Goal: Task Accomplishment & Management: Use online tool/utility

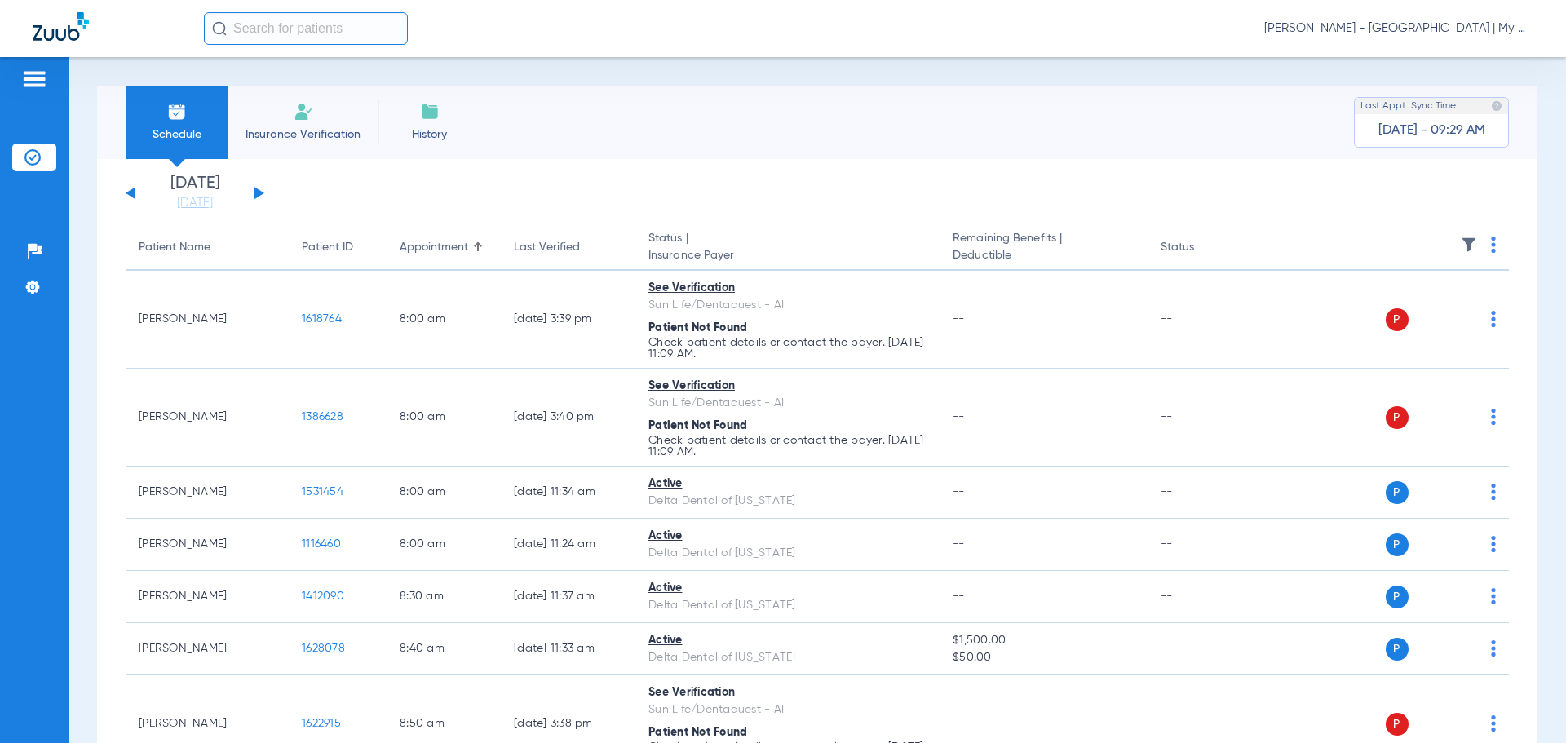
click at [1404, 25] on span "[PERSON_NAME] - [GEOGRAPHIC_DATA] | My Community Dental Centers" at bounding box center [1398, 28] width 269 height 16
click at [1439, 61] on span "Account Selection" at bounding box center [1471, 57] width 91 height 11
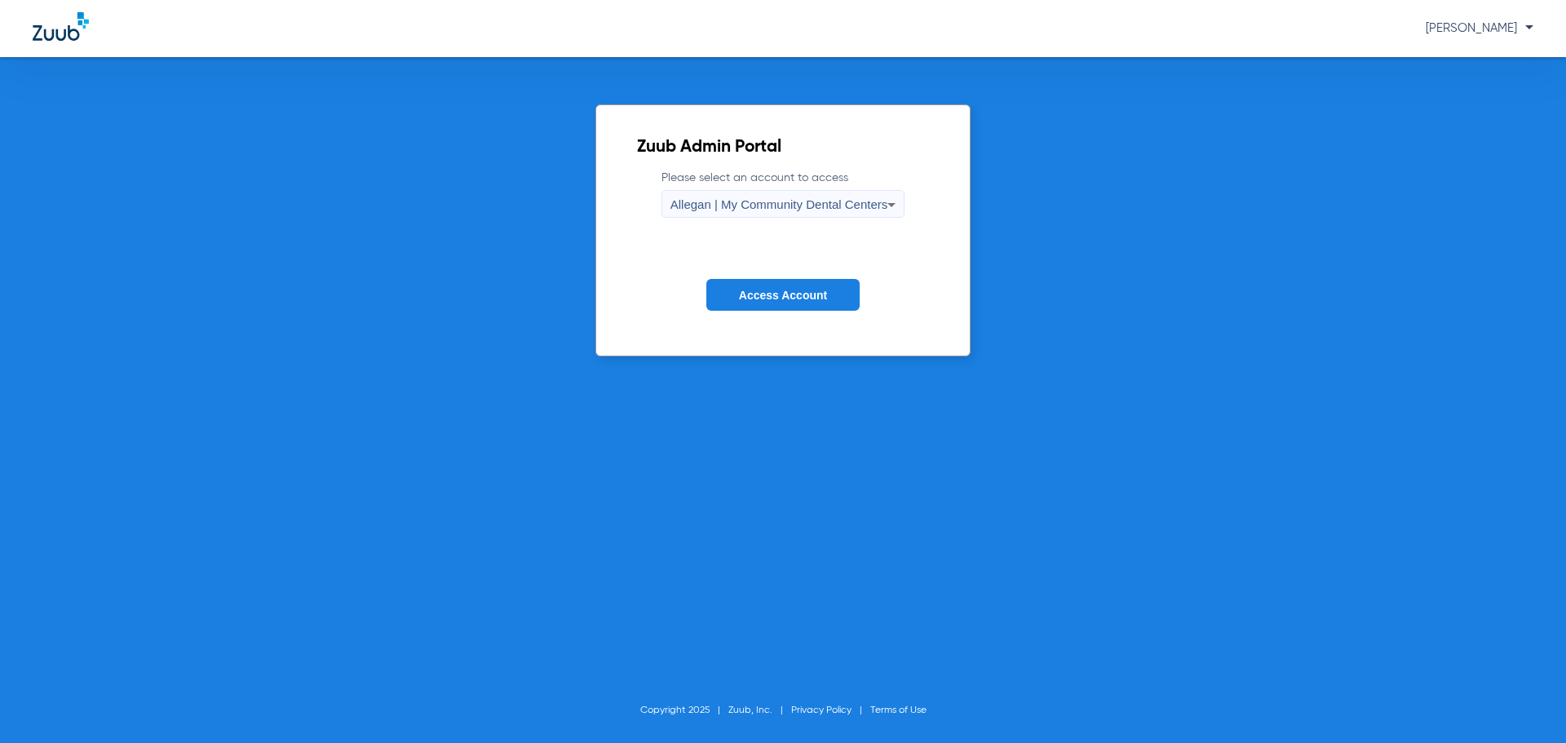
click at [771, 206] on span "Allegan | My Community Dental Centers" at bounding box center [779, 204] width 218 height 14
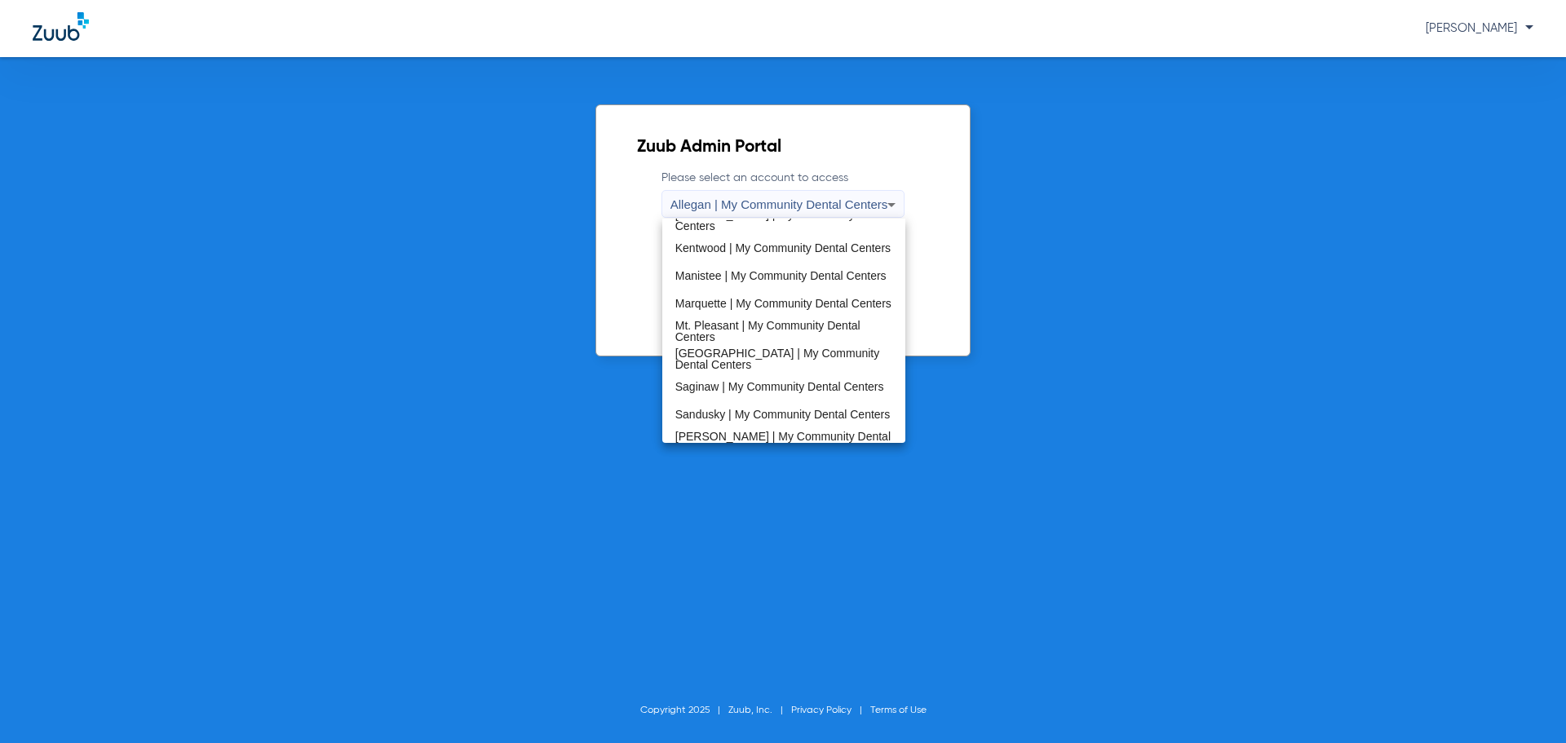
scroll to position [408, 0]
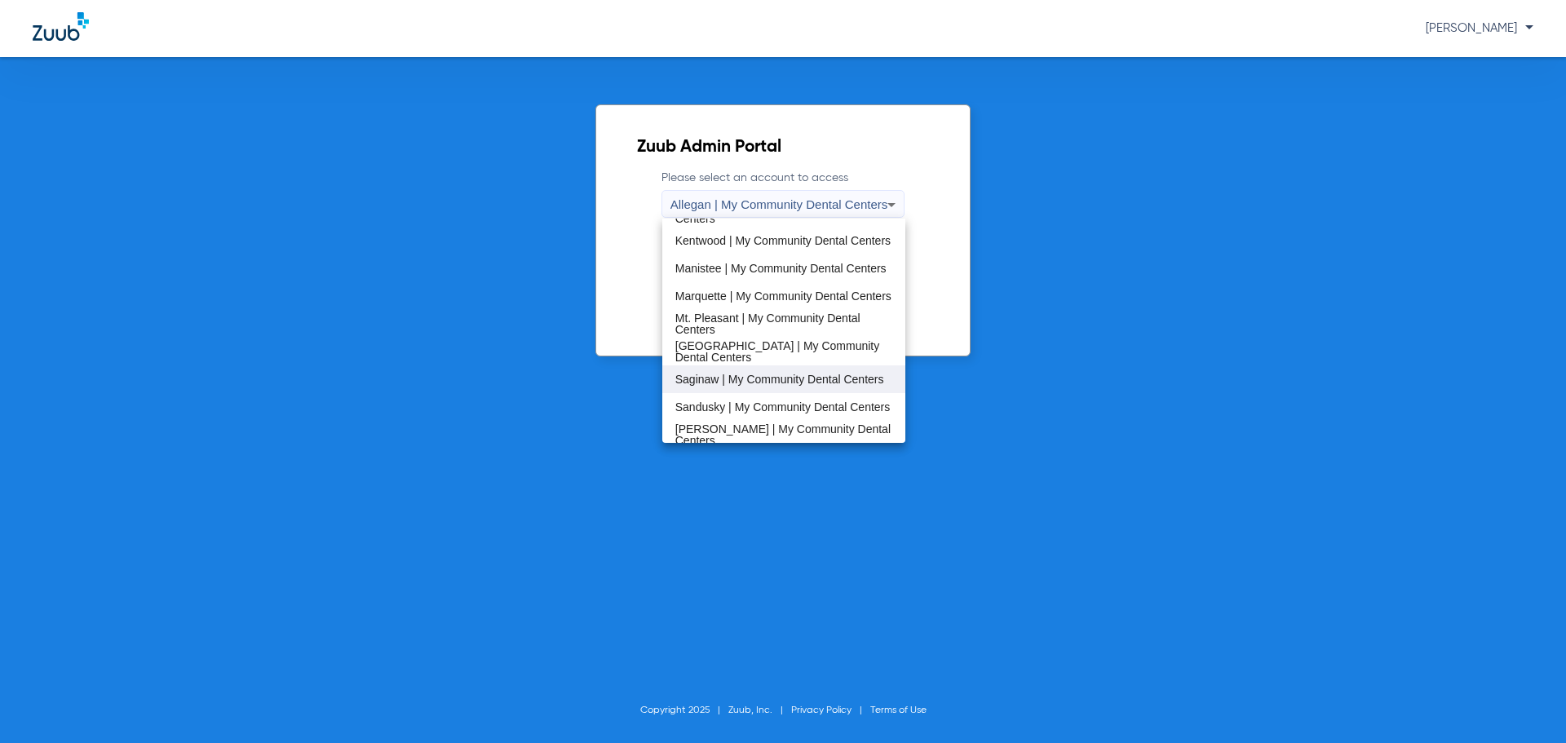
click at [753, 381] on span "Saginaw | My Community Dental Centers" at bounding box center [779, 379] width 209 height 11
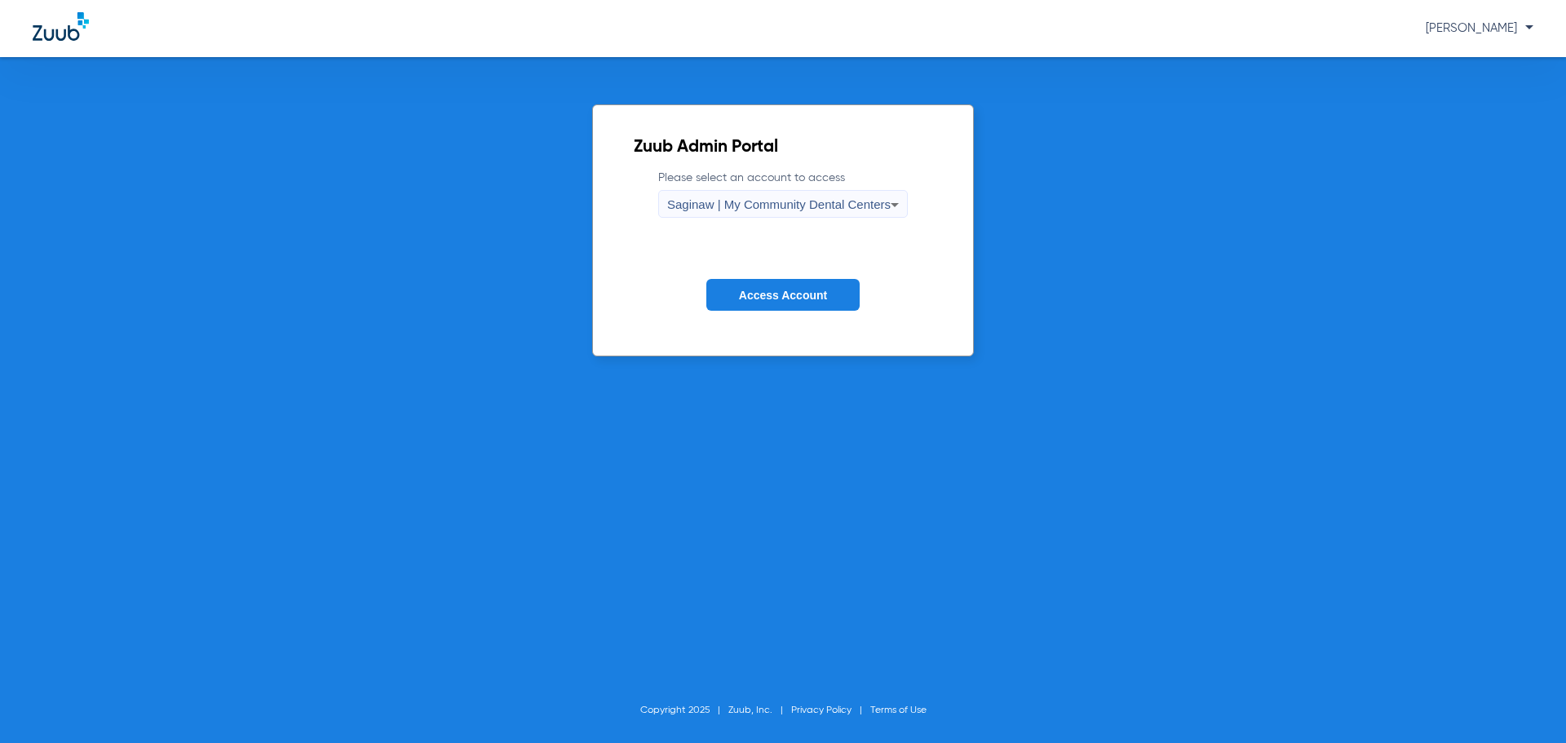
click at [767, 277] on form "Please select an account to access Saginaw | My Community Dental Centers Access…" at bounding box center [783, 253] width 298 height 166
click at [770, 302] on button "Access Account" at bounding box center [782, 295] width 153 height 32
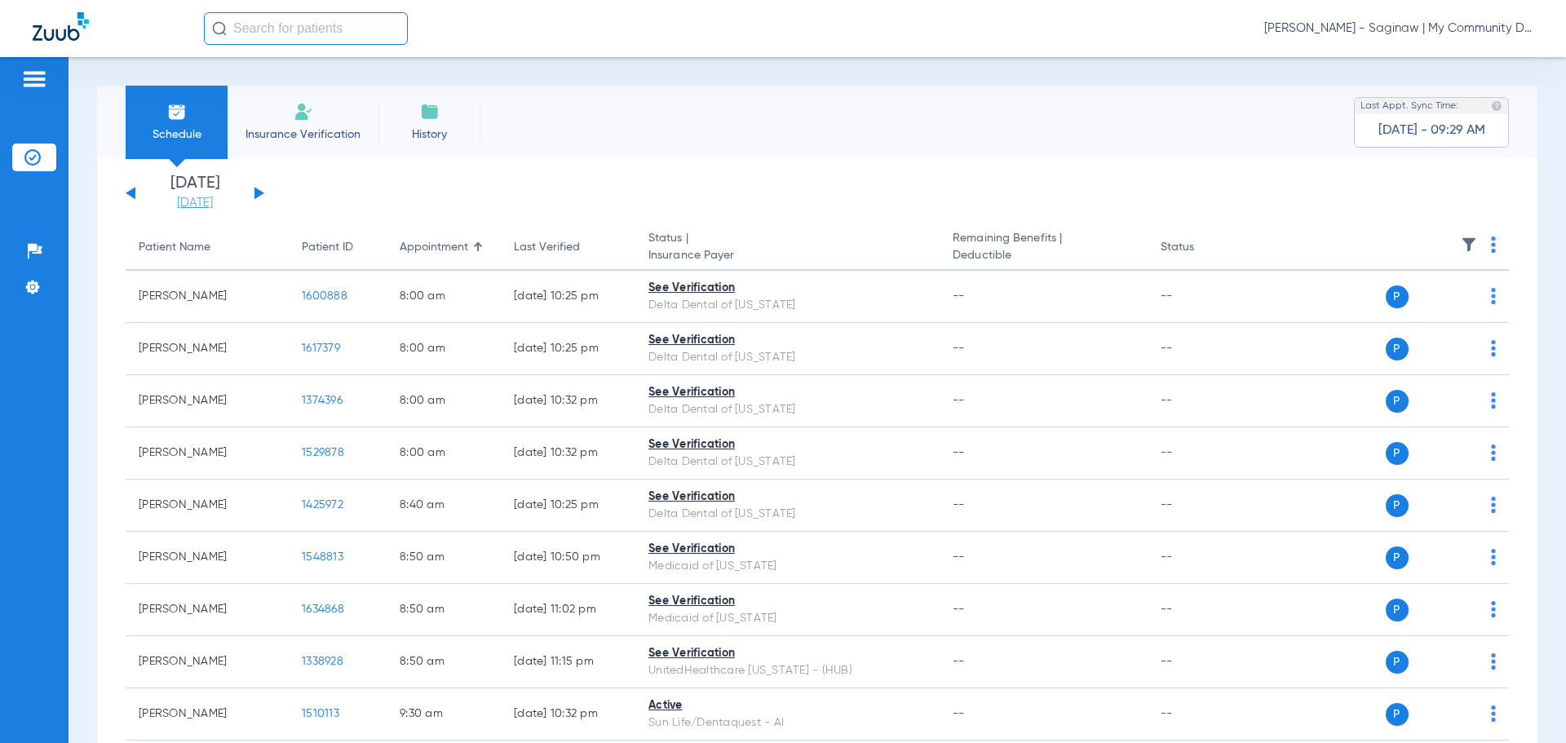
click at [204, 210] on link "[DATE]" at bounding box center [195, 203] width 98 height 16
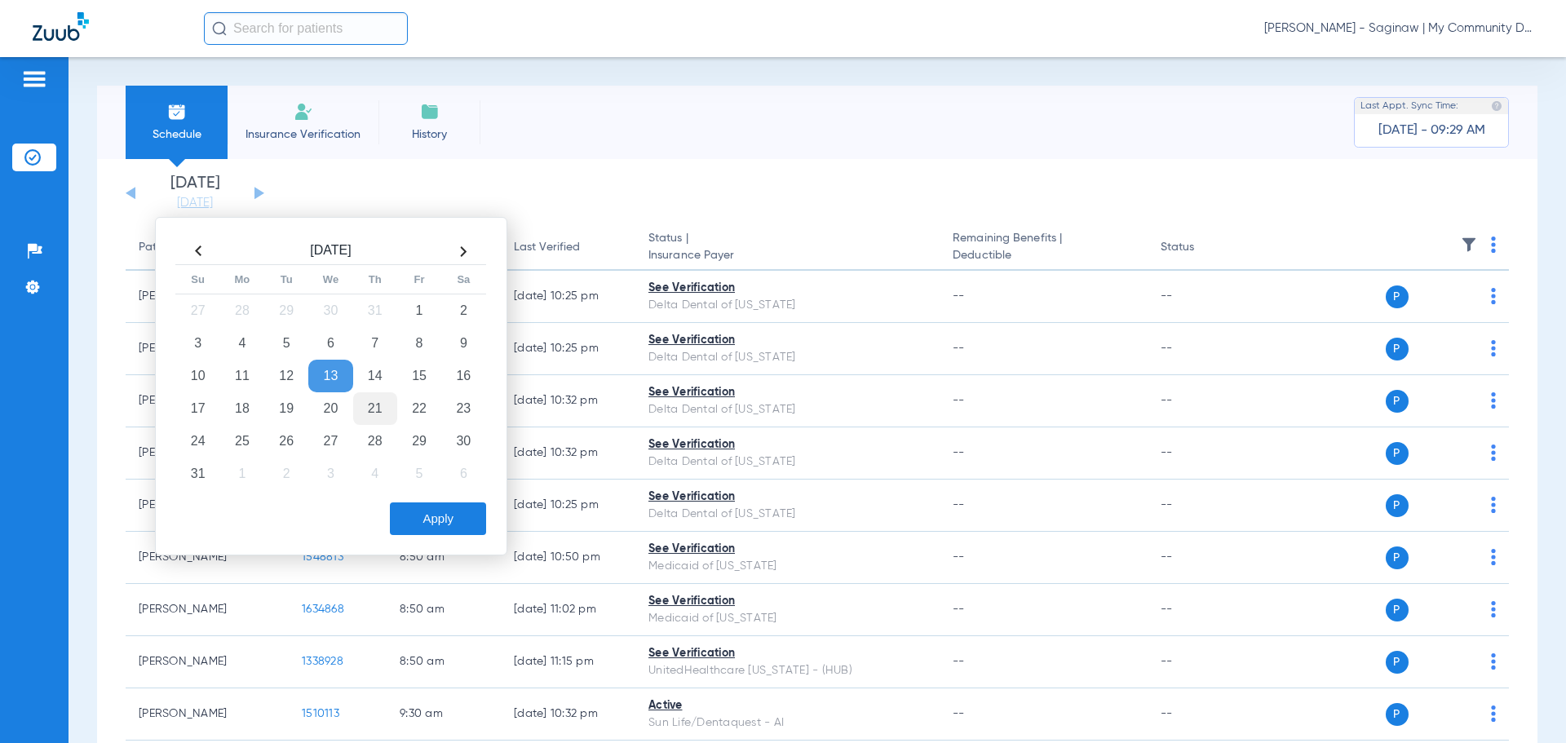
drag, startPoint x: 249, startPoint y: 309, endPoint x: 367, endPoint y: 406, distance: 153.0
click at [248, 309] on td "28" at bounding box center [242, 310] width 44 height 33
click at [445, 518] on button "Apply" at bounding box center [438, 518] width 96 height 33
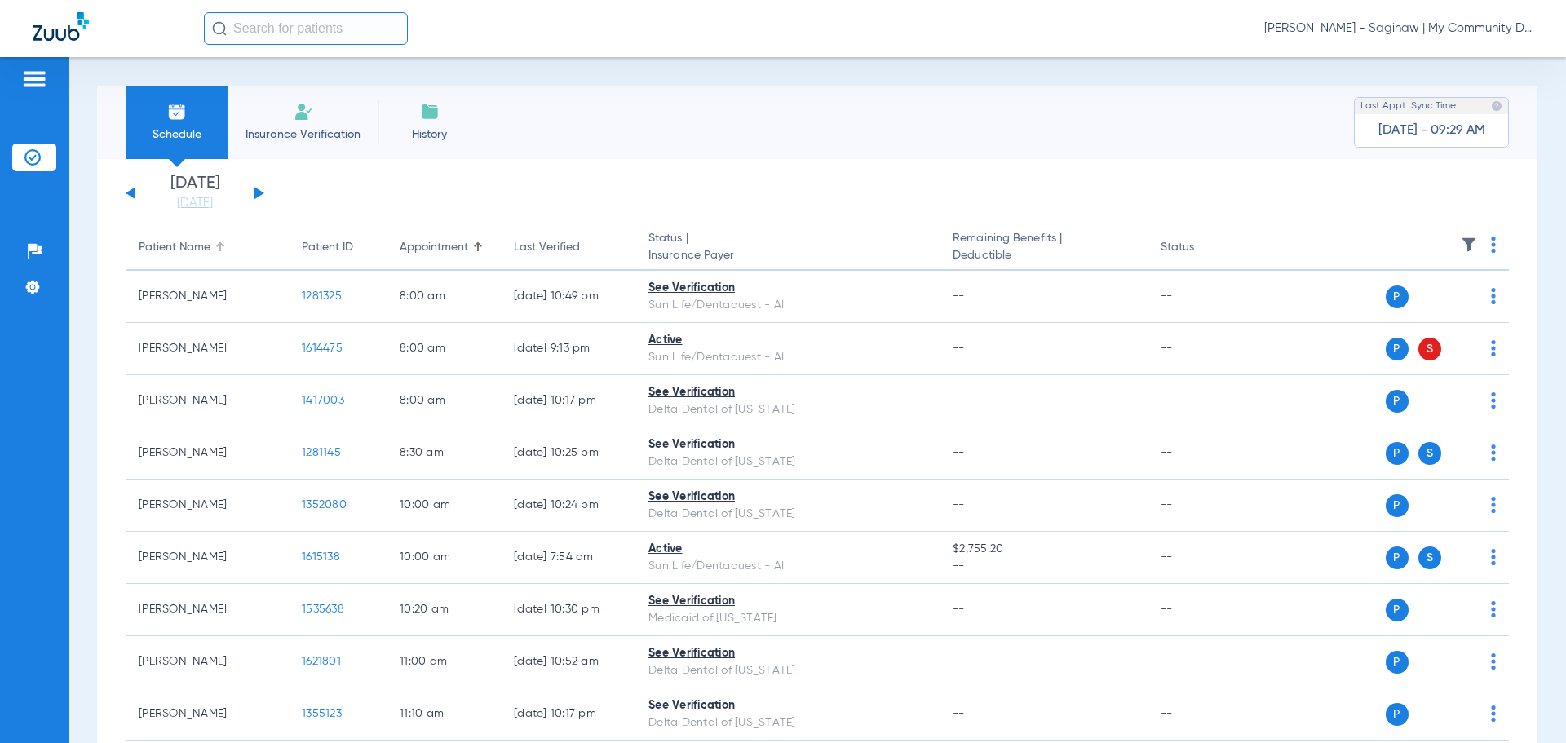
click at [218, 245] on div at bounding box center [218, 244] width 5 height 5
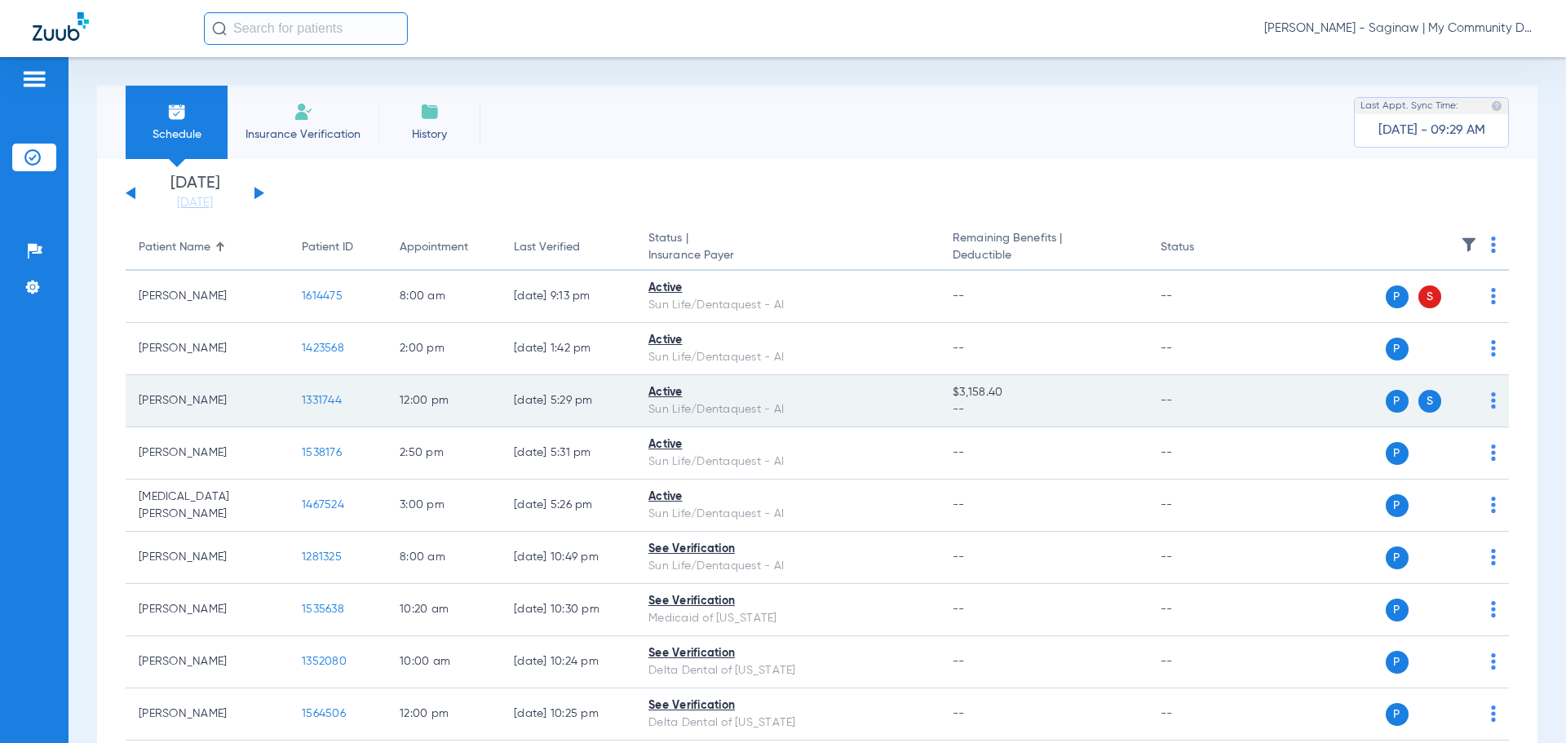
click at [332, 393] on td "1331744" at bounding box center [338, 401] width 98 height 52
click at [323, 398] on span "1331744" at bounding box center [322, 400] width 40 height 11
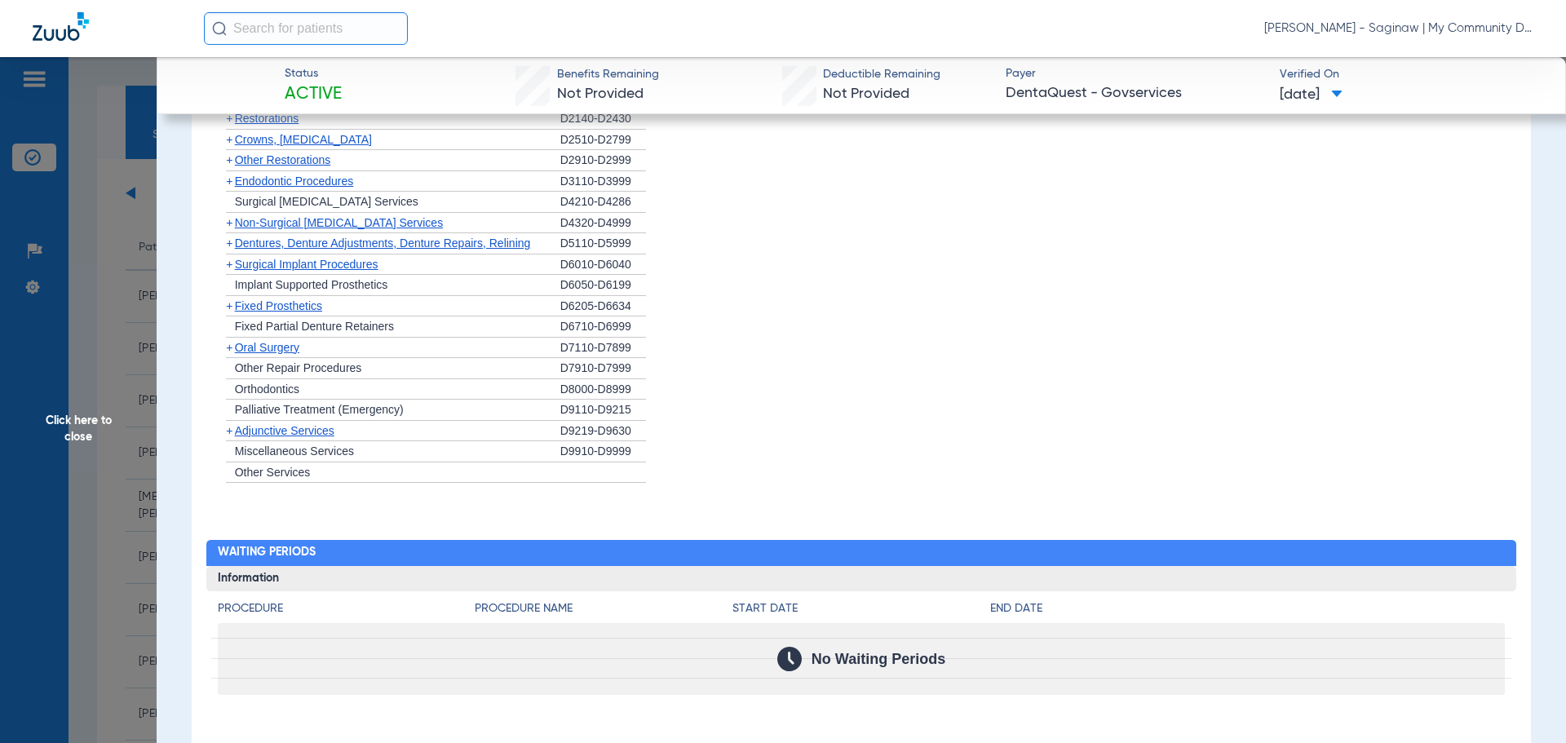
scroll to position [1446, 0]
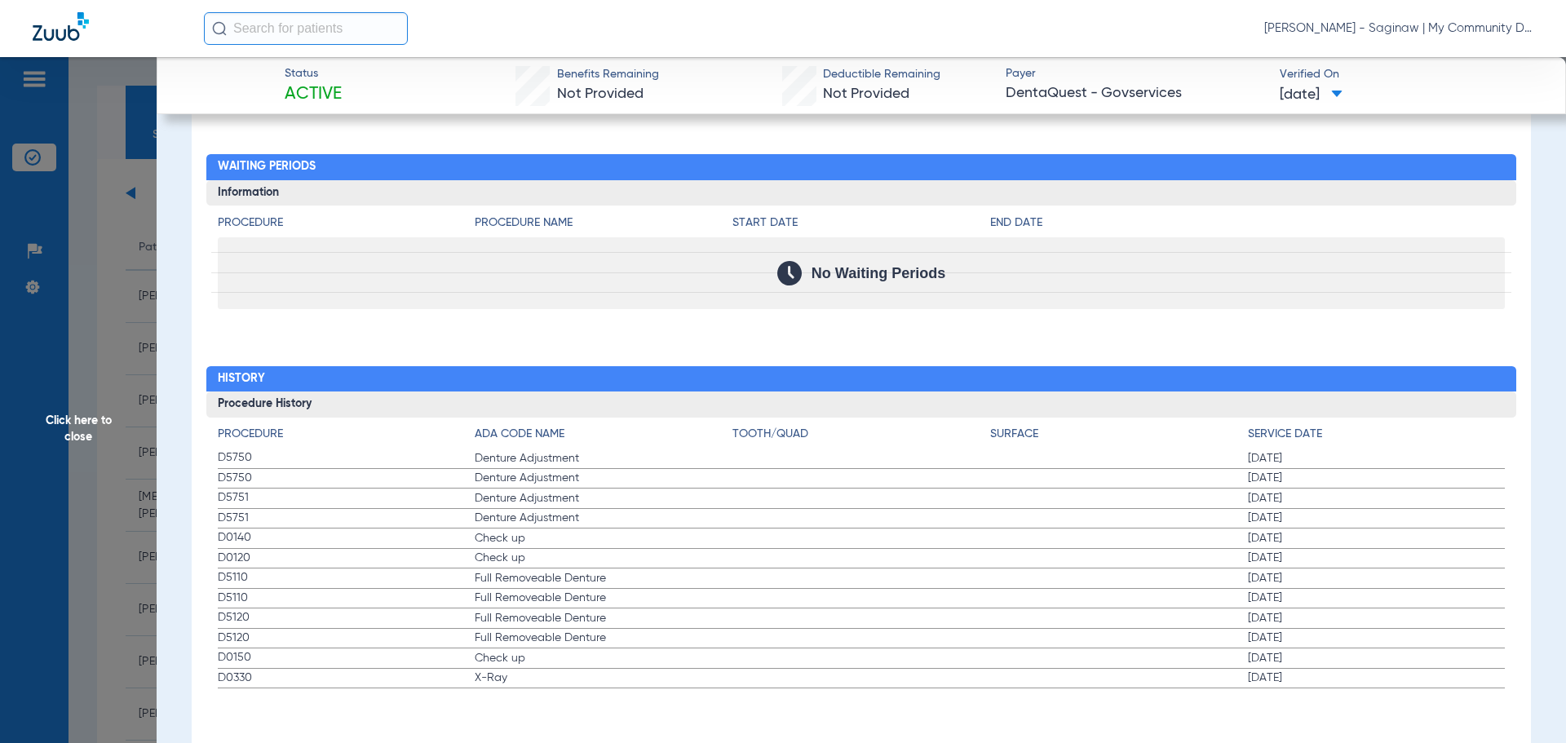
click at [533, 537] on span "Check up" at bounding box center [604, 538] width 258 height 16
click at [520, 555] on span "Check up" at bounding box center [604, 558] width 258 height 16
click at [1474, 22] on span "Donna Thiel - Saginaw | My Community Dental Centers" at bounding box center [1398, 28] width 269 height 16
click at [1431, 59] on span "Account Selection" at bounding box center [1471, 57] width 91 height 11
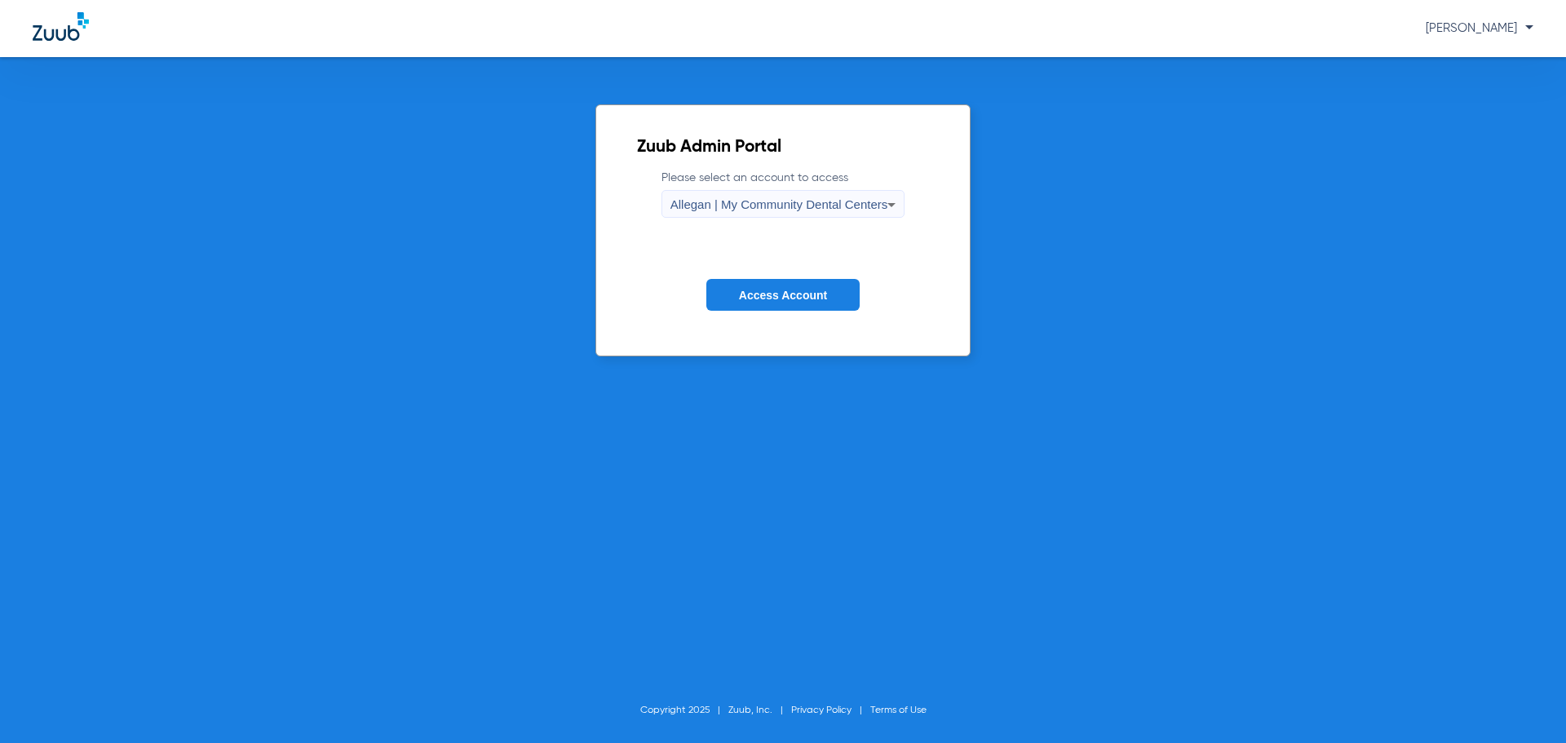
click at [886, 205] on icon at bounding box center [892, 205] width 20 height 20
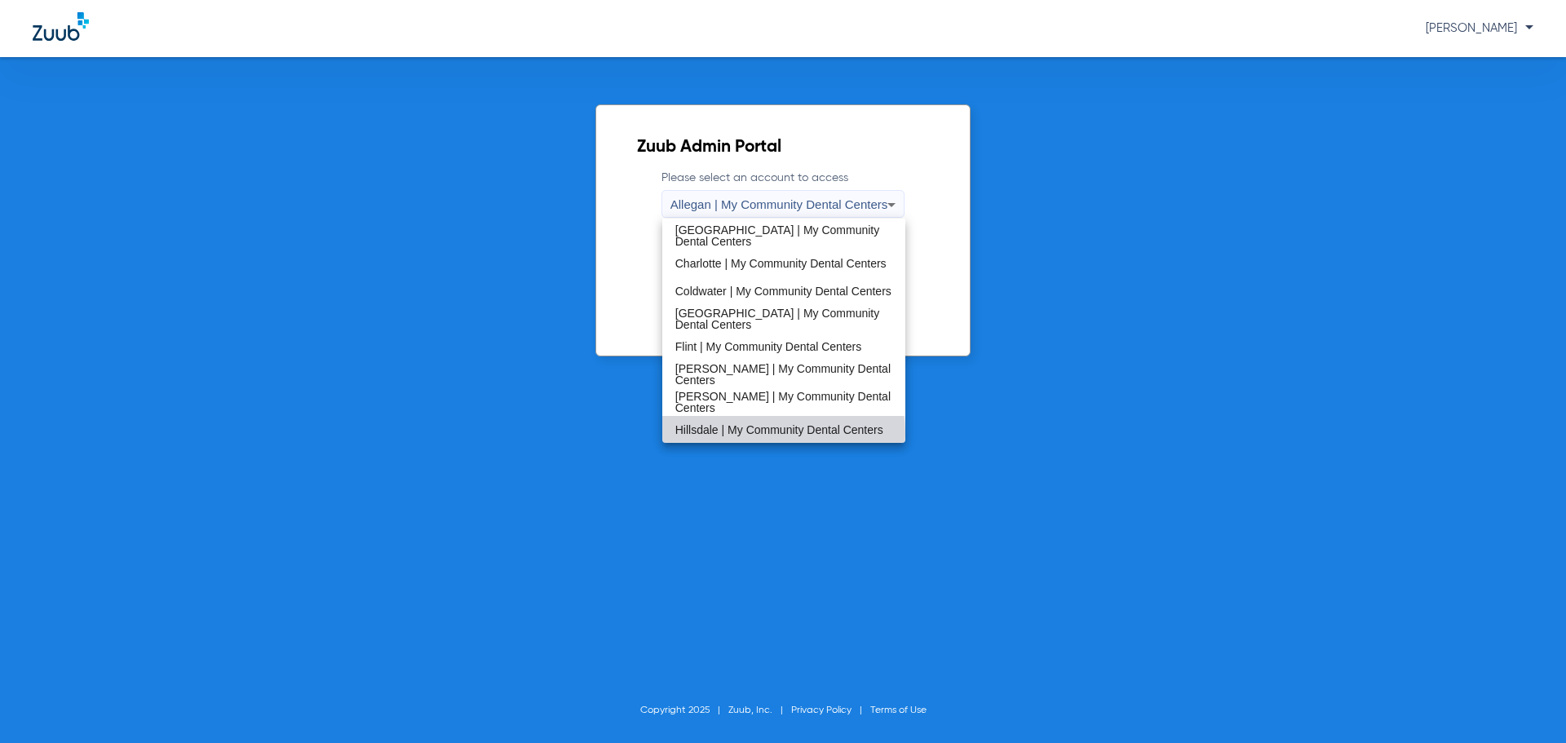
click at [783, 434] on span "Hillsdale | My Community Dental Centers" at bounding box center [779, 429] width 208 height 11
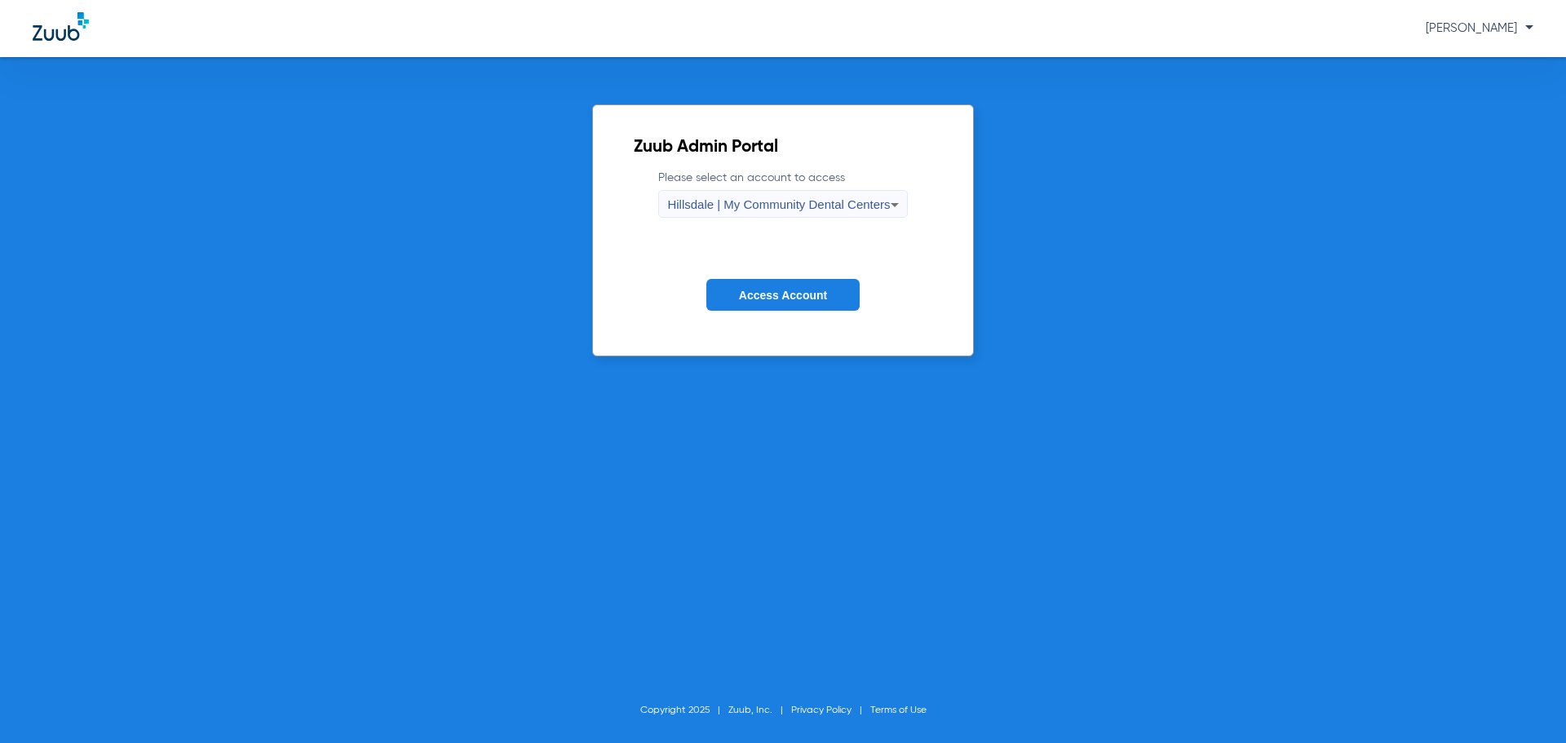
click at [801, 295] on span "Access Account" at bounding box center [783, 295] width 88 height 13
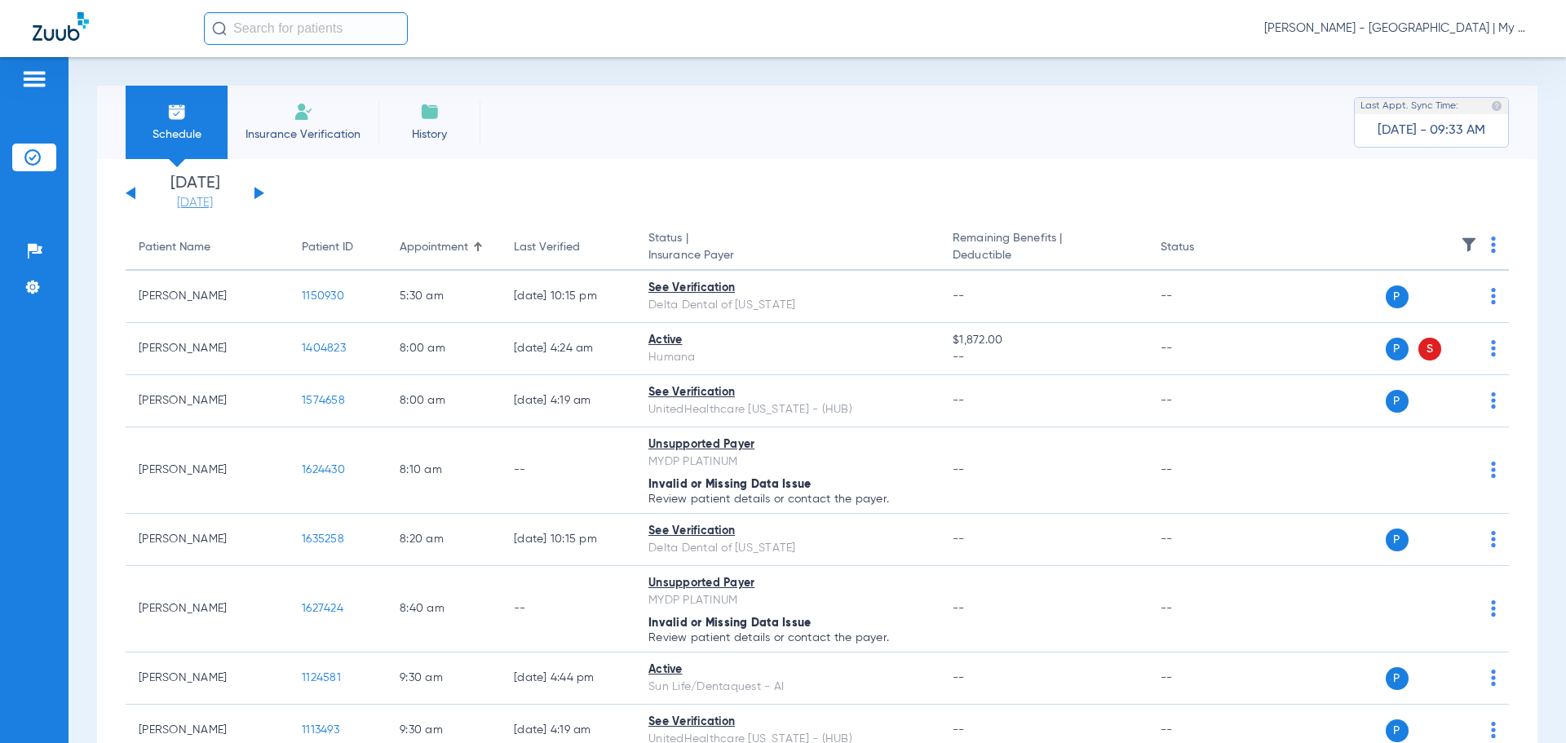
click at [180, 199] on link "[DATE]" at bounding box center [195, 203] width 98 height 16
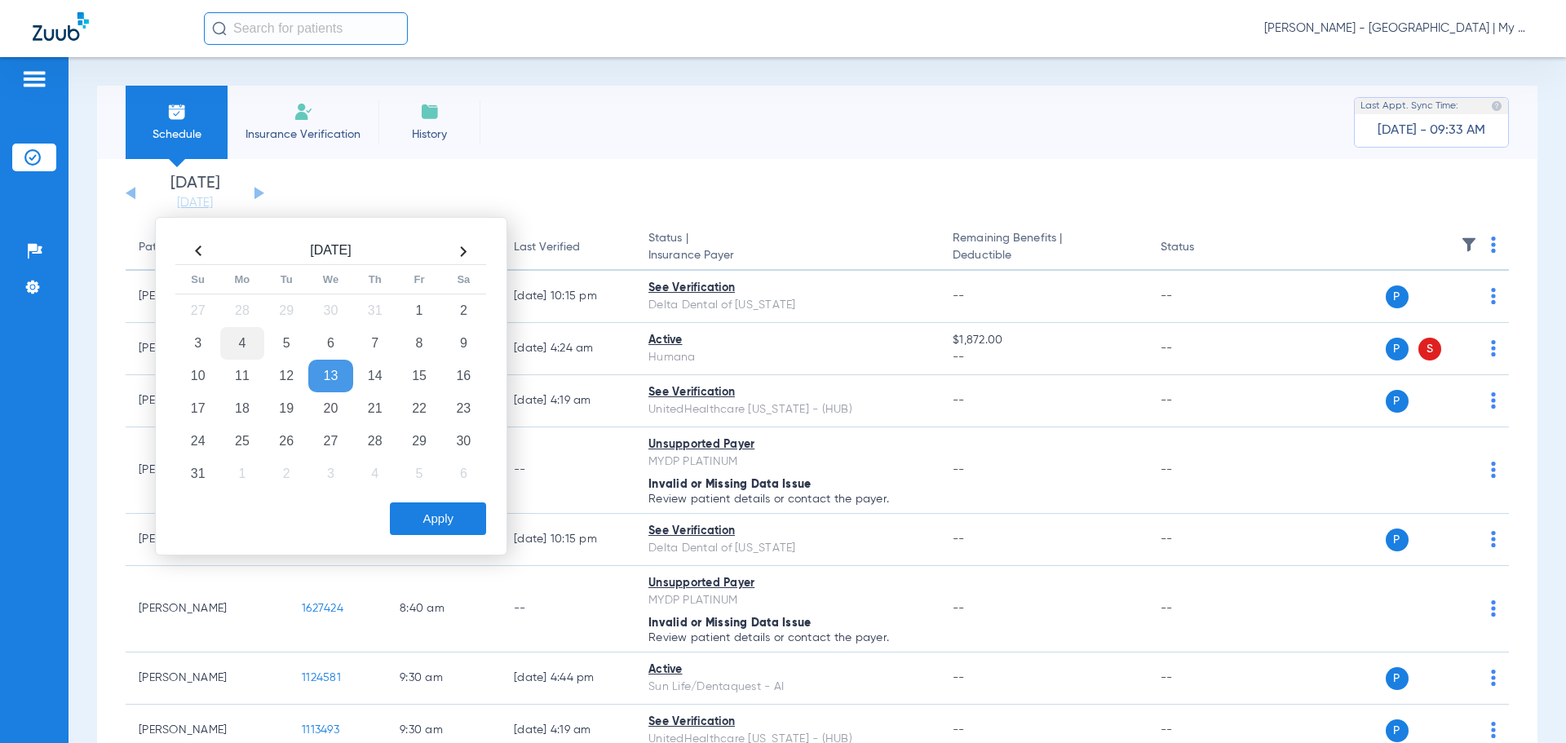
click at [236, 332] on td "4" at bounding box center [242, 343] width 44 height 33
click at [450, 516] on button "Apply" at bounding box center [438, 518] width 96 height 33
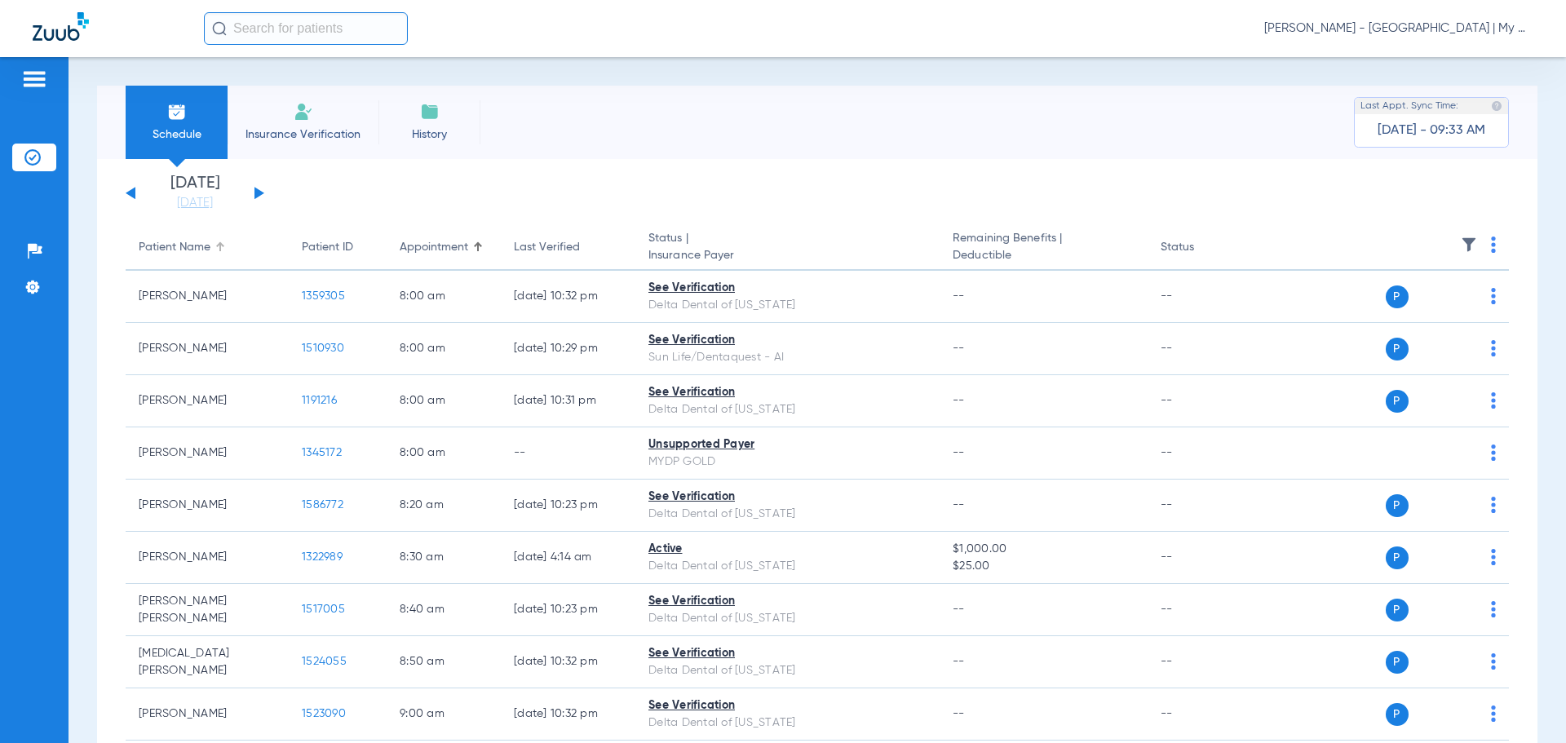
click at [205, 245] on div "Patient Name" at bounding box center [175, 247] width 72 height 17
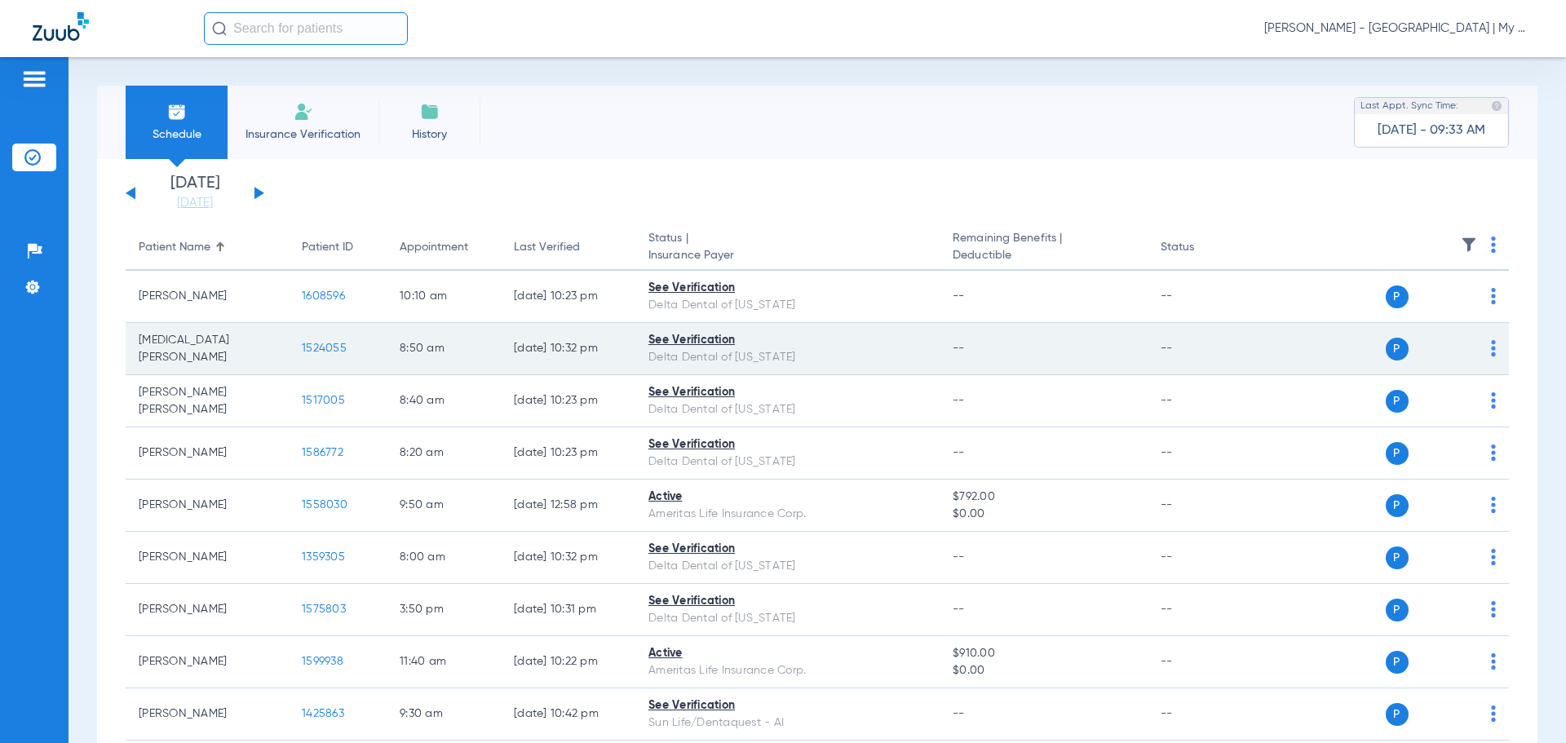
click at [323, 350] on span "1524055" at bounding box center [324, 348] width 45 height 11
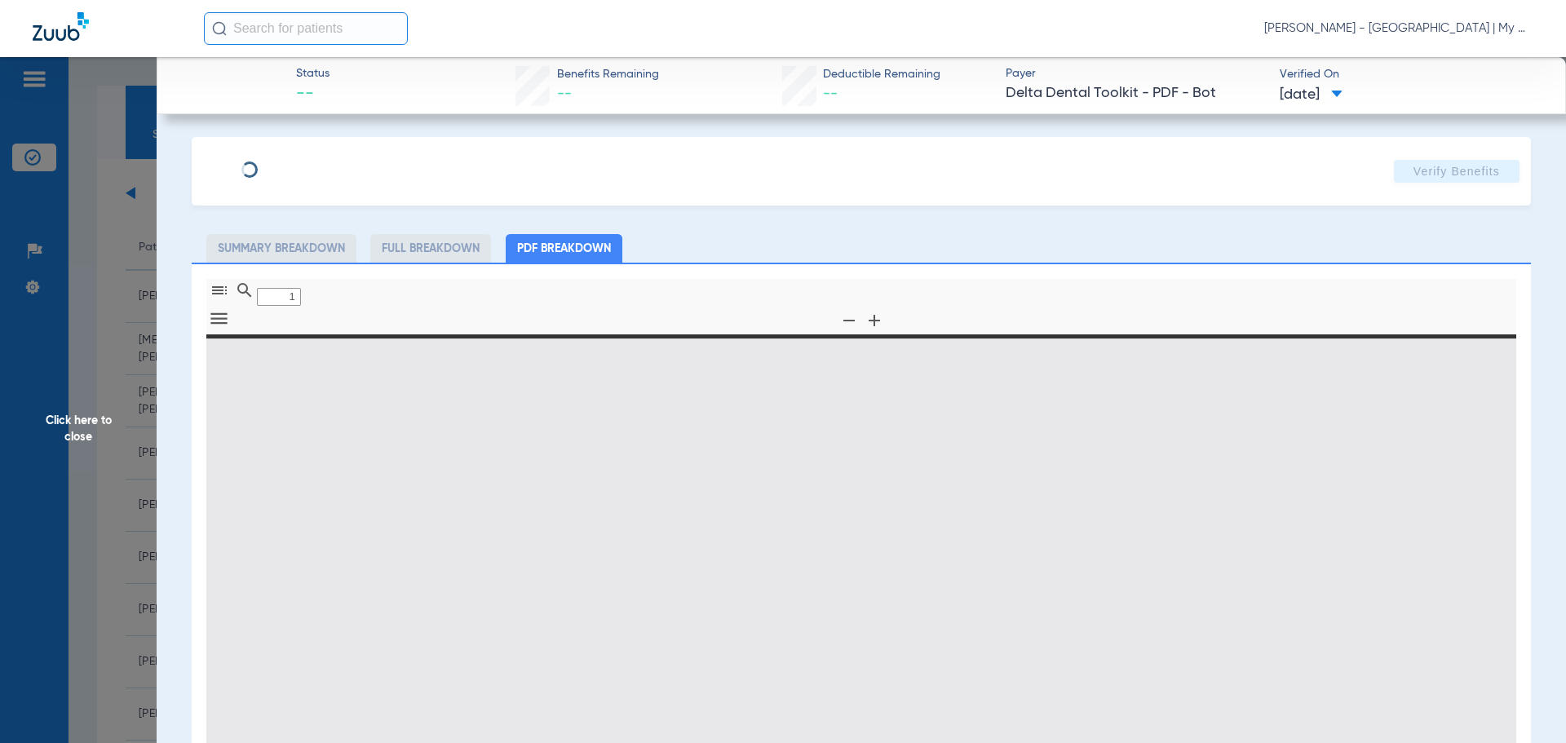
type input "0"
select select "page-width"
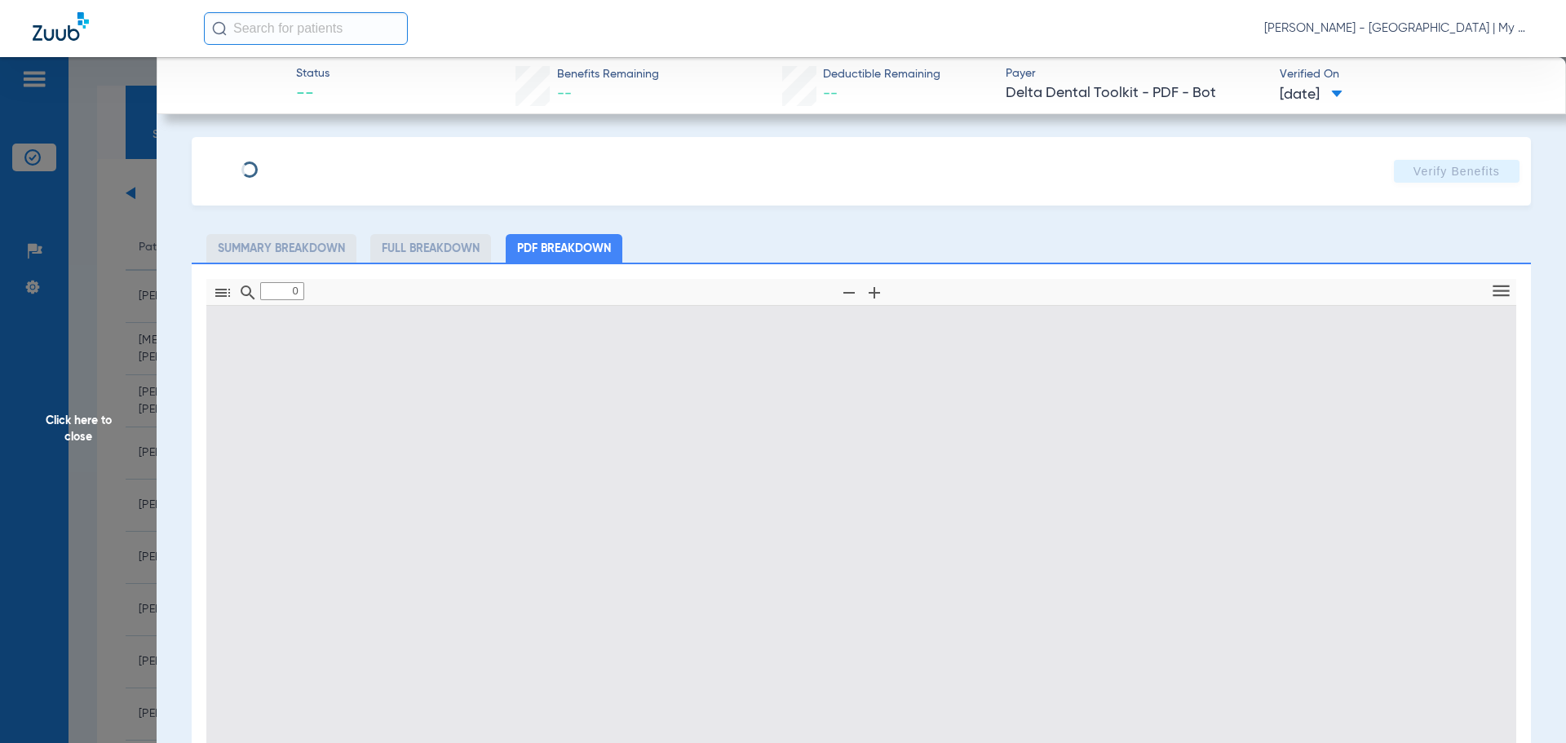
type input "1"
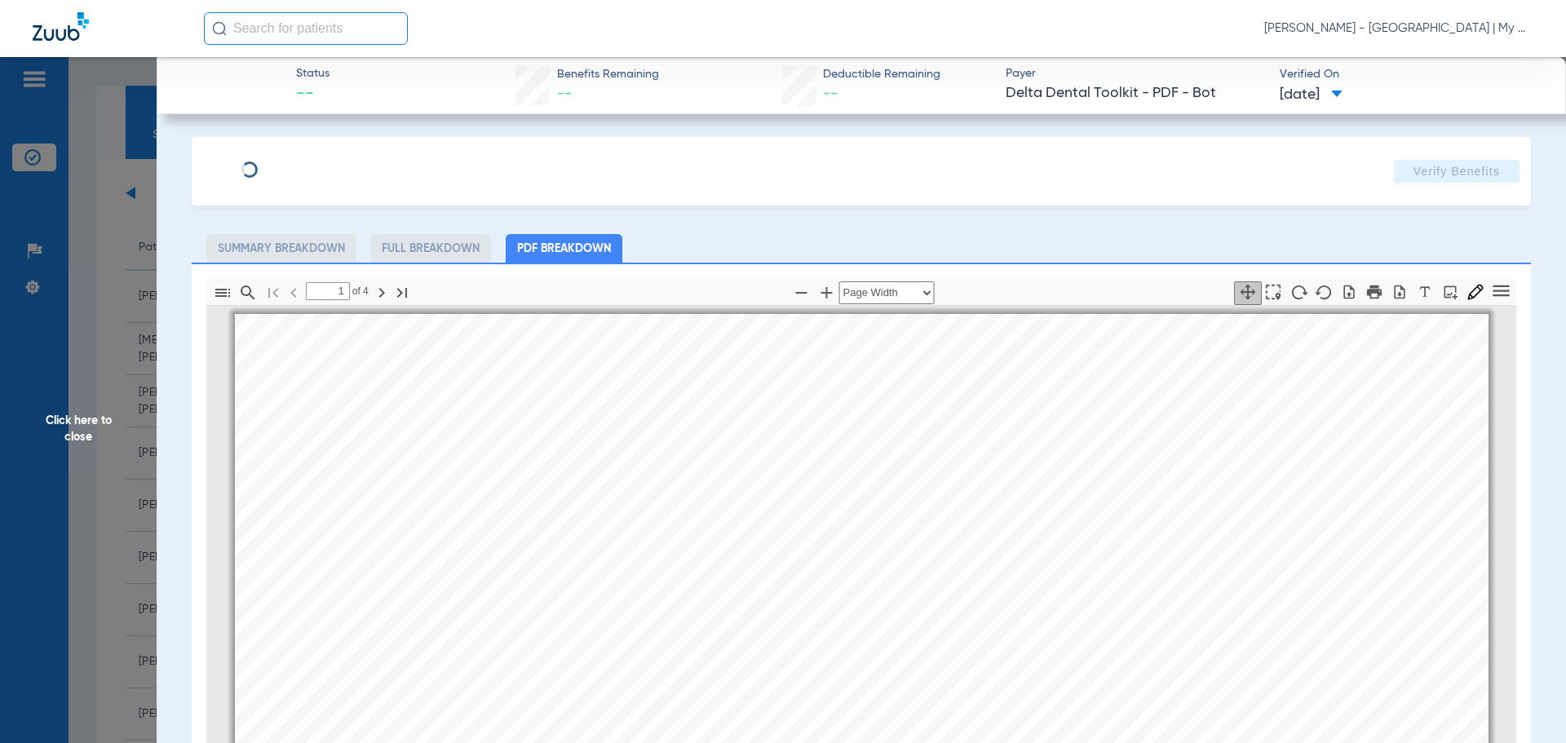
scroll to position [8, 0]
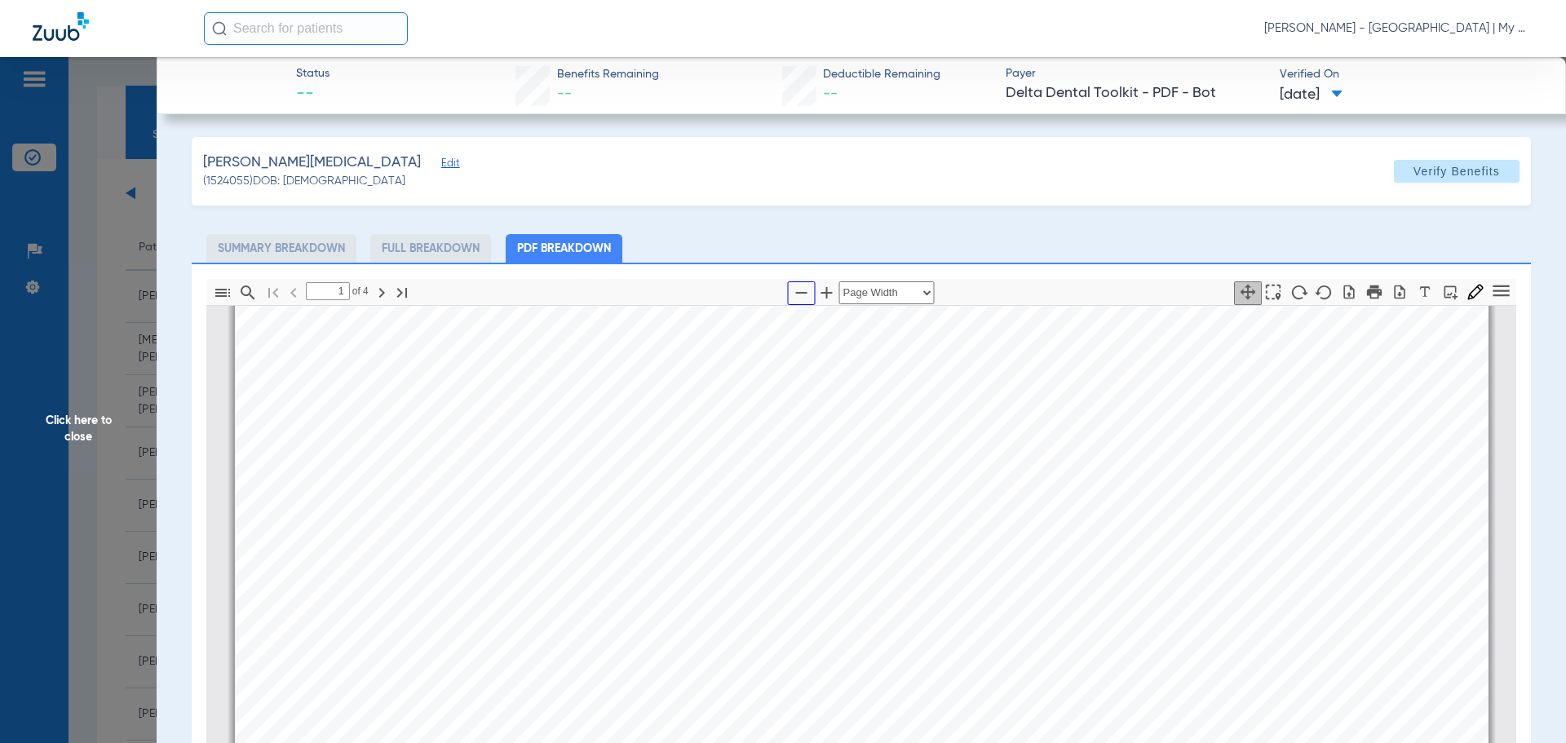
click at [796, 290] on icon "button" at bounding box center [802, 293] width 20 height 20
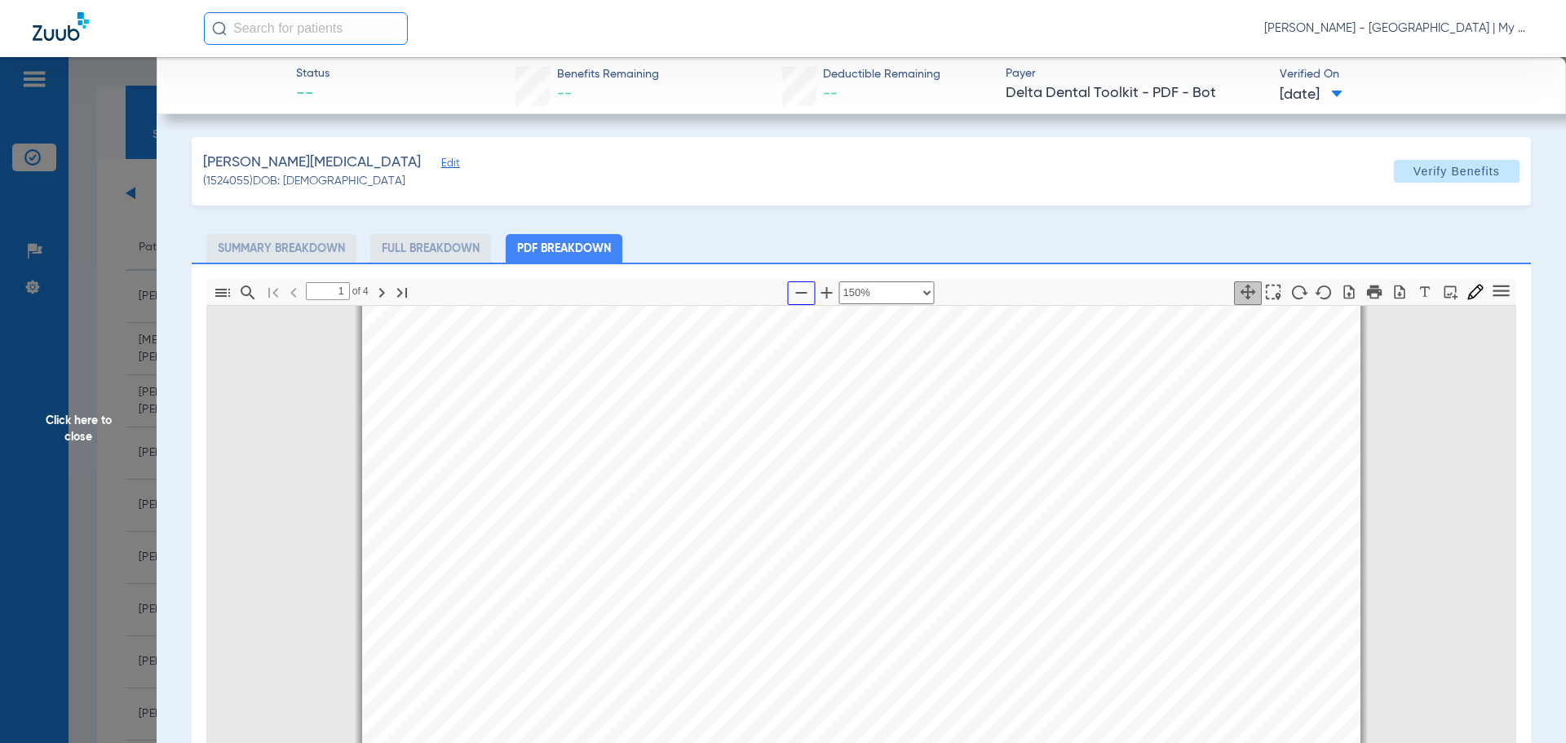
click at [796, 290] on icon "button" at bounding box center [802, 293] width 20 height 20
select select "custom"
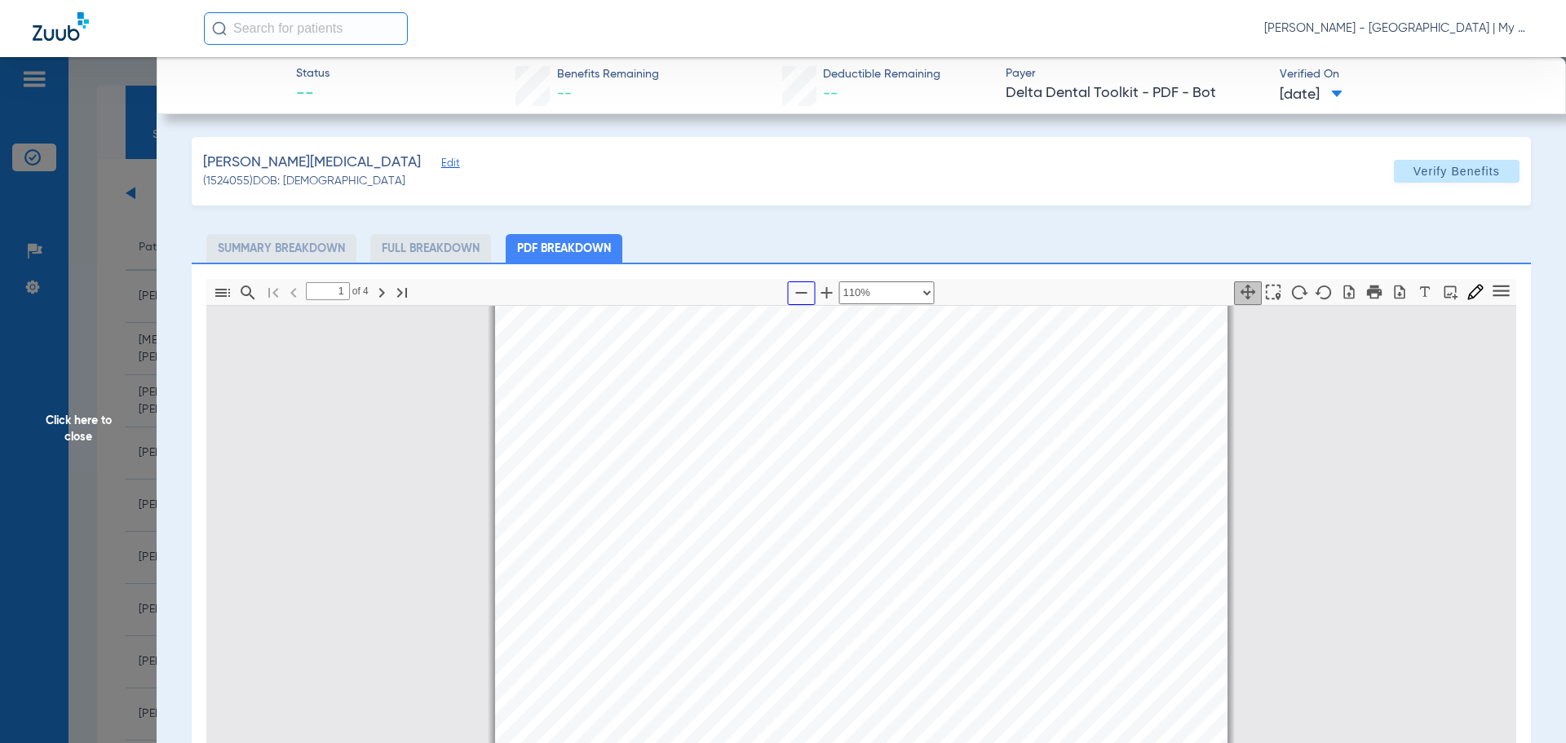
scroll to position [90, 0]
click at [93, 422] on span "Click here to close" at bounding box center [78, 428] width 157 height 743
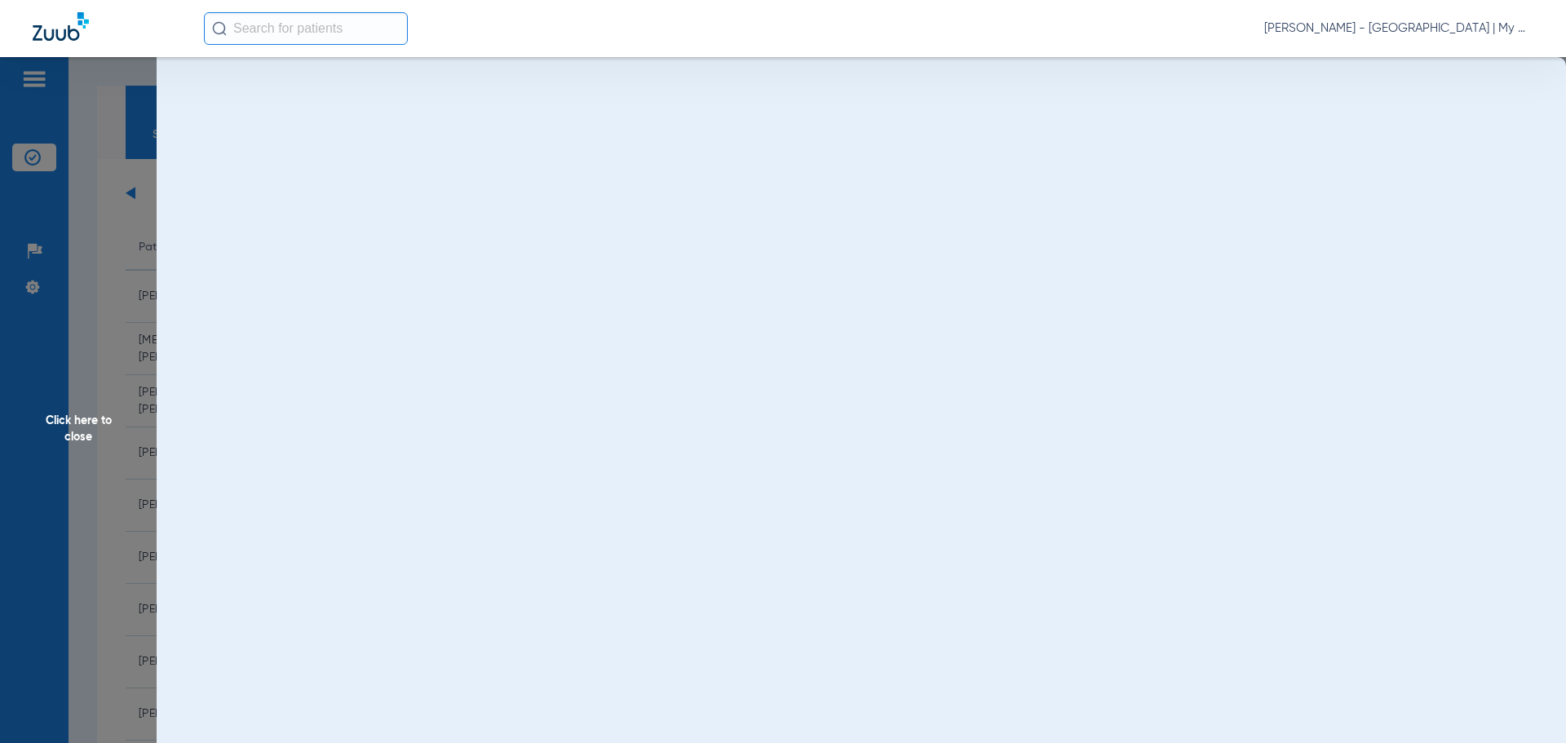
click at [196, 202] on link "[DATE]" at bounding box center [195, 203] width 98 height 16
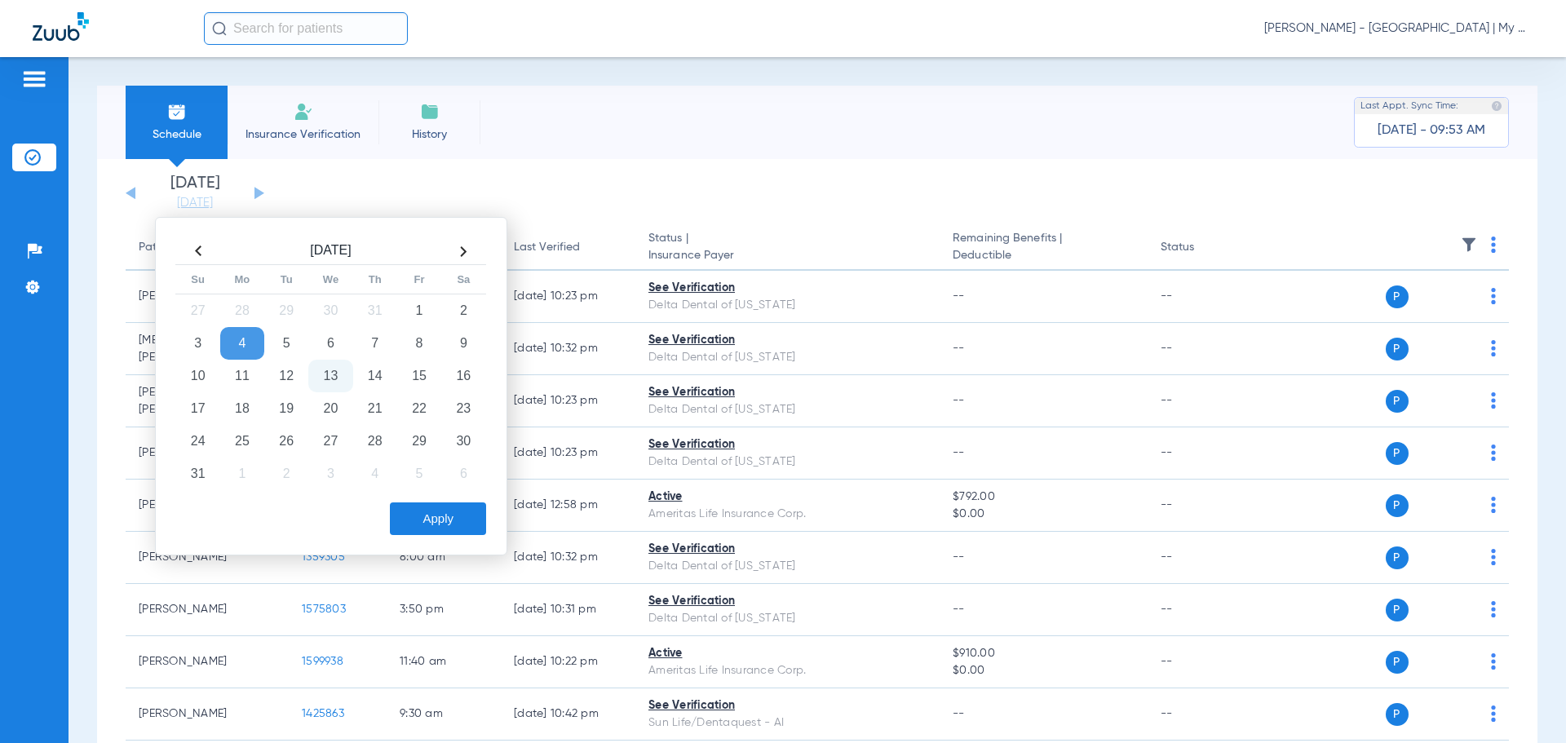
click at [198, 246] on th at bounding box center [198, 251] width 44 height 26
click at [279, 408] on td "22" at bounding box center [286, 408] width 44 height 33
drag, startPoint x: 449, startPoint y: 519, endPoint x: 559, endPoint y: 552, distance: 114.3
click at [449, 518] on button "Apply" at bounding box center [438, 518] width 96 height 33
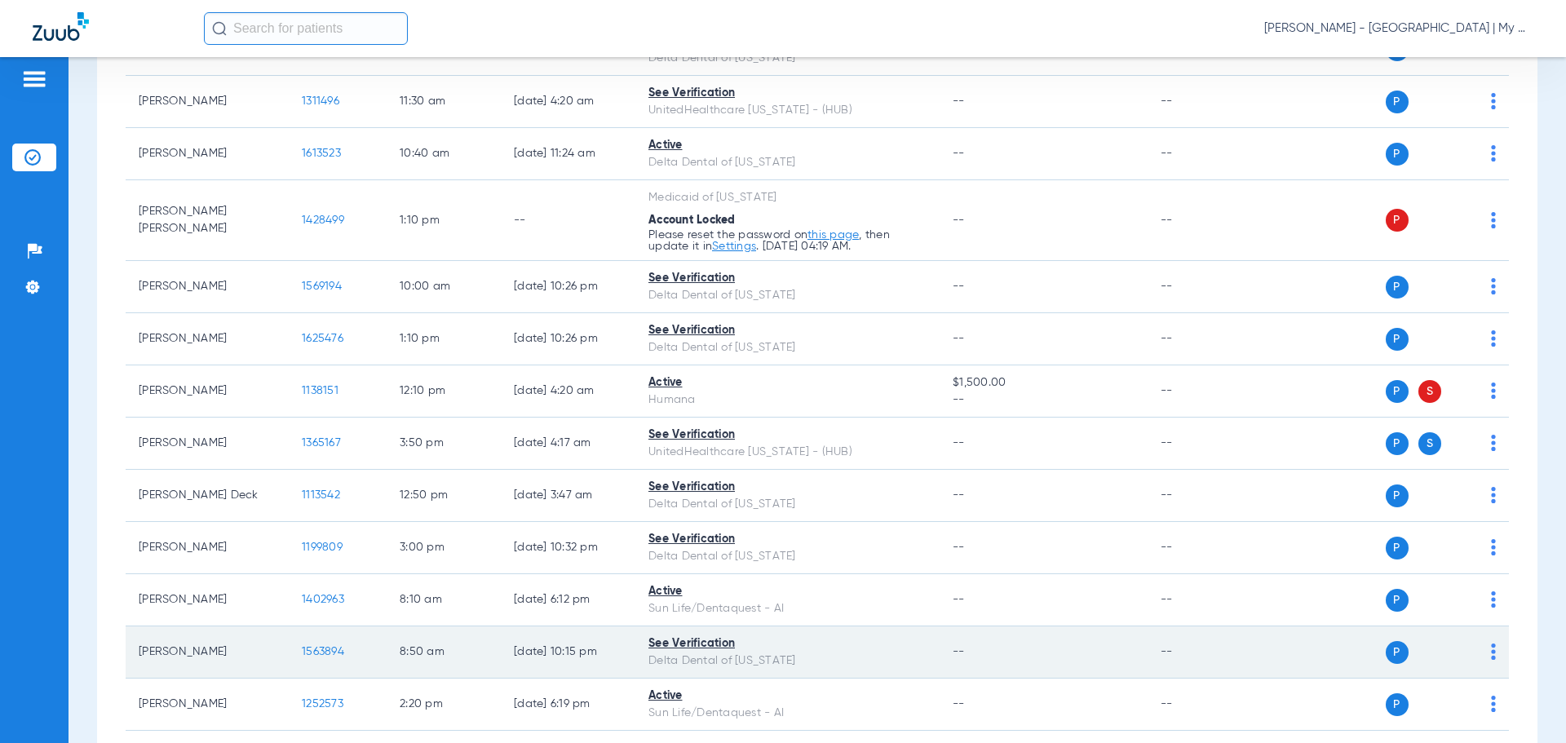
scroll to position [1718, 0]
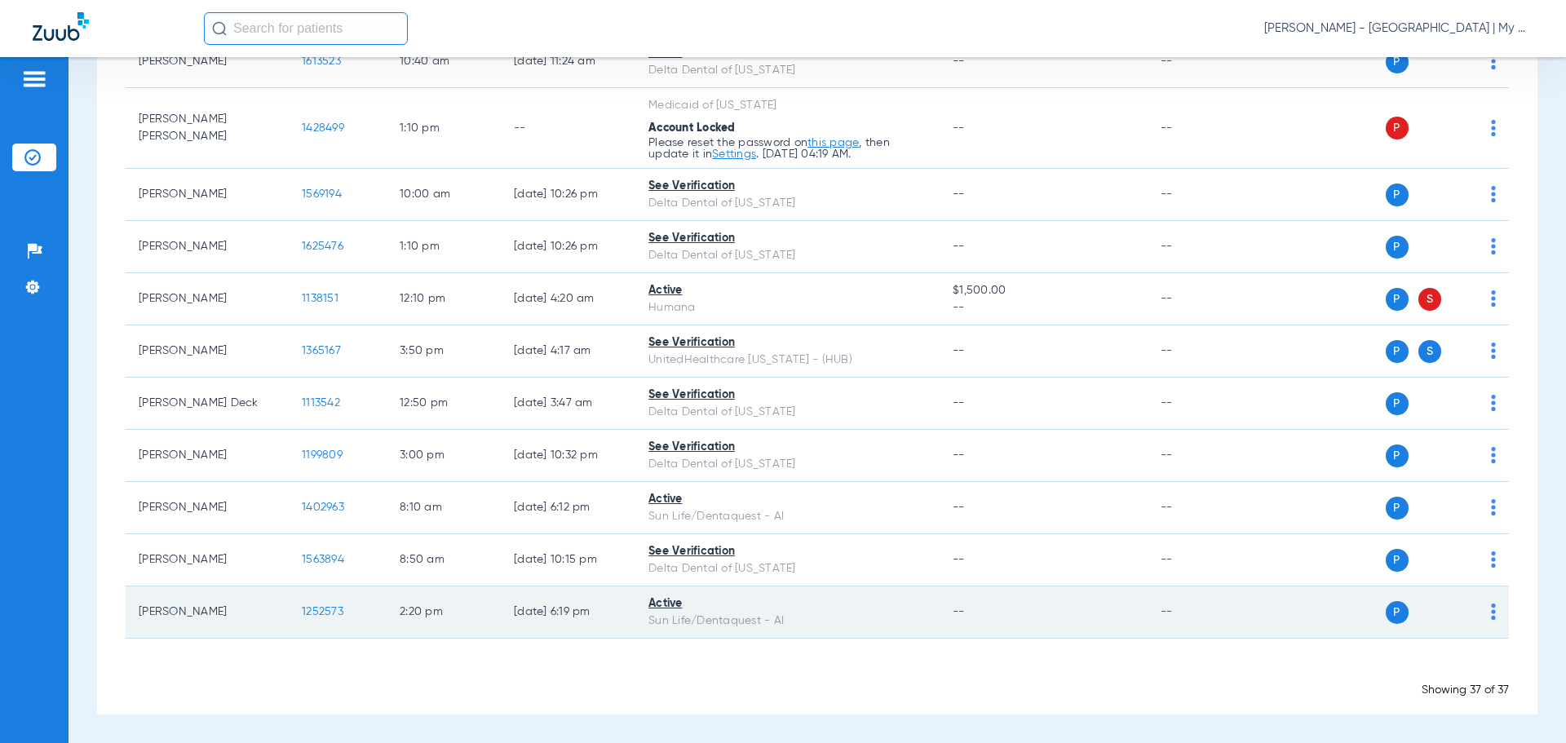
click at [328, 610] on span "1252573" at bounding box center [323, 611] width 42 height 11
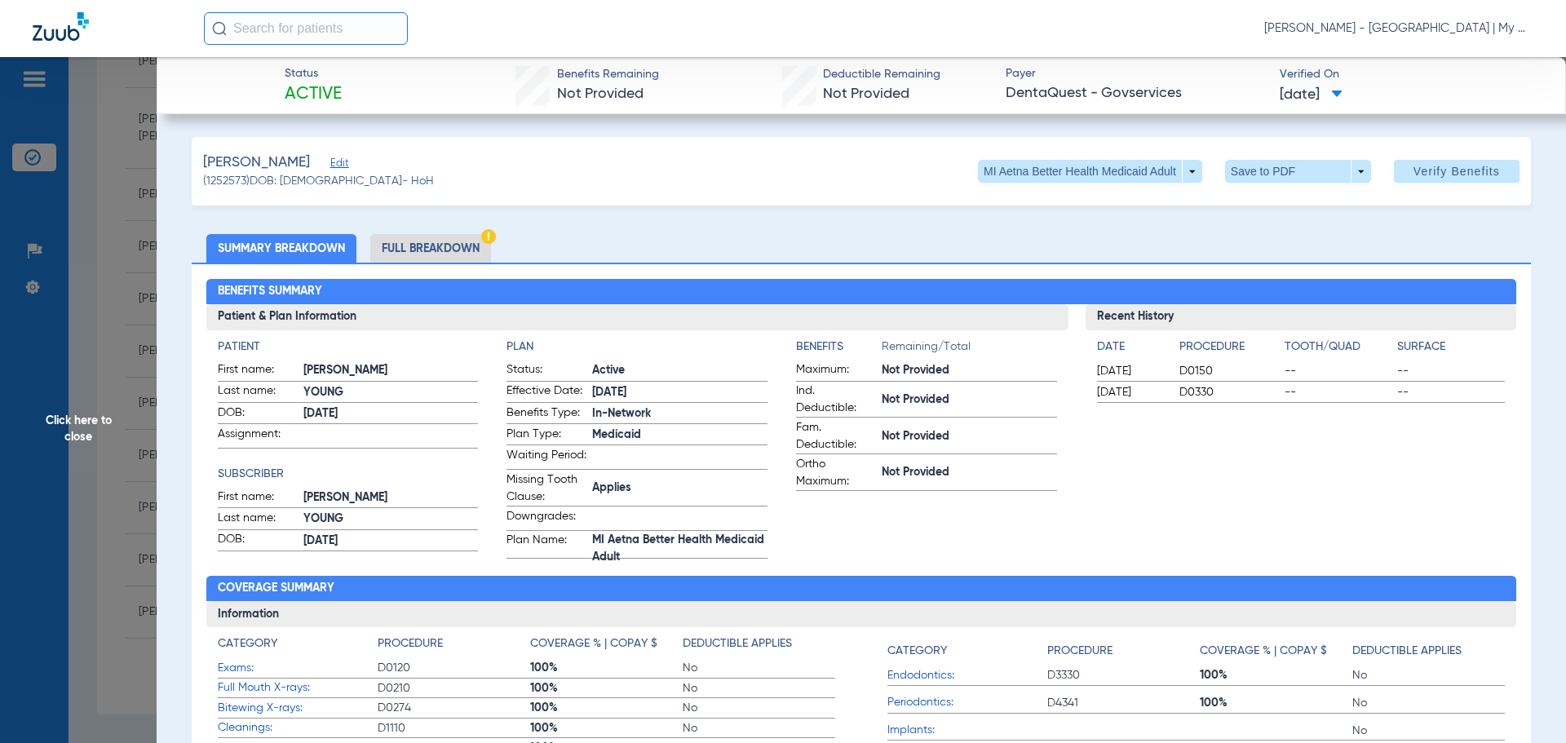
click at [1370, 36] on span "Donna Thiel - Hillsdale | My Community Dental Centers" at bounding box center [1398, 28] width 269 height 16
click at [1430, 51] on button "Account Selection" at bounding box center [1471, 58] width 117 height 33
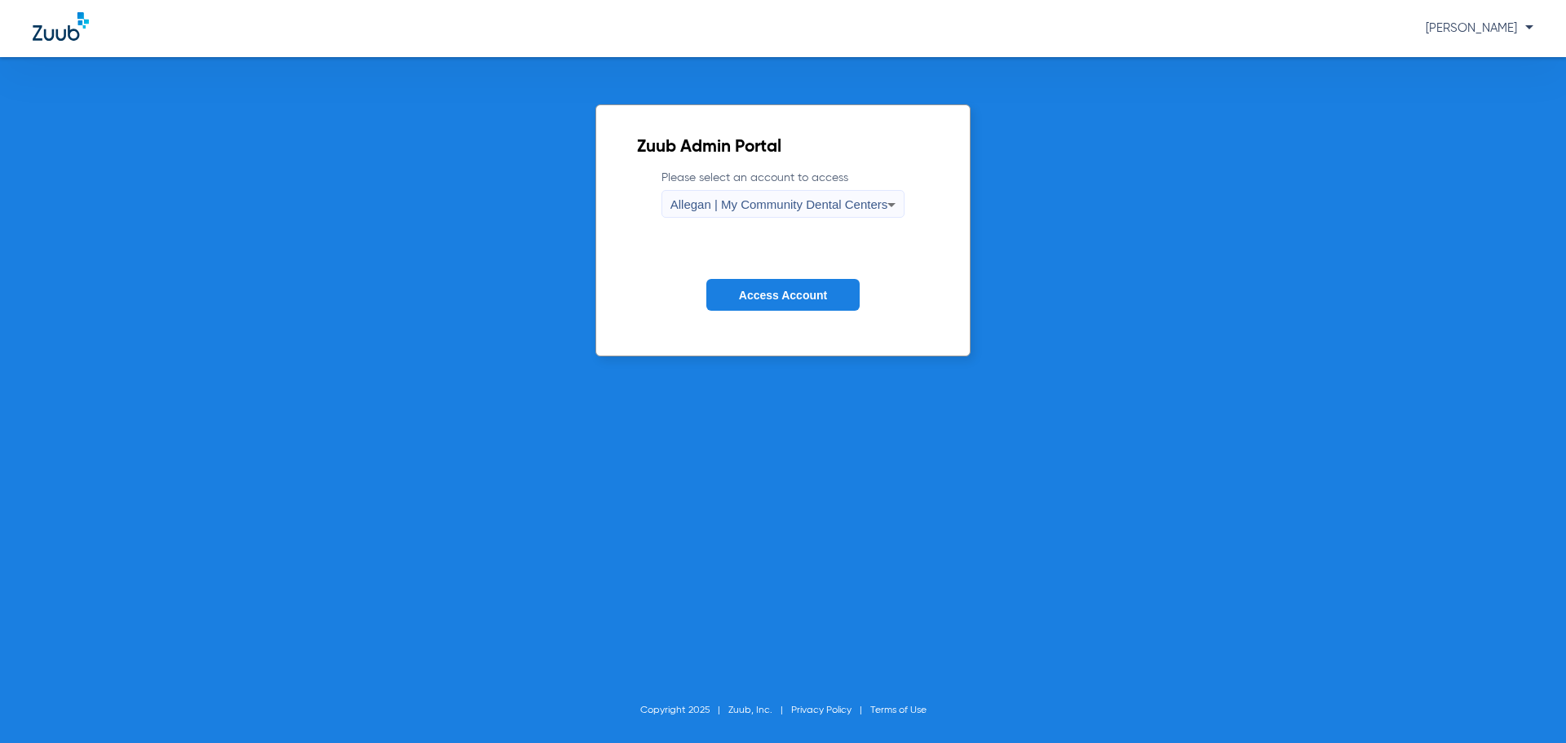
click at [833, 194] on div "Allegan | My Community Dental Centers" at bounding box center [779, 205] width 218 height 28
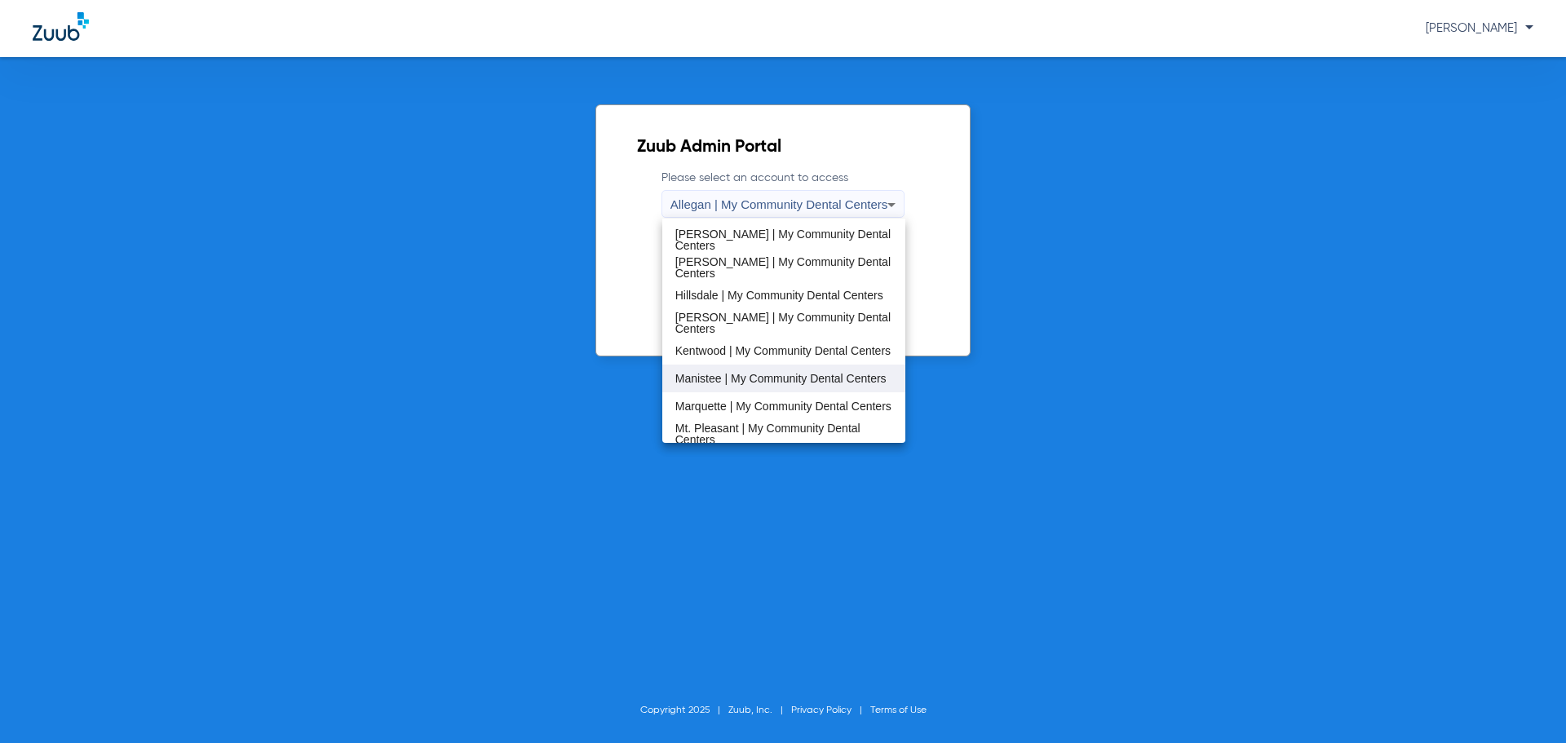
scroll to position [326, 0]
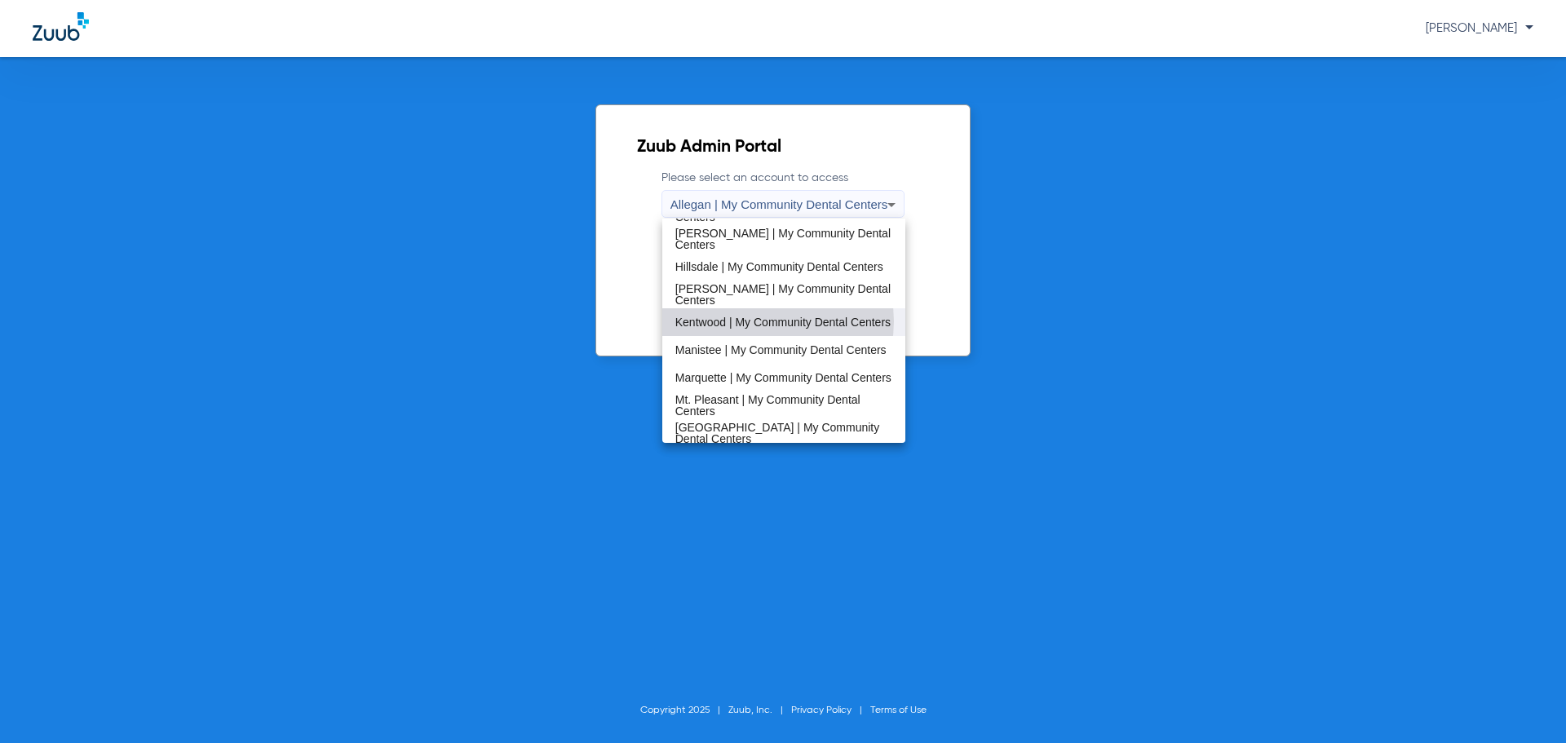
click at [763, 321] on span "Kentwood | My Community Dental Centers" at bounding box center [782, 321] width 215 height 11
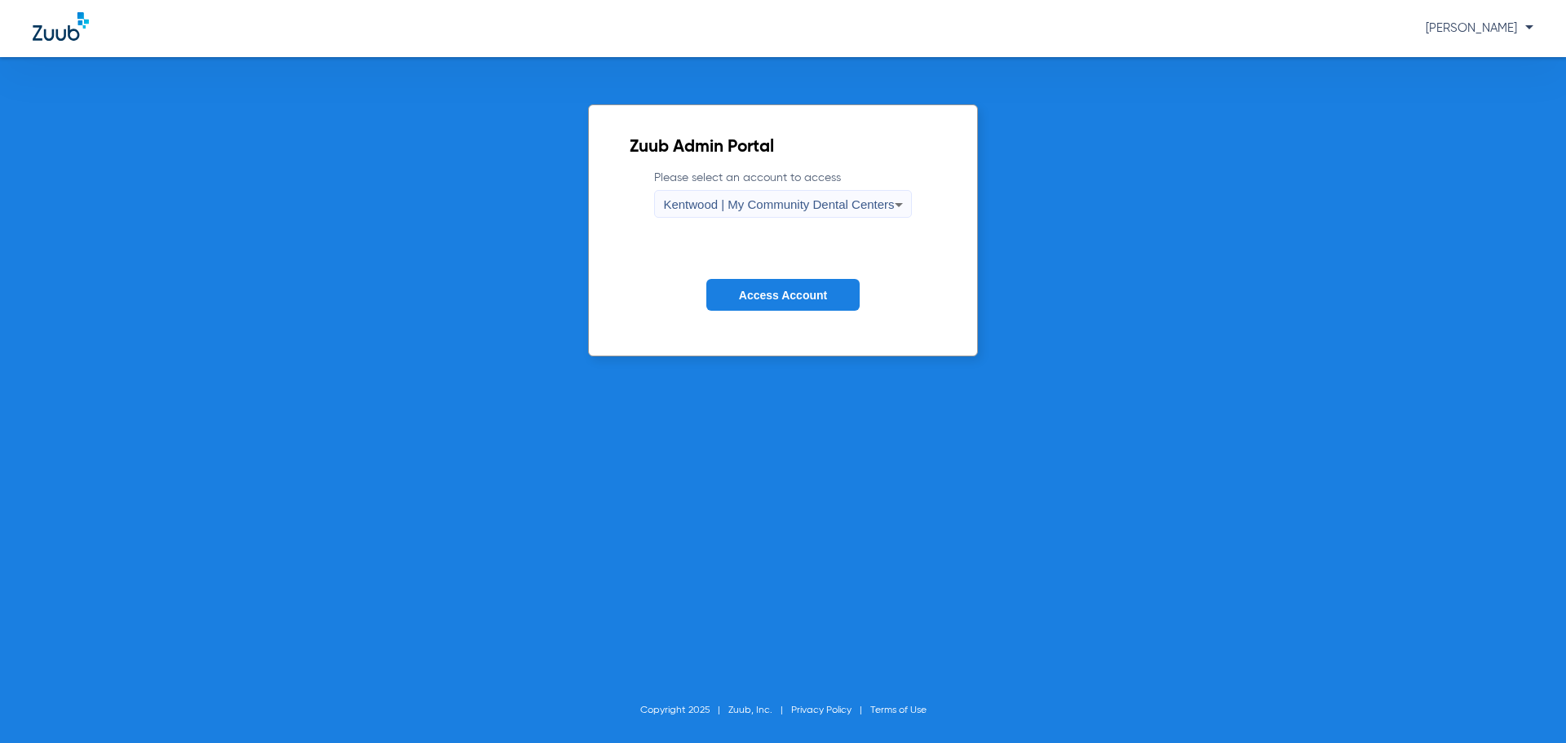
click at [766, 298] on span "Access Account" at bounding box center [783, 295] width 88 height 13
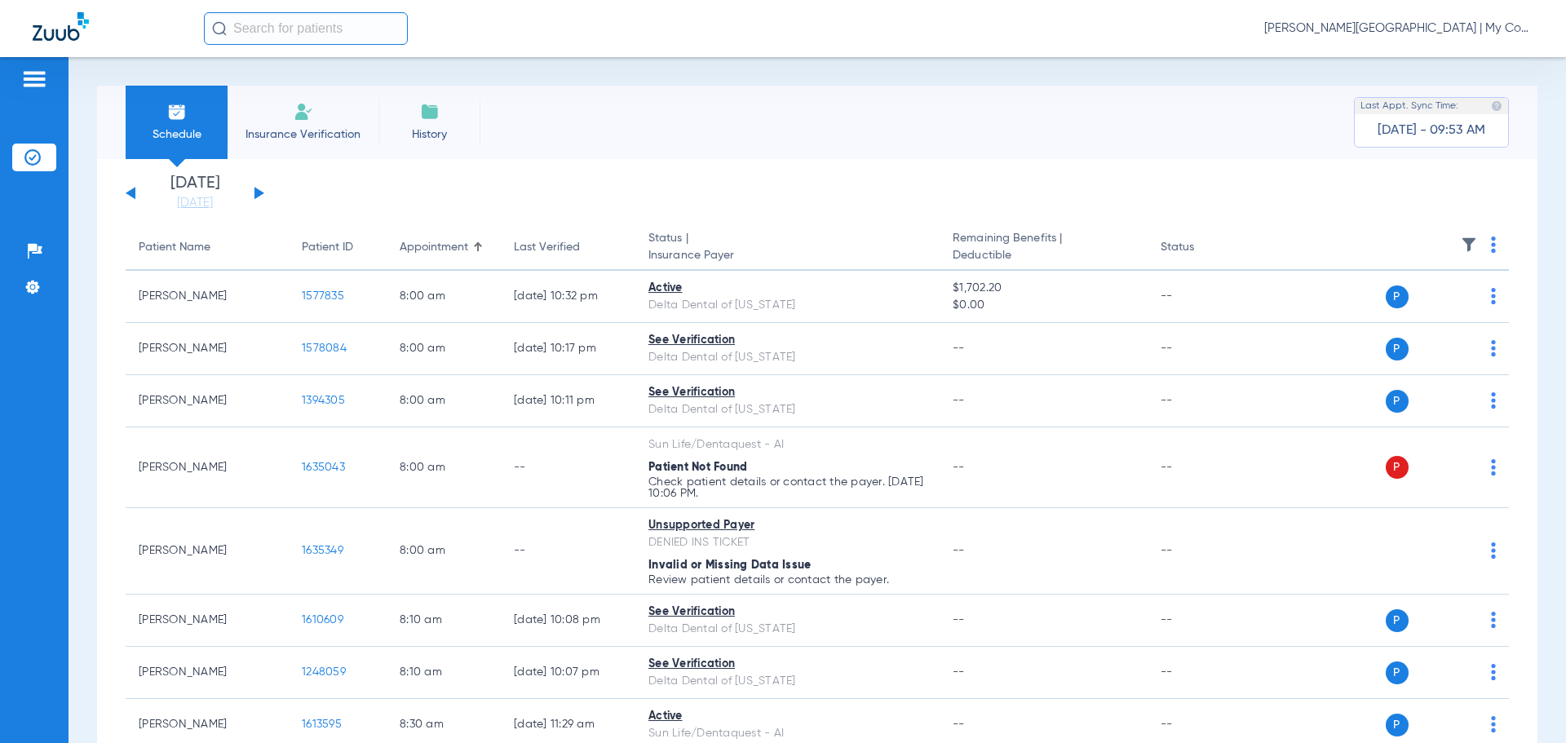
drag, startPoint x: 180, startPoint y: 202, endPoint x: 201, endPoint y: 284, distance: 84.3
click at [180, 202] on link "[DATE]" at bounding box center [195, 203] width 98 height 16
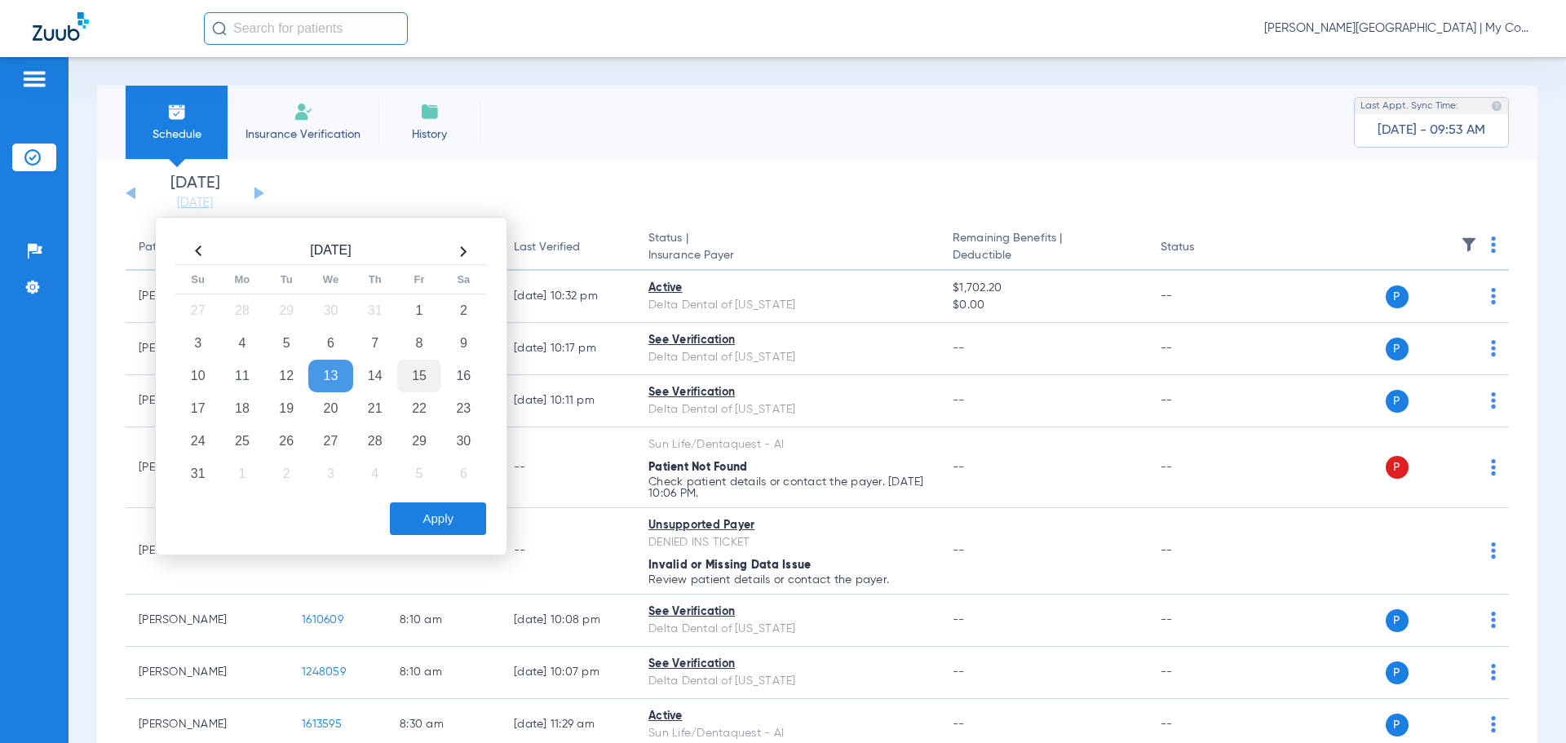
click at [414, 377] on td "15" at bounding box center [419, 376] width 44 height 33
click at [424, 526] on button "Apply" at bounding box center [438, 518] width 96 height 33
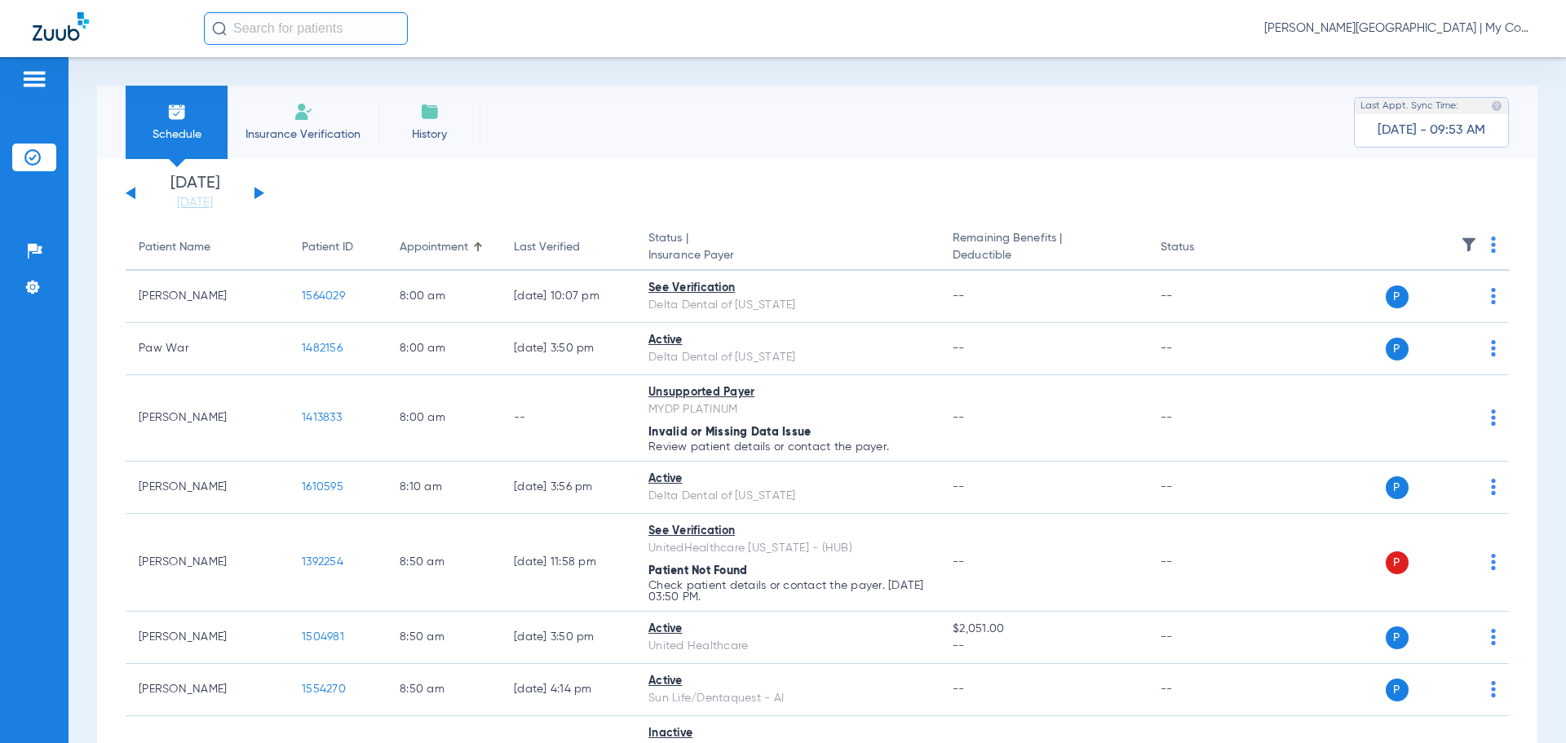
click at [203, 254] on div "Patient Name" at bounding box center [175, 247] width 72 height 17
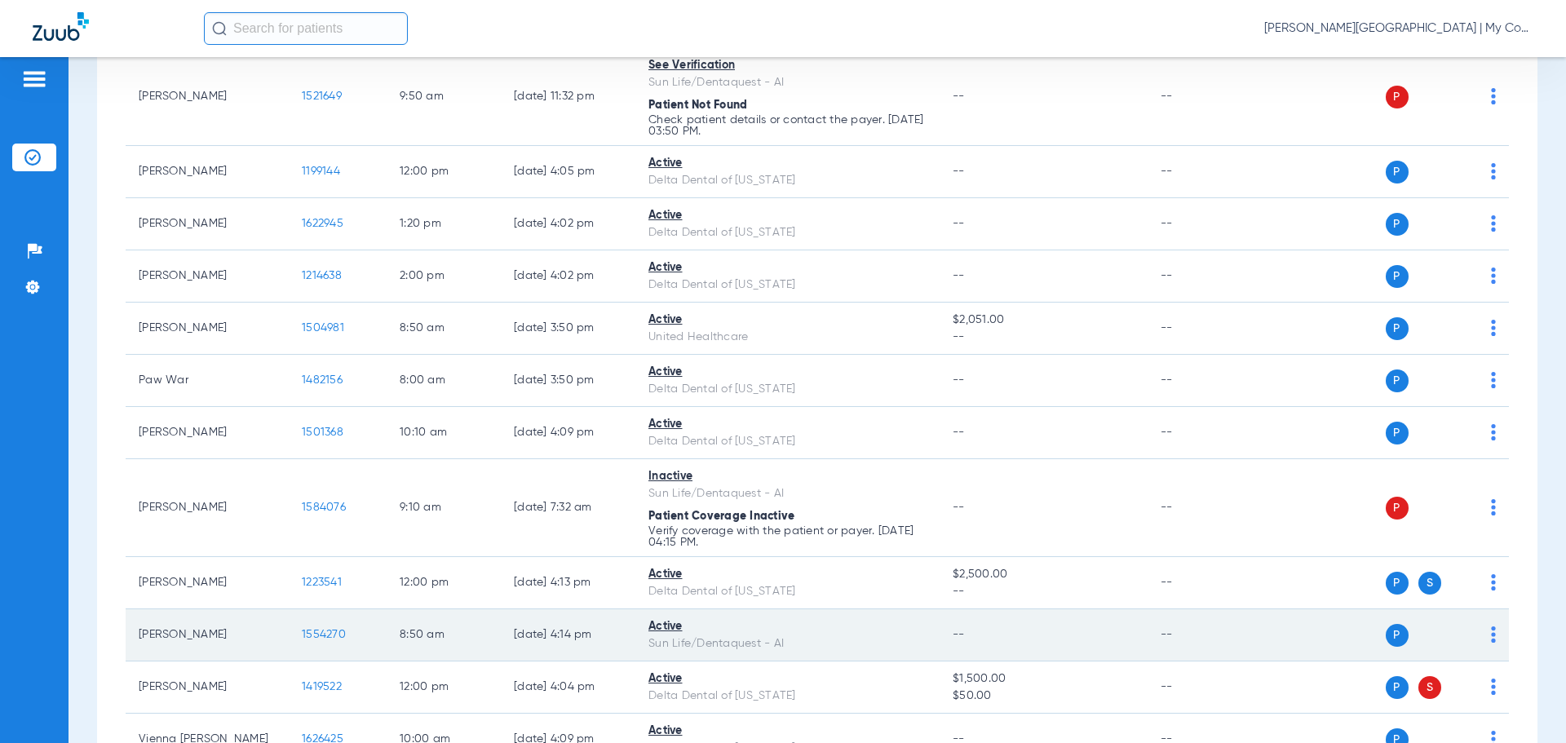
scroll to position [1742, 0]
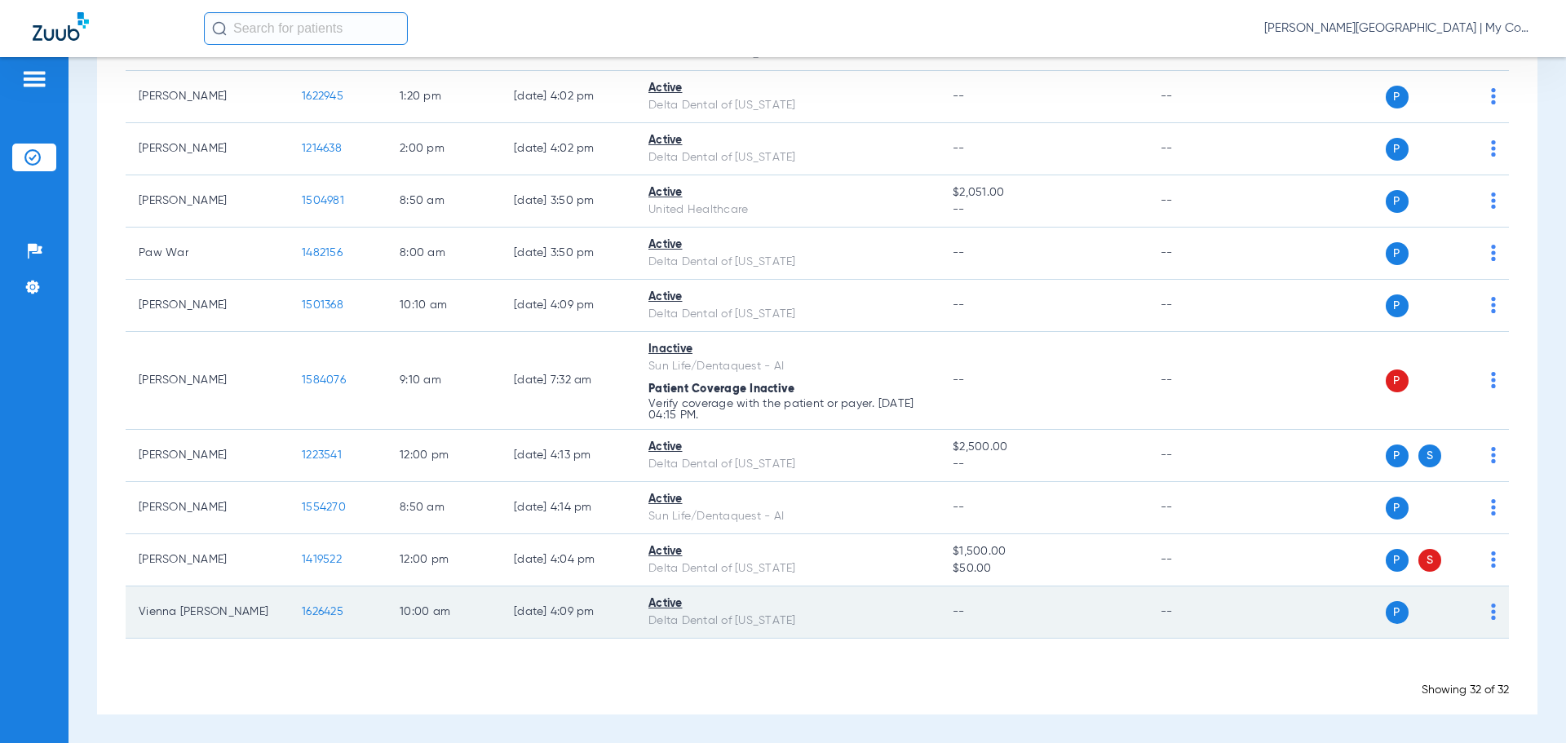
click at [318, 609] on span "1626425" at bounding box center [323, 611] width 42 height 11
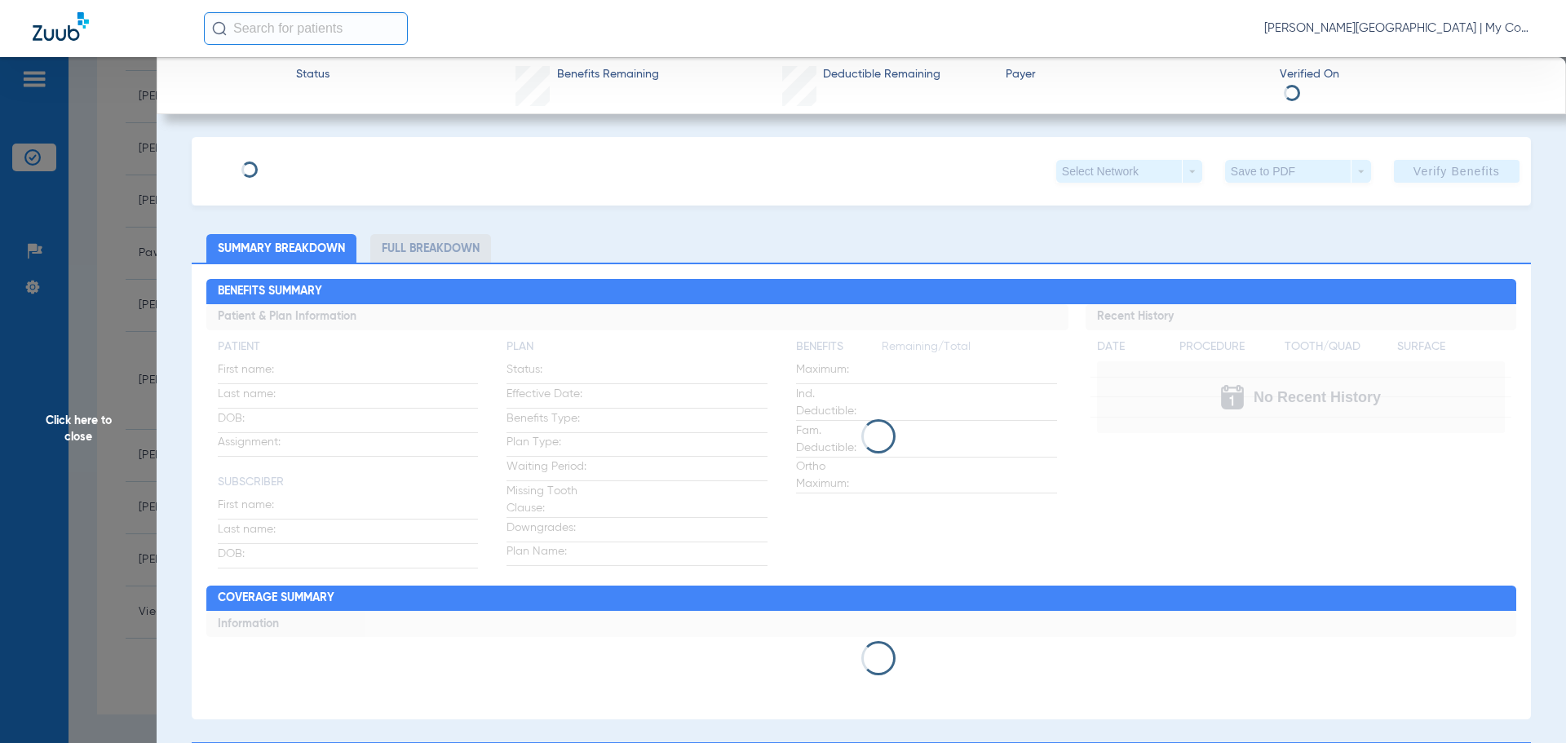
click at [91, 427] on span "Click here to close" at bounding box center [78, 428] width 157 height 743
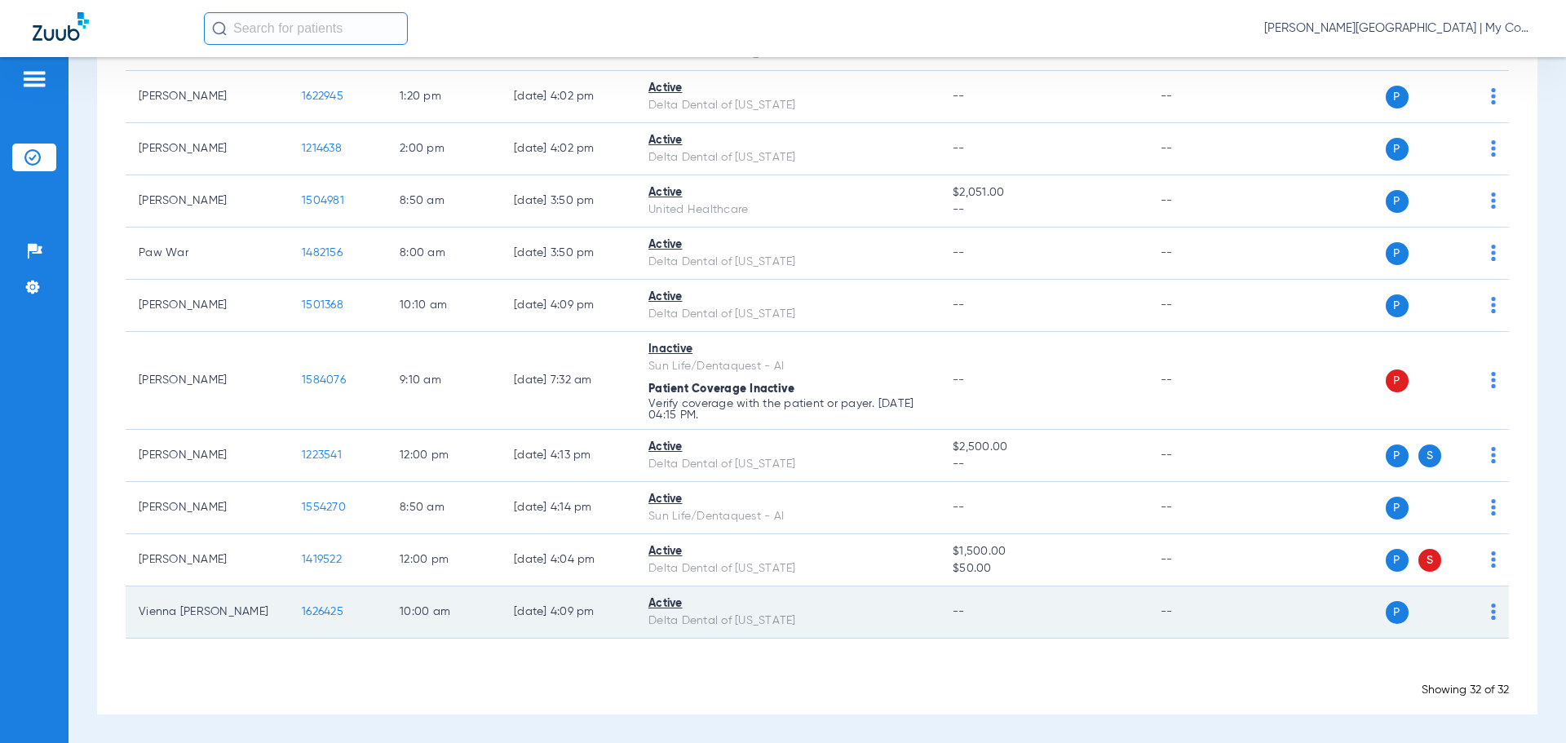
click at [164, 615] on td "Vienna Borup" at bounding box center [207, 612] width 163 height 52
click at [316, 612] on span "1626425" at bounding box center [323, 611] width 42 height 11
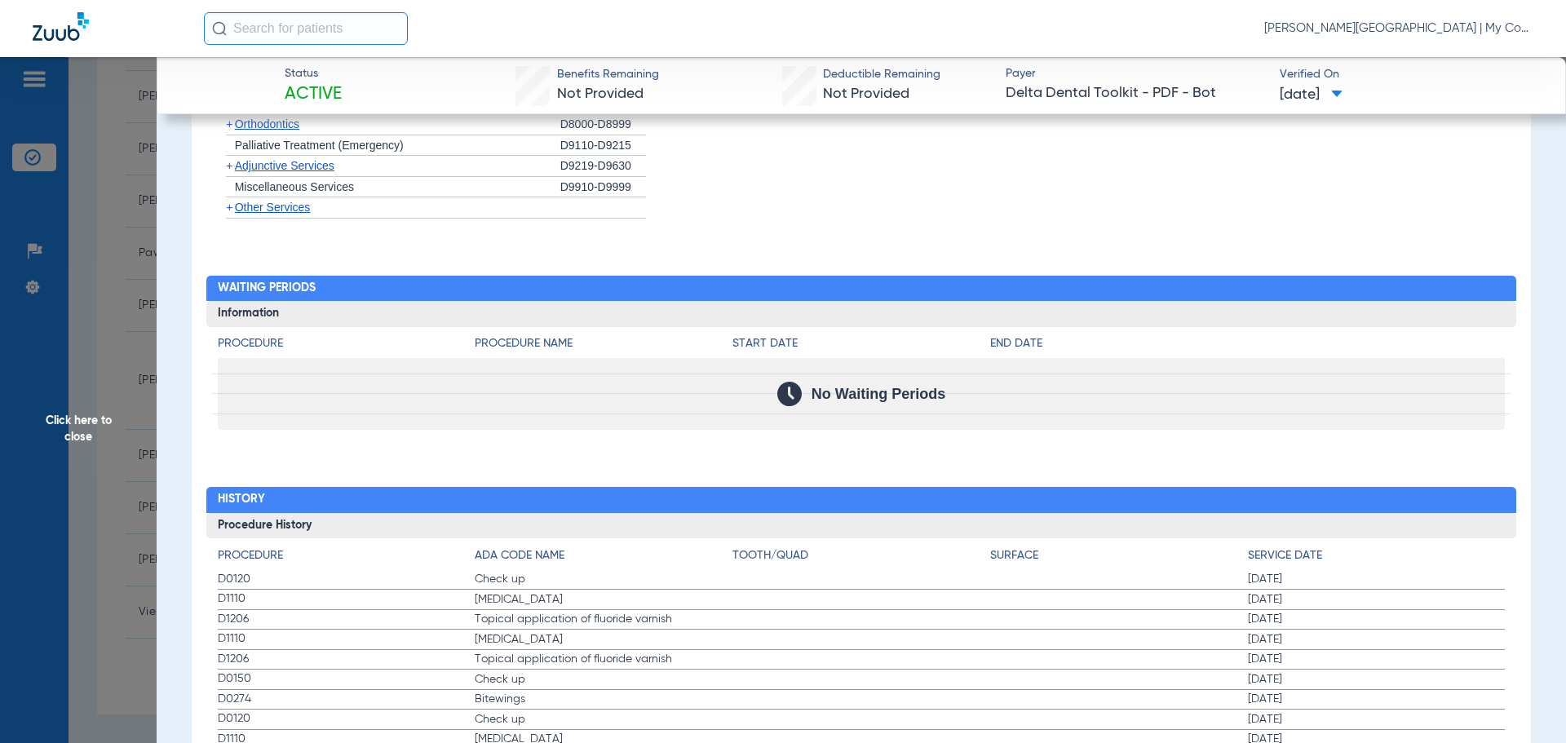
scroll to position [1713, 0]
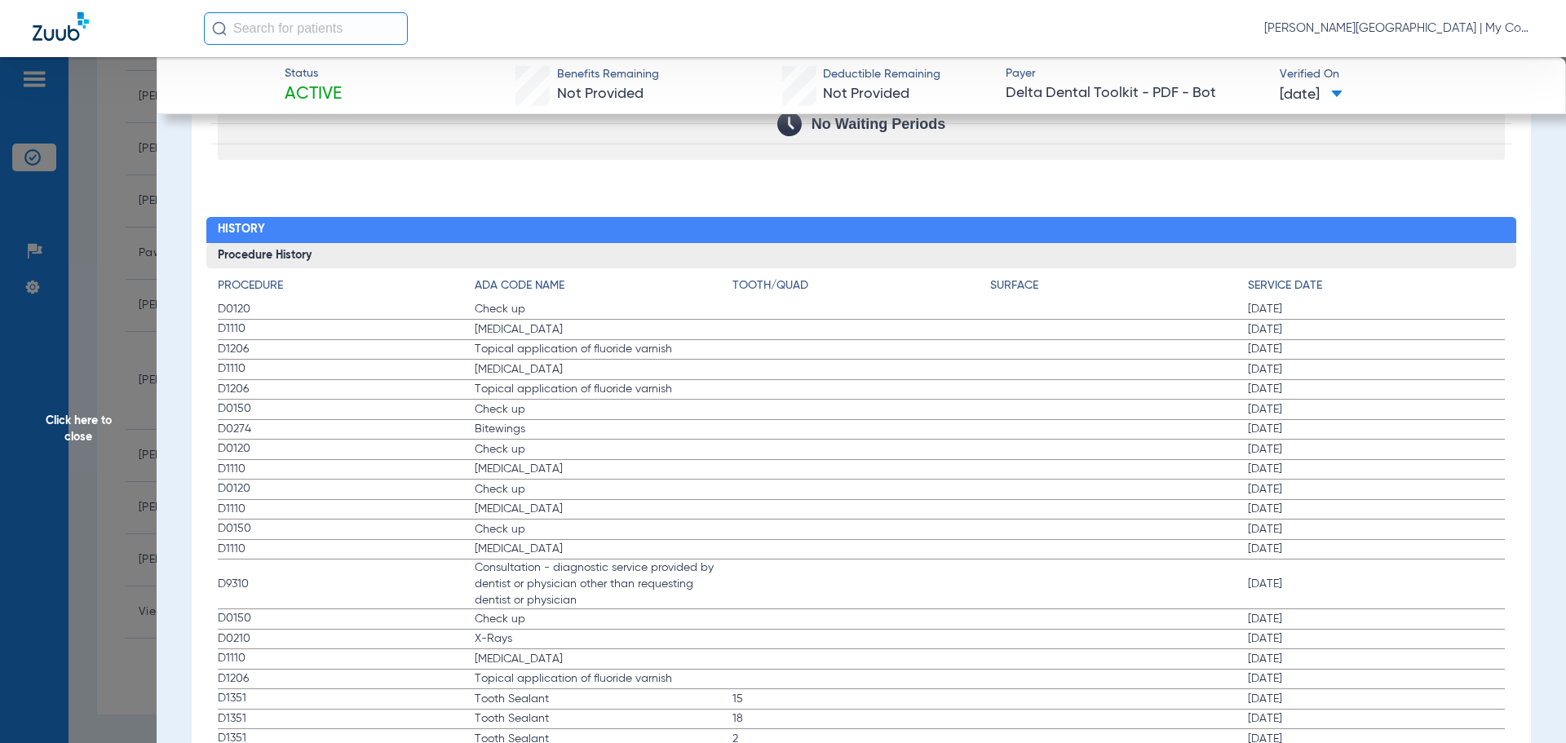
click at [530, 307] on span "Check up" at bounding box center [604, 309] width 258 height 16
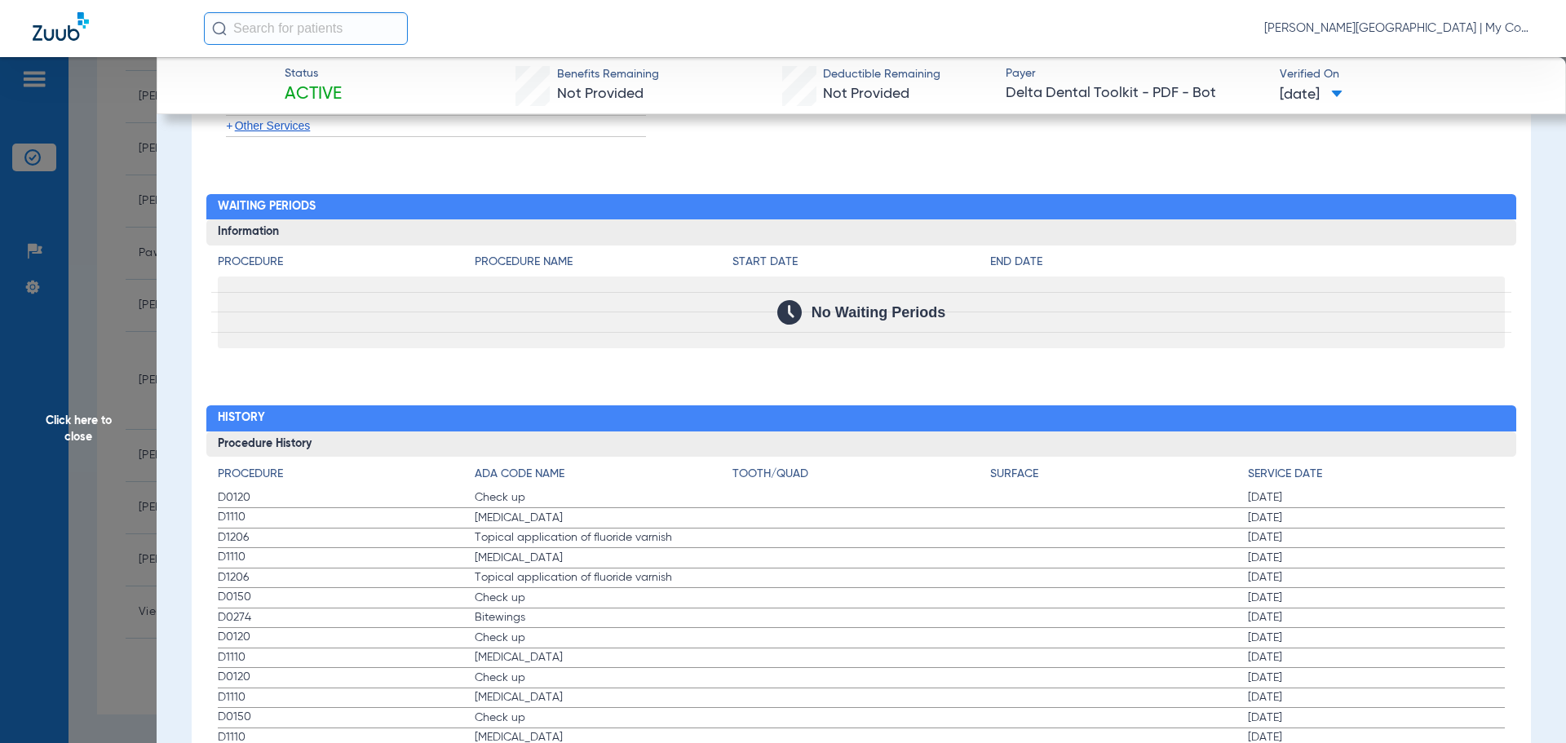
scroll to position [1550, 0]
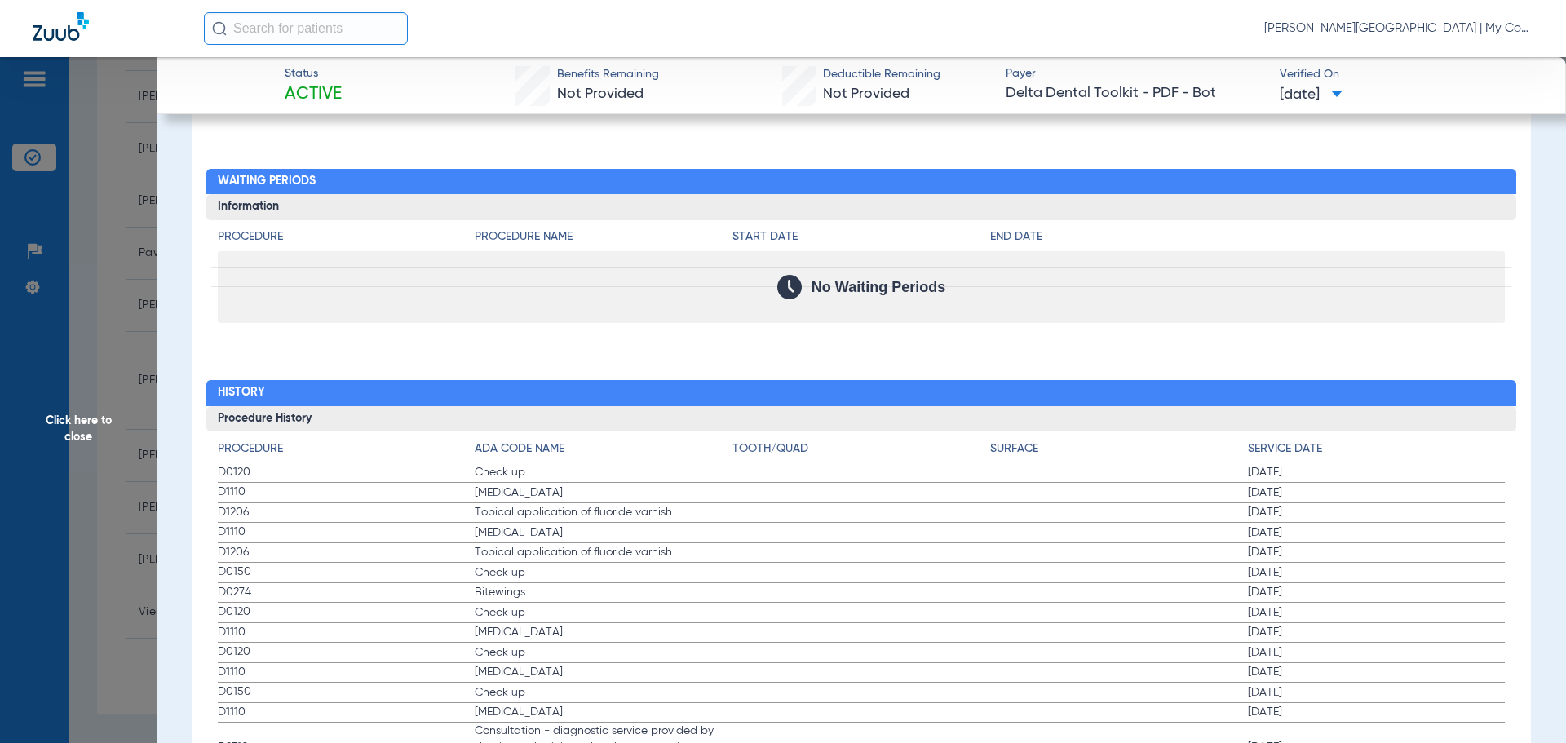
click at [522, 471] on span "Check up" at bounding box center [604, 472] width 258 height 16
click at [1302, 476] on span "10/24/2023" at bounding box center [1377, 472] width 258 height 16
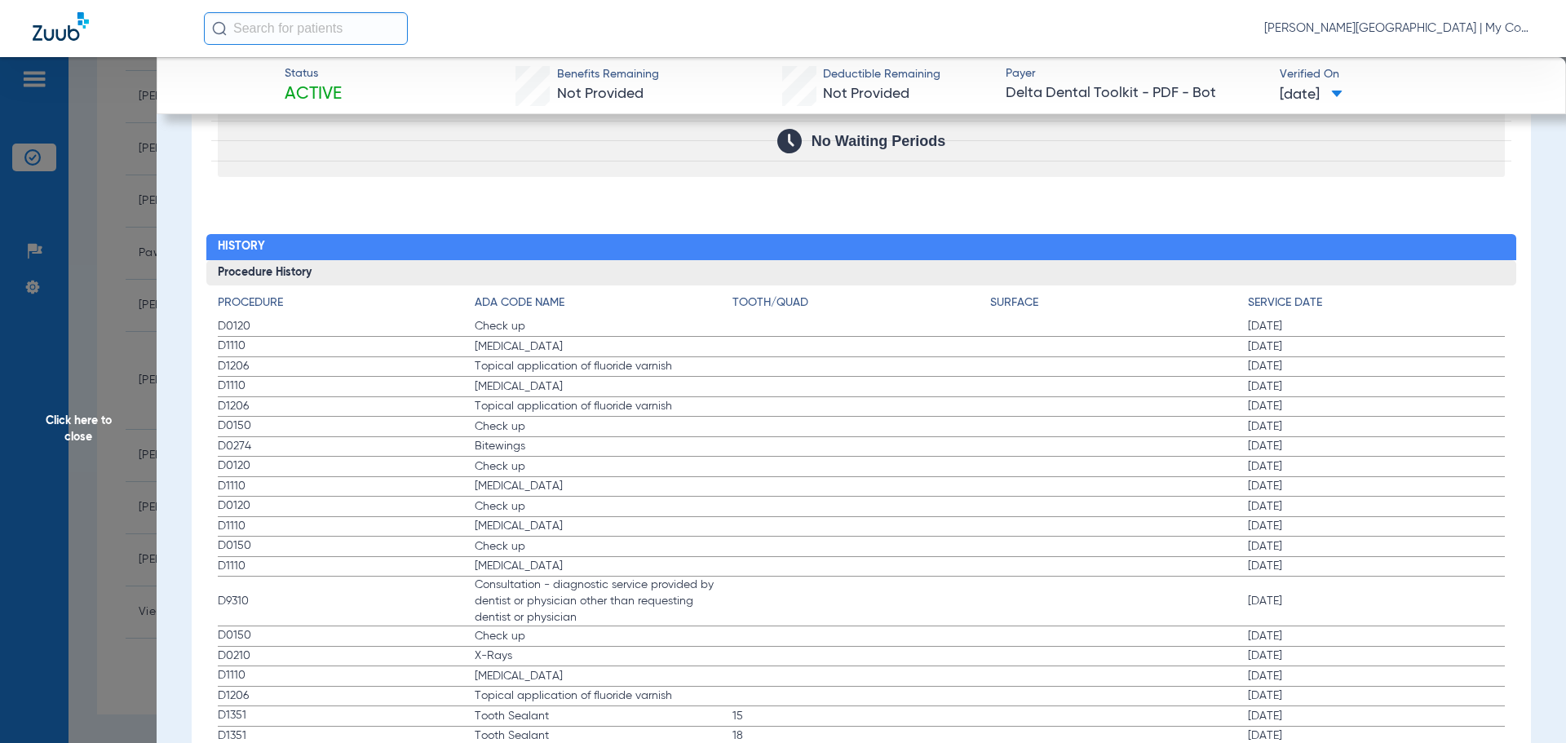
scroll to position [1713, 0]
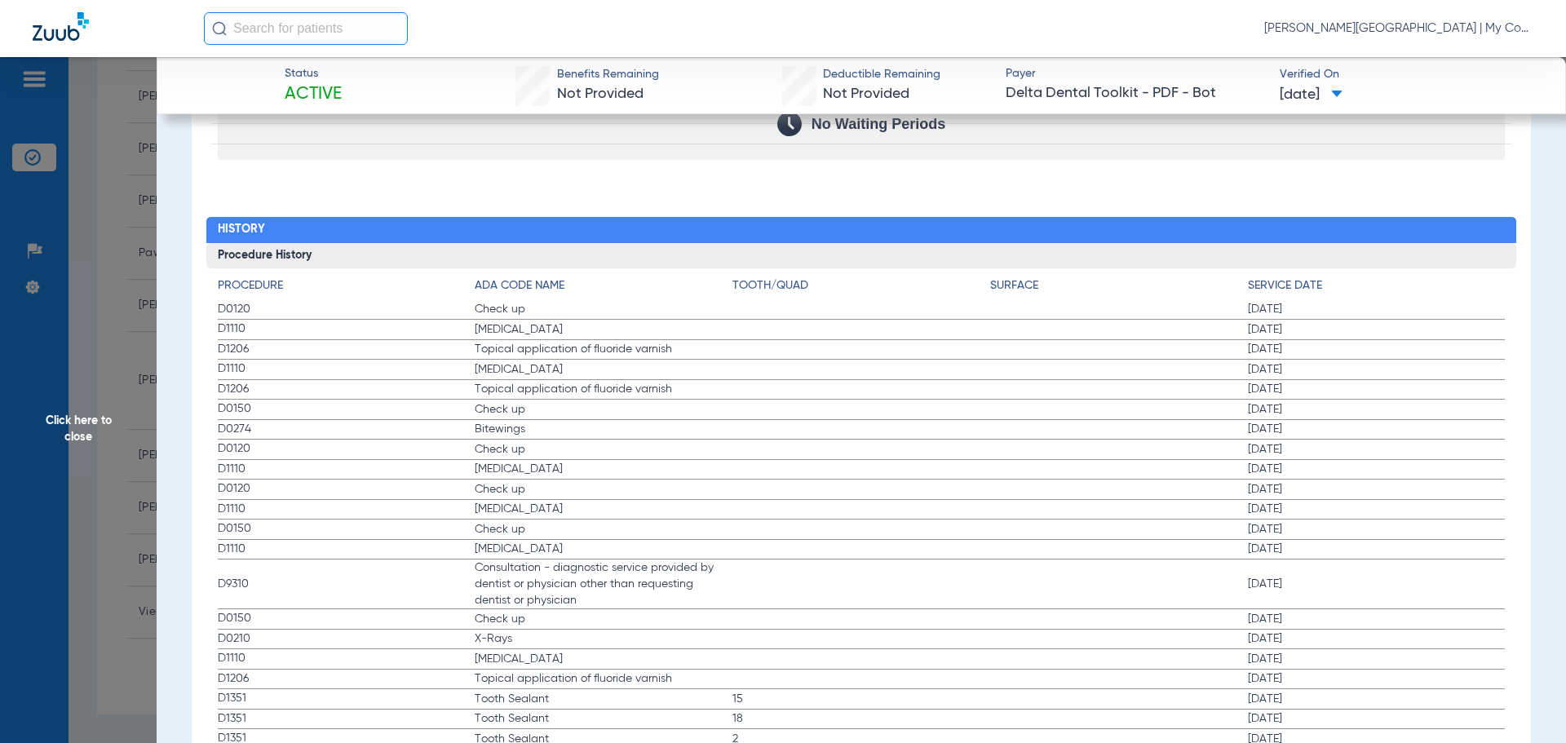
drag, startPoint x: 209, startPoint y: 638, endPoint x: 1320, endPoint y: 636, distance: 1110.8
click at [1320, 636] on div "Procedure ADA Code Name Tooth/Quad Surface Service Date D0120 Check up 10/24/20…" at bounding box center [861, 633] width 1311 height 731
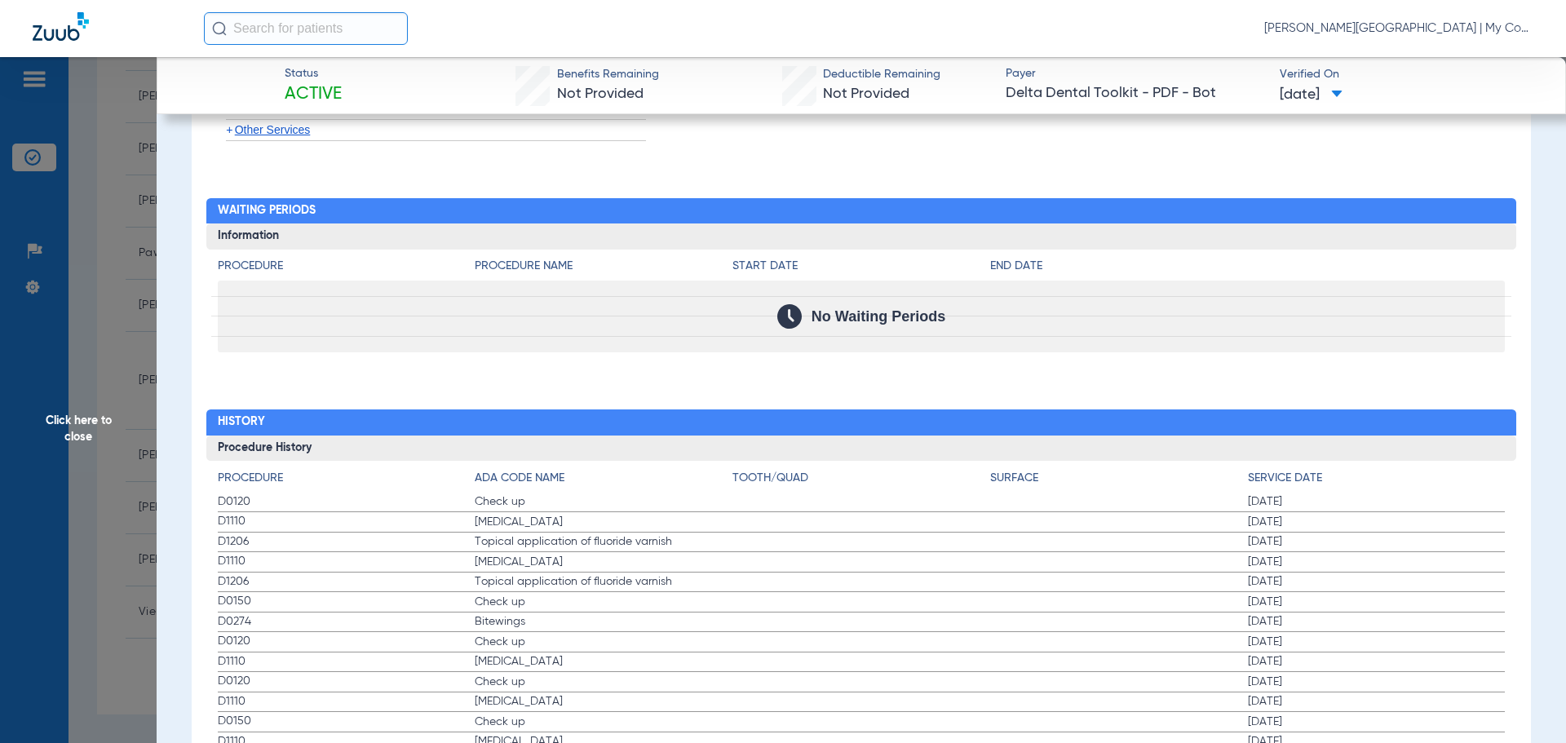
scroll to position [1550, 0]
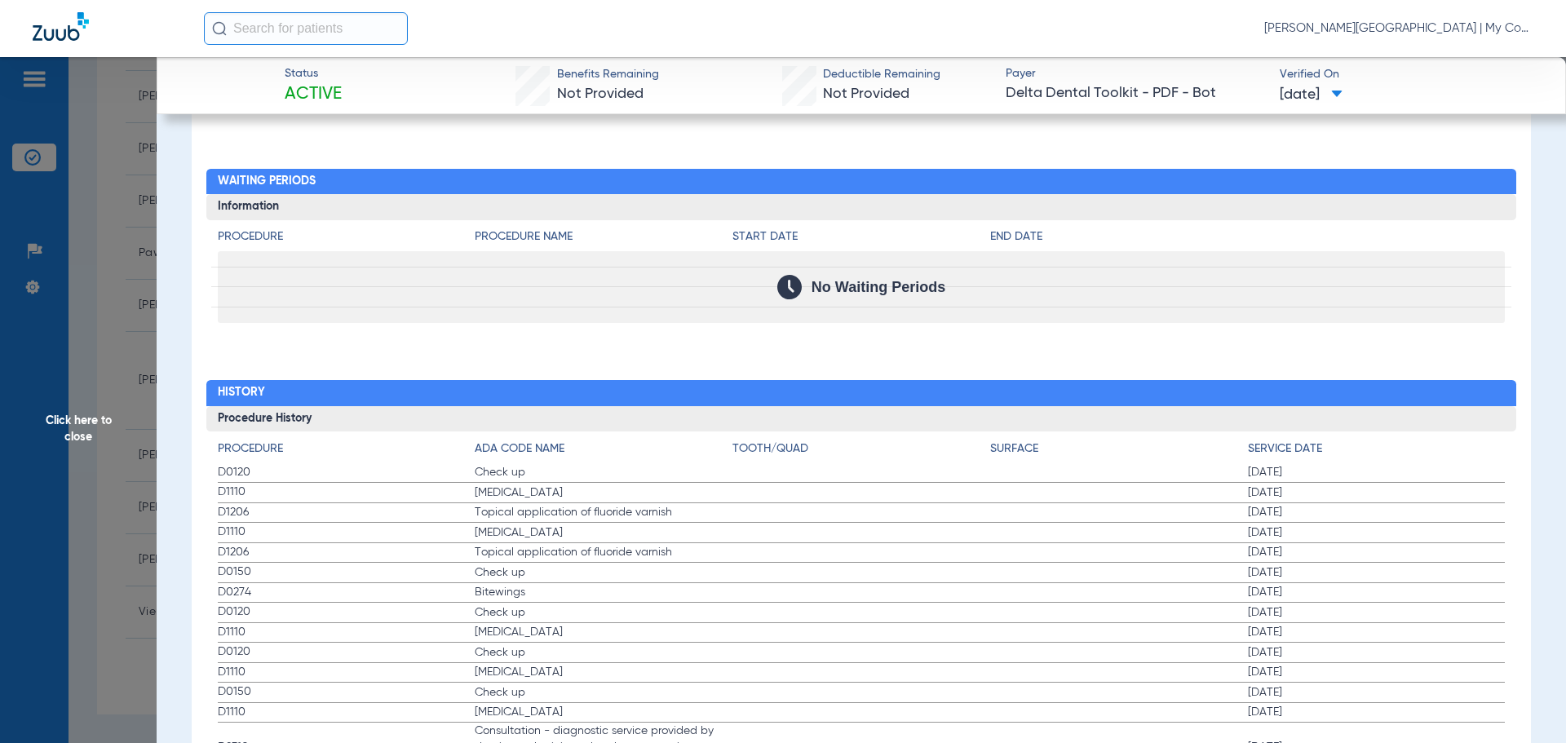
click at [307, 573] on span "D0150" at bounding box center [347, 572] width 258 height 17
drag, startPoint x: 217, startPoint y: 573, endPoint x: 1311, endPoint y: 569, distance: 1093.6
click at [1311, 569] on label "D0150 Check up 03/15/2023" at bounding box center [862, 573] width 1288 height 20
click at [96, 428] on span "Click here to close" at bounding box center [78, 428] width 157 height 743
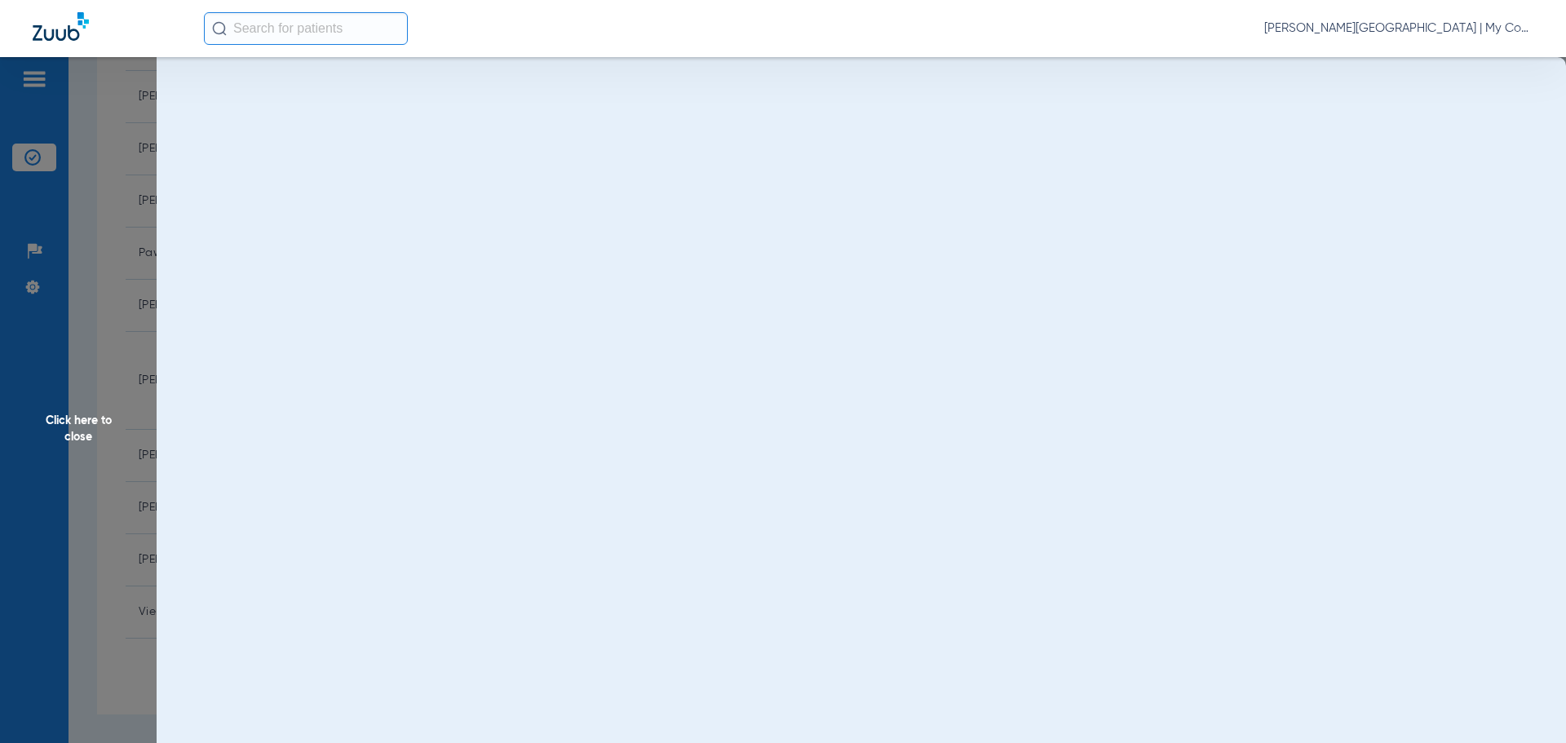
scroll to position [0, 0]
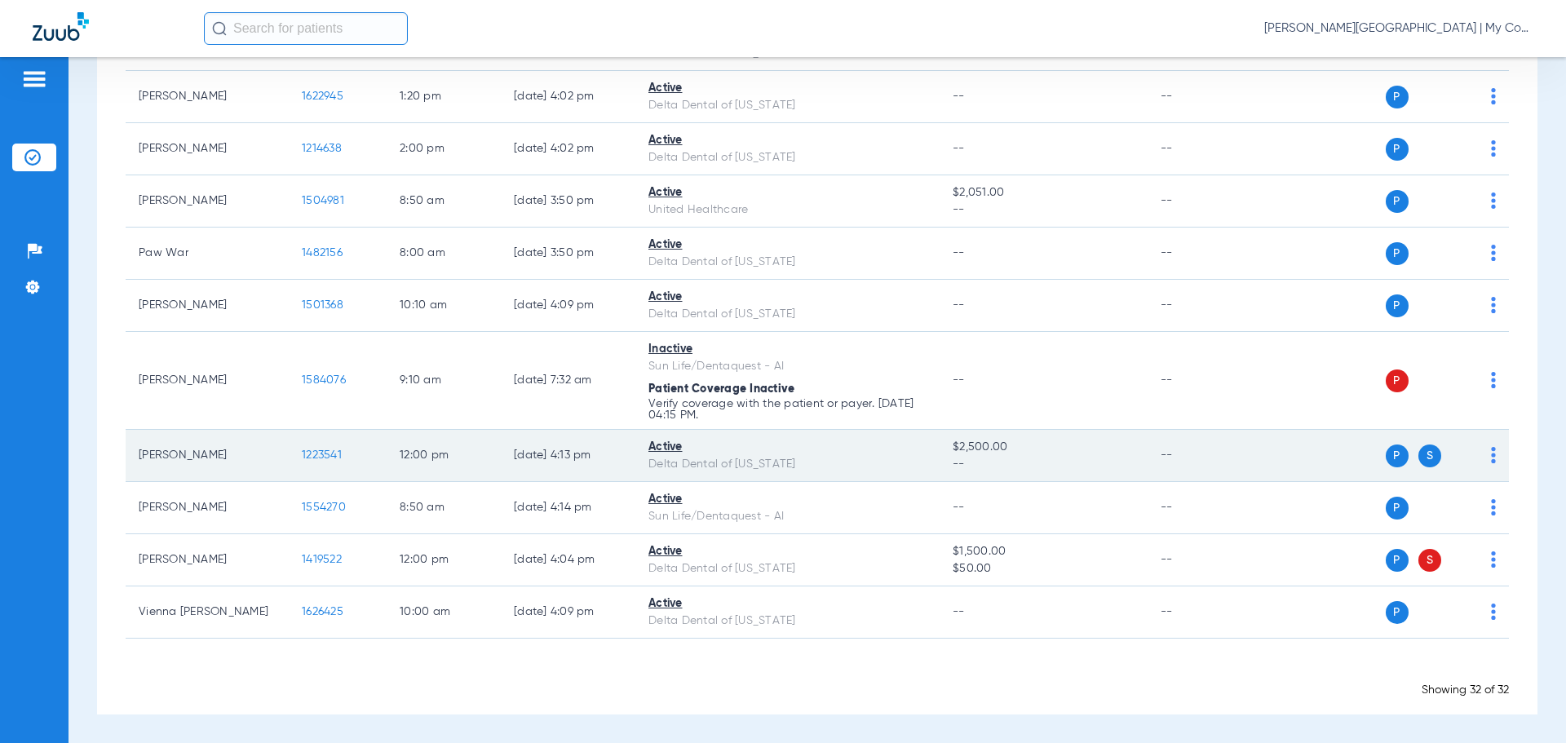
click at [1115, 458] on span "--" at bounding box center [1043, 464] width 181 height 17
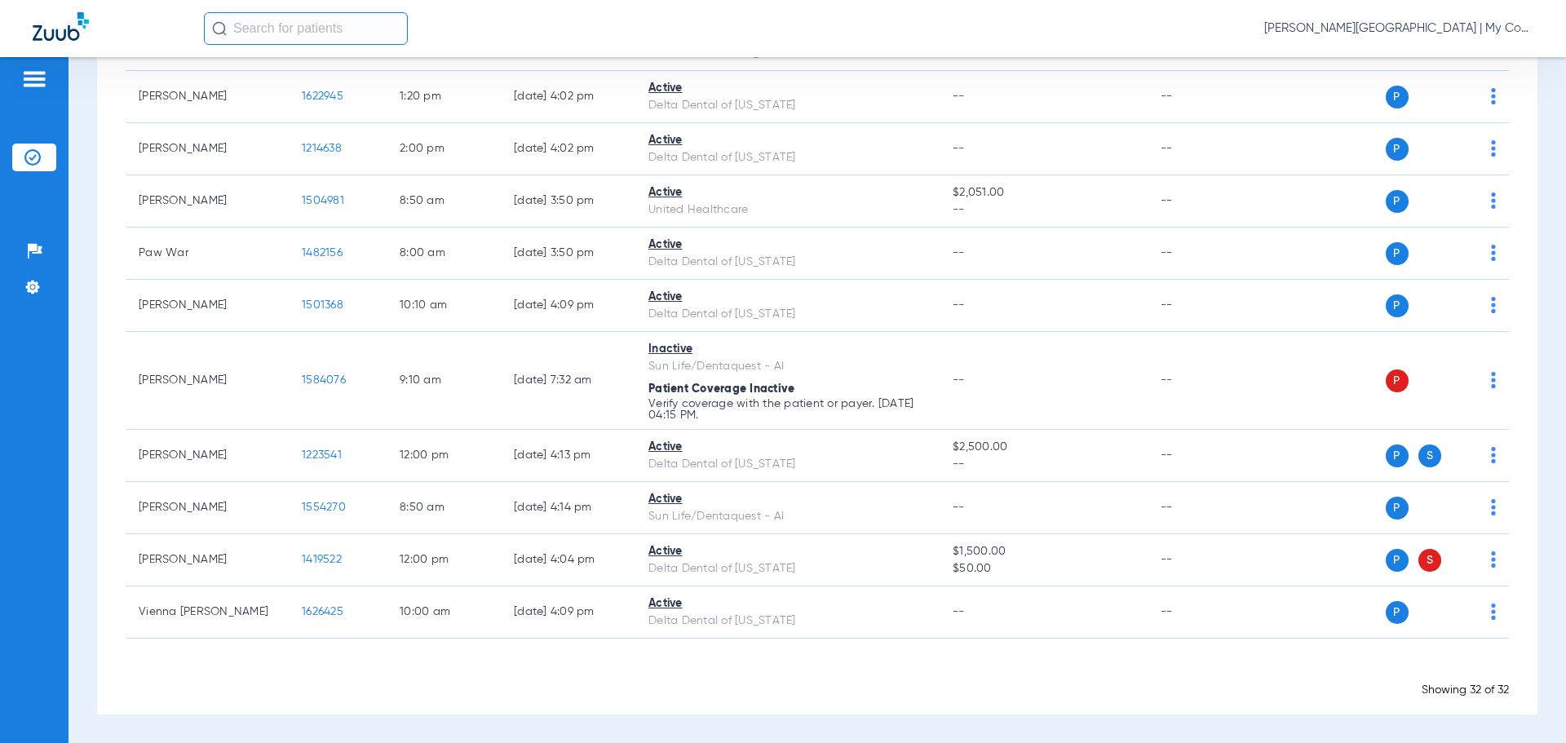
click at [1383, 27] on span "Donna Thiel - Kentwood | My Community Dental Centers" at bounding box center [1398, 28] width 269 height 16
click at [1443, 37] on div at bounding box center [783, 371] width 1566 height 743
click at [1442, 56] on div "Donna Thiel - Kentwood | My Community Dental Centers" at bounding box center [783, 28] width 1566 height 57
click at [1448, 38] on div "Donna Thiel - Kentwood | My Community Dental Centers" at bounding box center [868, 28] width 1329 height 33
click at [1450, 31] on span "Donna Thiel - Kentwood | My Community Dental Centers" at bounding box center [1398, 28] width 269 height 16
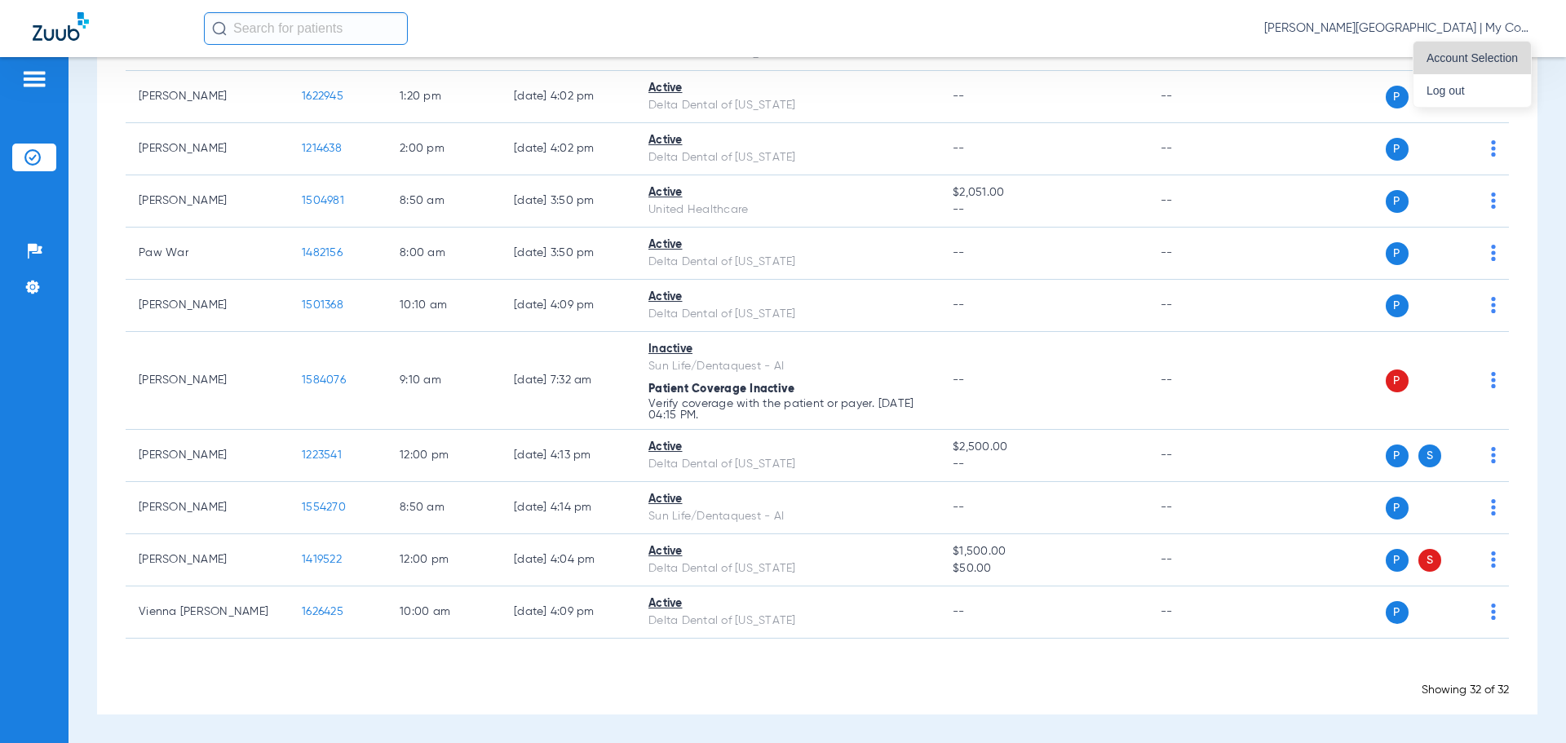
click at [1465, 49] on button "Account Selection" at bounding box center [1471, 58] width 117 height 33
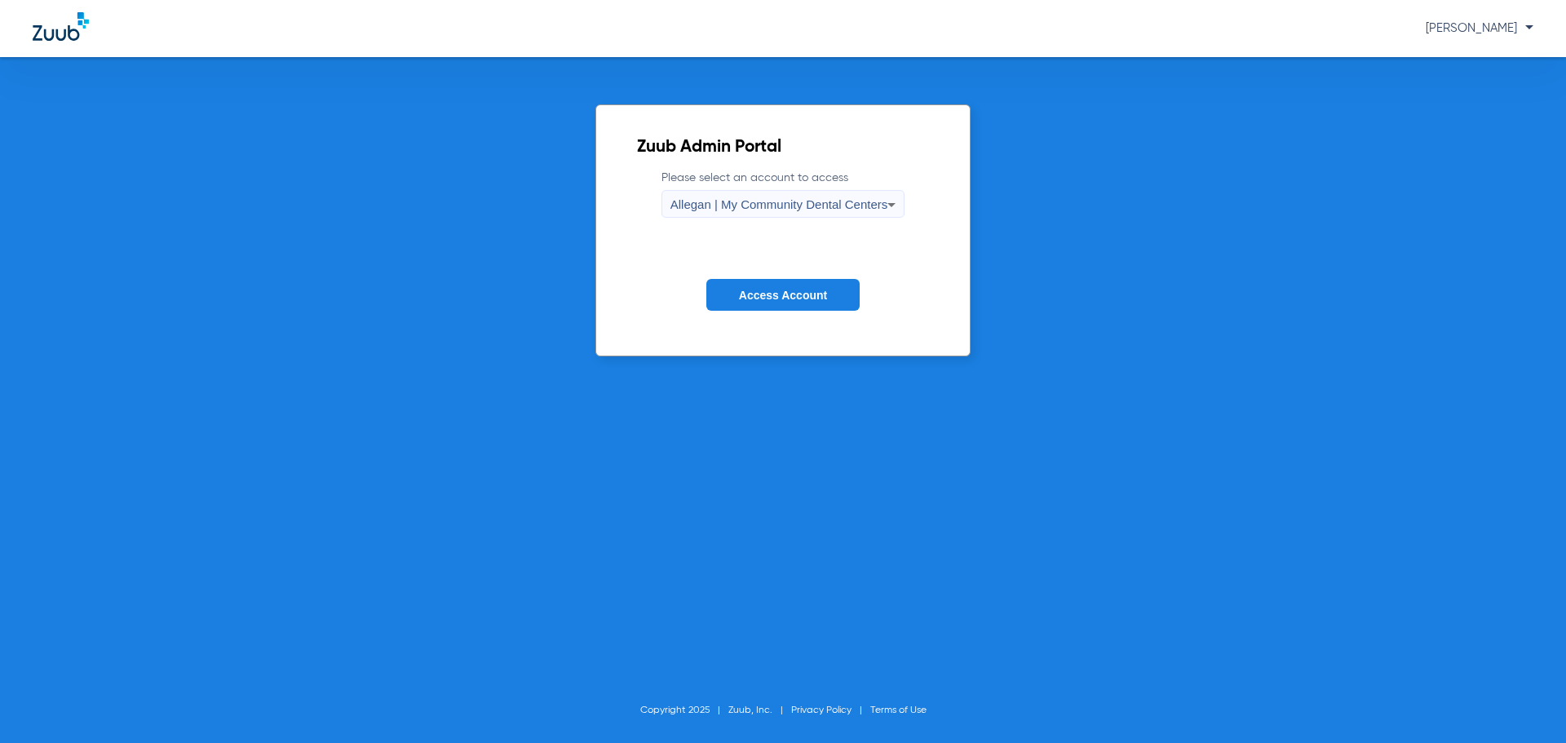
click at [894, 197] on icon at bounding box center [892, 205] width 20 height 20
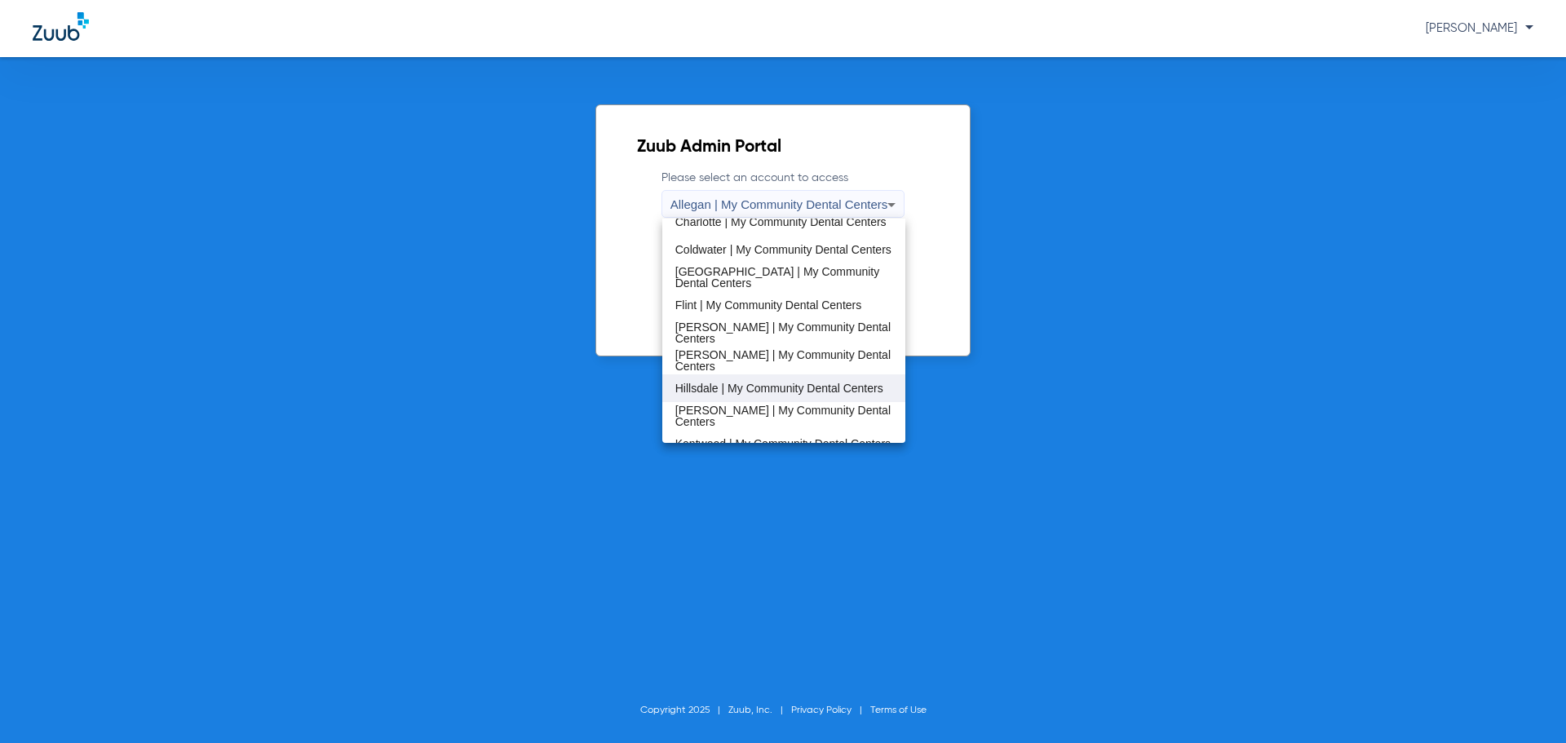
scroll to position [245, 0]
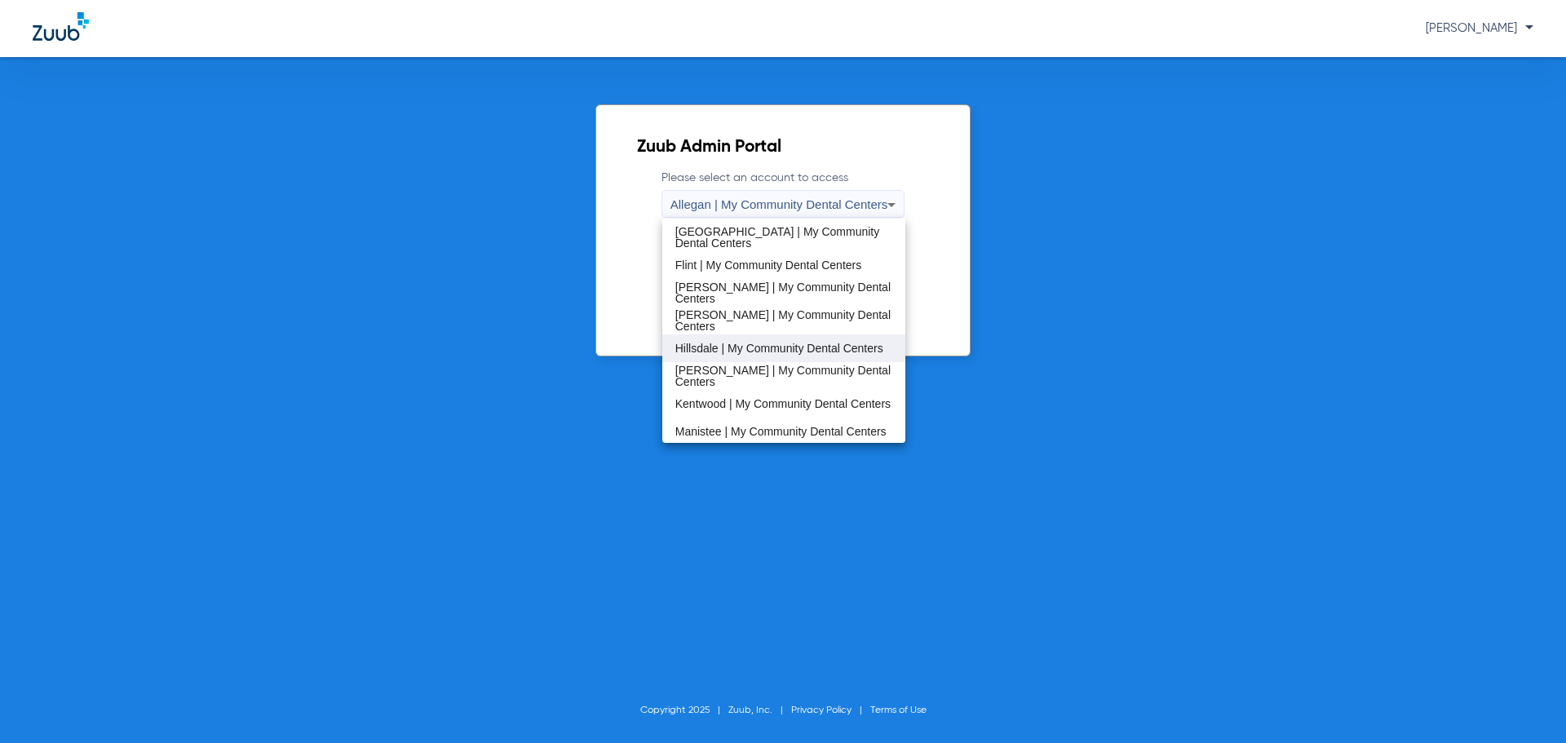
click at [767, 353] on span "Hillsdale | My Community Dental Centers" at bounding box center [779, 348] width 208 height 11
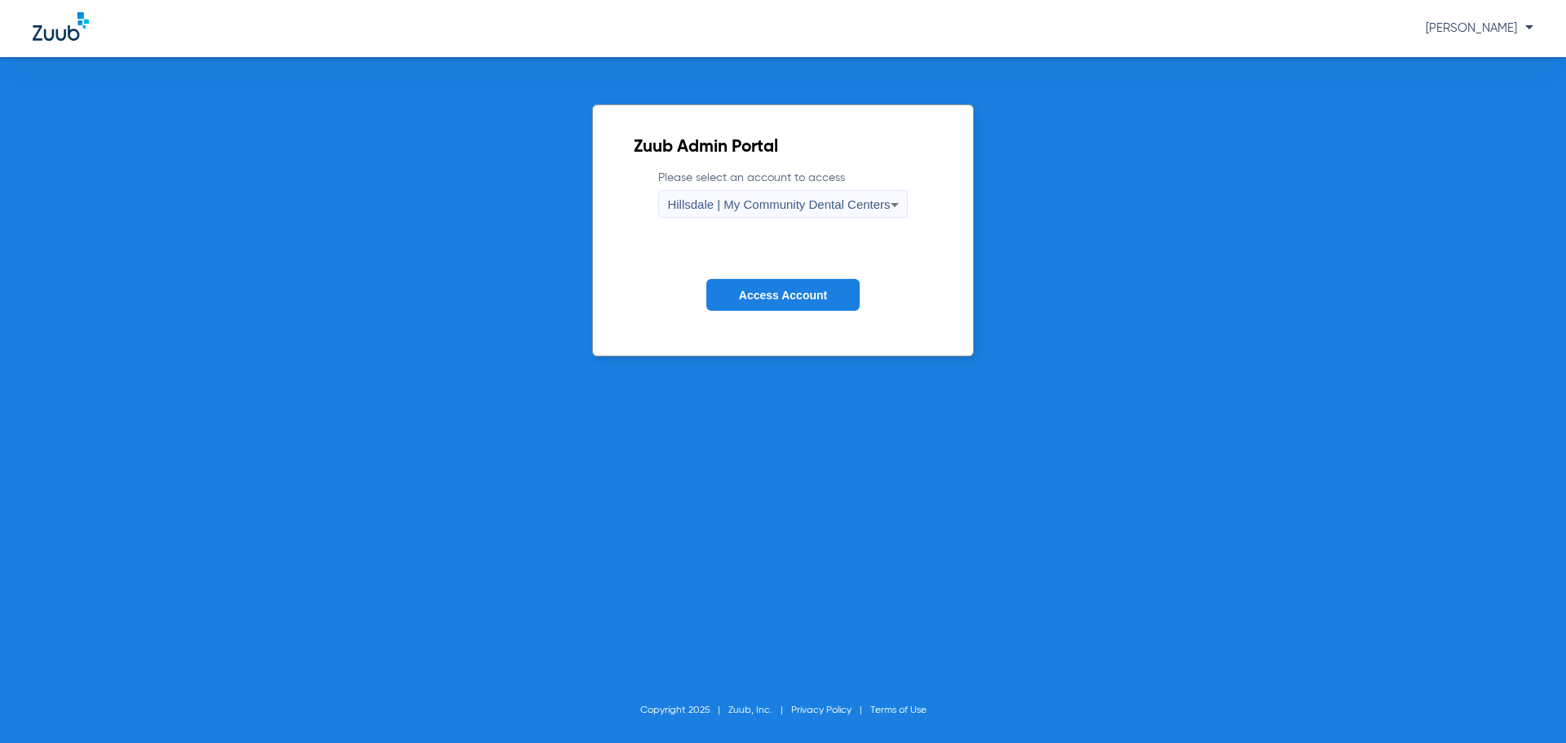
click at [768, 295] on span "Access Account" at bounding box center [783, 295] width 88 height 13
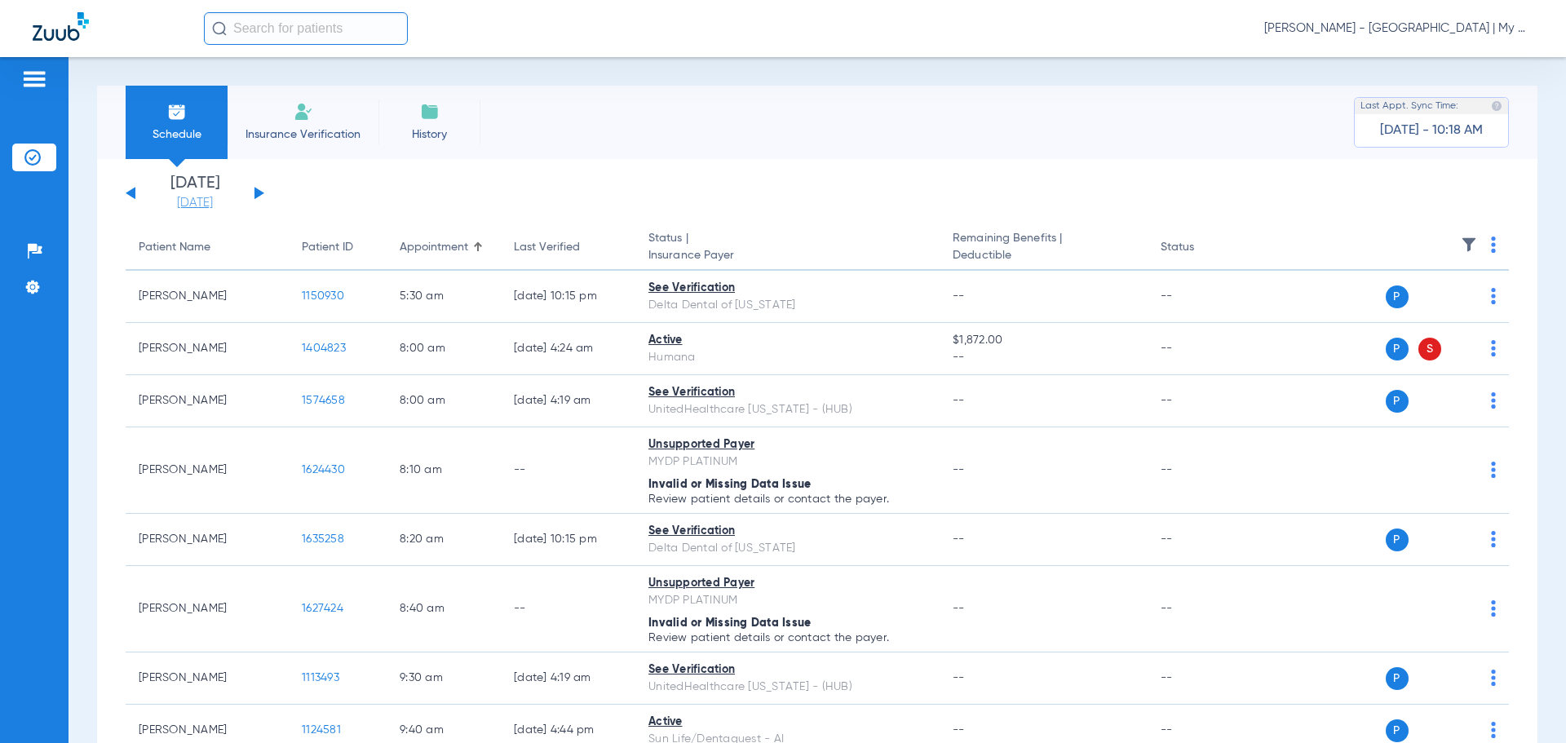
click at [179, 199] on link "[DATE]" at bounding box center [195, 203] width 98 height 16
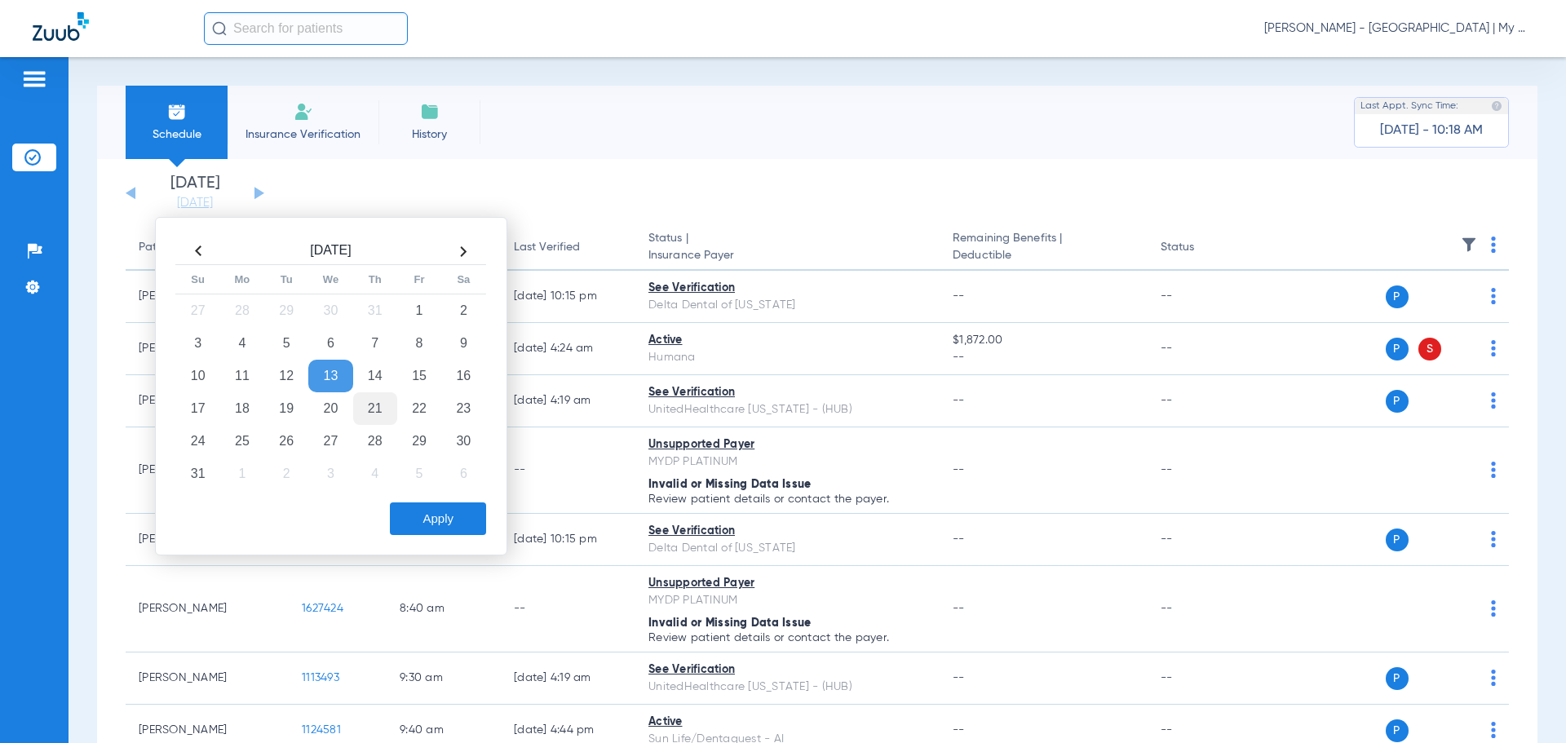
click at [380, 405] on td "21" at bounding box center [375, 408] width 44 height 33
click at [430, 516] on button "Apply" at bounding box center [438, 518] width 96 height 33
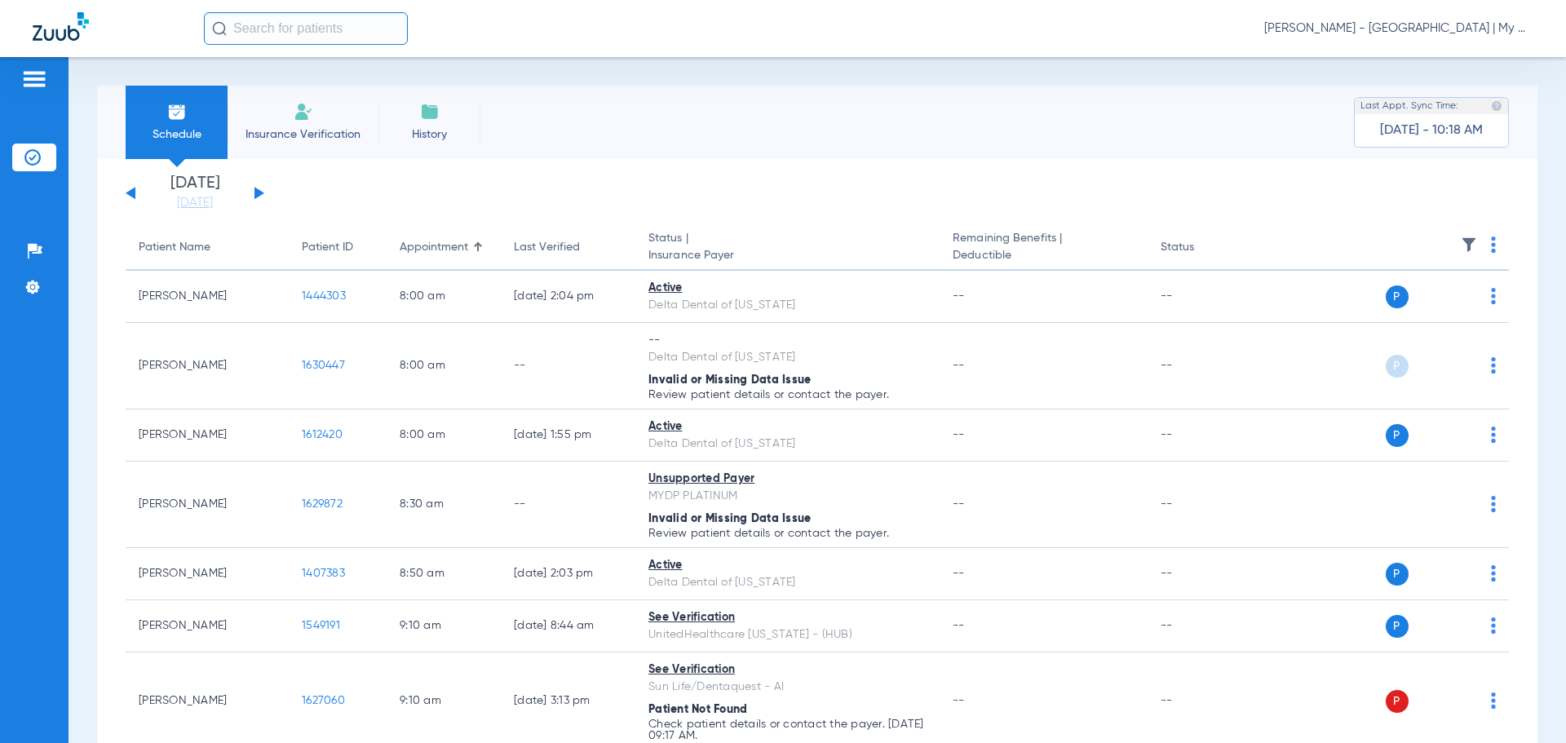
click at [734, 9] on div "Donna Thiel - Hillsdale | My Community Dental Centers" at bounding box center [783, 28] width 1566 height 57
click at [199, 202] on link "[DATE]" at bounding box center [195, 203] width 98 height 16
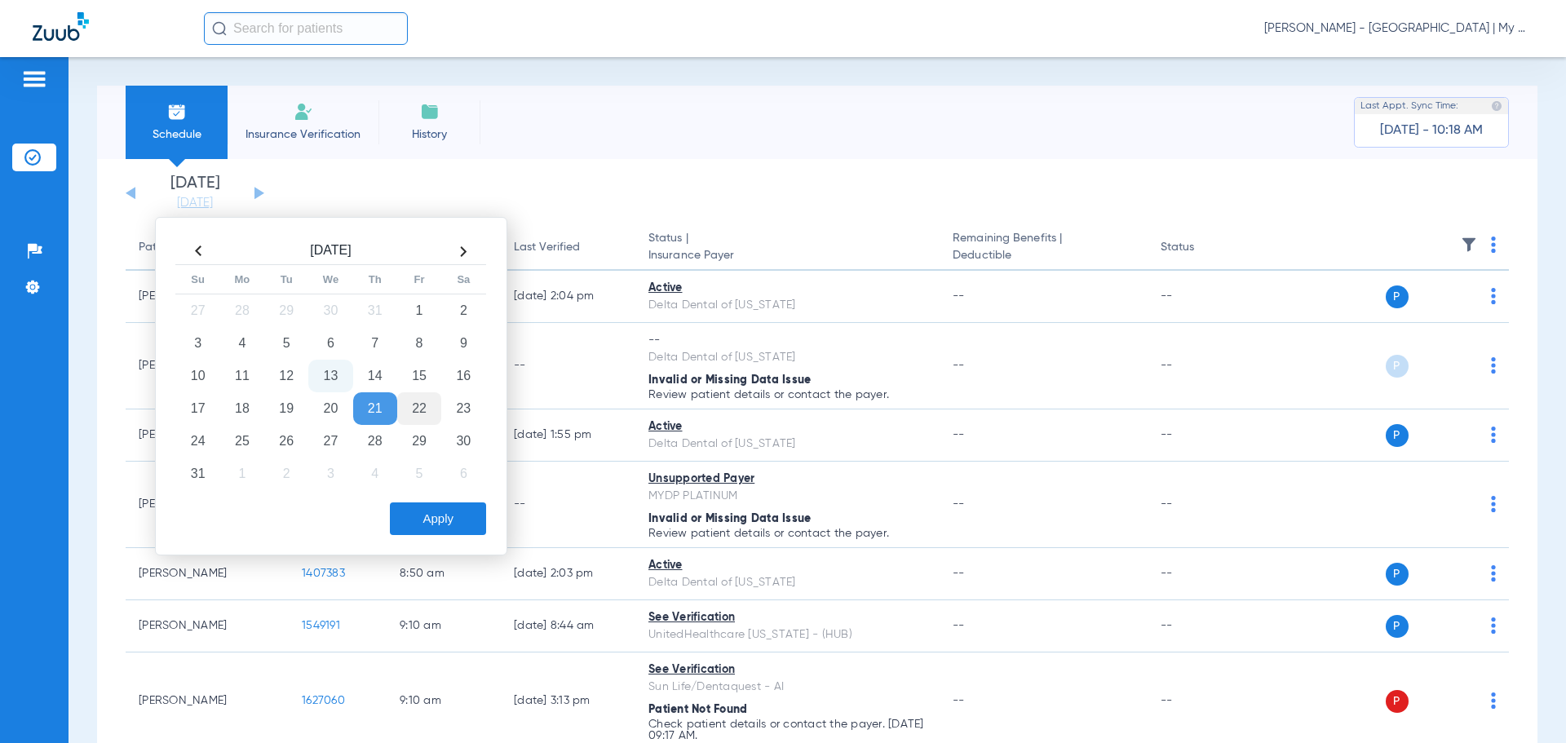
click at [421, 414] on td "22" at bounding box center [419, 408] width 44 height 33
click at [429, 520] on button "Apply" at bounding box center [438, 518] width 96 height 33
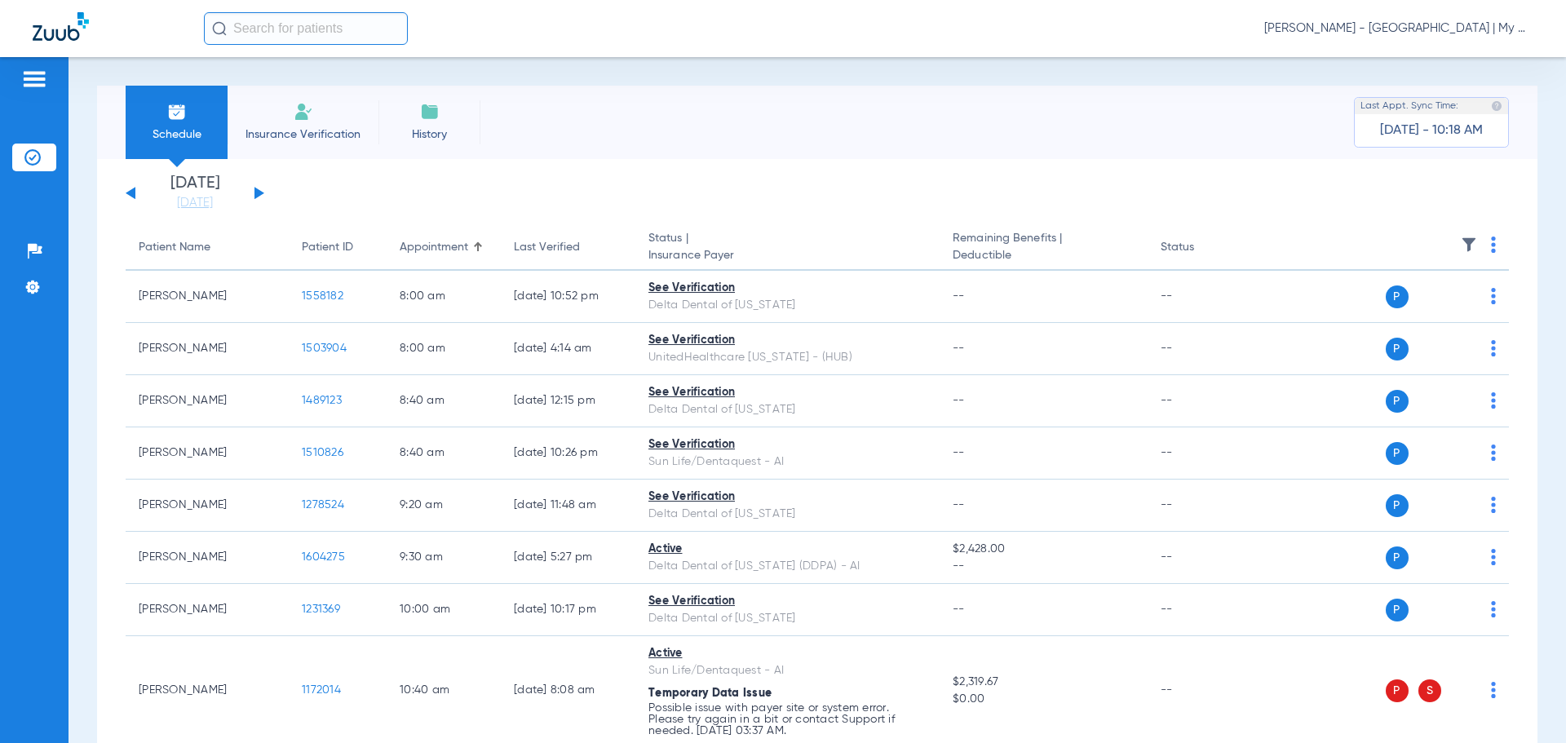
click at [1491, 242] on img at bounding box center [1493, 245] width 5 height 16
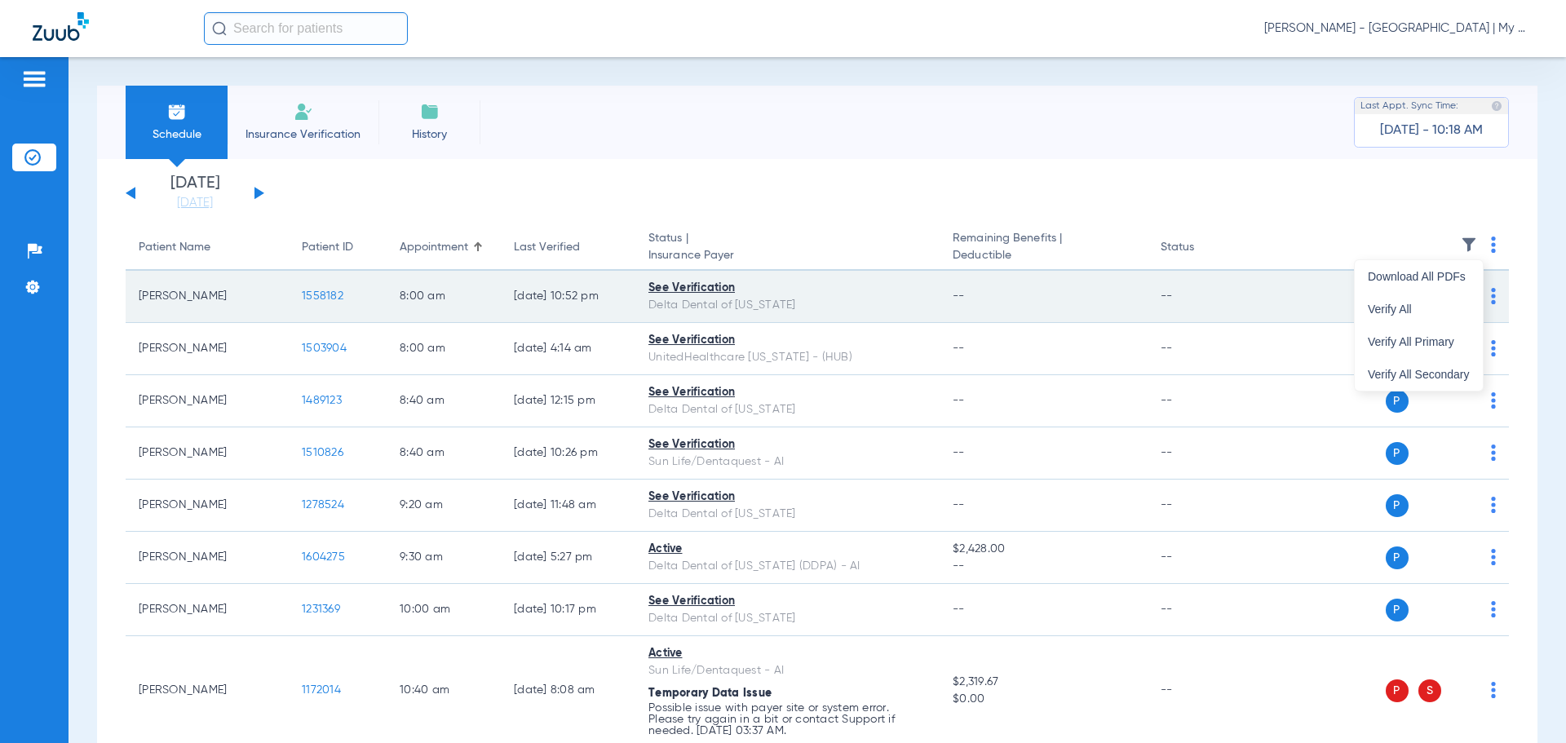
click at [1467, 307] on span "Verify All" at bounding box center [1419, 308] width 102 height 11
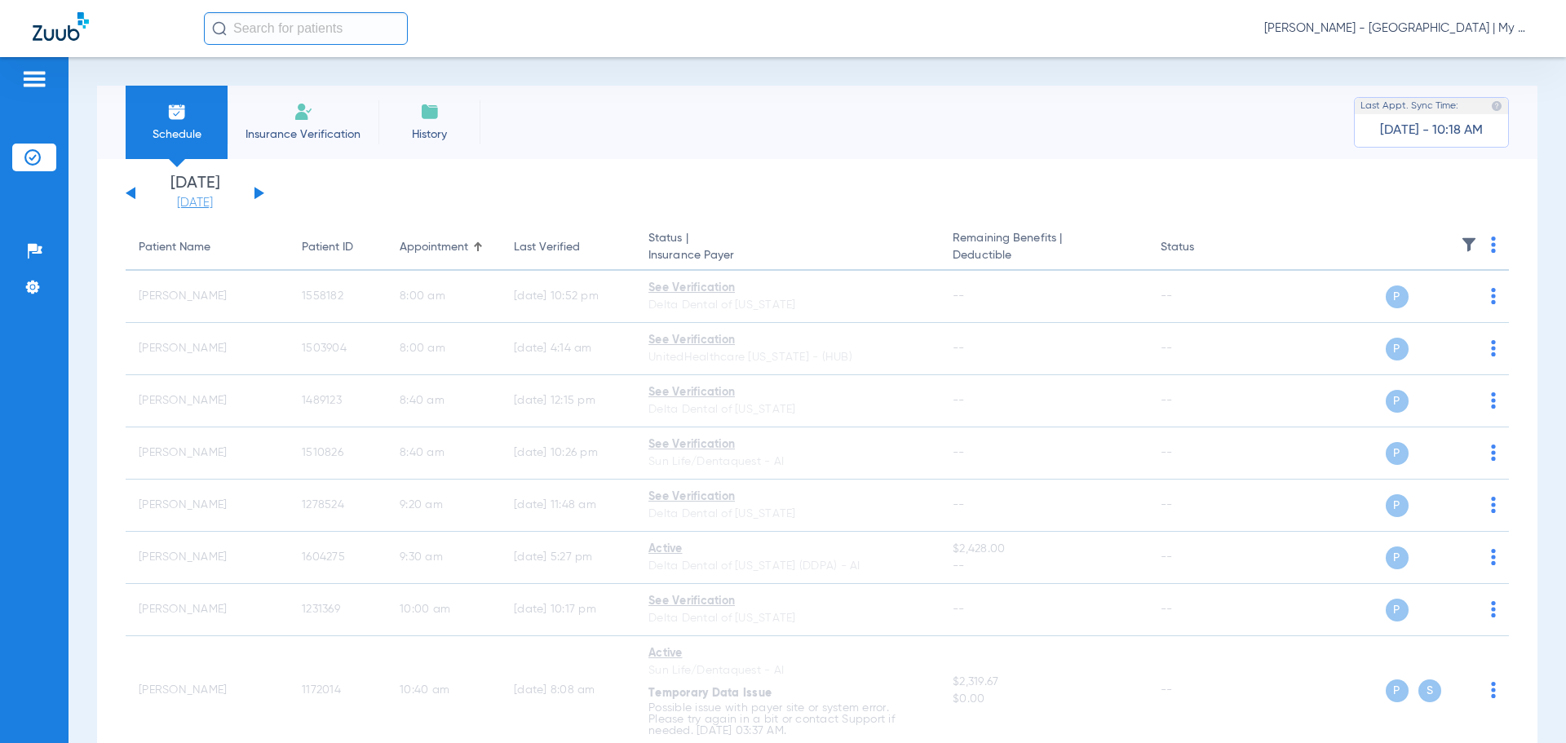
click at [188, 203] on link "[DATE]" at bounding box center [195, 203] width 98 height 16
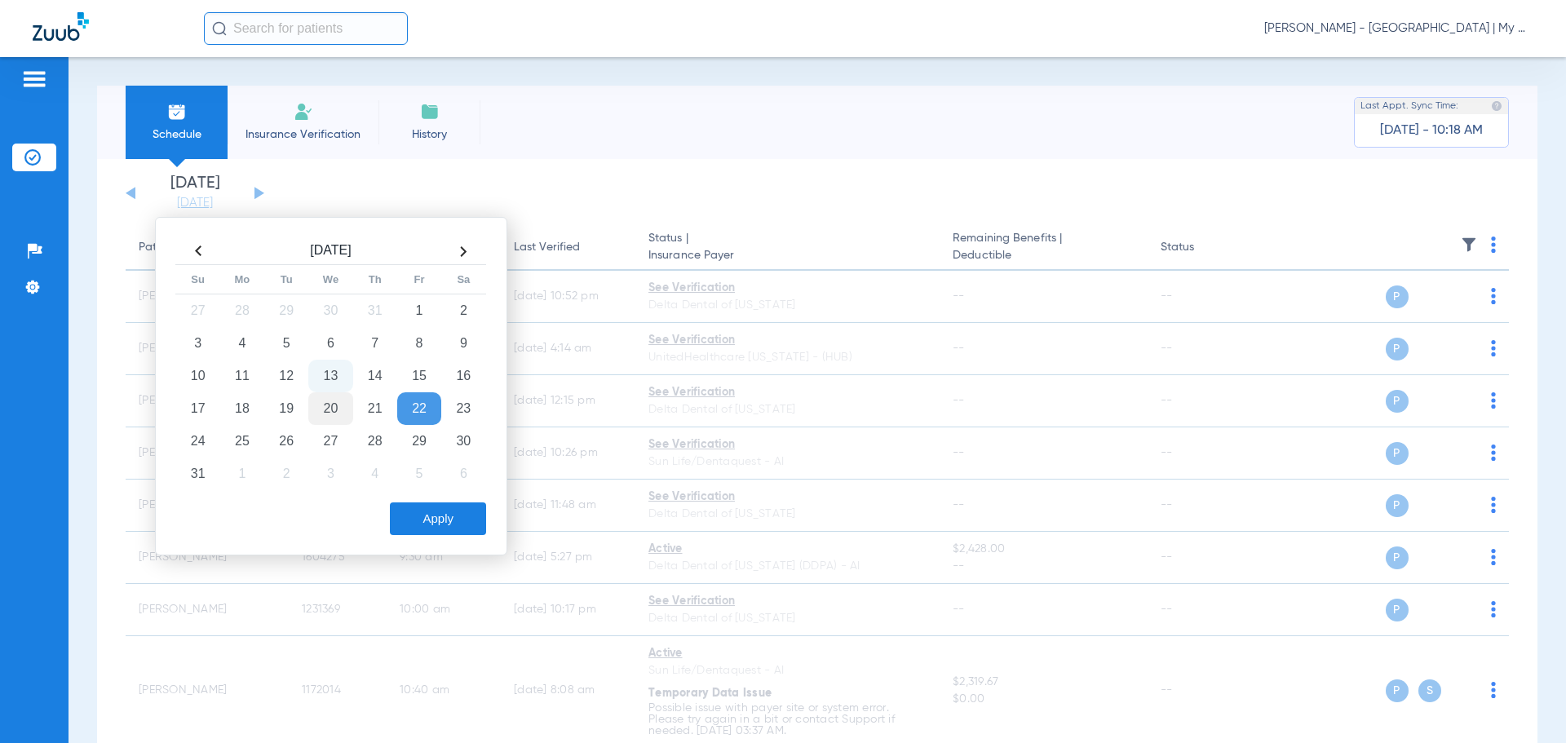
drag, startPoint x: 249, startPoint y: 403, endPoint x: 321, endPoint y: 422, distance: 74.2
click at [248, 403] on td "18" at bounding box center [242, 408] width 44 height 33
click at [442, 514] on button "Apply" at bounding box center [438, 518] width 96 height 33
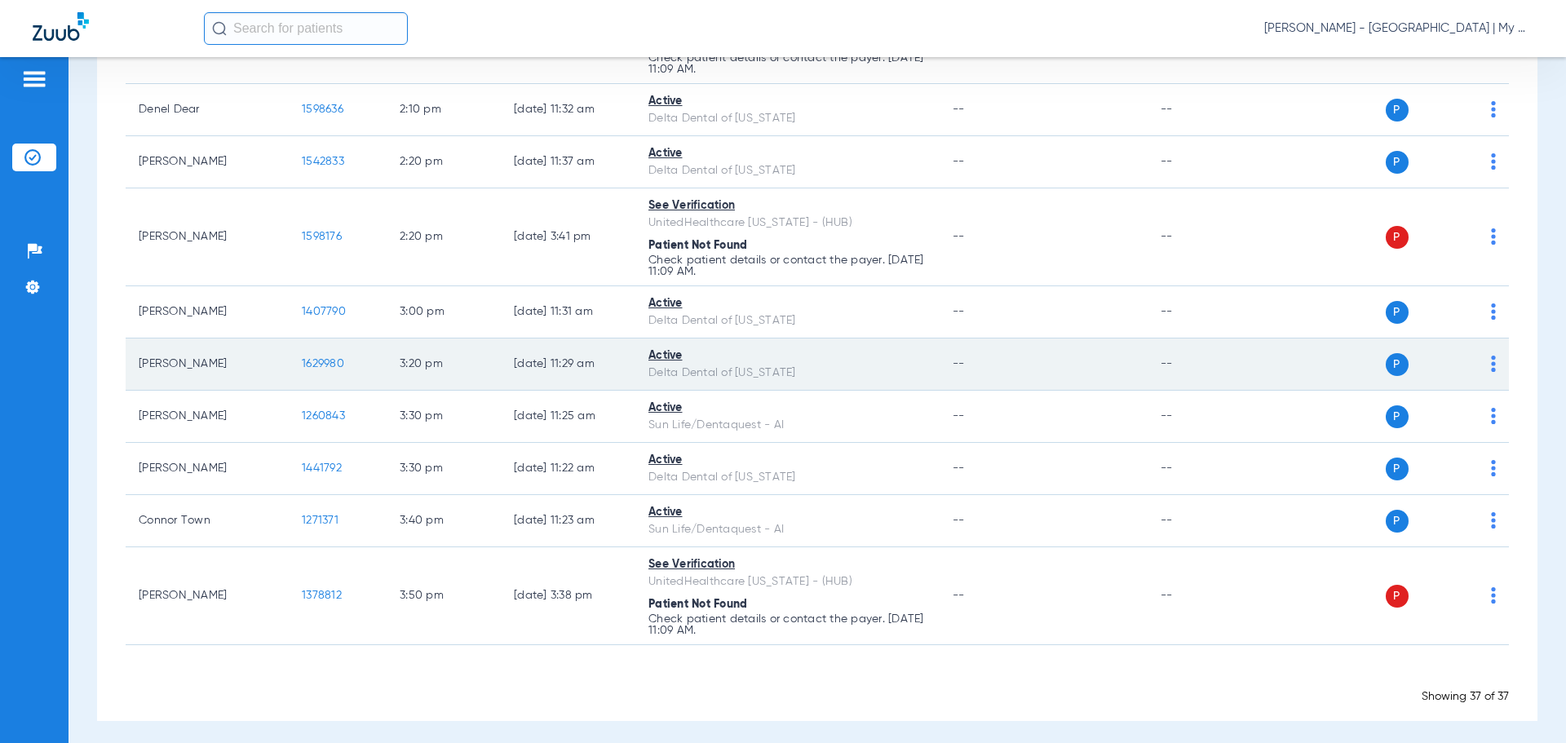
scroll to position [2157, 0]
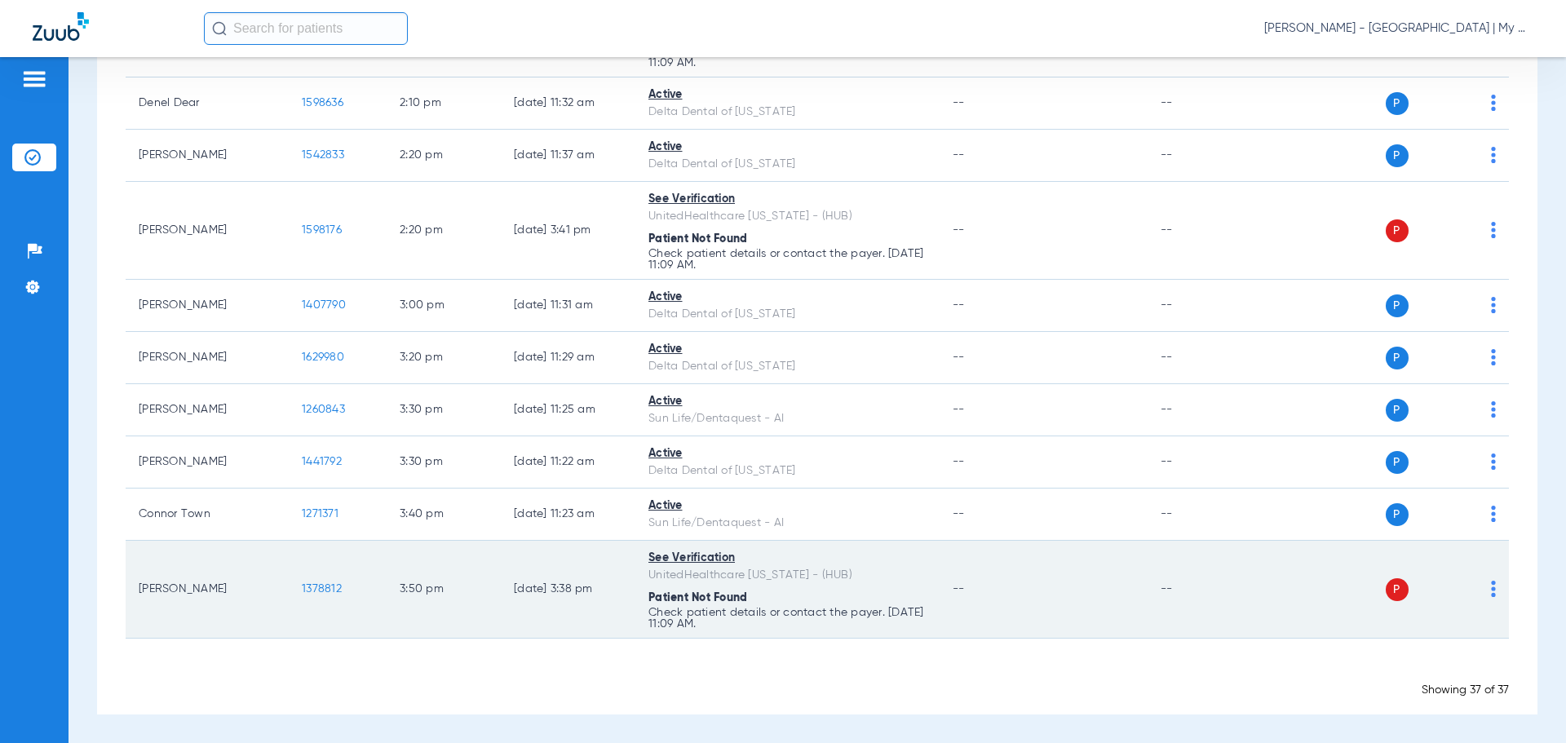
click at [1491, 592] on img at bounding box center [1493, 589] width 5 height 16
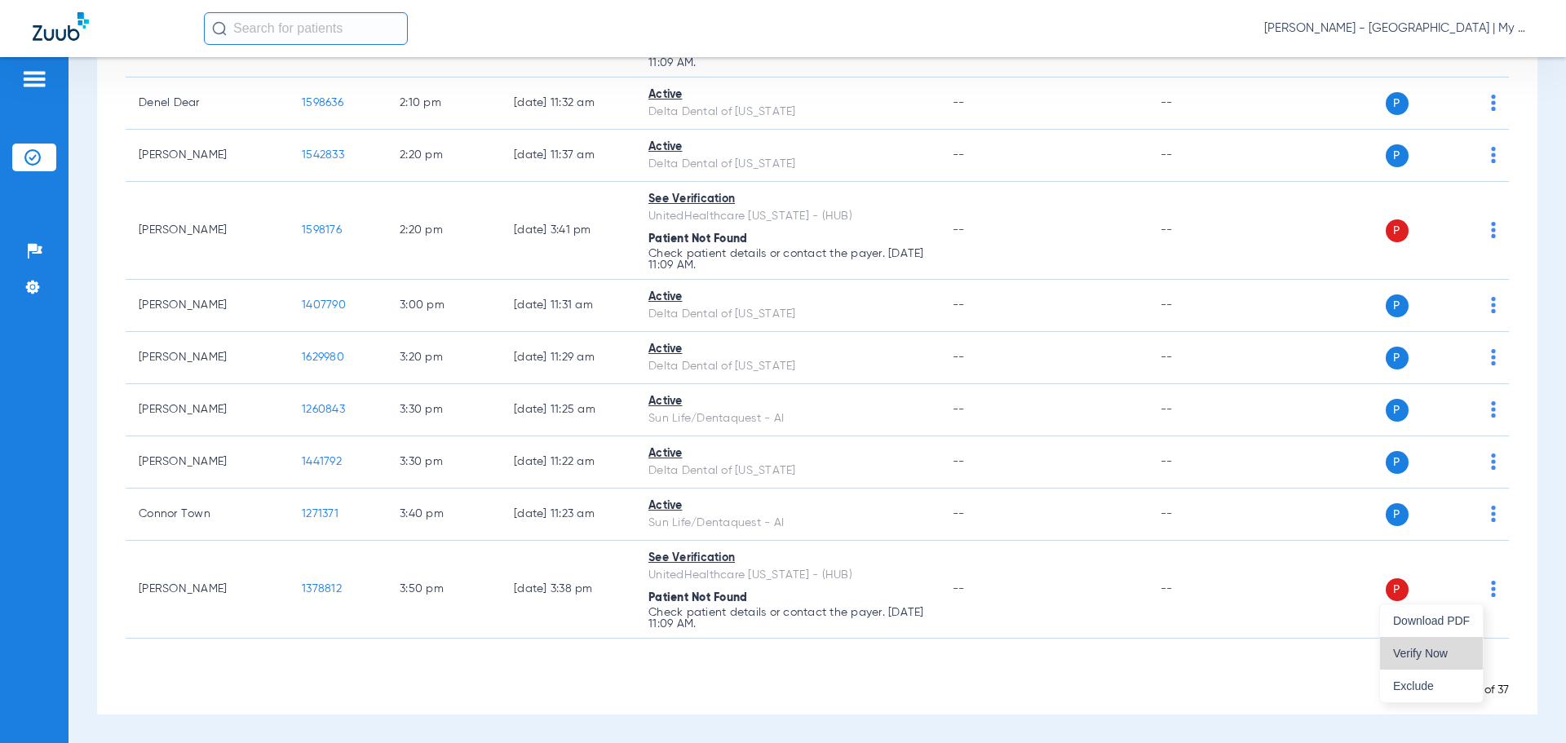
click at [1455, 650] on span "Verify Now" at bounding box center [1431, 653] width 77 height 11
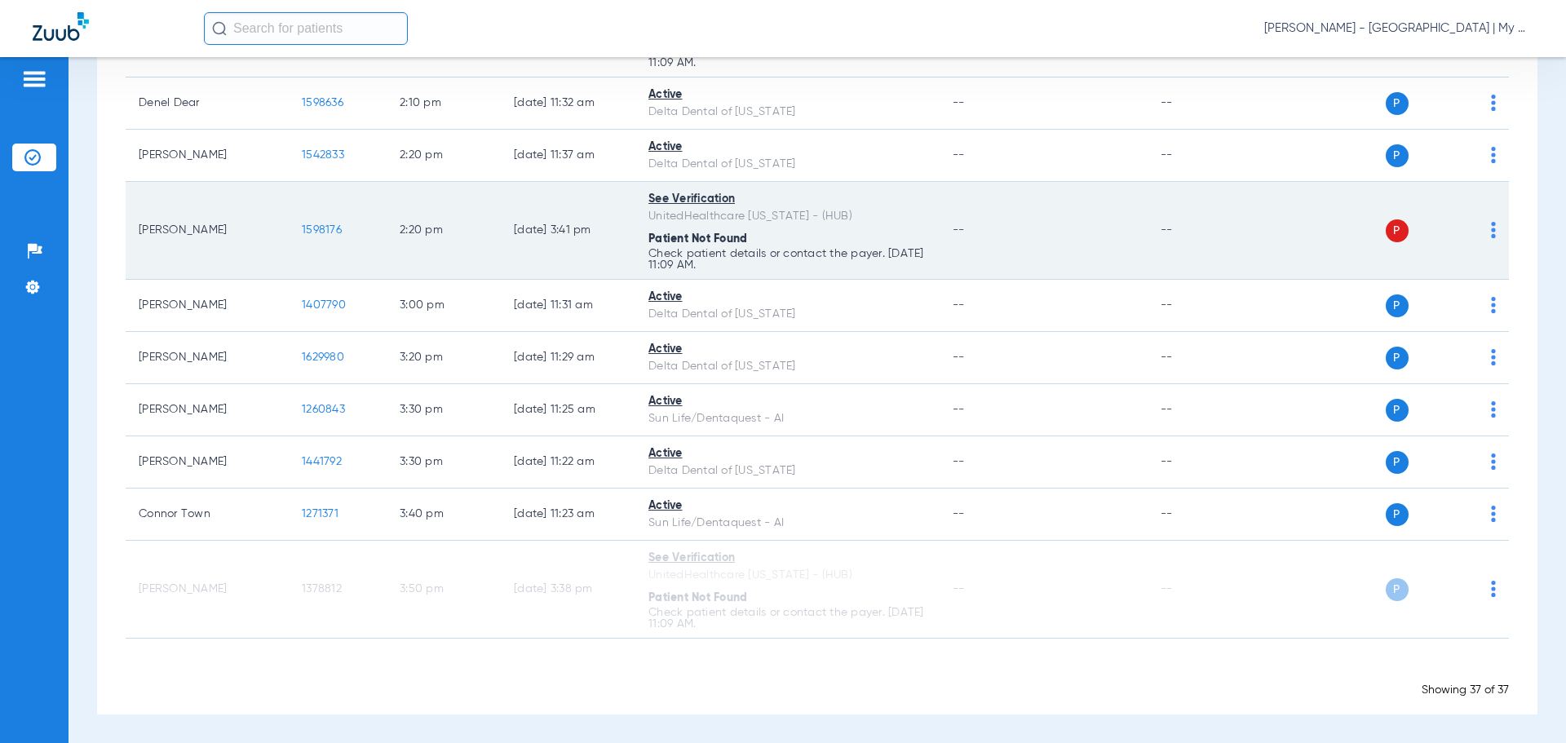
click at [1491, 230] on img at bounding box center [1493, 230] width 5 height 16
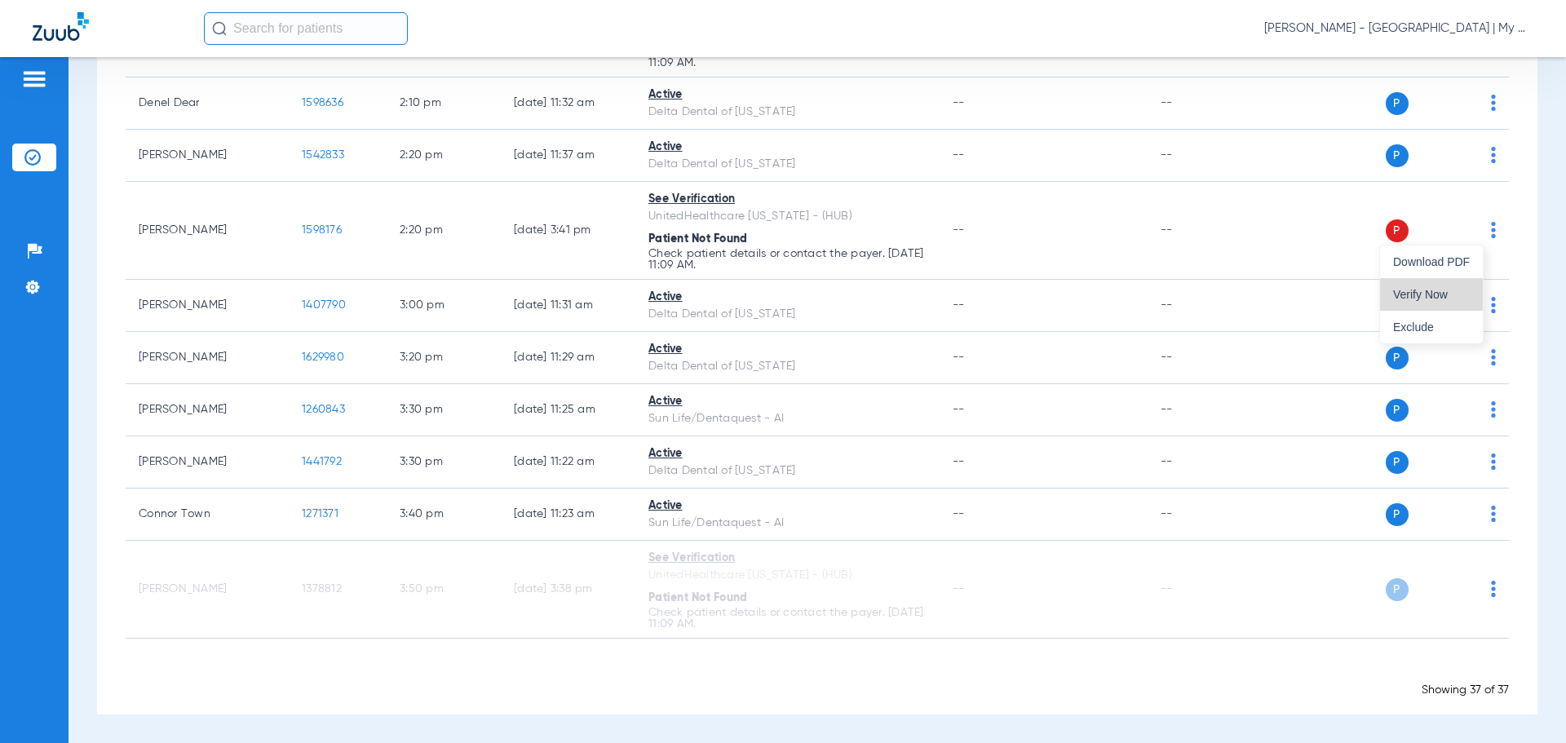
click at [1435, 289] on span "Verify Now" at bounding box center [1431, 294] width 77 height 11
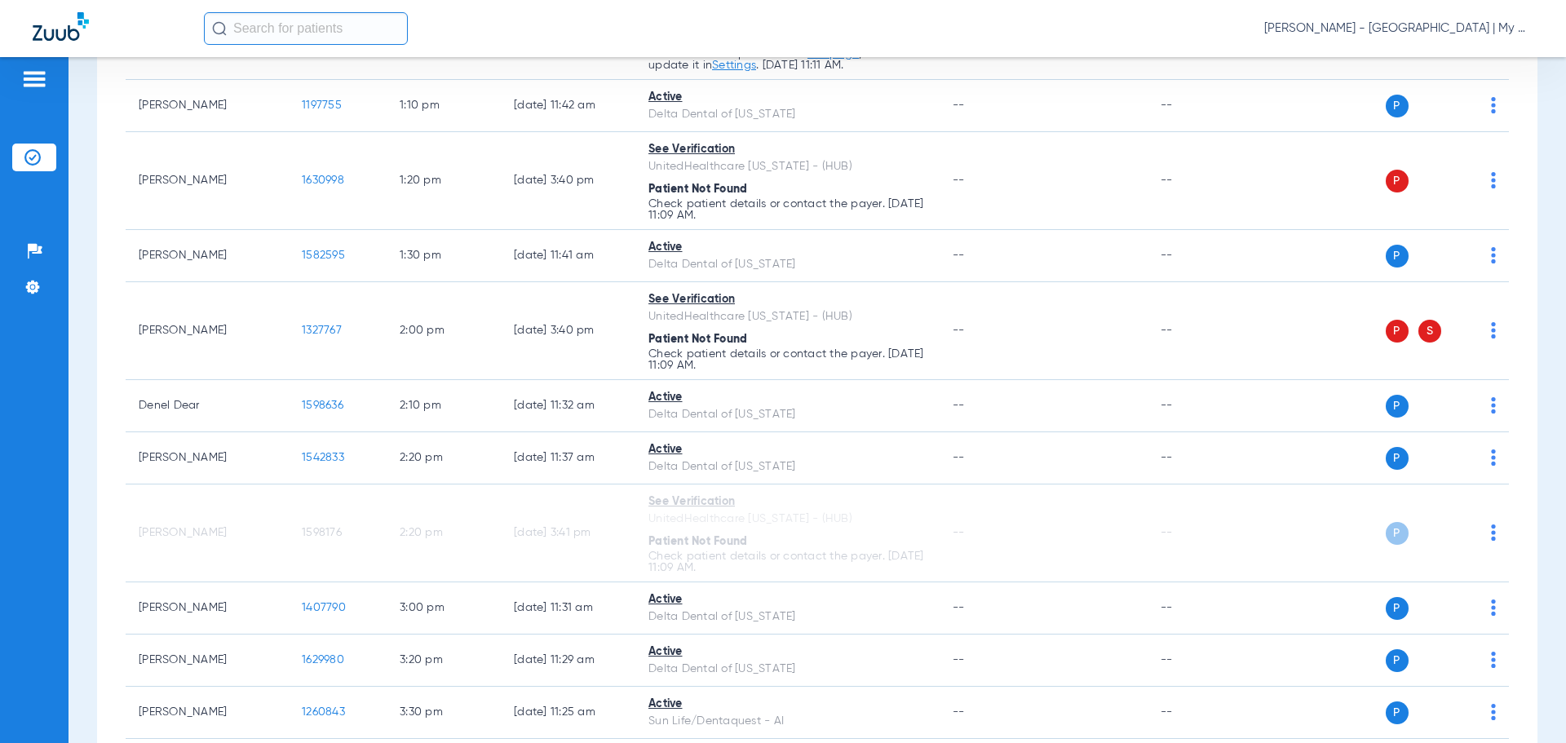
scroll to position [1831, 0]
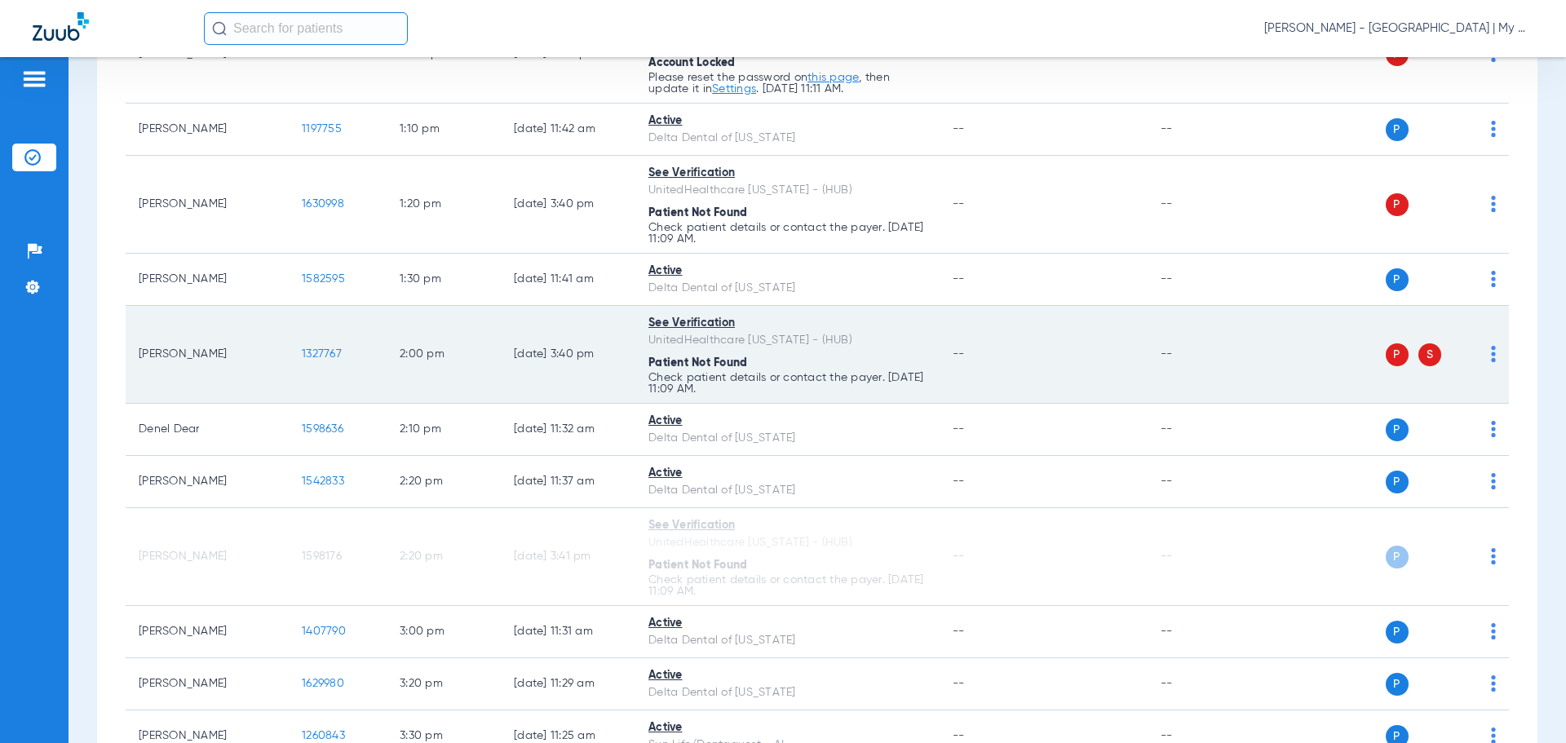
click at [1483, 356] on td "P S" at bounding box center [1384, 355] width 252 height 98
click at [1491, 359] on img at bounding box center [1493, 354] width 5 height 16
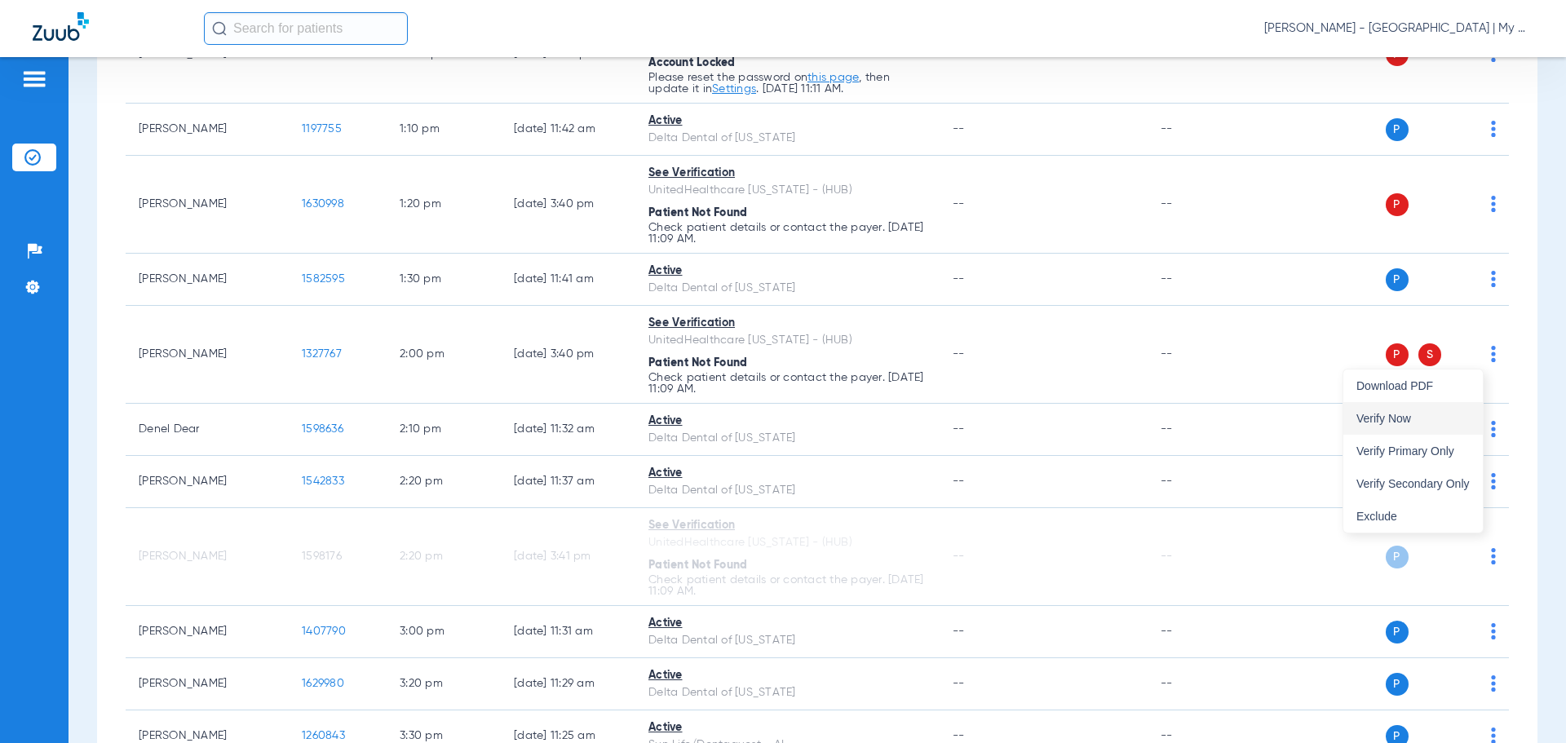
click at [1456, 422] on span "Verify Now" at bounding box center [1412, 418] width 113 height 11
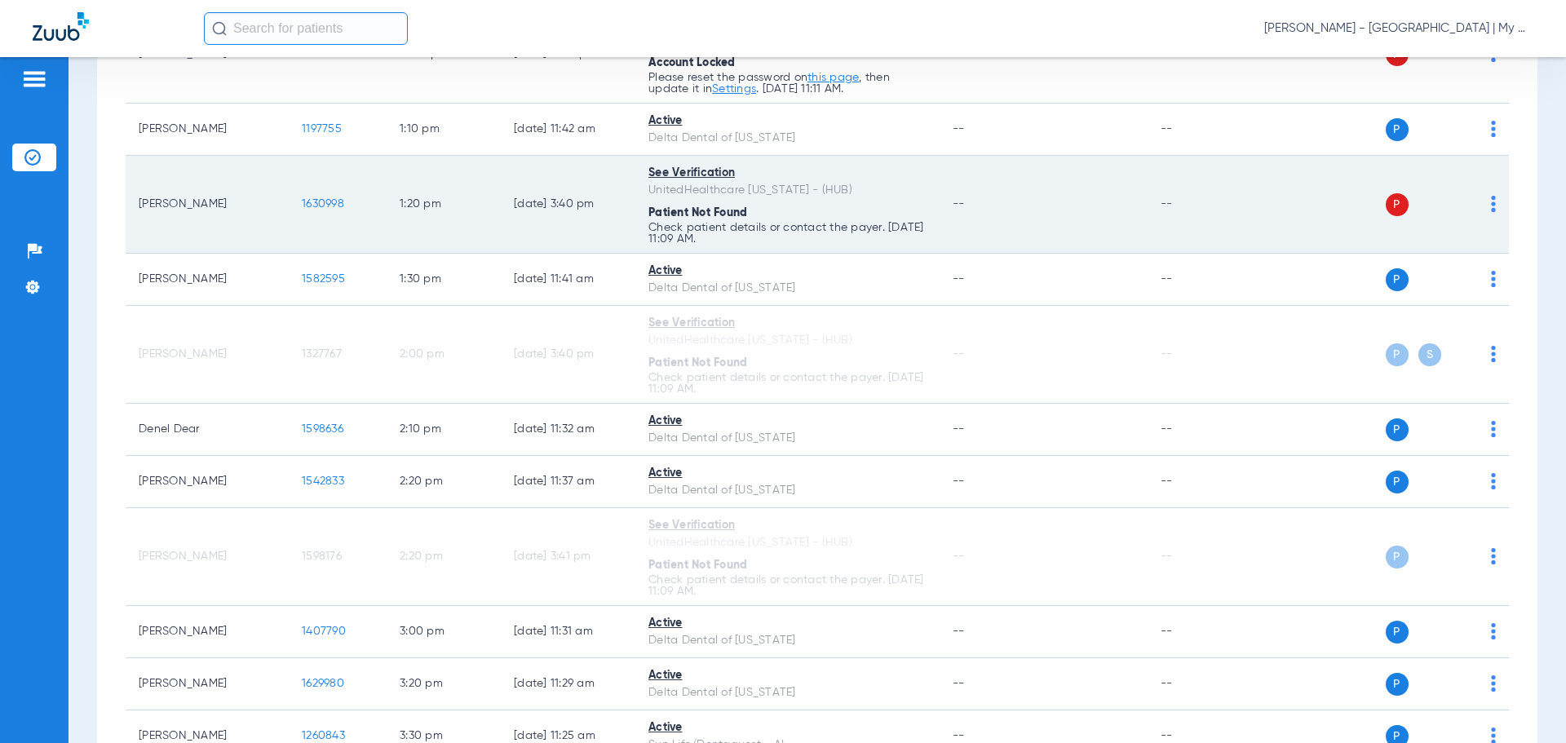
click at [1491, 206] on img at bounding box center [1493, 204] width 5 height 16
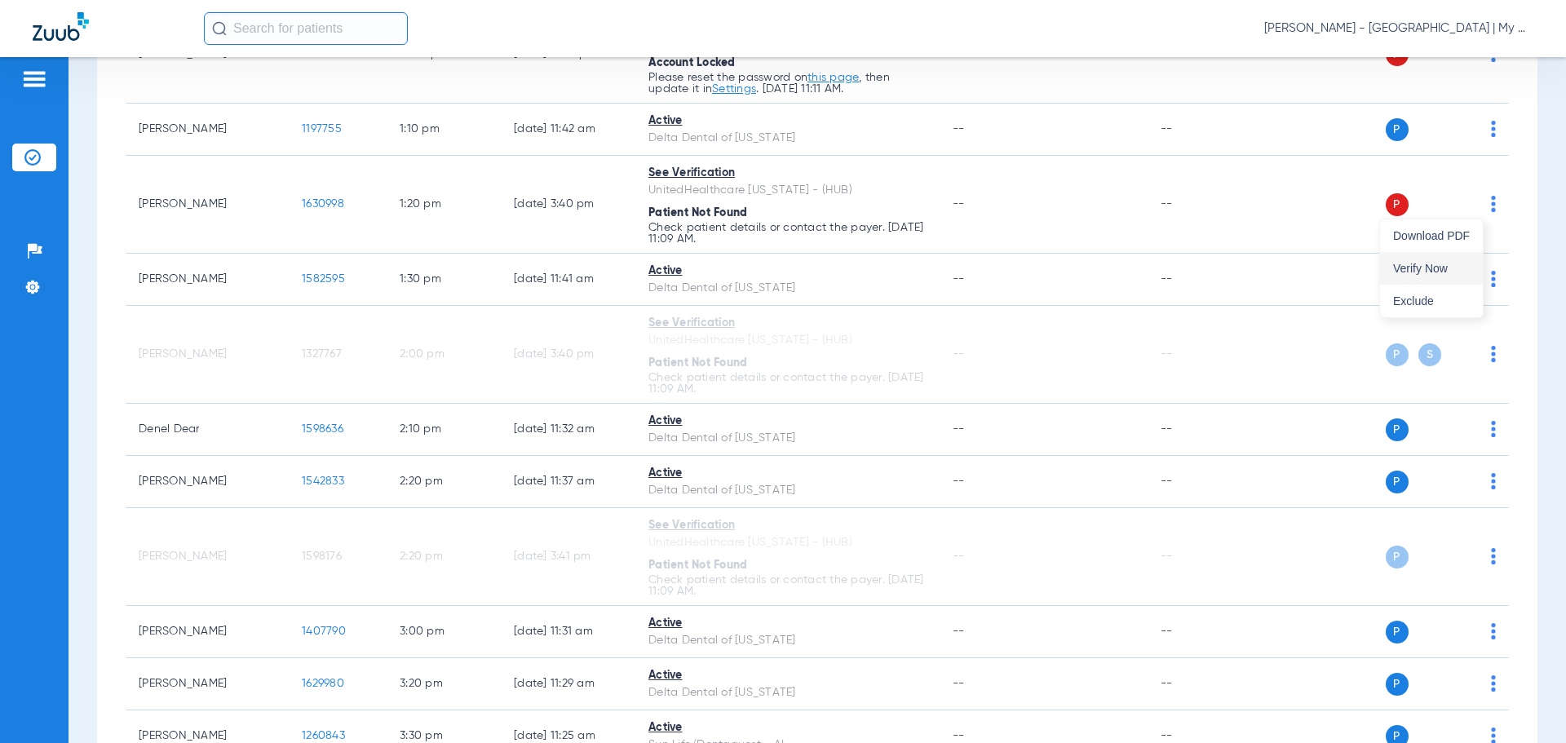
click at [1448, 265] on span "Verify Now" at bounding box center [1431, 268] width 77 height 11
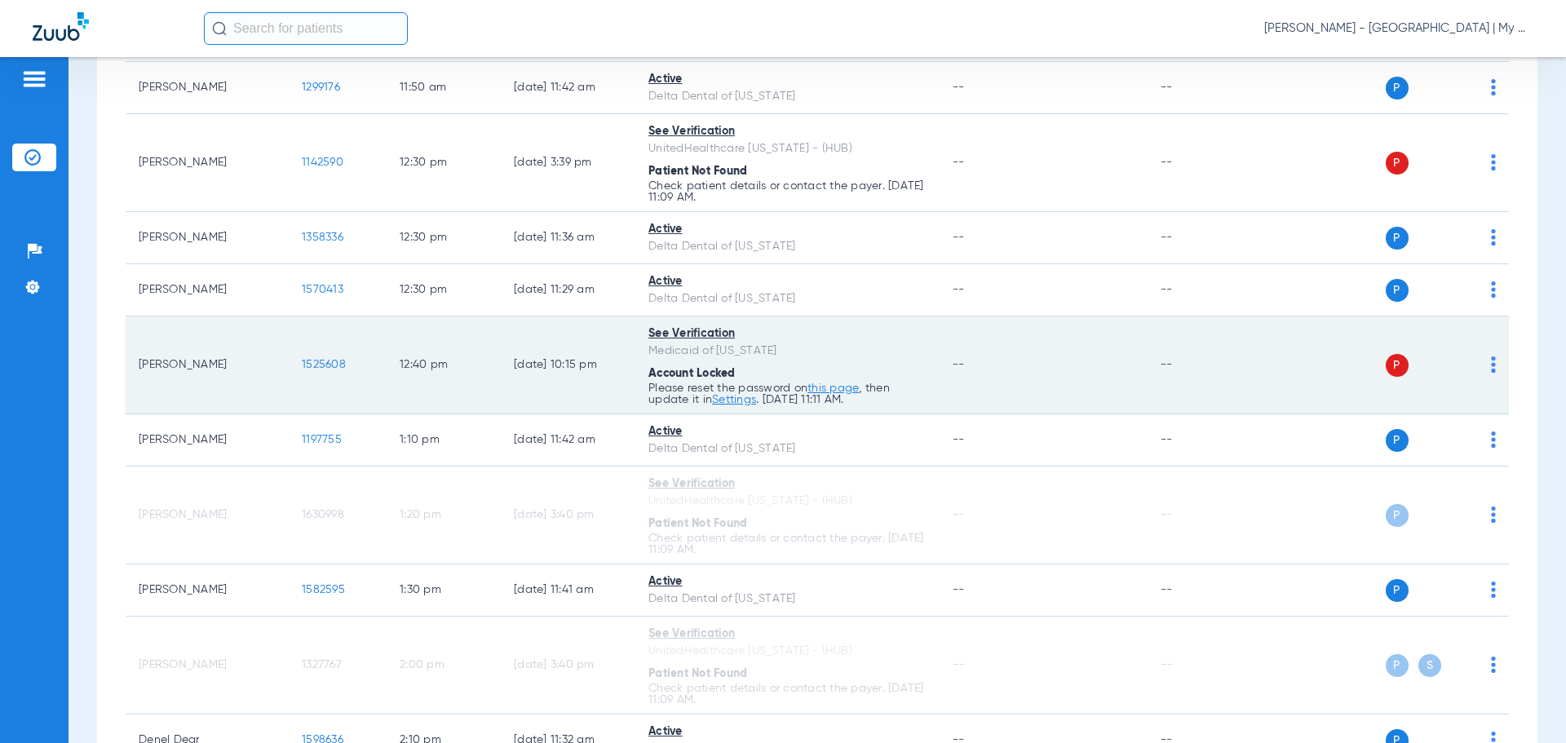
scroll to position [1505, 0]
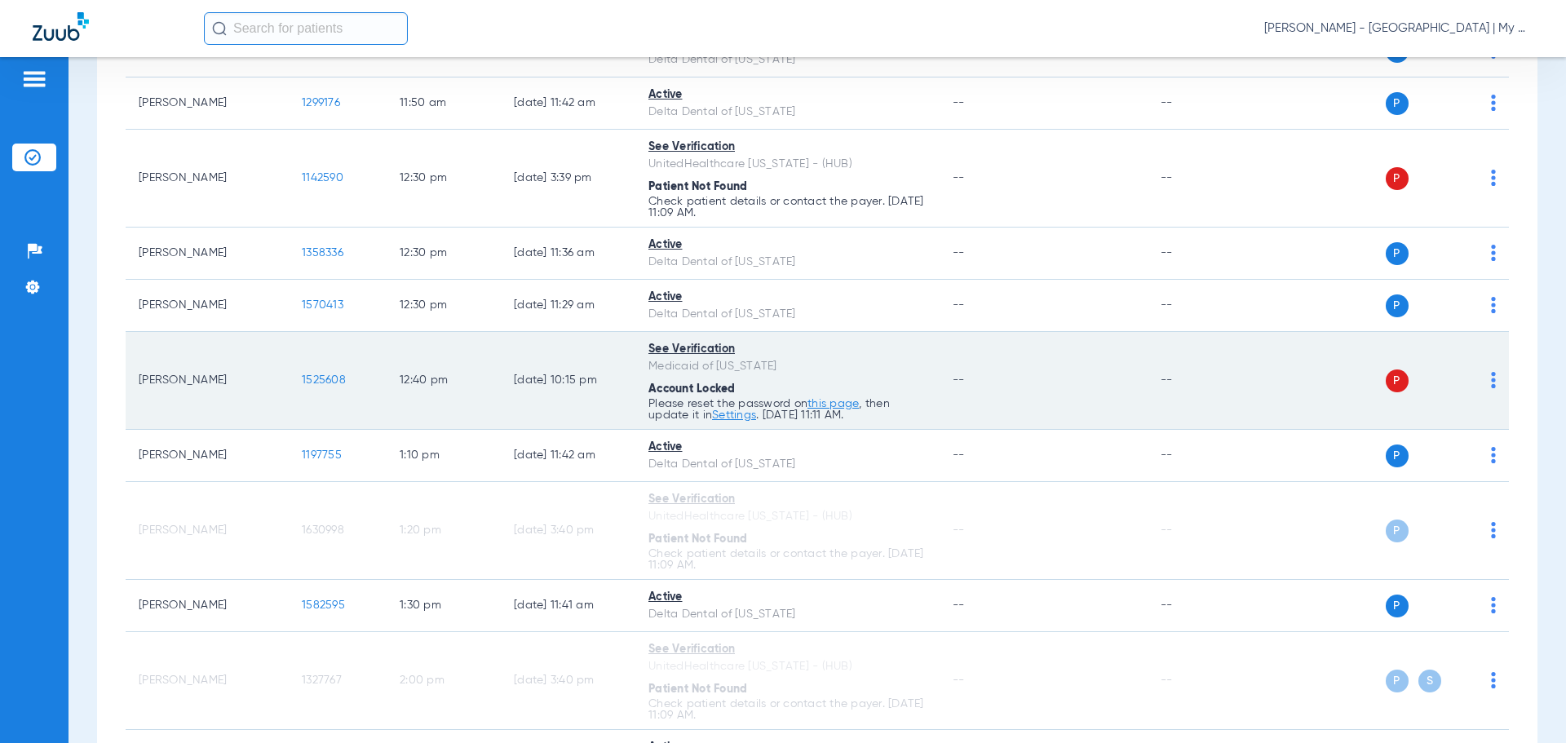
click at [1478, 380] on div "P S" at bounding box center [1377, 380] width 239 height 23
click at [1491, 383] on img at bounding box center [1493, 380] width 5 height 16
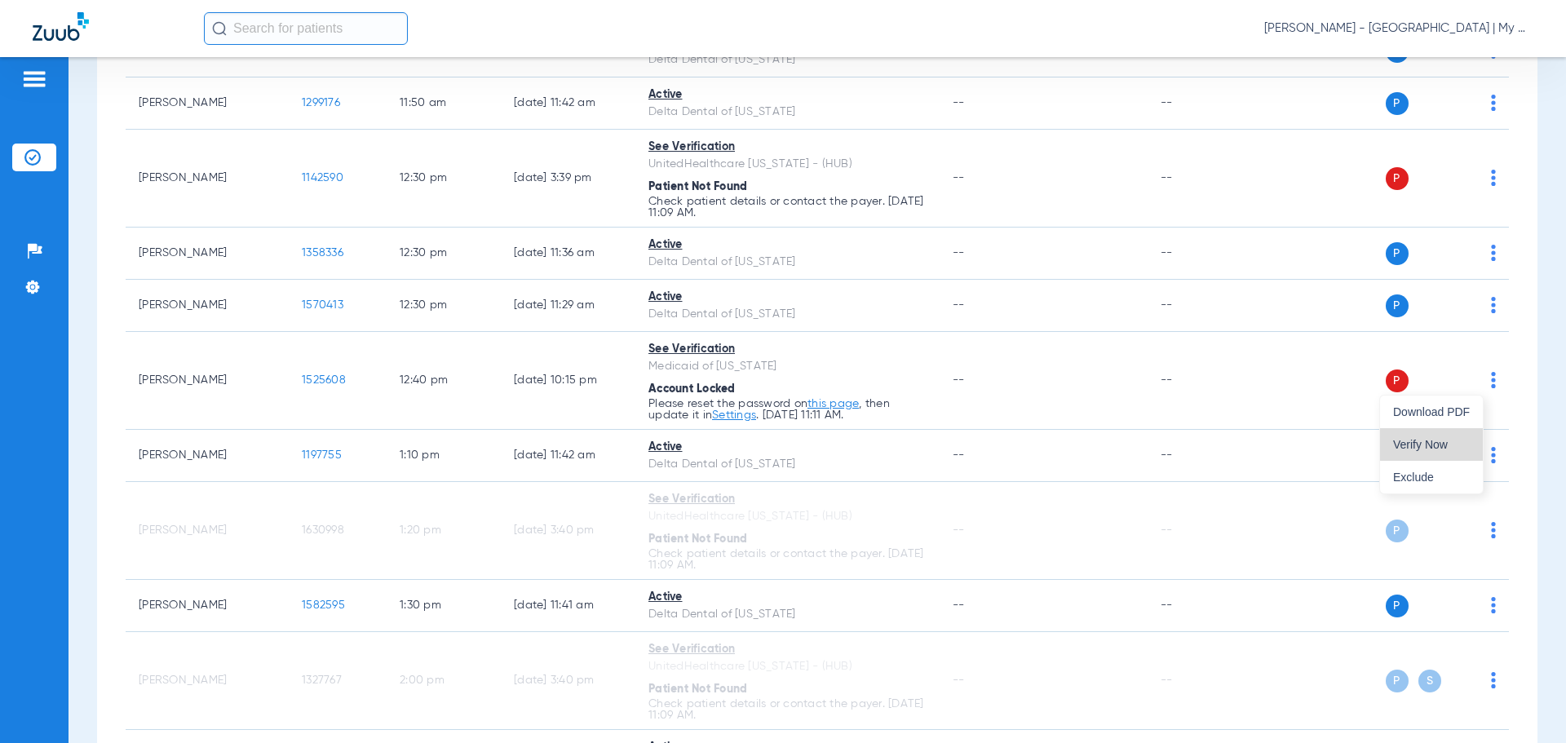
click at [1449, 436] on button "Verify Now" at bounding box center [1431, 444] width 103 height 33
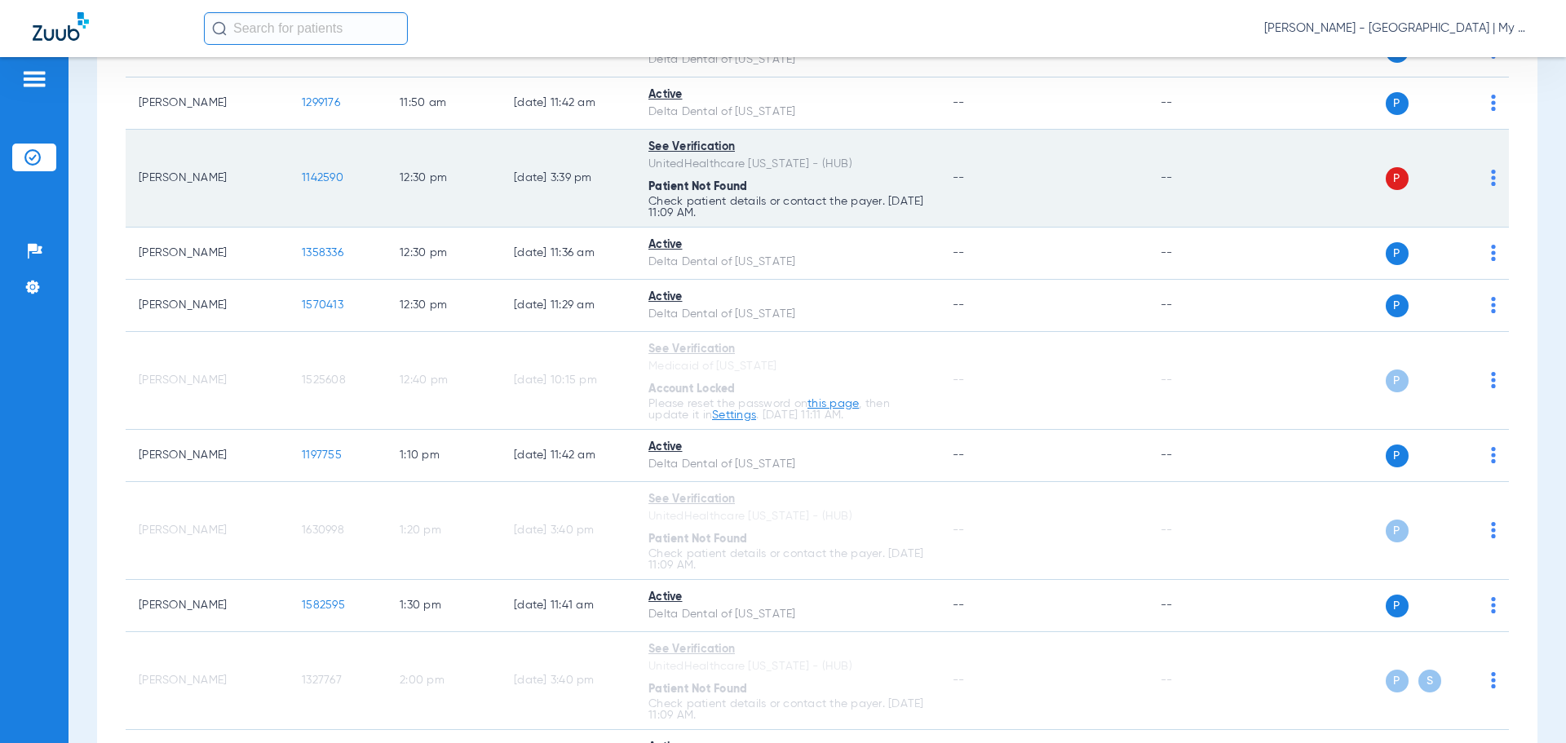
click at [1491, 179] on img at bounding box center [1493, 178] width 5 height 16
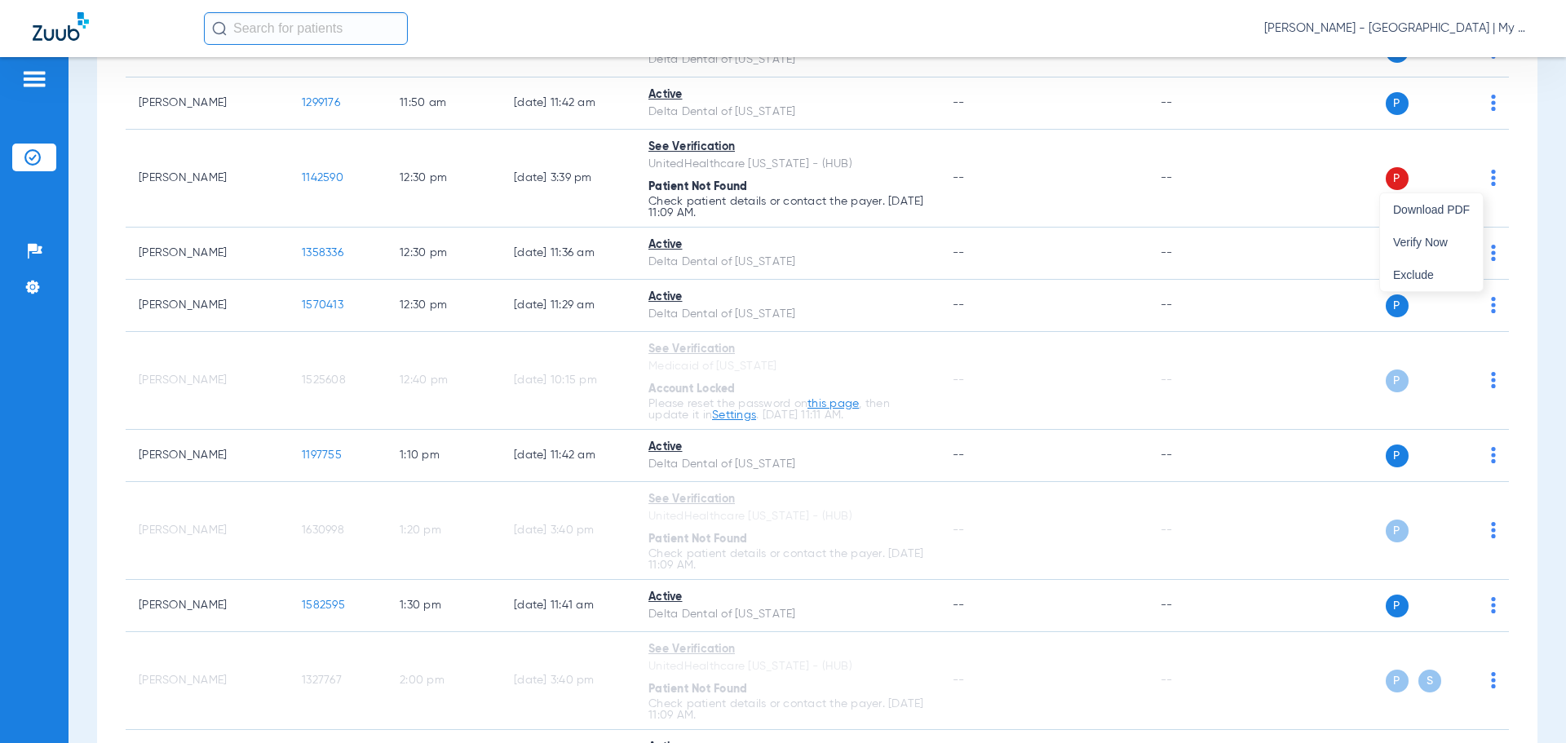
click at [1409, 245] on span "Verify Now" at bounding box center [1431, 242] width 77 height 11
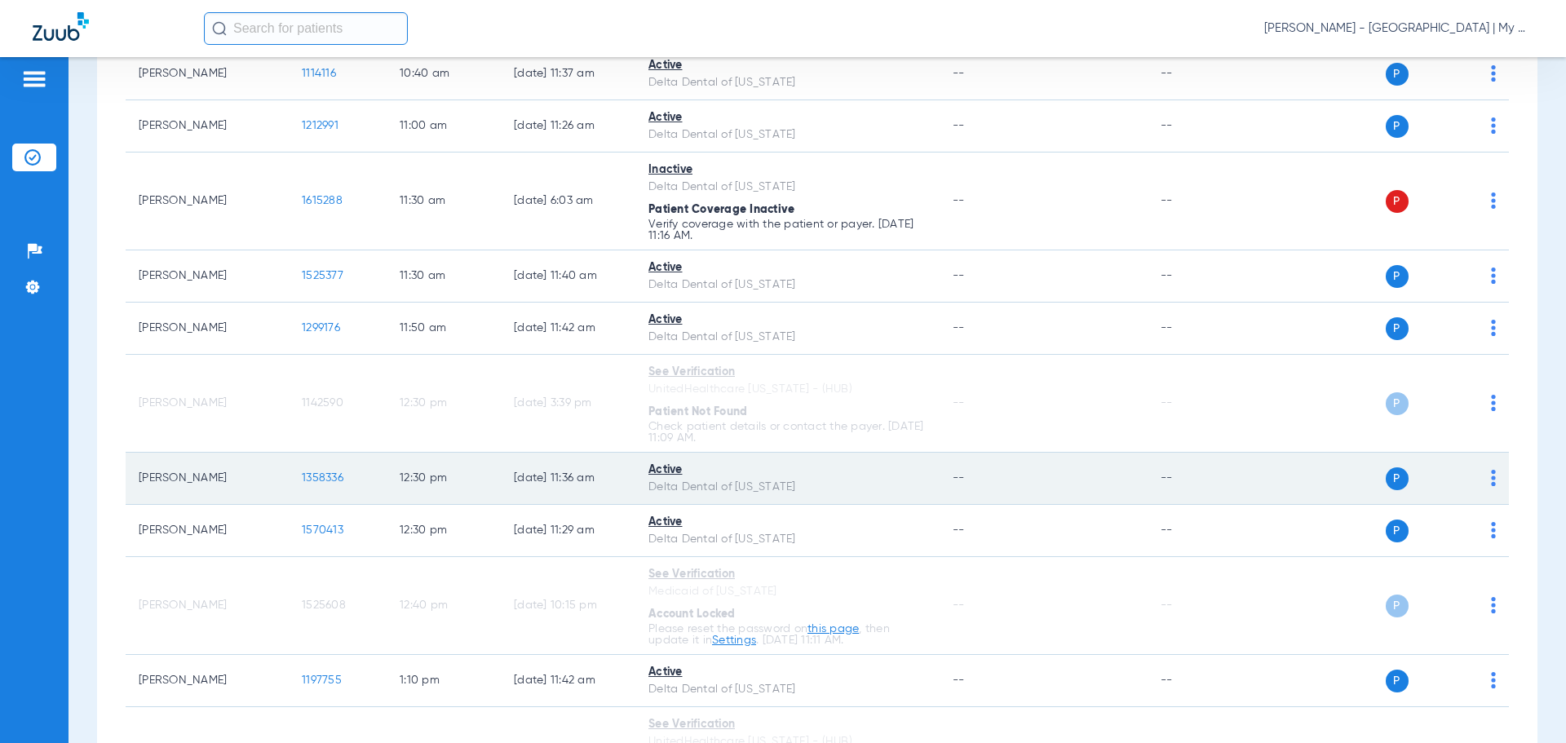
scroll to position [1260, 0]
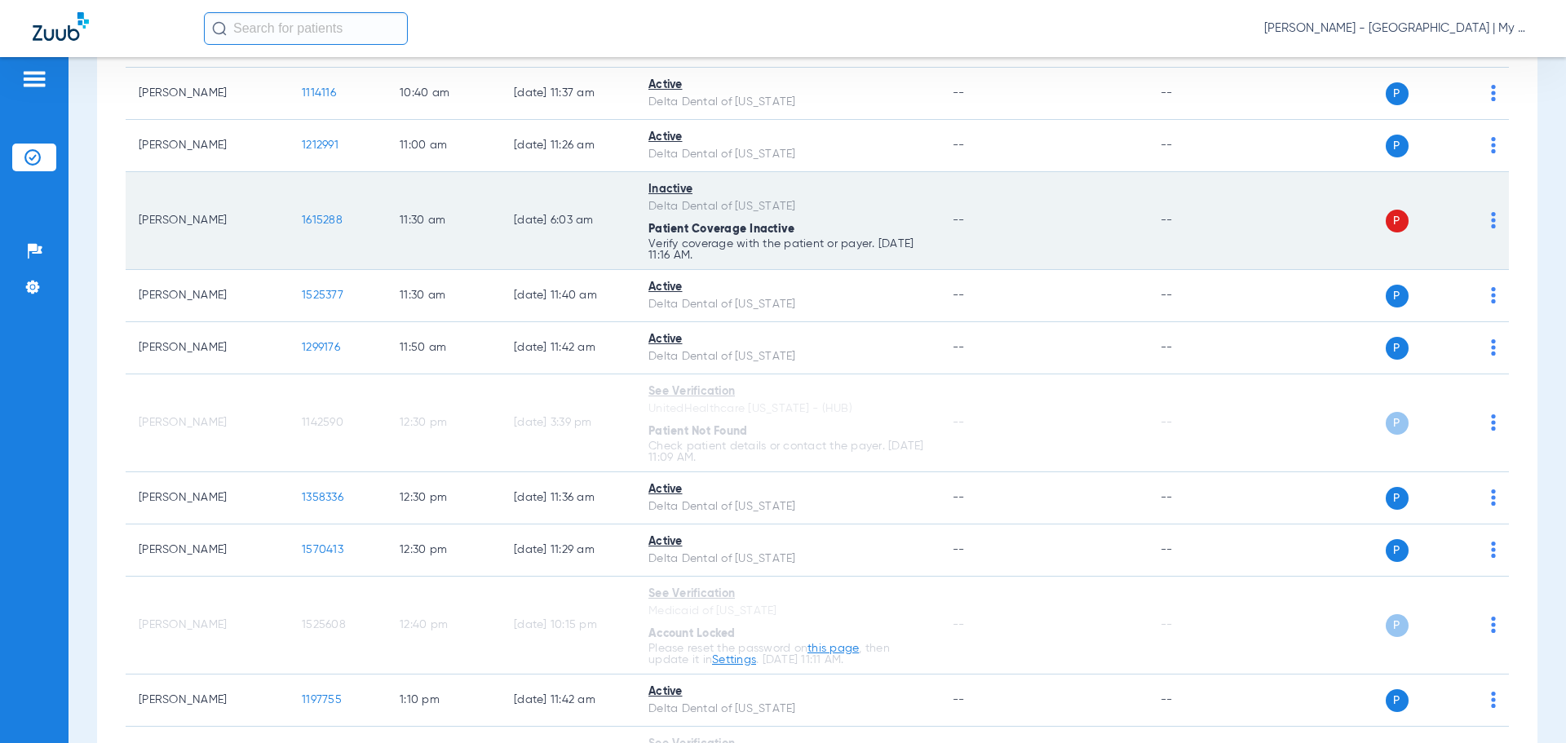
click at [1491, 224] on img at bounding box center [1493, 220] width 5 height 16
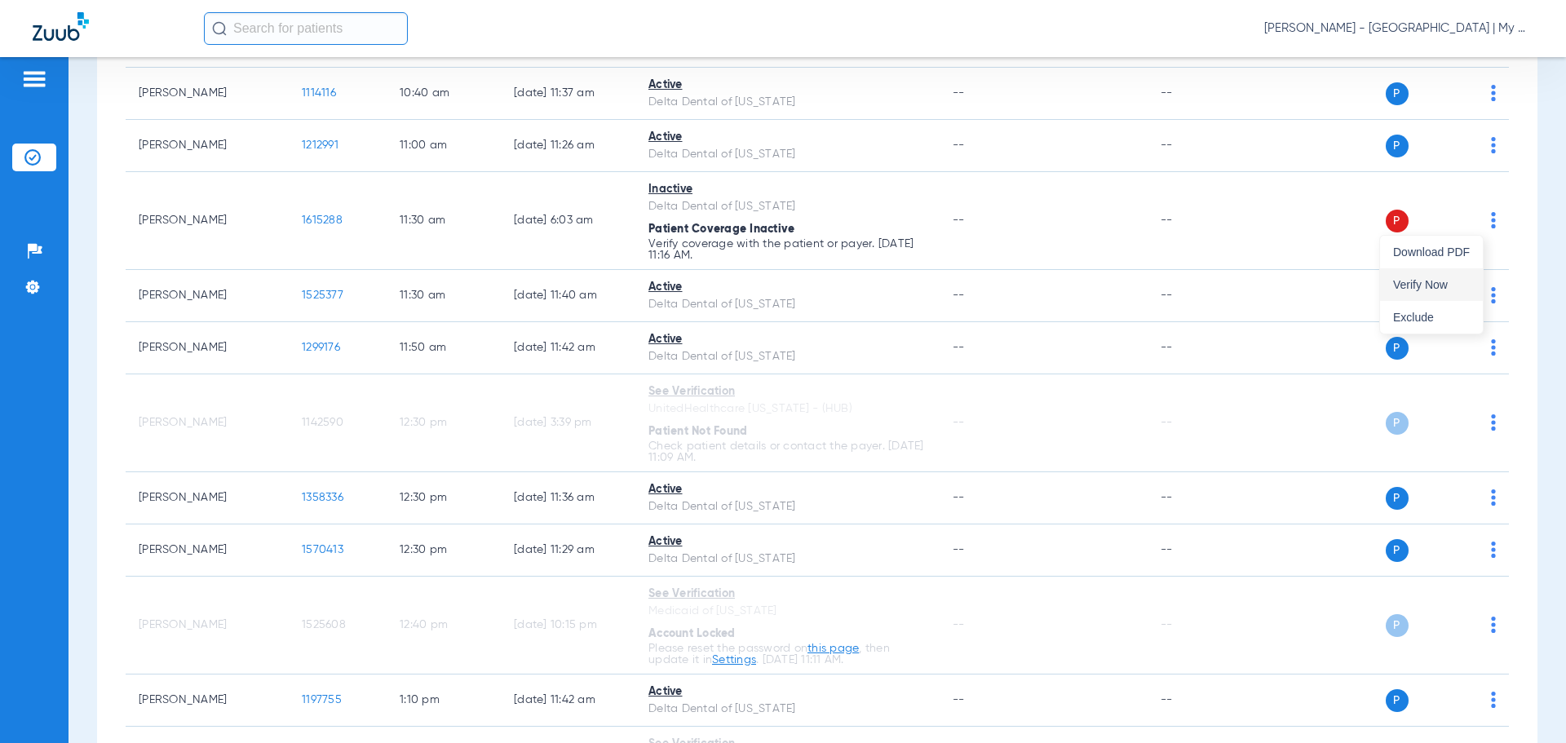
click at [1459, 281] on span "Verify Now" at bounding box center [1431, 284] width 77 height 11
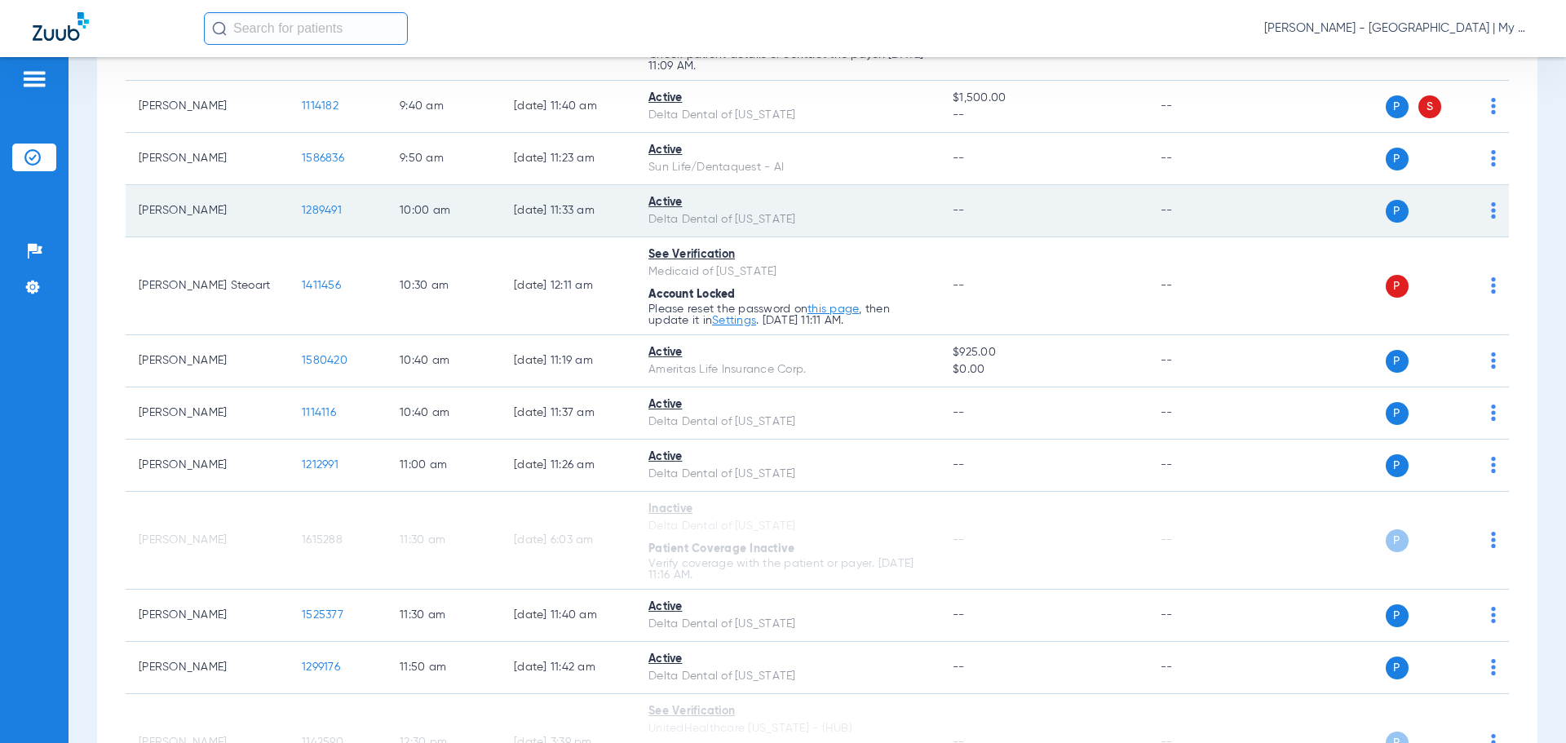
scroll to position [852, 0]
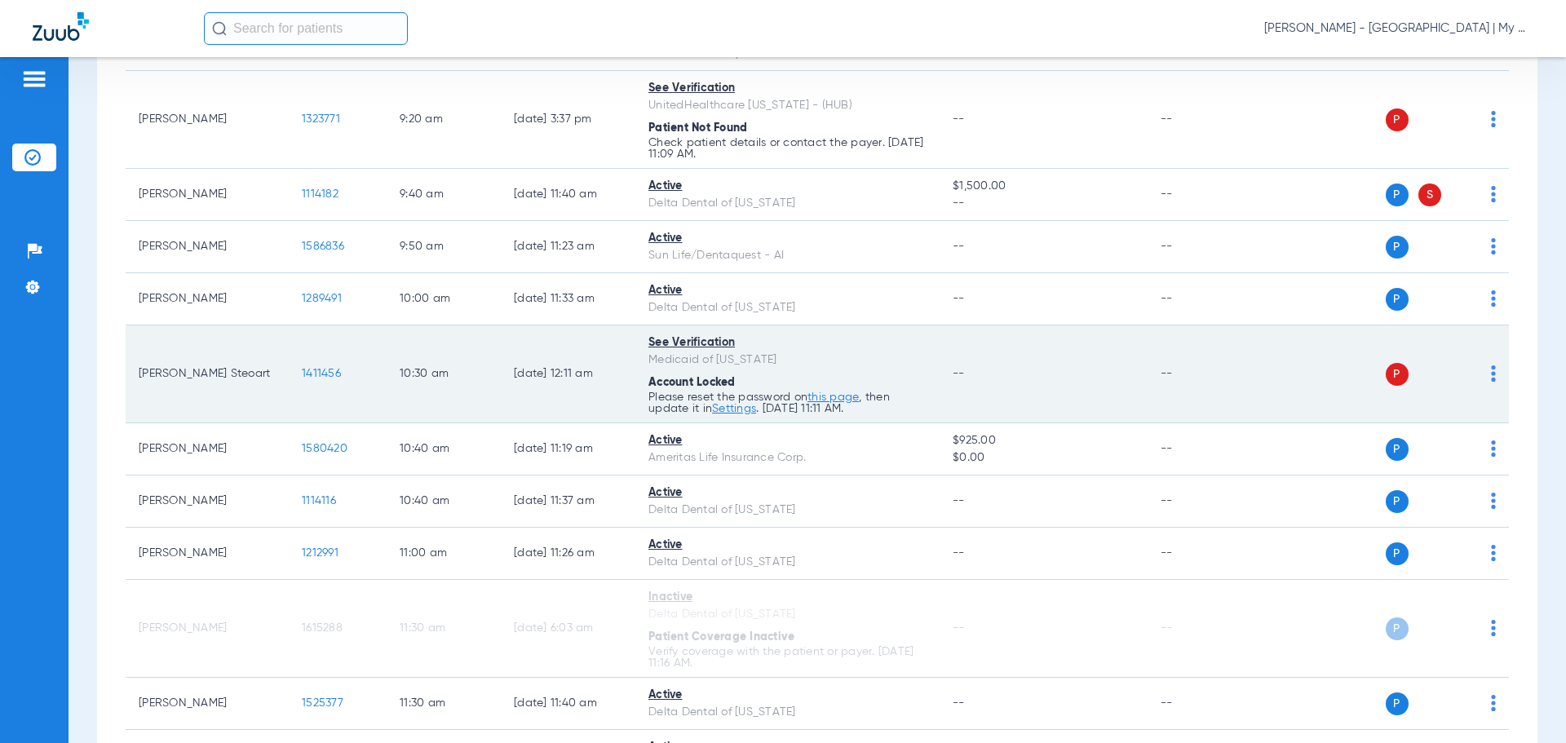
click at [1491, 365] on img at bounding box center [1493, 373] width 5 height 16
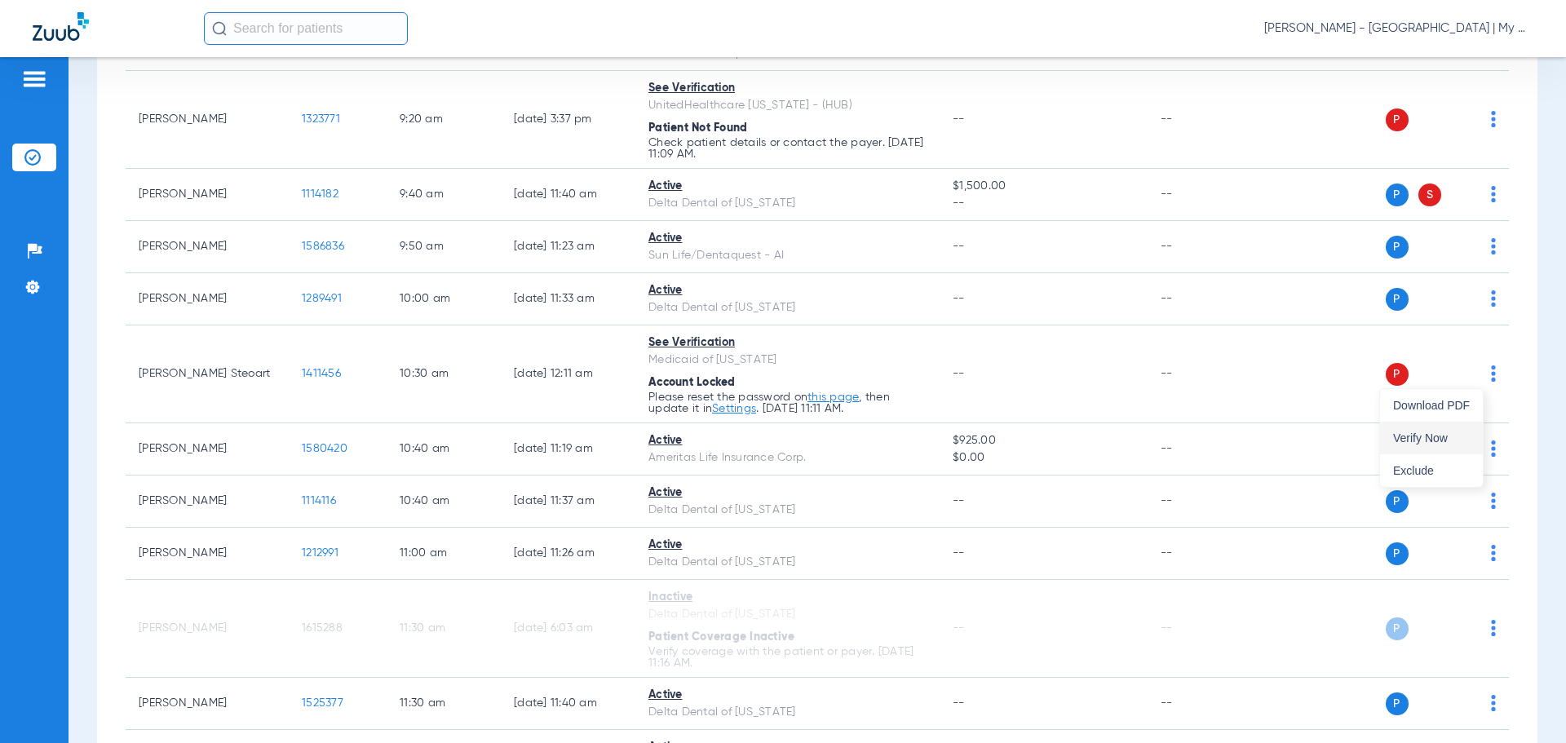
click at [1452, 432] on span "Verify Now" at bounding box center [1431, 437] width 77 height 11
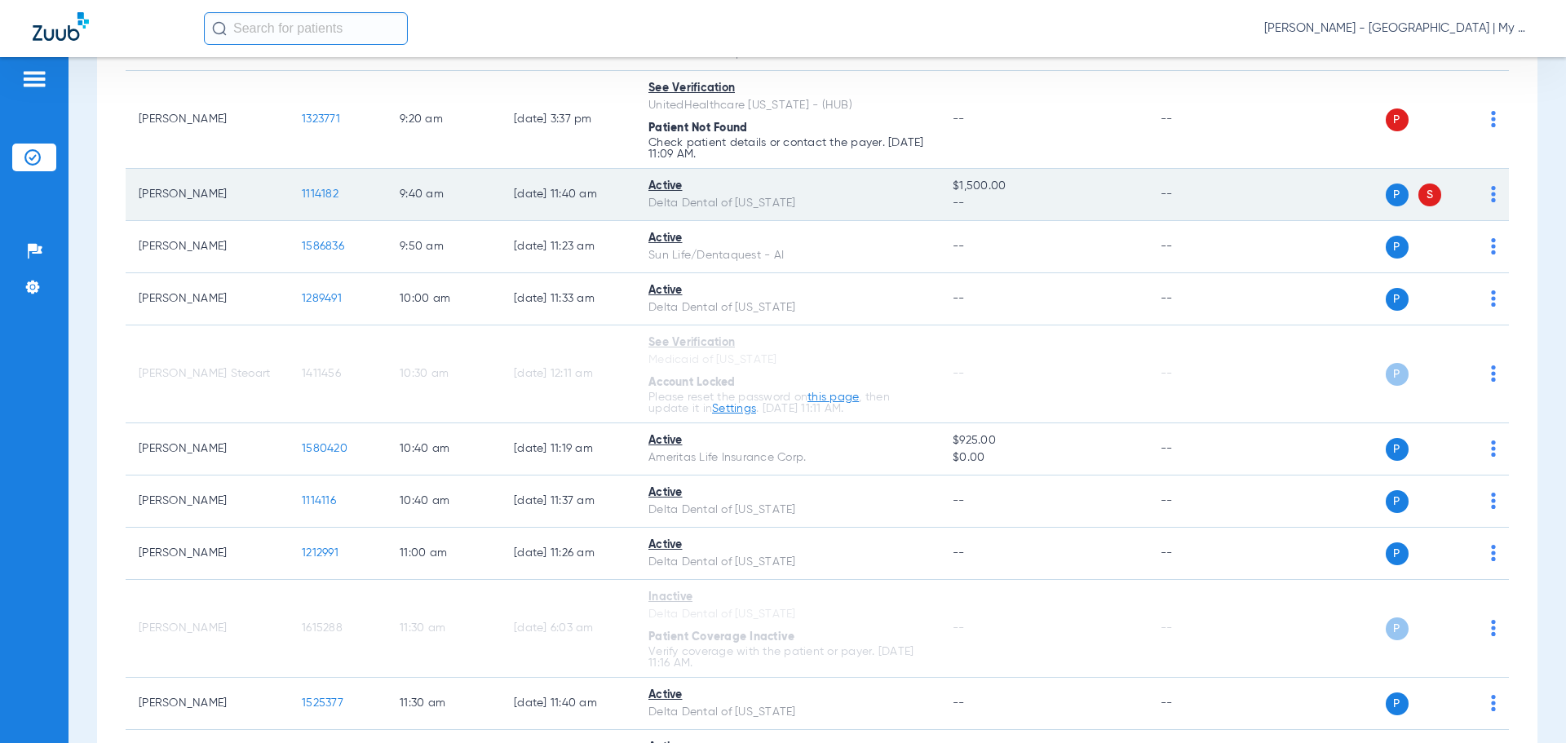
click at [1491, 201] on img at bounding box center [1493, 194] width 5 height 16
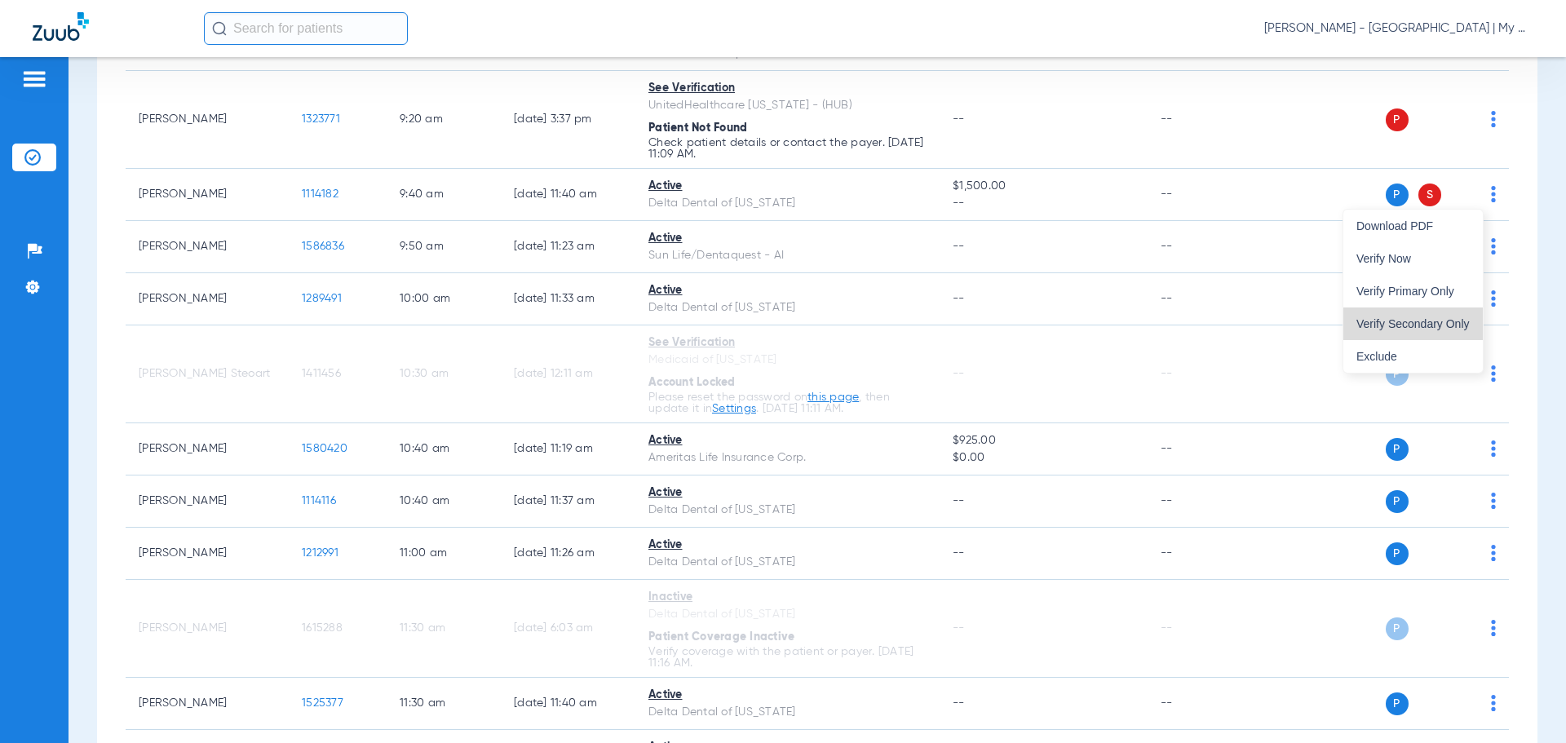
click at [1469, 330] on button "Verify Secondary Only" at bounding box center [1412, 323] width 139 height 33
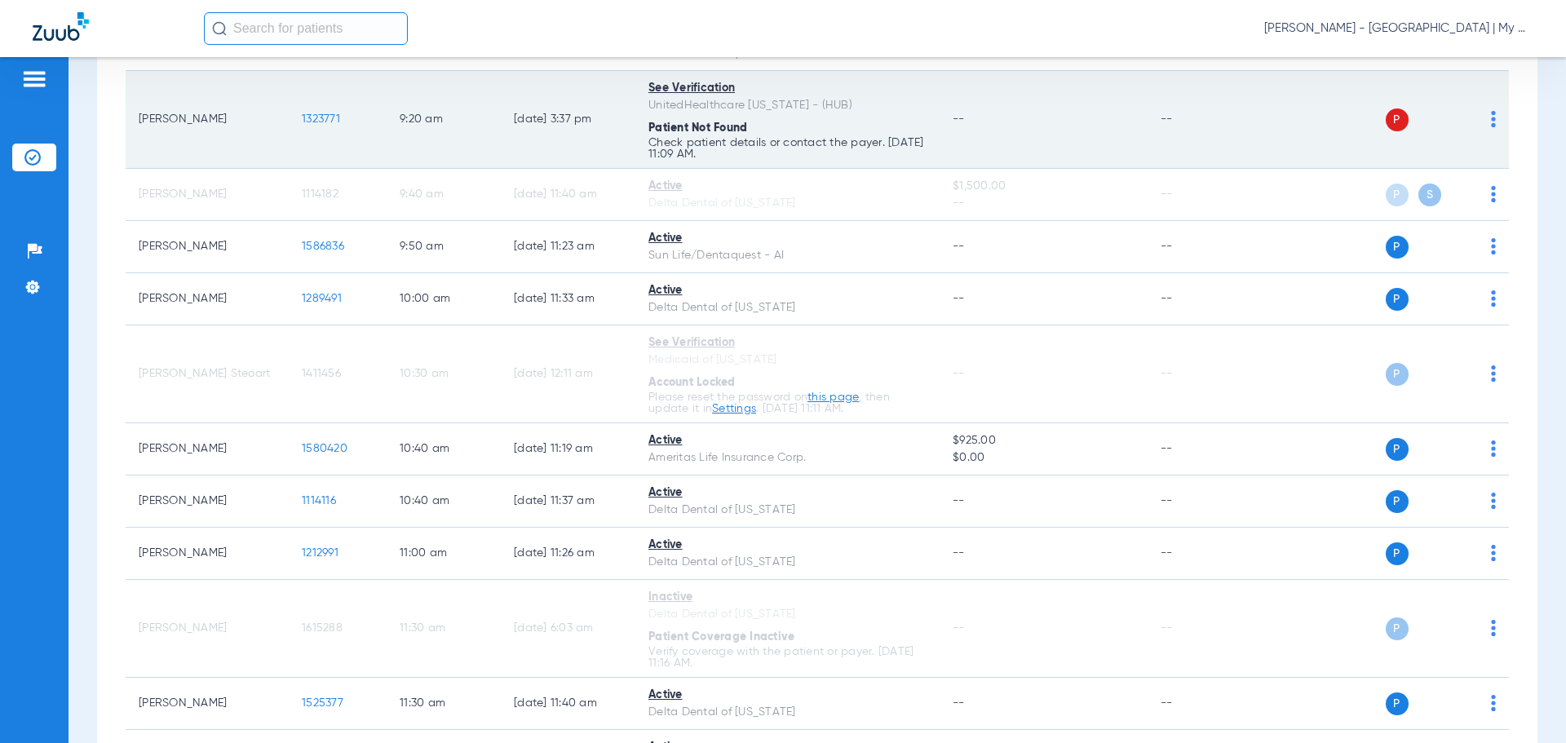
click at [1491, 122] on img at bounding box center [1493, 119] width 5 height 16
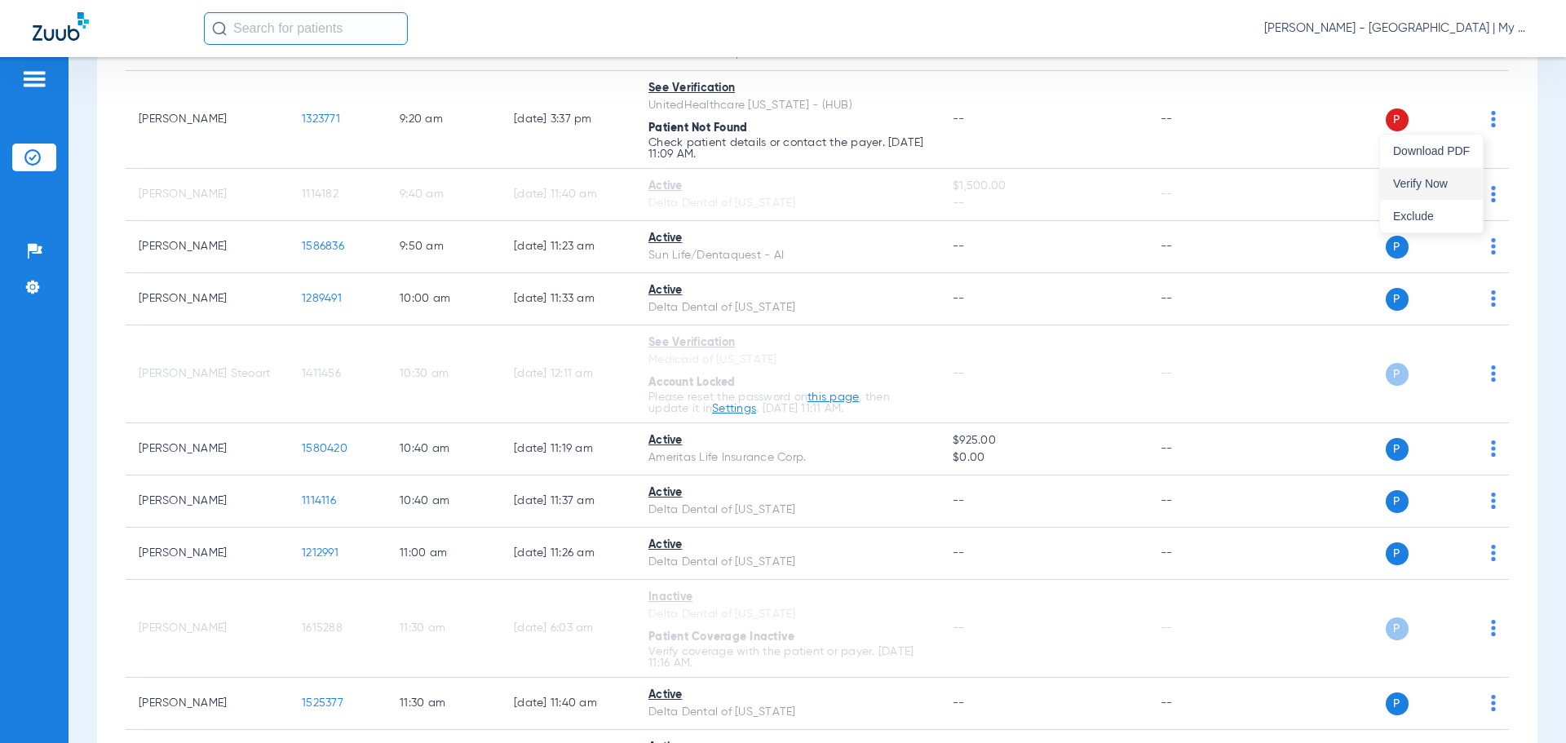
click at [1395, 187] on span "Verify Now" at bounding box center [1431, 183] width 77 height 11
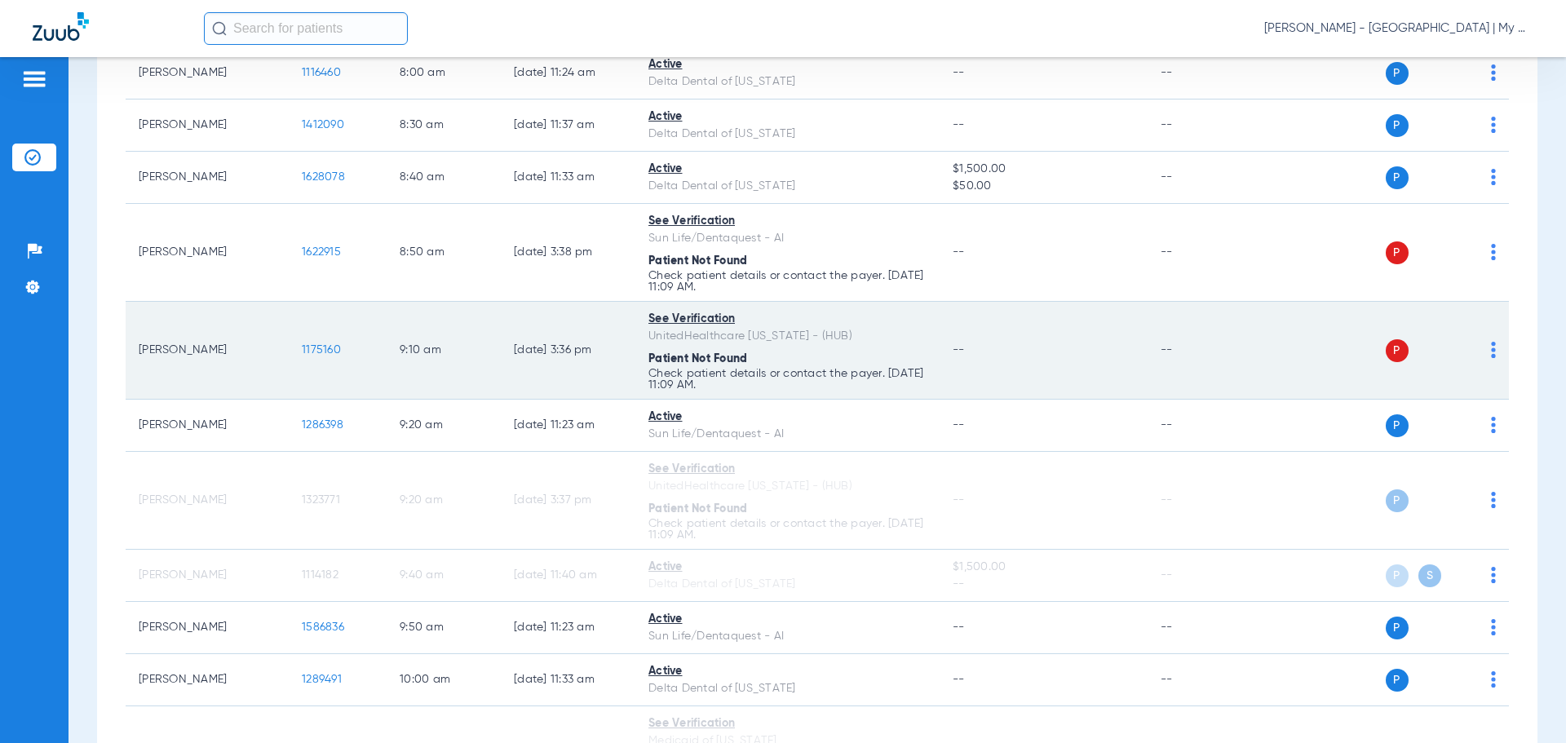
scroll to position [444, 0]
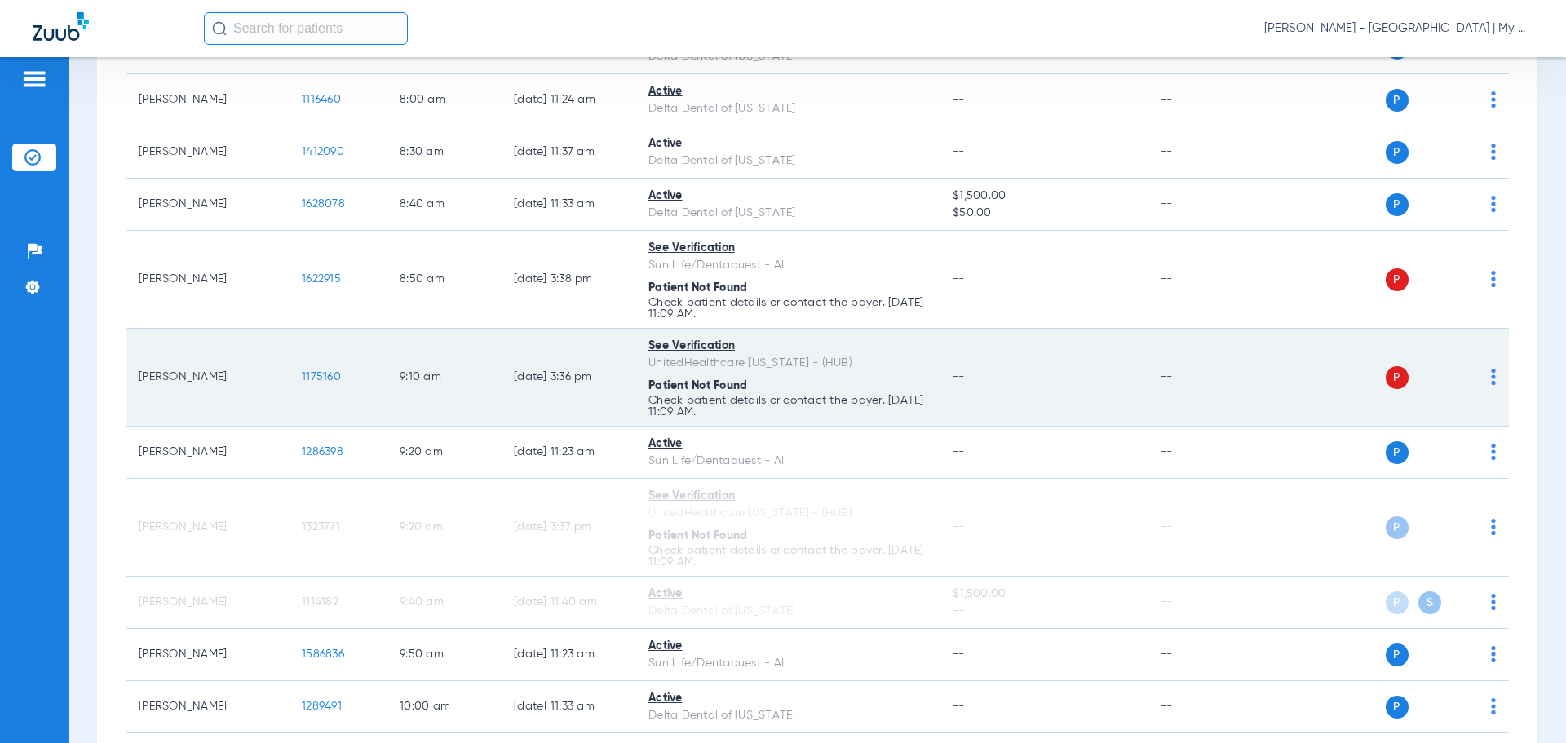
drag, startPoint x: 1483, startPoint y: 378, endPoint x: 1478, endPoint y: 387, distance: 10.2
click at [1491, 378] on img at bounding box center [1493, 377] width 5 height 16
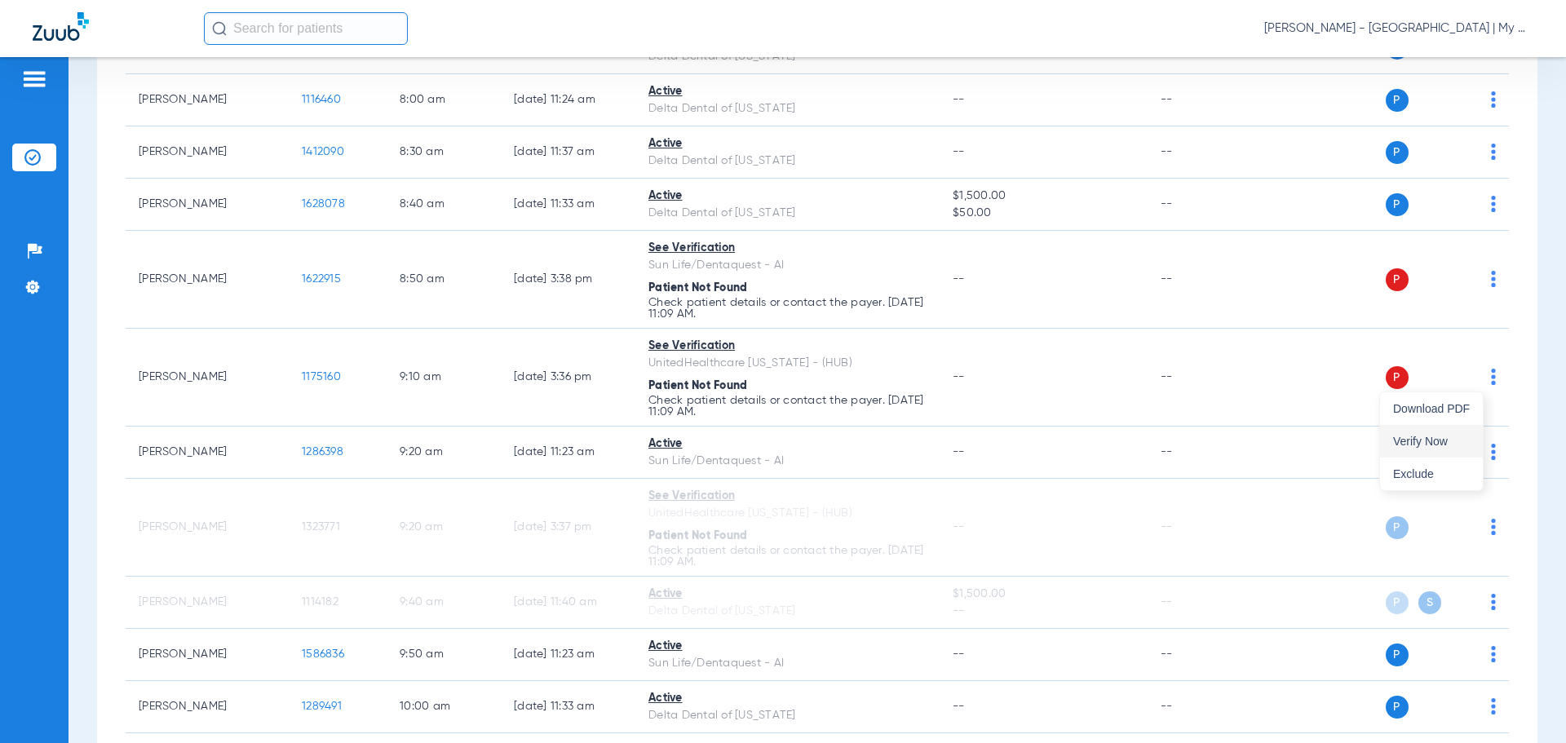
click at [1448, 438] on span "Verify Now" at bounding box center [1431, 440] width 77 height 11
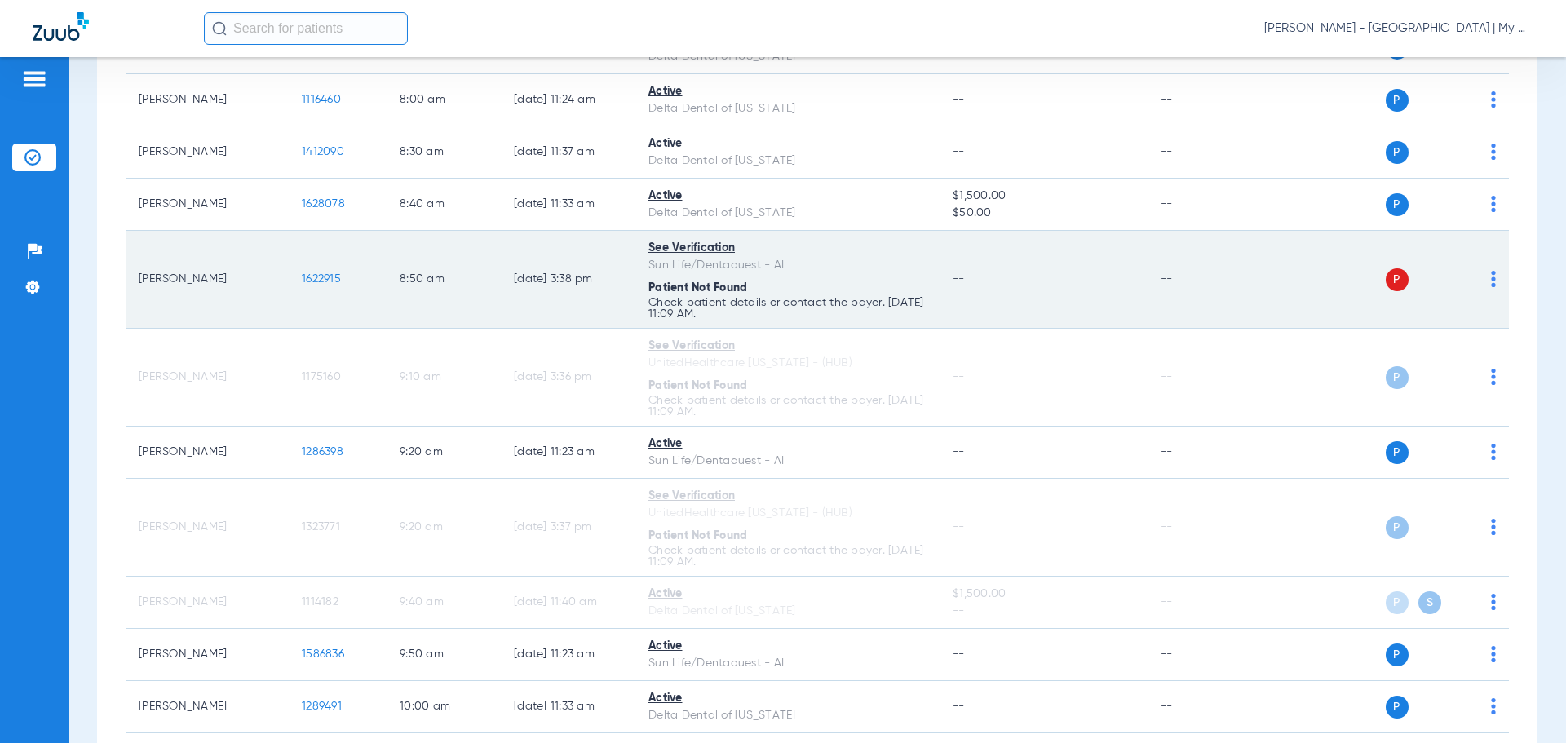
click at [1491, 281] on img at bounding box center [1493, 279] width 5 height 16
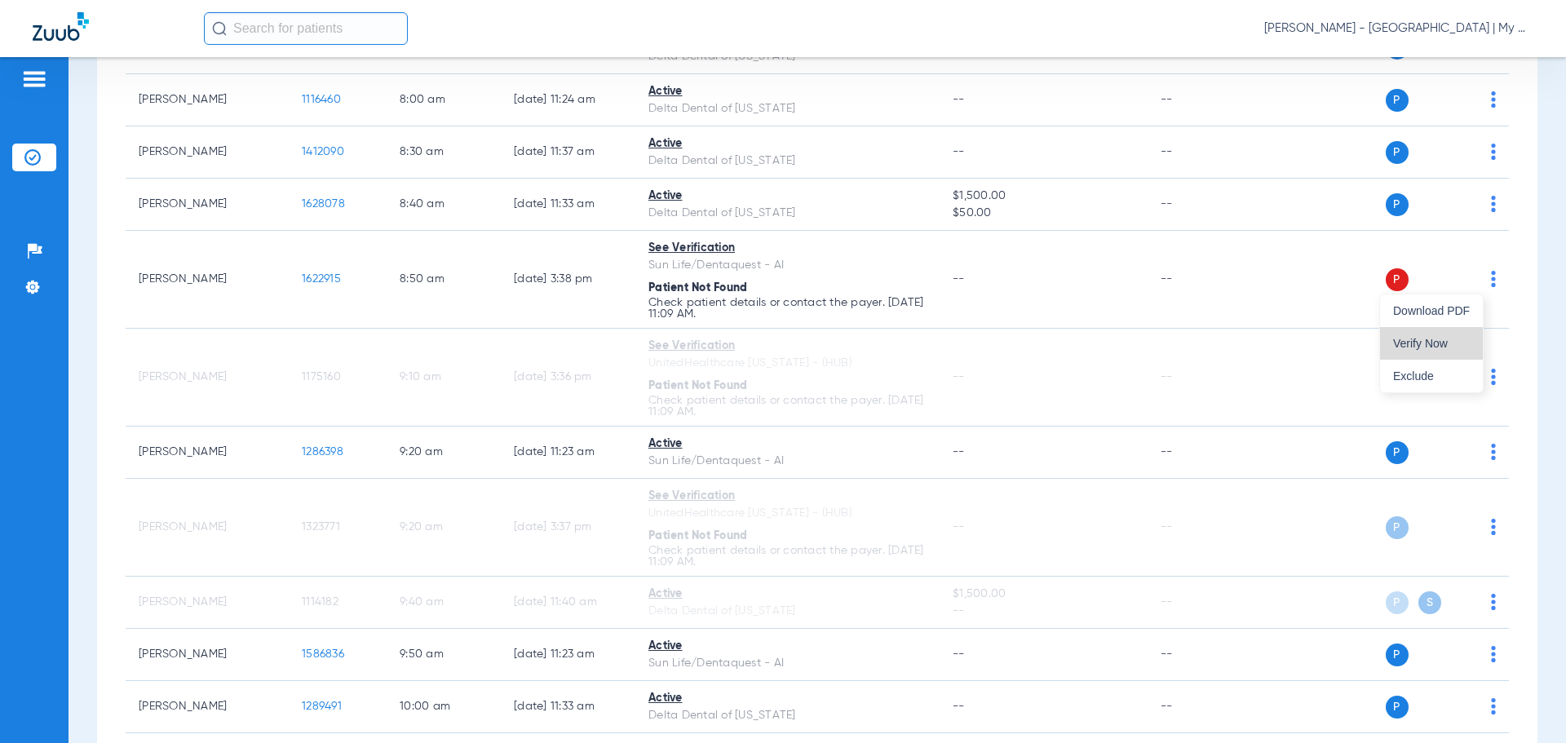
click at [1443, 341] on span "Verify Now" at bounding box center [1431, 343] width 77 height 11
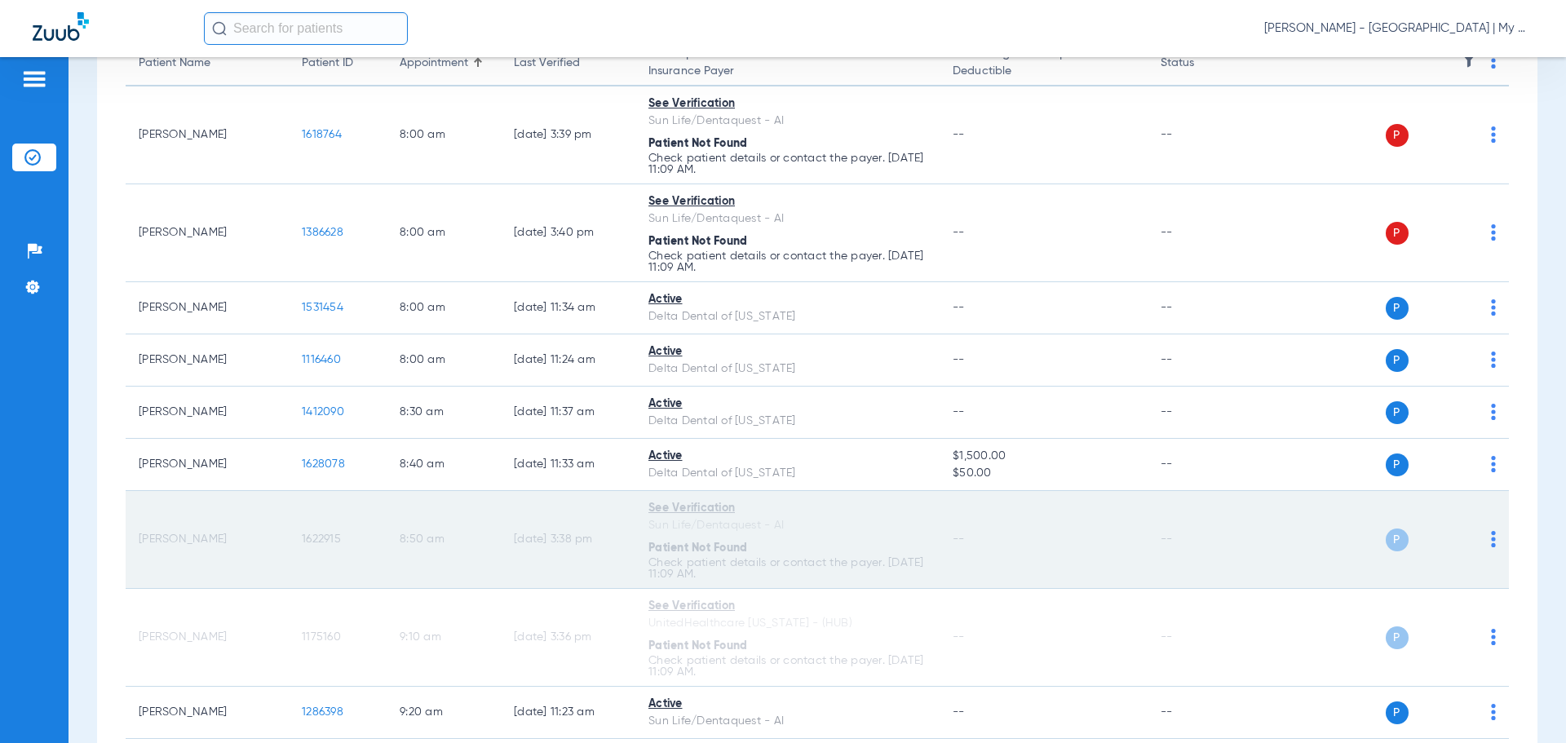
scroll to position [118, 0]
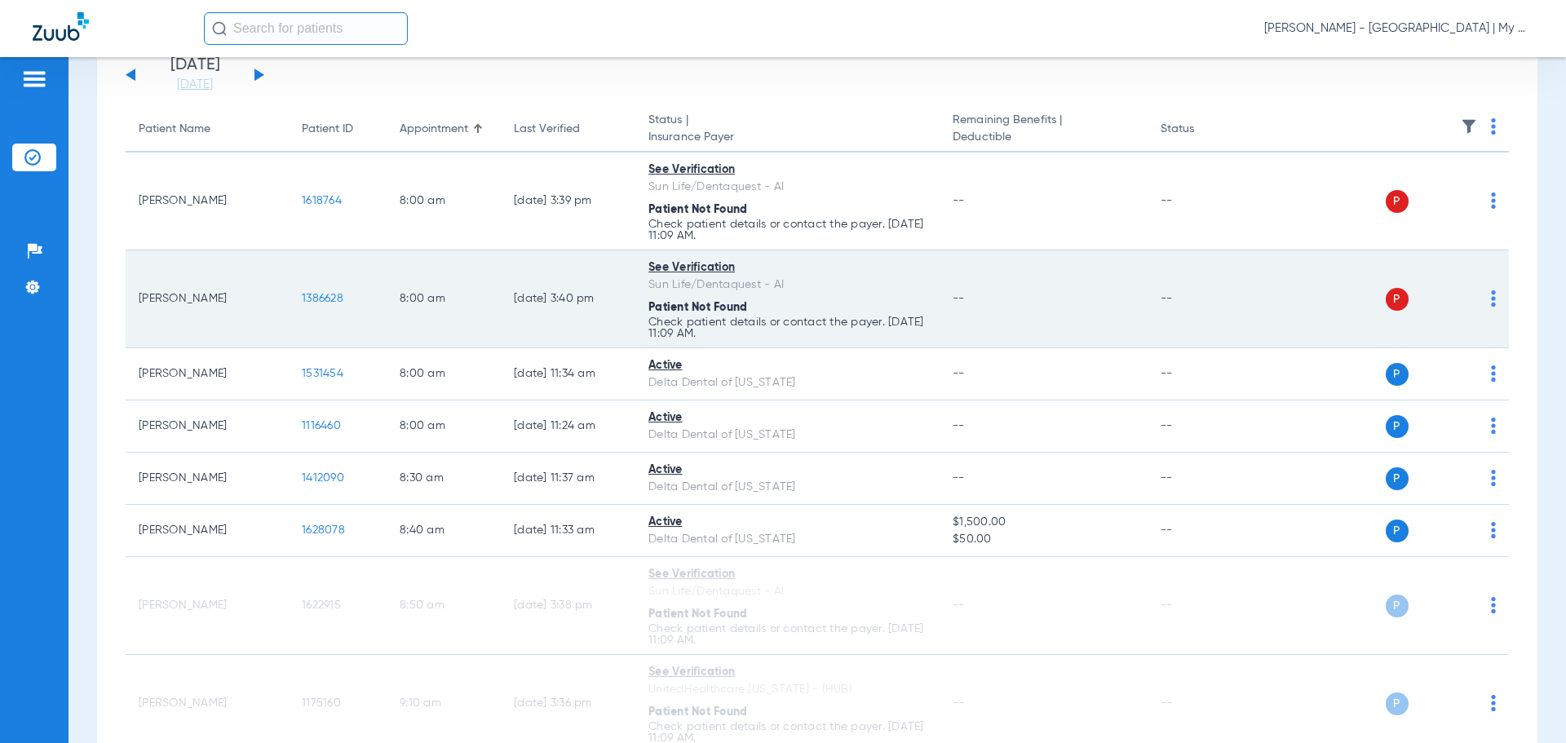
click at [1491, 300] on img at bounding box center [1493, 298] width 5 height 16
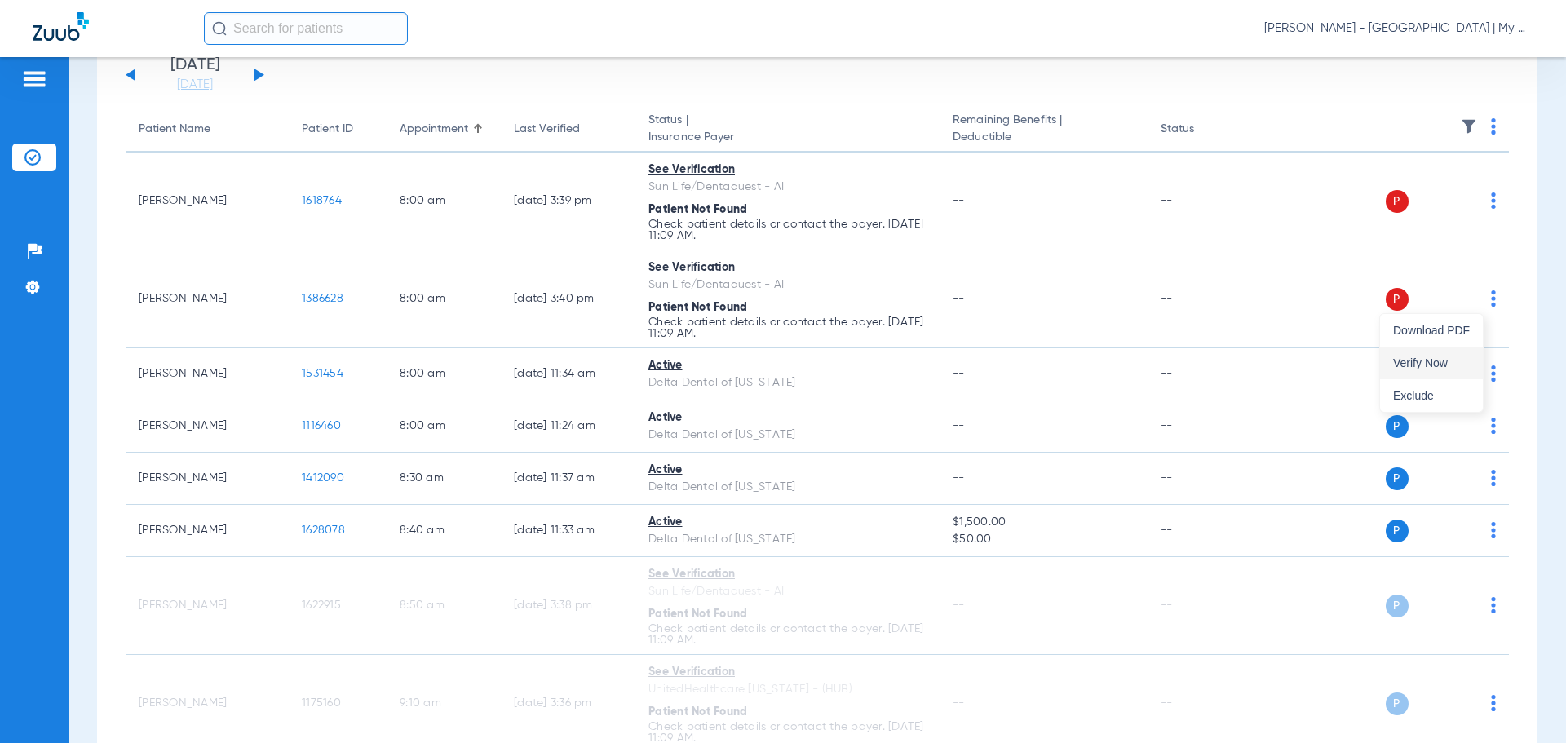
click at [1458, 351] on button "Verify Now" at bounding box center [1431, 363] width 103 height 33
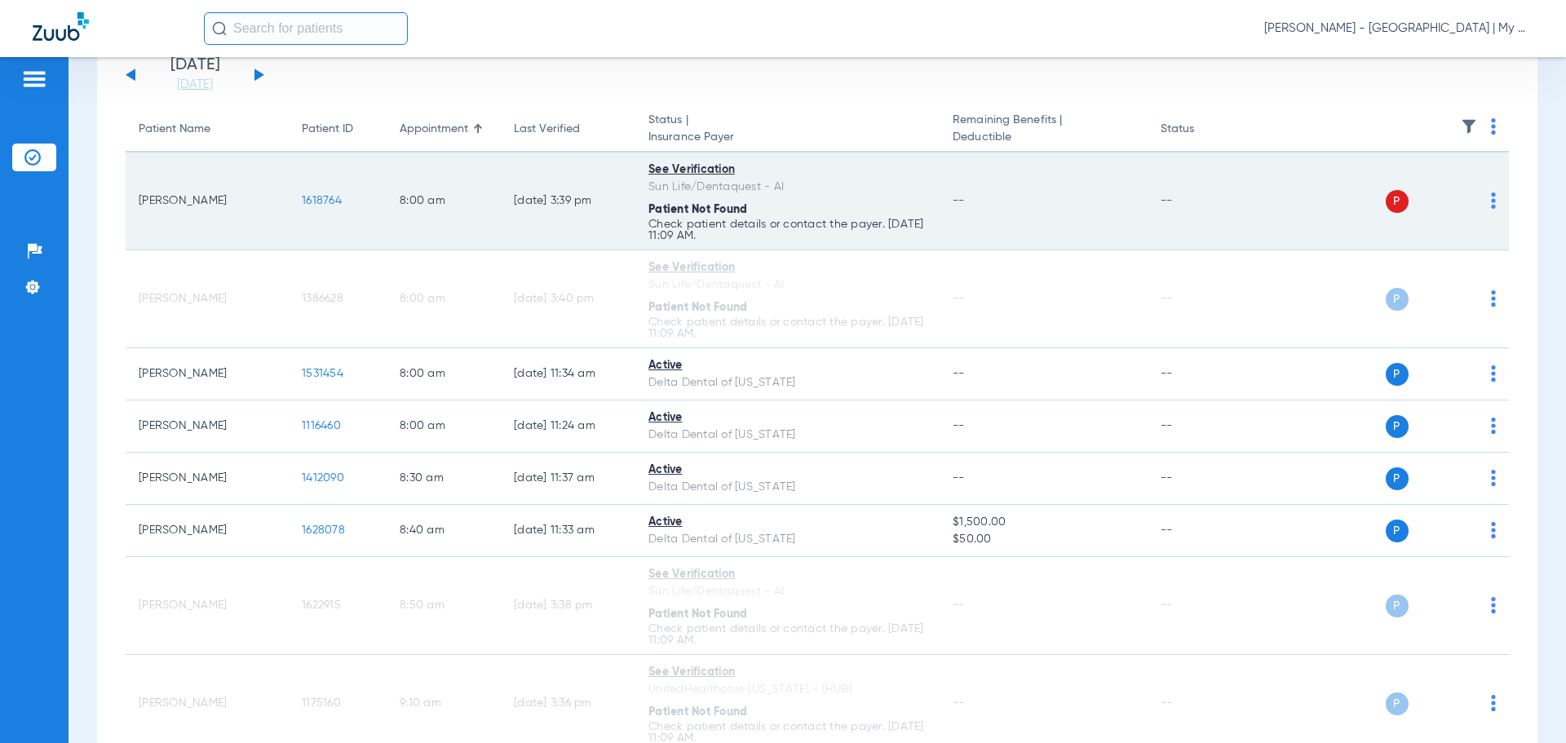
click at [1484, 202] on td "P S" at bounding box center [1384, 202] width 252 height 98
click at [1491, 206] on img at bounding box center [1493, 200] width 5 height 16
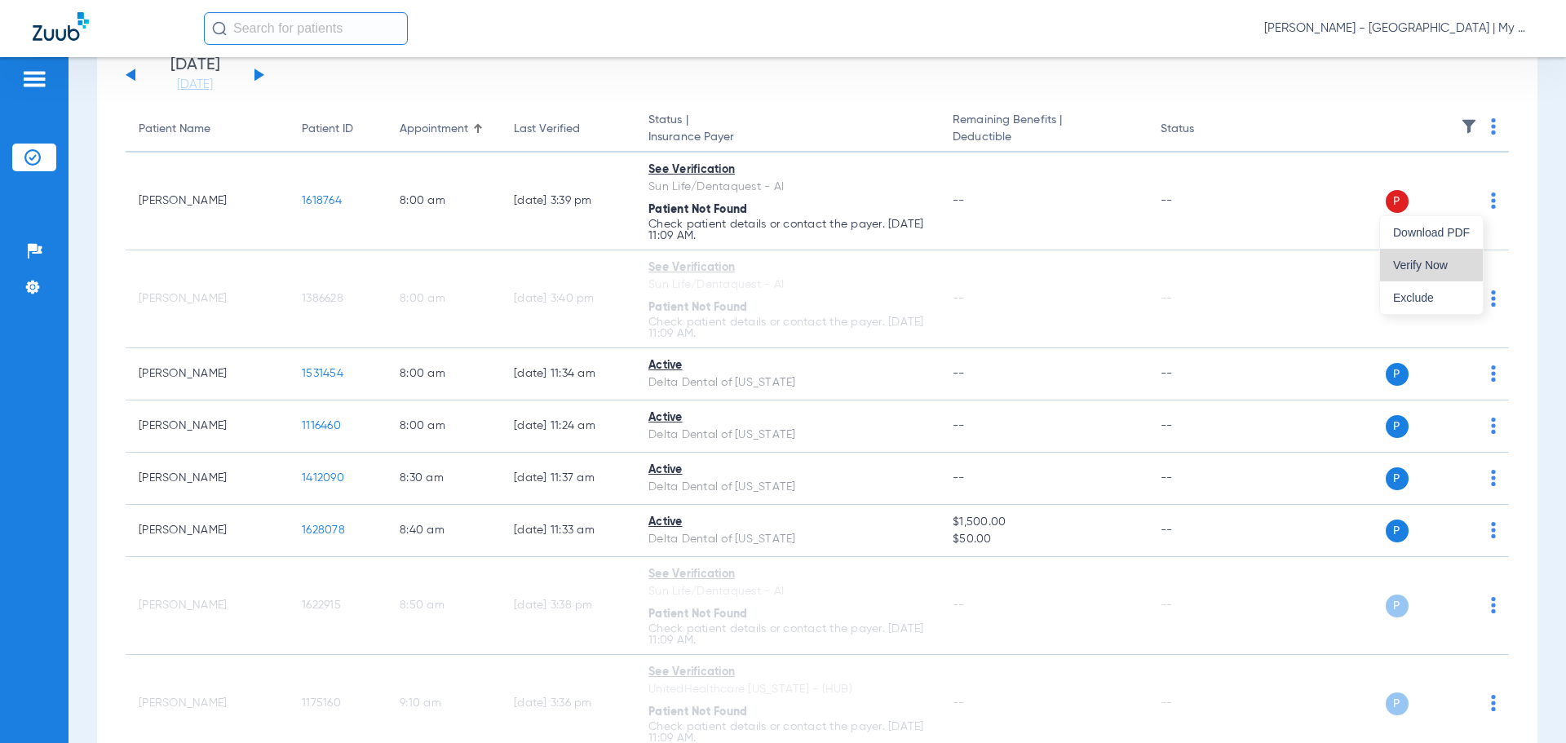
click at [1437, 261] on span "Verify Now" at bounding box center [1431, 264] width 77 height 11
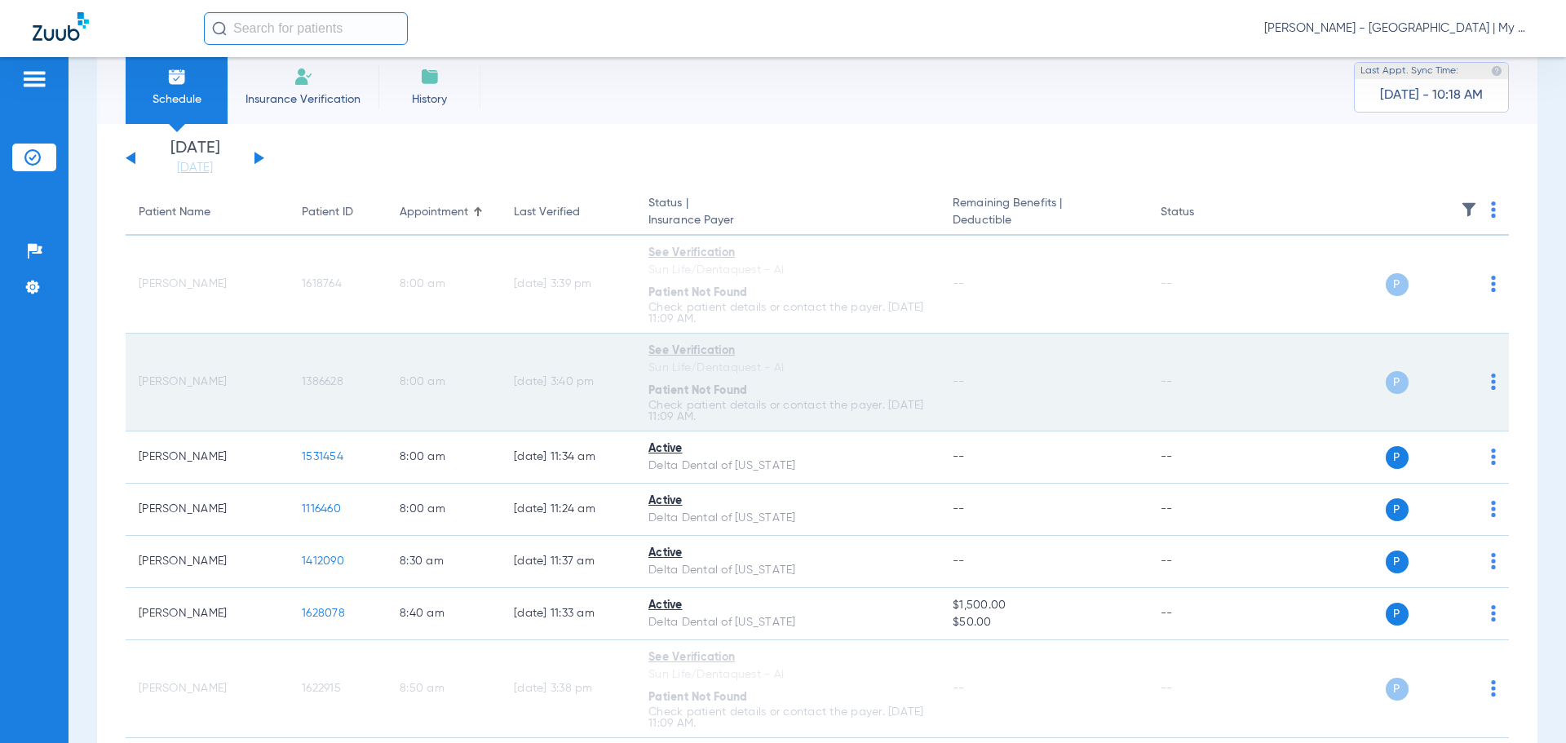
scroll to position [0, 0]
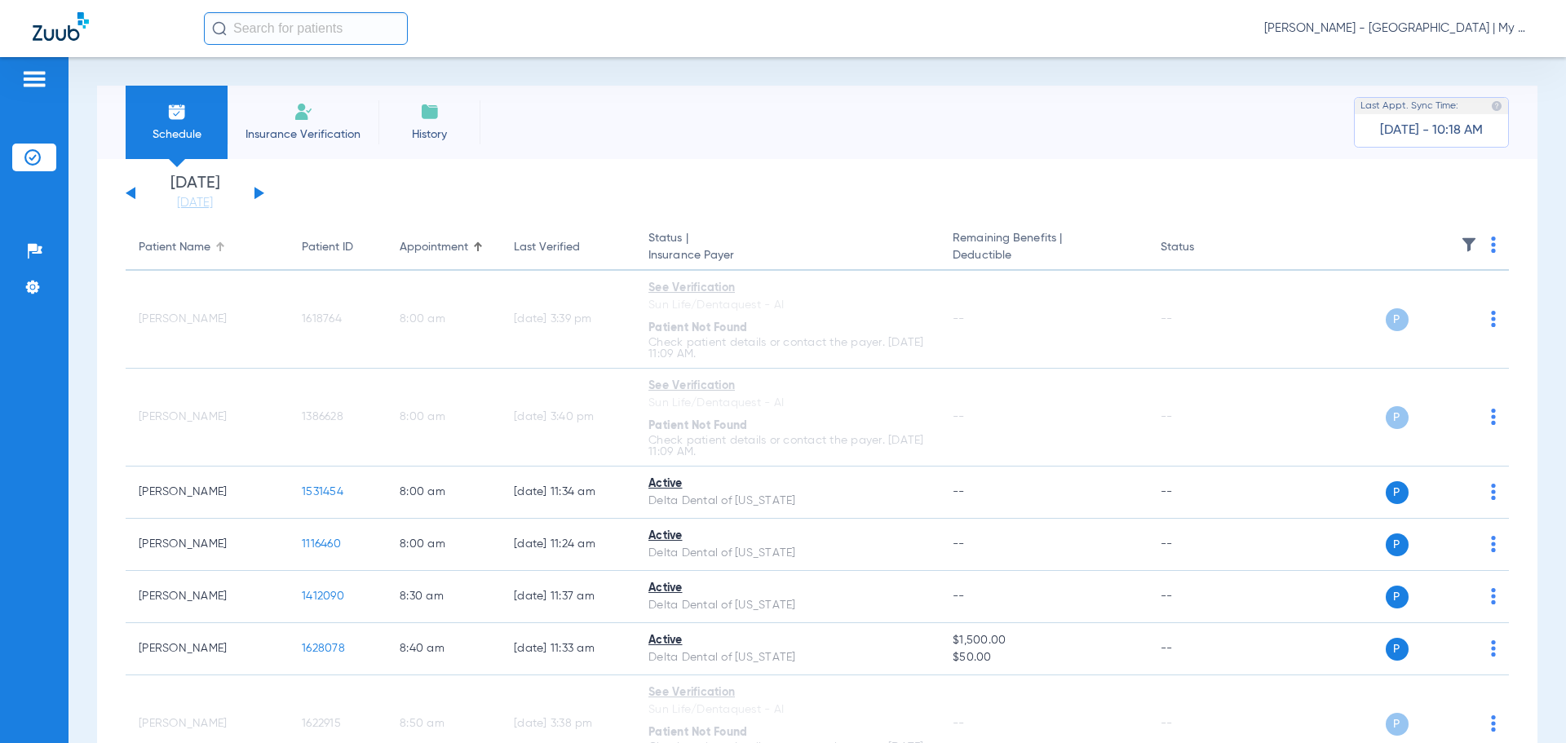
drag, startPoint x: 201, startPoint y: 252, endPoint x: 222, endPoint y: 253, distance: 20.4
click at [201, 252] on div "Patient Name" at bounding box center [175, 247] width 72 height 17
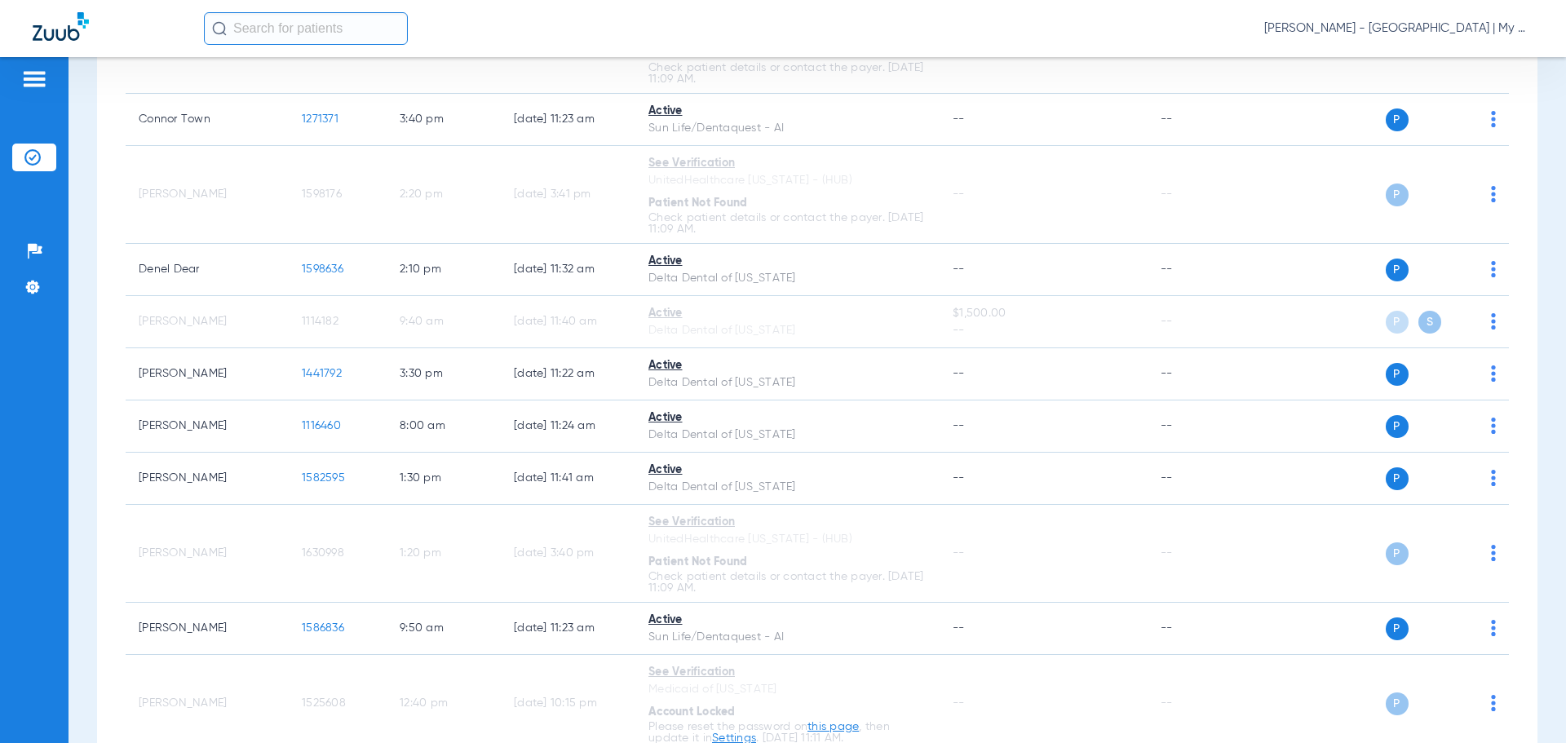
scroll to position [489, 0]
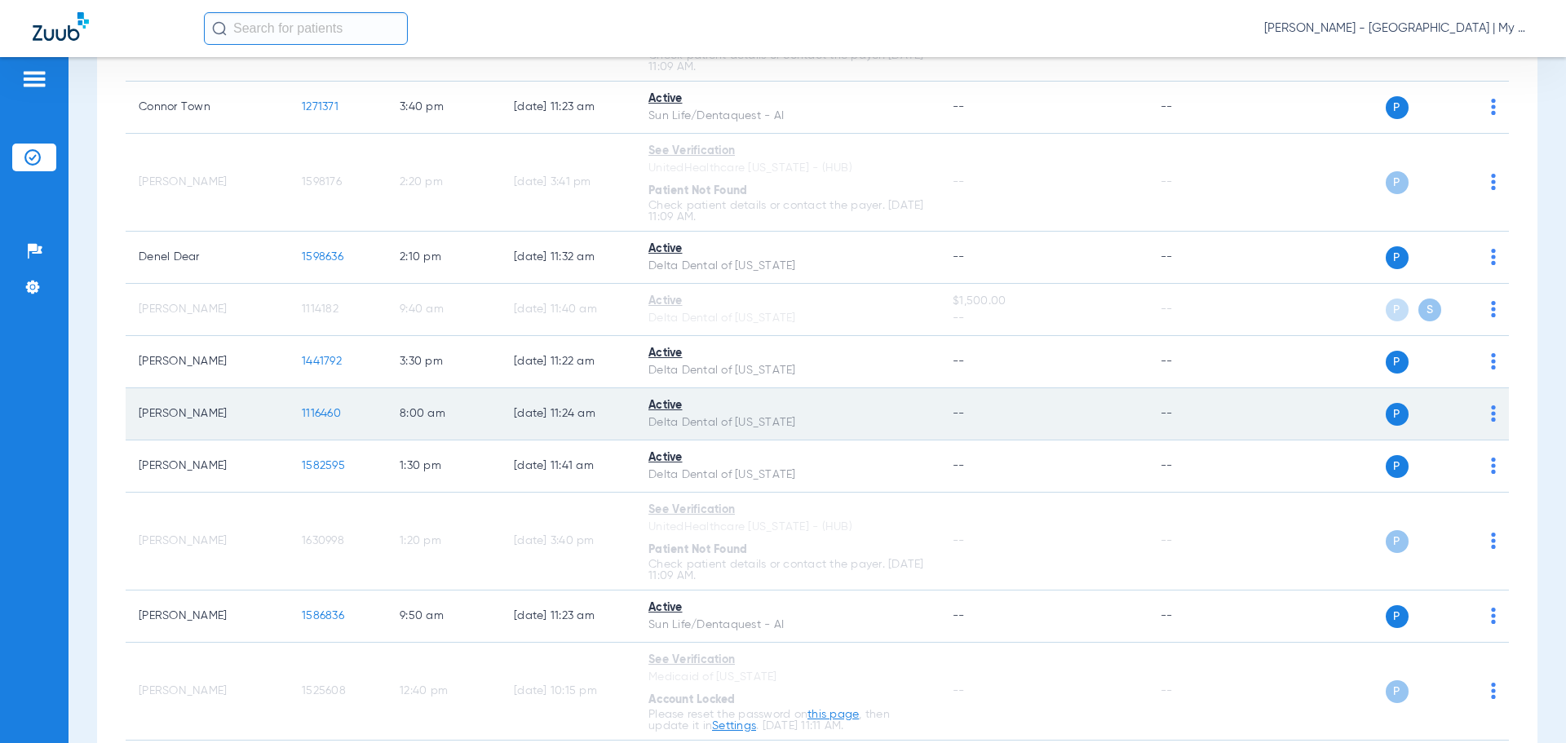
click at [330, 414] on span "1116460" at bounding box center [321, 413] width 39 height 11
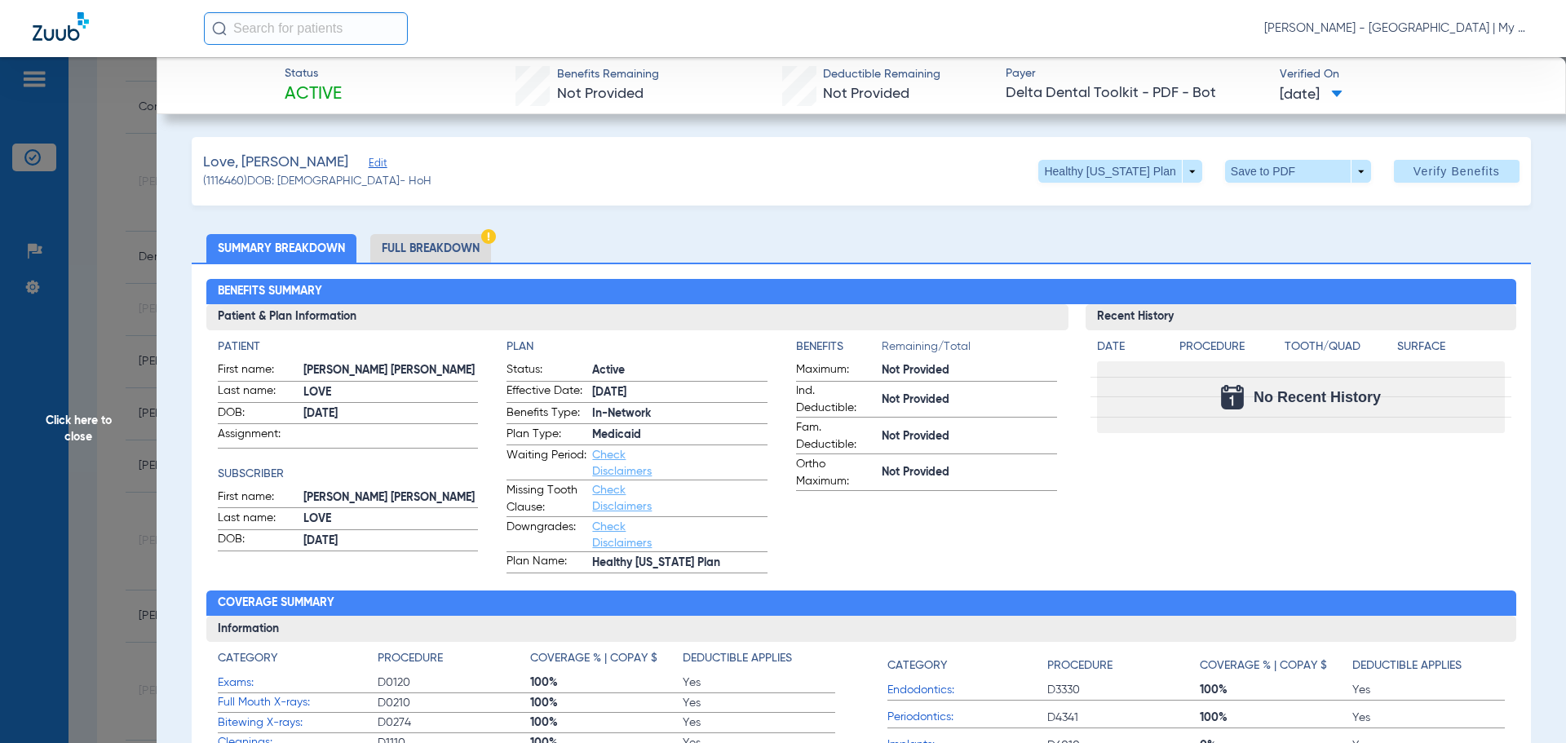
click at [422, 241] on li "Full Breakdown" at bounding box center [430, 248] width 121 height 29
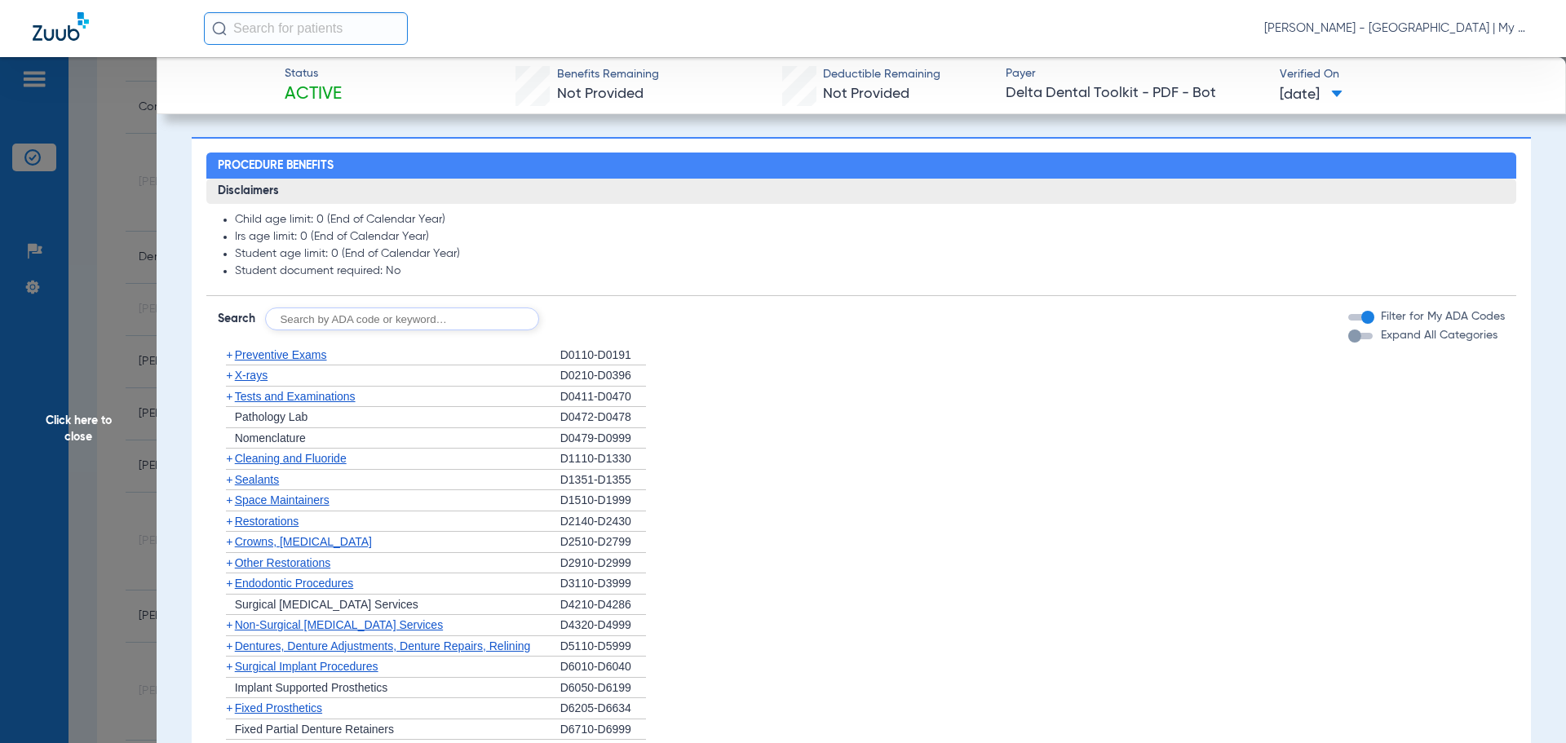
scroll to position [1682, 0]
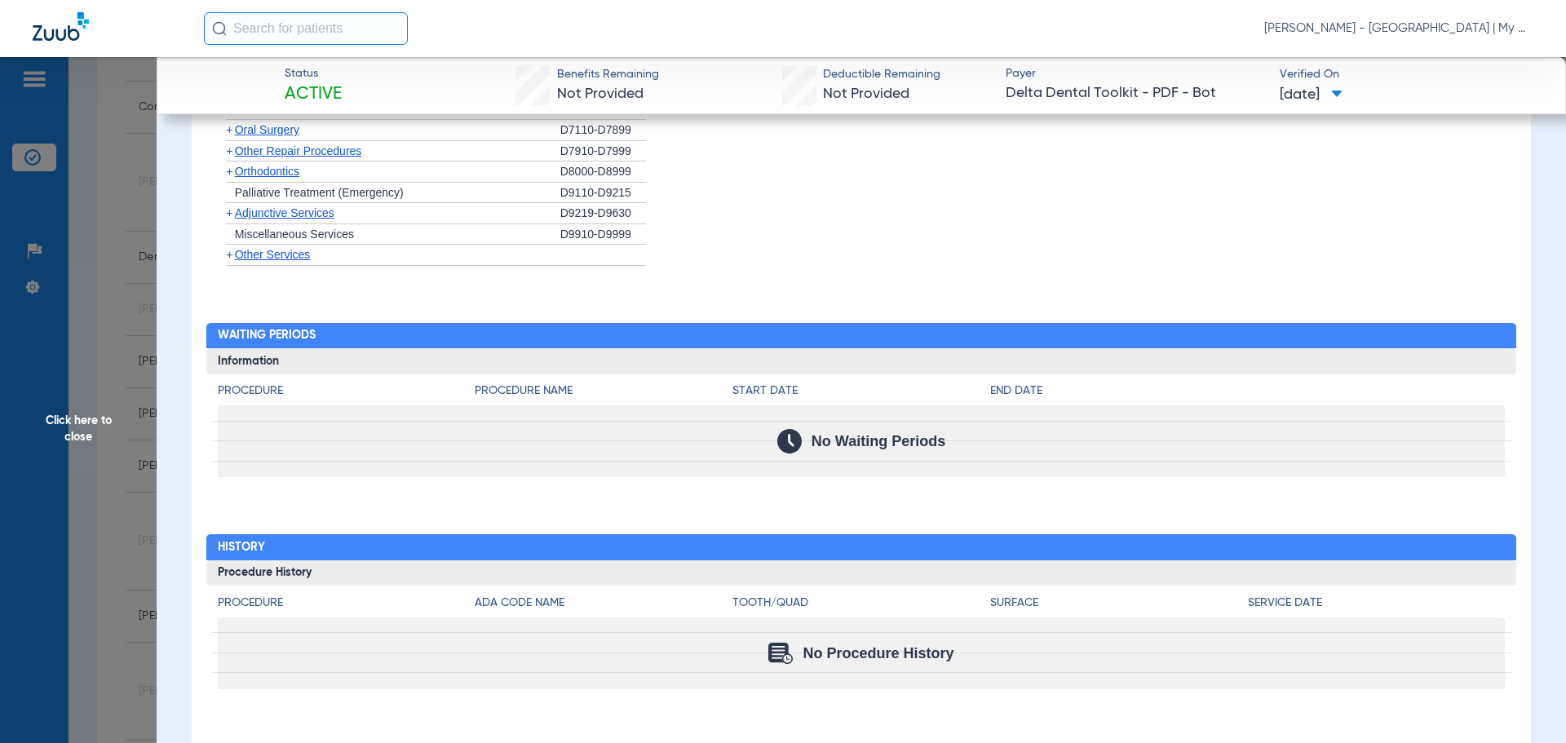
click at [68, 422] on span "Click here to close" at bounding box center [78, 428] width 157 height 743
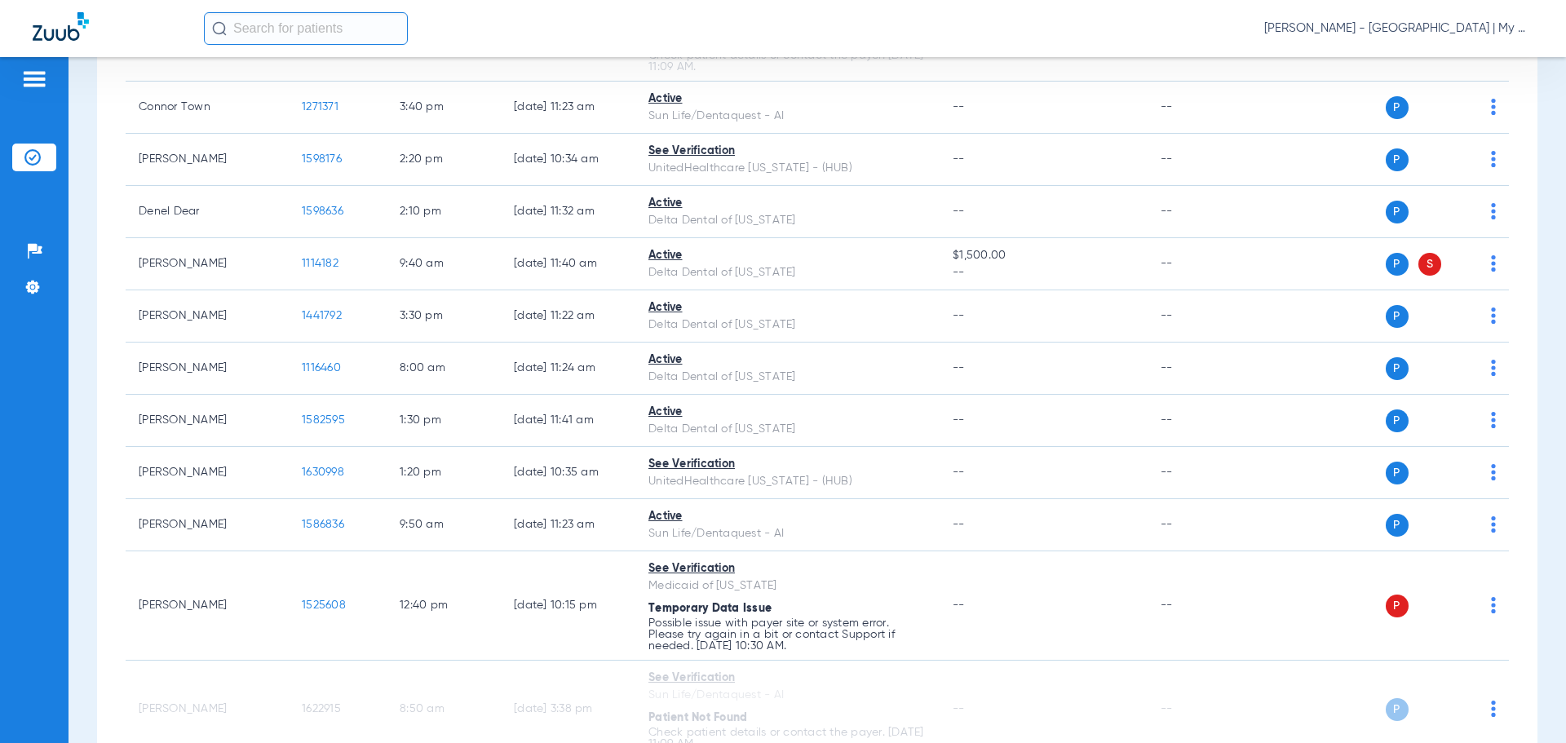
click at [1529, 497] on div "Schedule Insurance Verification History Last Appt. Sync Time: Today - 10:33 AM …" at bounding box center [817, 400] width 1497 height 686
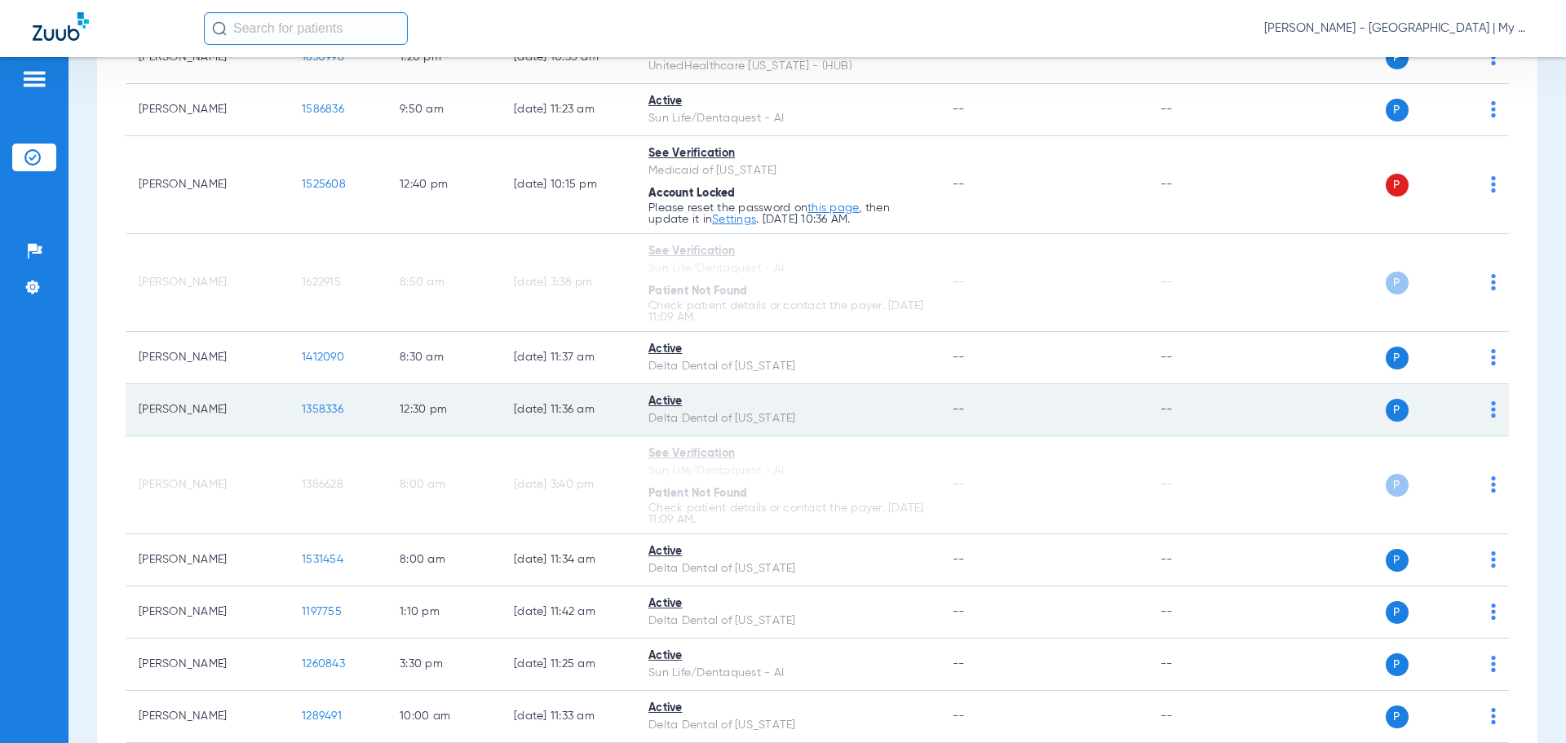
scroll to position [206, 0]
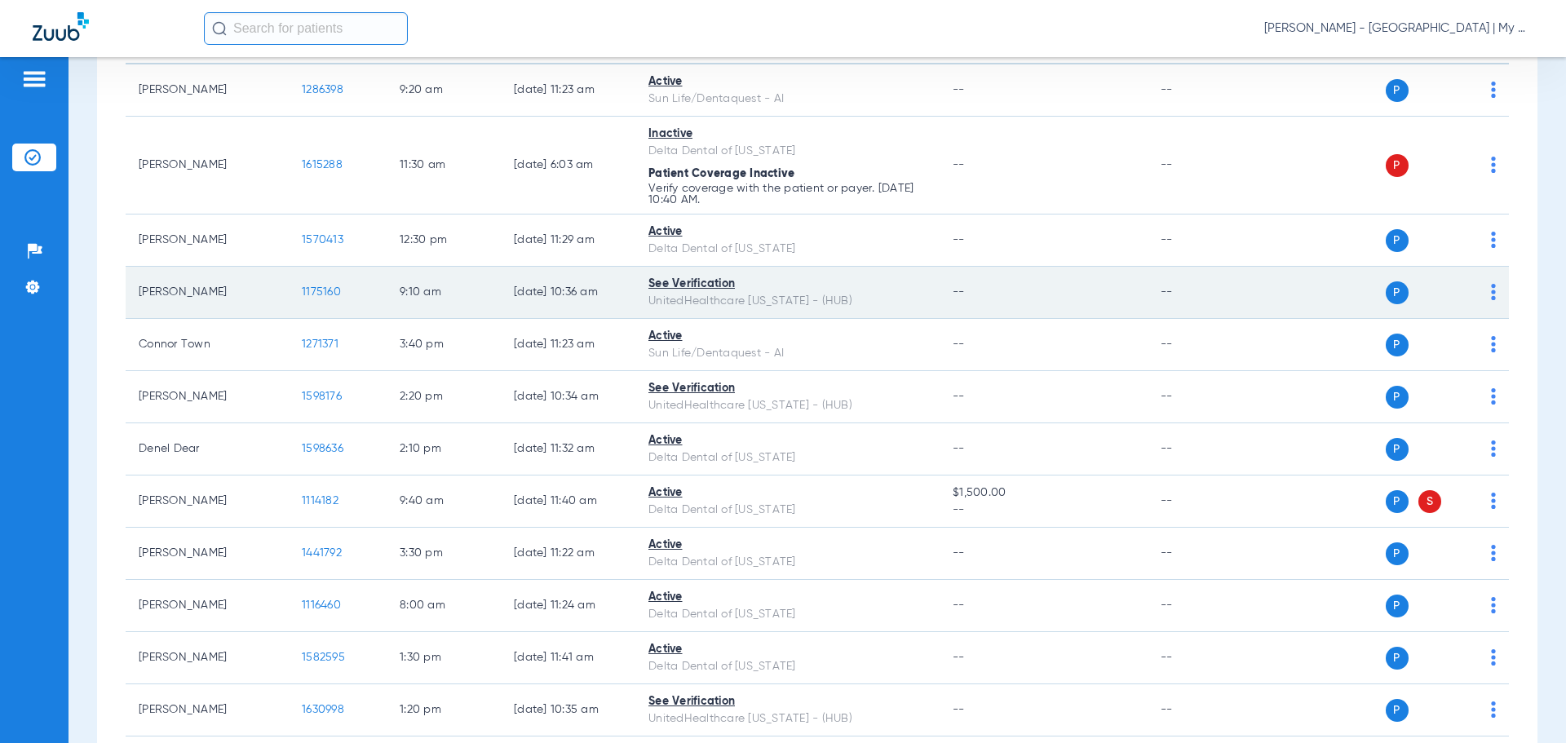
click at [306, 290] on span "1175160" at bounding box center [321, 291] width 39 height 11
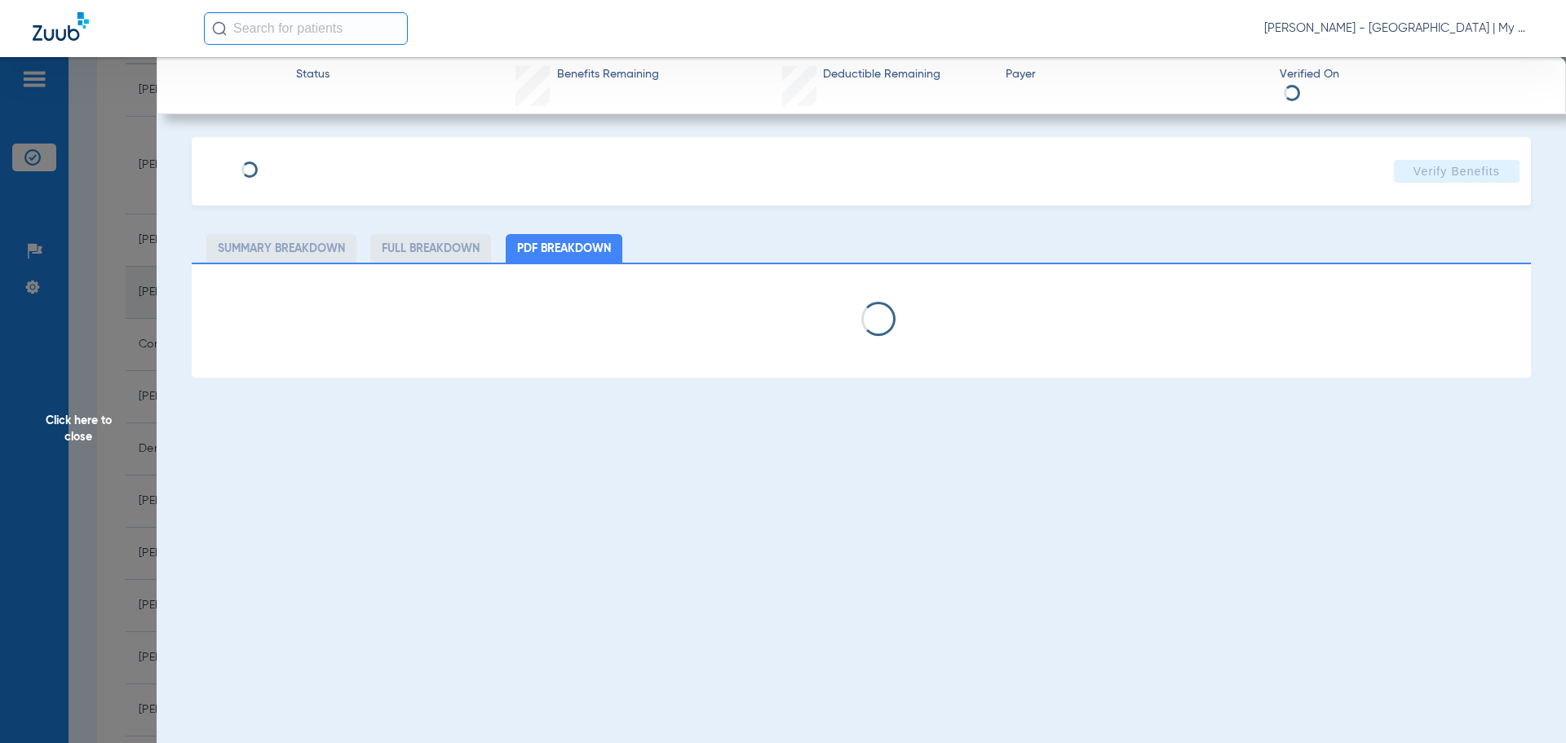
select select "page-width"
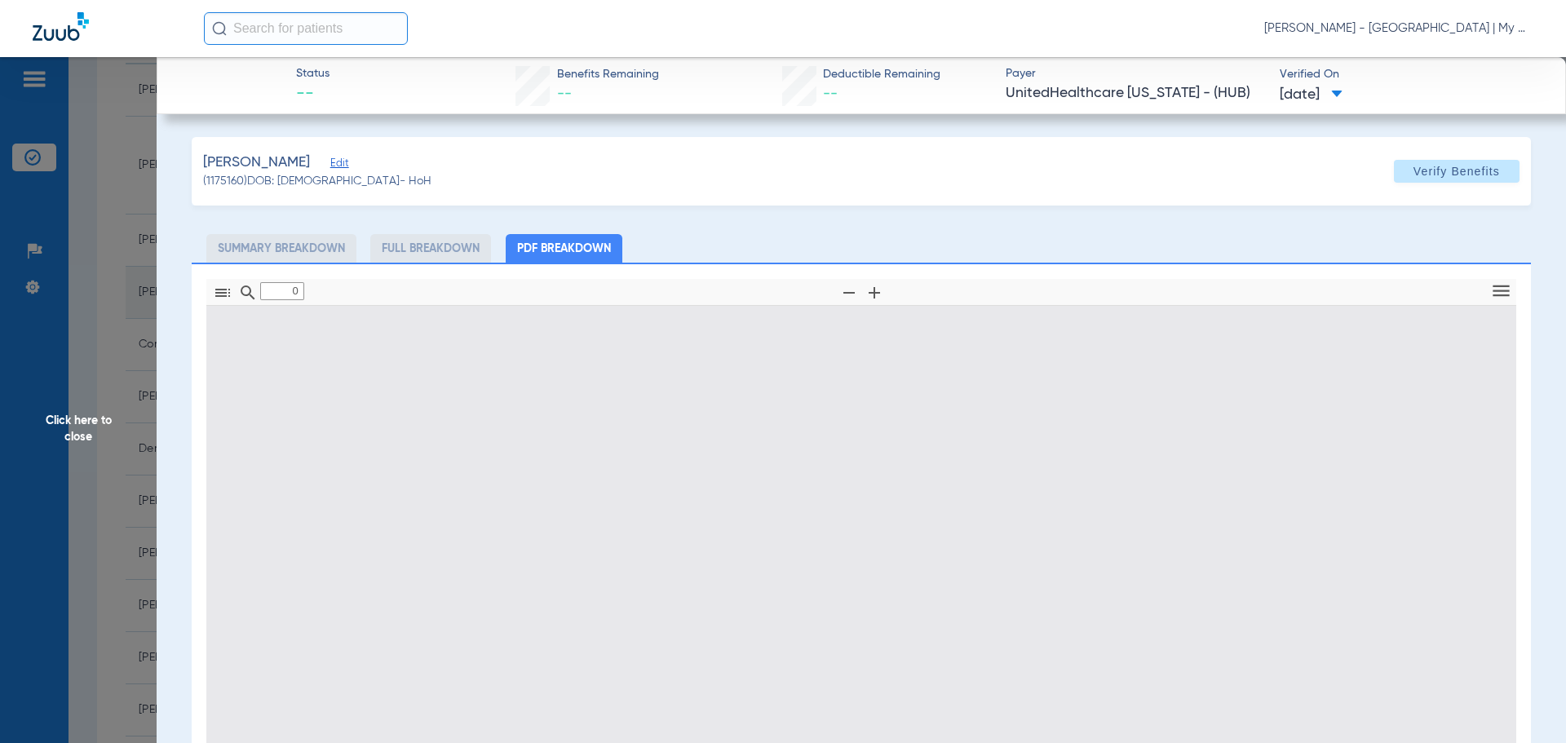
type input "1"
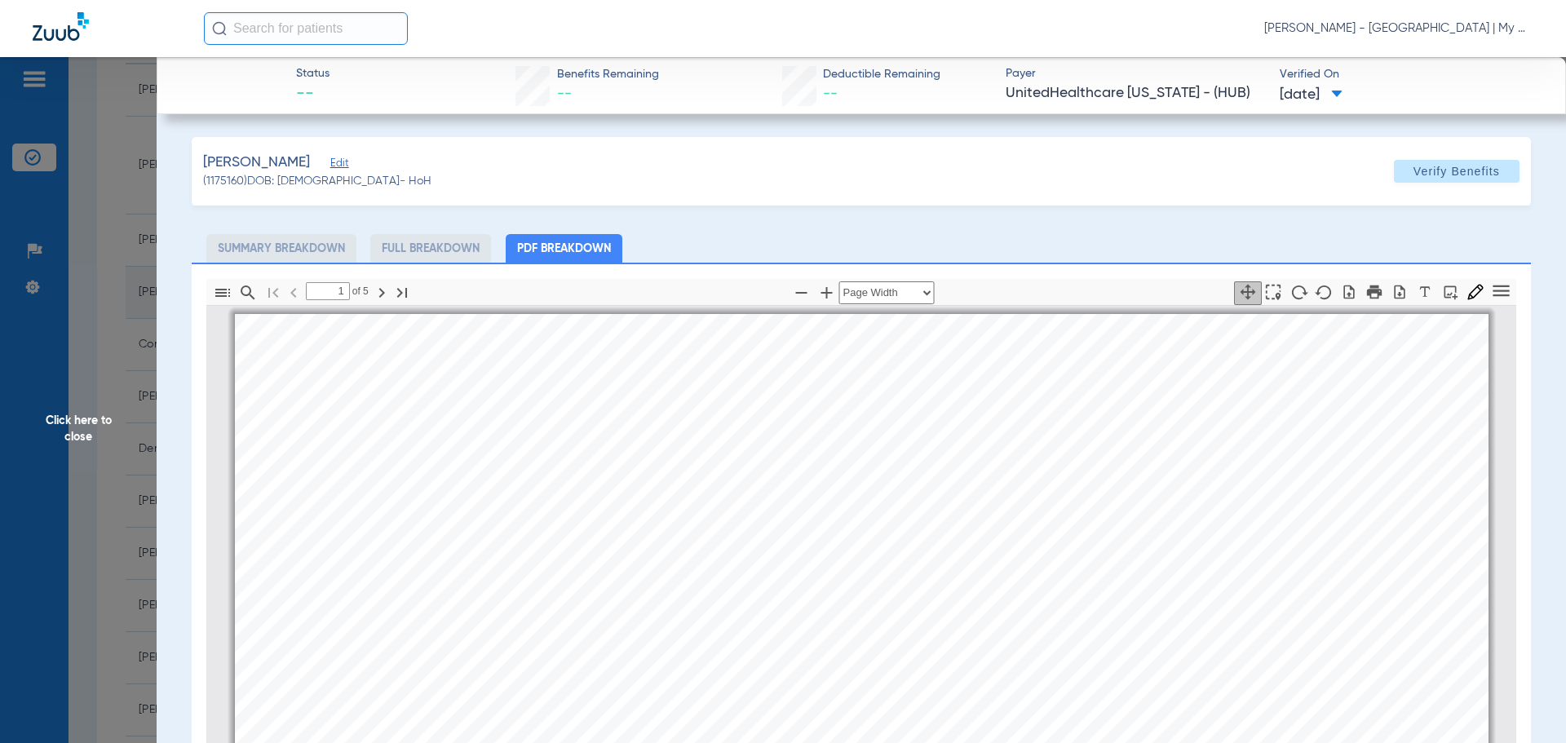
scroll to position [8, 0]
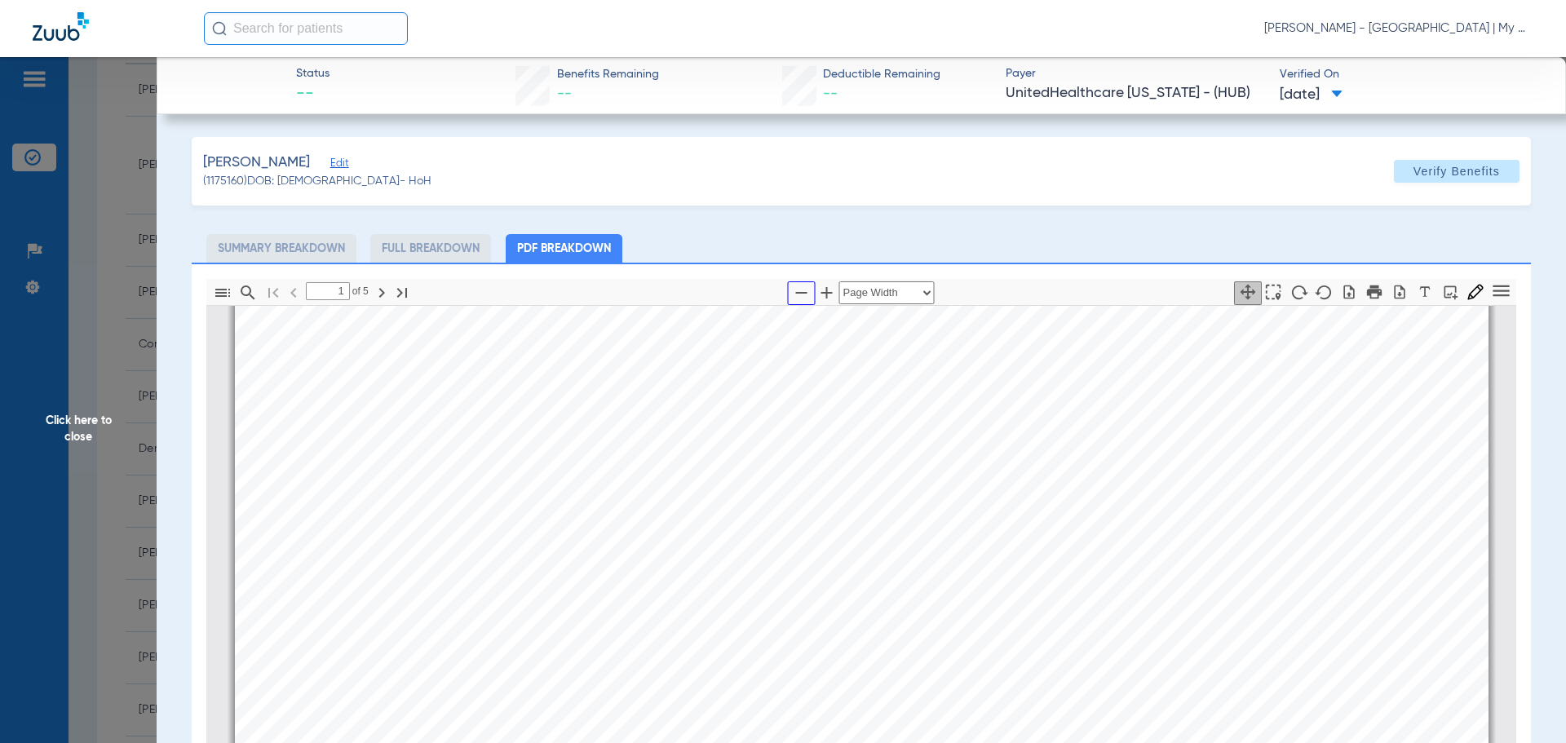
click at [794, 288] on icon "button" at bounding box center [802, 293] width 20 height 20
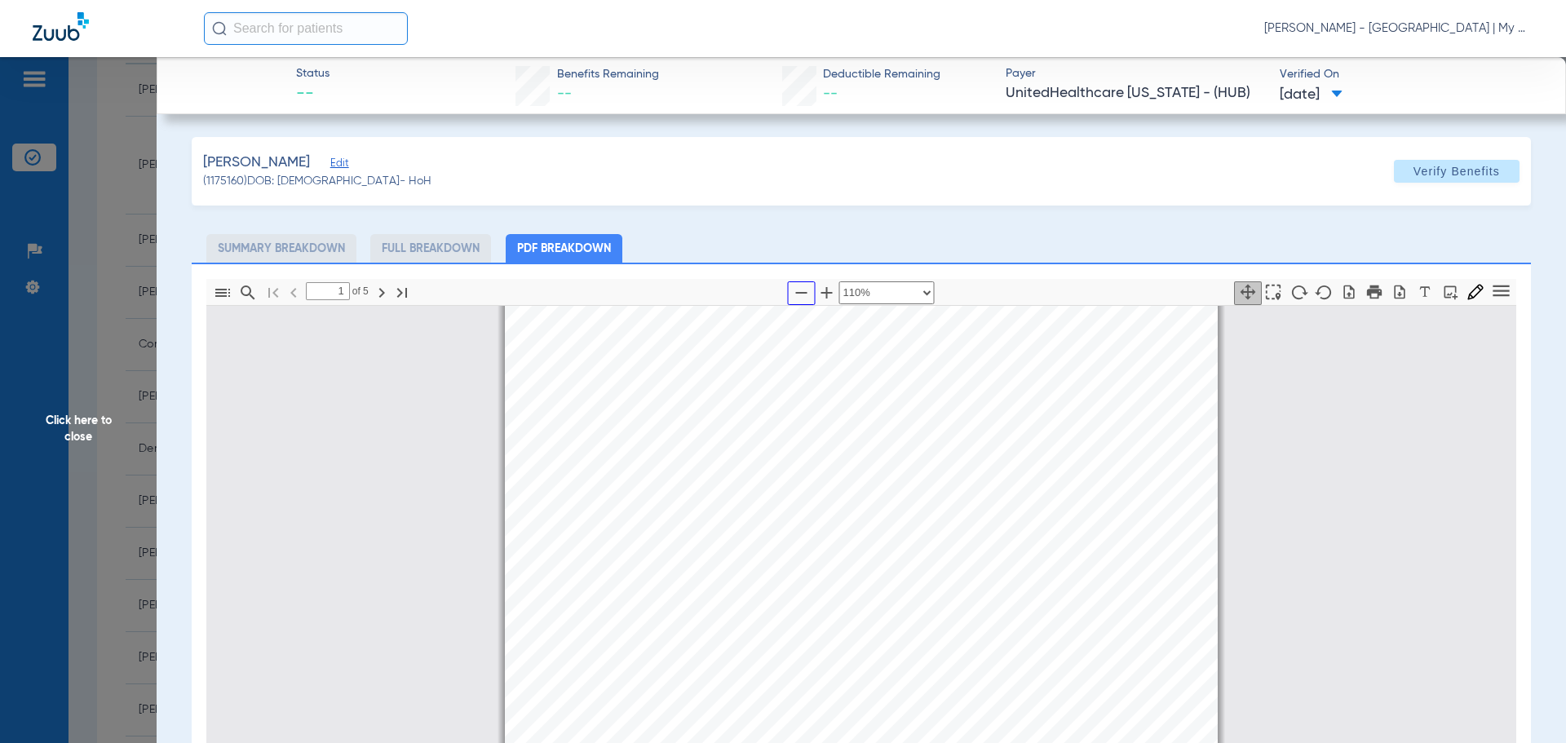
click at [794, 288] on icon "button" at bounding box center [802, 293] width 20 height 20
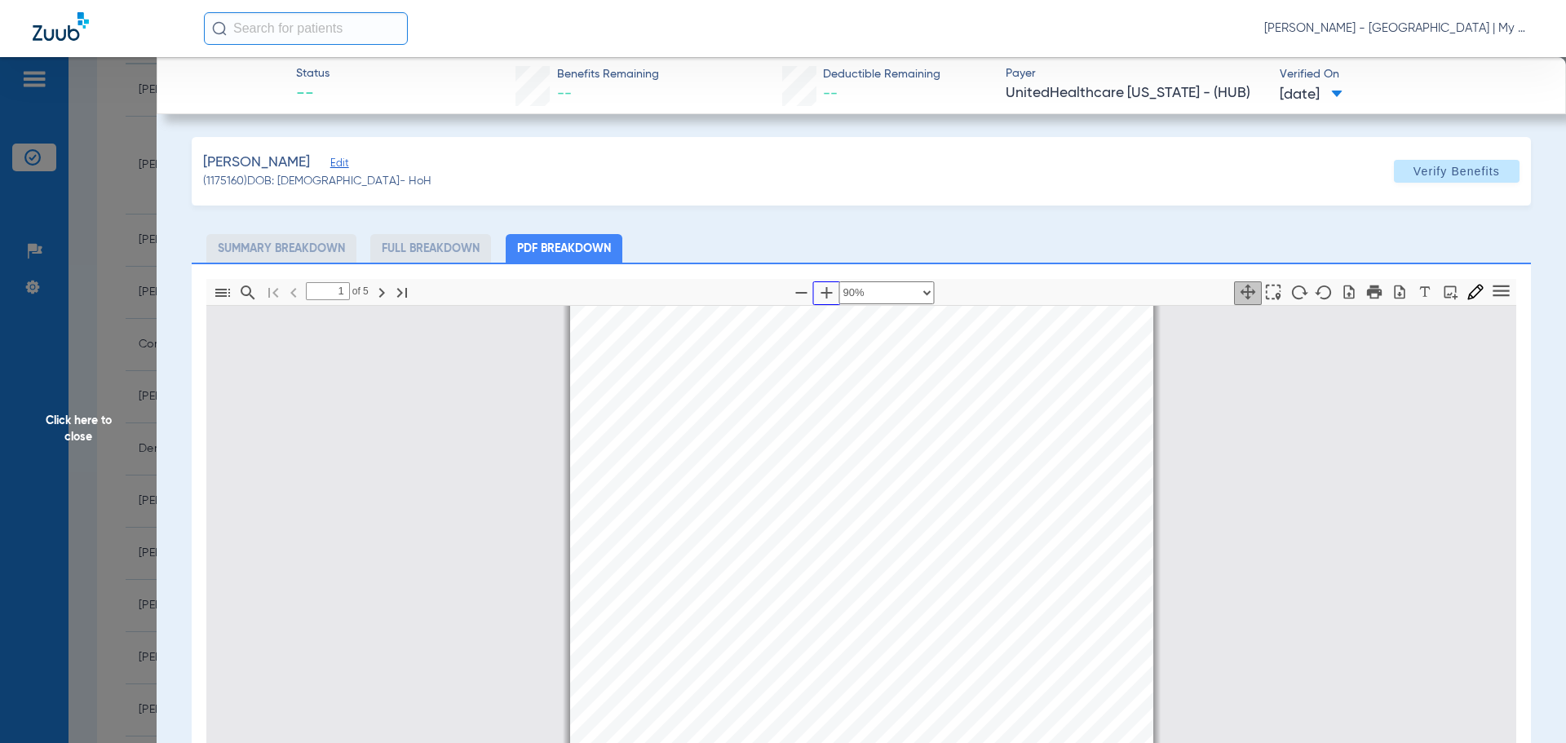
click at [824, 296] on icon "button" at bounding box center [827, 293] width 20 height 20
select select "custom"
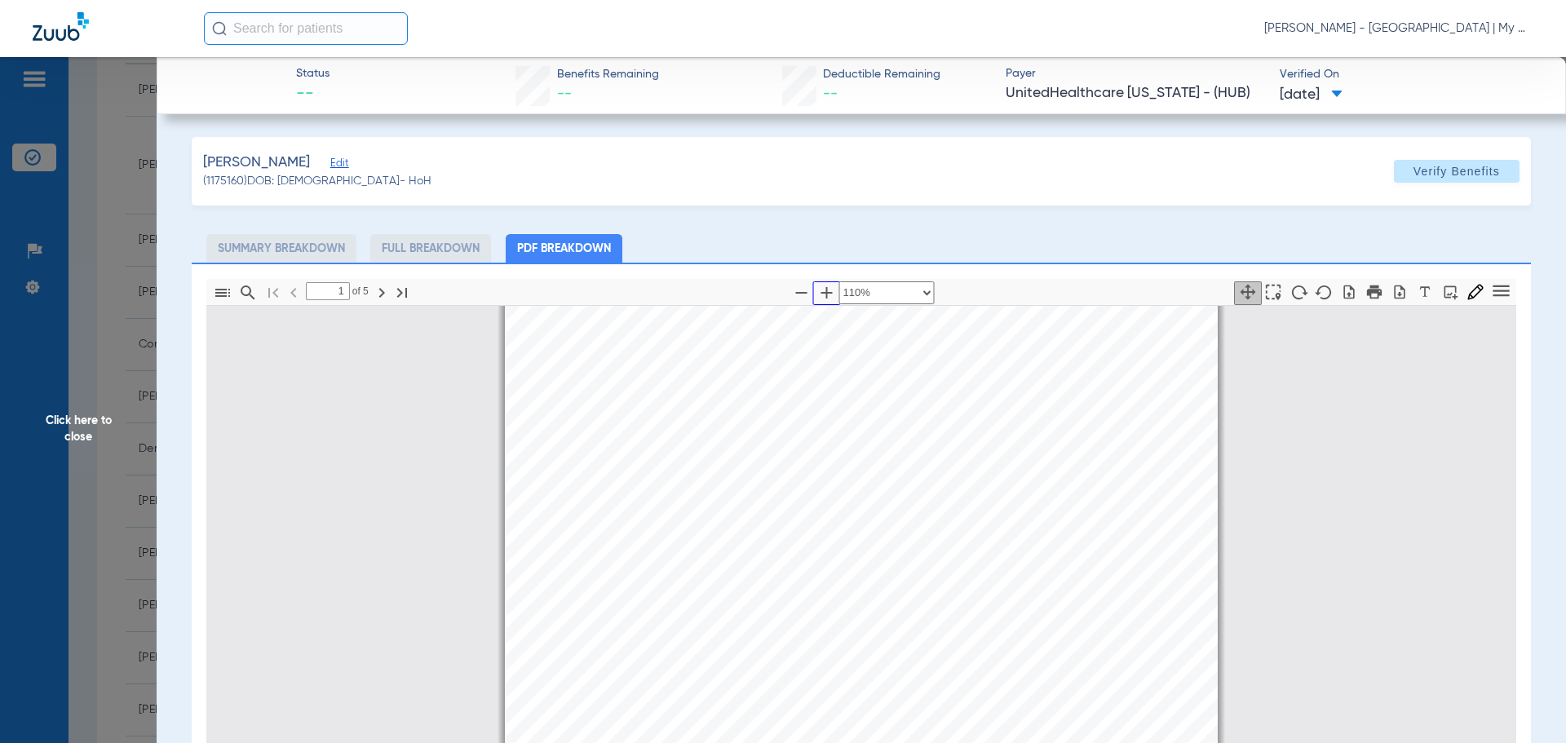
scroll to position [253, 0]
type input "2"
select select "custom"
type input "3"
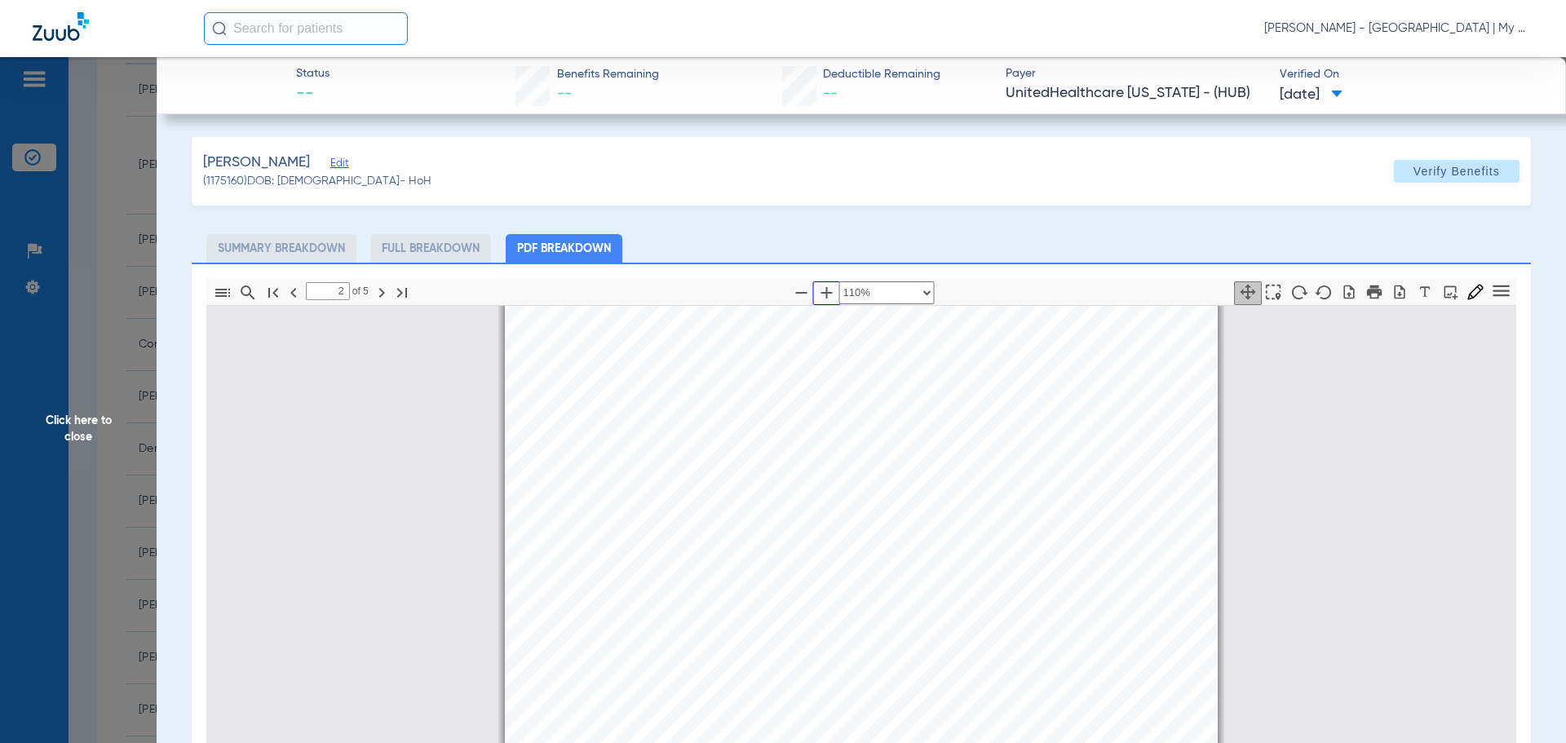
select select "custom"
type input "4"
select select "custom"
drag, startPoint x: 87, startPoint y: 412, endPoint x: 1506, endPoint y: 301, distance: 1423.4
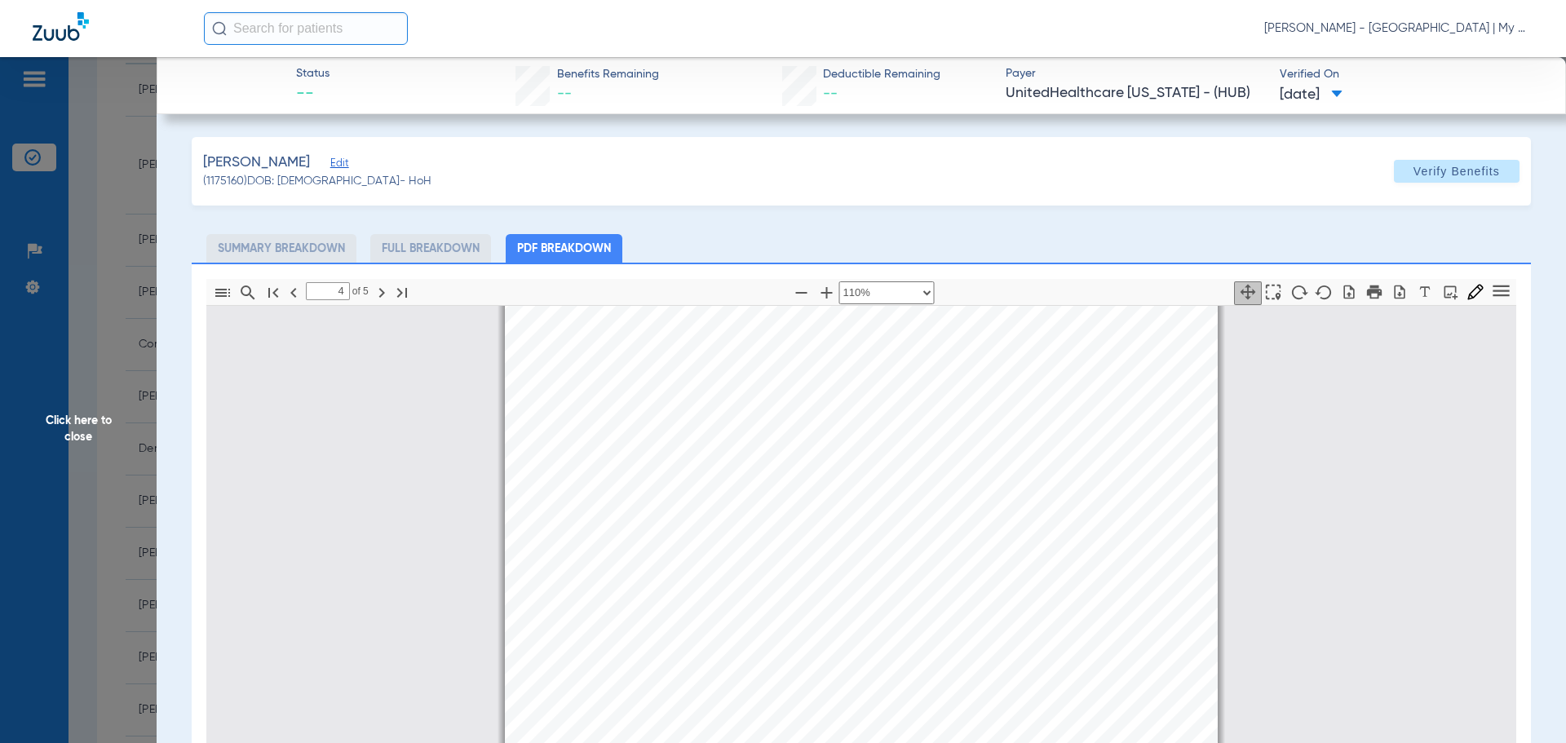
click at [86, 413] on span "Click here to close" at bounding box center [78, 428] width 157 height 743
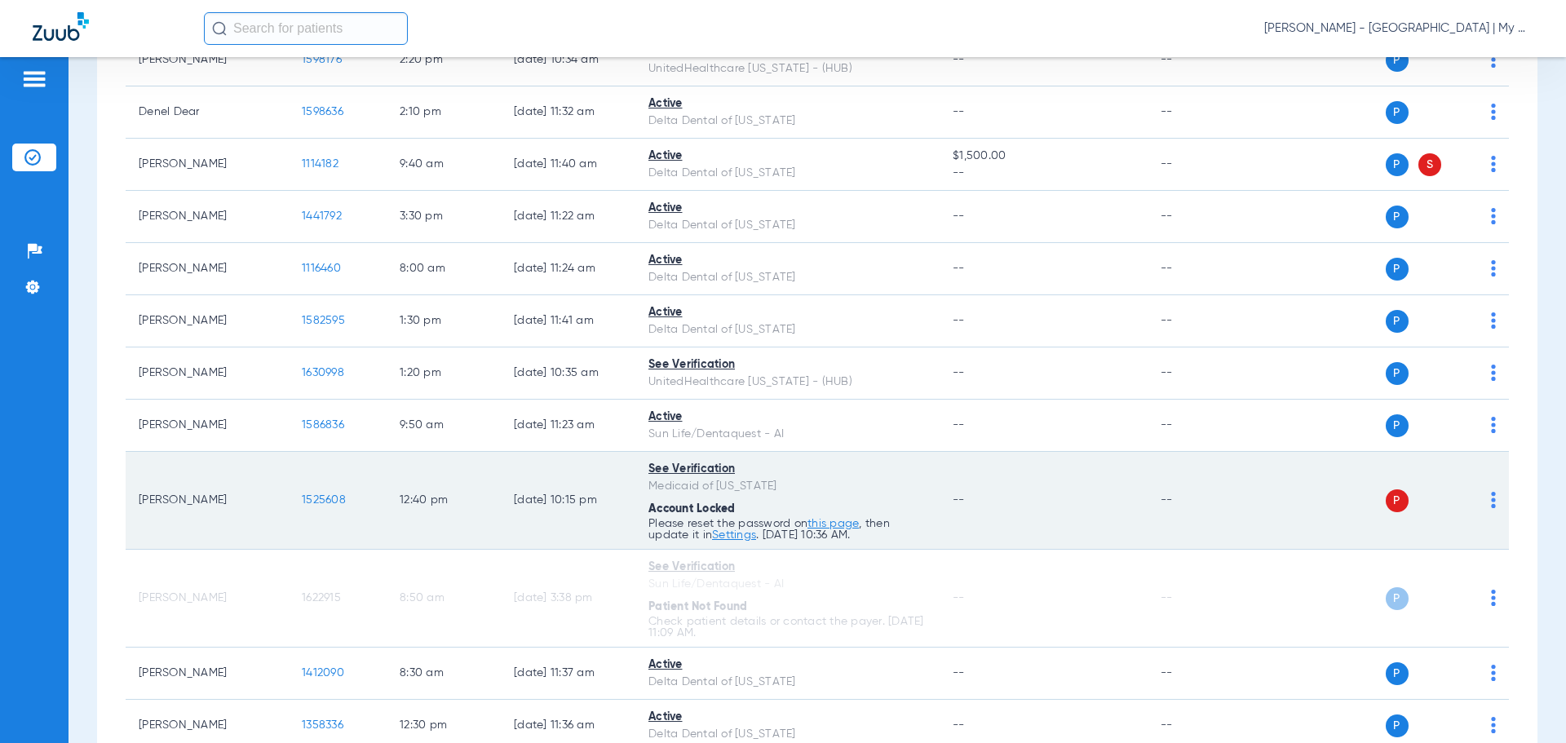
scroll to position [734, 0]
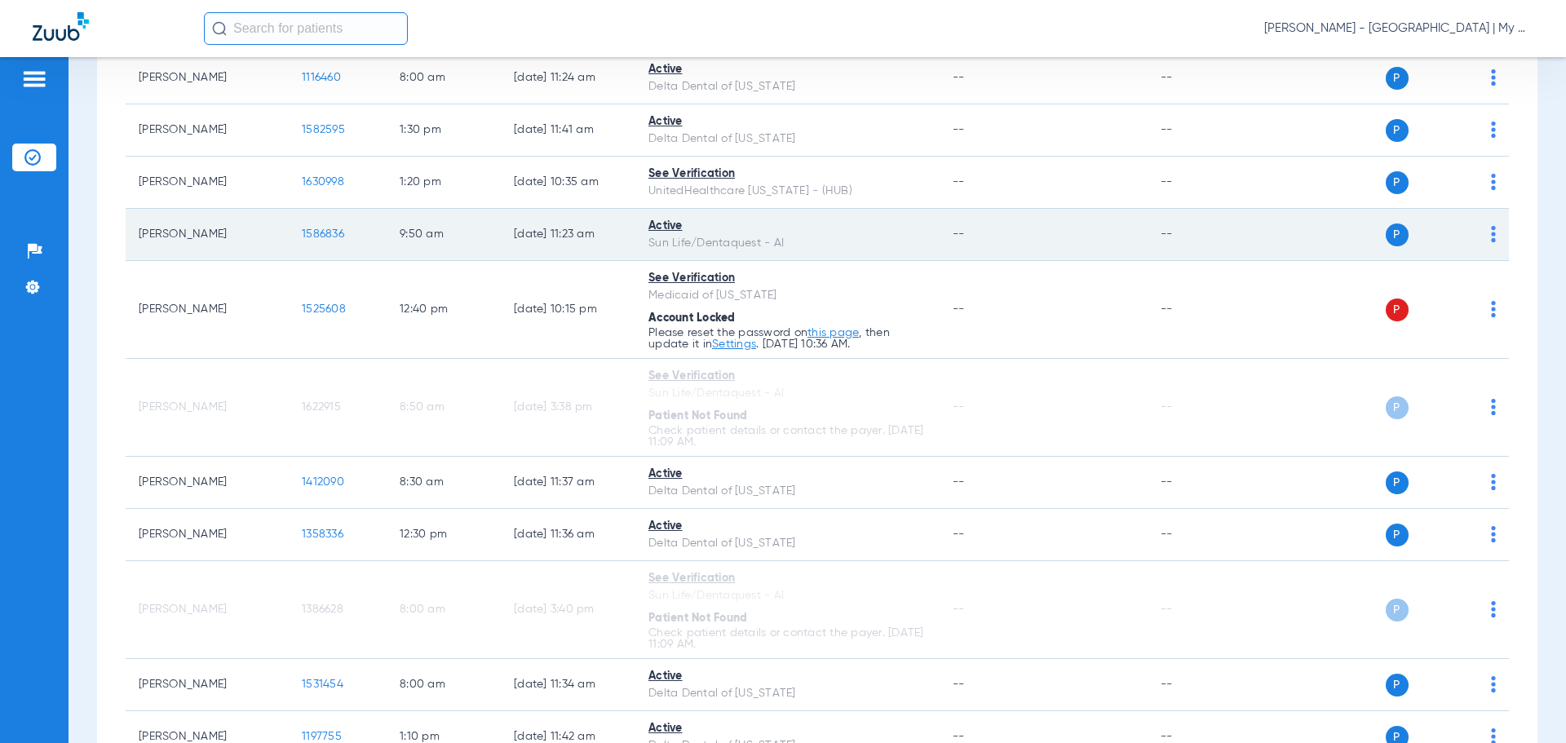
click at [327, 232] on span "1586836" at bounding box center [323, 233] width 42 height 11
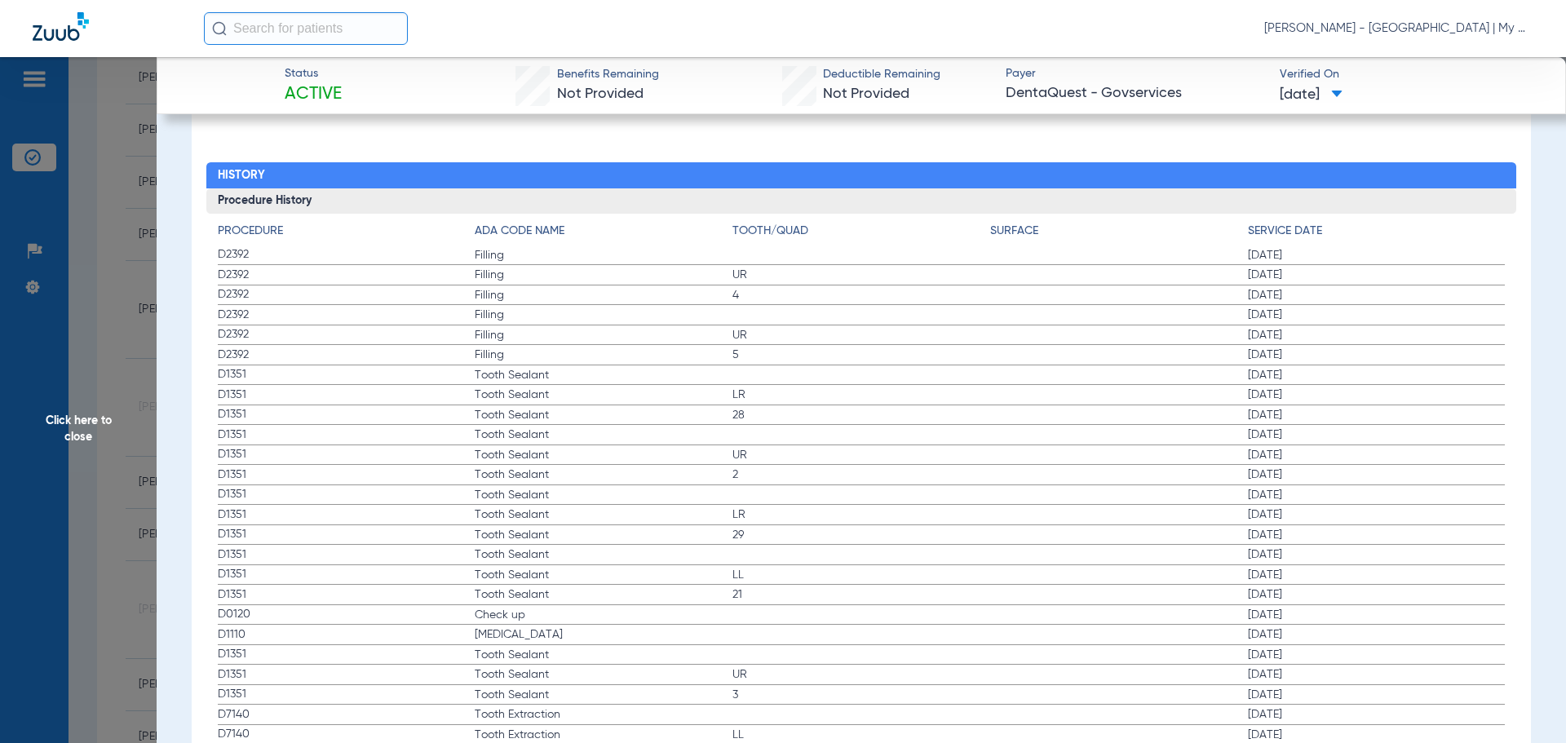
scroll to position [1760, 0]
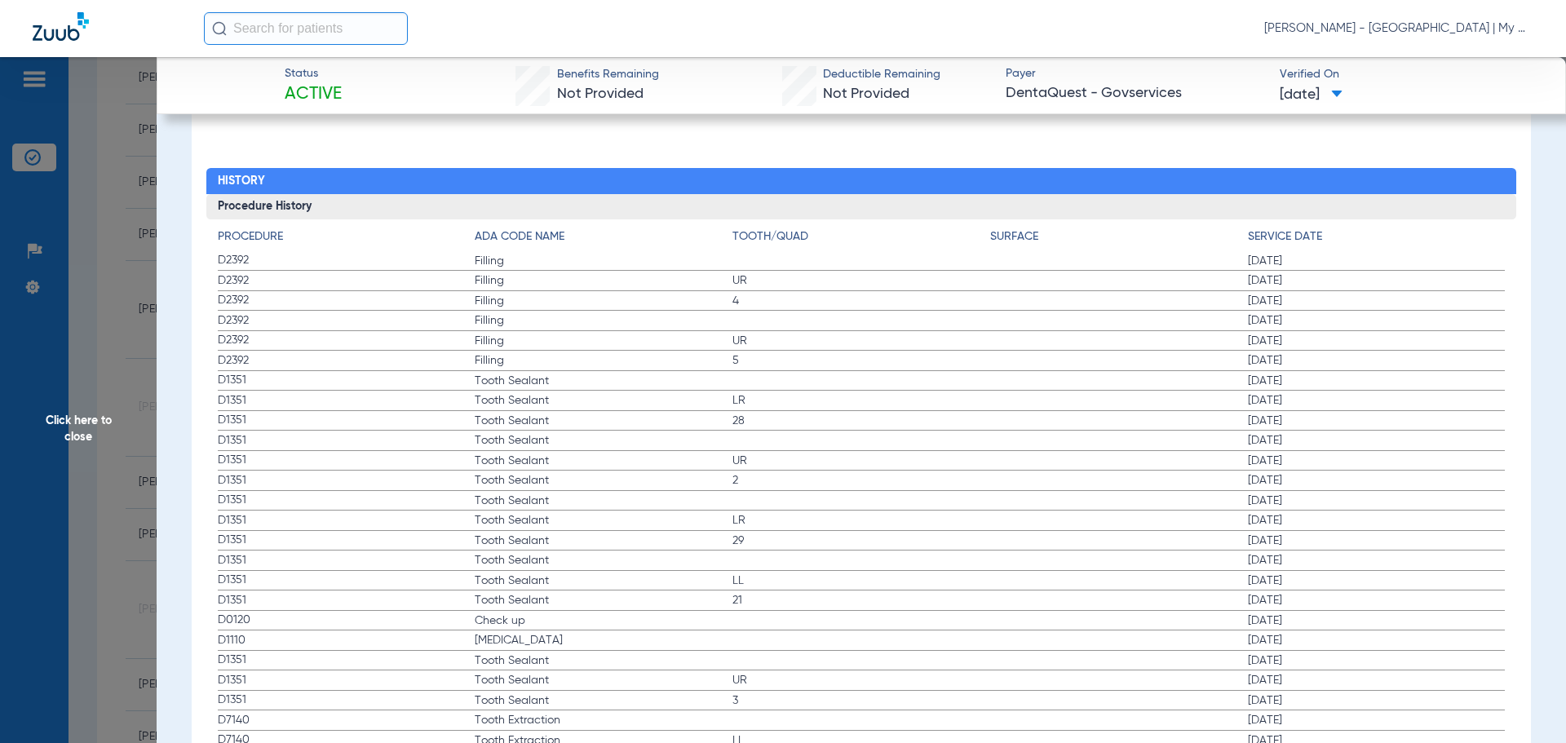
click at [499, 625] on span "Check up" at bounding box center [604, 620] width 258 height 16
click at [497, 648] on span "Teeth Cleaning" at bounding box center [604, 640] width 258 height 16
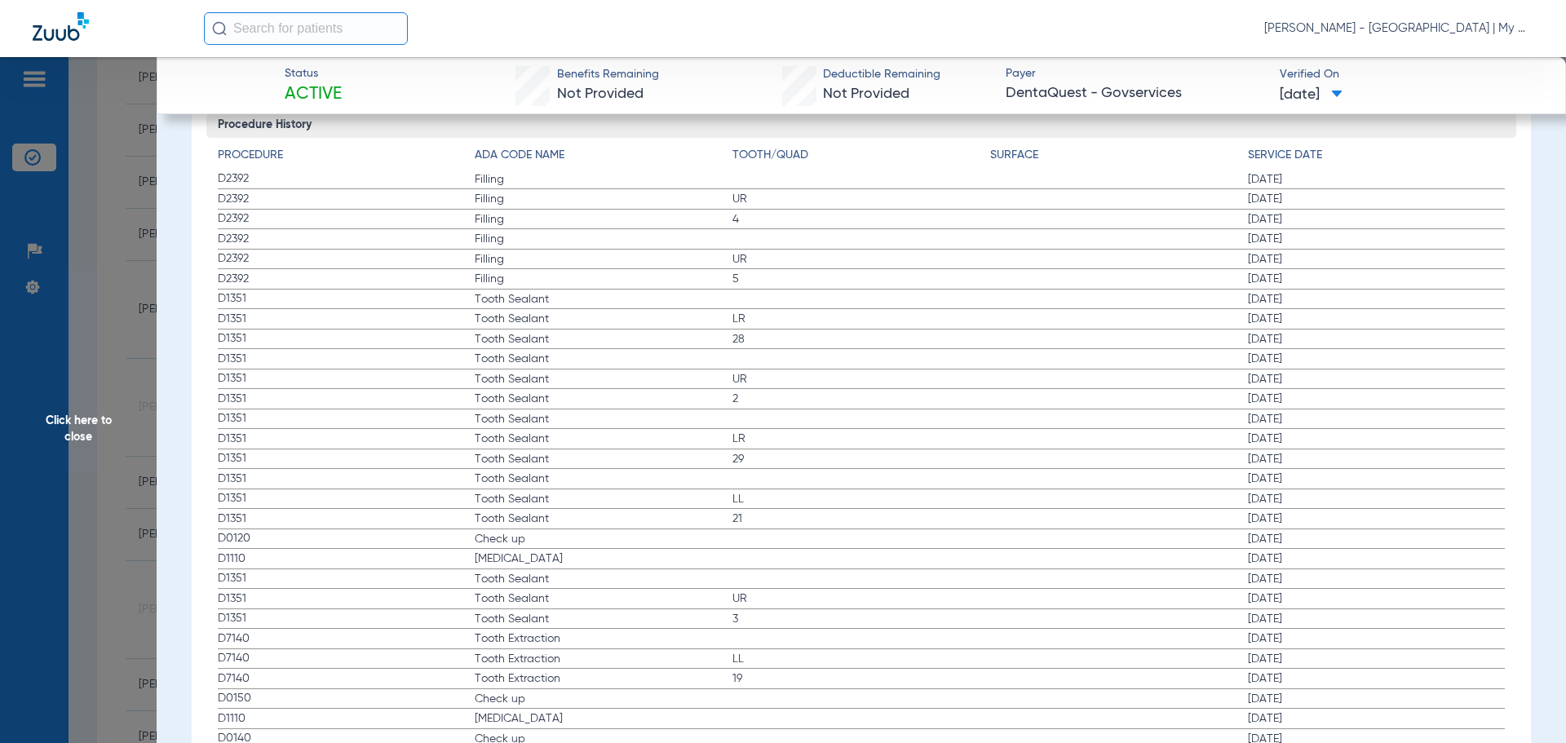
click at [519, 698] on span "Check up" at bounding box center [604, 699] width 258 height 16
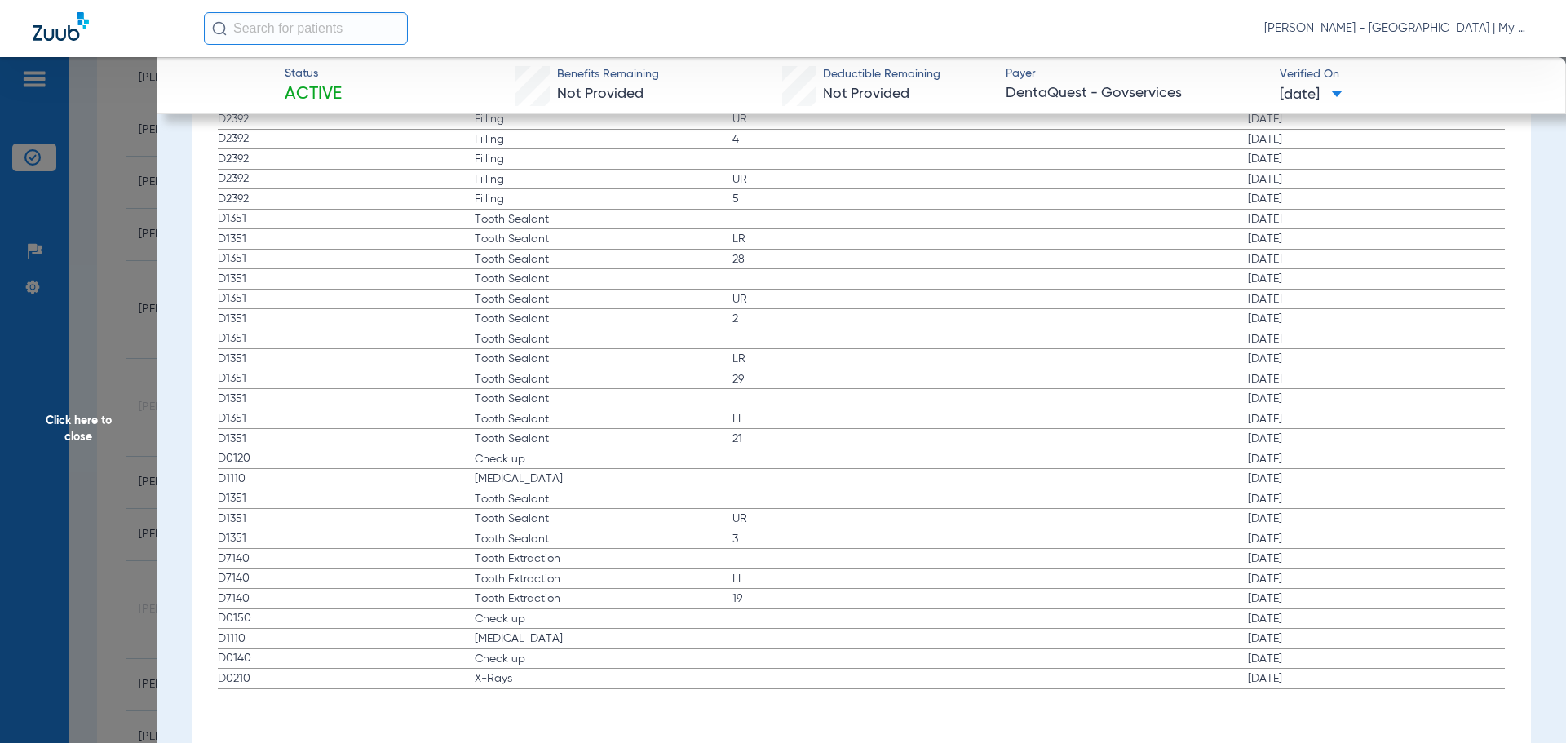
click at [99, 429] on span "Click here to close" at bounding box center [78, 428] width 157 height 743
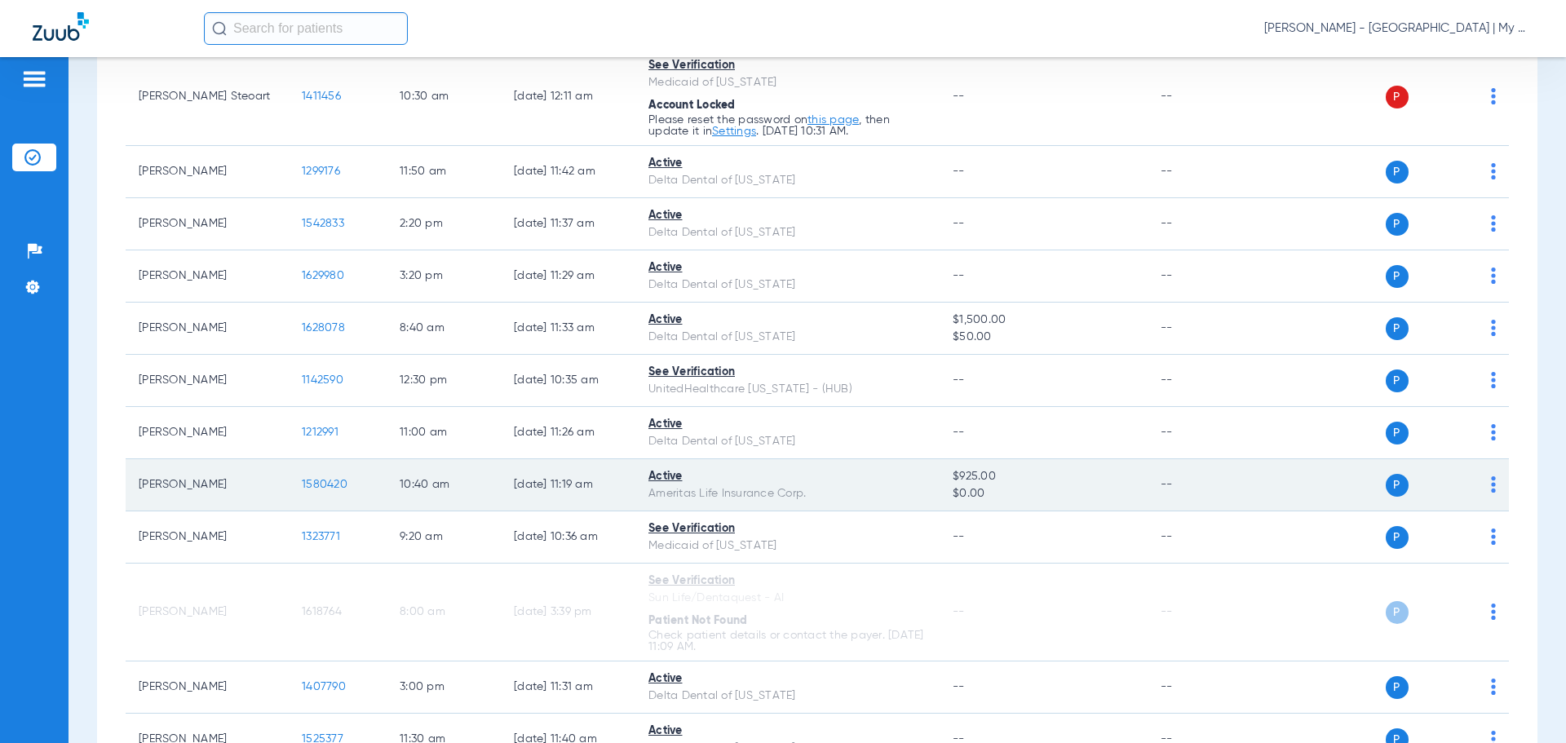
scroll to position [1631, 0]
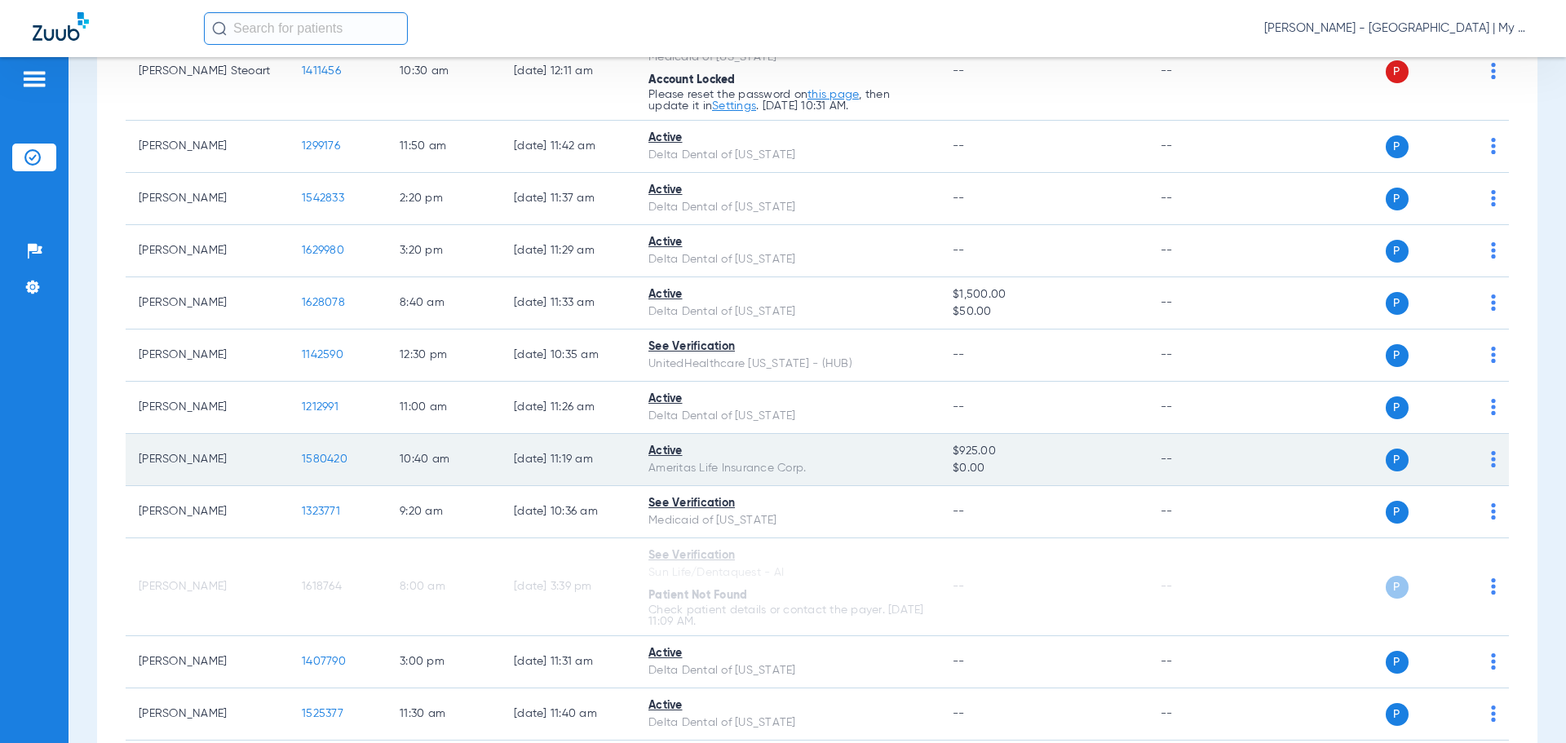
click at [329, 454] on span "1580420" at bounding box center [325, 458] width 46 height 11
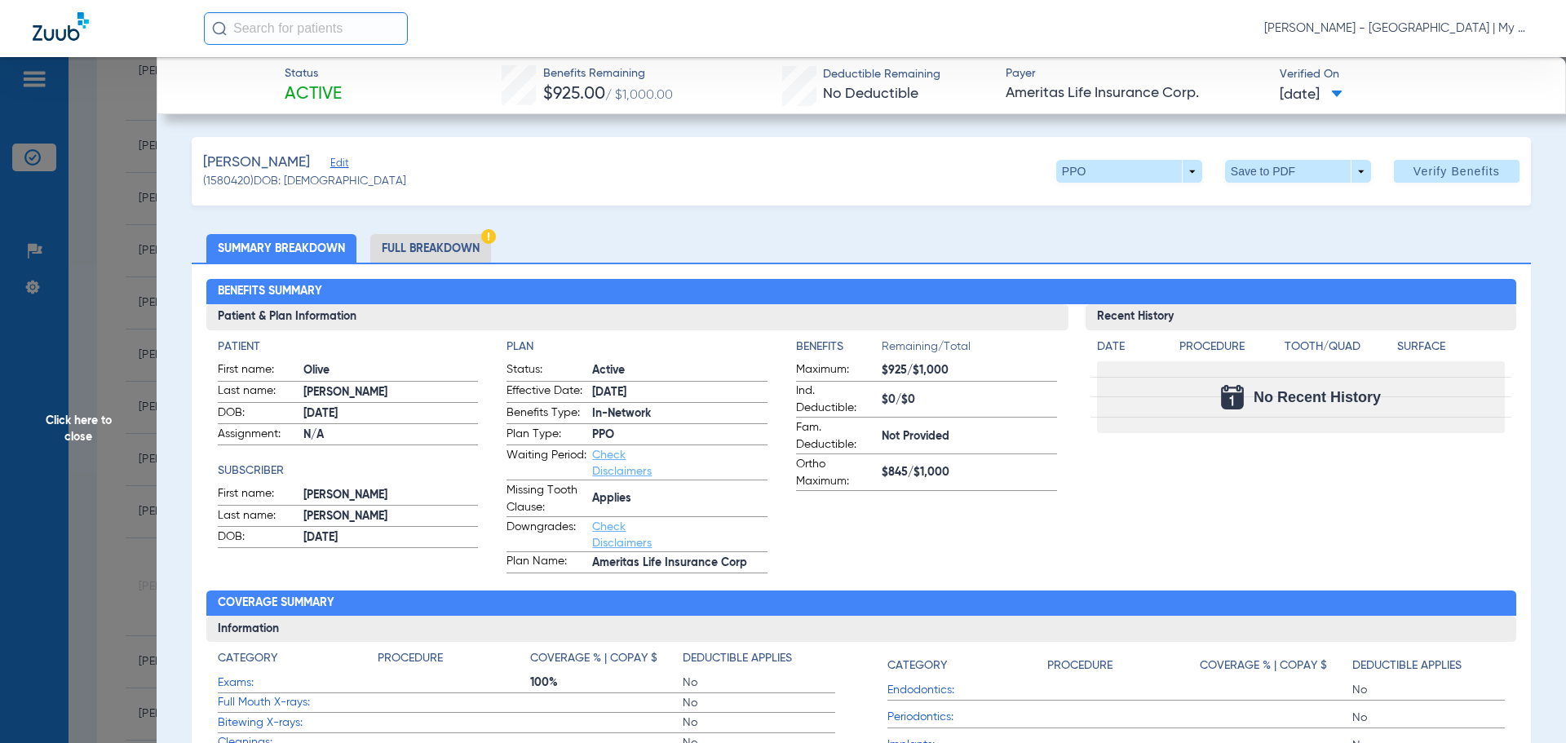
drag, startPoint x: 443, startPoint y: 246, endPoint x: 493, endPoint y: 253, distance: 50.2
click at [443, 246] on li "Full Breakdown" at bounding box center [430, 248] width 121 height 29
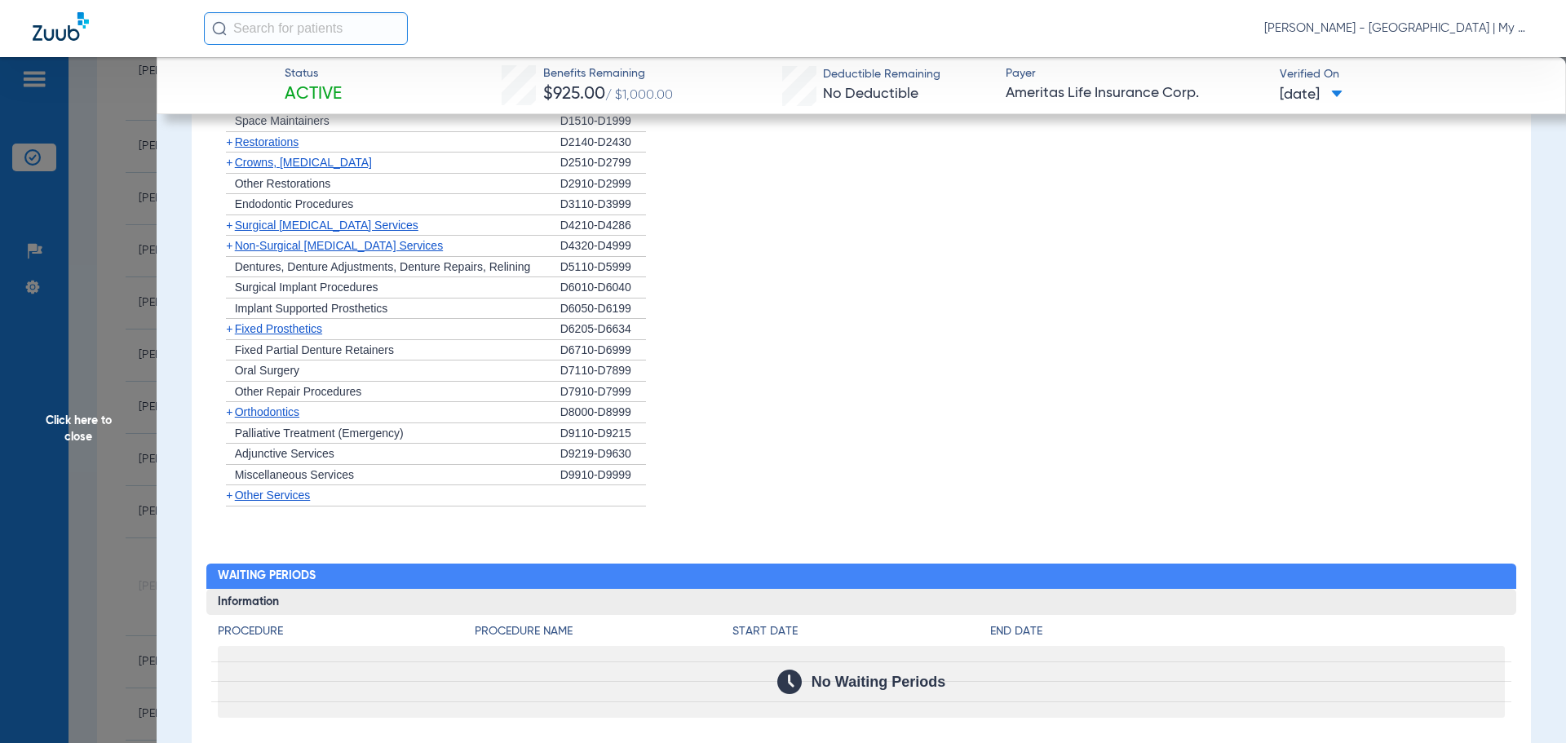
scroll to position [1887, 0]
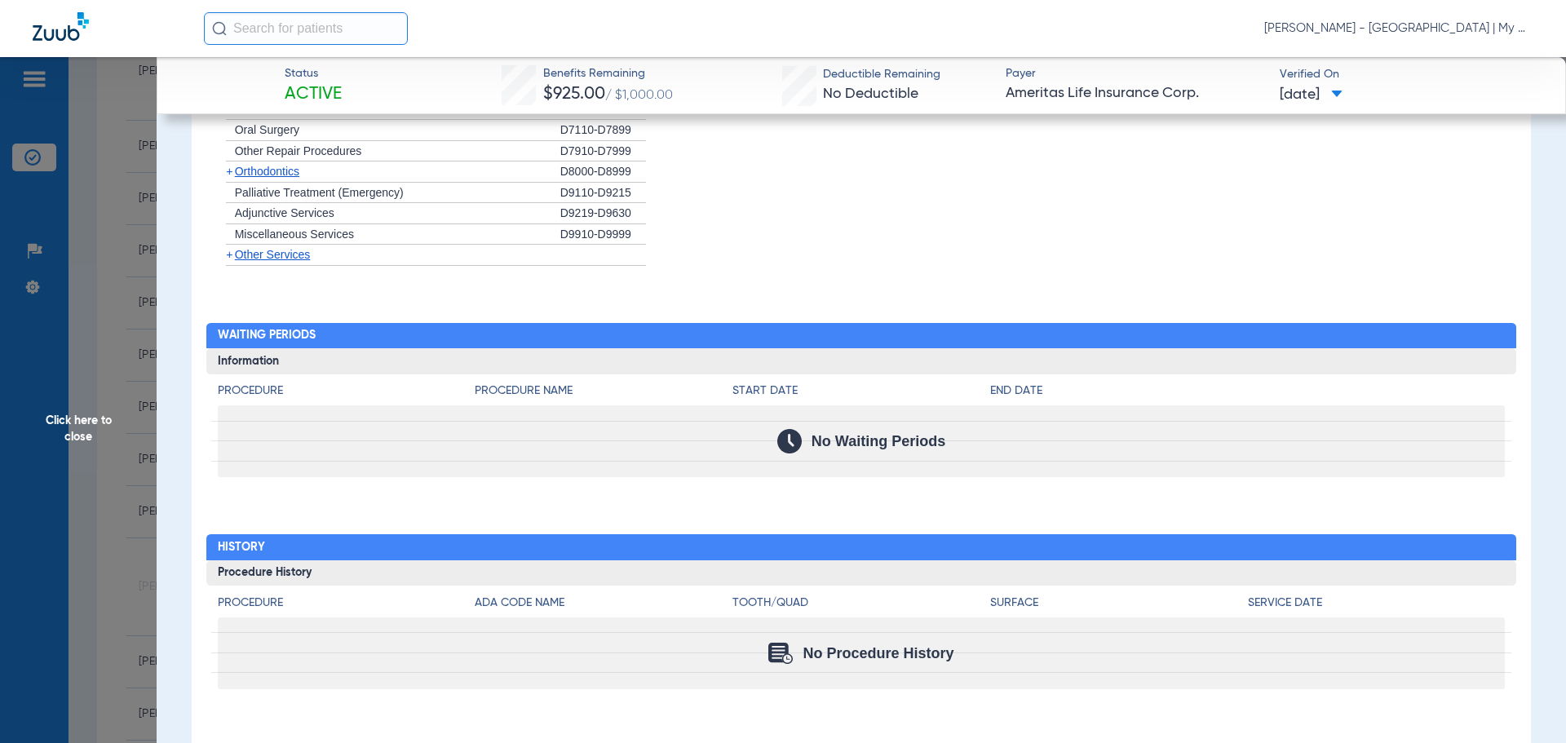
click at [80, 422] on span "Click here to close" at bounding box center [78, 428] width 157 height 743
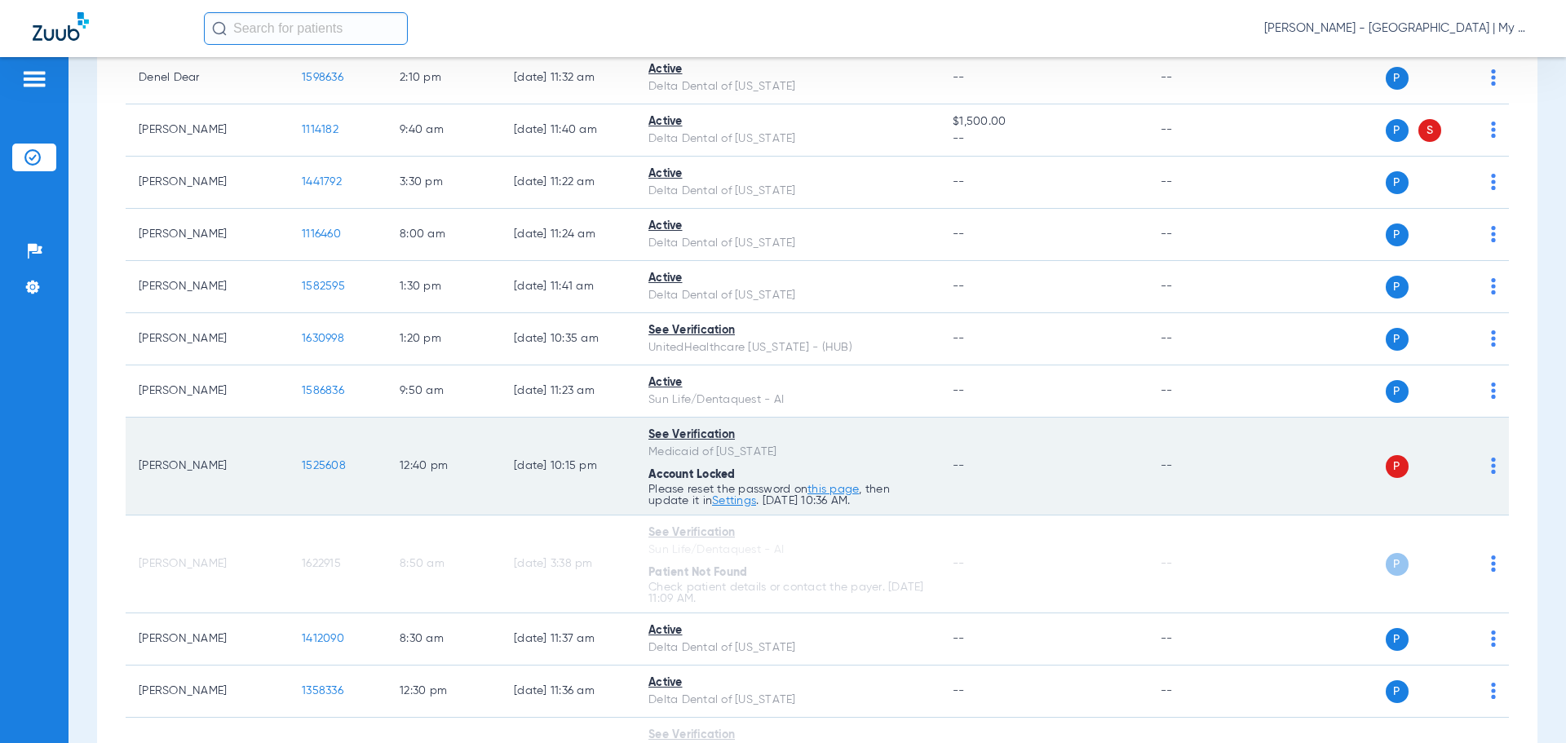
scroll to position [571, 0]
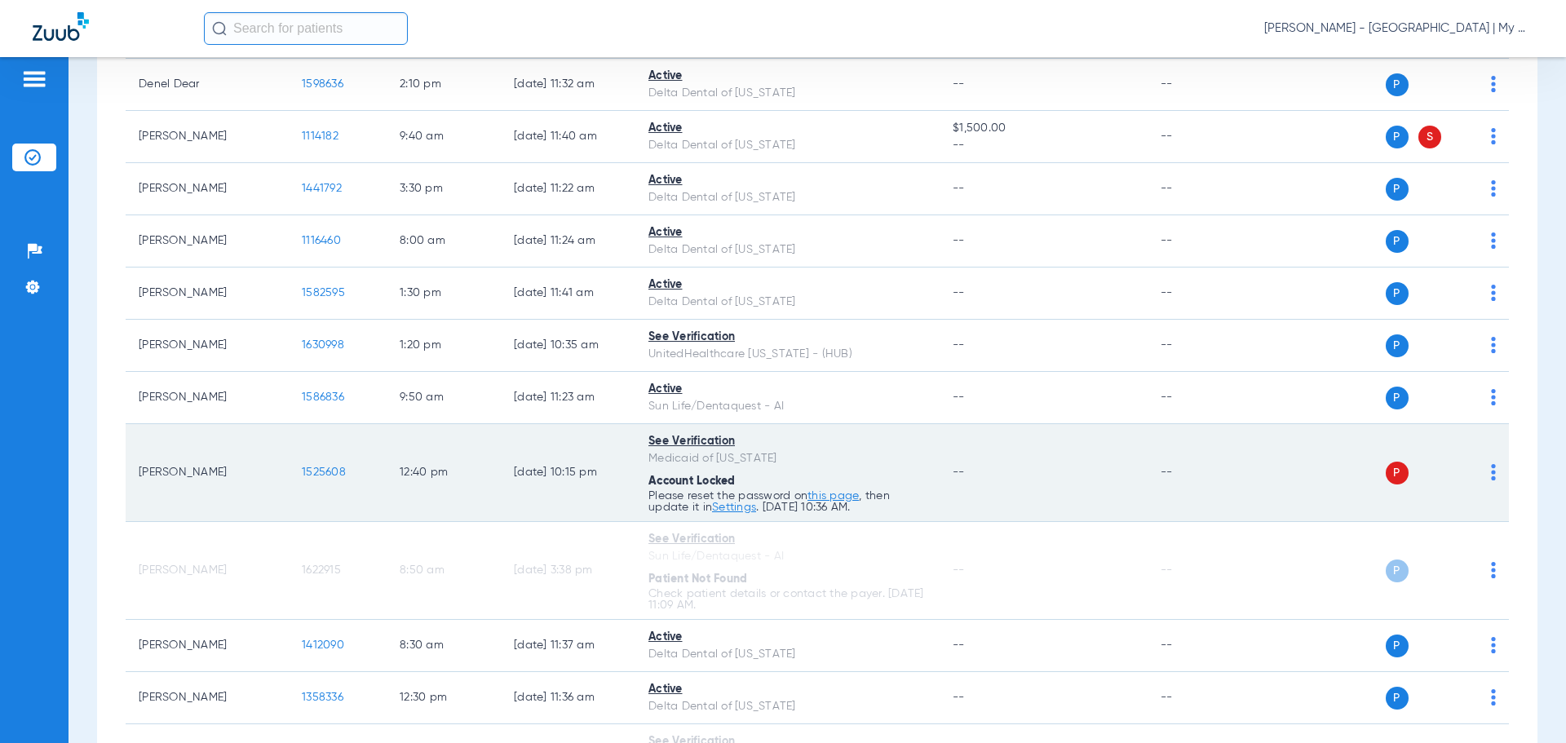
click at [314, 471] on span "1525608" at bounding box center [324, 471] width 44 height 11
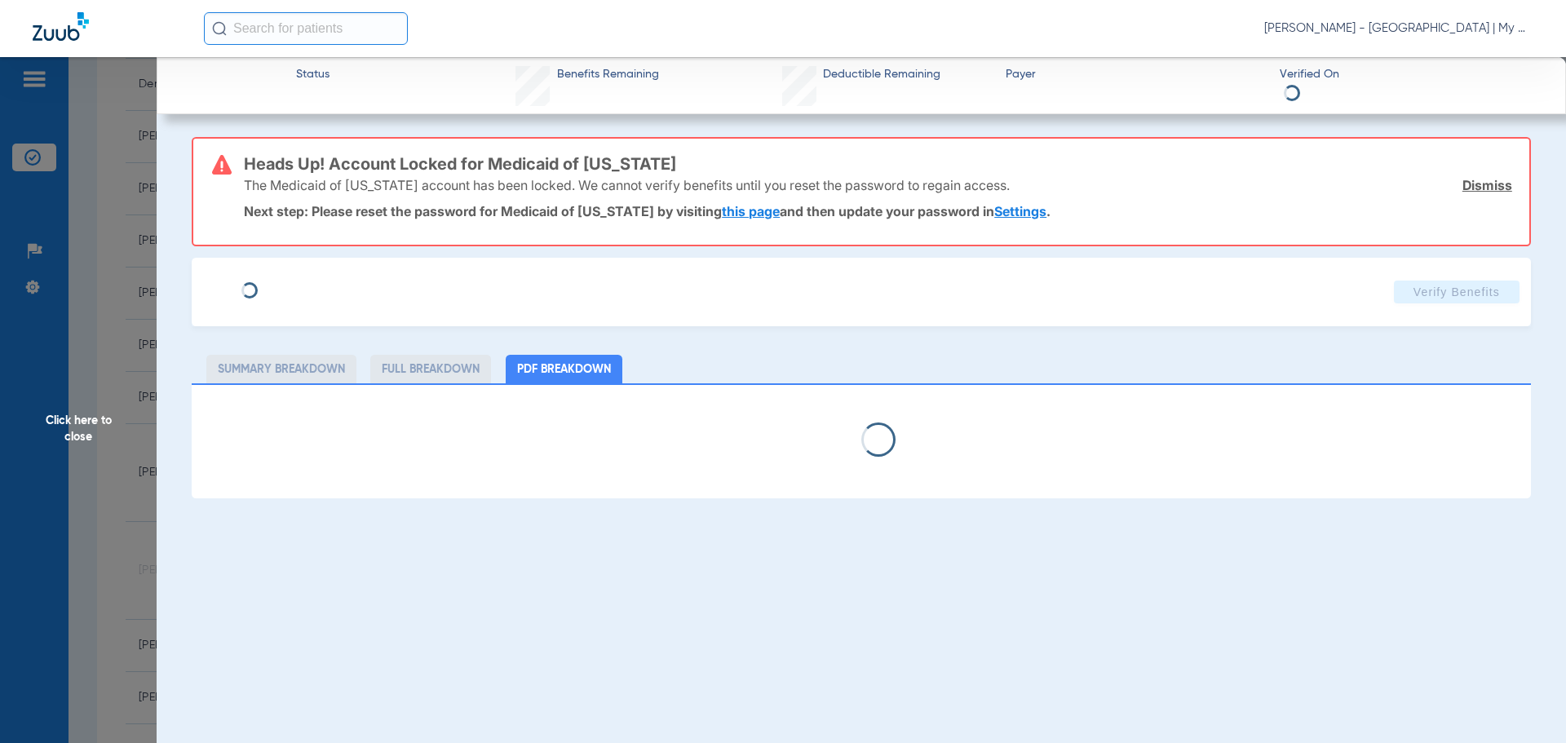
select select "page-width"
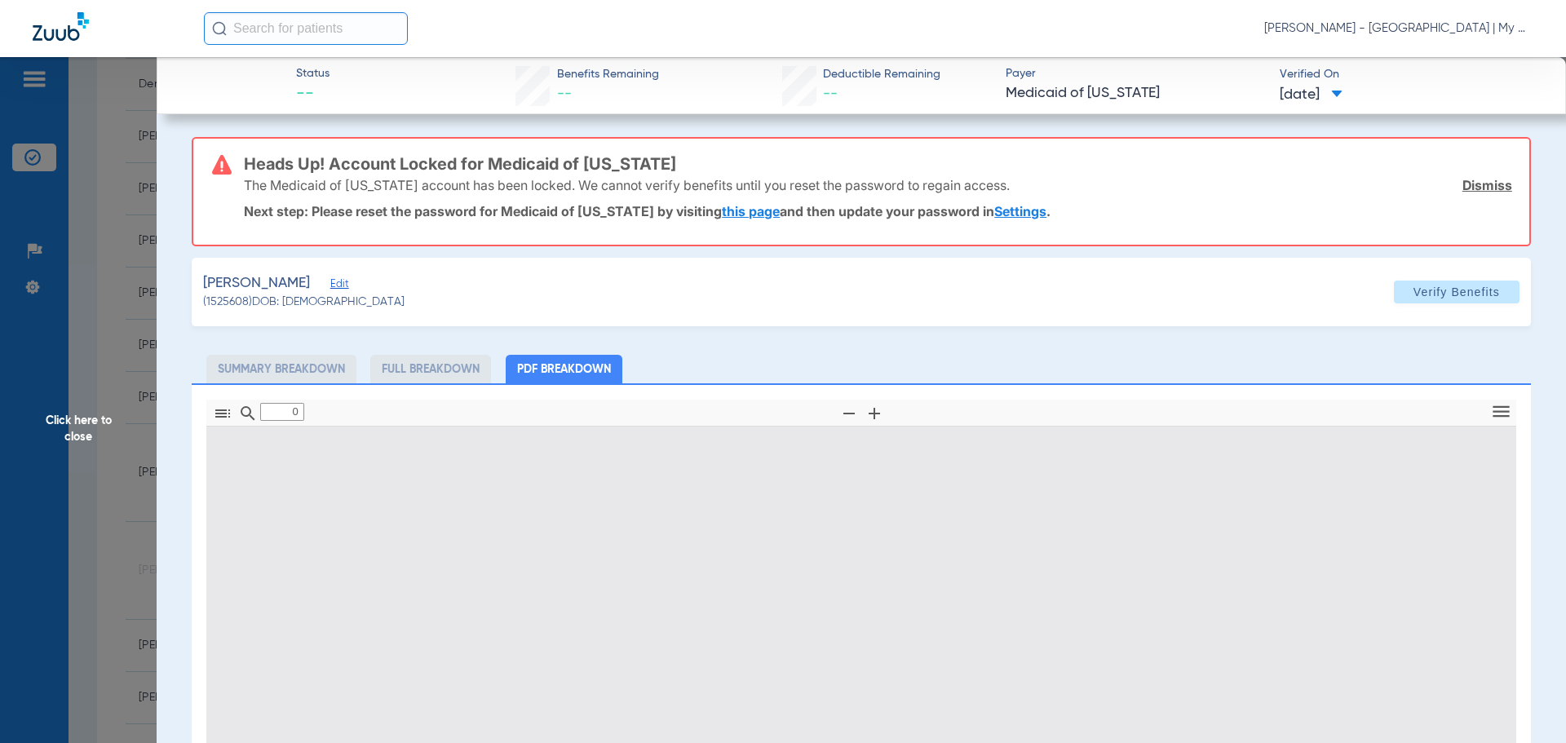
type input "1"
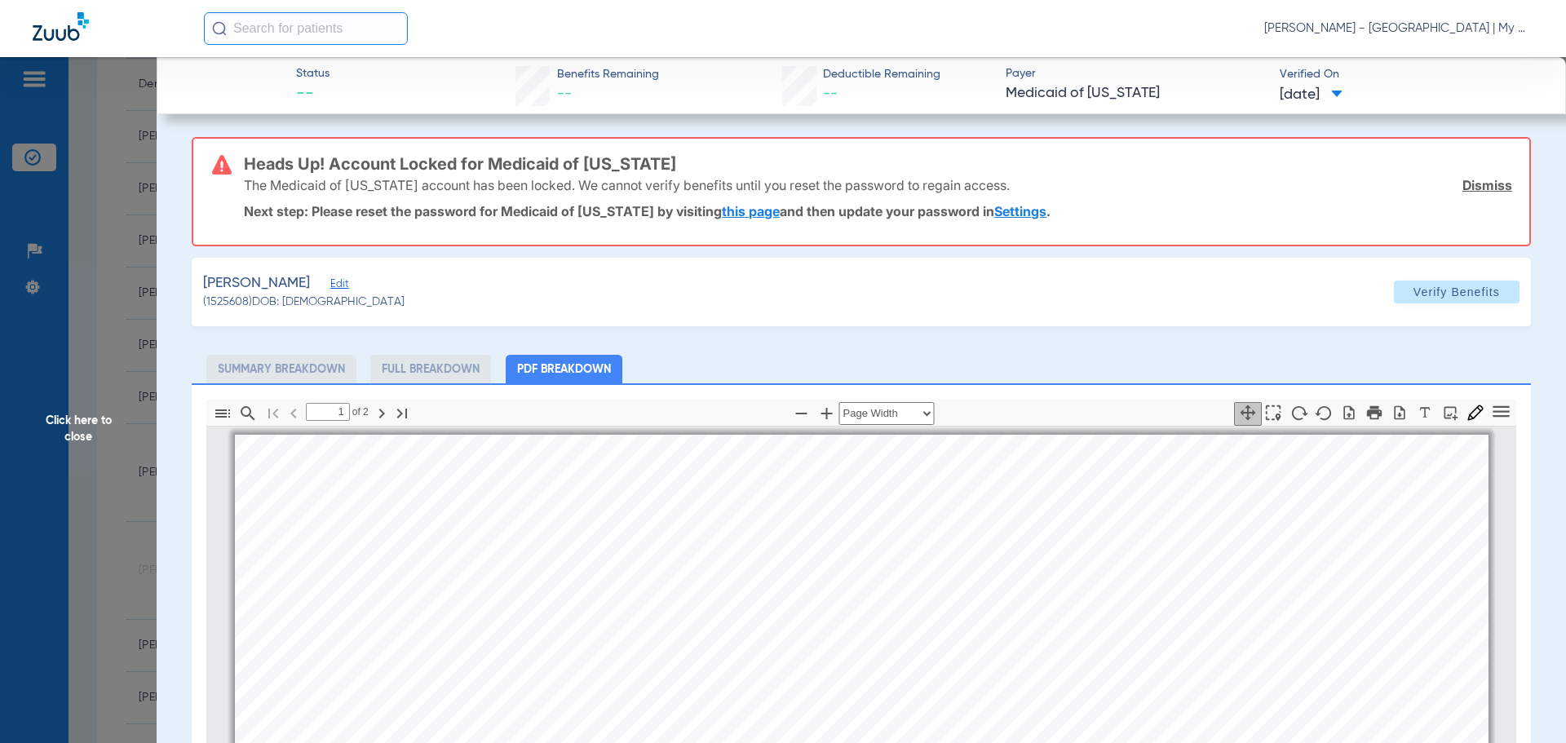
scroll to position [8, 0]
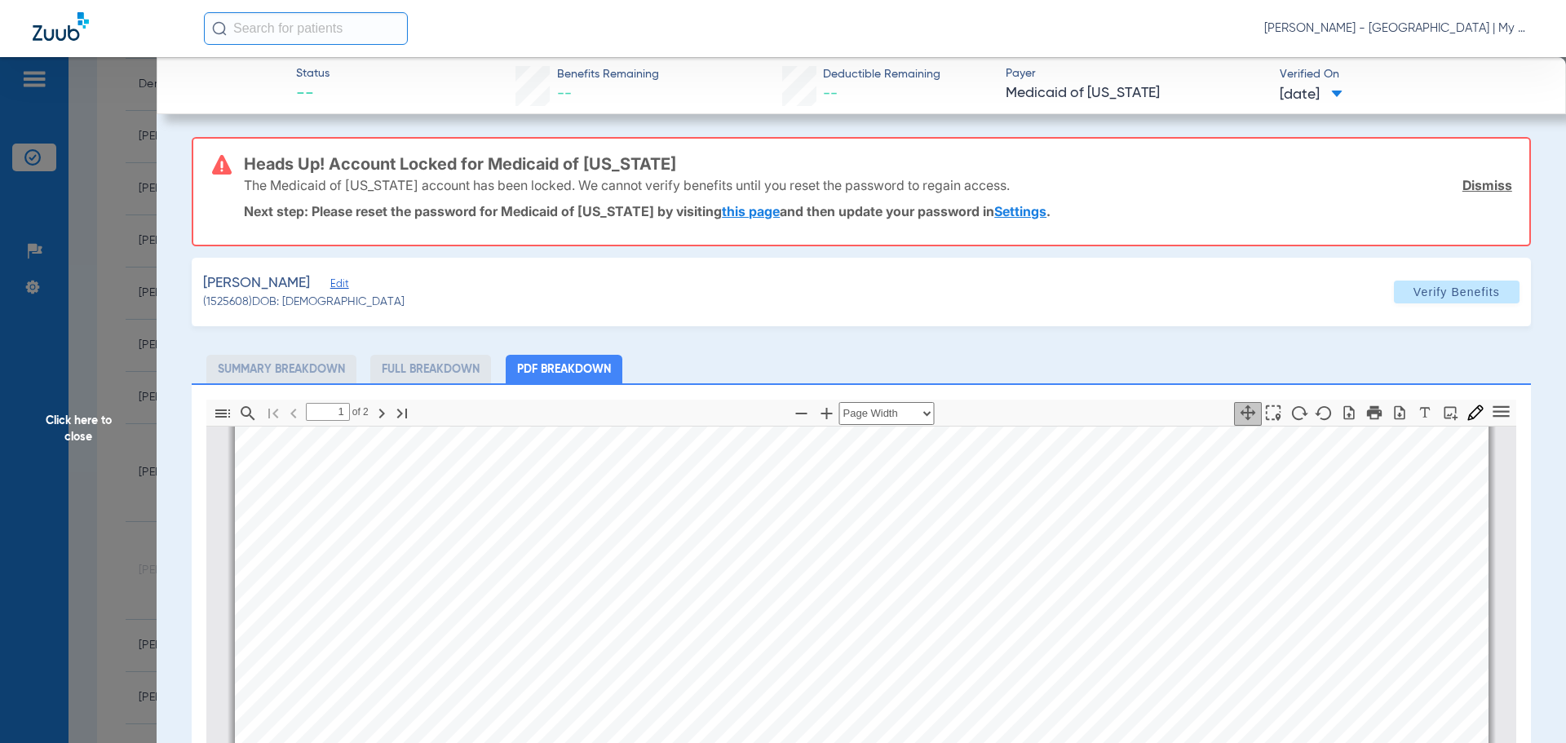
drag, startPoint x: 95, startPoint y: 427, endPoint x: 287, endPoint y: 471, distance: 196.8
click at [95, 427] on span "Click here to close" at bounding box center [78, 428] width 157 height 743
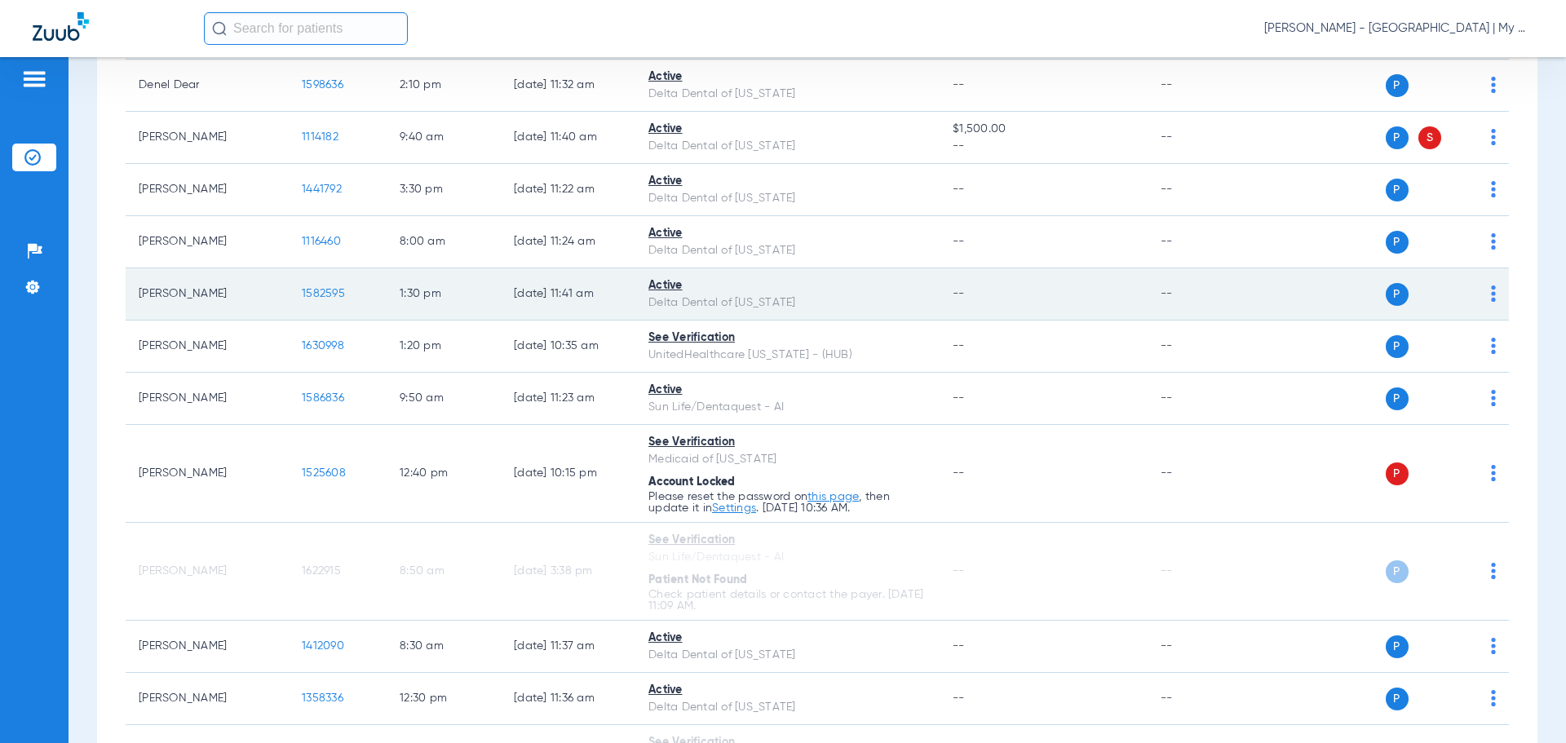
scroll to position [571, 0]
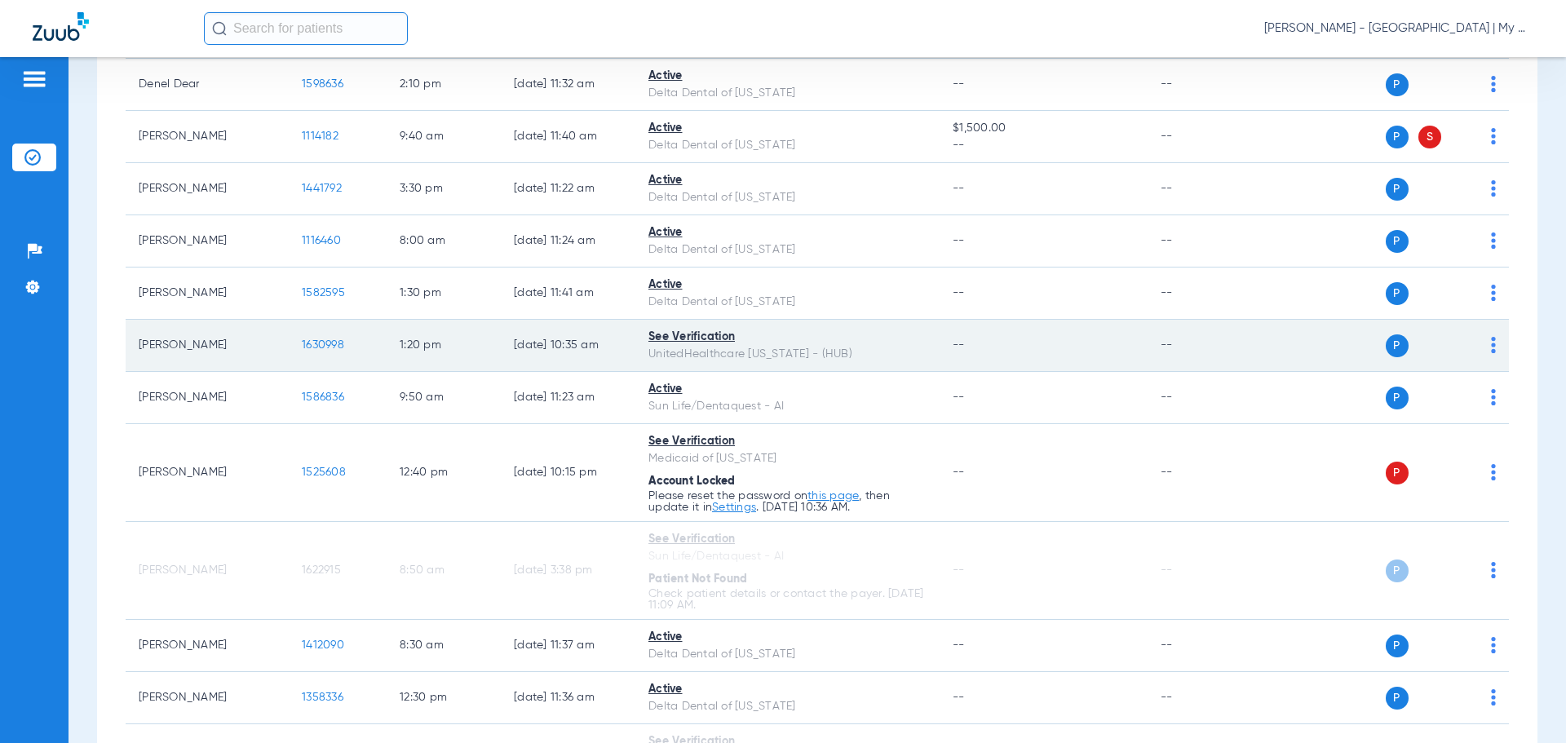
click at [322, 339] on span "1630998" at bounding box center [323, 344] width 42 height 11
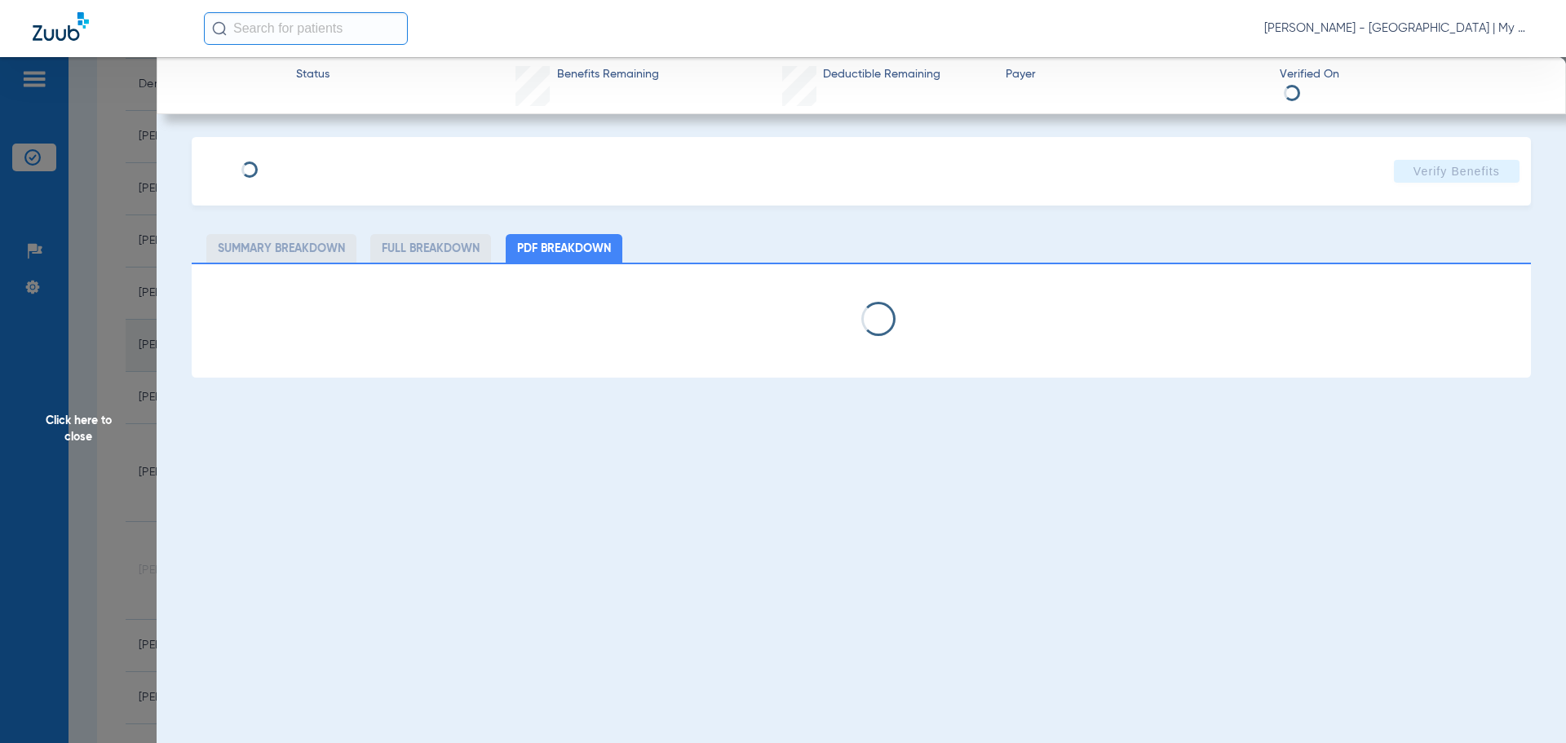
select select "page-width"
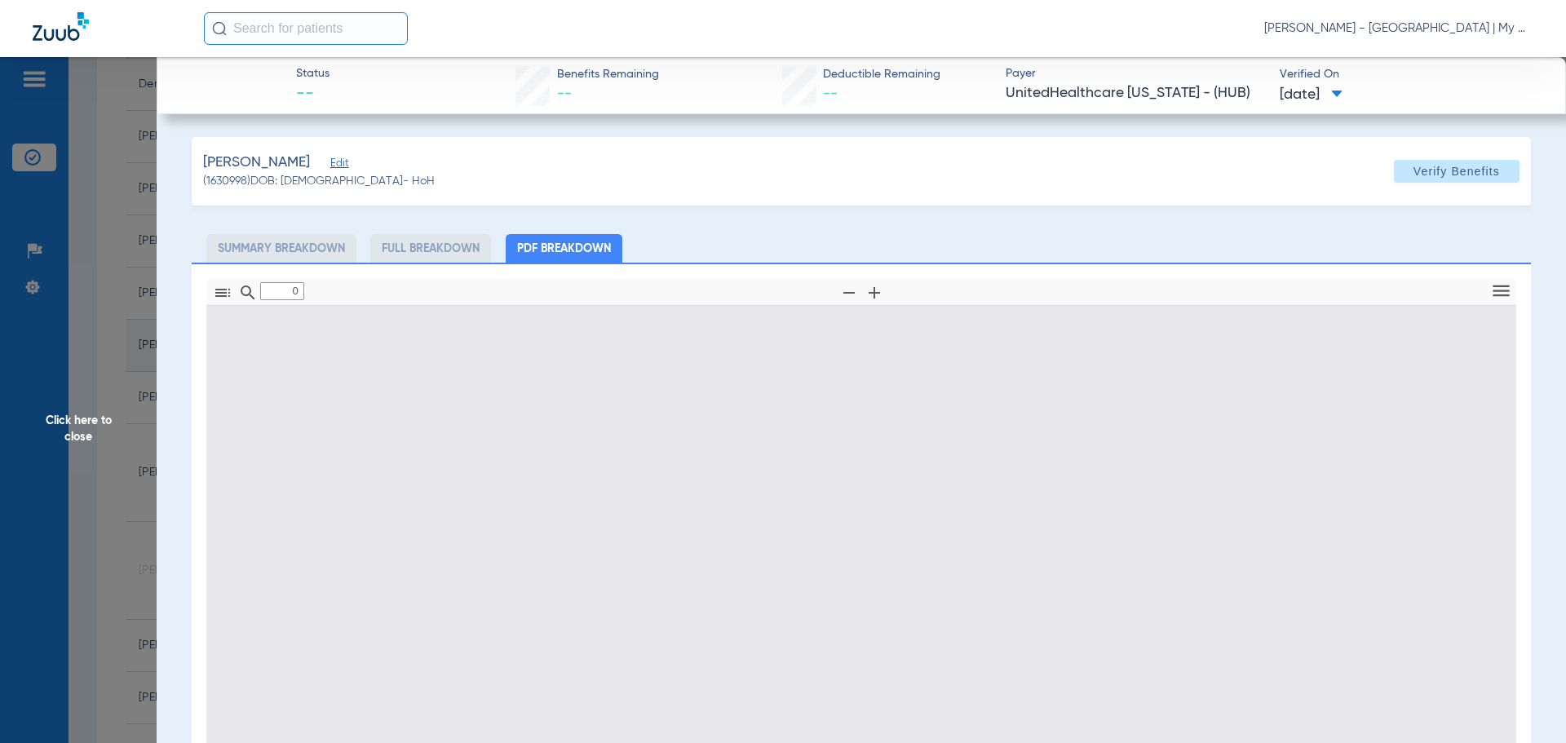
type input "1"
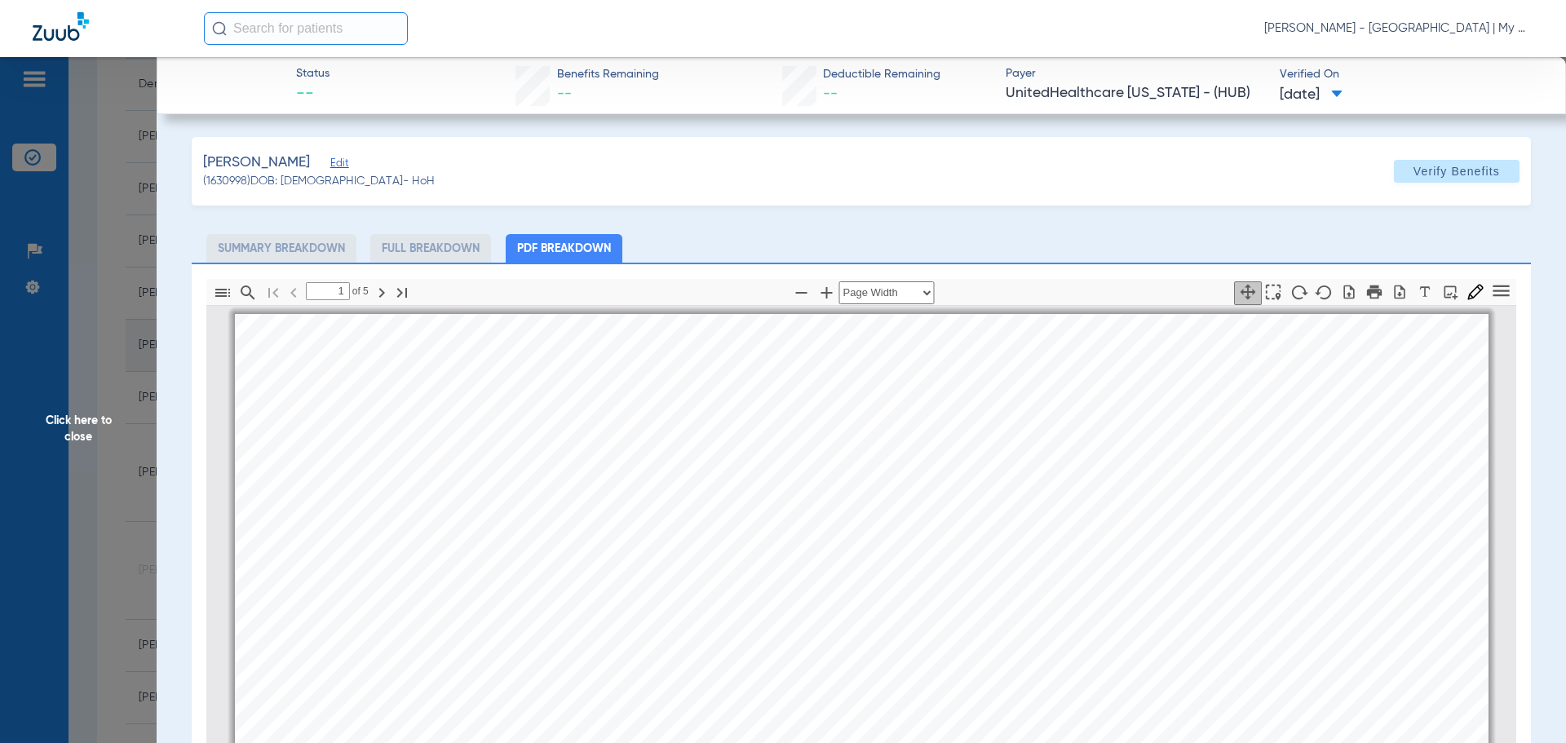
scroll to position [8, 0]
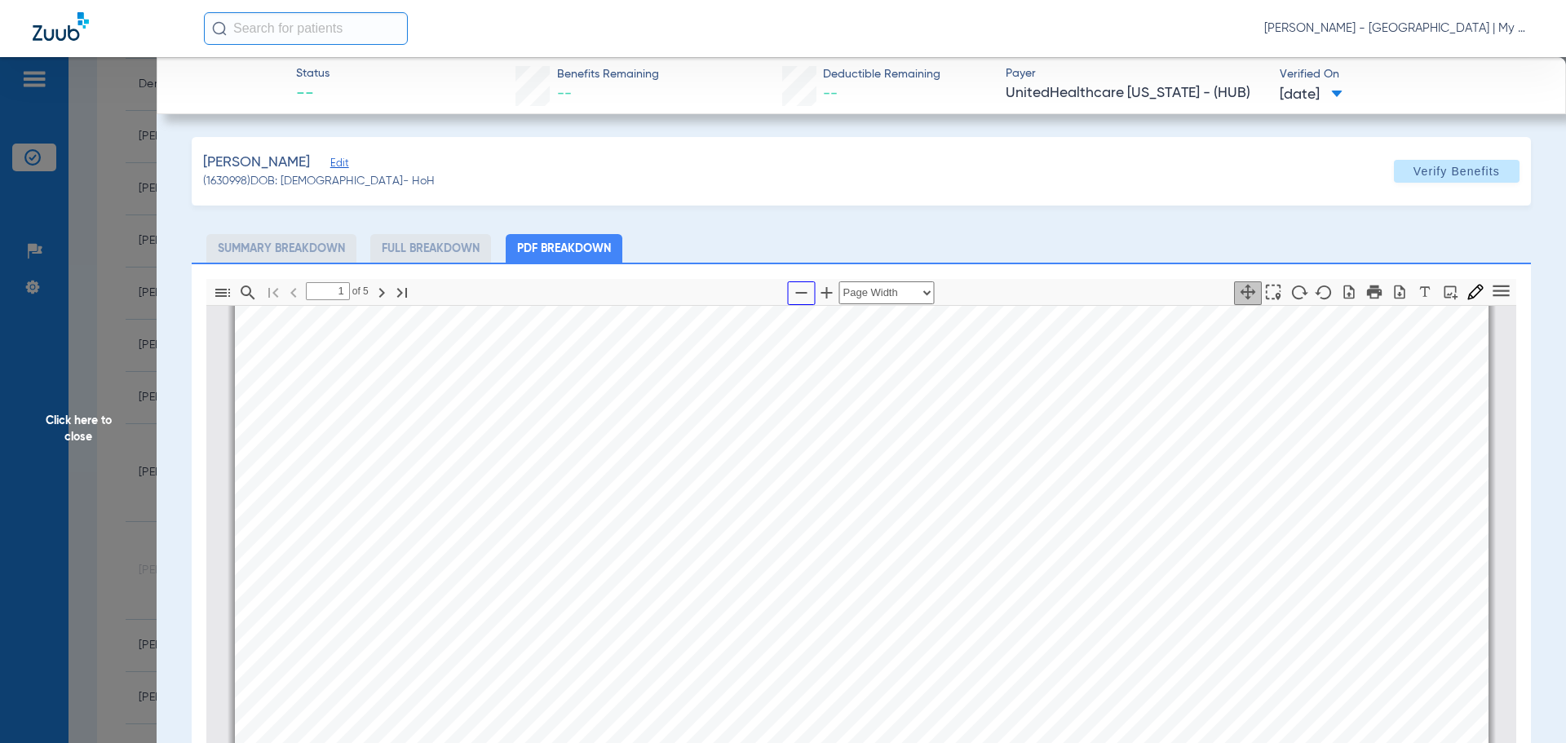
click at [795, 290] on icon "button" at bounding box center [802, 293] width 20 height 20
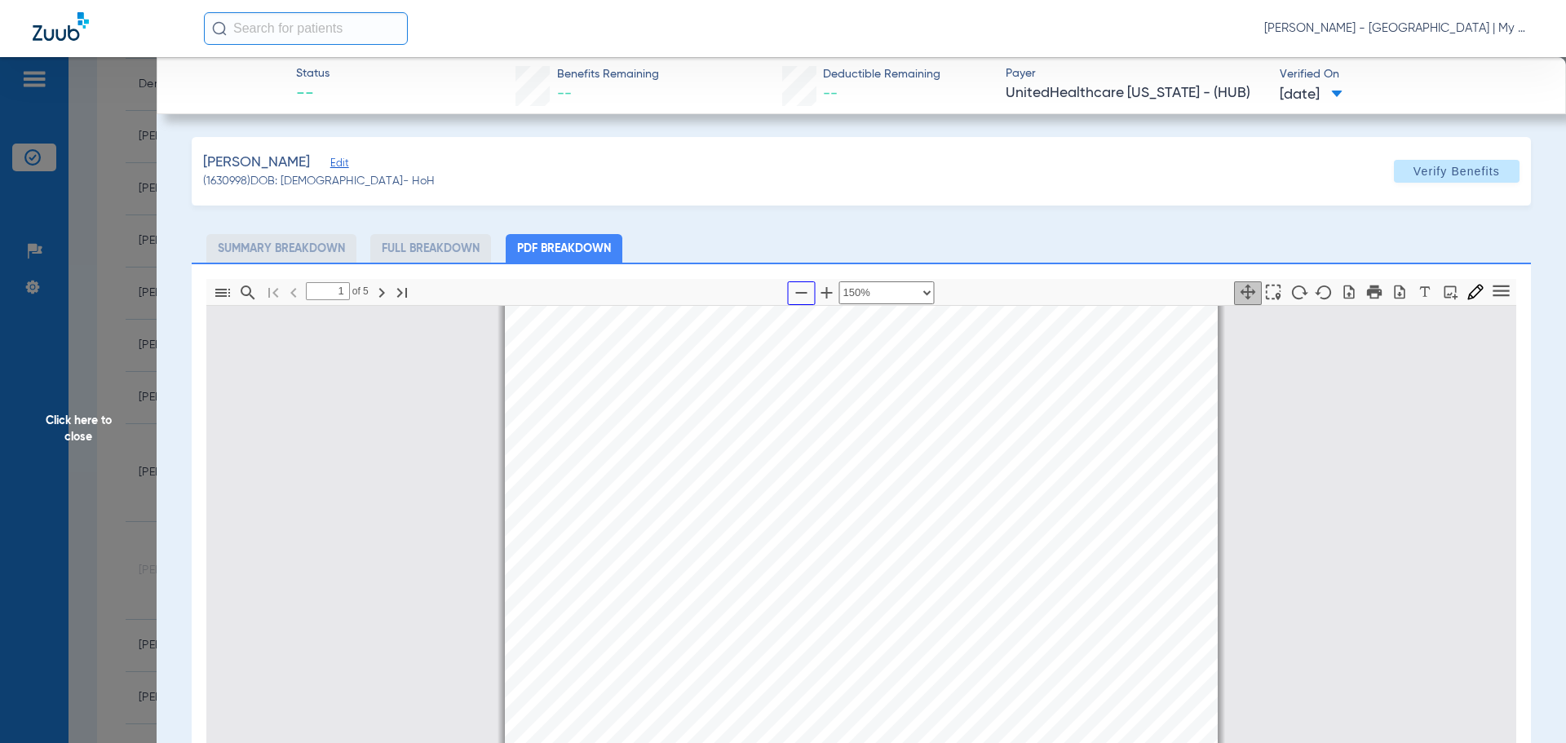
select select "custom"
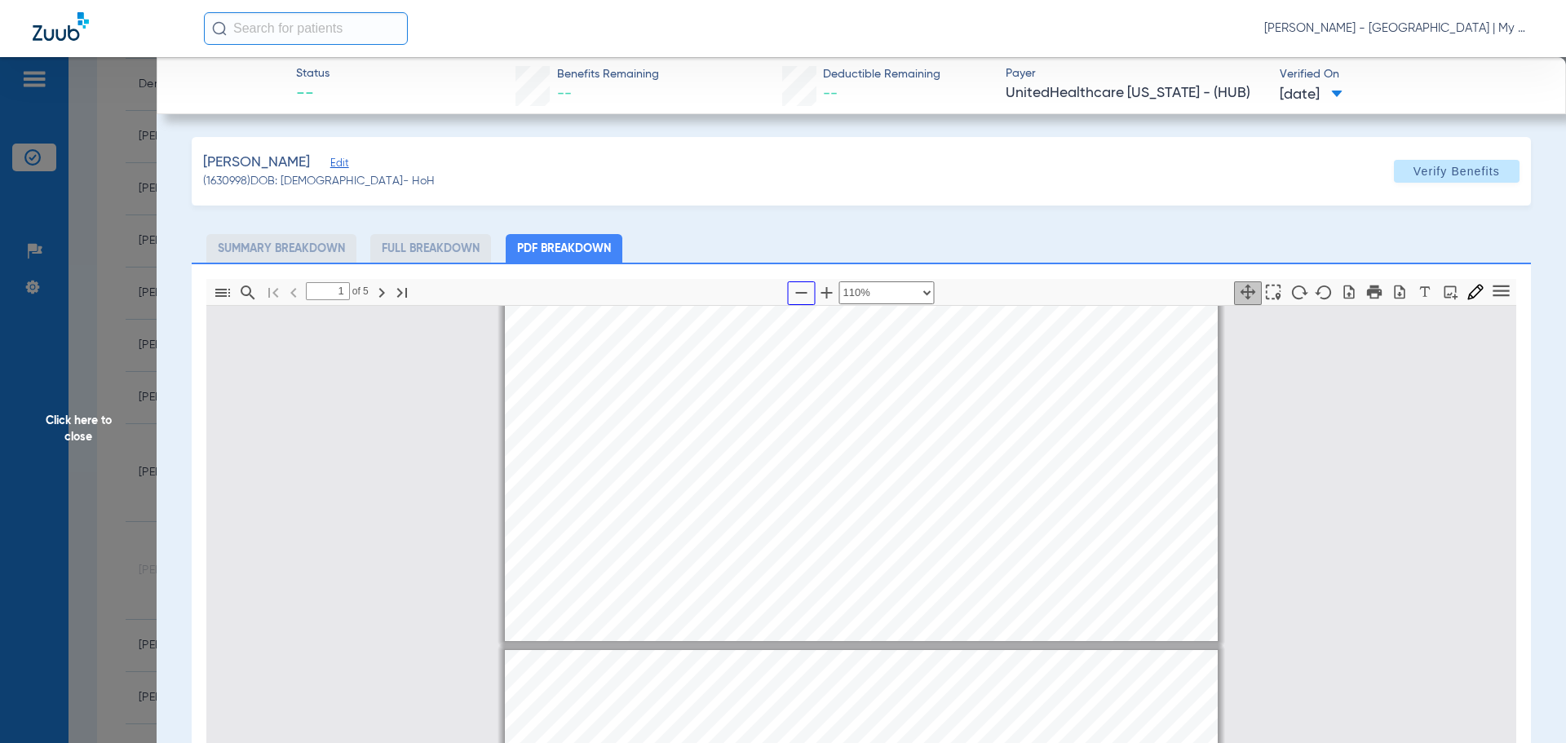
type input "2"
select select "custom"
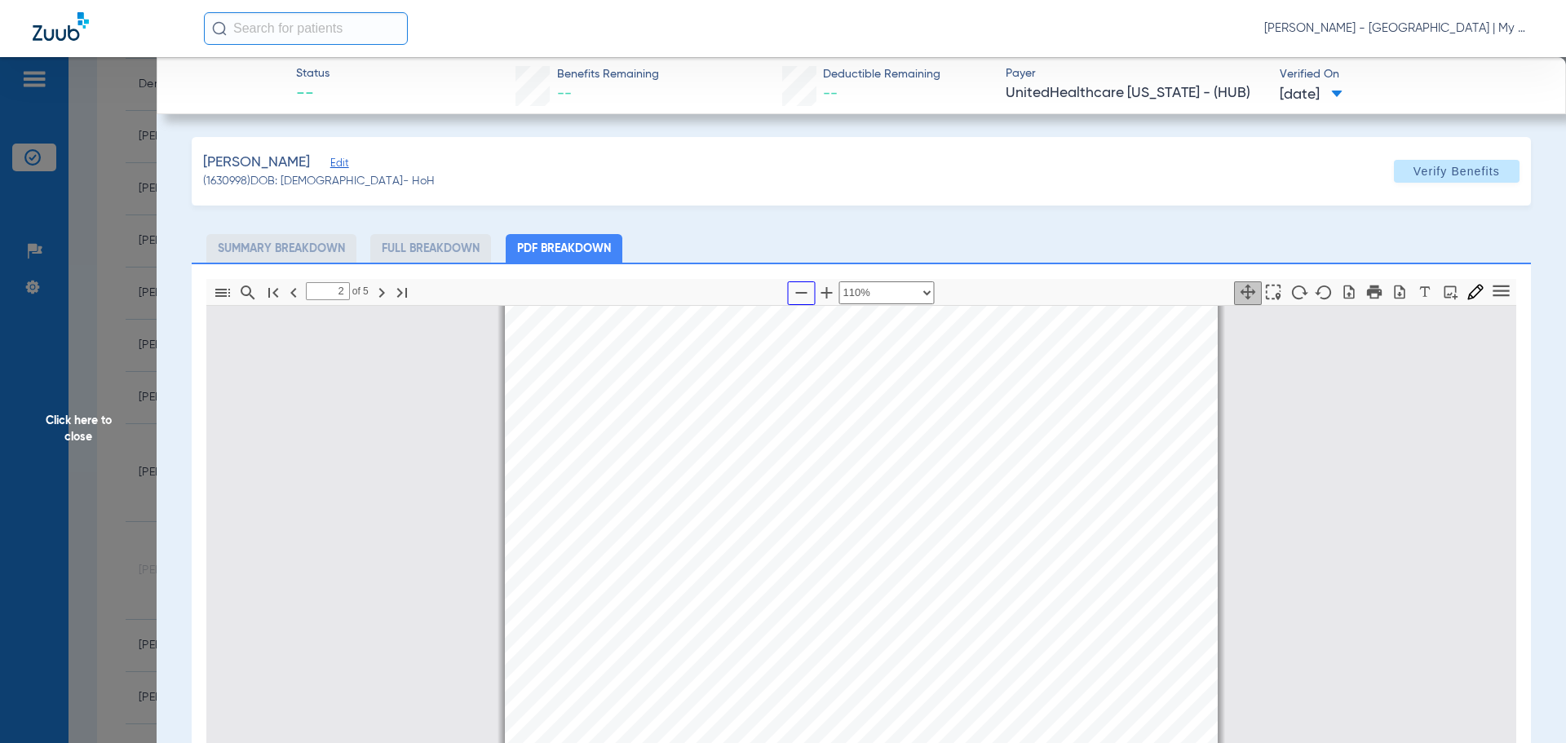
scroll to position [1272, 0]
type input "3"
select select "custom"
type input "2"
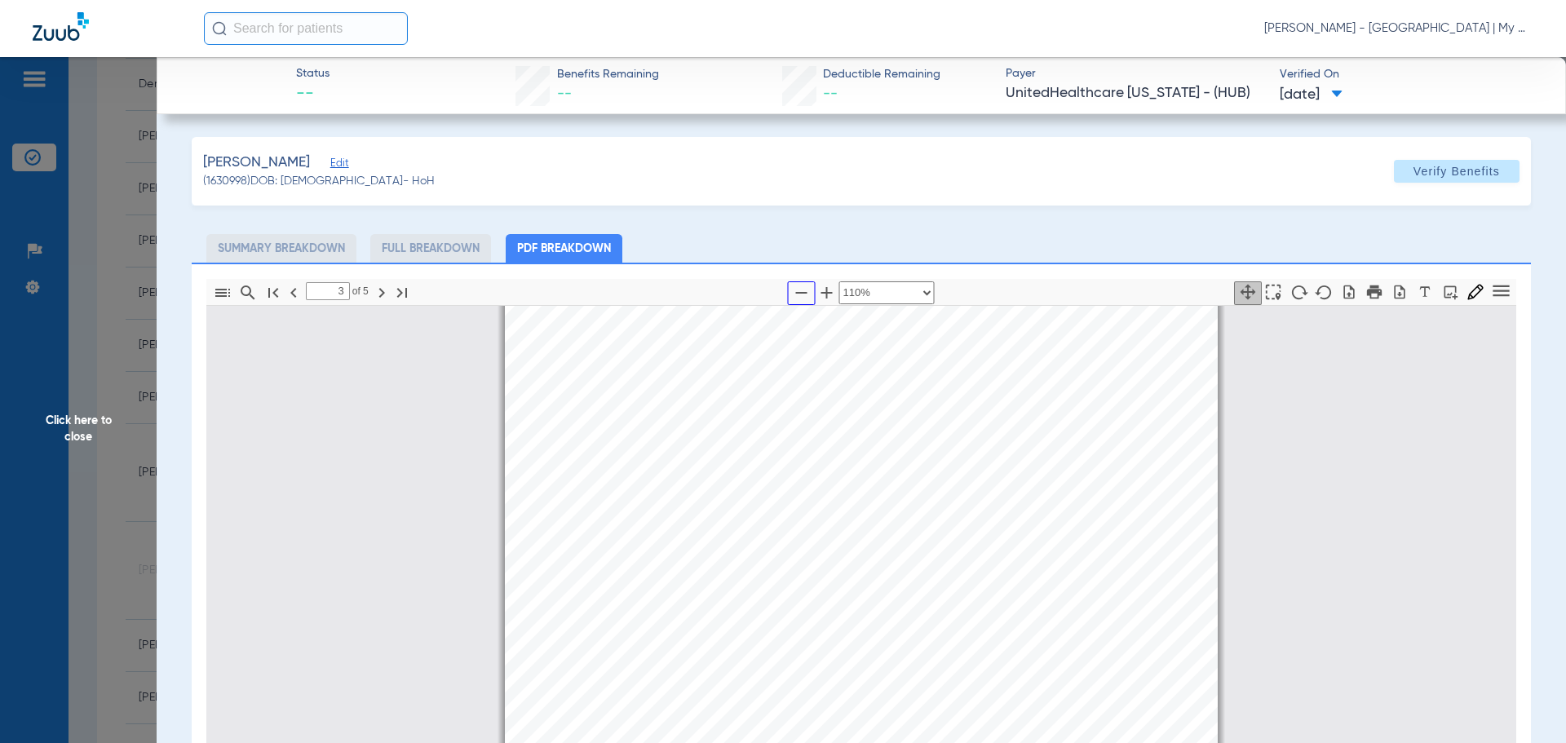
select select "custom"
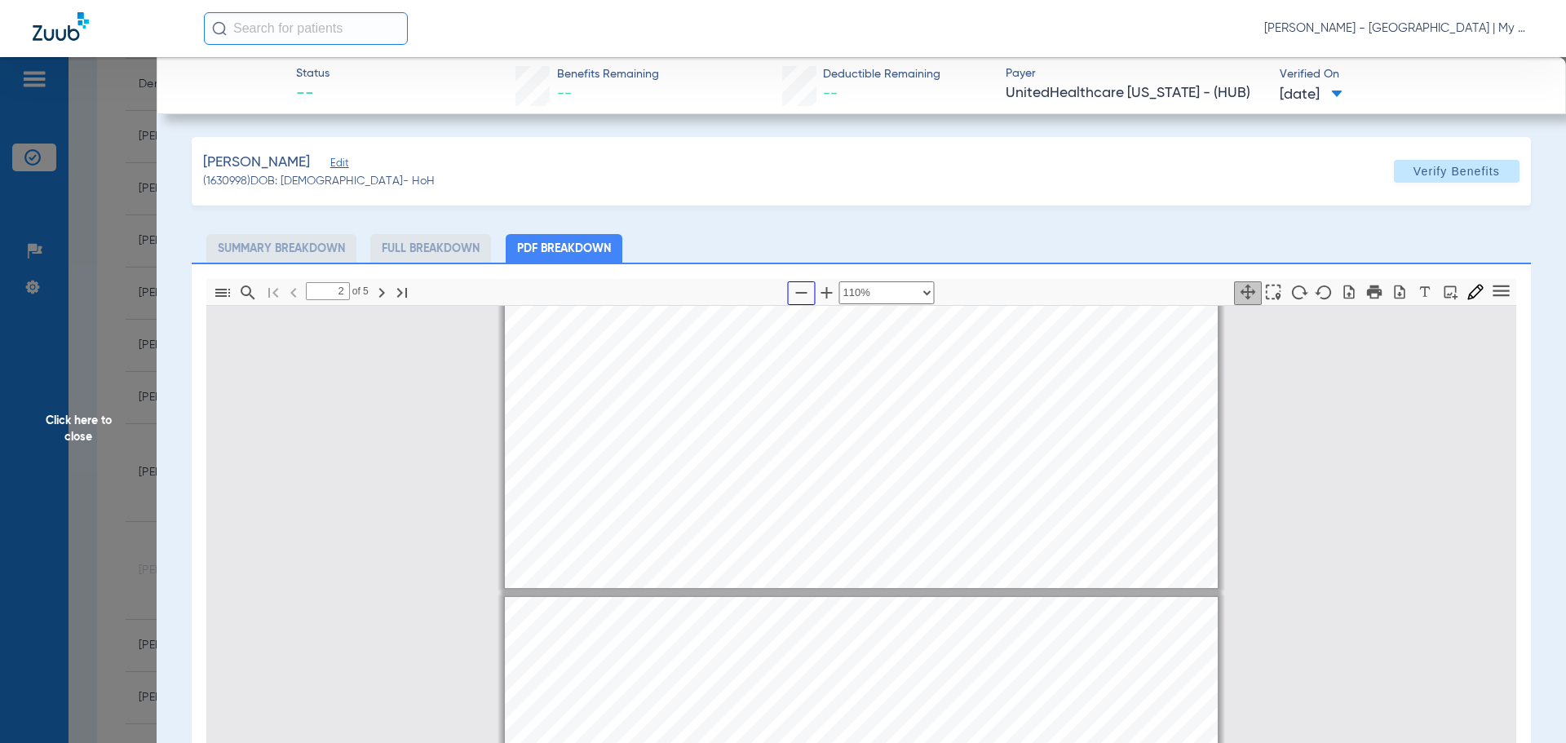
type input "1"
select select "custom"
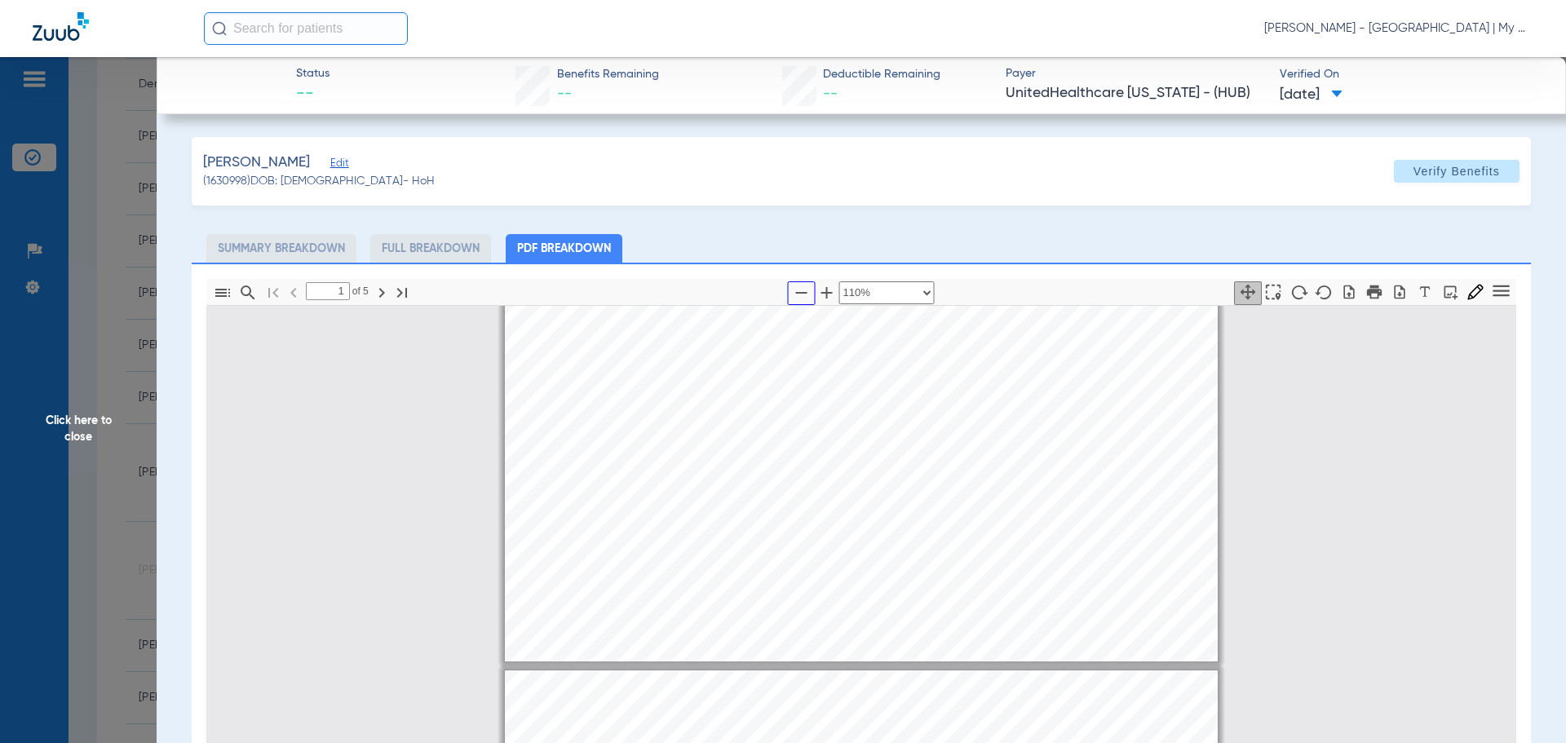
type input "2"
select select "custom"
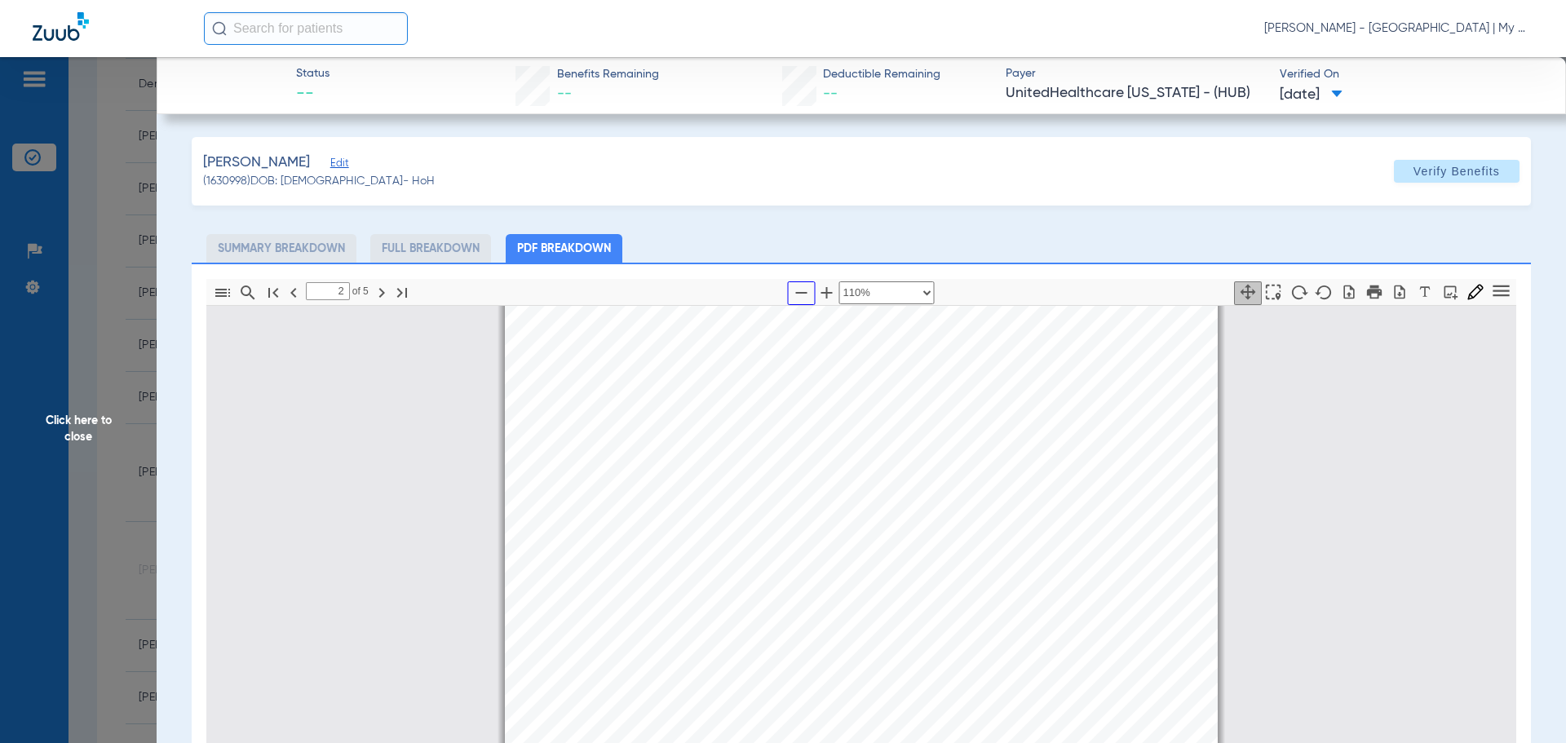
type input "3"
select select "custom"
type input "4"
select select "custom"
type input "3"
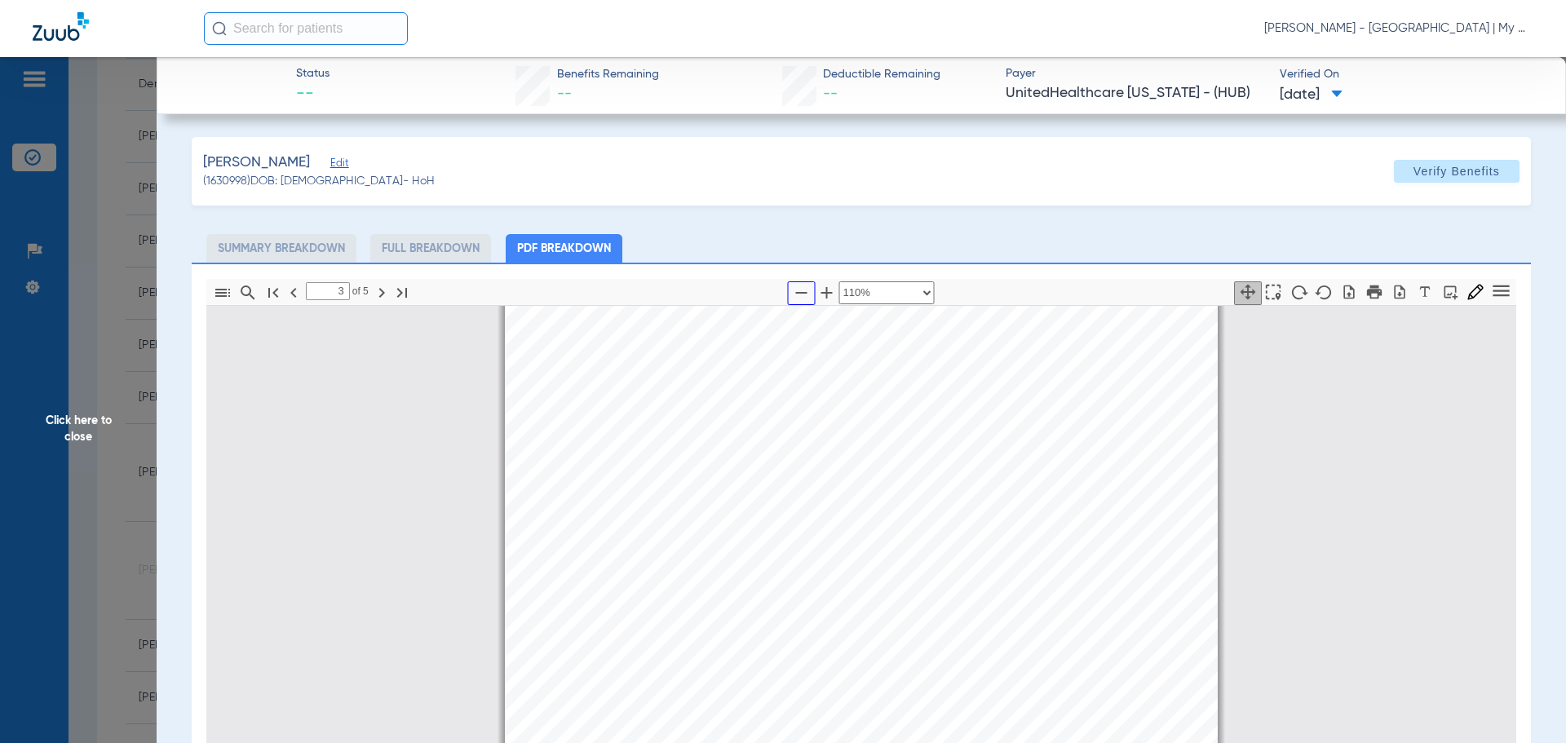
select select "custom"
type input "2"
select select "custom"
type input "3"
select select "custom"
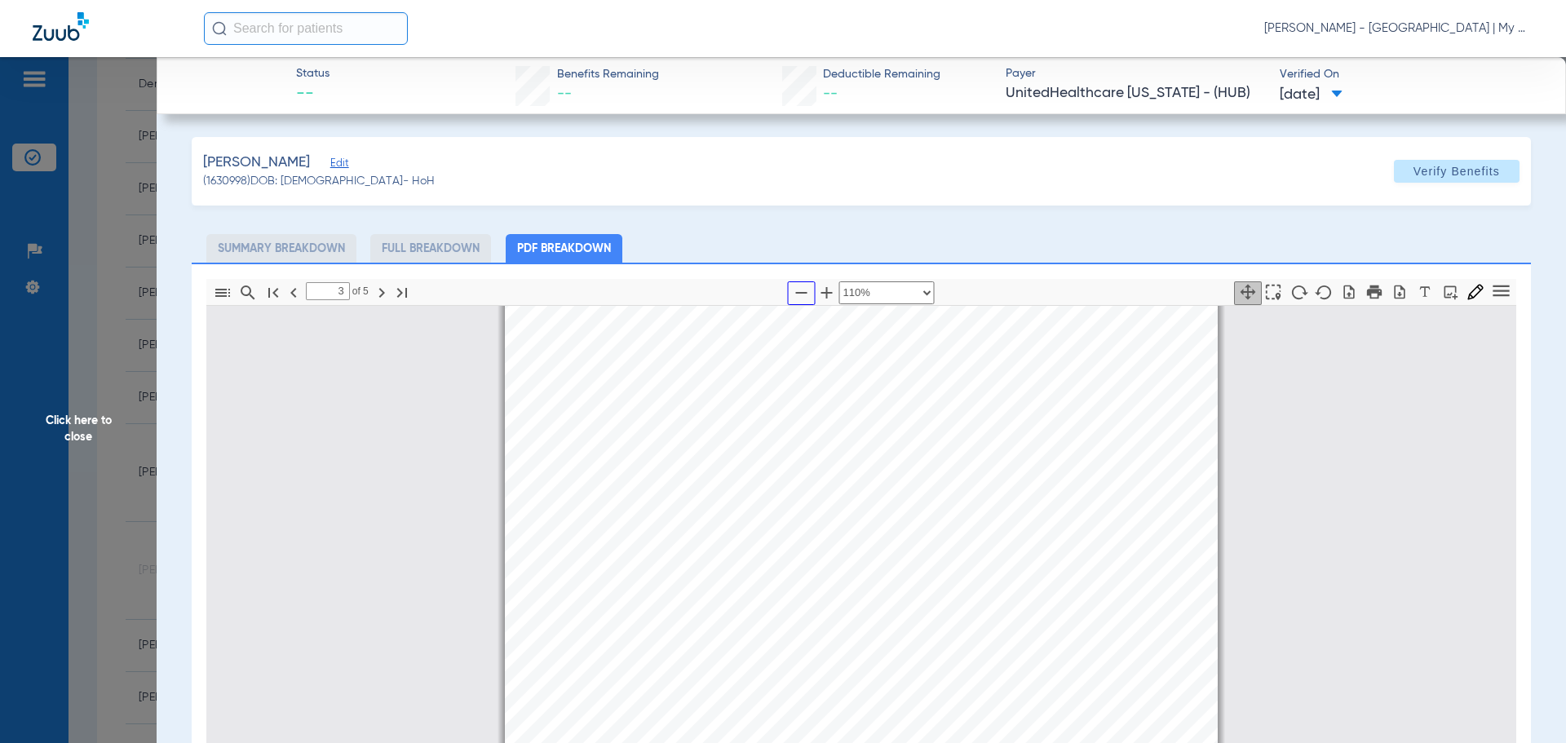
type input "4"
select select "custom"
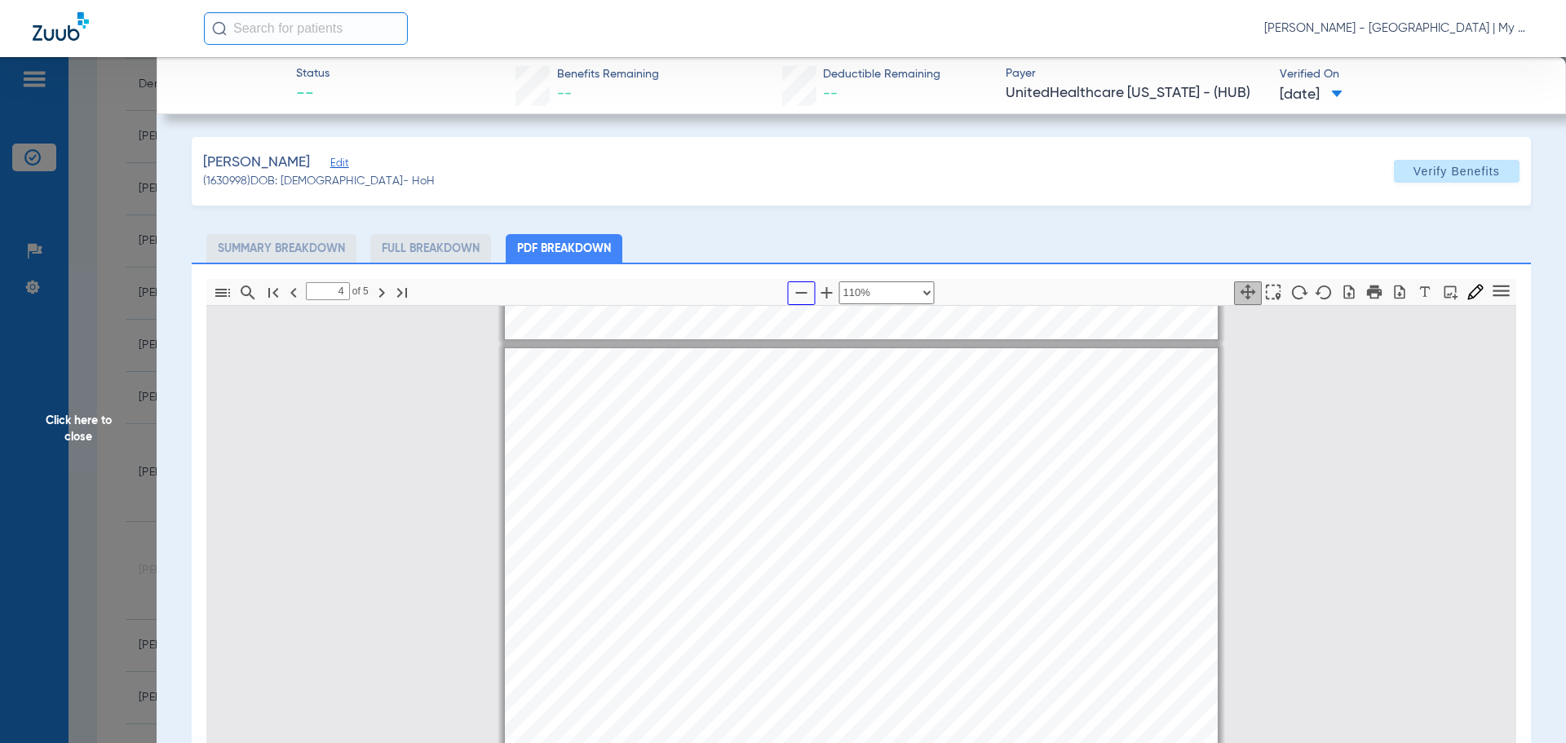
scroll to position [3026, 0]
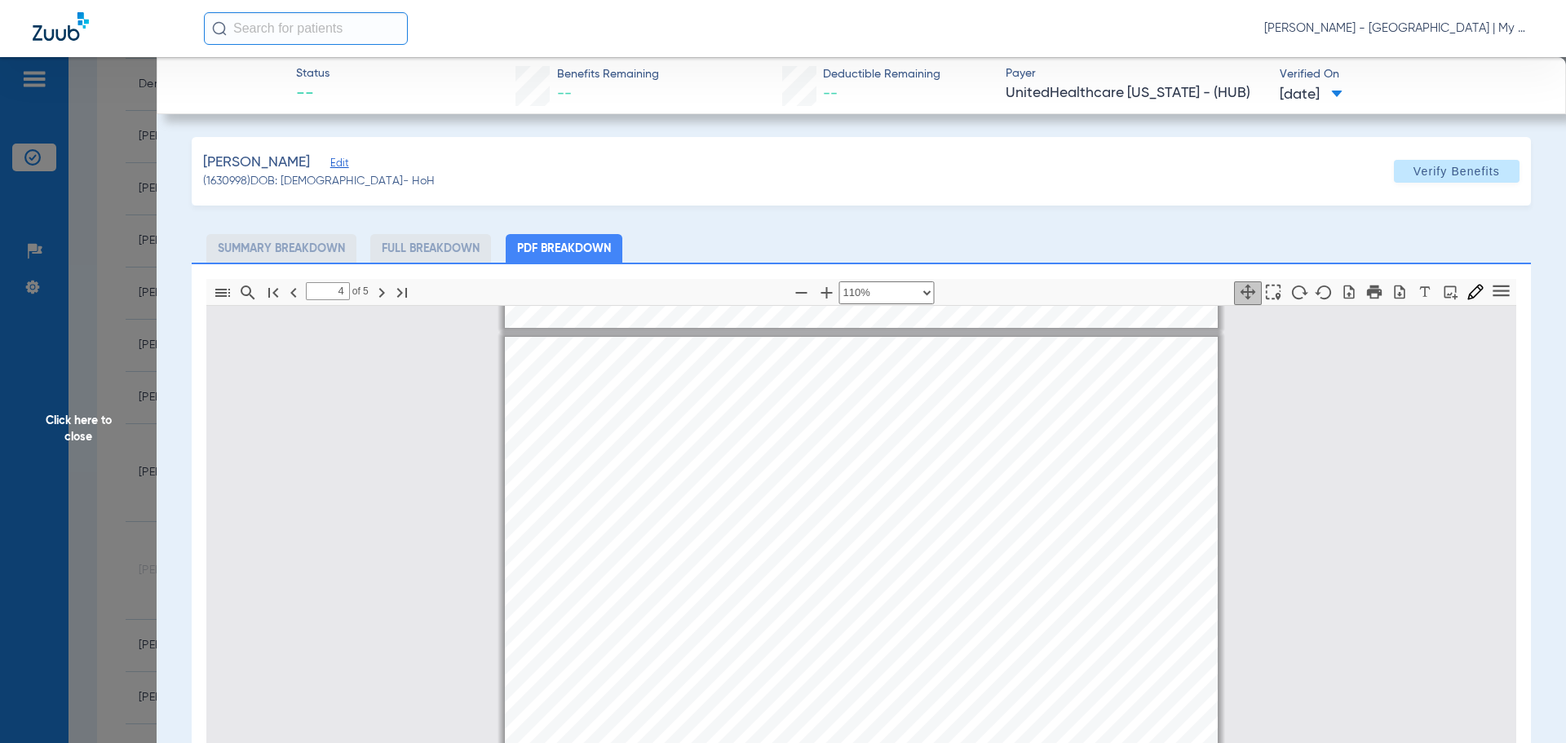
drag, startPoint x: 99, startPoint y: 423, endPoint x: 167, endPoint y: 435, distance: 68.6
click at [97, 423] on span "Click here to close" at bounding box center [78, 428] width 157 height 743
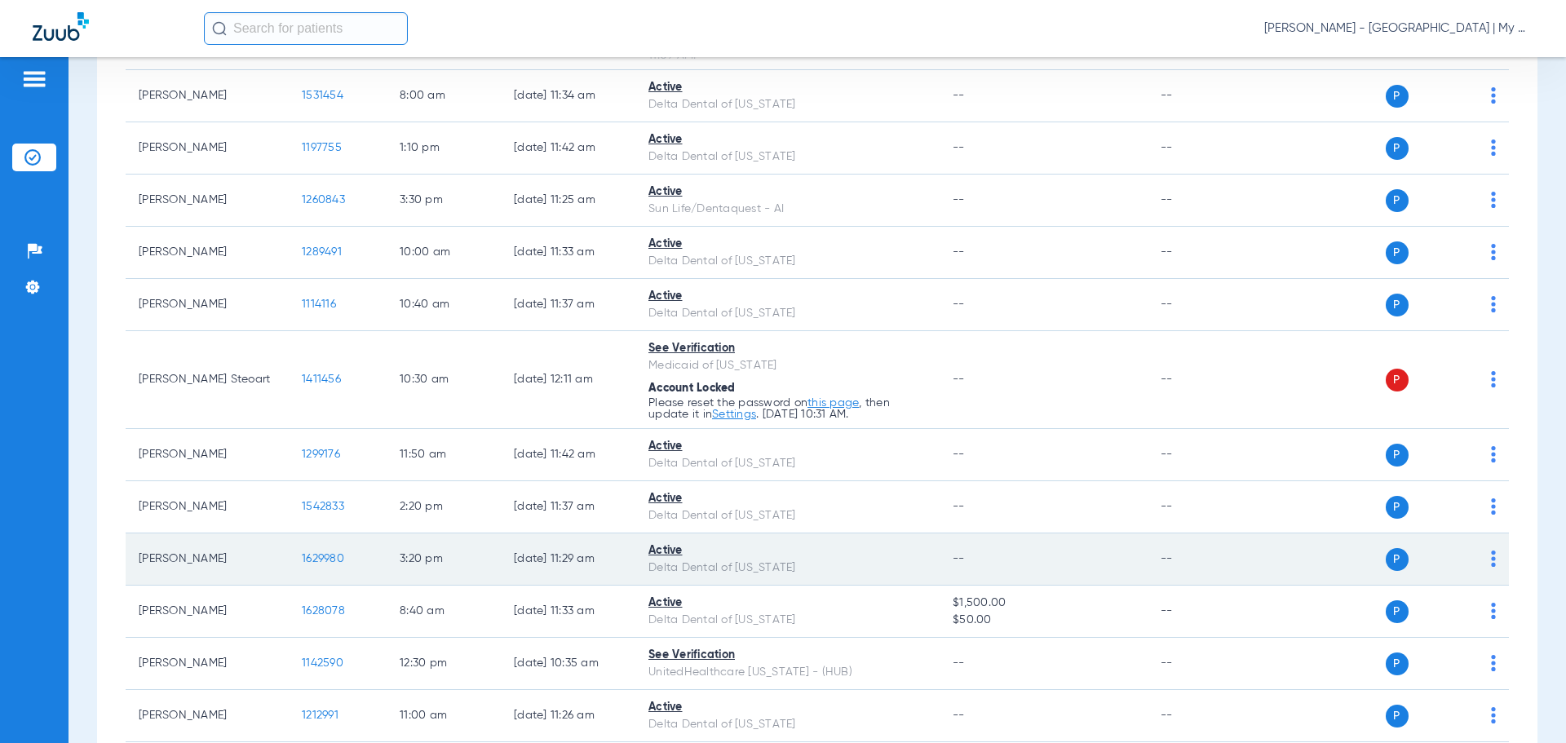
scroll to position [1386, 0]
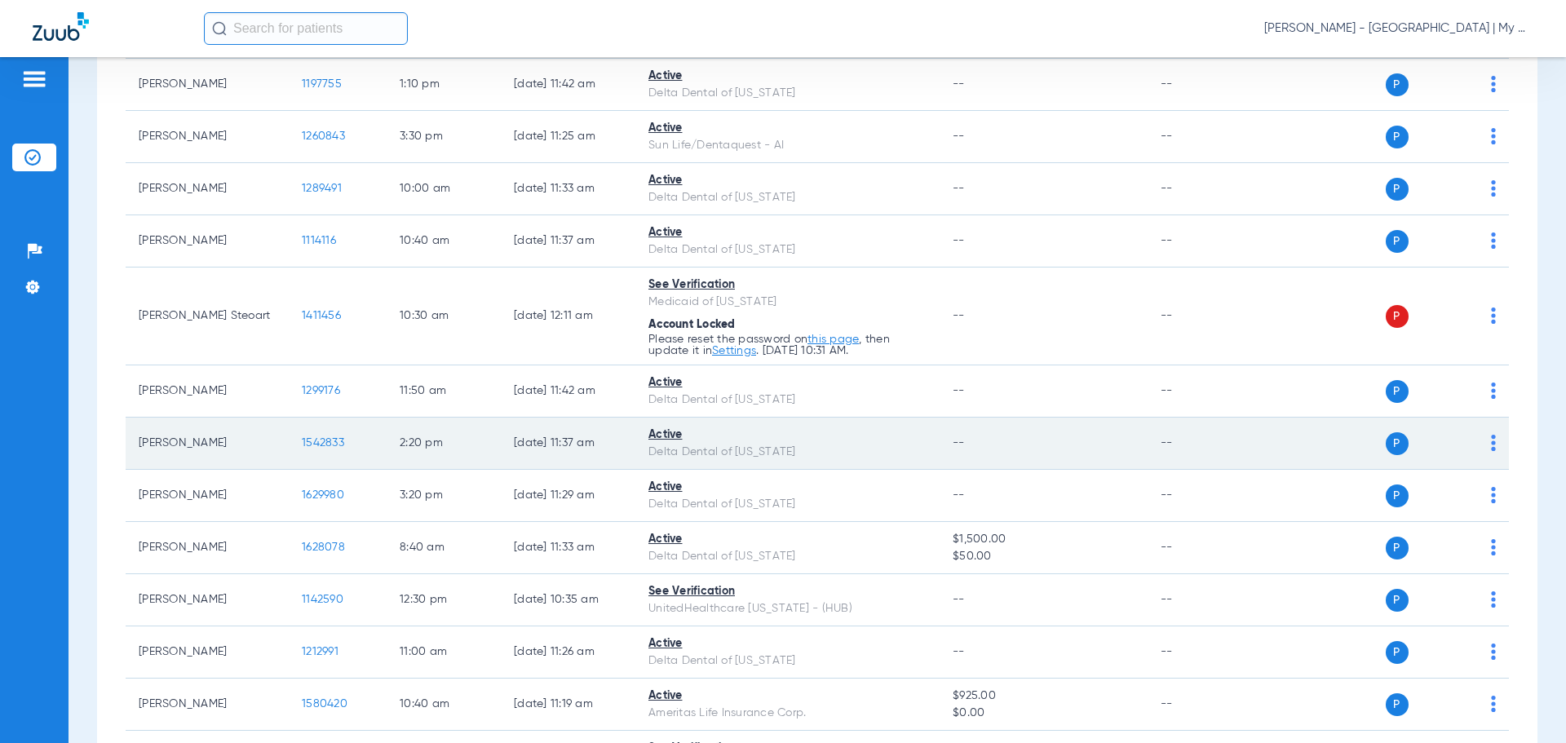
click at [325, 445] on span "1542833" at bounding box center [323, 442] width 42 height 11
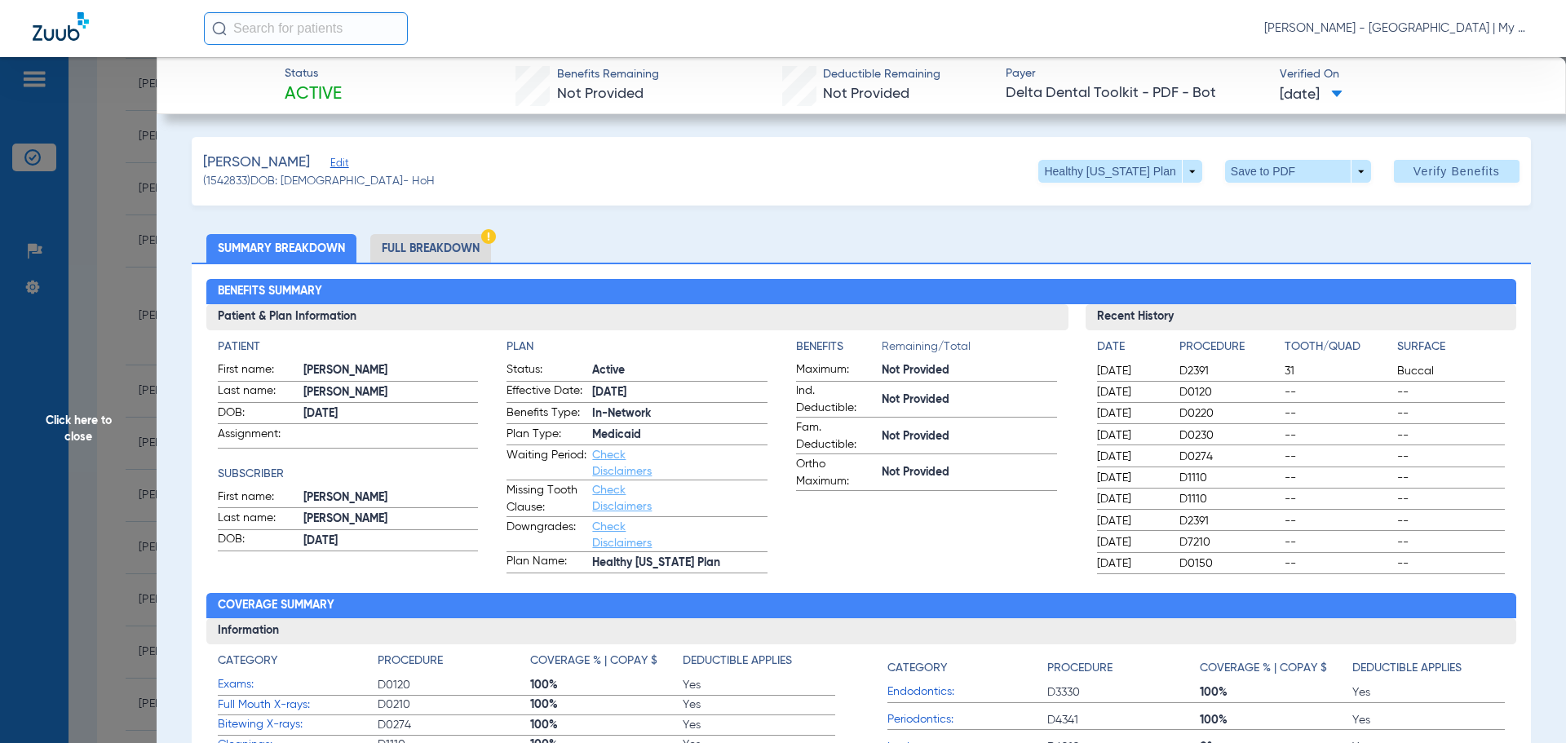
click at [453, 247] on li "Full Breakdown" at bounding box center [430, 248] width 121 height 29
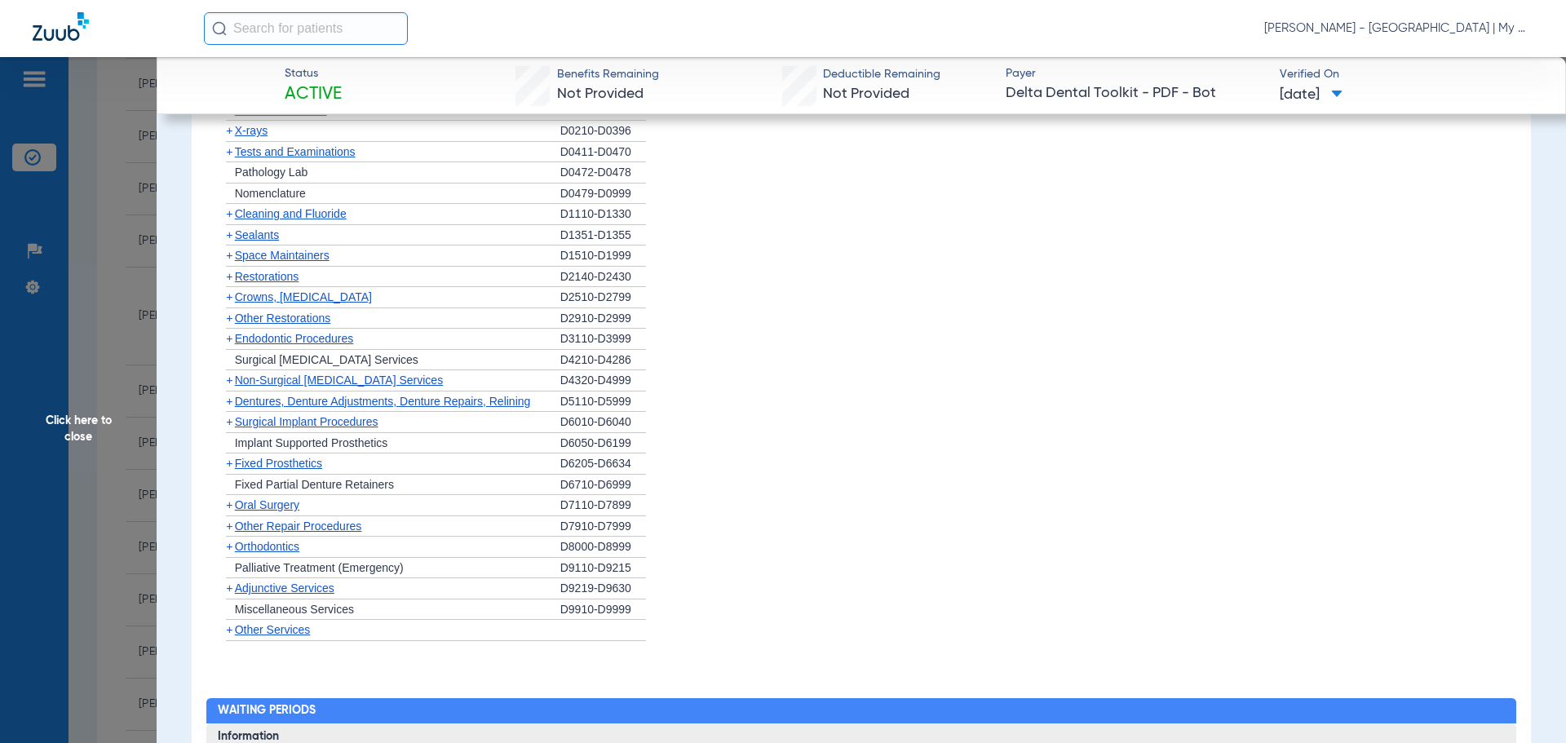
scroll to position [1876, 0]
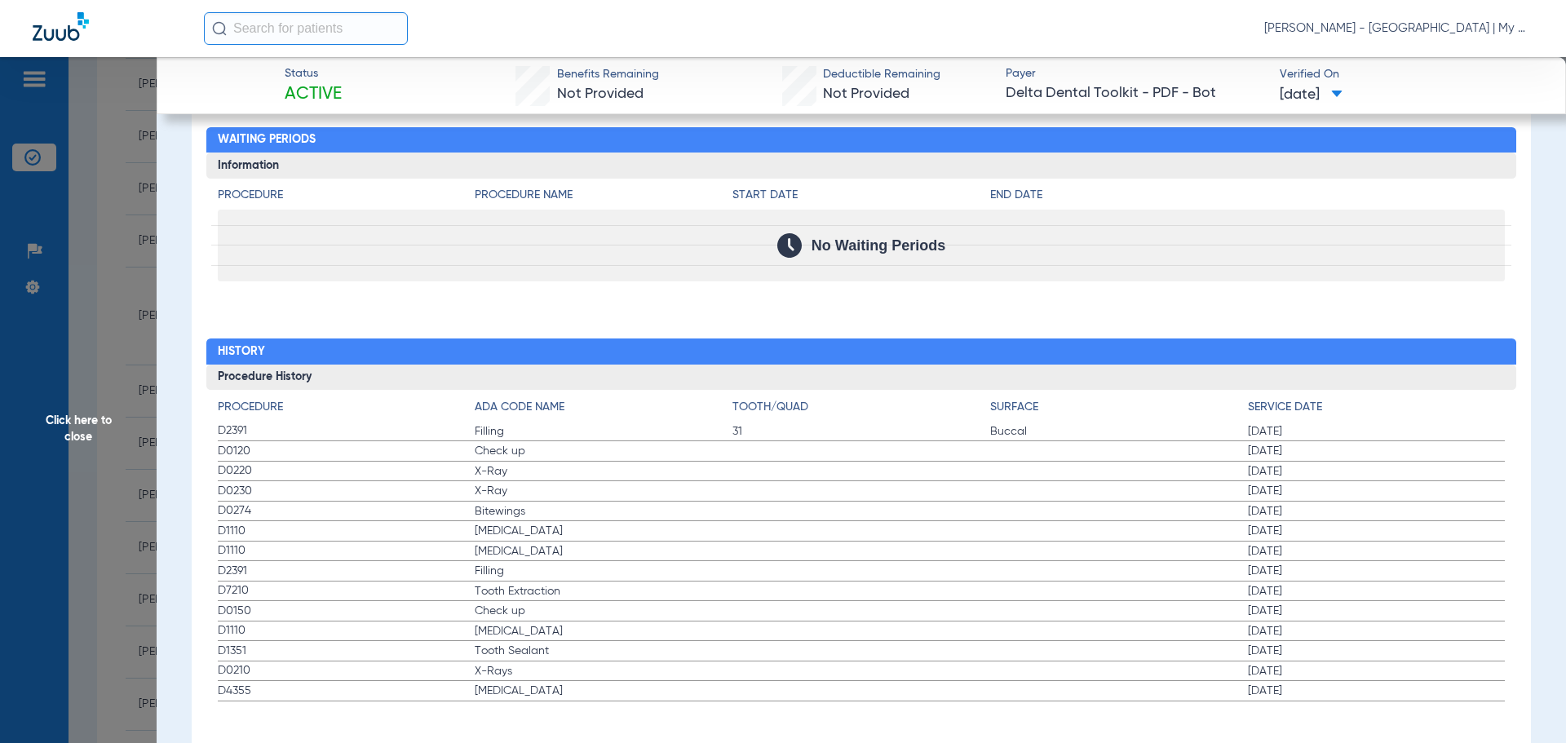
click at [524, 455] on span "Check up" at bounding box center [604, 451] width 258 height 16
click at [511, 472] on span "X-Ray" at bounding box center [604, 471] width 258 height 16
drag, startPoint x: 503, startPoint y: 493, endPoint x: 512, endPoint y: 505, distance: 14.5
click at [503, 494] on span "X-Ray" at bounding box center [604, 491] width 258 height 16
click at [522, 516] on span "Bitewings" at bounding box center [604, 511] width 258 height 16
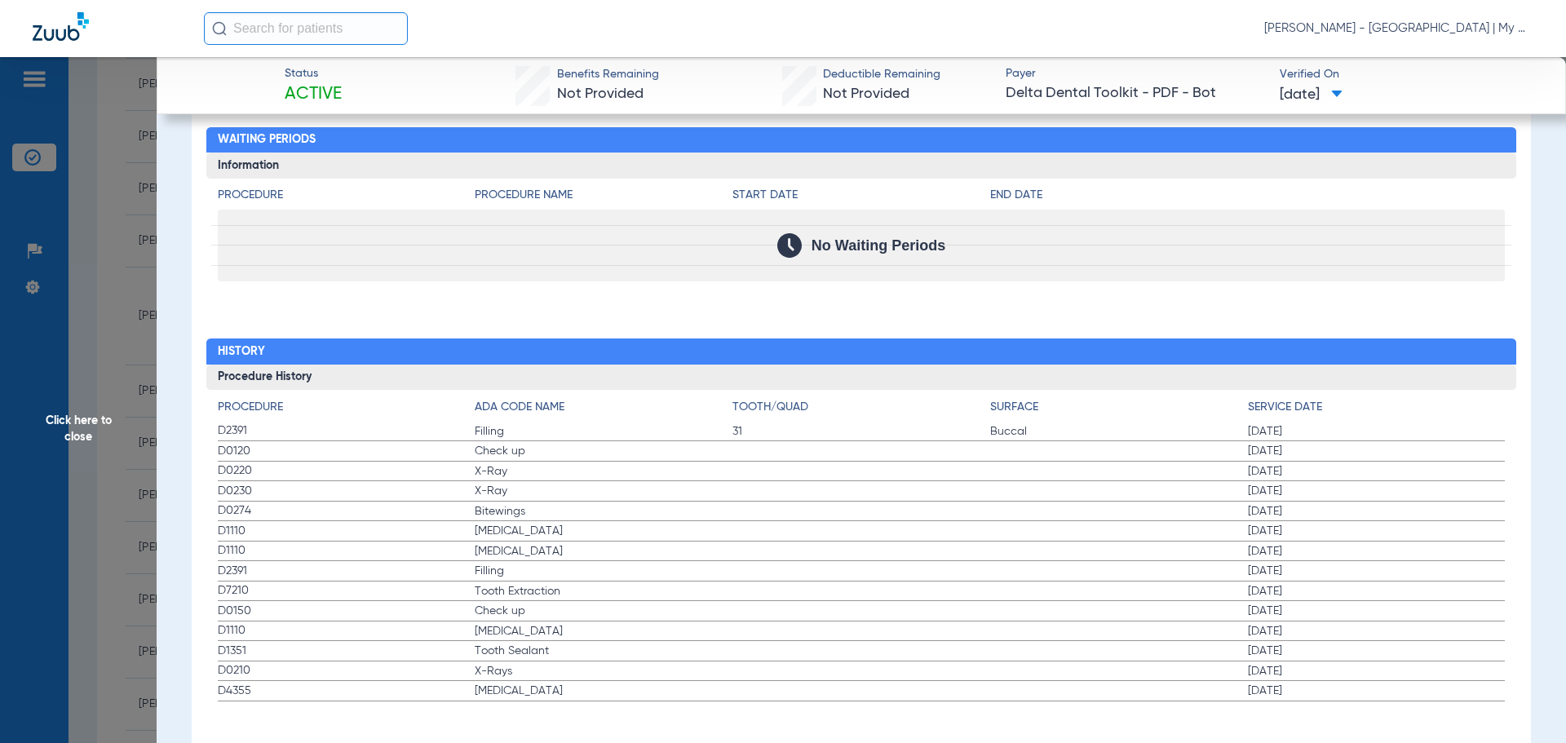
click at [484, 511] on span "Bitewings" at bounding box center [604, 511] width 258 height 16
click at [82, 435] on span "Click here to close" at bounding box center [78, 428] width 157 height 743
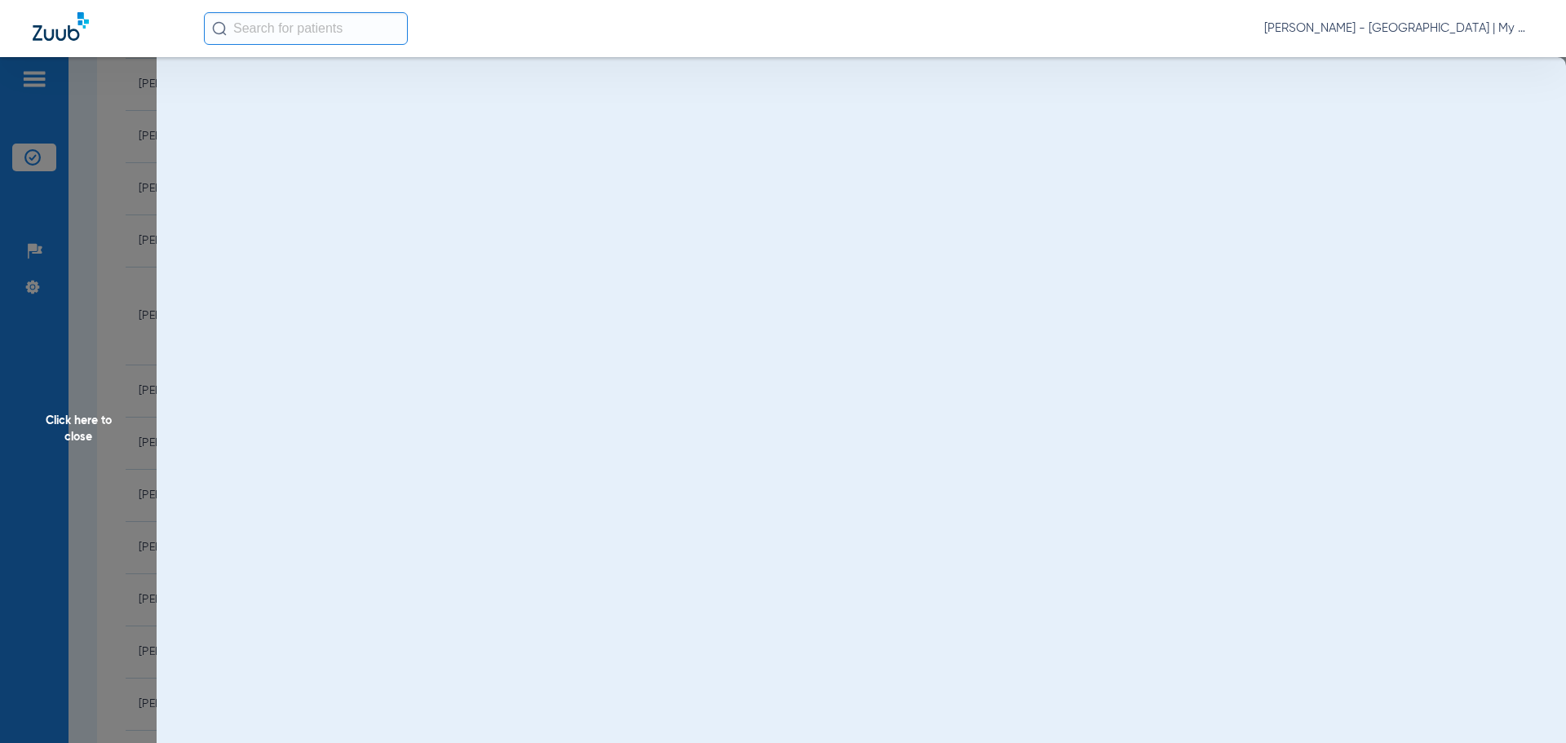
scroll to position [0, 0]
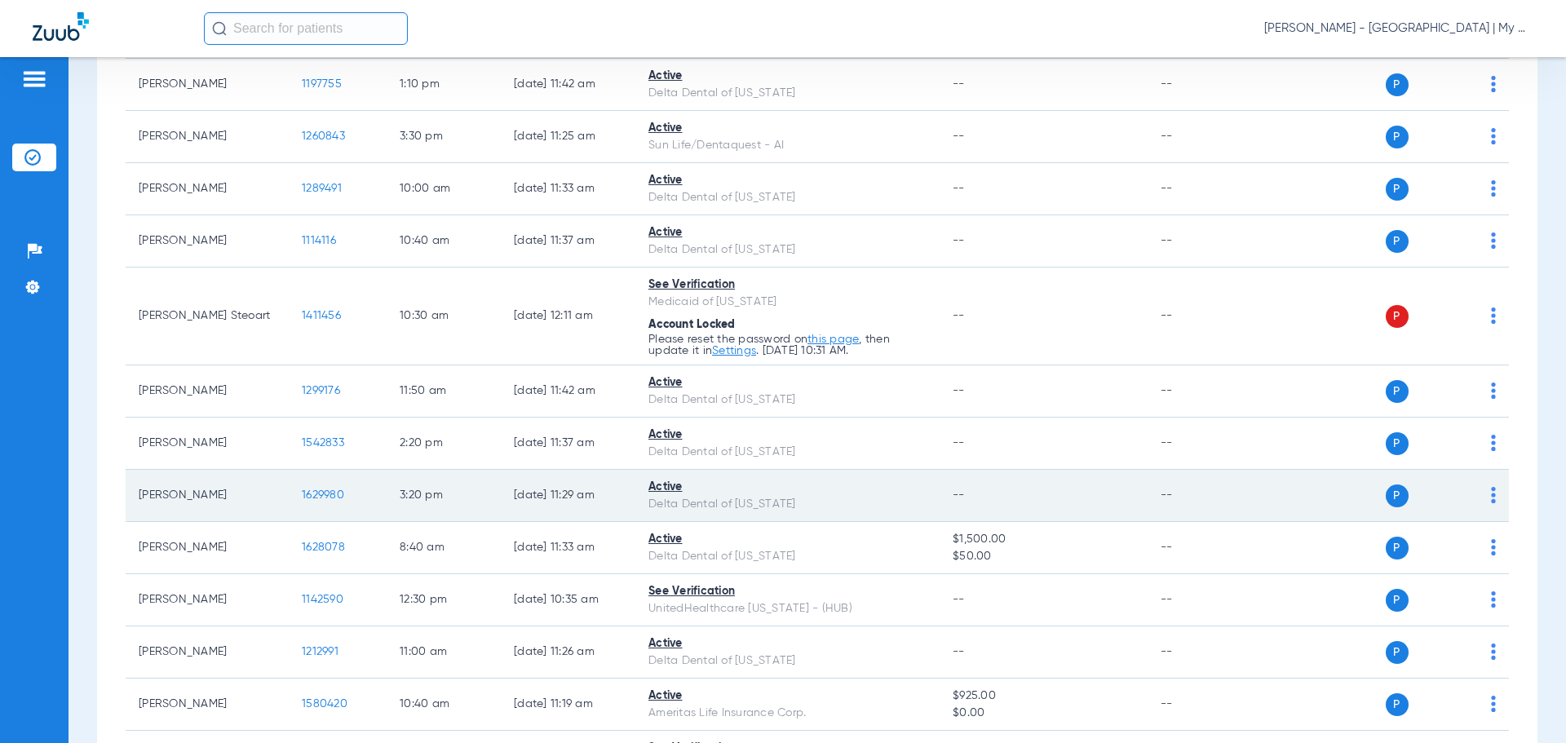
click at [317, 495] on span "1629980" at bounding box center [323, 494] width 42 height 11
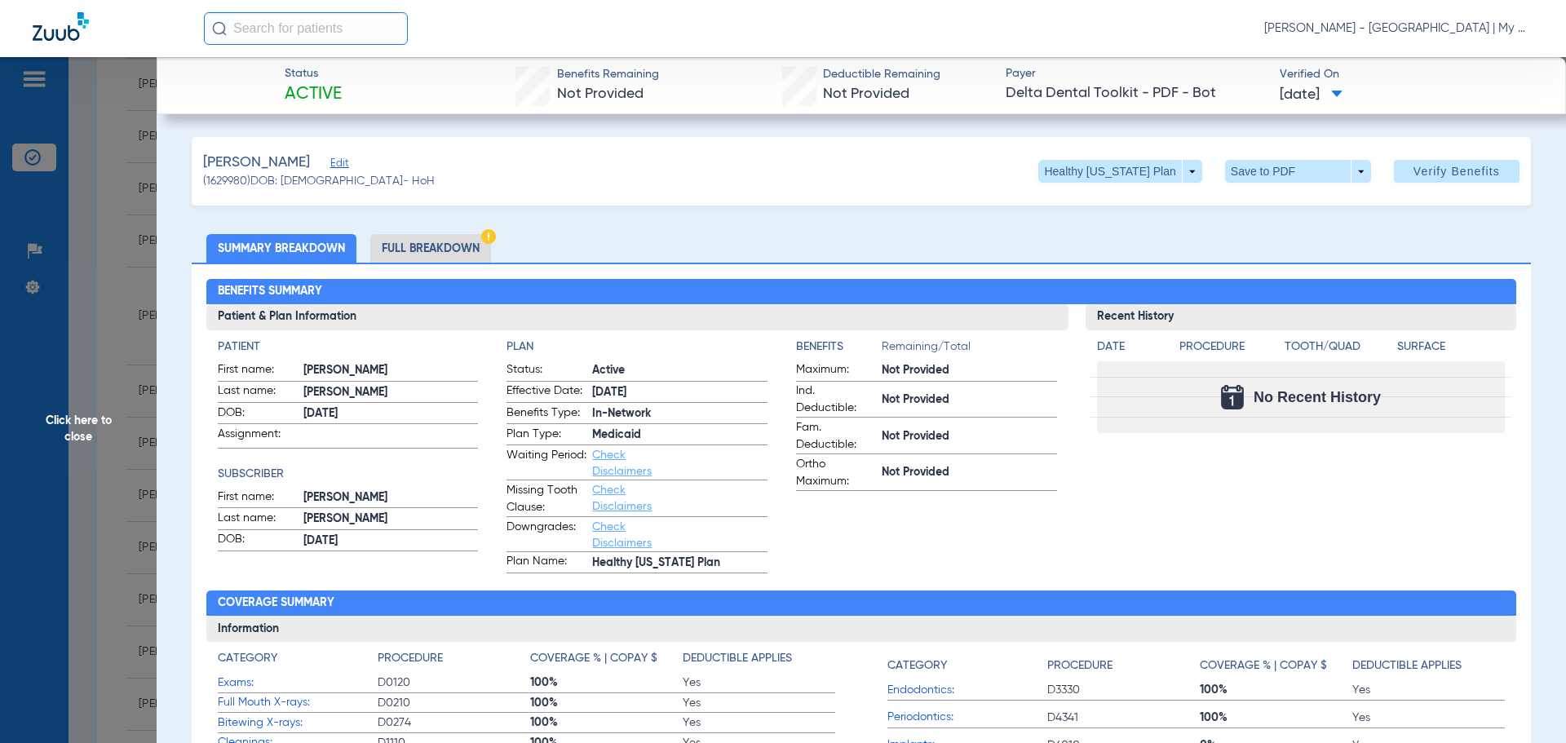
drag, startPoint x: 416, startPoint y: 245, endPoint x: 490, endPoint y: 246, distance: 74.2
click at [416, 245] on li "Full Breakdown" at bounding box center [430, 248] width 121 height 29
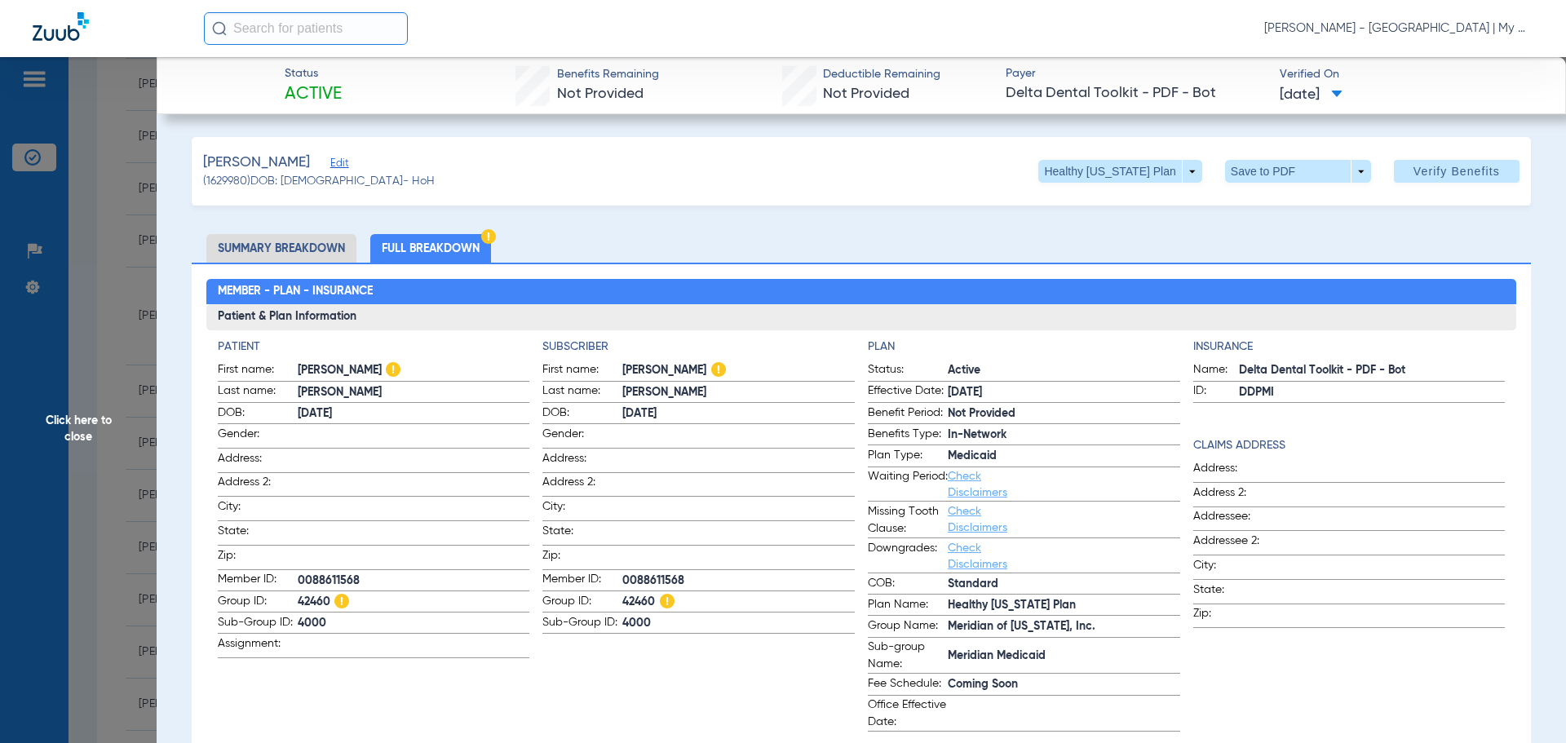
drag, startPoint x: 683, startPoint y: 682, endPoint x: 682, endPoint y: 664, distance: 18.0
click at [683, 682] on app-subscriber-information "Subscriber First name: MAKAYLA RAE Last name: IRWIN DOB: 03/19/1994 Gender: Add…" at bounding box center [698, 534] width 312 height 393
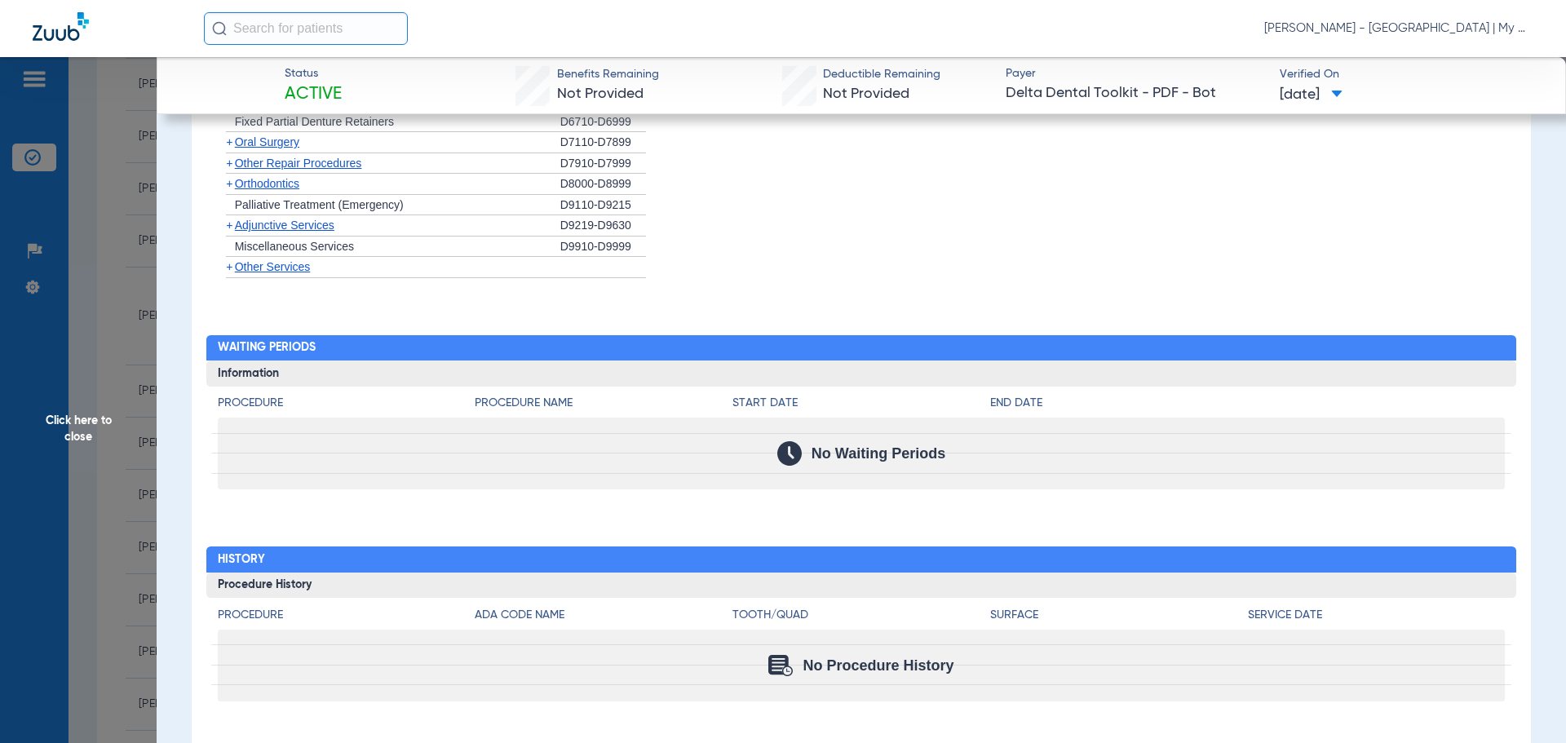
scroll to position [1682, 0]
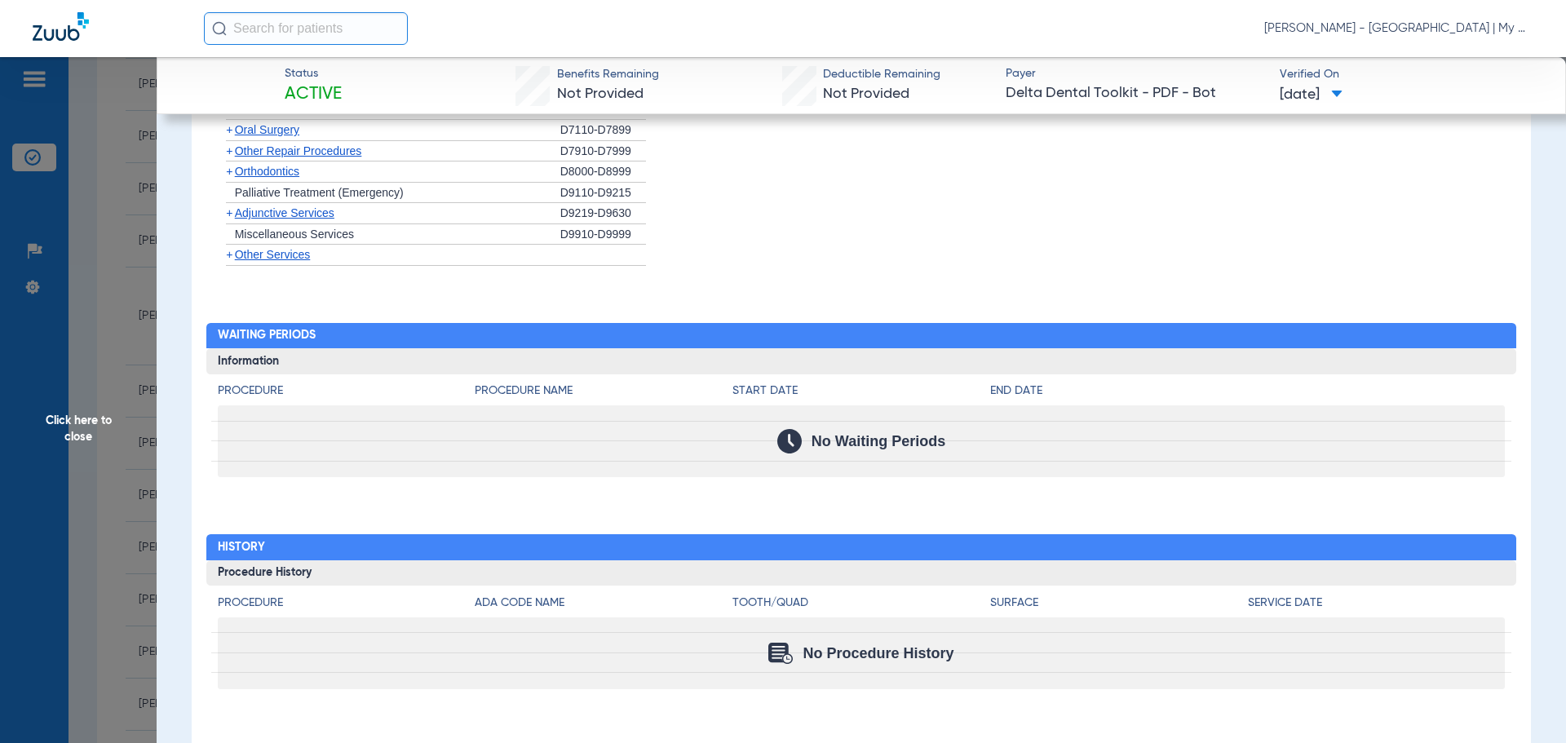
click at [89, 412] on span "Click here to close" at bounding box center [78, 428] width 157 height 743
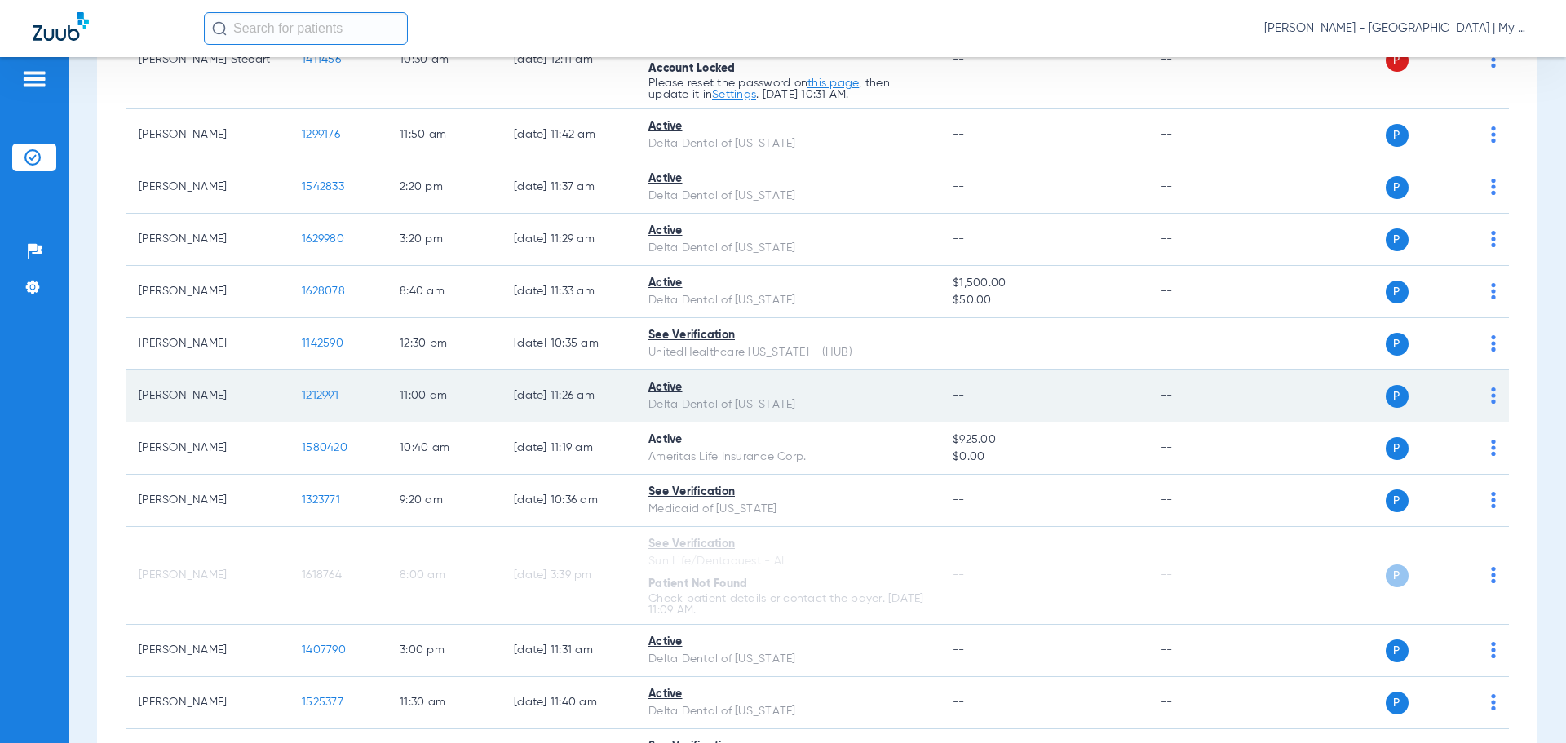
scroll to position [1593, 0]
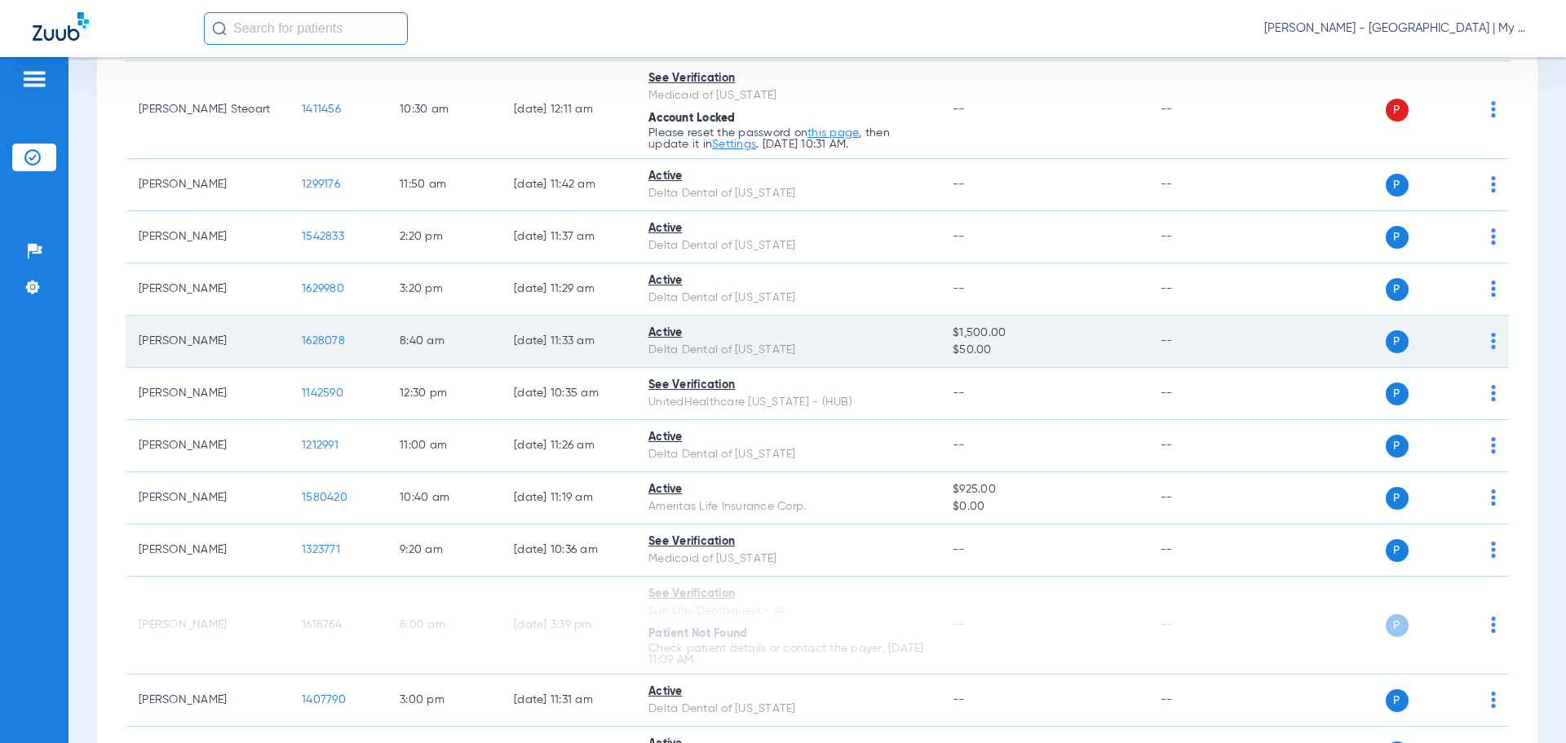
click at [320, 340] on span "1628078" at bounding box center [323, 340] width 43 height 11
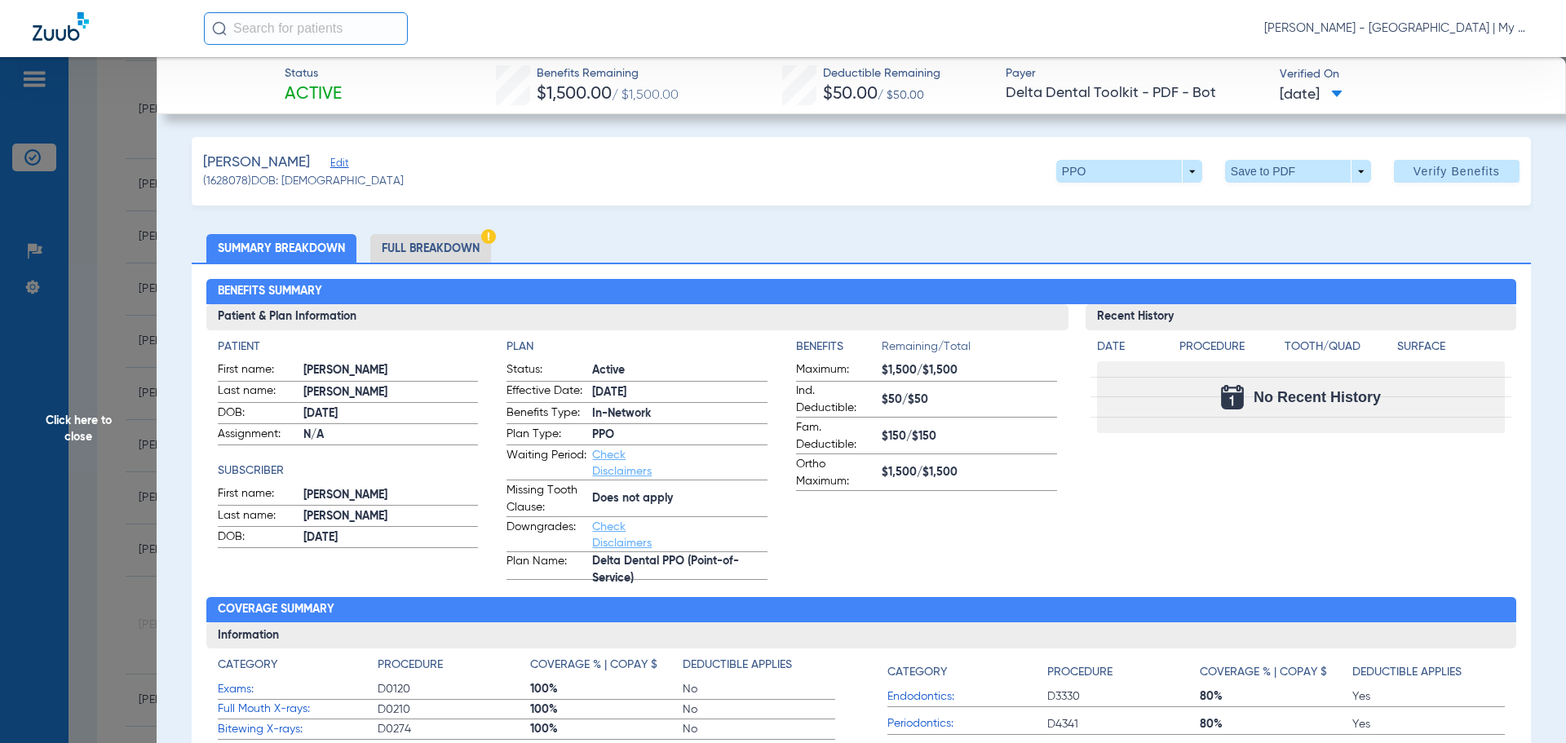
drag, startPoint x: 452, startPoint y: 241, endPoint x: 523, endPoint y: 272, distance: 77.4
click at [452, 241] on li "Full Breakdown" at bounding box center [430, 248] width 121 height 29
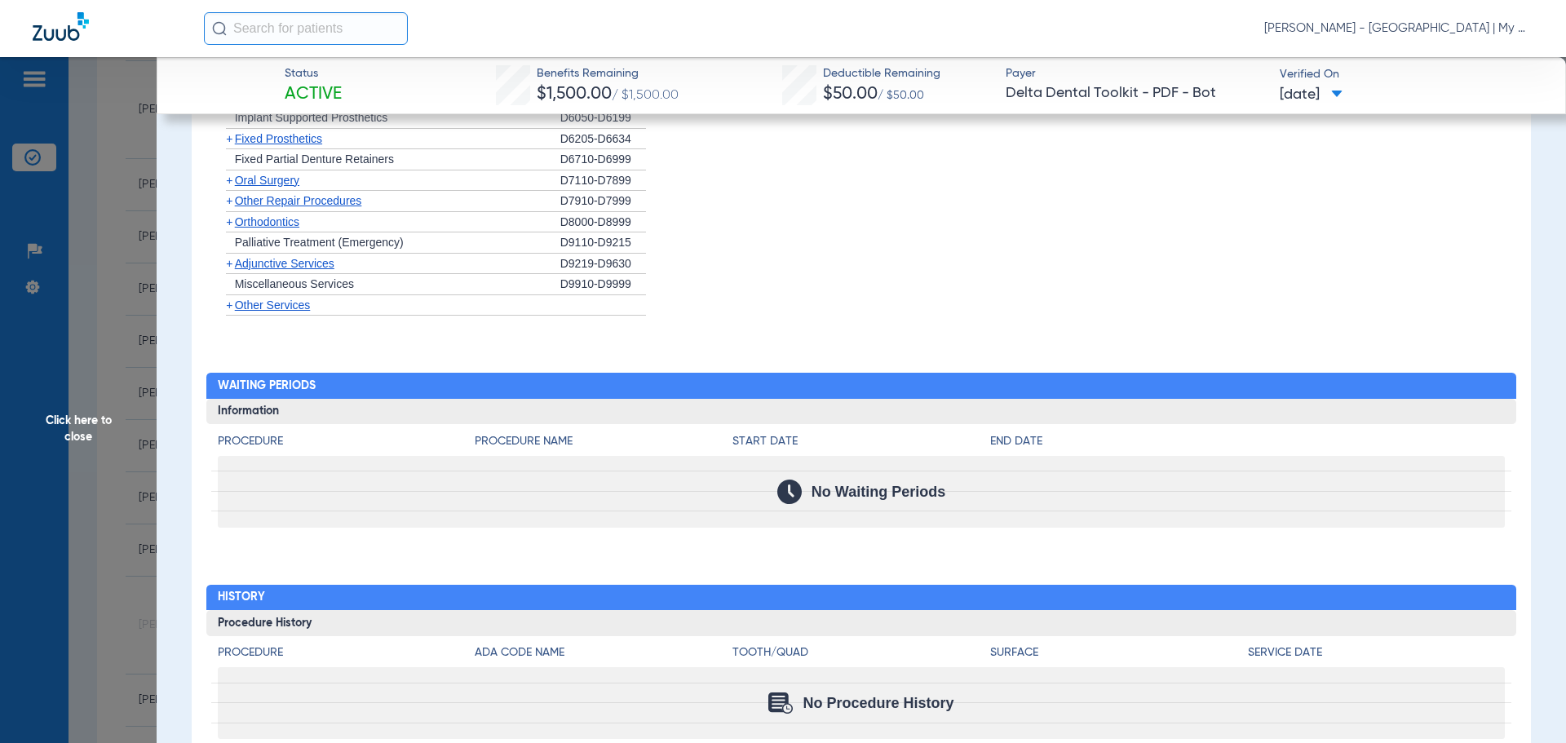
scroll to position [1817, 0]
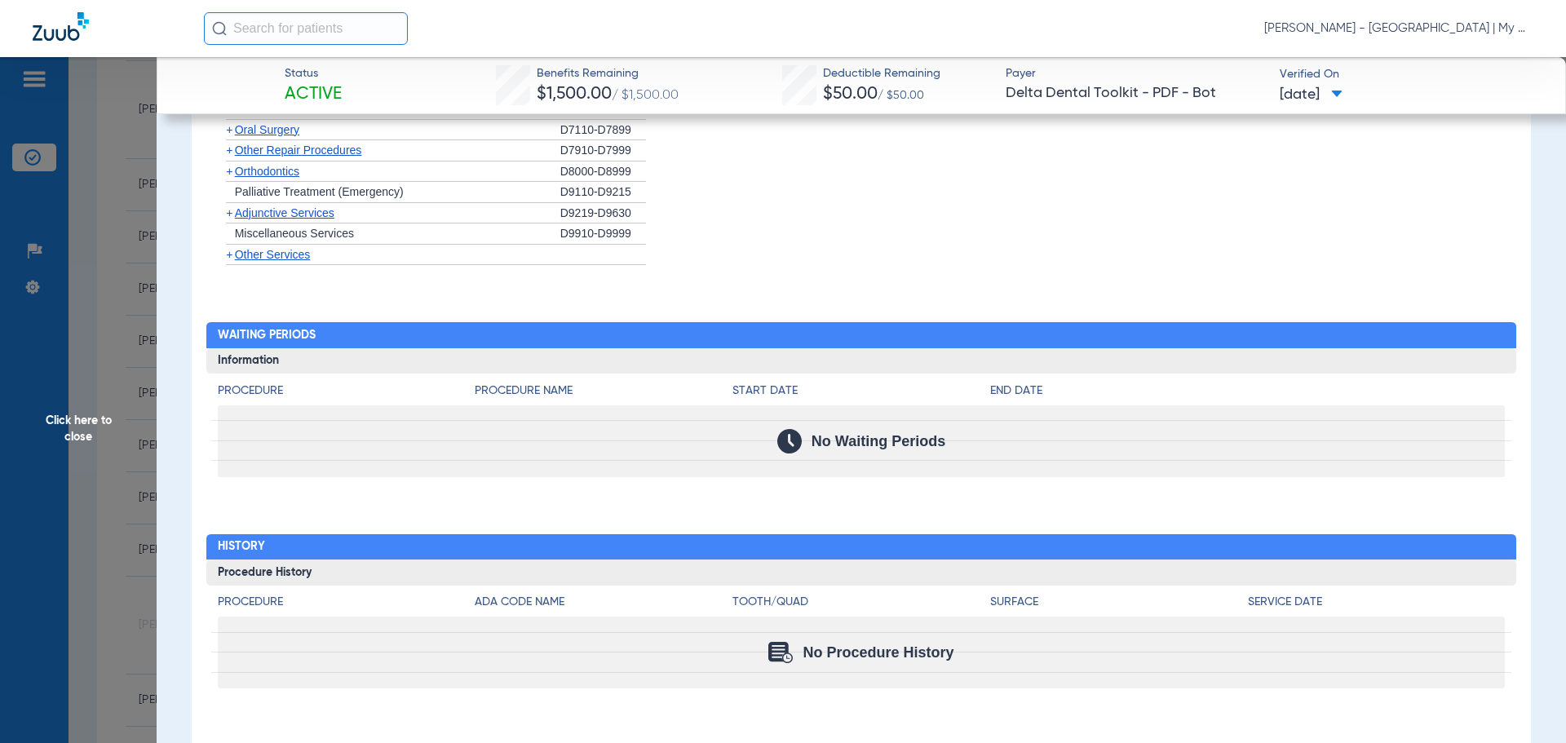
click at [89, 425] on span "Click here to close" at bounding box center [78, 428] width 157 height 743
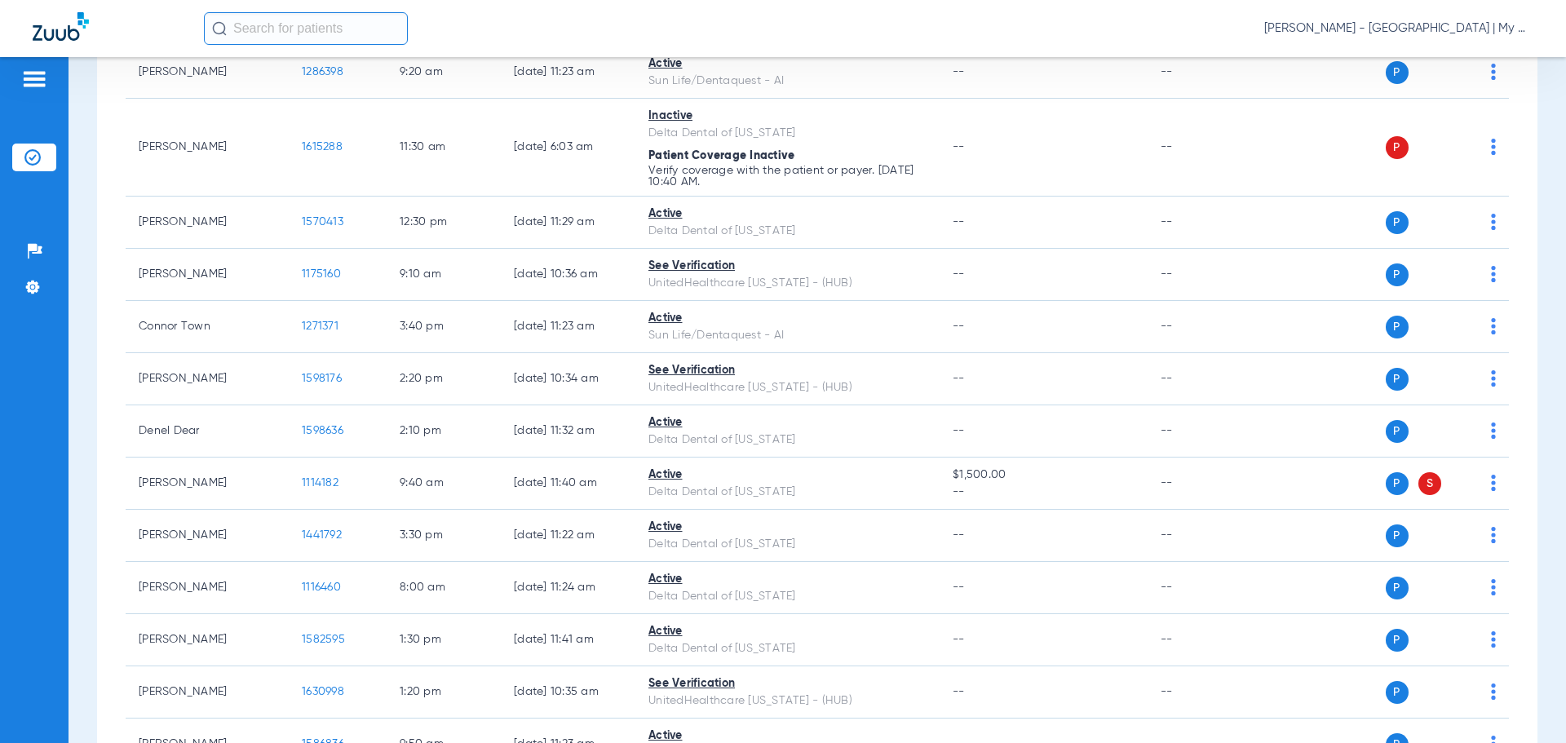
scroll to position [125, 0]
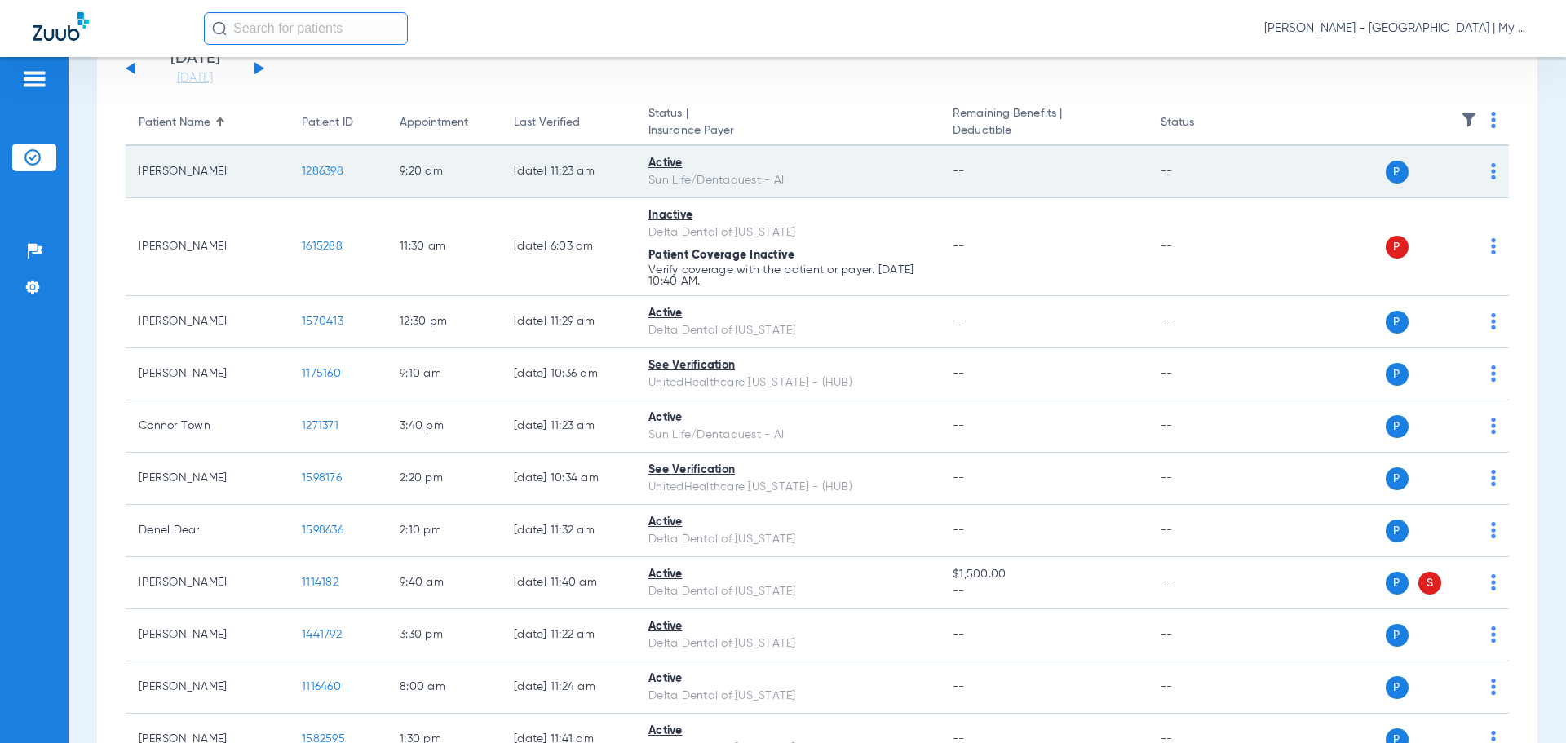
click at [320, 173] on span "1286398" at bounding box center [323, 171] width 42 height 11
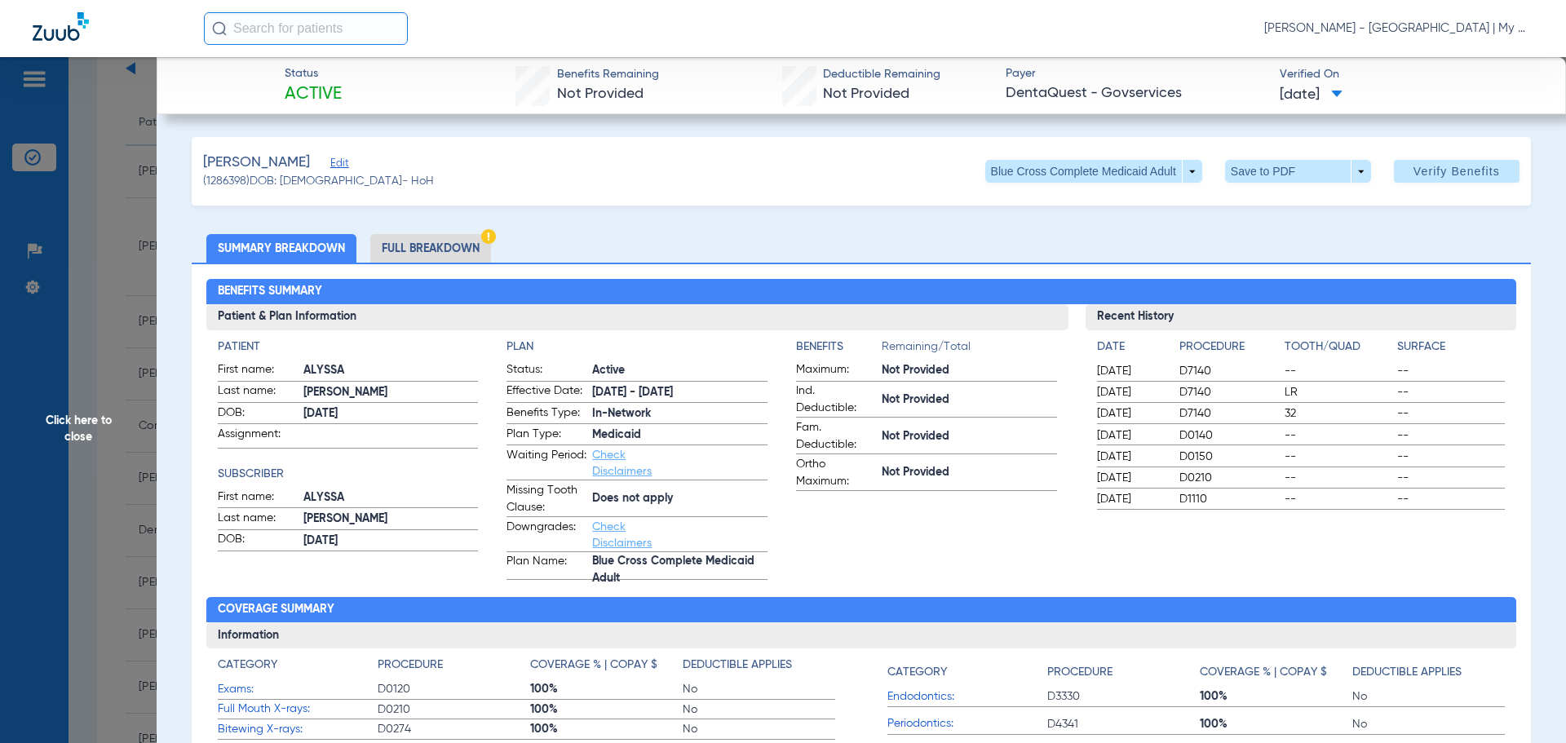
click at [462, 242] on li "Full Breakdown" at bounding box center [430, 248] width 121 height 29
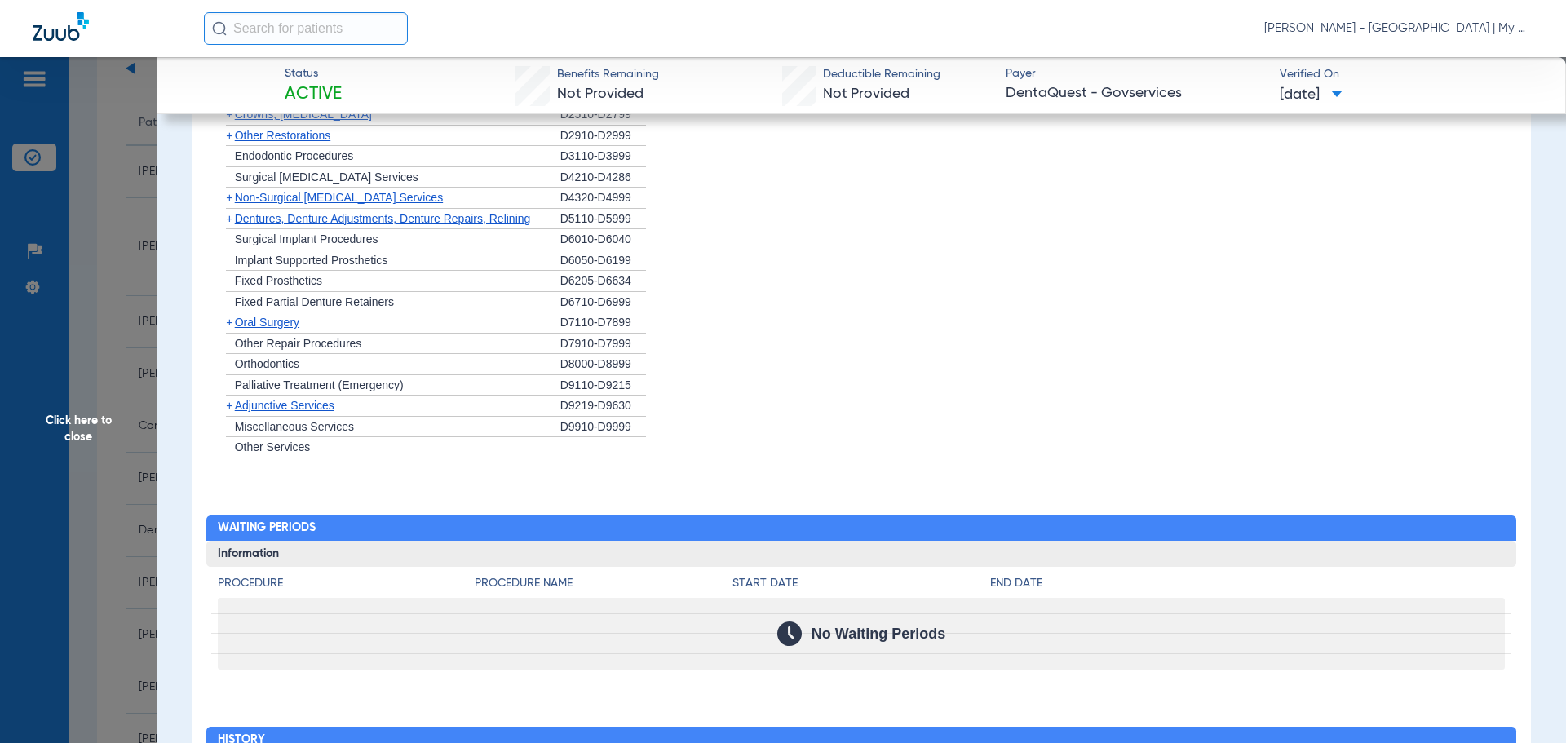
scroll to position [1760, 0]
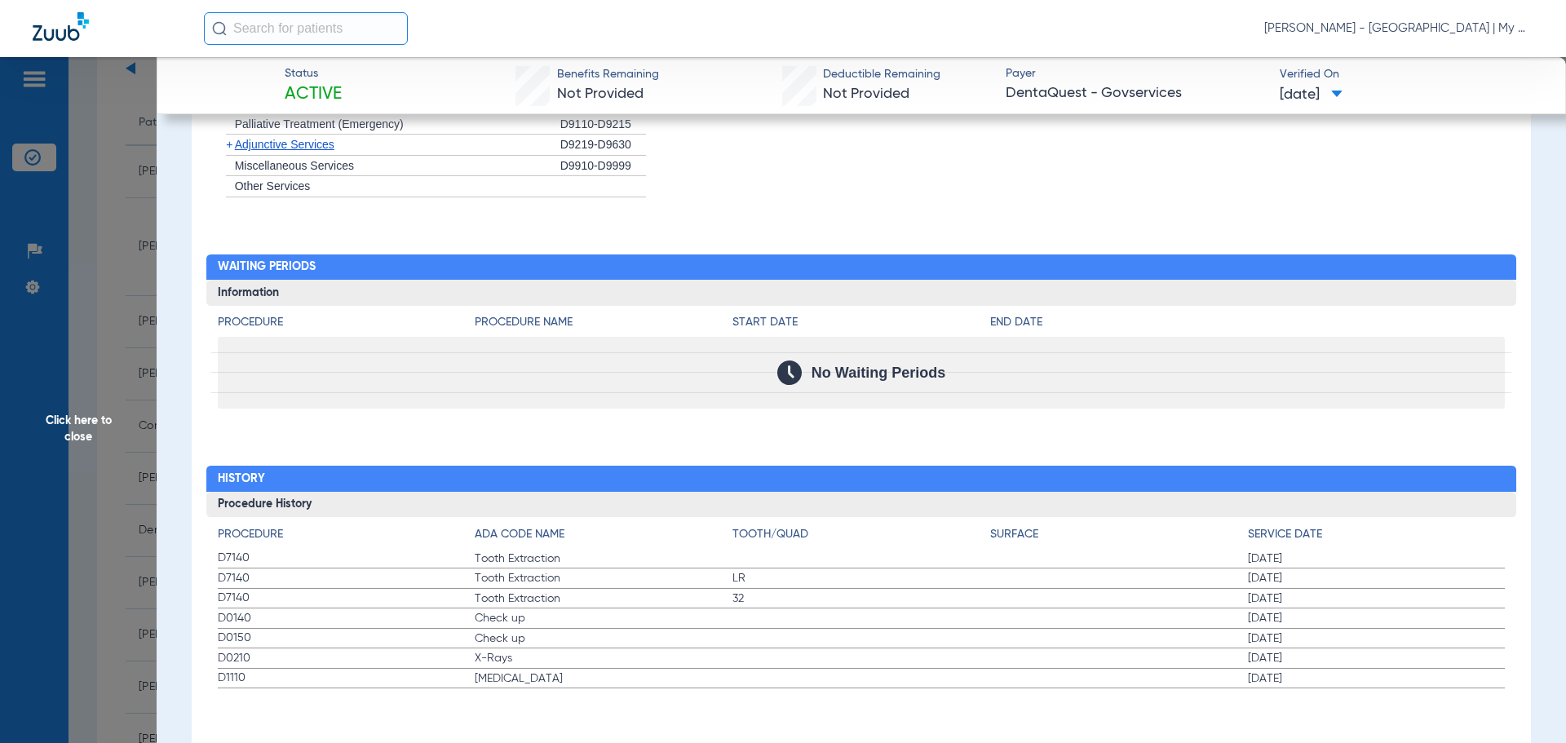
click at [510, 640] on span "Check up" at bounding box center [604, 638] width 258 height 16
click at [496, 658] on span "X-Rays" at bounding box center [604, 658] width 258 height 16
click at [94, 427] on span "Click here to close" at bounding box center [78, 428] width 157 height 743
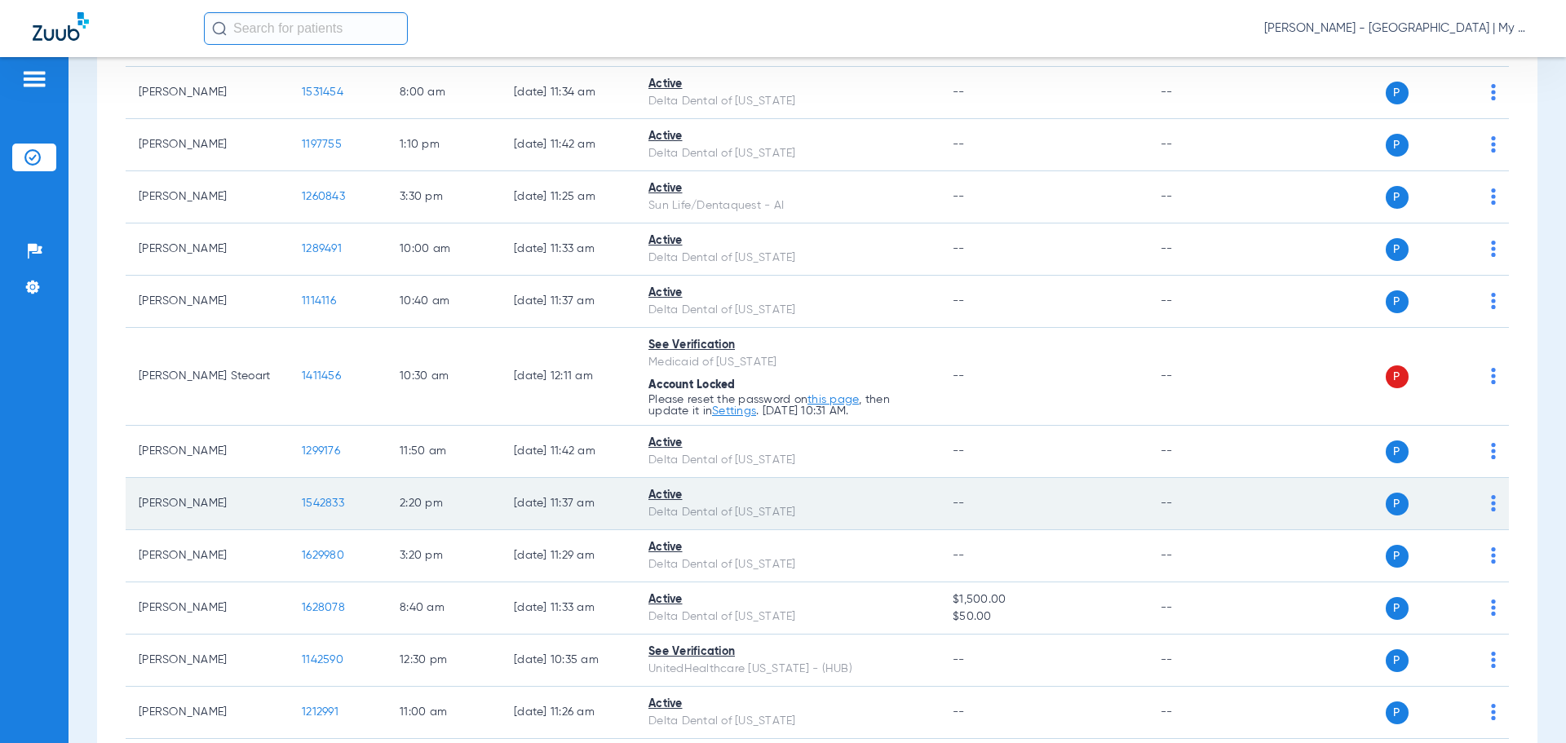
scroll to position [1348, 0]
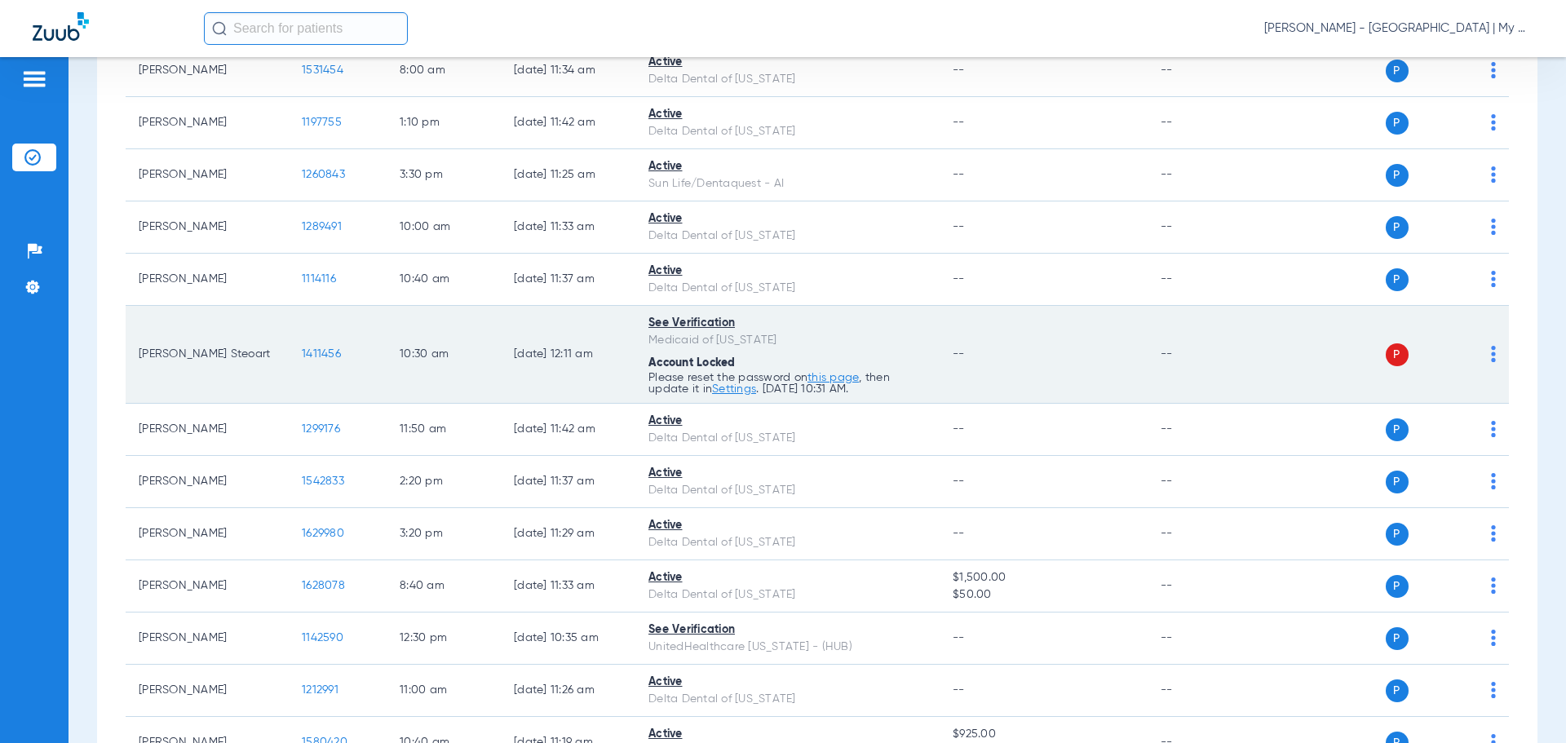
click at [323, 351] on span "1411456" at bounding box center [321, 353] width 39 height 11
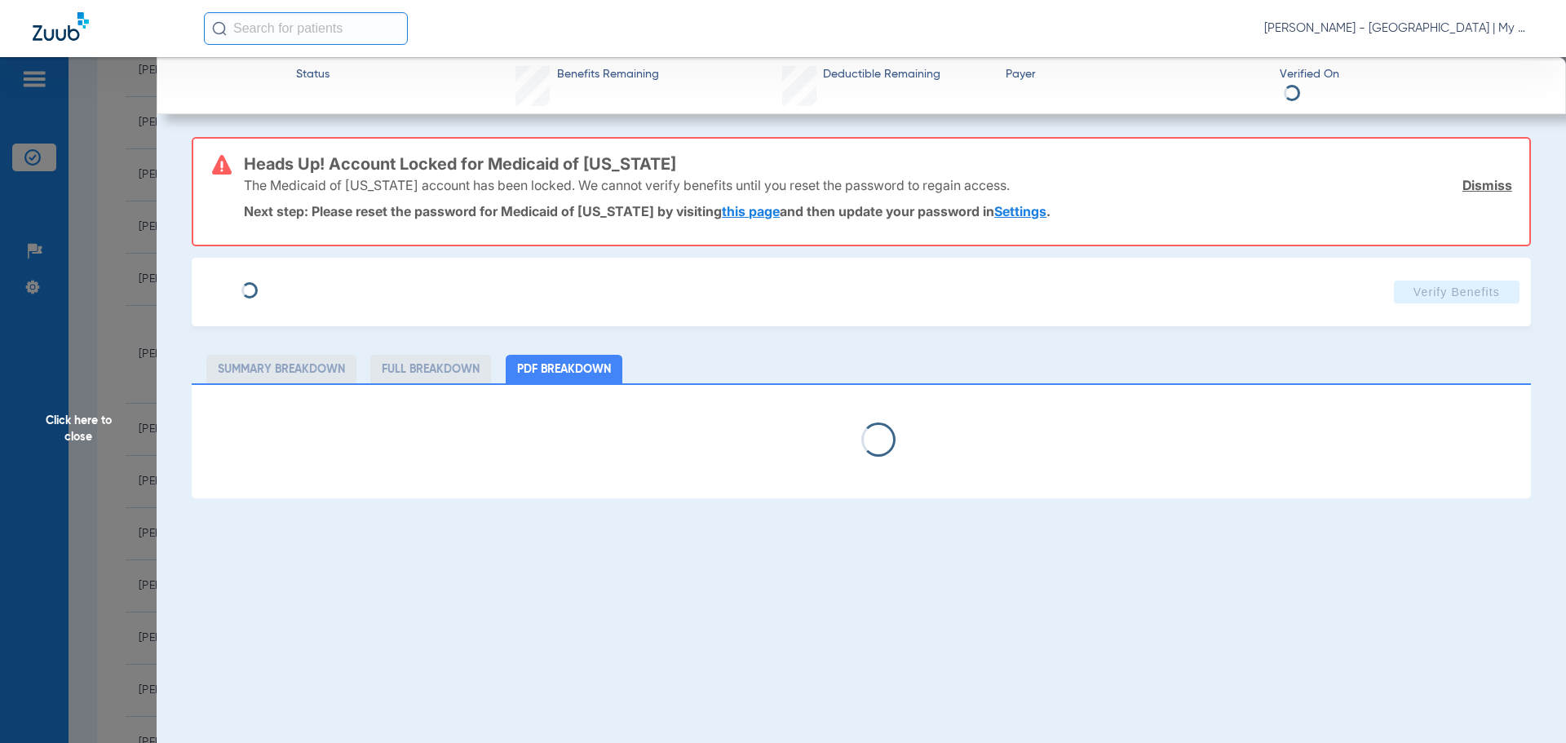
select select "page-width"
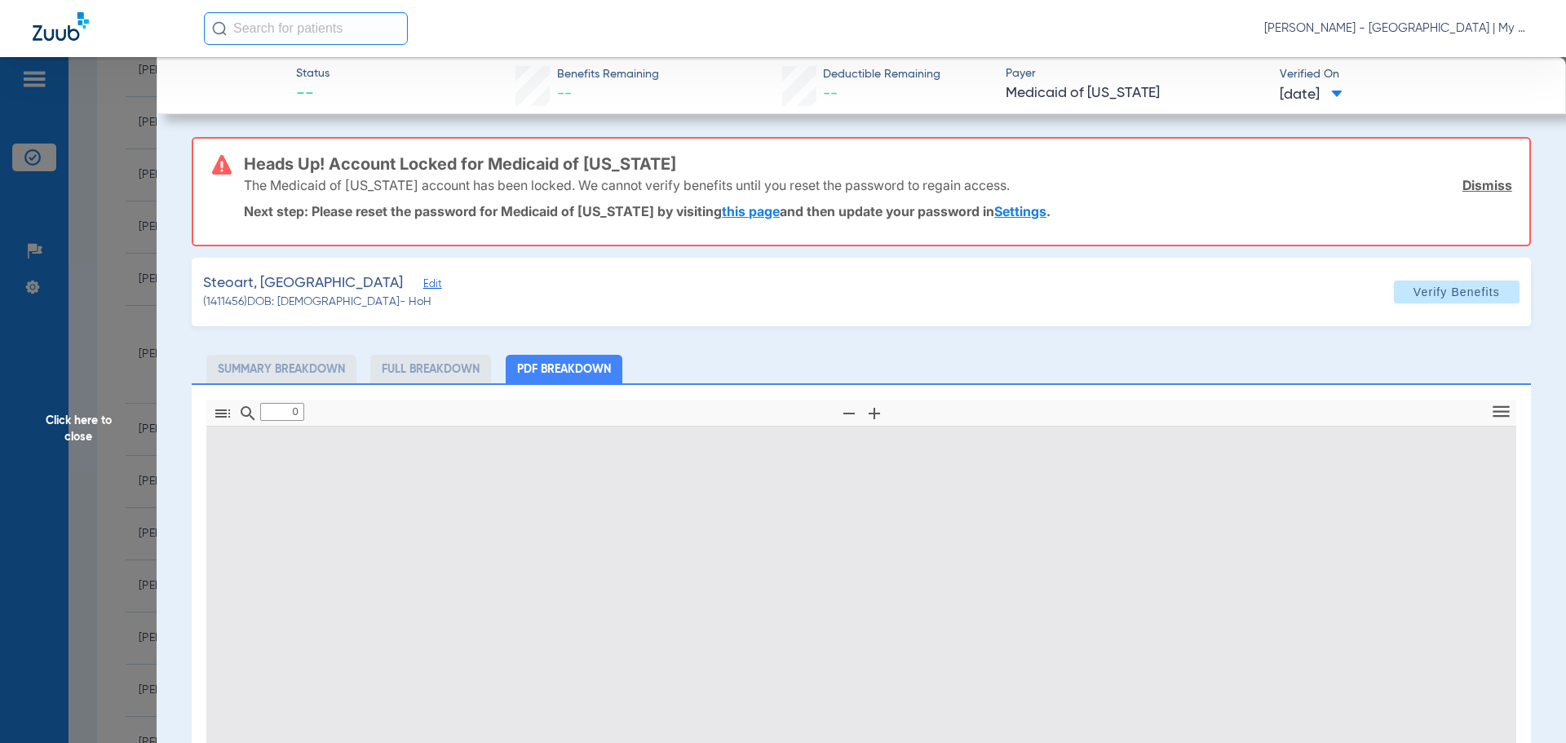
type input "1"
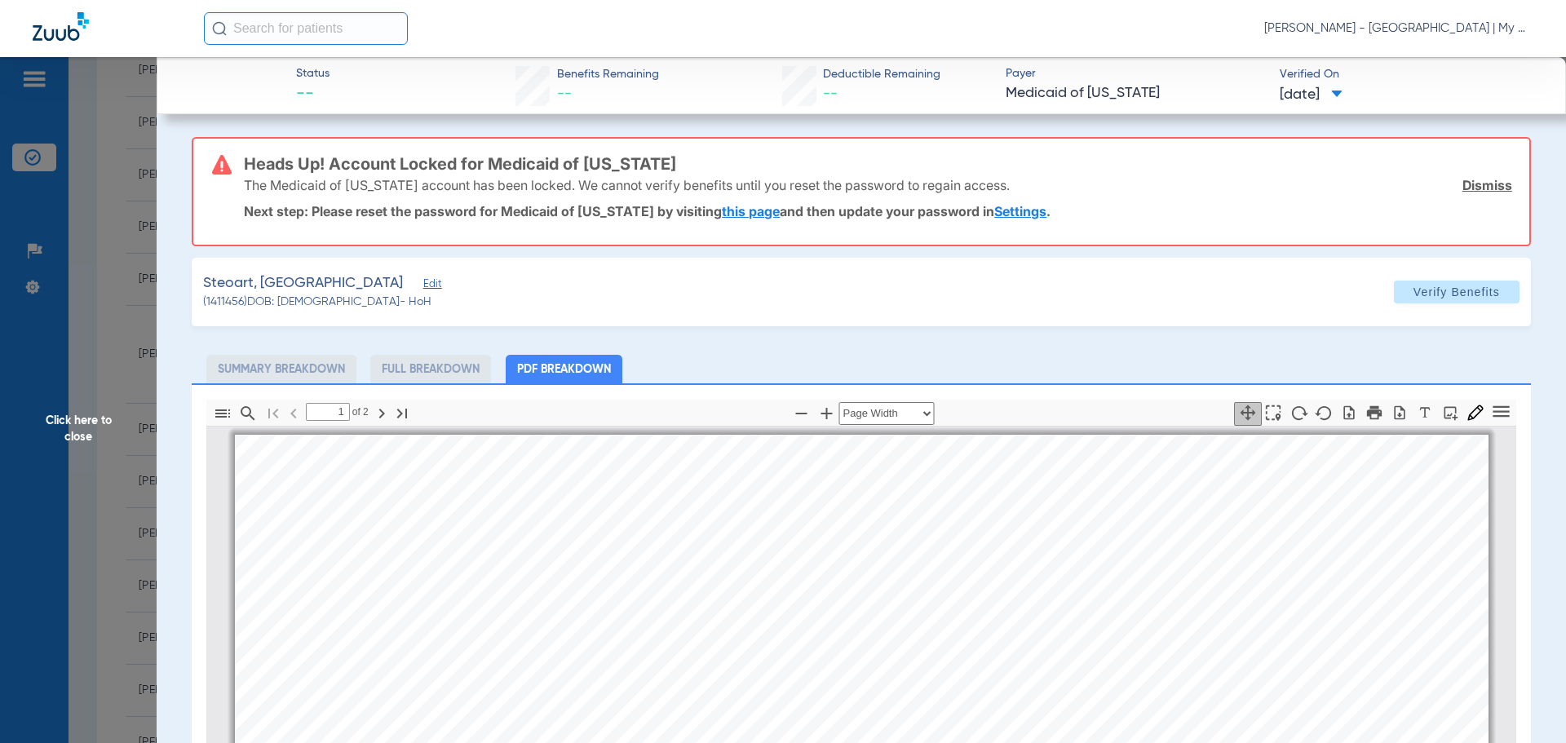
scroll to position [8, 0]
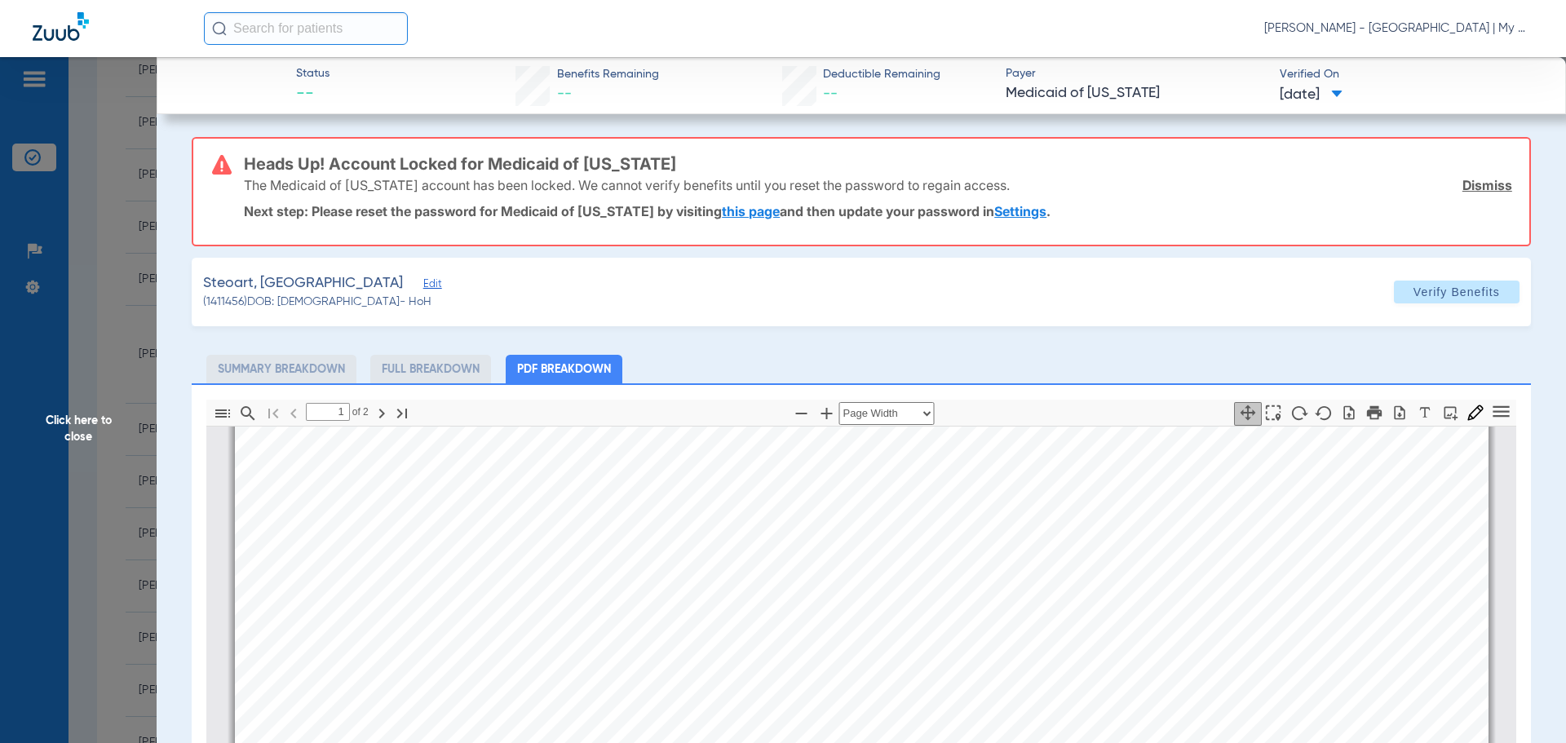
drag, startPoint x: 77, startPoint y: 423, endPoint x: 188, endPoint y: 429, distance: 111.9
click at [77, 423] on span "Click here to close" at bounding box center [78, 428] width 157 height 743
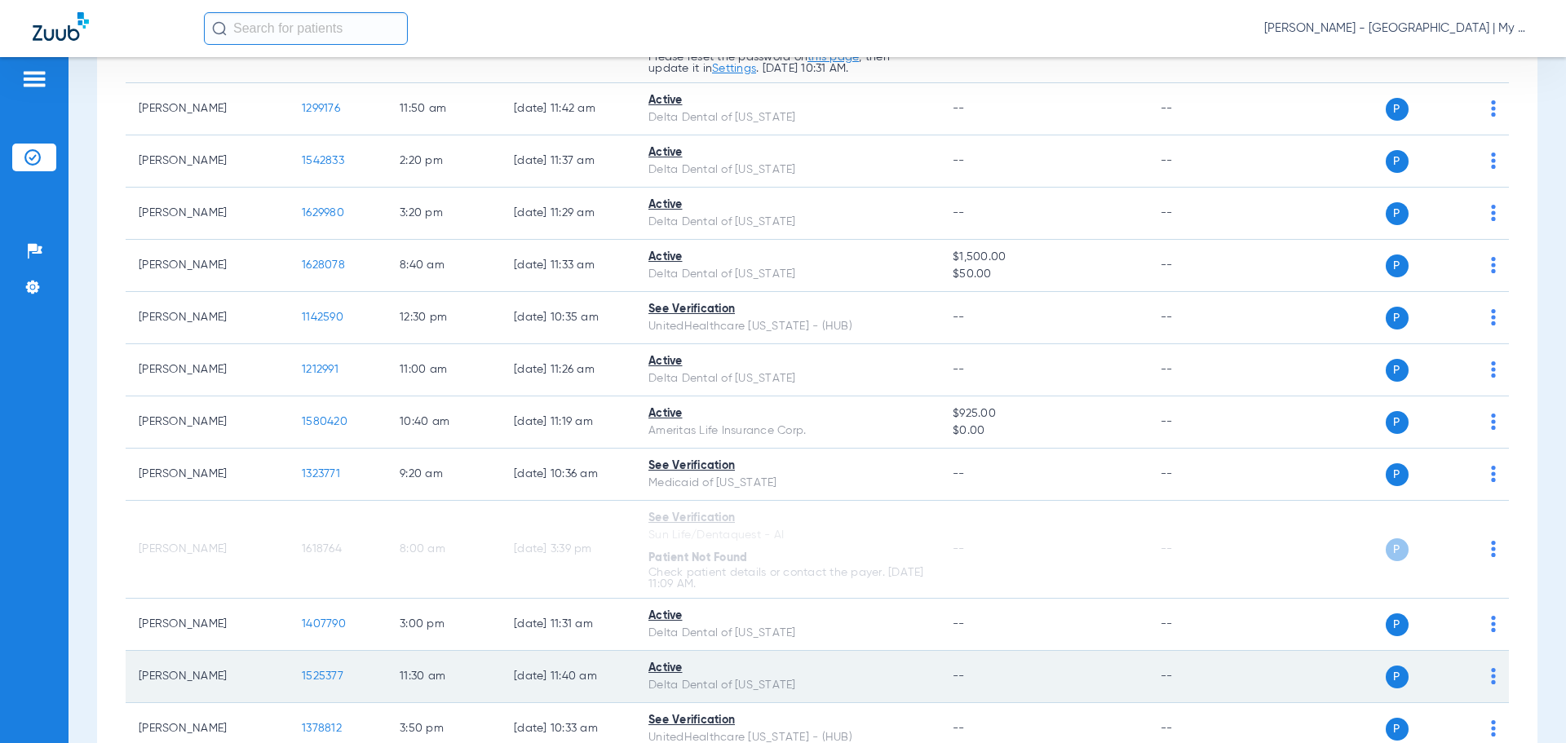
scroll to position [1837, 0]
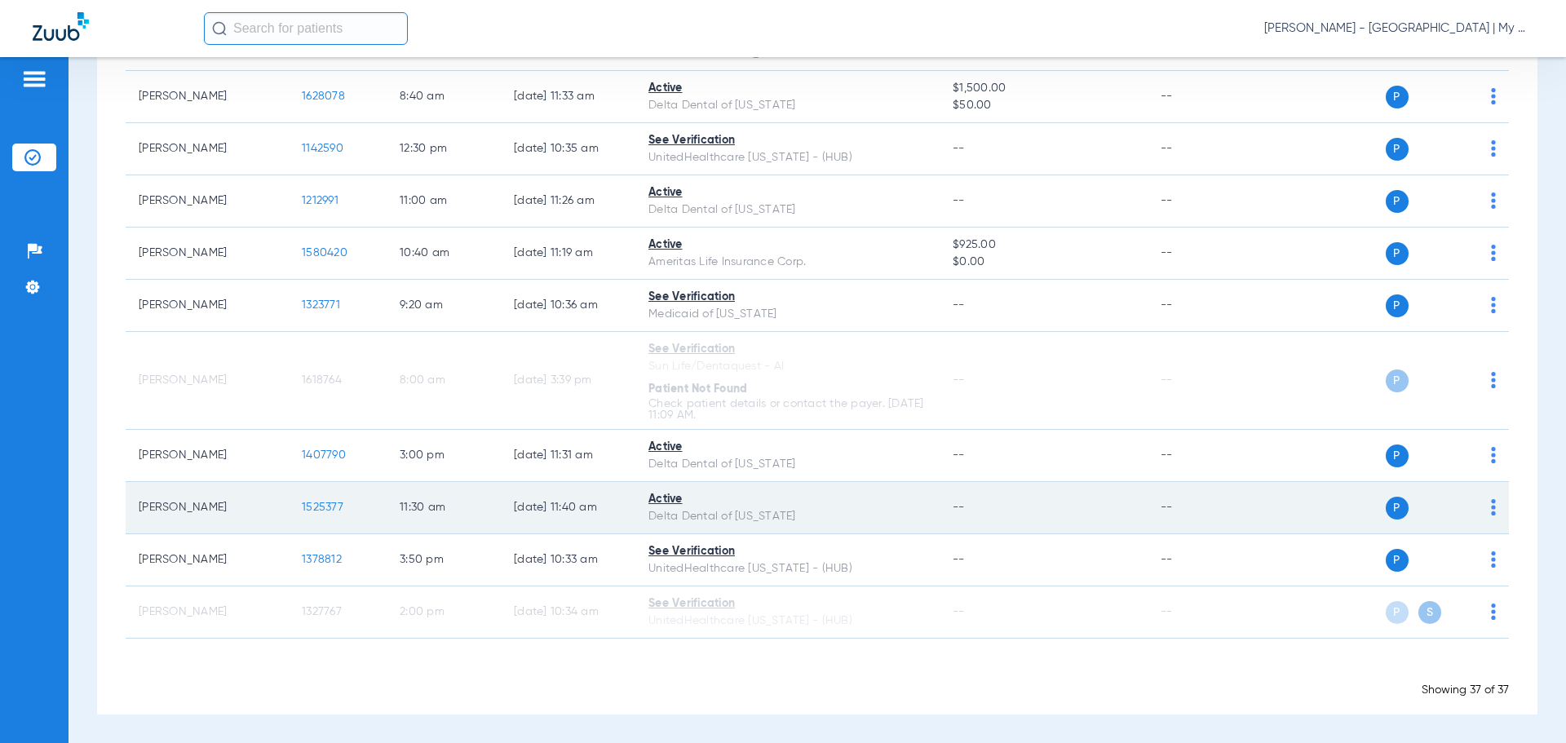
click at [322, 506] on span "1525377" at bounding box center [323, 507] width 42 height 11
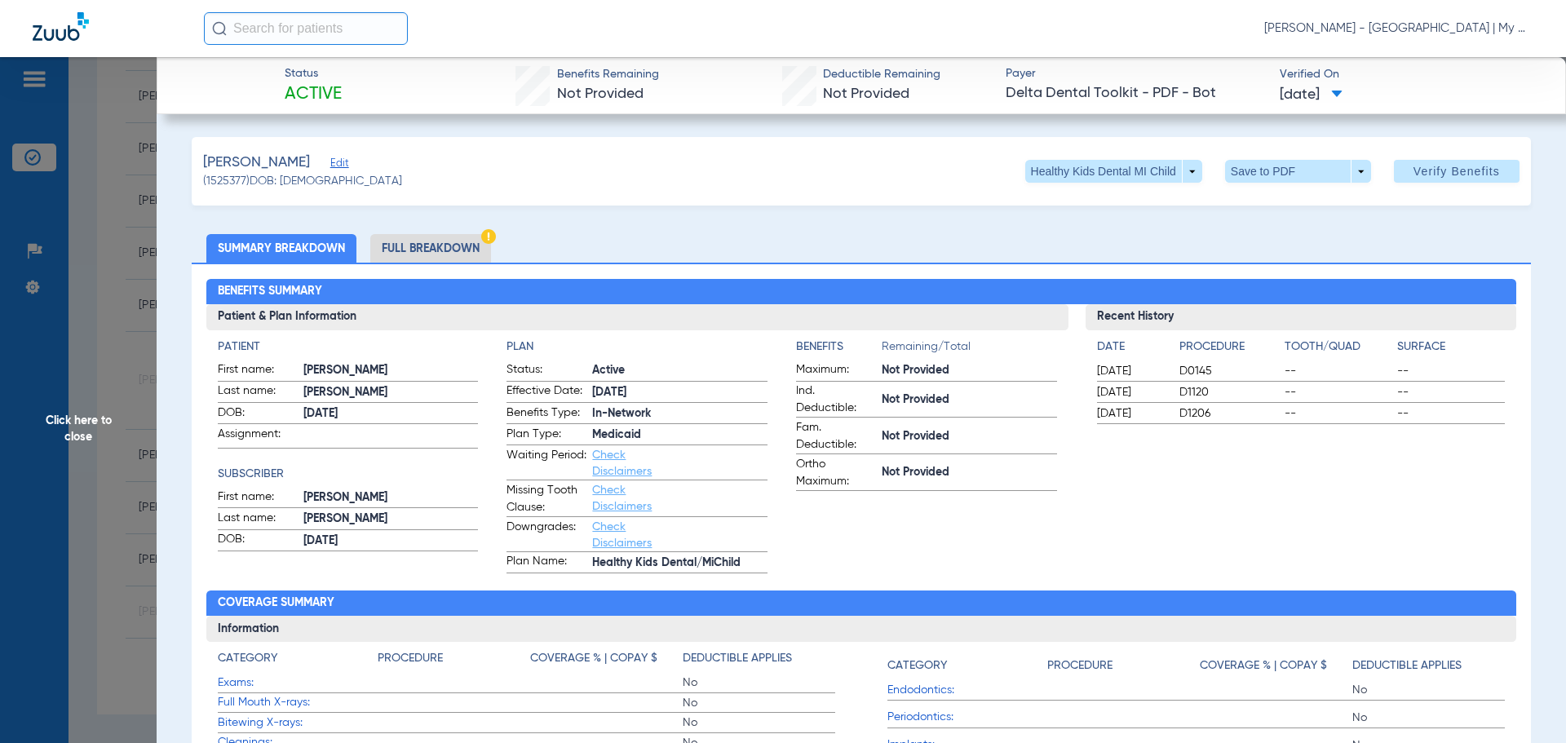
click at [429, 246] on li "Full Breakdown" at bounding box center [430, 248] width 121 height 29
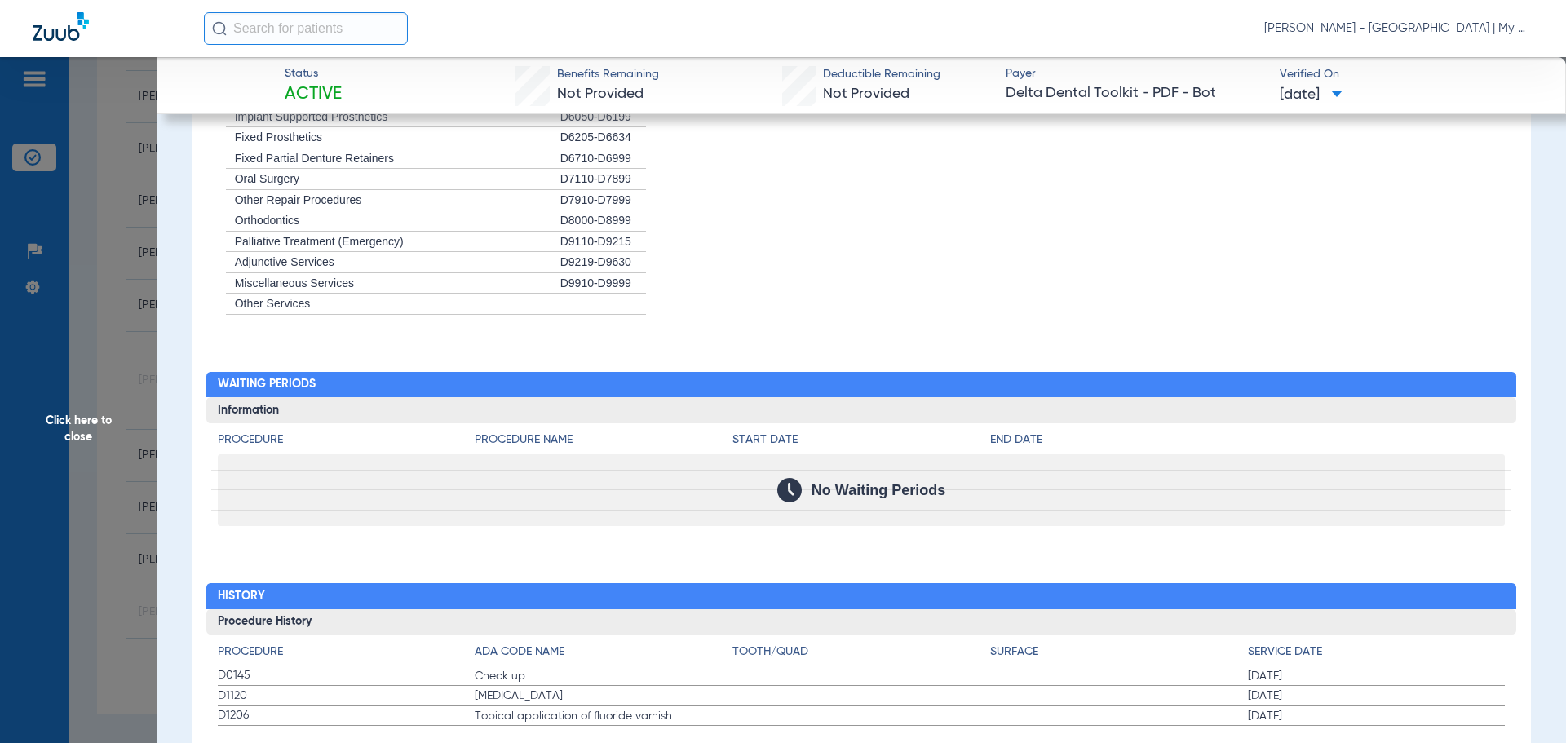
scroll to position [1670, 0]
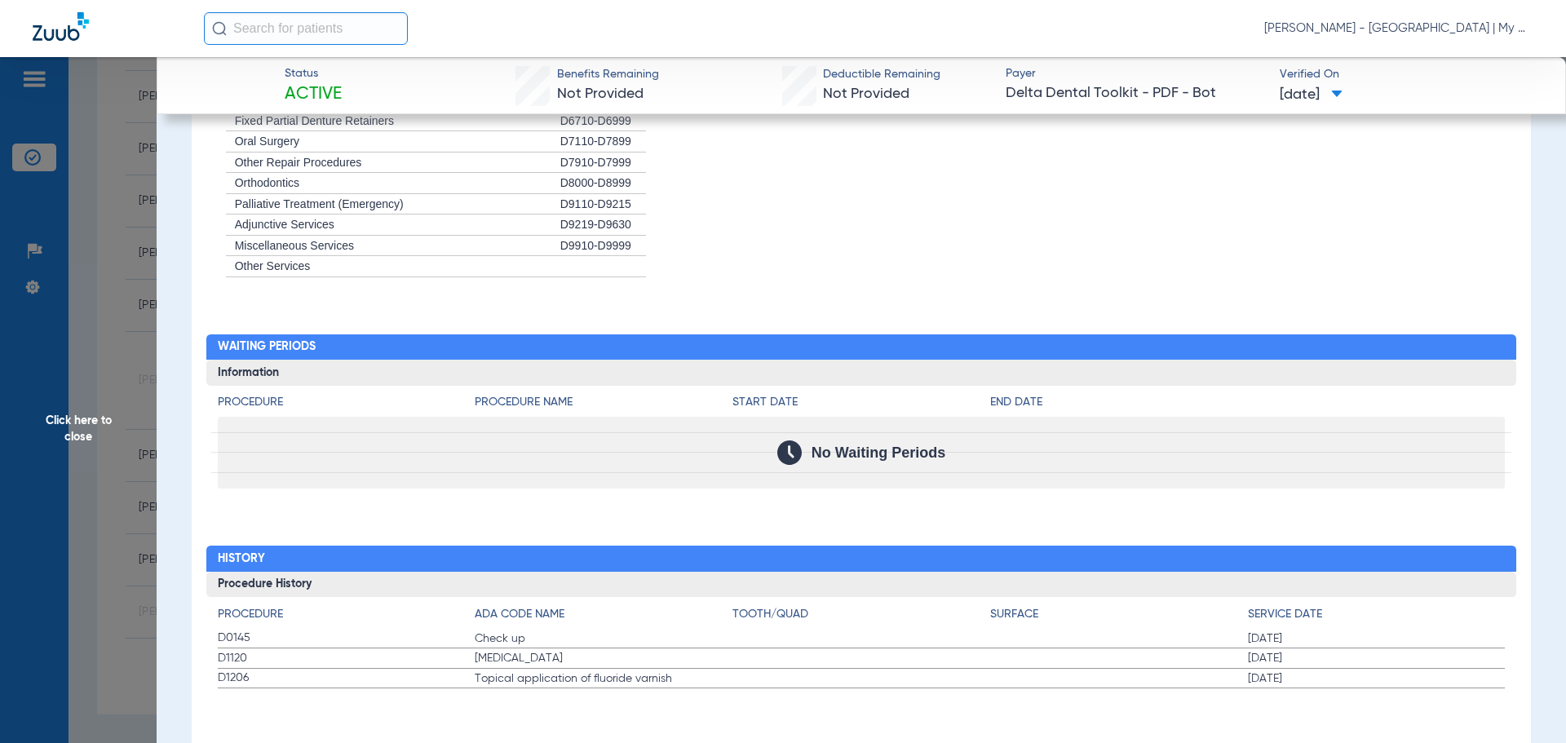
click at [88, 425] on span "Click here to close" at bounding box center [78, 428] width 157 height 743
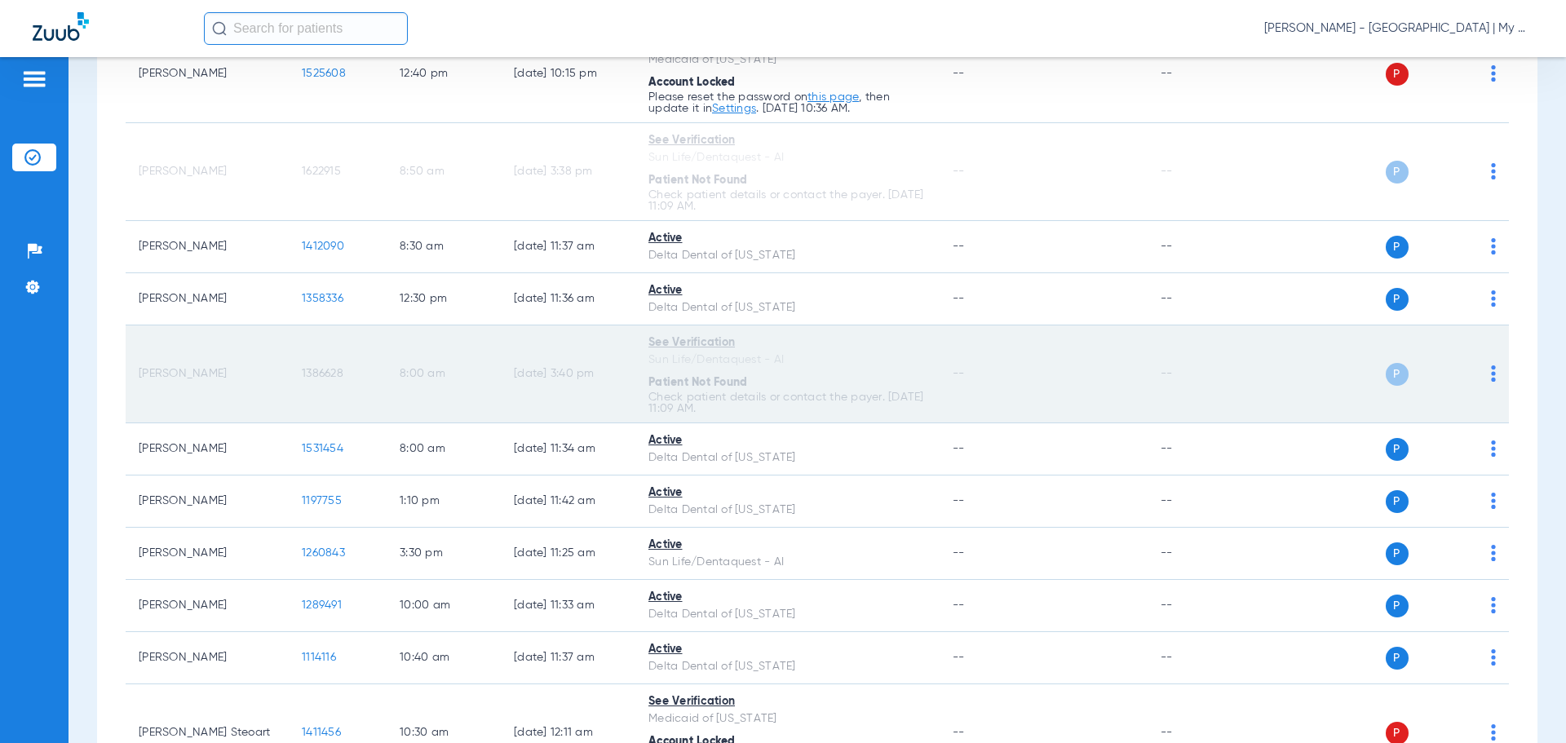
scroll to position [940, 0]
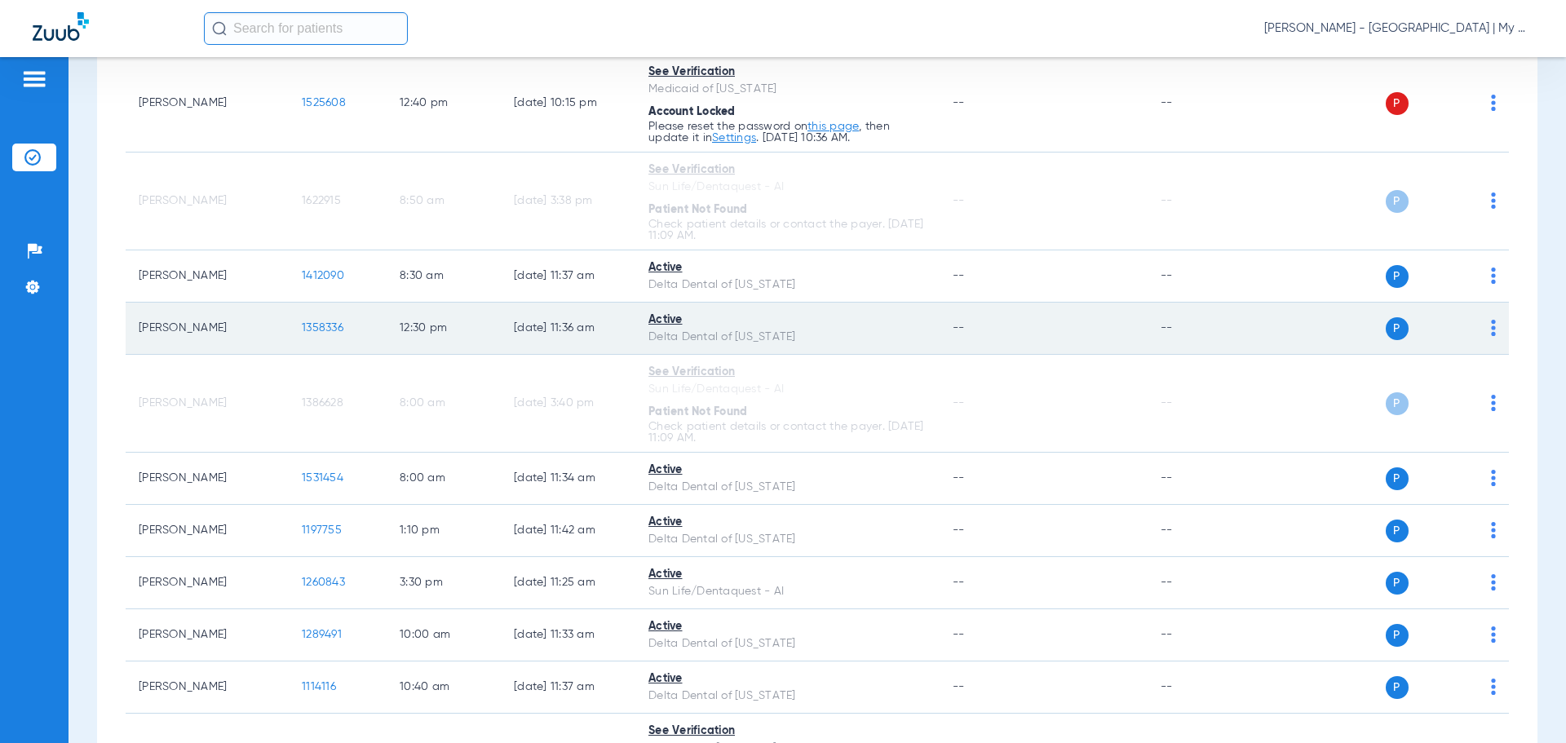
click at [326, 326] on span "1358336" at bounding box center [323, 327] width 42 height 11
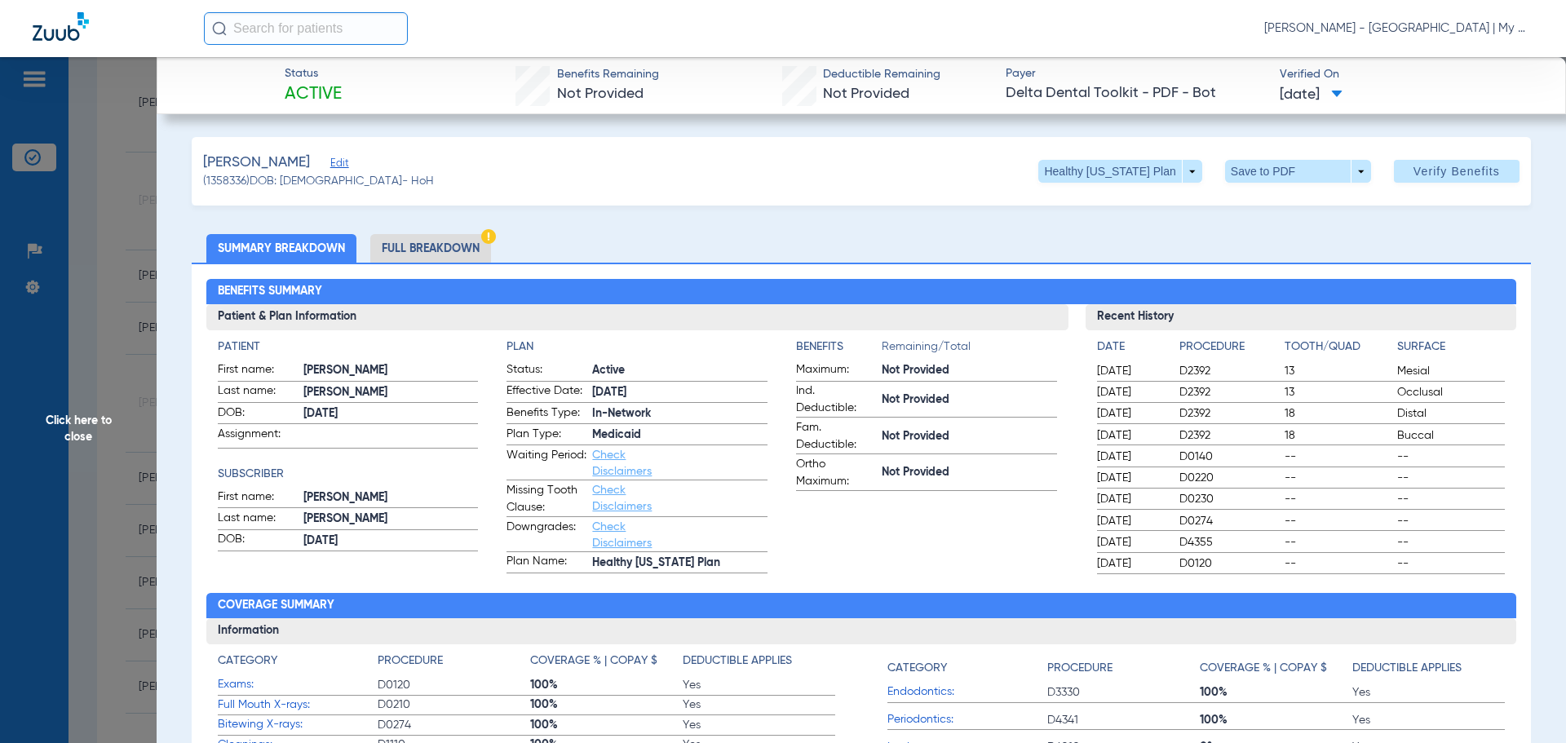
click at [413, 247] on li "Full Breakdown" at bounding box center [430, 248] width 121 height 29
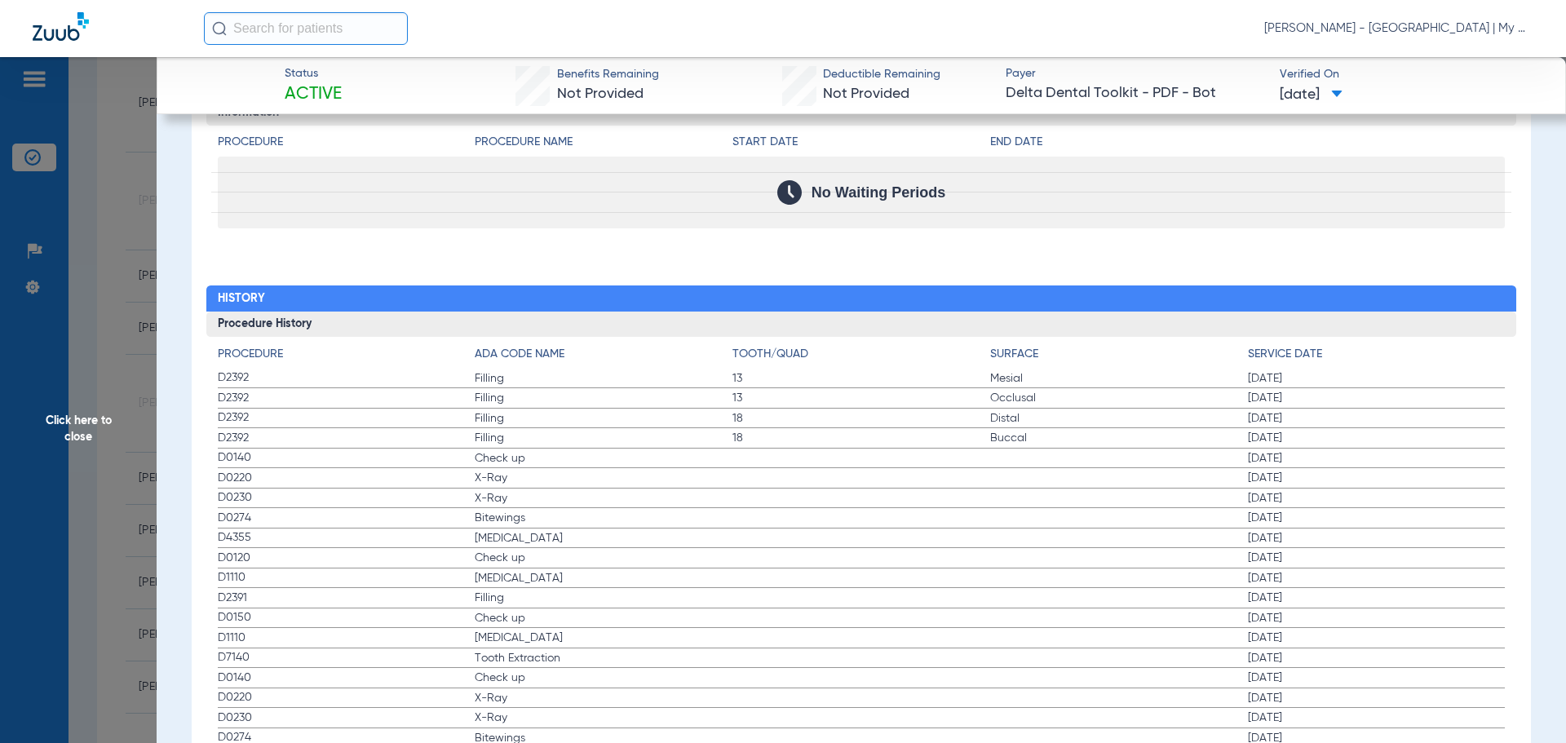
scroll to position [1957, 0]
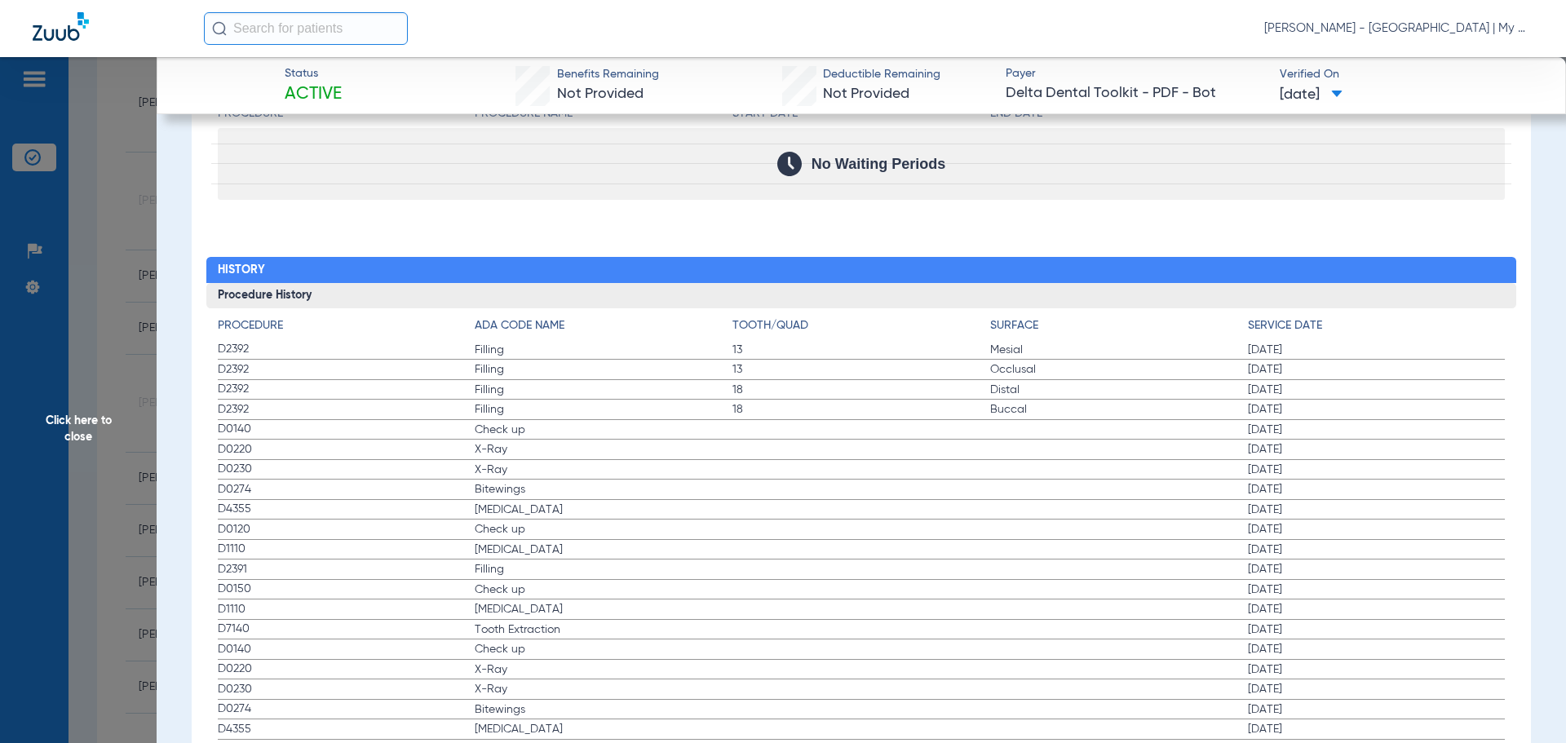
click at [497, 436] on span "Check up" at bounding box center [604, 430] width 258 height 16
click at [503, 453] on span "X-Ray" at bounding box center [604, 449] width 258 height 16
click at [504, 469] on span "X-Ray" at bounding box center [604, 470] width 258 height 16
click at [501, 493] on span "Bitewings" at bounding box center [604, 489] width 258 height 16
click at [493, 511] on span "Teeth Cleaning" at bounding box center [604, 510] width 258 height 16
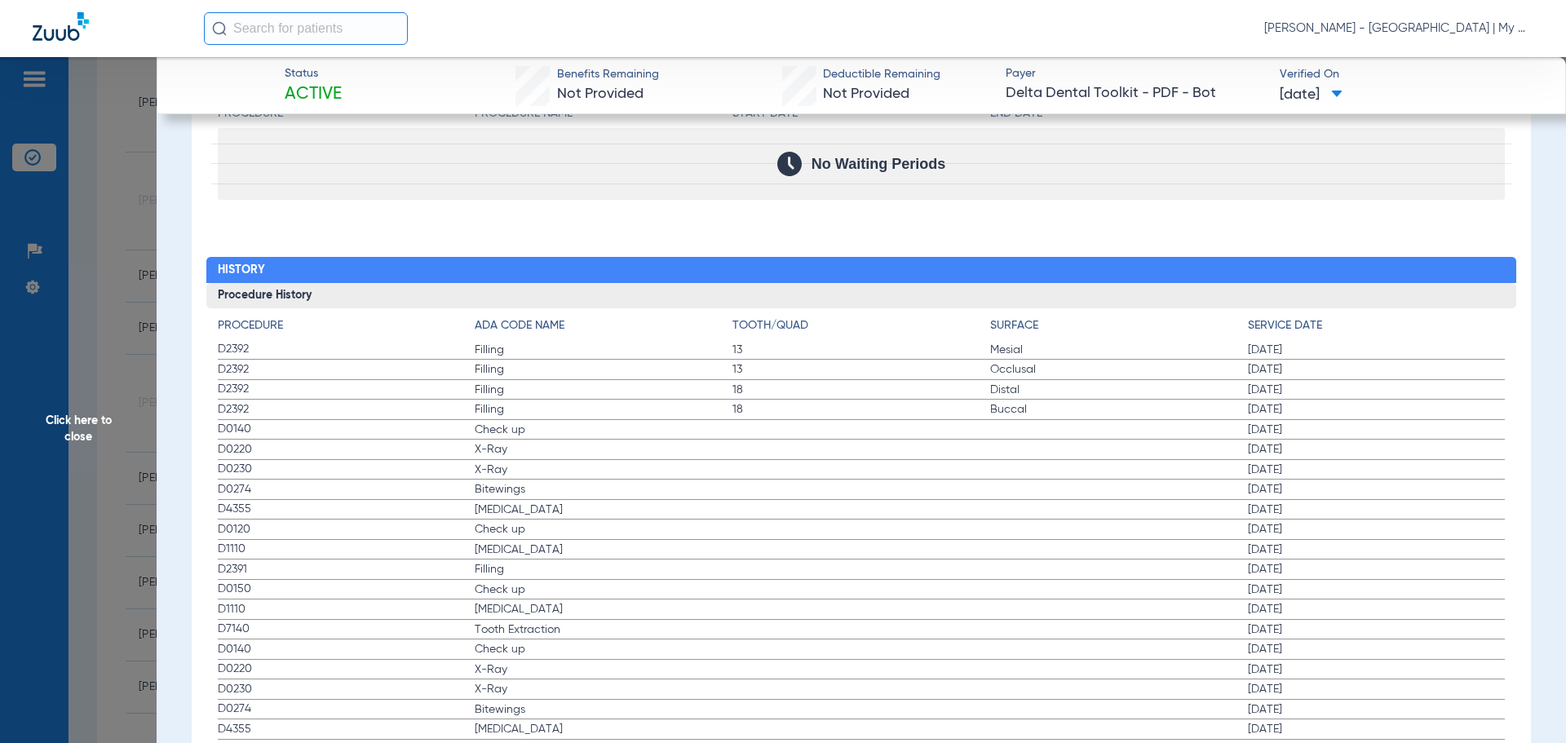
click at [491, 533] on span "Check up" at bounding box center [604, 529] width 258 height 16
click at [505, 433] on span "Check up" at bounding box center [604, 430] width 258 height 16
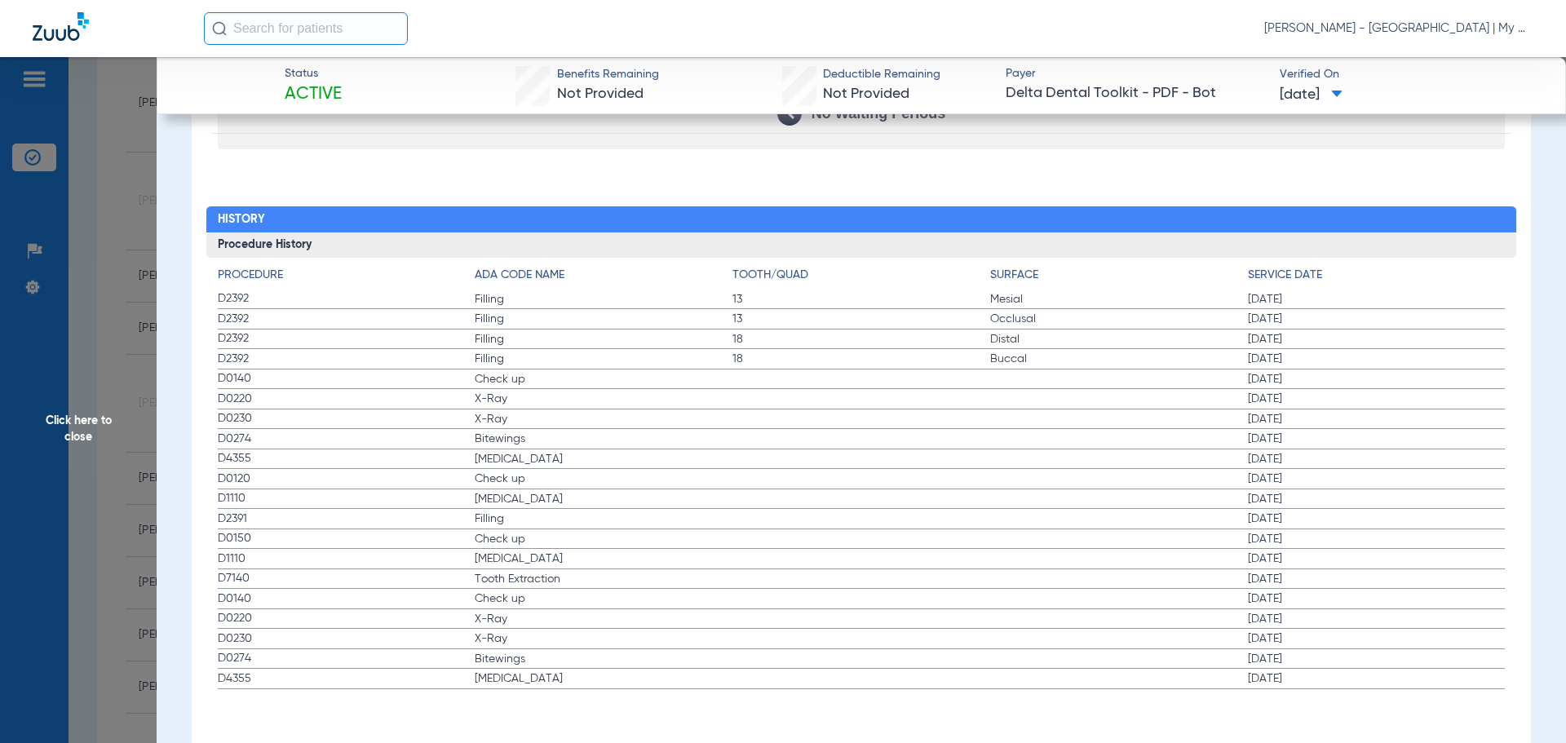
click at [118, 425] on span "Click here to close" at bounding box center [78, 428] width 157 height 743
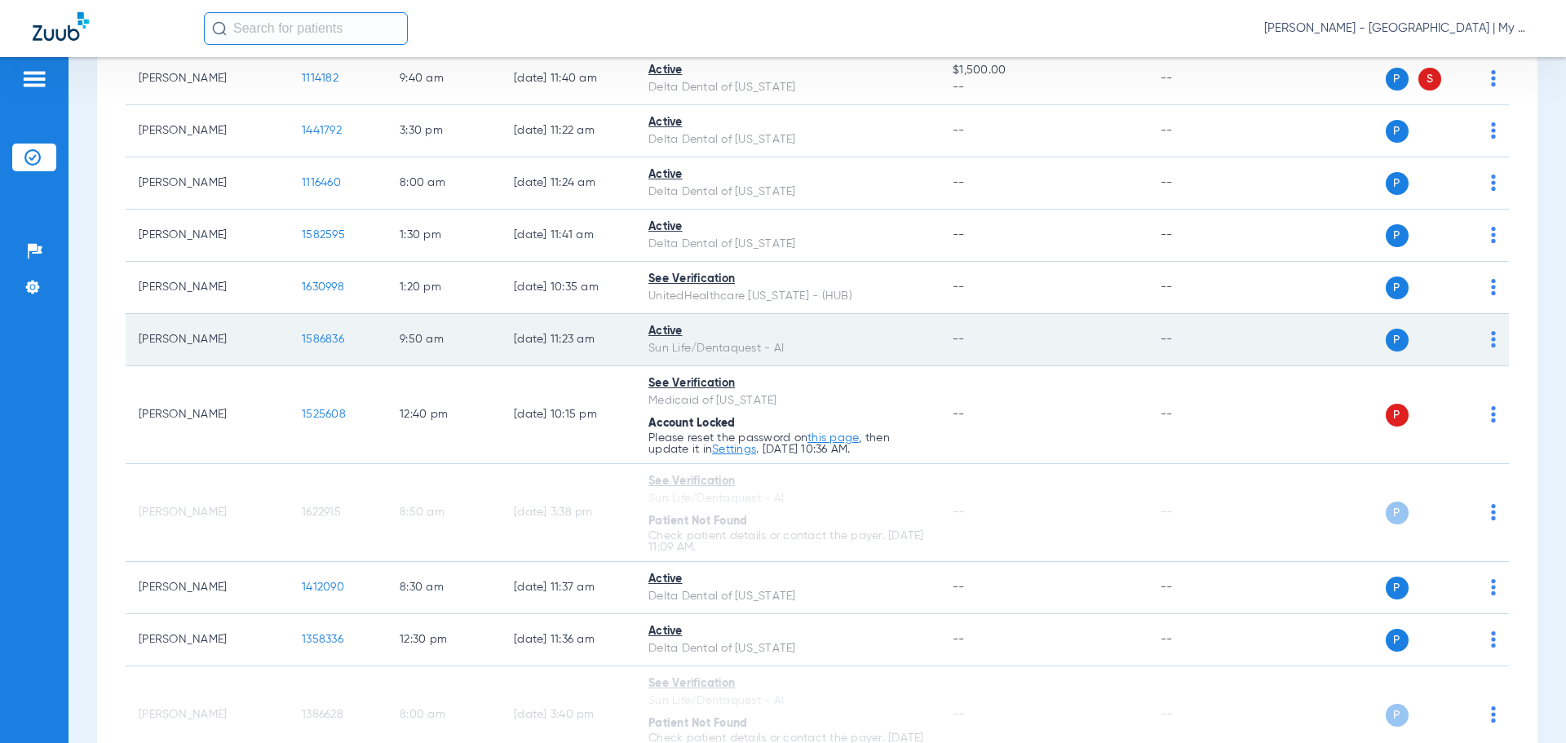
scroll to position [614, 0]
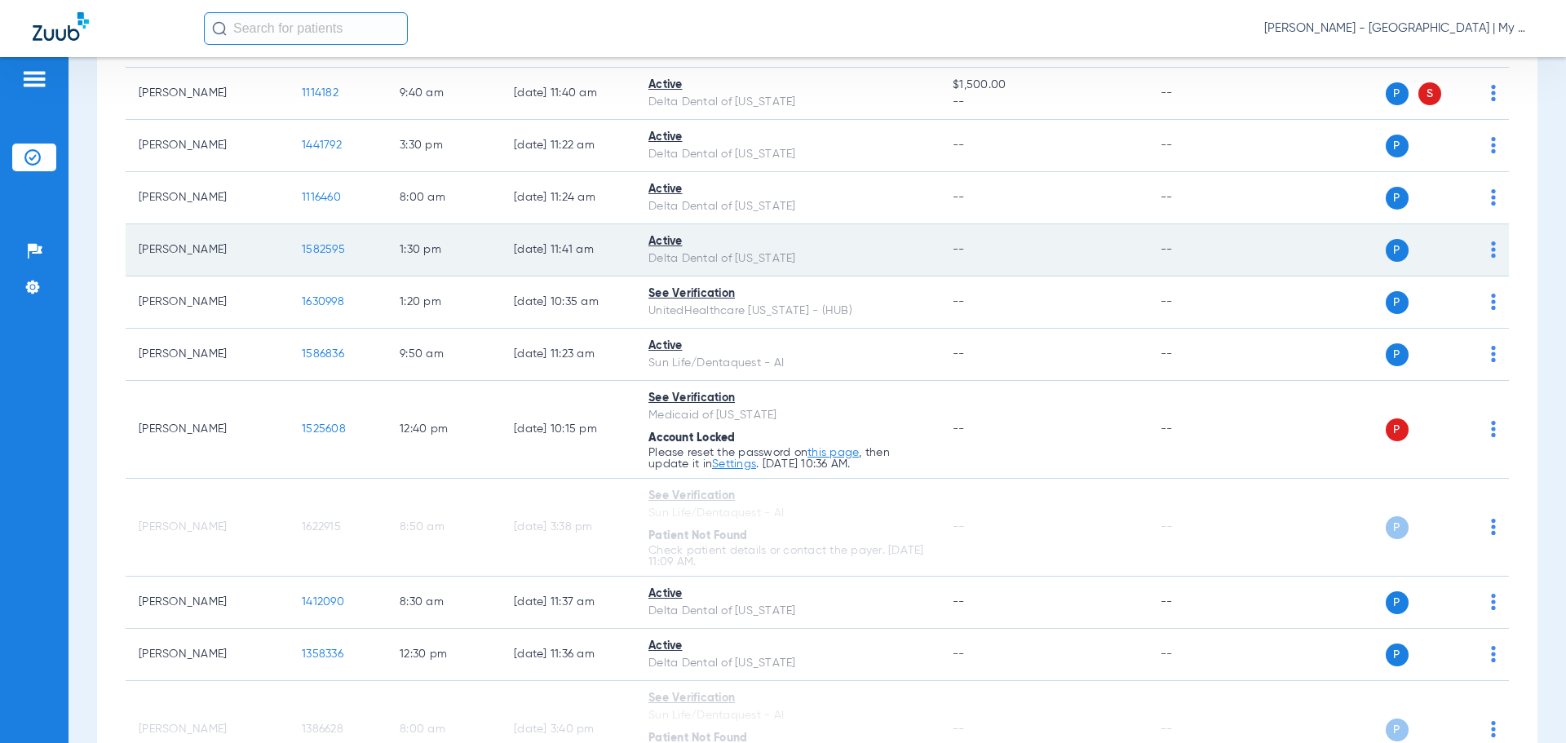
click at [314, 248] on span "1582595" at bounding box center [323, 249] width 43 height 11
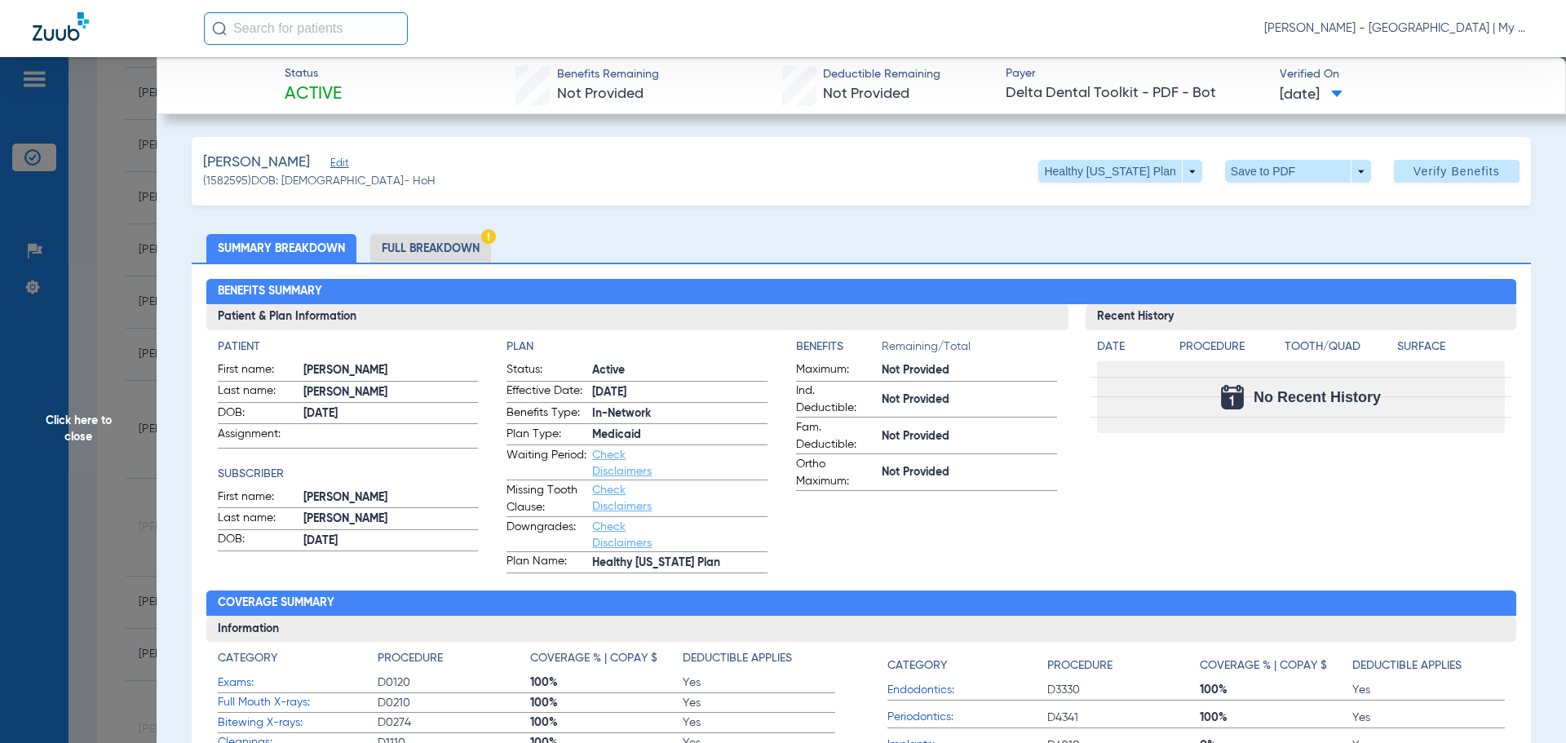
scroll to position [82, 0]
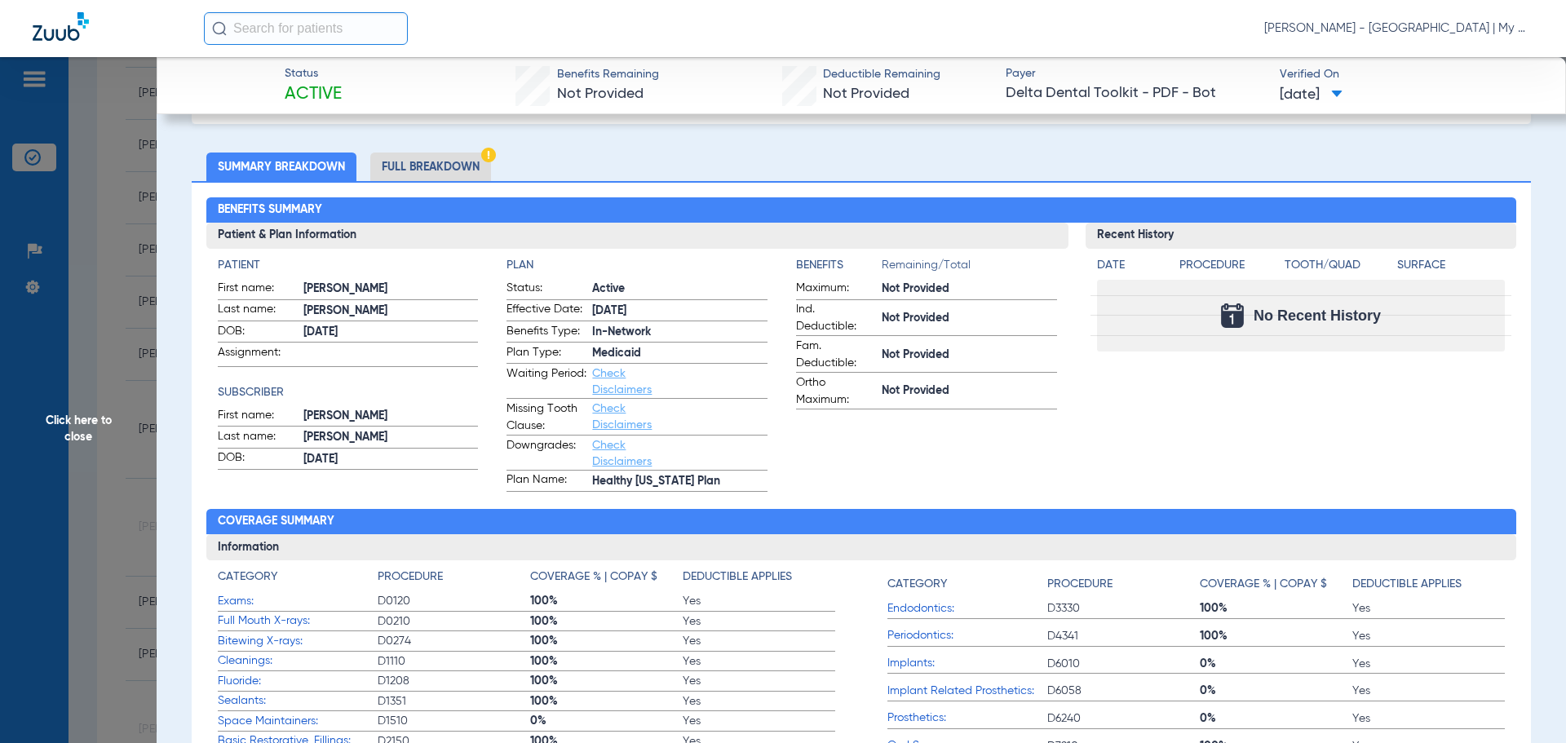
click at [473, 173] on li "Full Breakdown" at bounding box center [430, 167] width 121 height 29
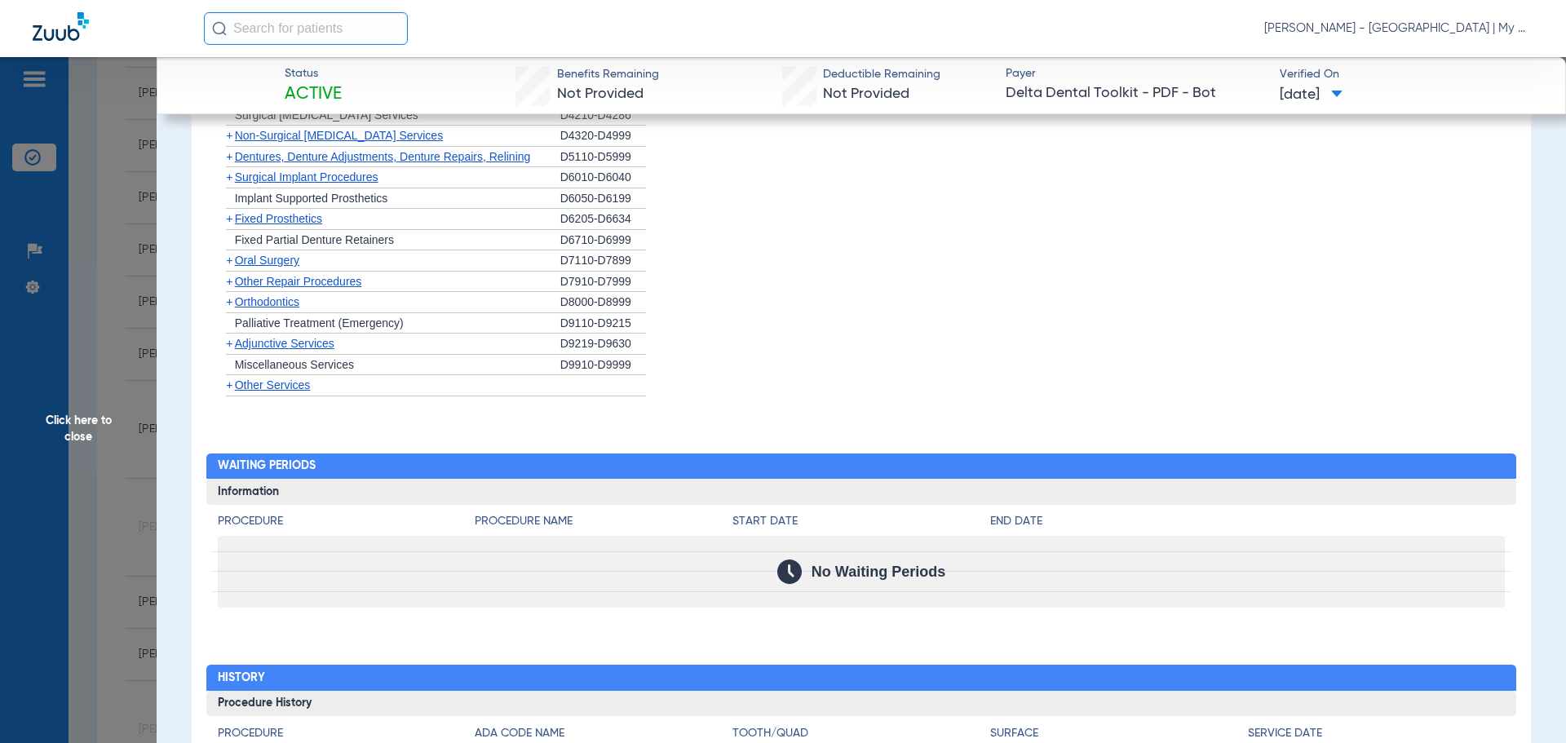
scroll to position [1682, 0]
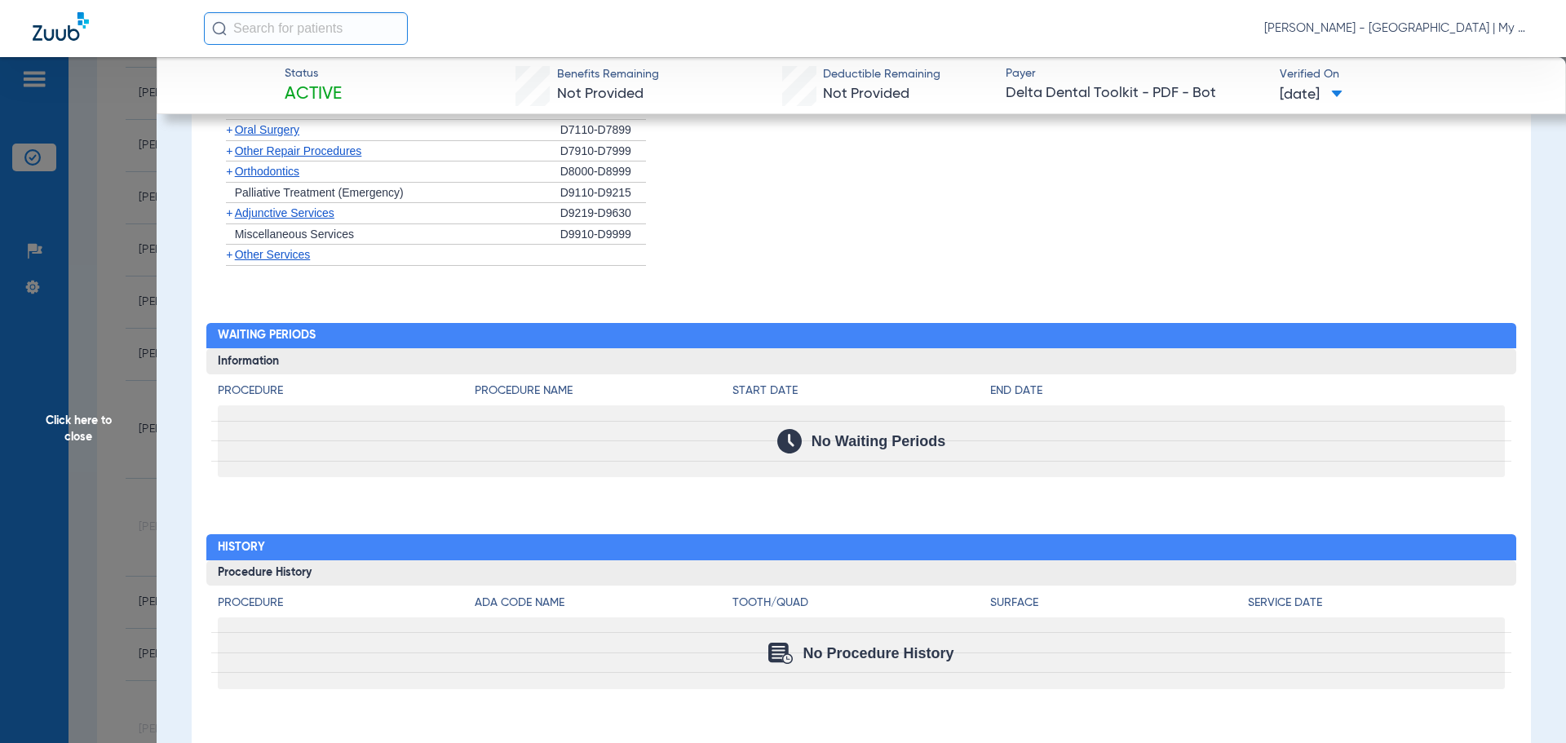
drag, startPoint x: 95, startPoint y: 413, endPoint x: 969, endPoint y: 274, distance: 884.4
click at [97, 414] on span "Click here to close" at bounding box center [78, 428] width 157 height 743
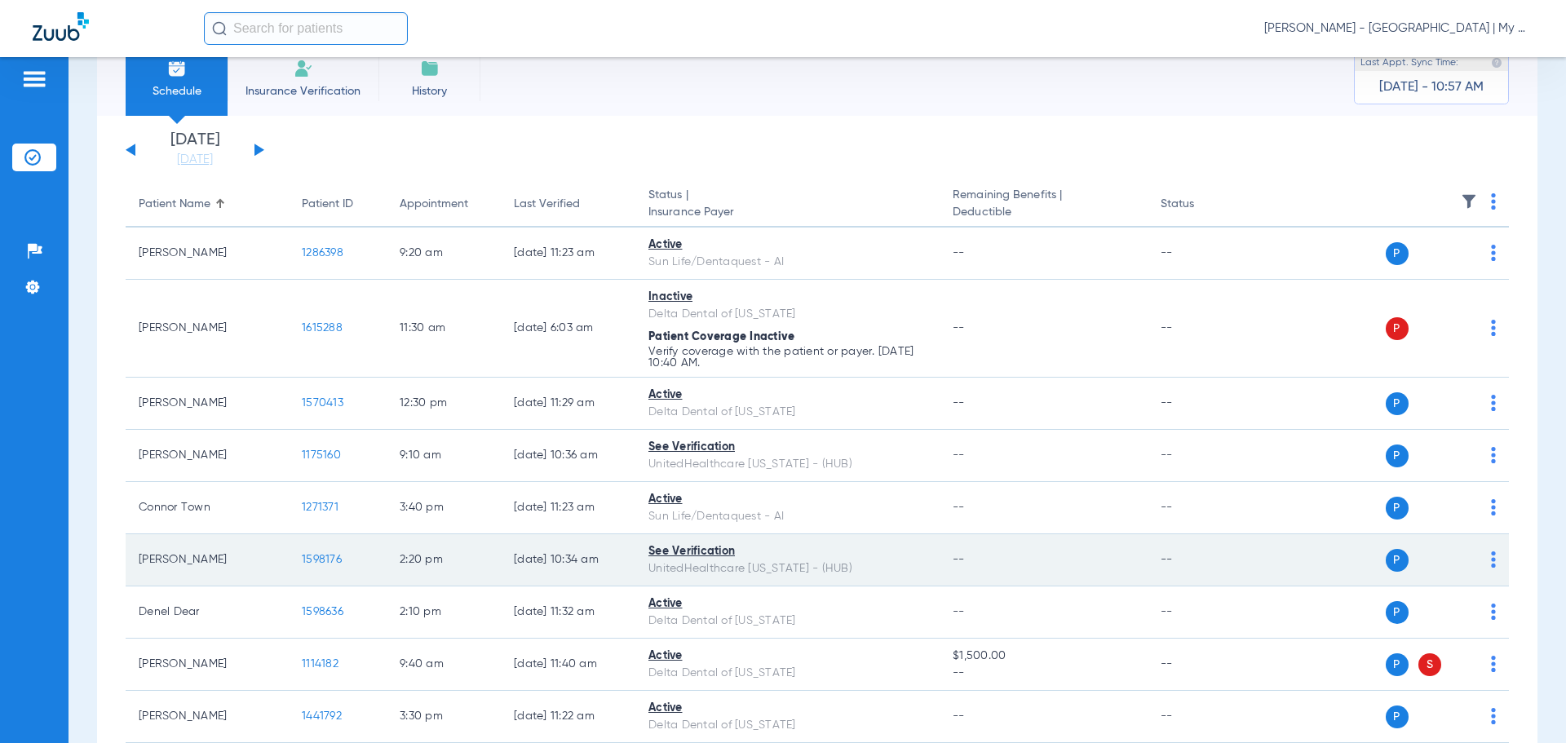
scroll to position [125, 0]
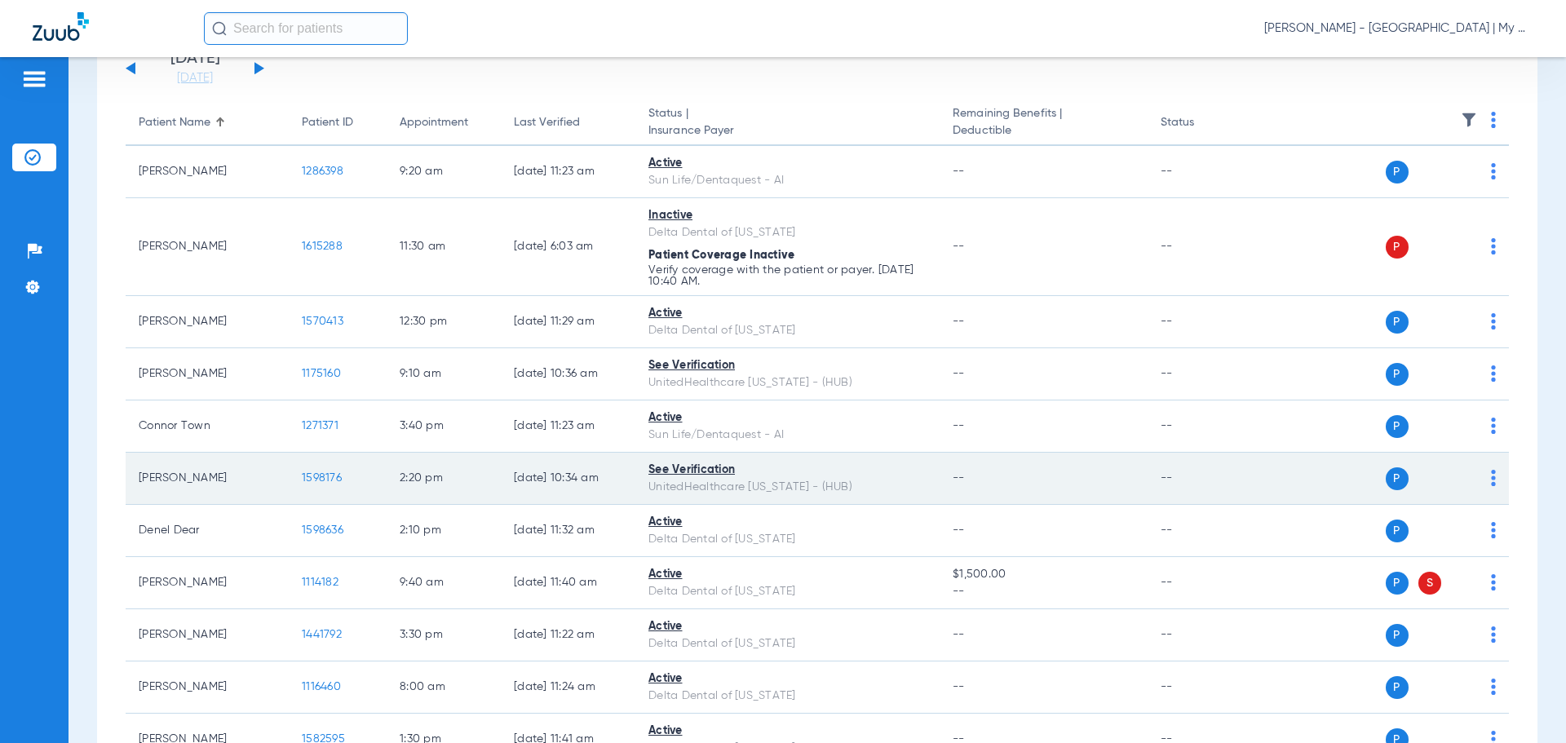
click at [326, 477] on span "1598176" at bounding box center [322, 477] width 40 height 11
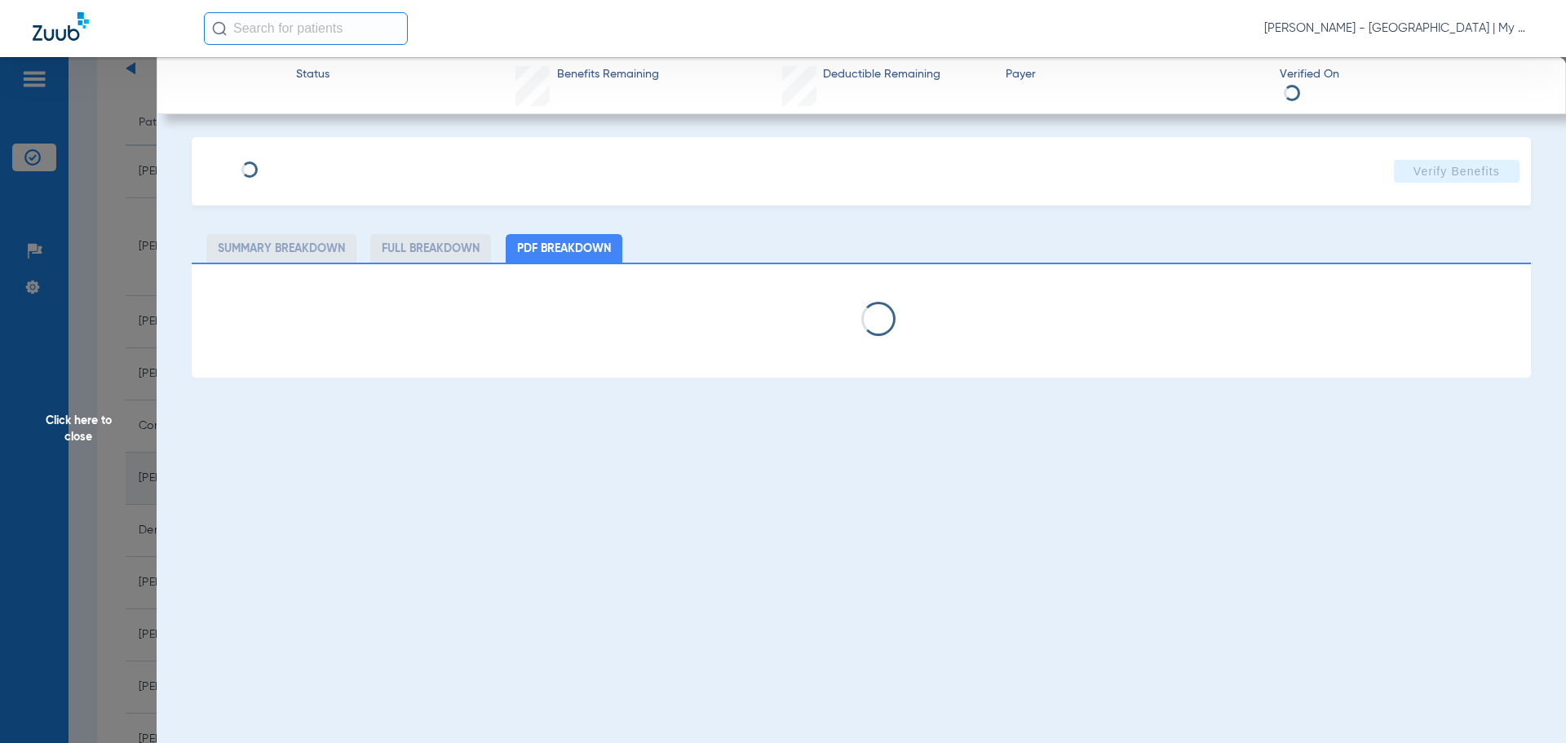
select select "page-width"
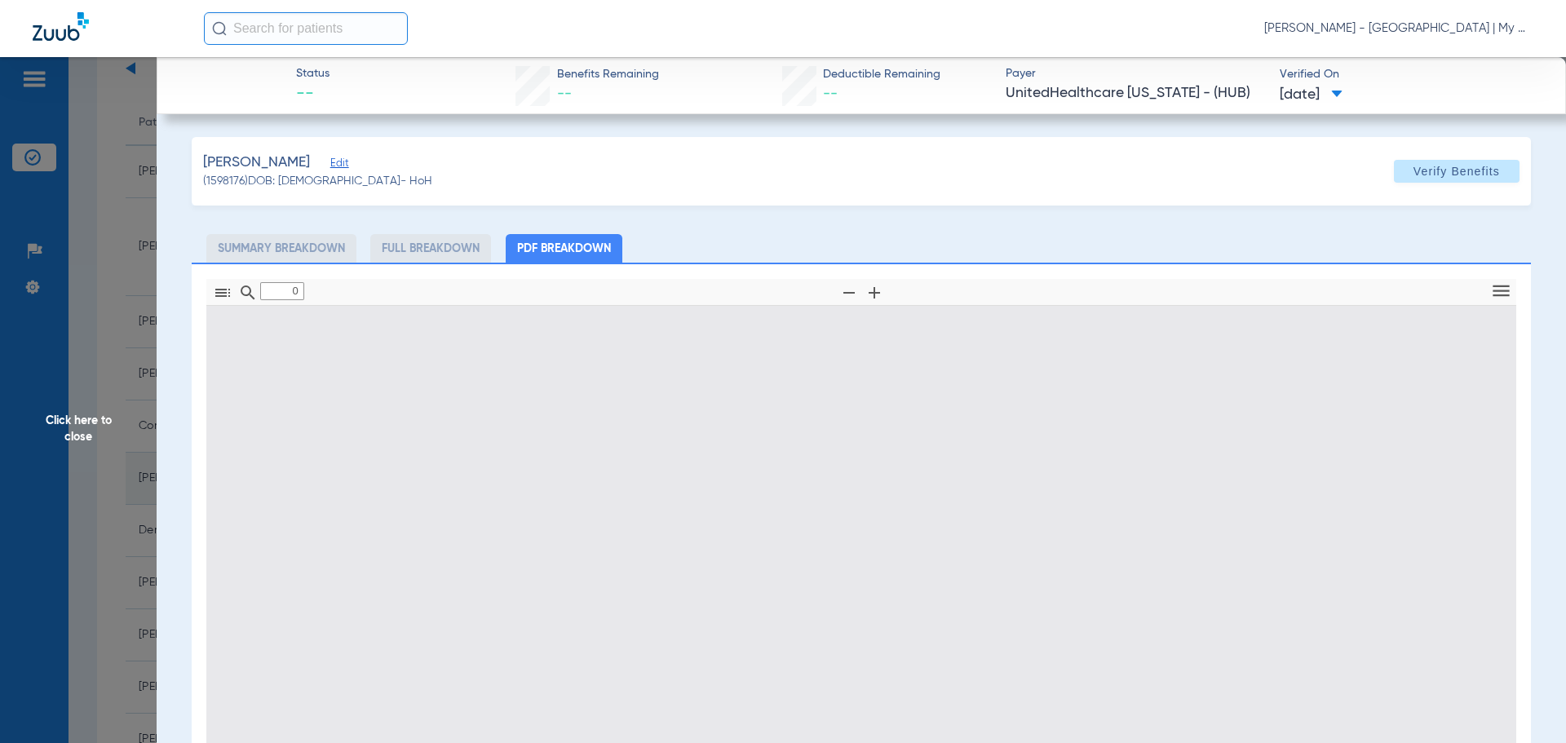
type input "1"
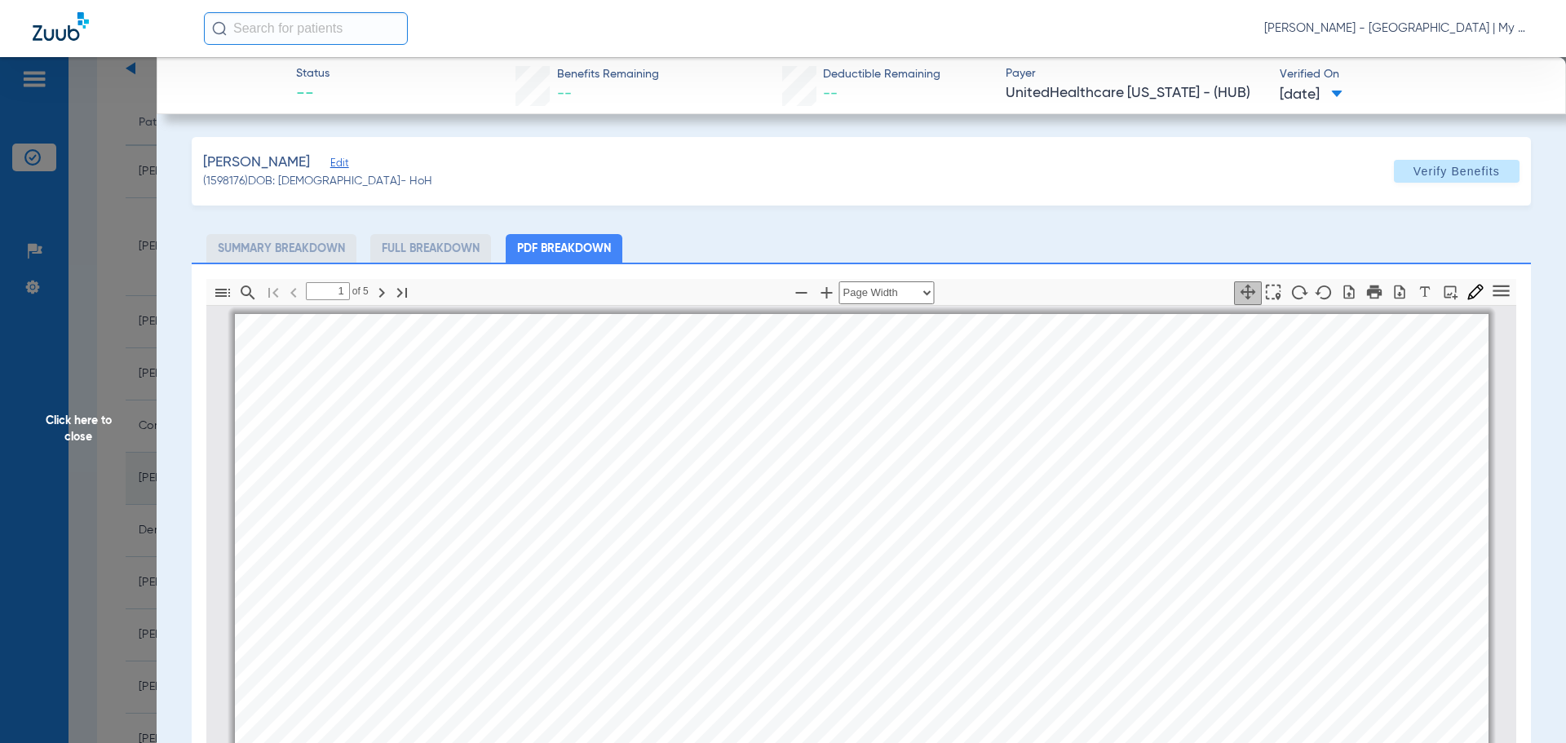
scroll to position [8, 0]
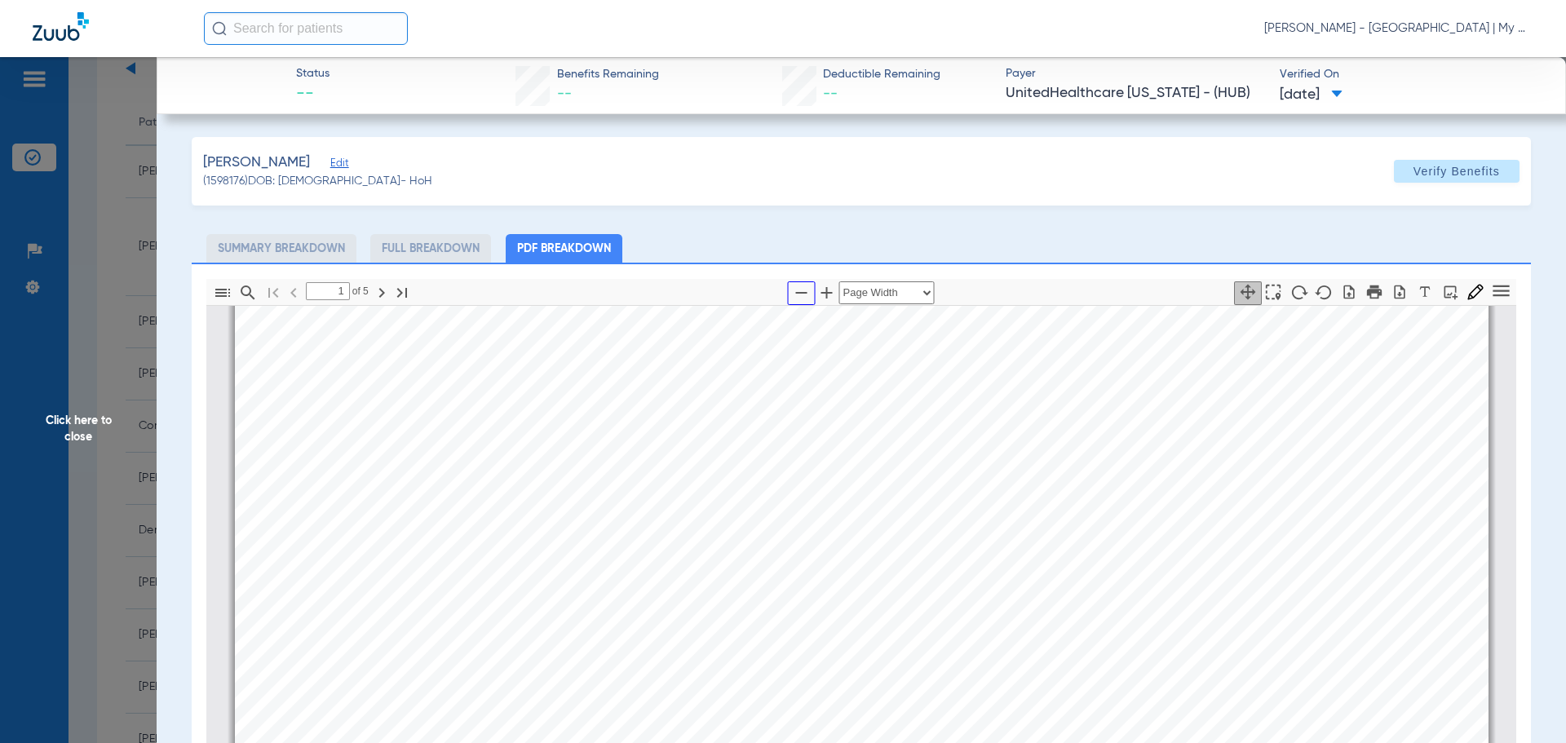
click at [796, 292] on icon "button" at bounding box center [801, 293] width 11 height 2
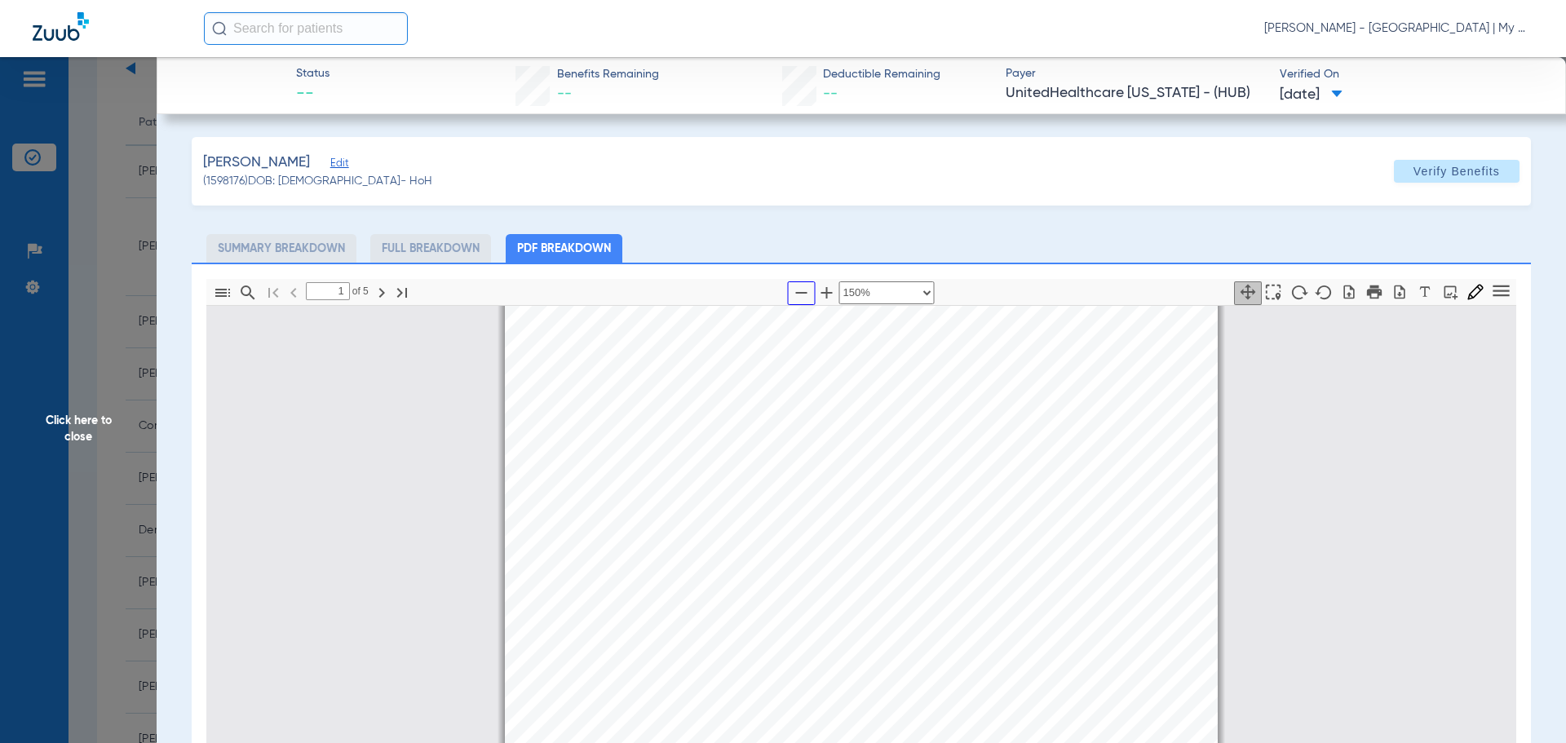
select select "custom"
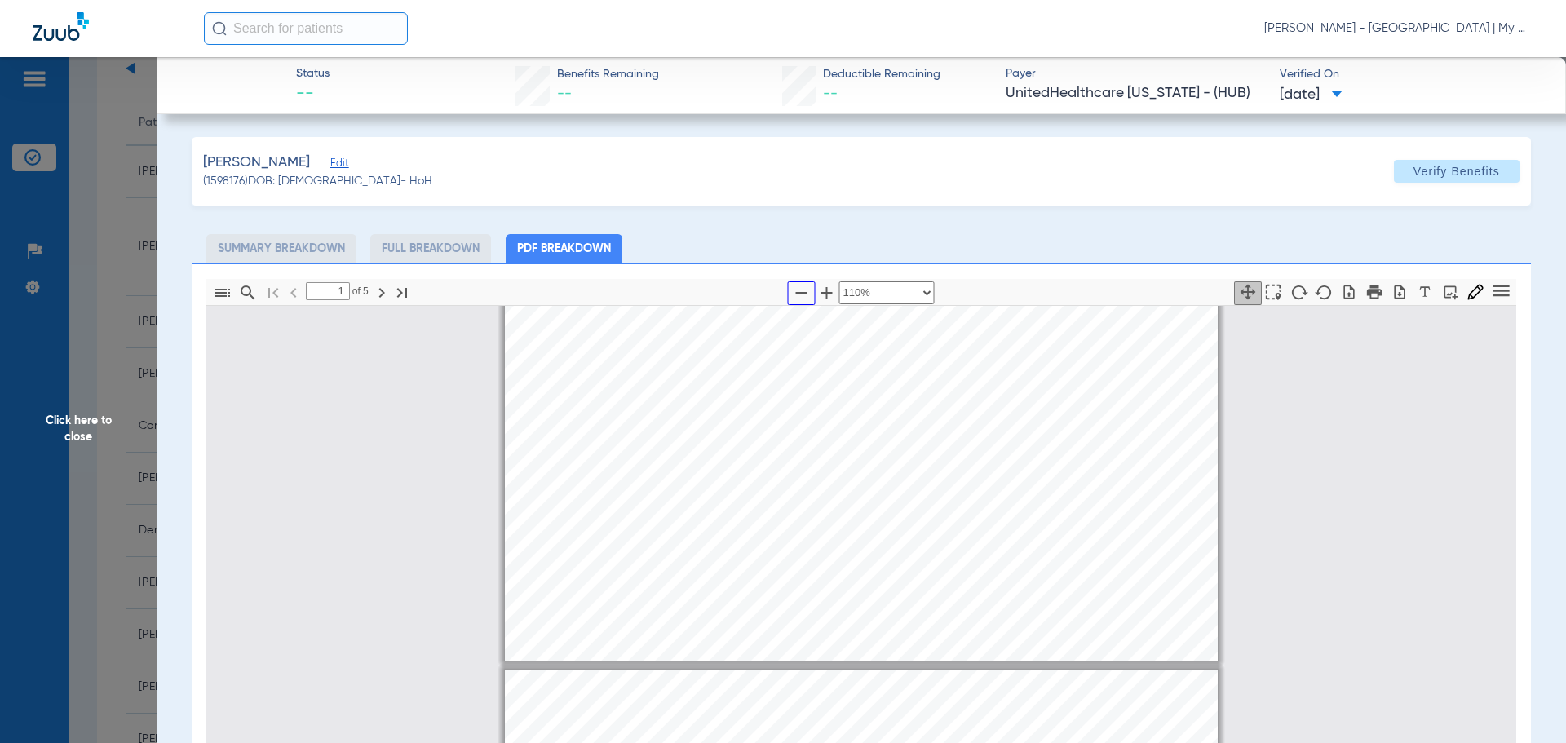
type input "2"
select select "custom"
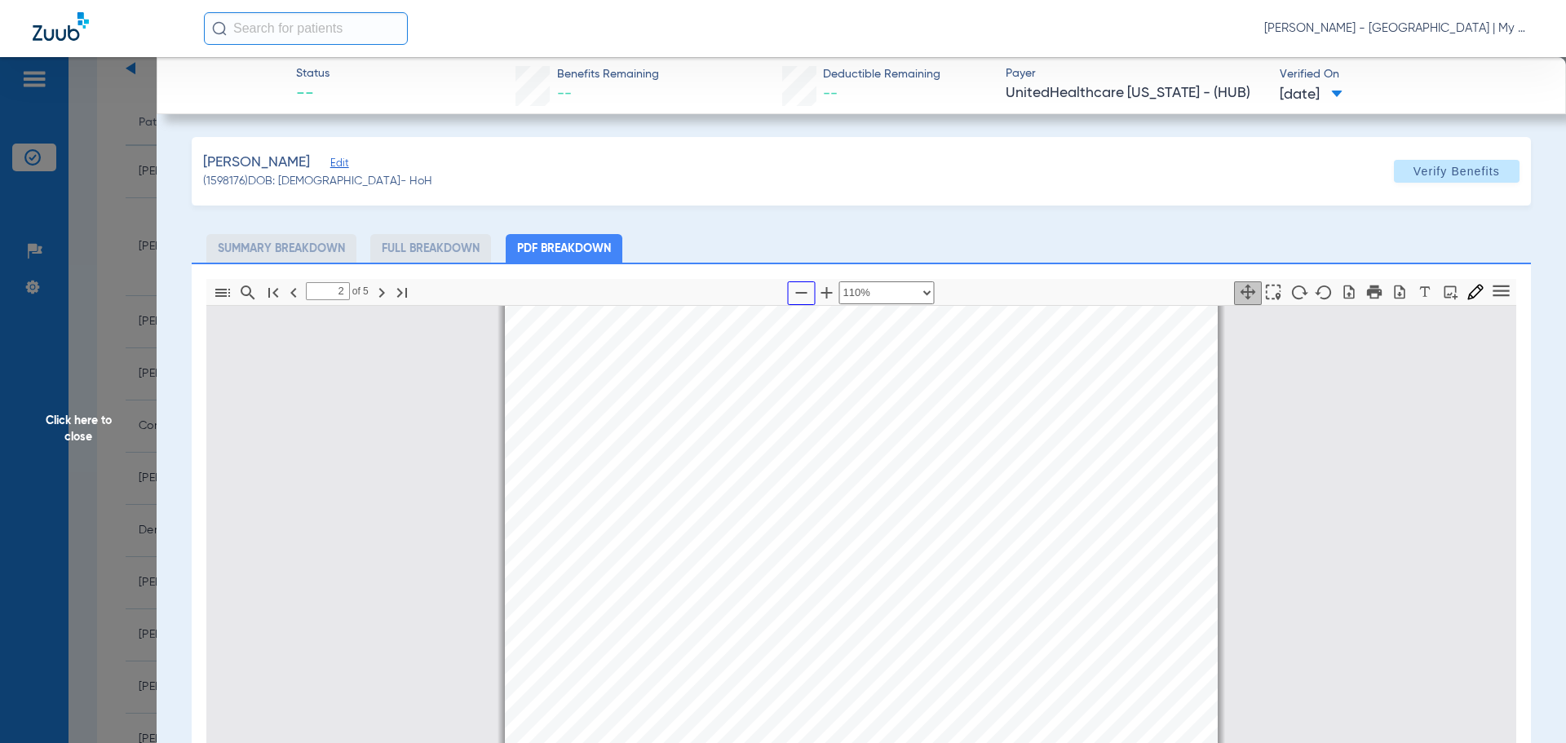
type input "1"
select select "custom"
type input "2"
select select "custom"
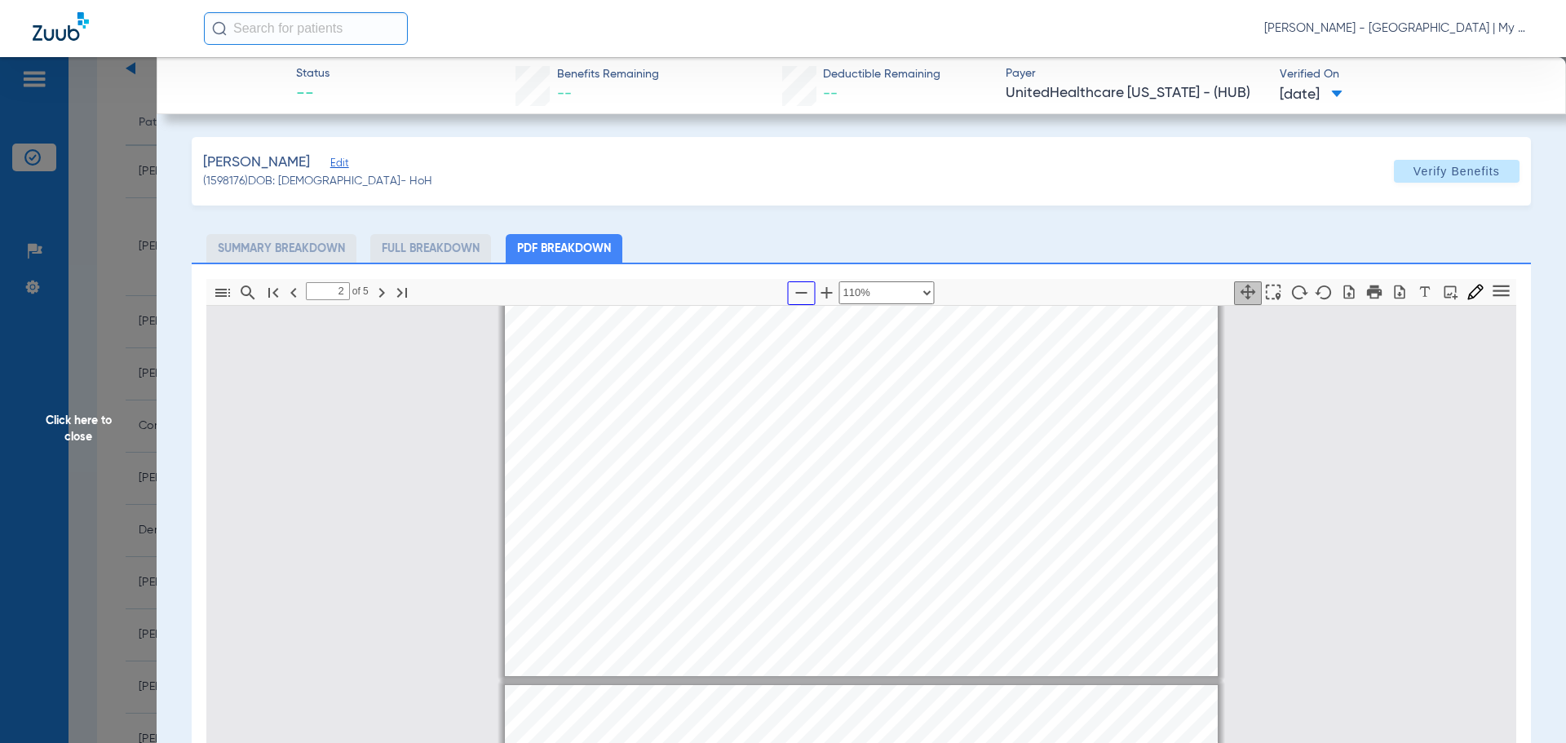
type input "3"
select select "custom"
type input "2"
select select "custom"
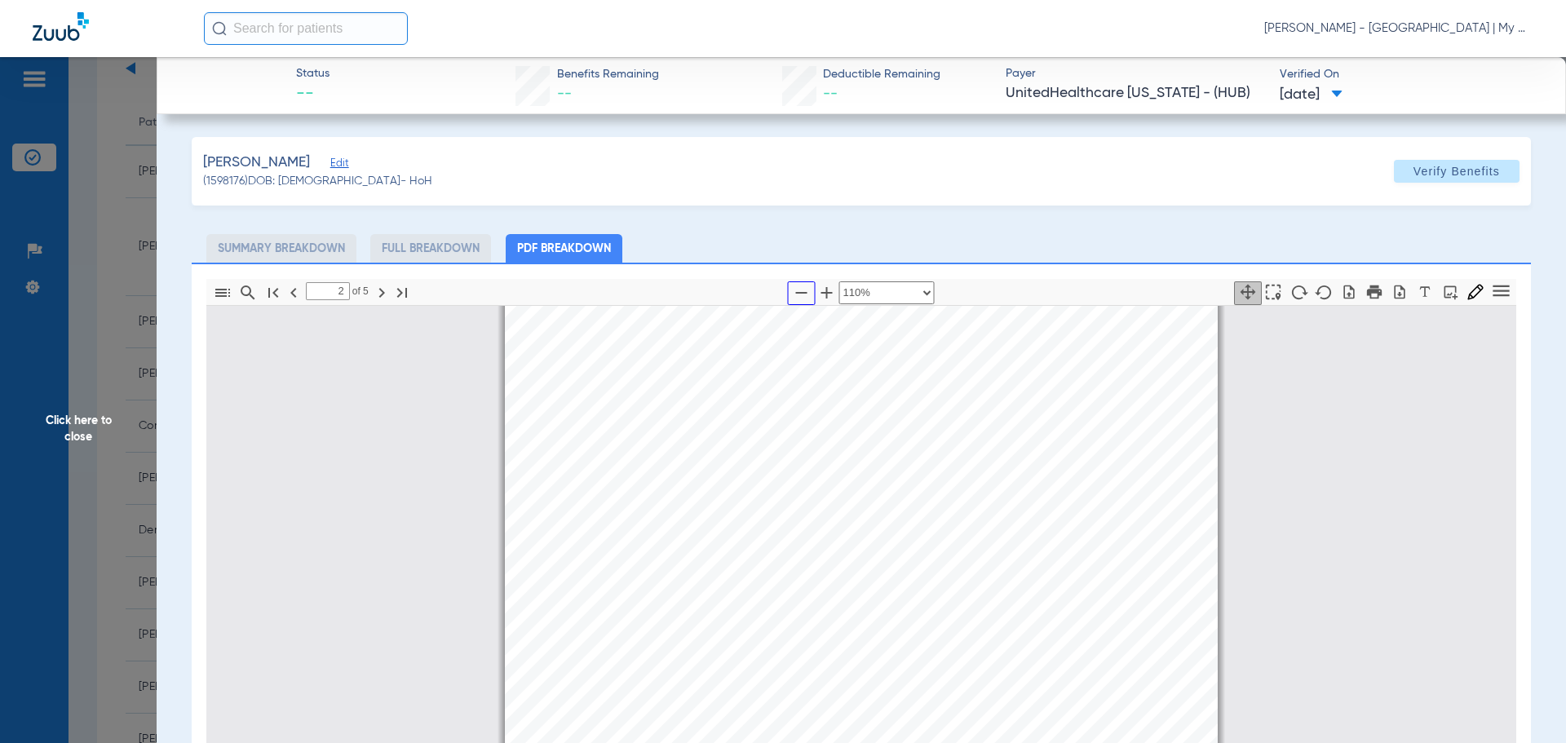
type input "3"
select select "custom"
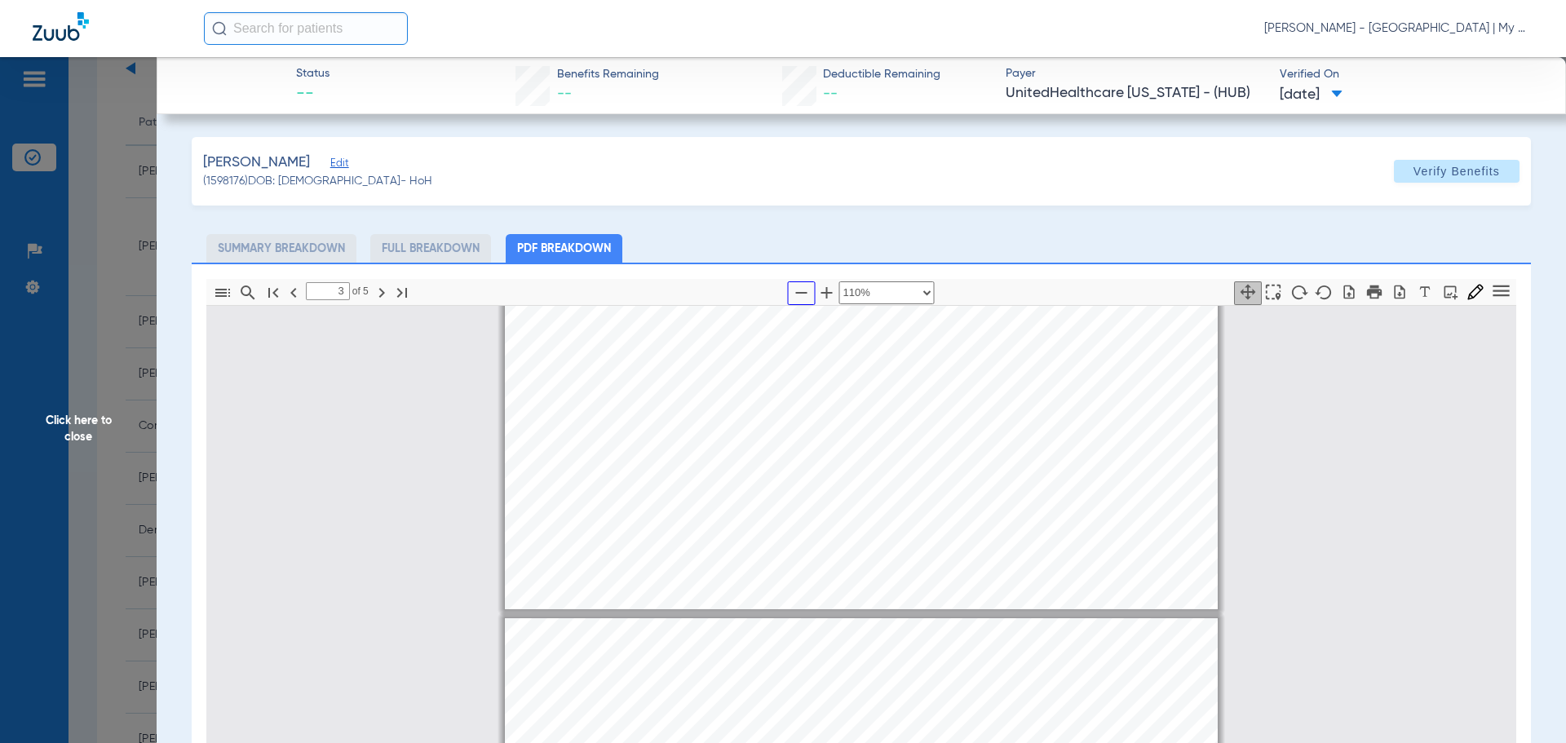
type input "4"
select select "custom"
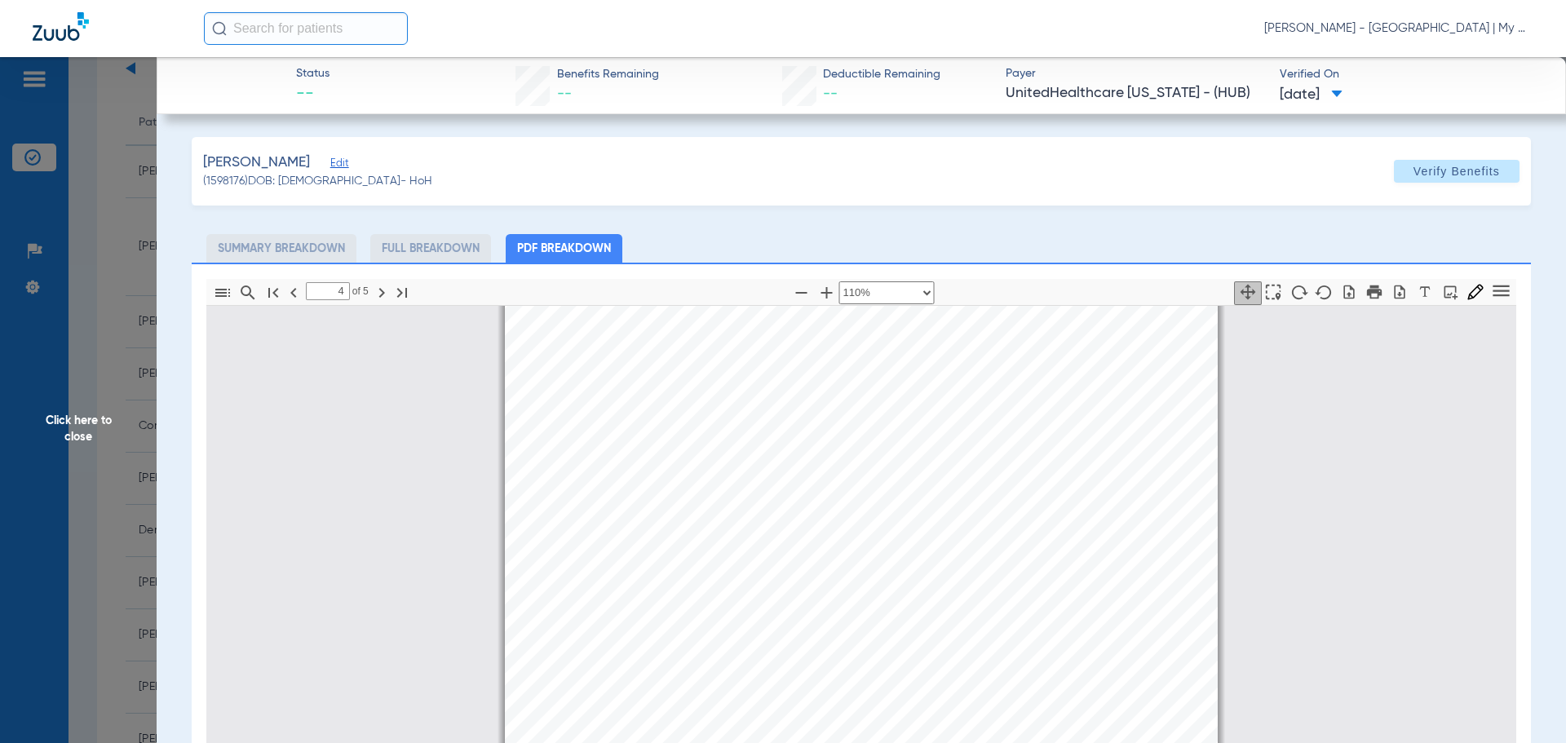
click at [84, 413] on span "Click here to close" at bounding box center [78, 428] width 157 height 743
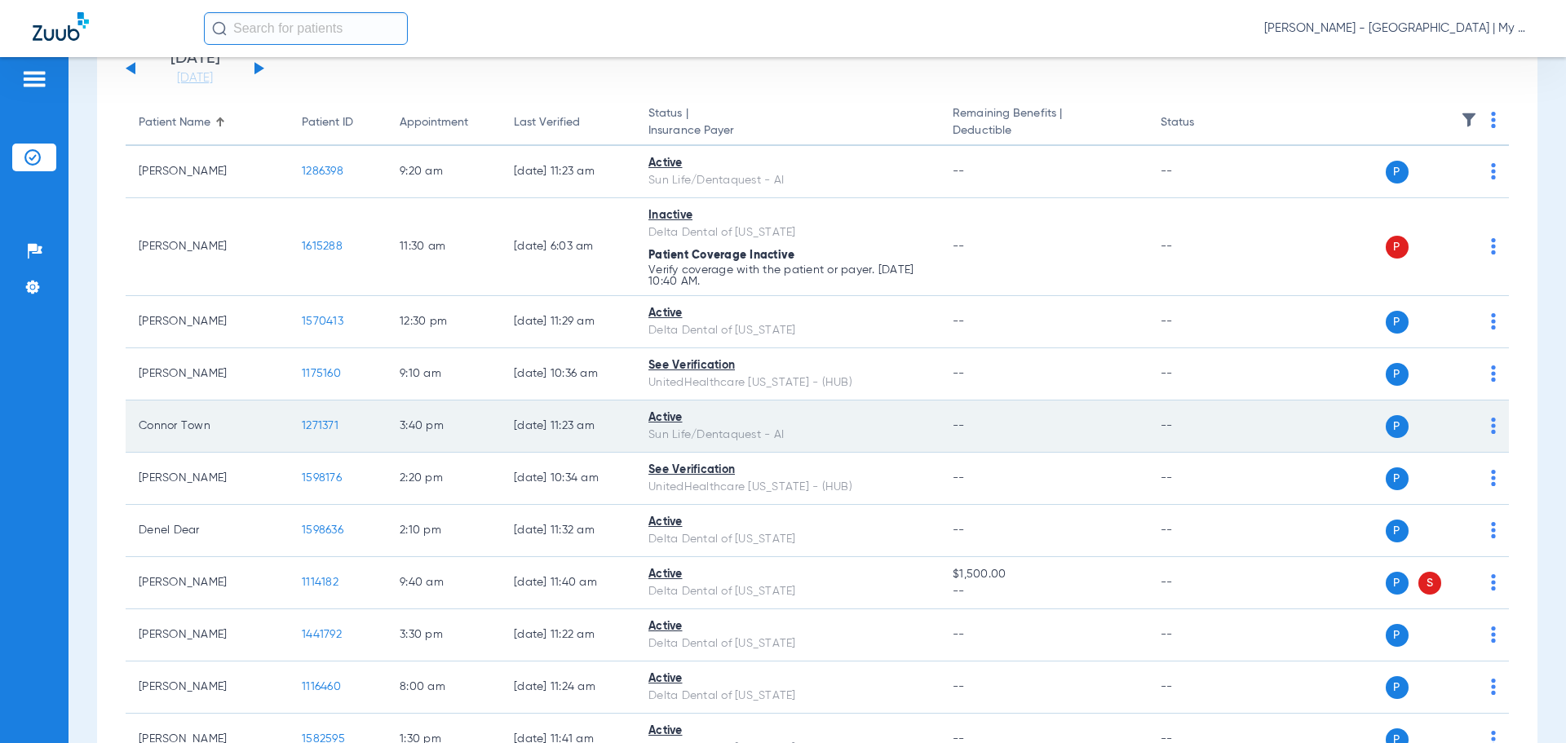
click at [313, 425] on span "1271371" at bounding box center [320, 425] width 37 height 11
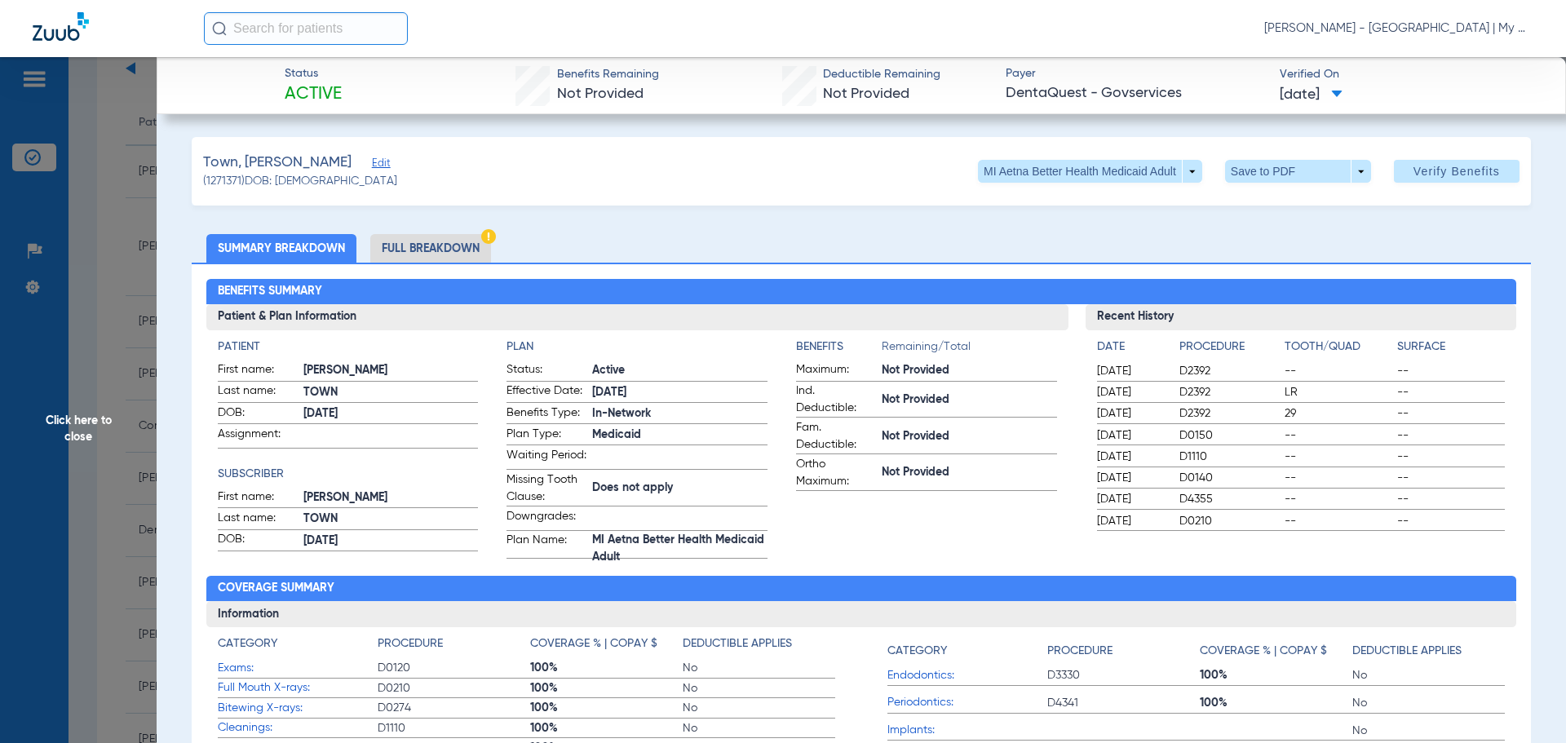
click at [426, 244] on li "Full Breakdown" at bounding box center [430, 248] width 121 height 29
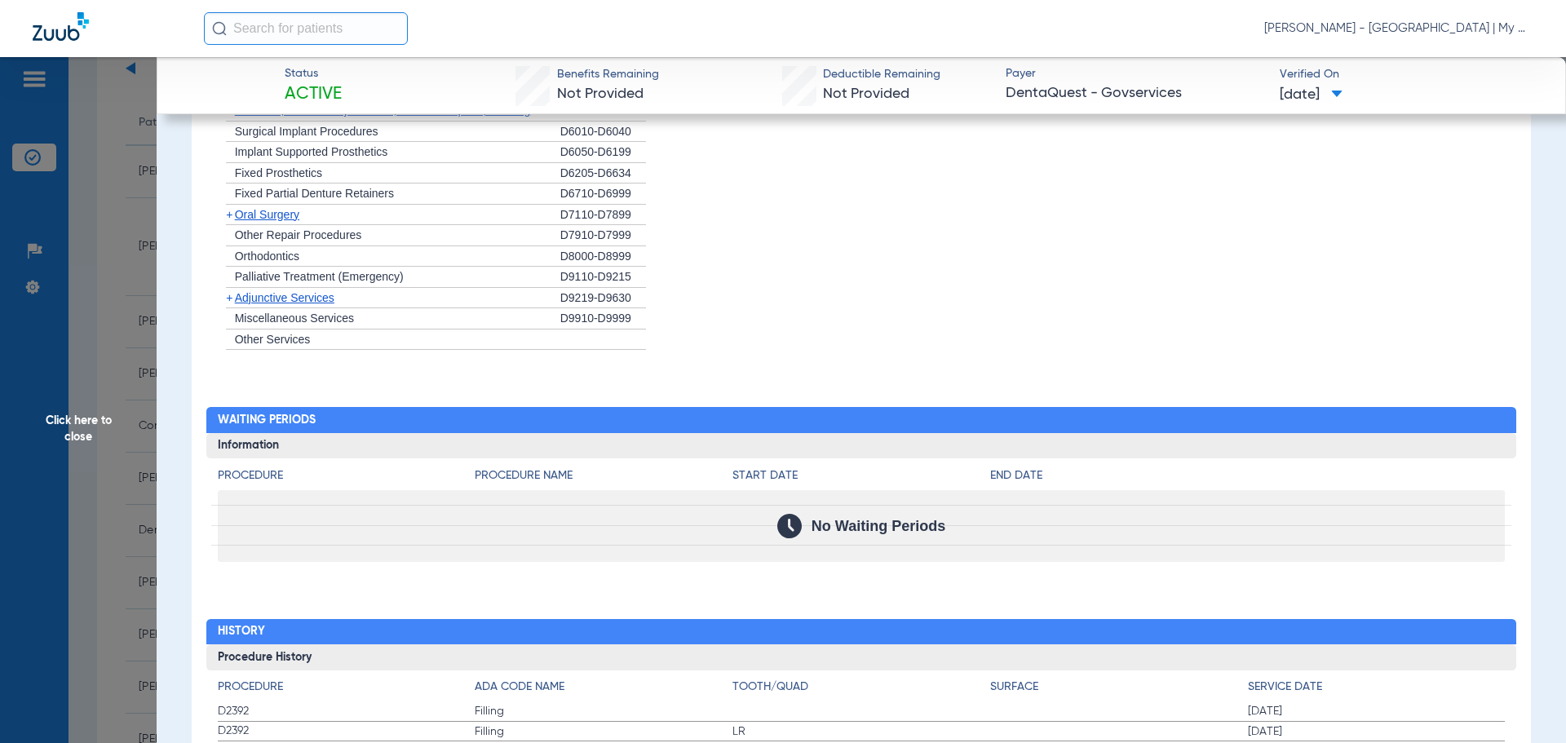
scroll to position [1645, 0]
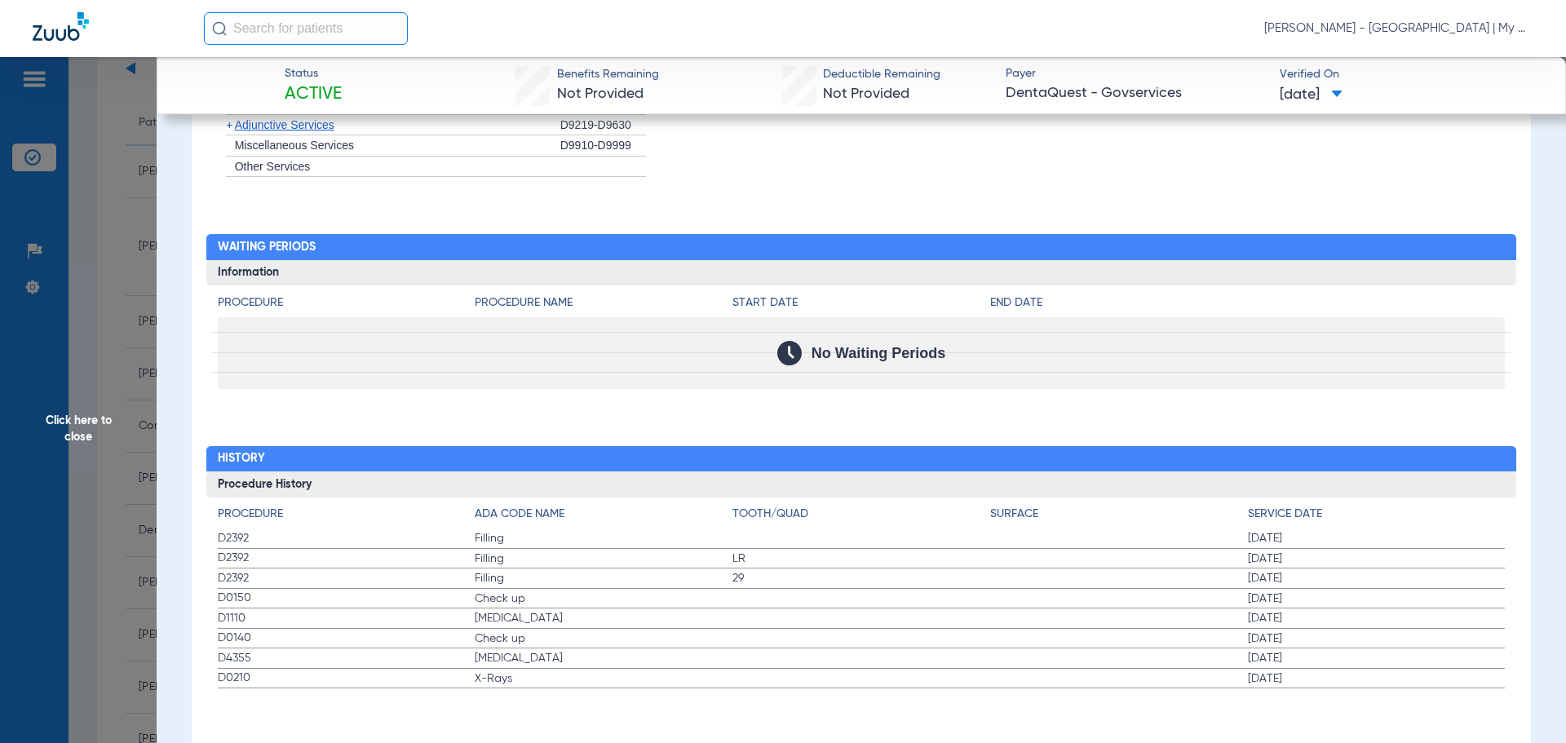
click at [507, 602] on span "Check up" at bounding box center [604, 598] width 258 height 16
click at [494, 621] on span "Teeth Cleaning" at bounding box center [604, 618] width 258 height 16
drag, startPoint x: 82, startPoint y: 435, endPoint x: 362, endPoint y: 433, distance: 280.6
click at [84, 436] on span "Click here to close" at bounding box center [78, 428] width 157 height 743
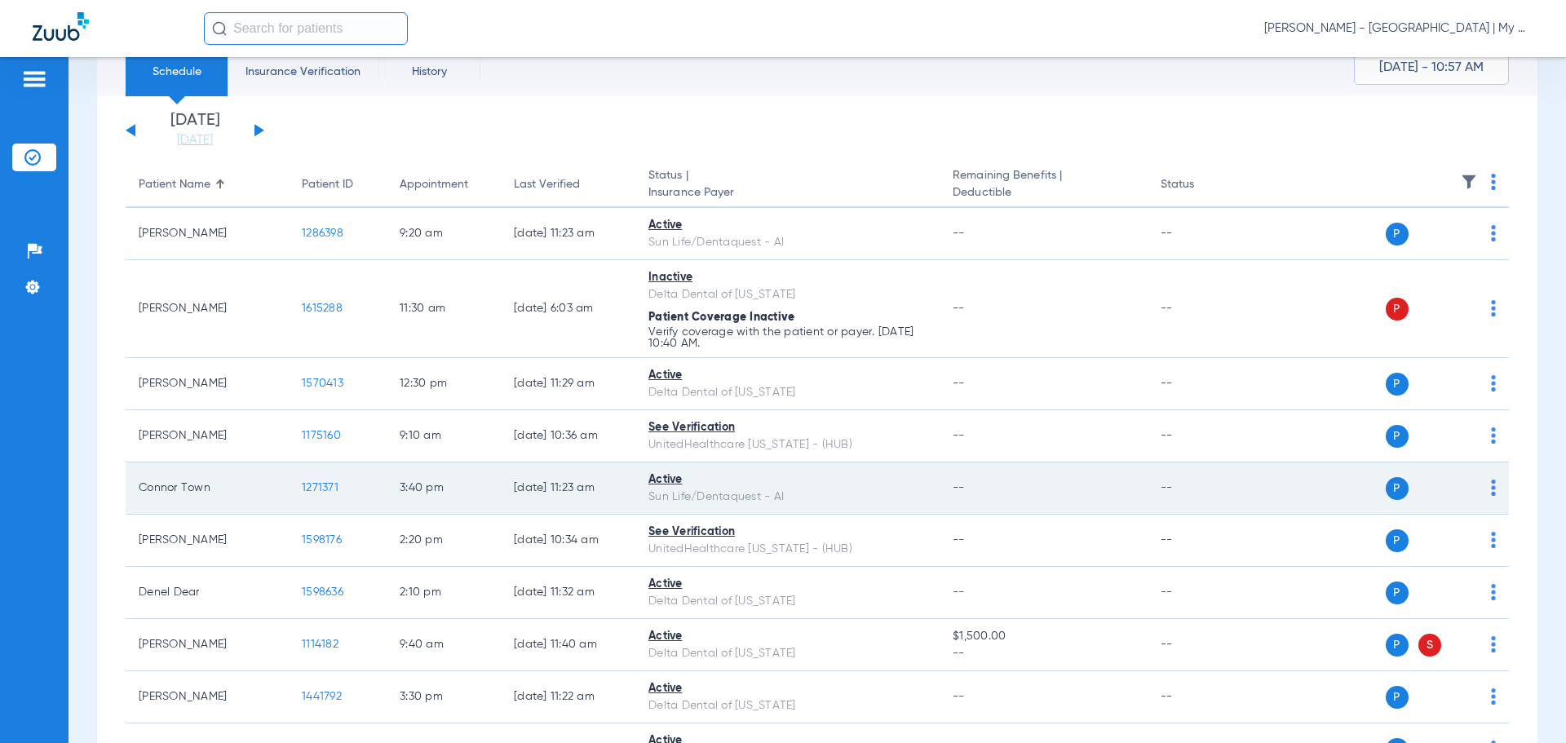
scroll to position [0, 0]
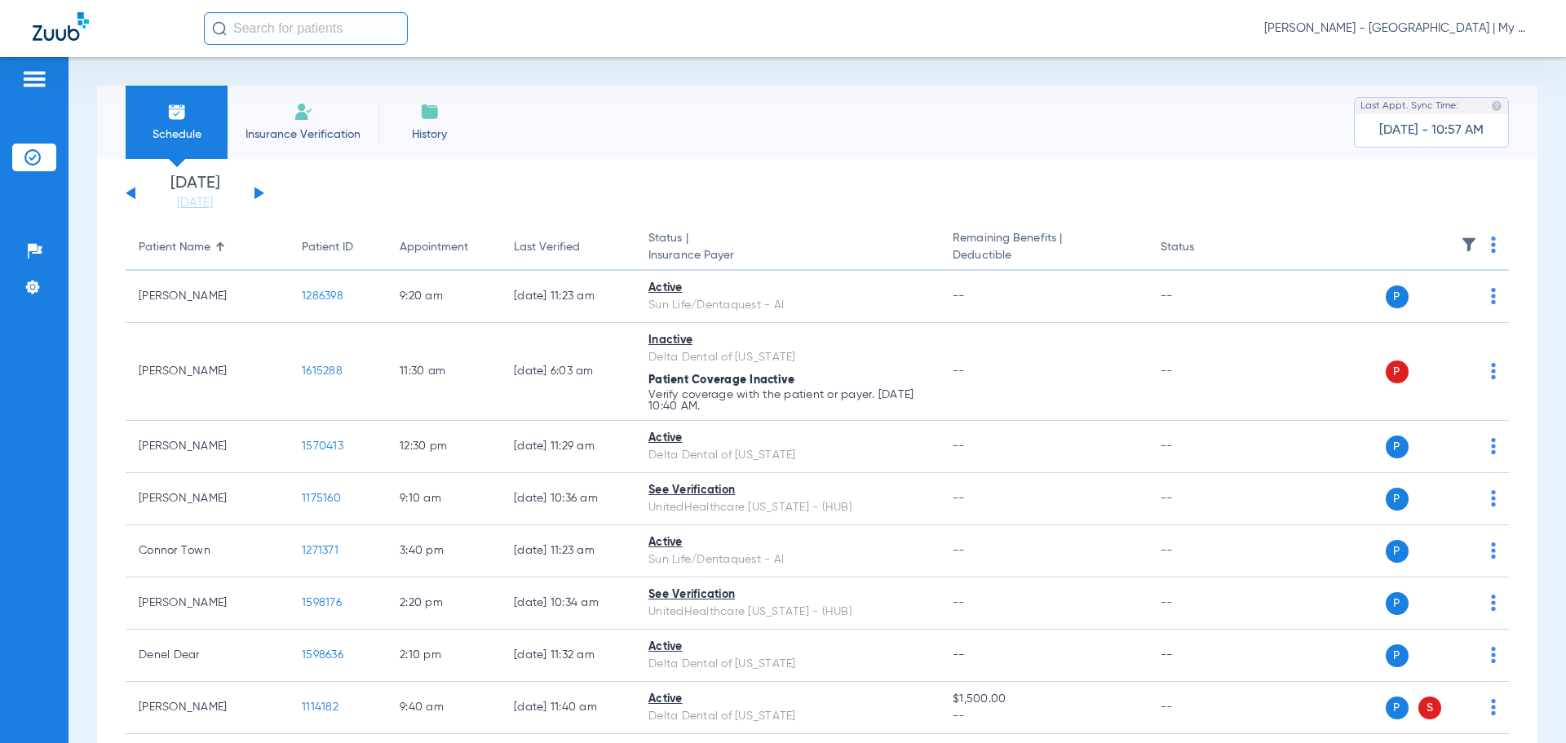
click at [257, 192] on button at bounding box center [259, 193] width 10 height 12
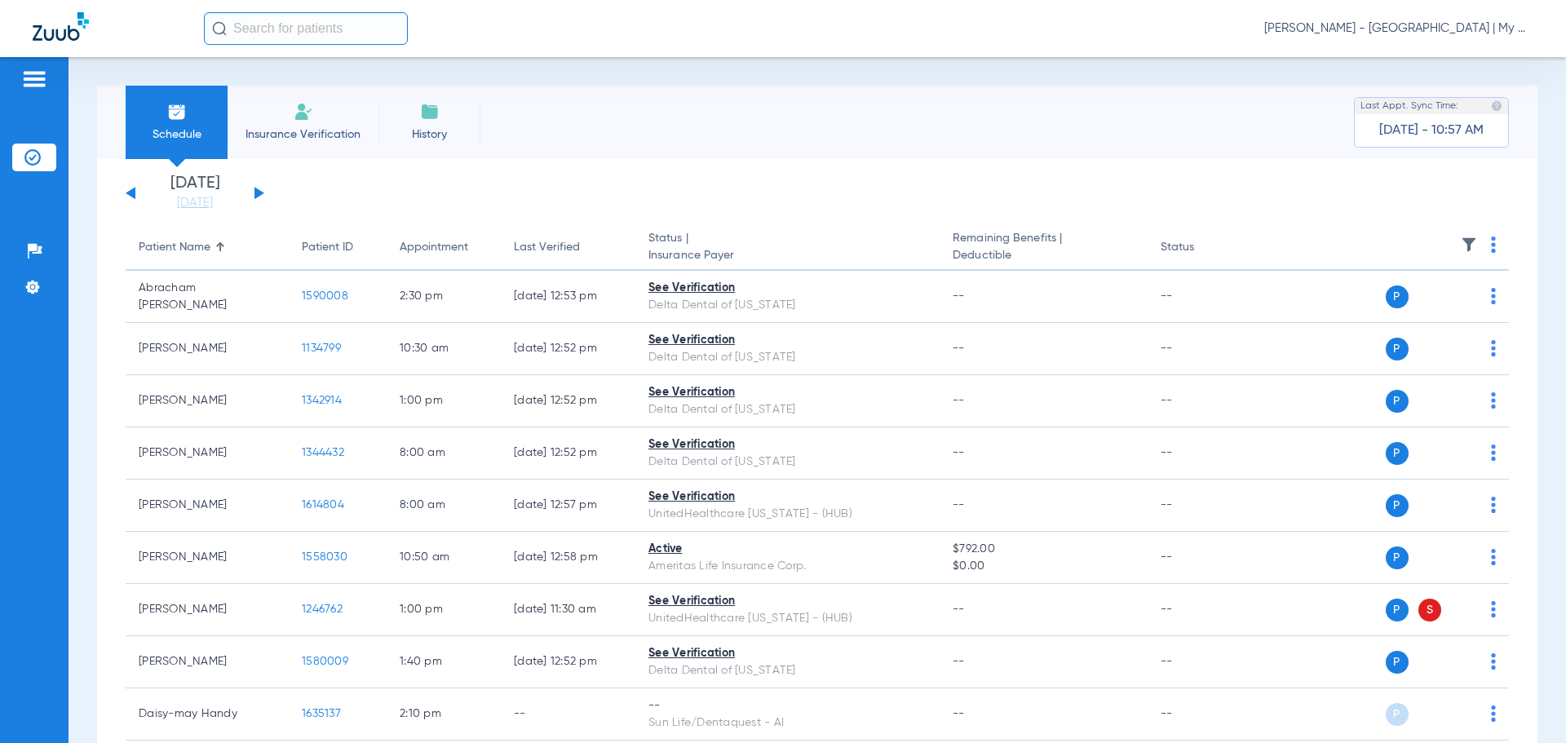
click at [1491, 248] on img at bounding box center [1493, 245] width 5 height 16
click at [1458, 313] on span "Verify All" at bounding box center [1419, 308] width 102 height 11
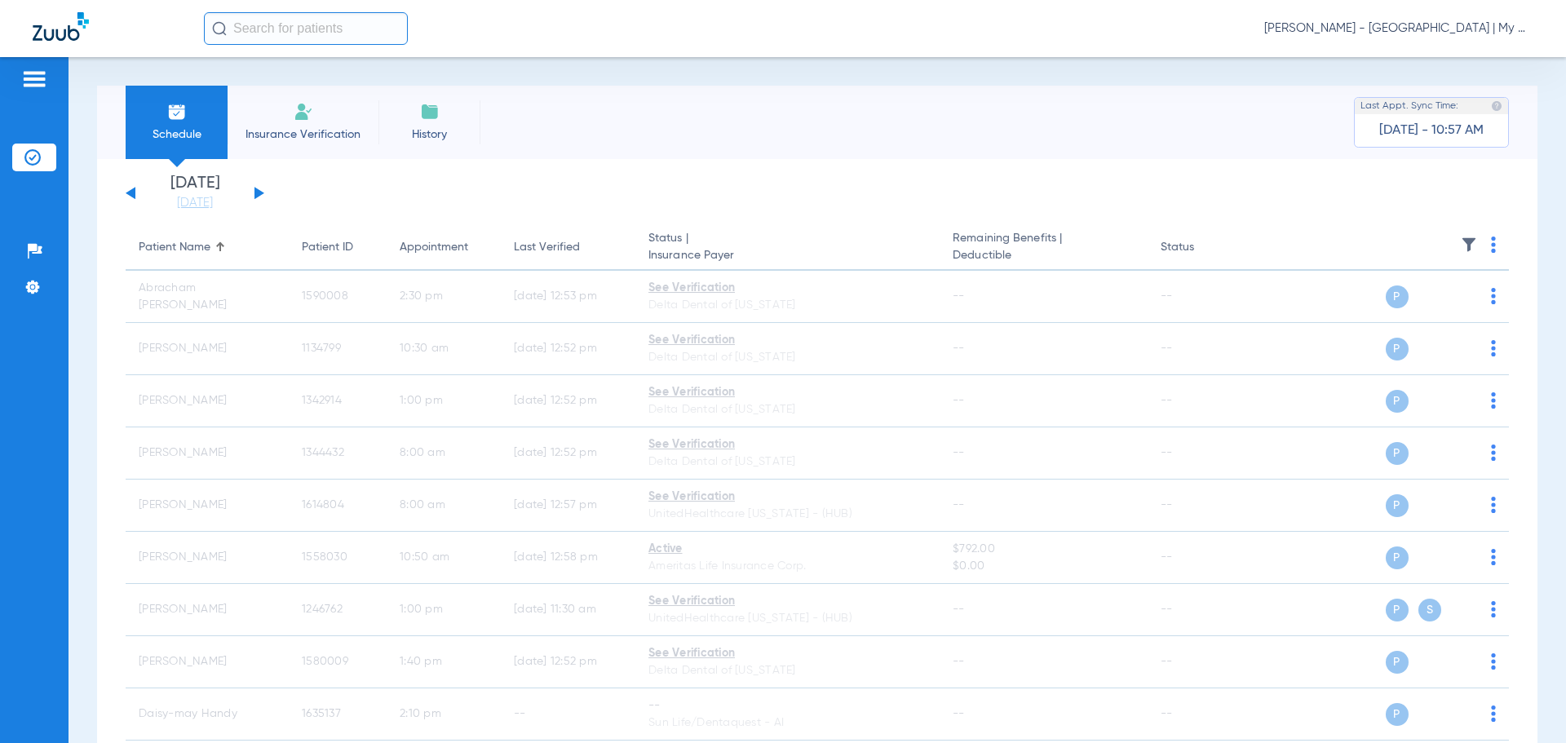
drag, startPoint x: 214, startPoint y: 204, endPoint x: 335, endPoint y: 363, distance: 200.1
click at [214, 204] on link "[DATE]" at bounding box center [195, 203] width 98 height 16
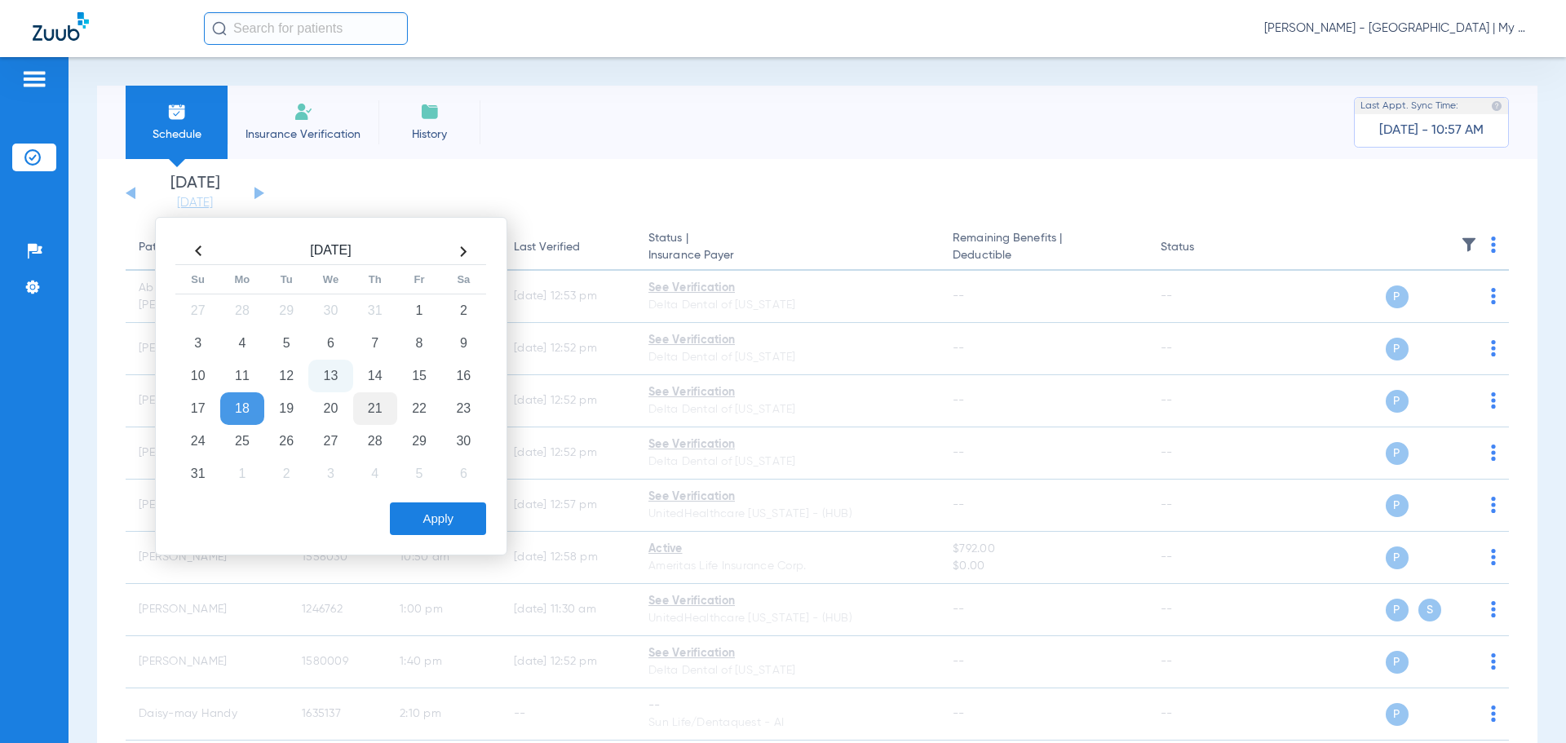
click at [373, 409] on td "21" at bounding box center [375, 408] width 44 height 33
click at [427, 520] on button "Apply" at bounding box center [438, 518] width 96 height 33
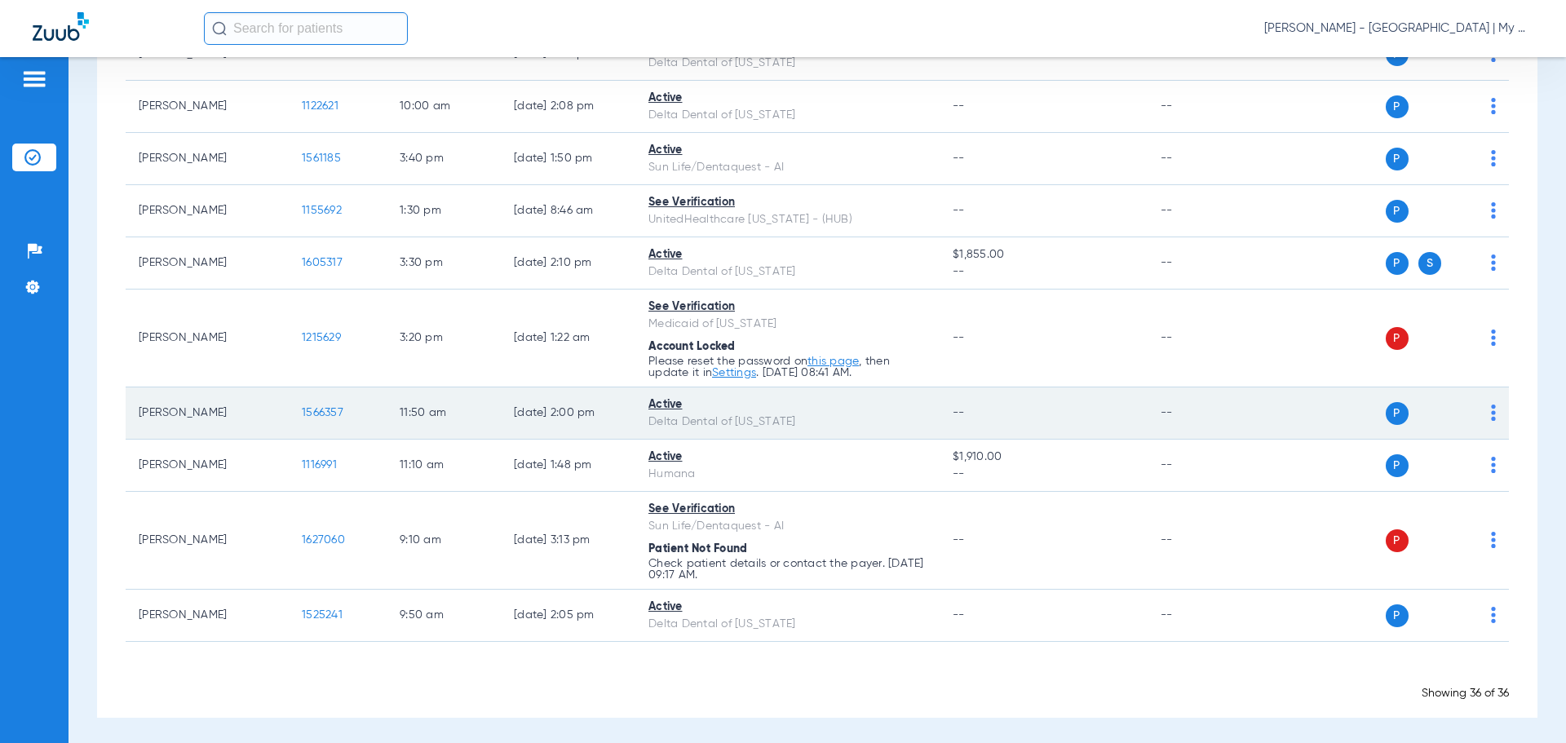
scroll to position [1808, 0]
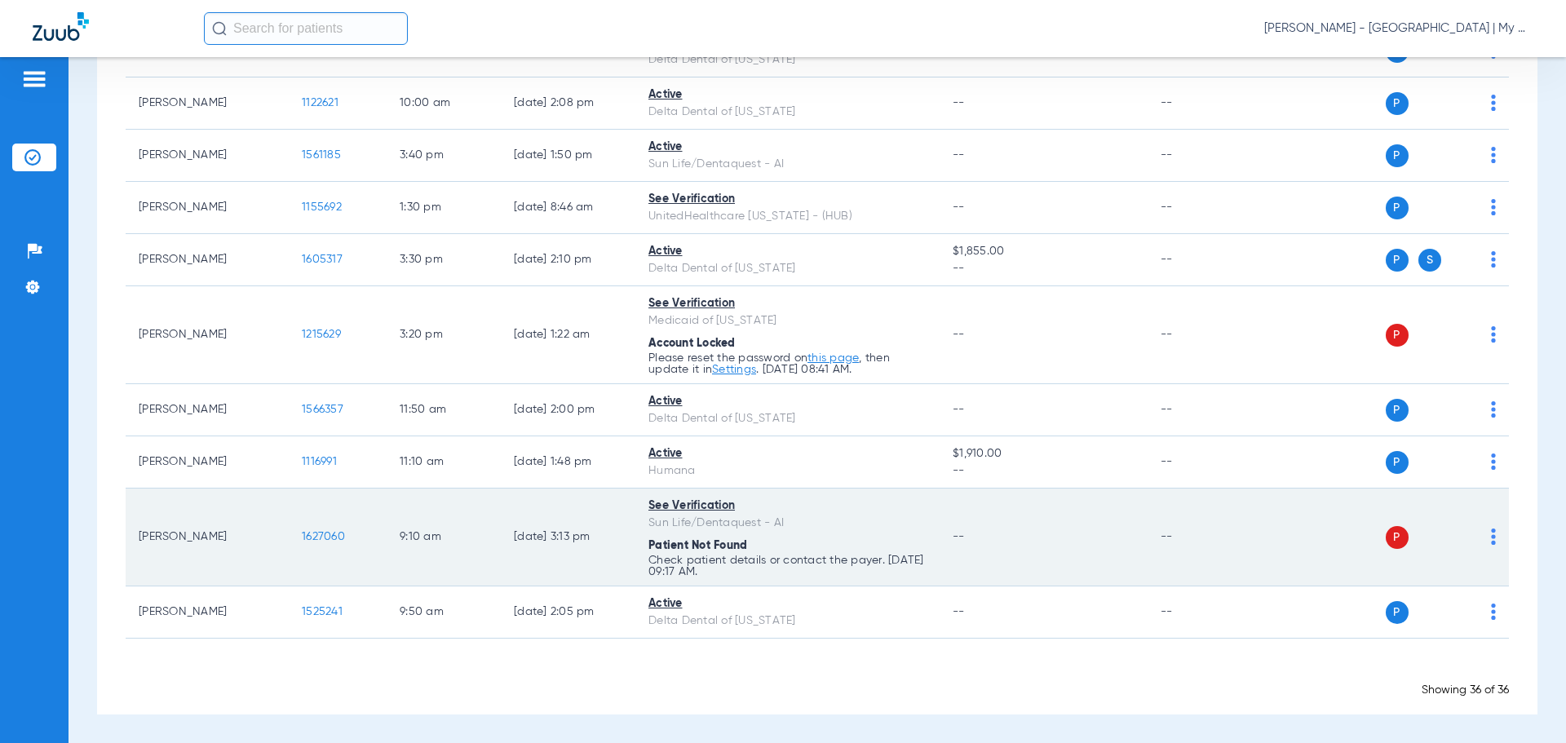
drag, startPoint x: 1510, startPoint y: 625, endPoint x: 1260, endPoint y: 553, distance: 260.5
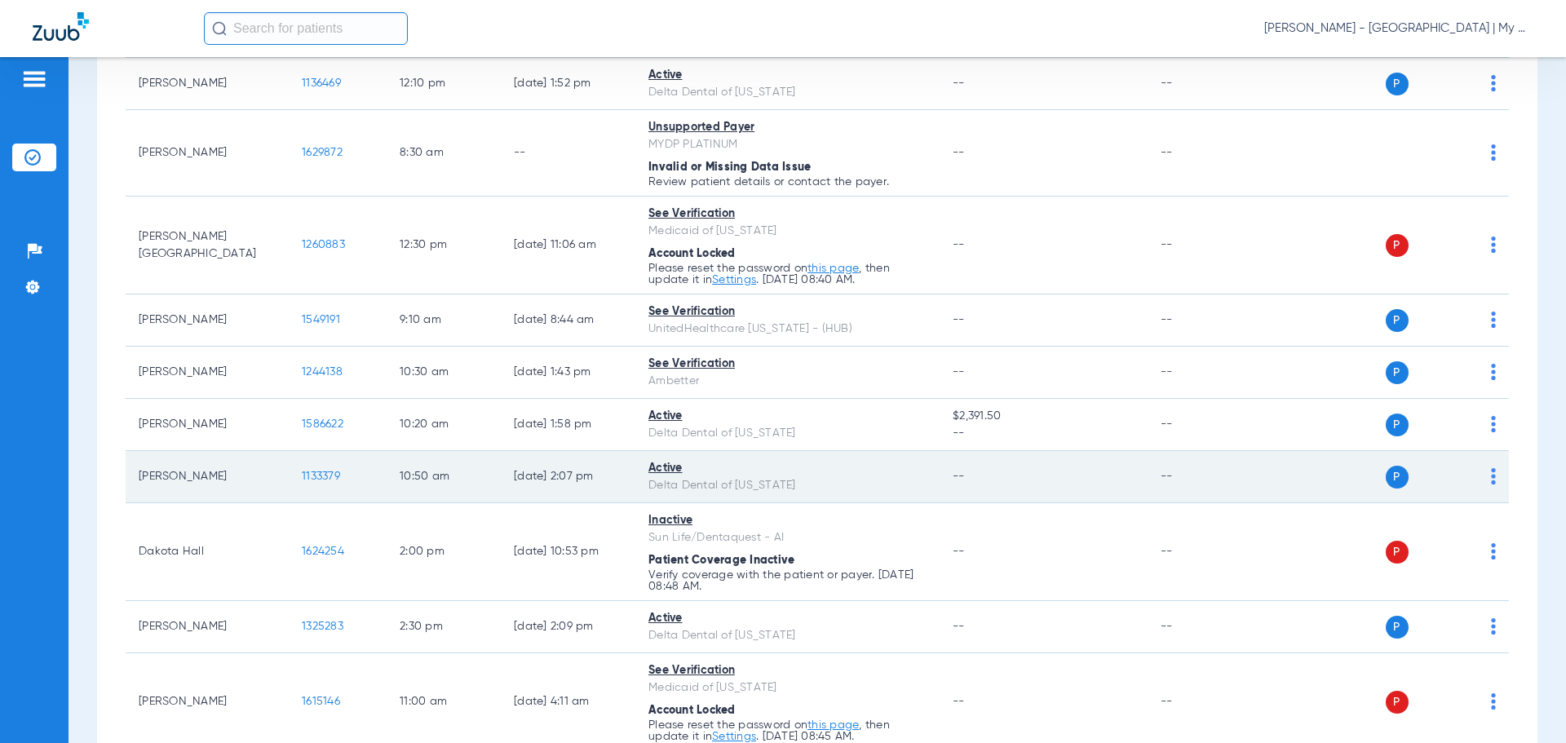
scroll to position [0, 0]
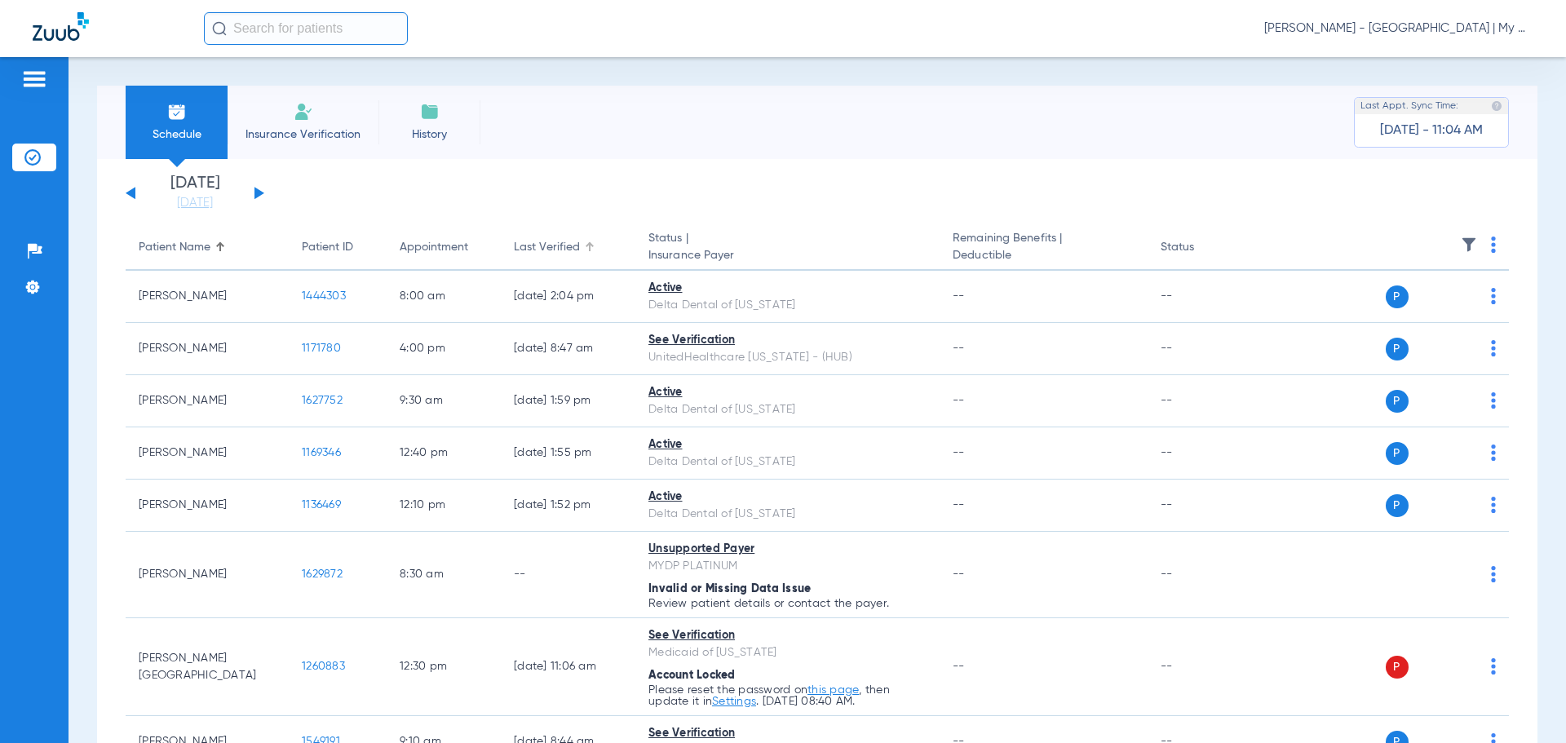
click at [565, 245] on div "Last Verified" at bounding box center [547, 247] width 66 height 17
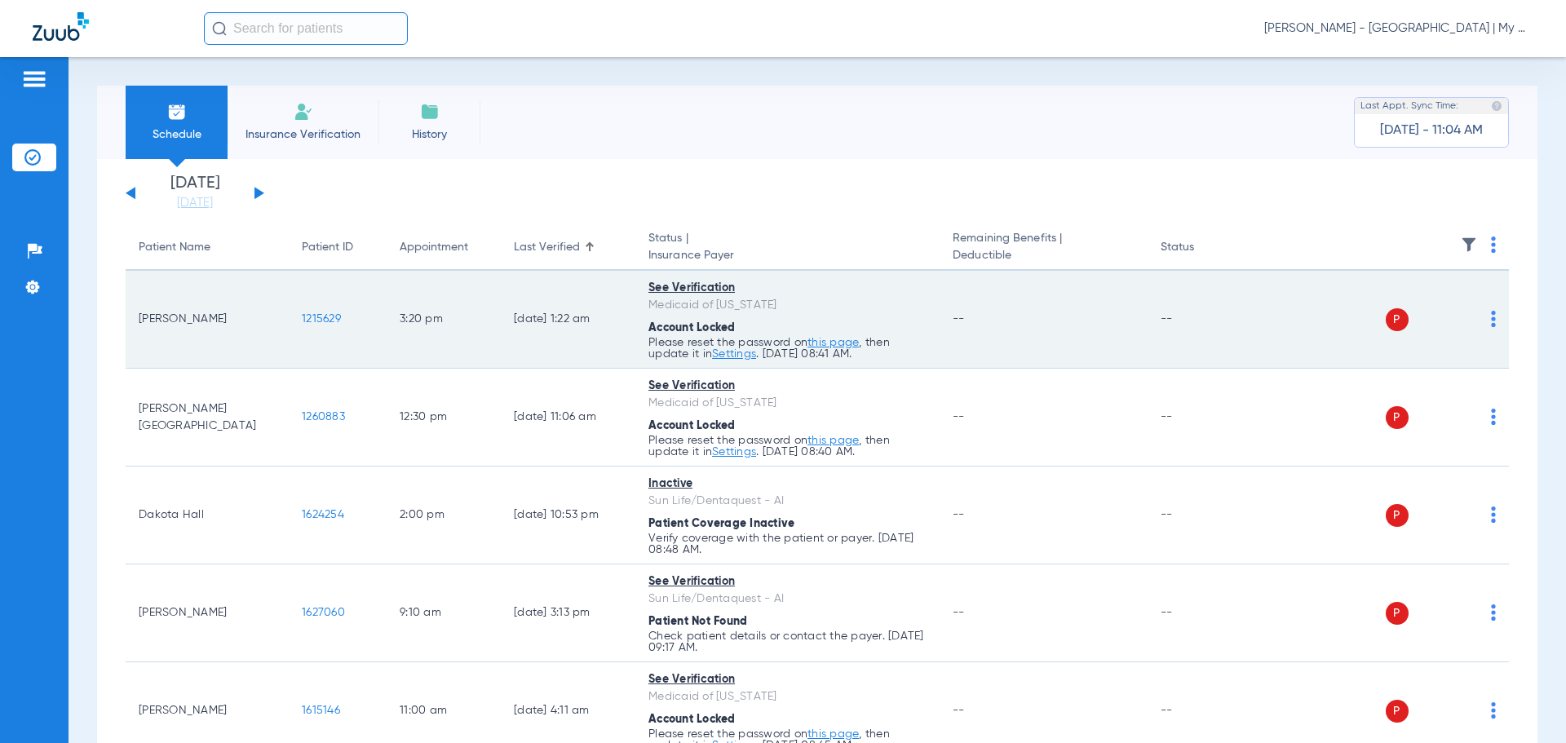
drag, startPoint x: 236, startPoint y: 324, endPoint x: 138, endPoint y: 321, distance: 97.9
click at [138, 321] on td "Robert Hotchkiss" at bounding box center [207, 320] width 163 height 98
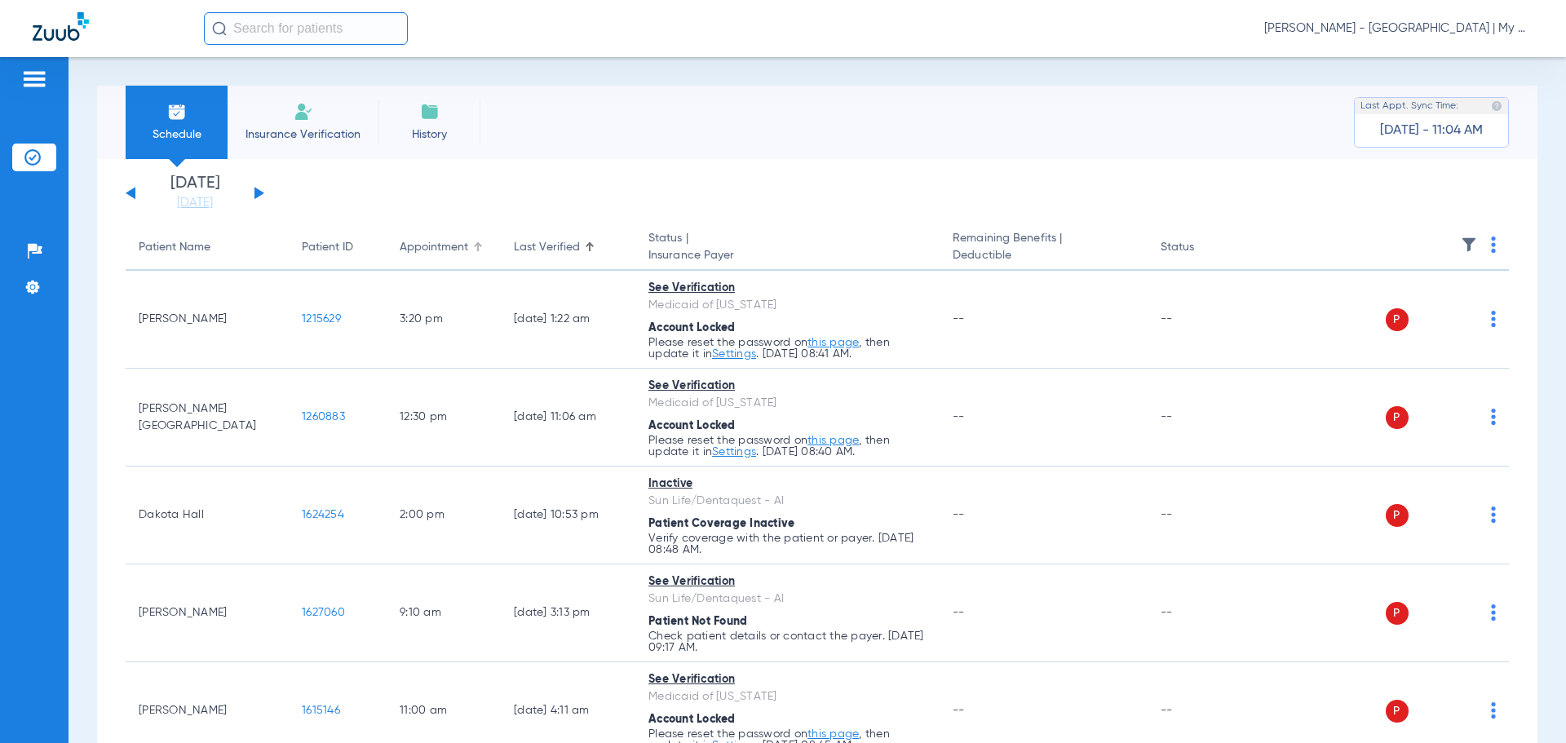
click at [422, 250] on div "Appointment" at bounding box center [434, 247] width 69 height 17
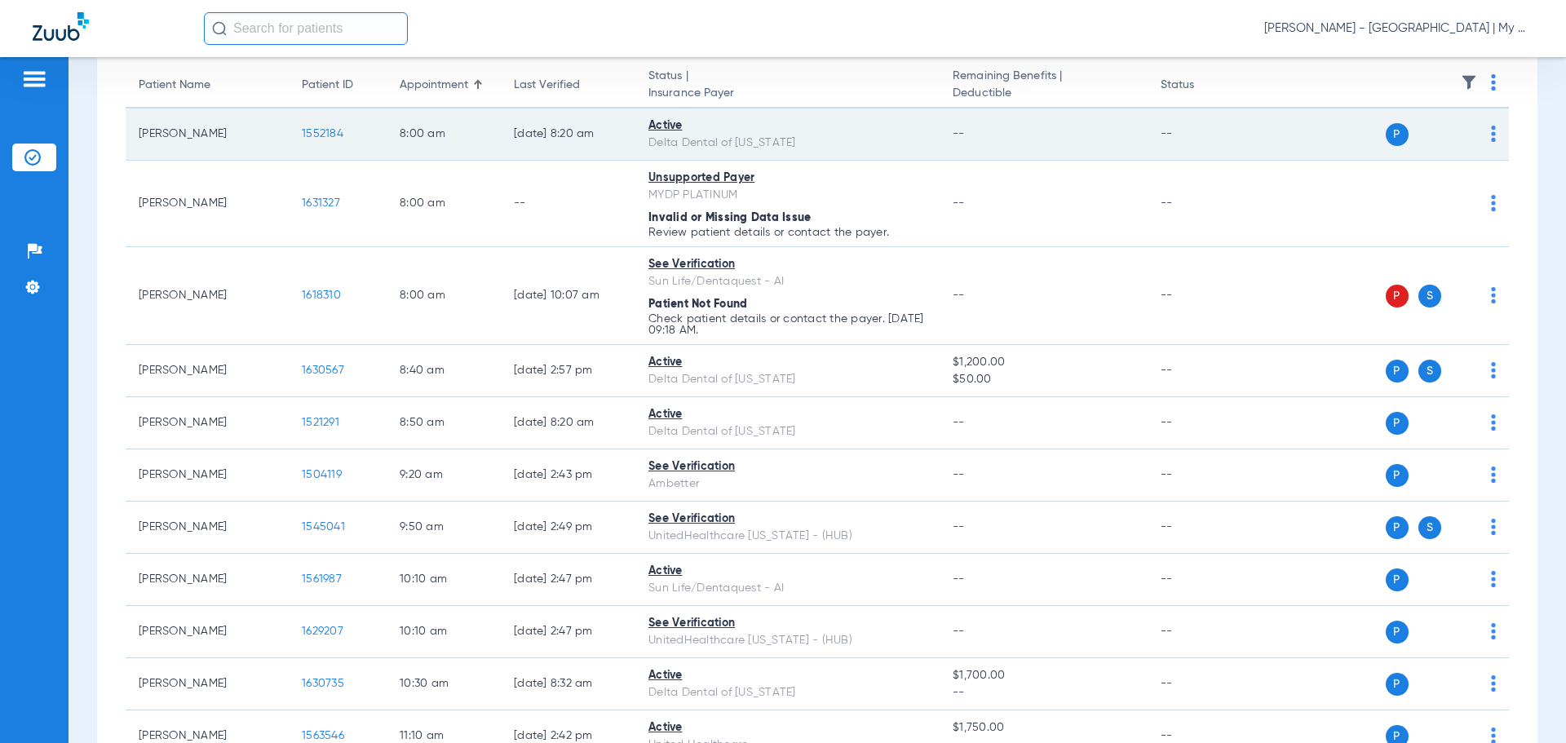
scroll to position [163, 0]
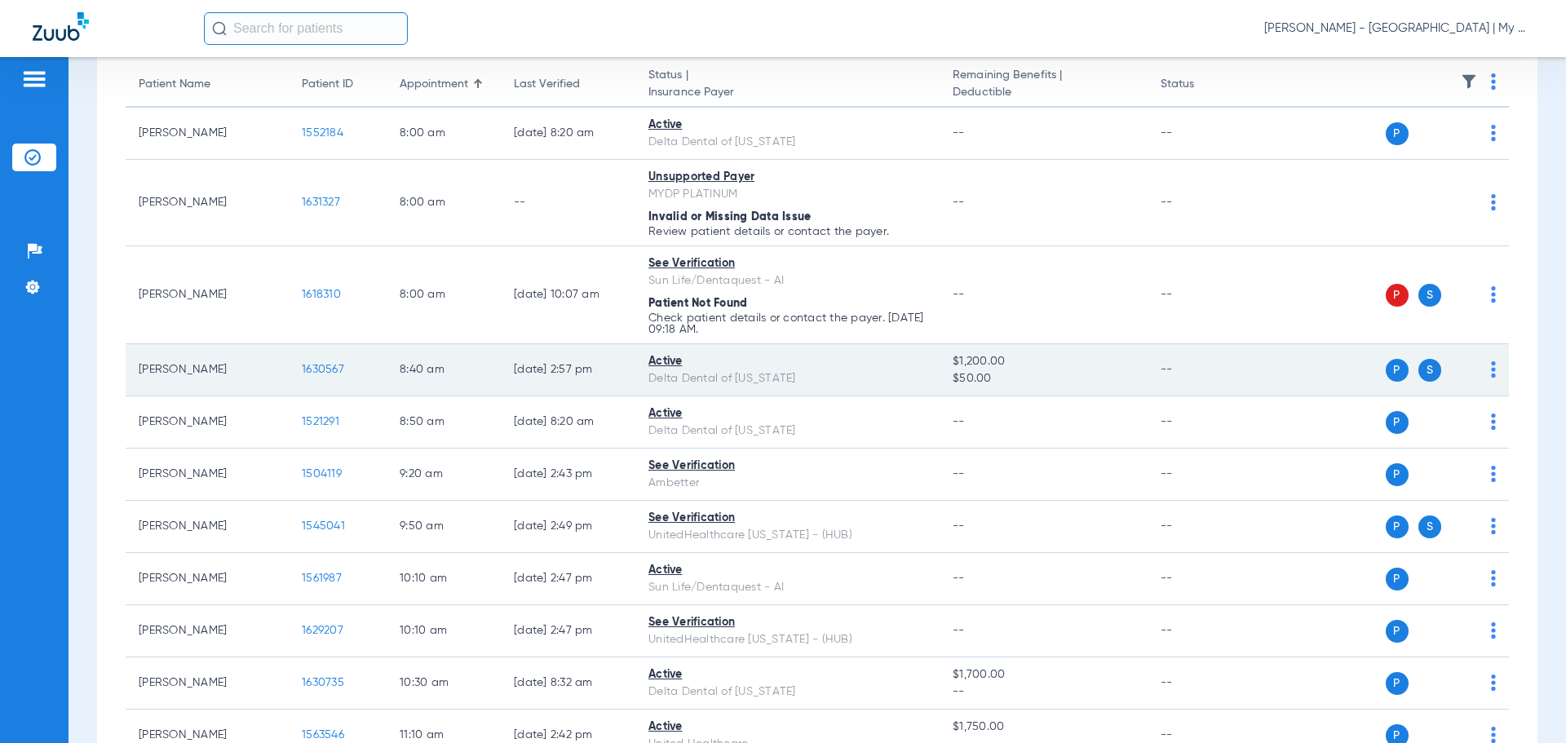
scroll to position [0, 0]
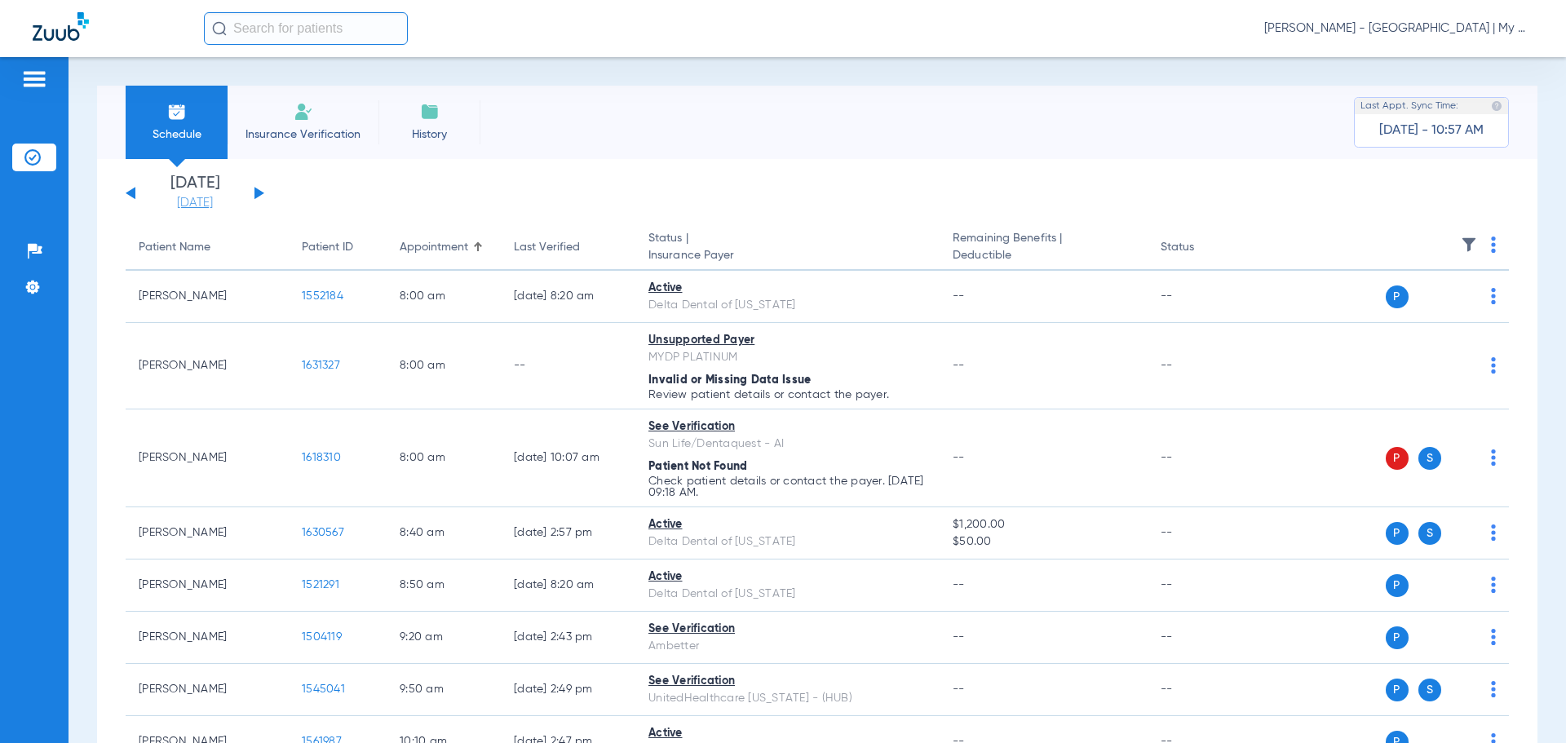
click at [190, 203] on link "[DATE]" at bounding box center [195, 203] width 98 height 16
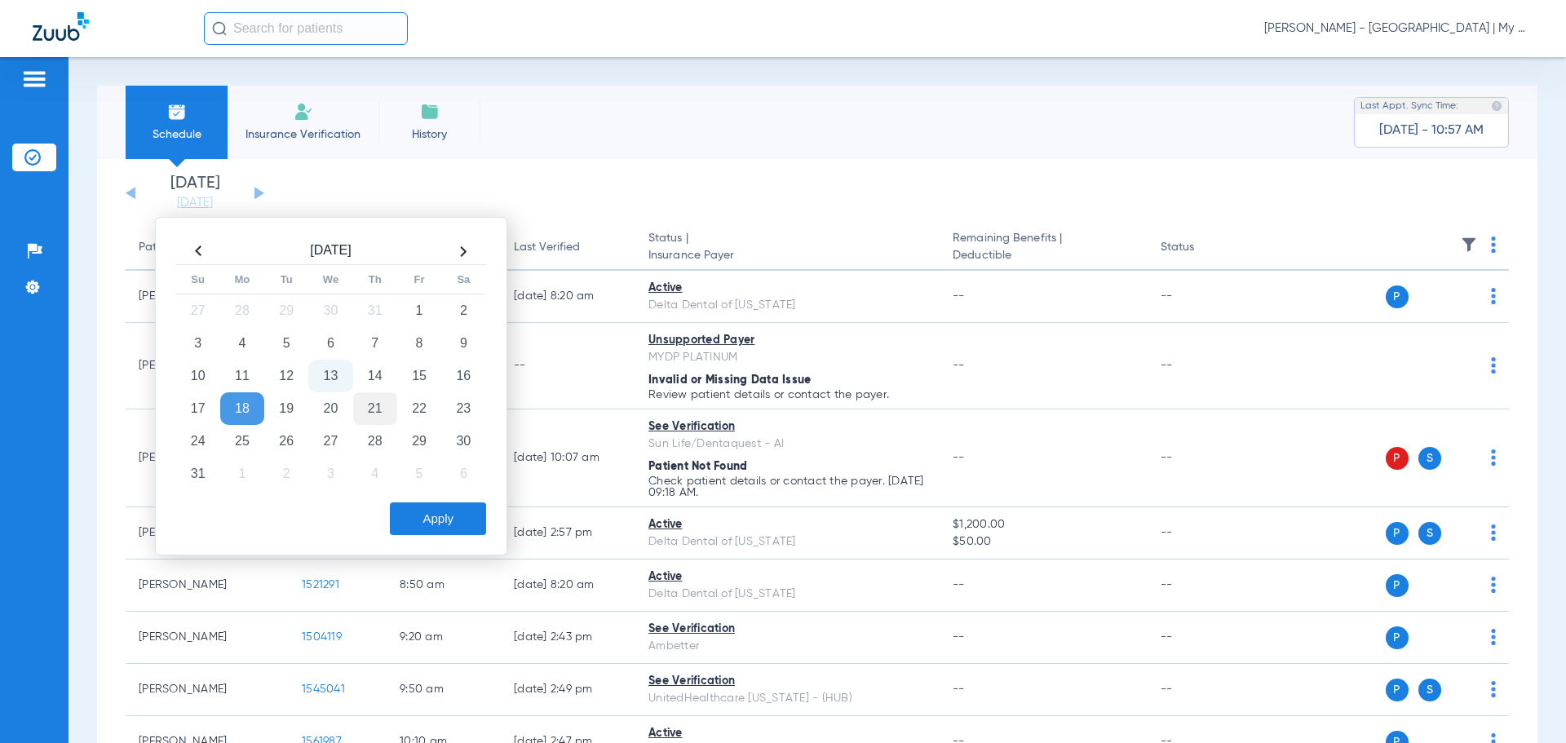
click at [378, 408] on td "21" at bounding box center [375, 408] width 44 height 33
click at [433, 524] on button "Apply" at bounding box center [438, 518] width 96 height 33
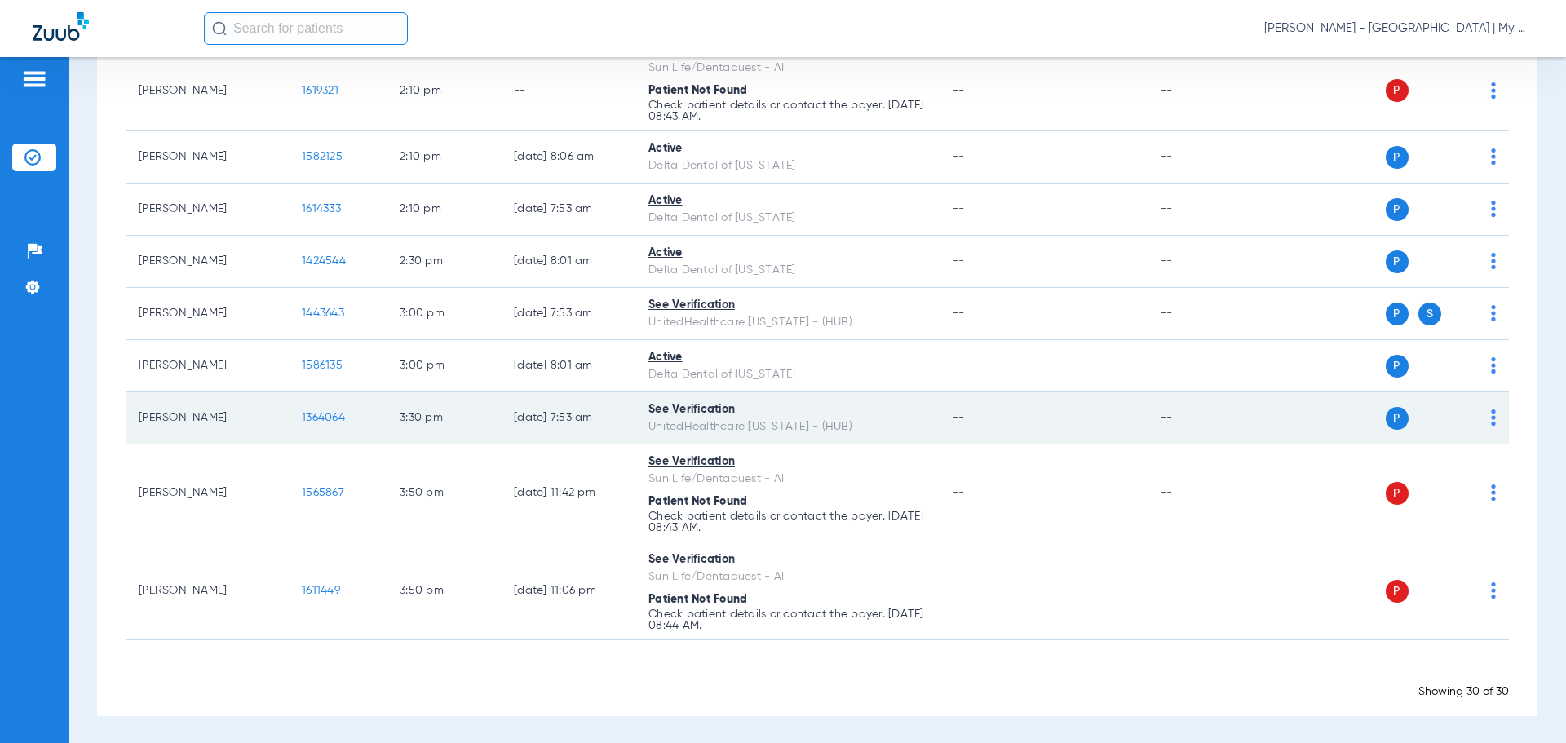
scroll to position [1398, 0]
drag, startPoint x: 1530, startPoint y: 415, endPoint x: 1352, endPoint y: 415, distance: 177.8
click at [1530, 415] on div "Schedule Insurance Verification History Last Appt. Sync Time: Today - 10:57 AM …" at bounding box center [817, 400] width 1497 height 686
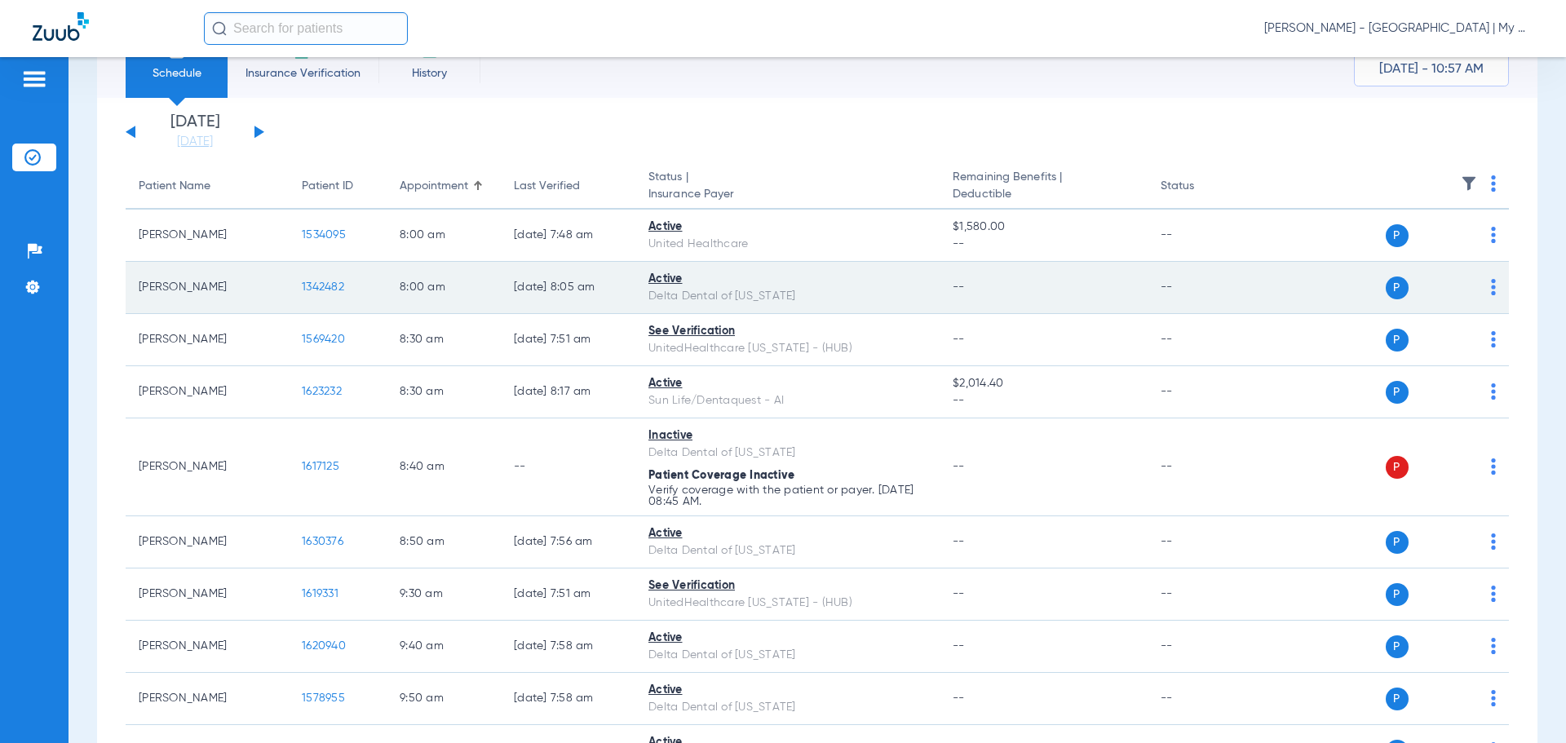
scroll to position [0, 0]
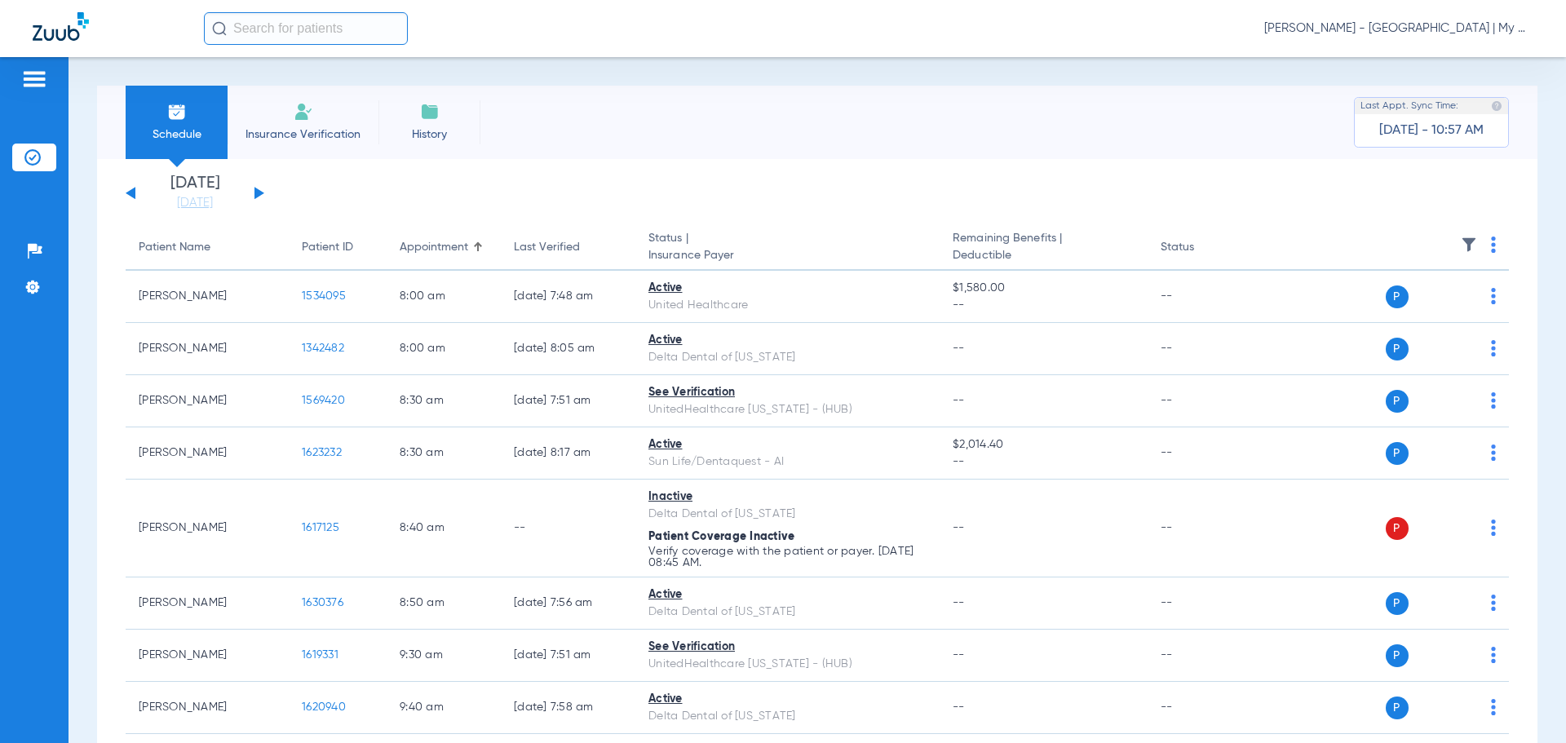
click at [562, 252] on div "Last Verified" at bounding box center [547, 247] width 66 height 17
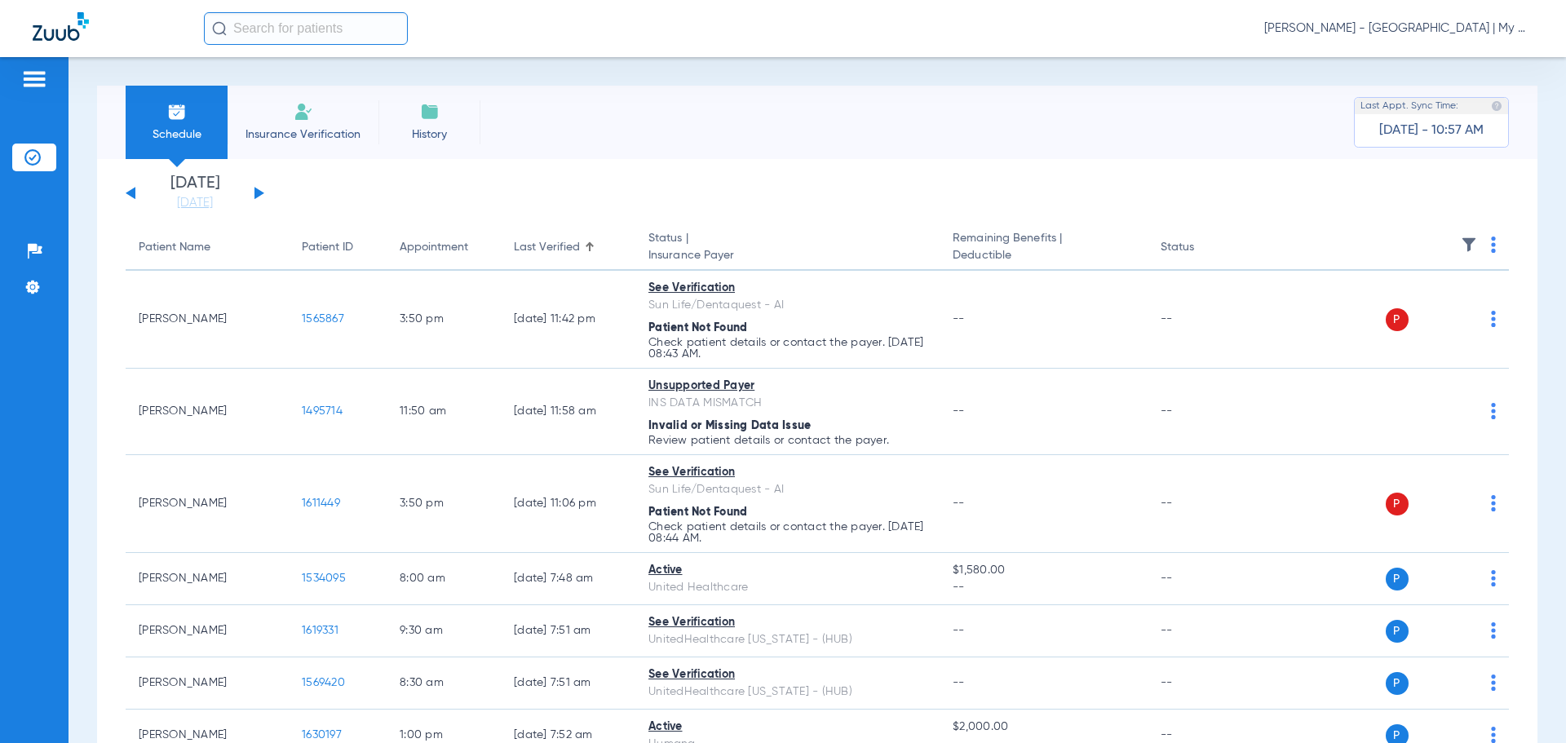
click at [399, 244] on th "Appointment" at bounding box center [444, 248] width 114 height 46
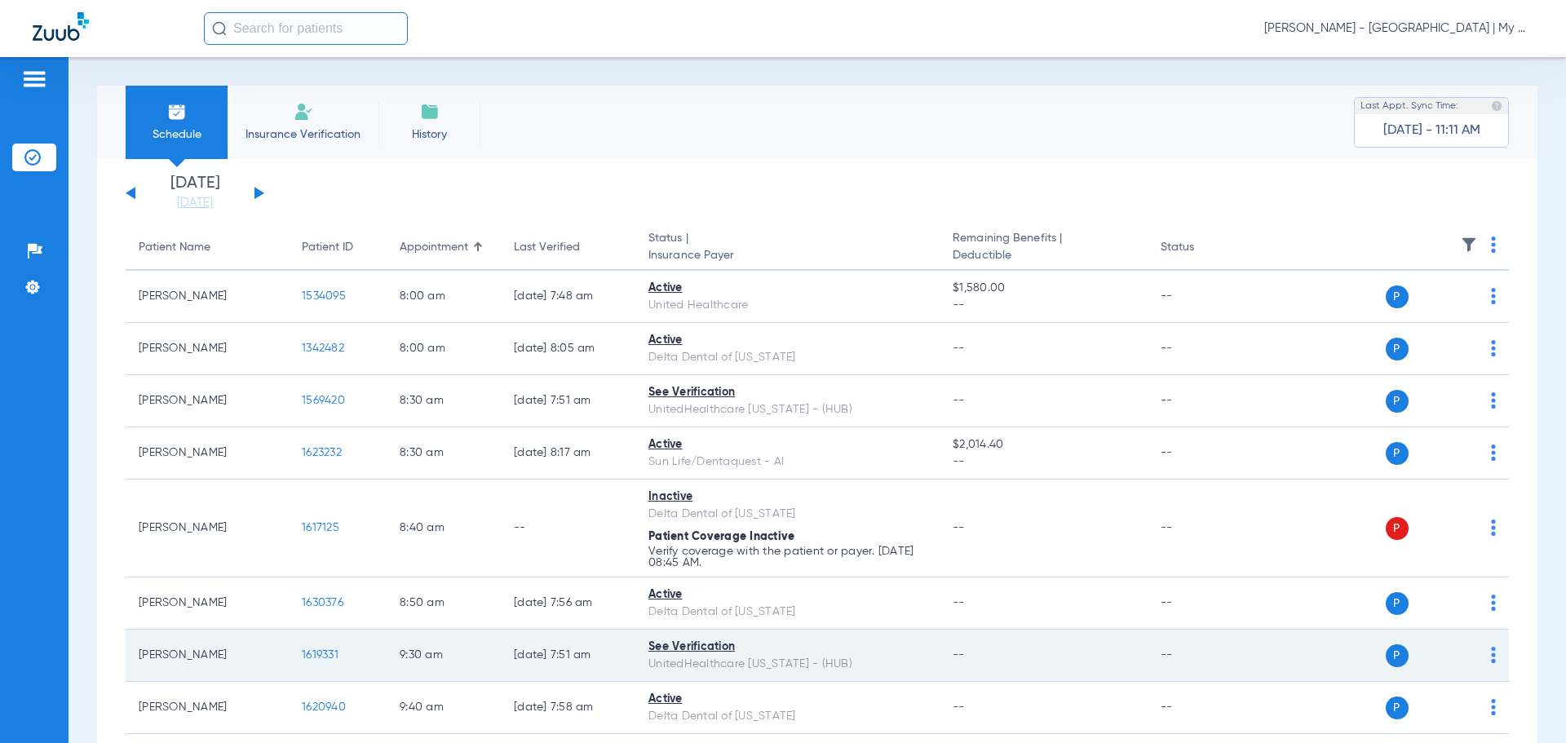
click at [871, 675] on td "See Verification UnitedHealthcare Michigan - (HUB)" at bounding box center [787, 656] width 304 height 52
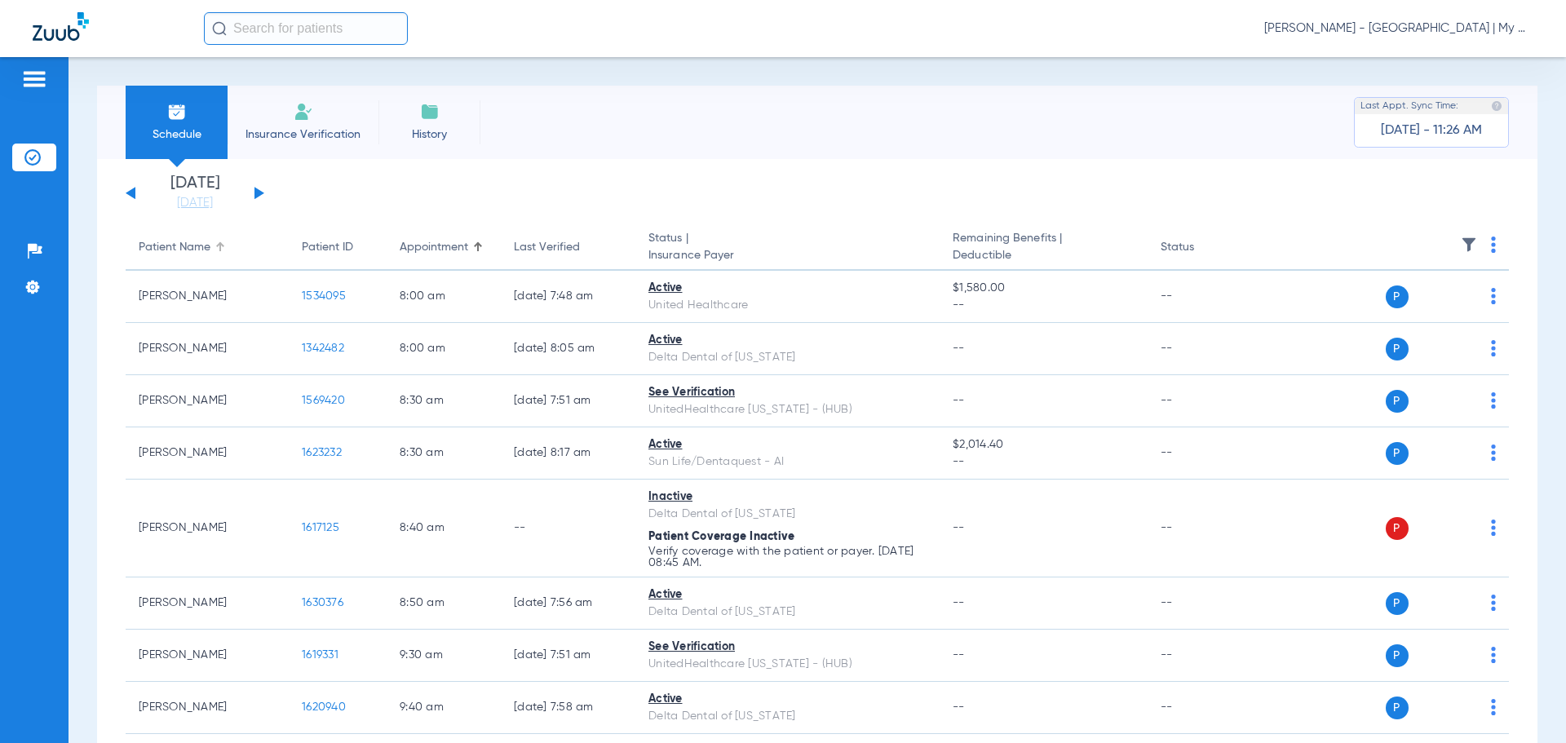
click at [188, 246] on div "Patient Name" at bounding box center [175, 247] width 72 height 17
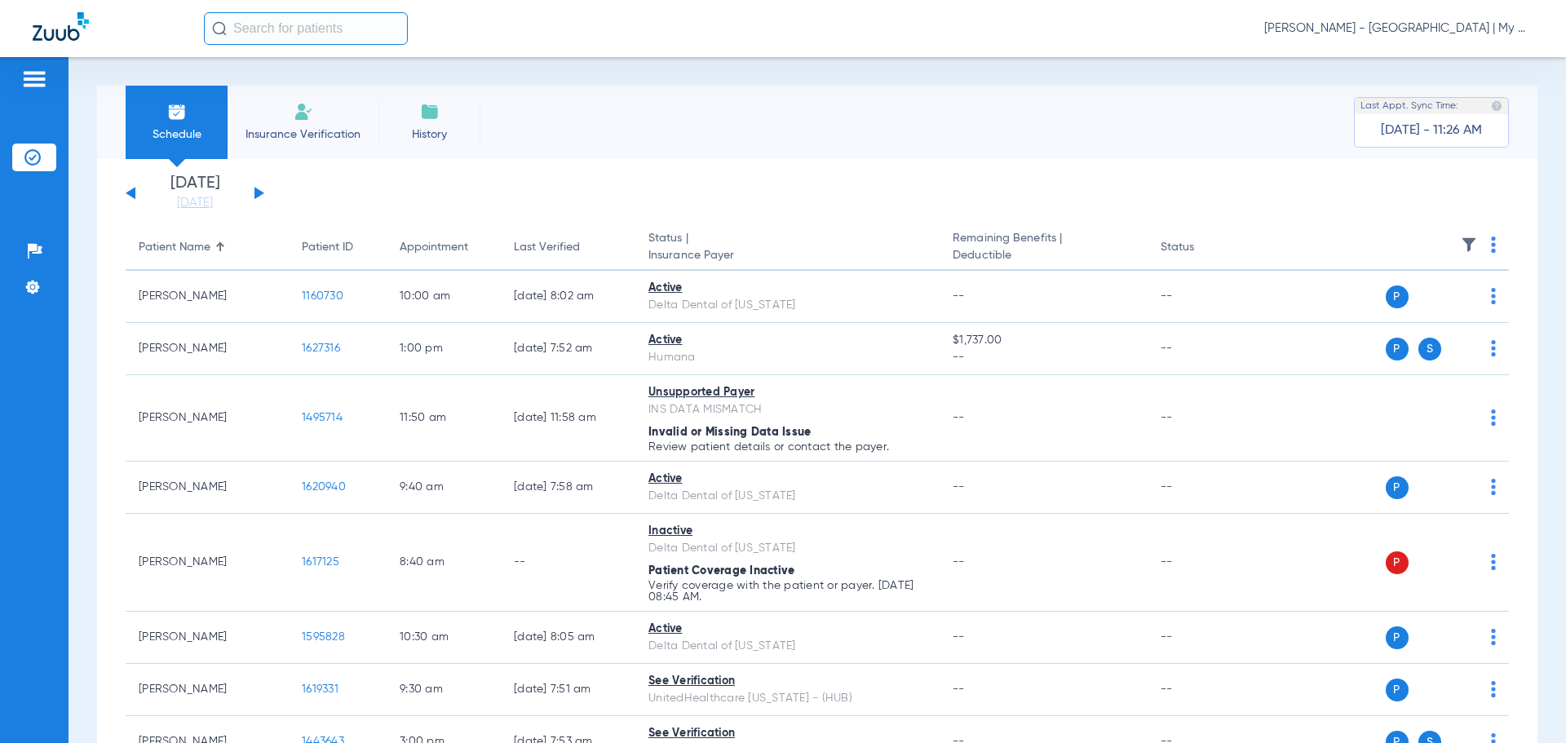
click at [192, 240] on div "Patient Name" at bounding box center [175, 247] width 72 height 17
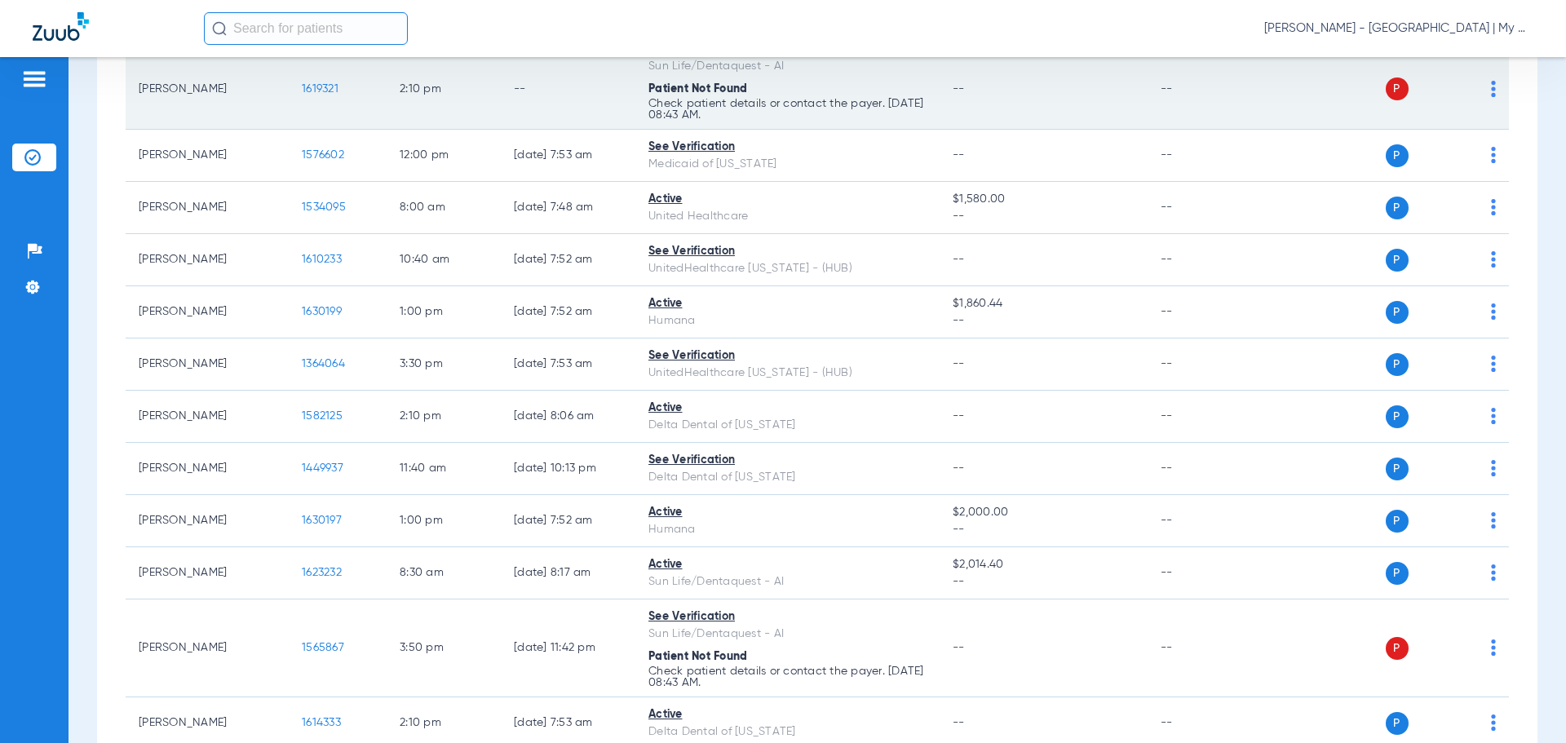
scroll to position [163, 0]
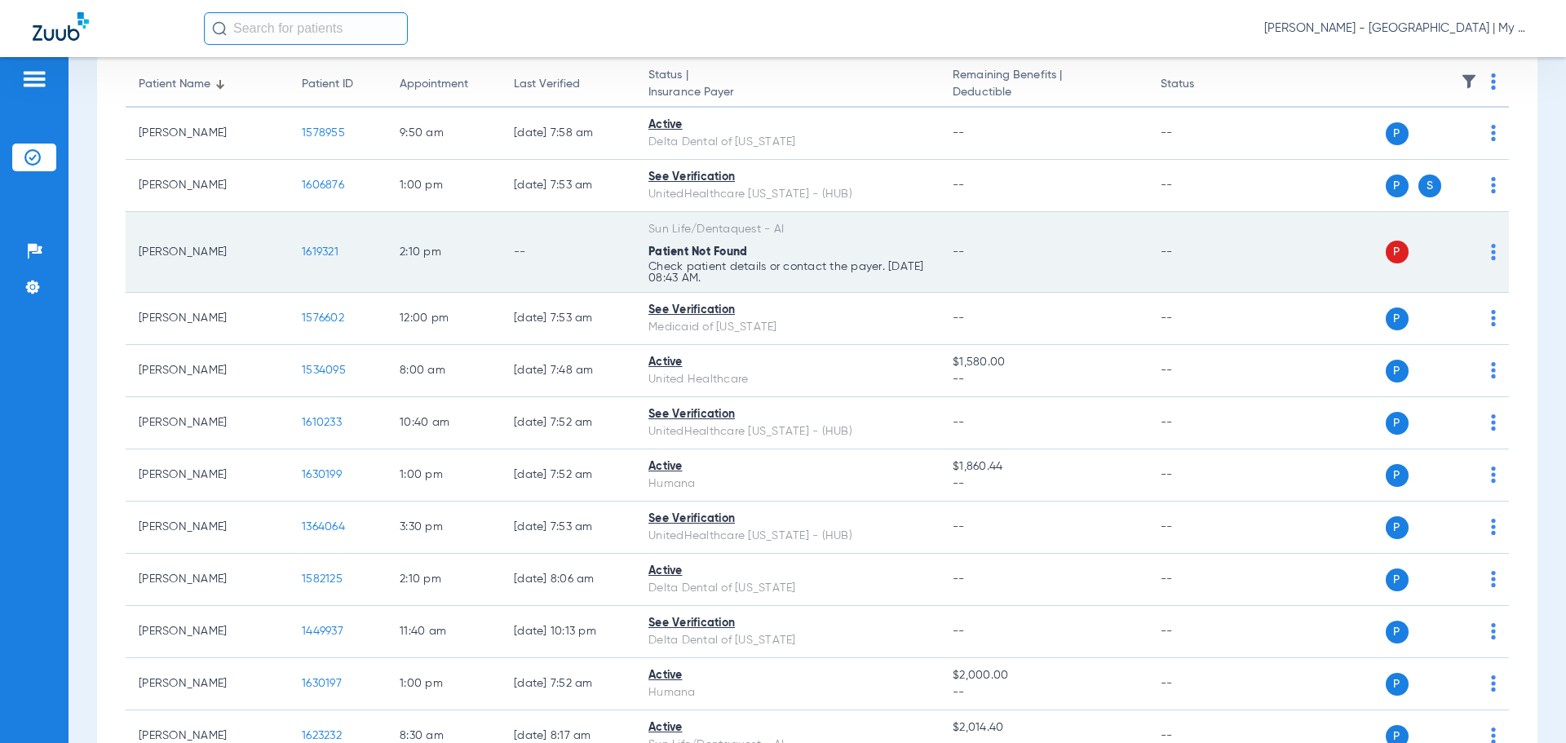
click at [312, 251] on span "1619321" at bounding box center [320, 251] width 37 height 11
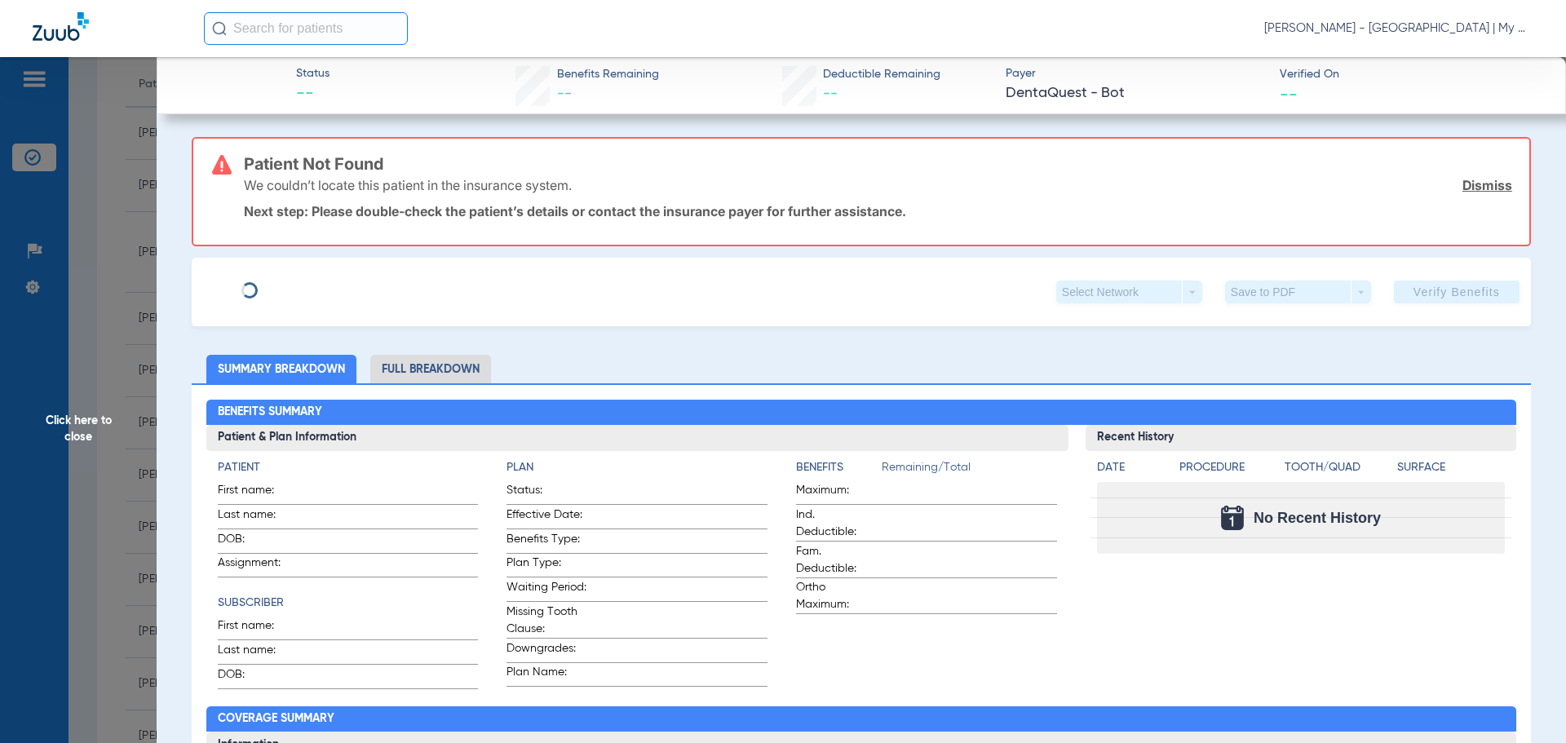
click at [87, 427] on span "Click here to close" at bounding box center [78, 428] width 157 height 743
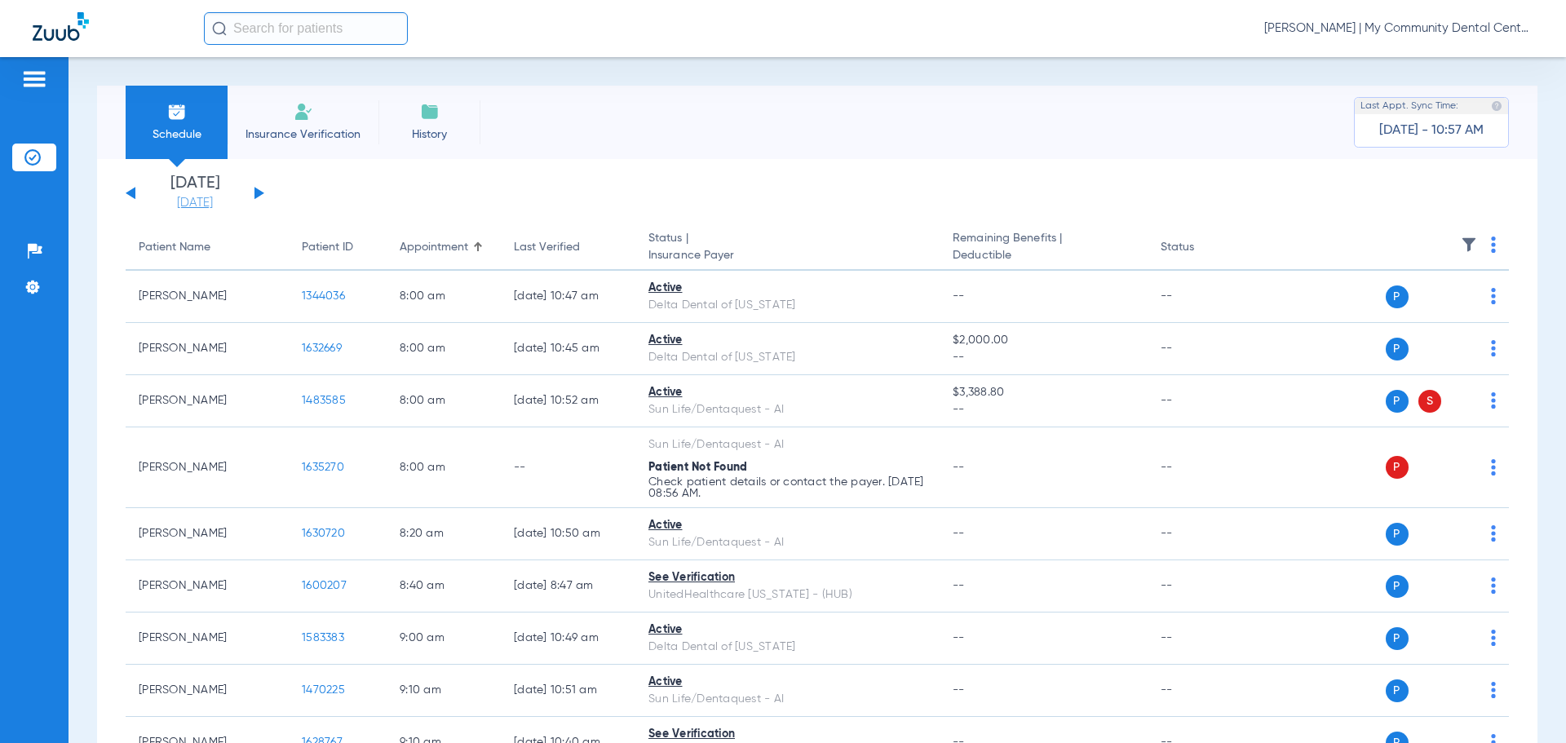
click at [204, 203] on link "[DATE]" at bounding box center [195, 203] width 98 height 16
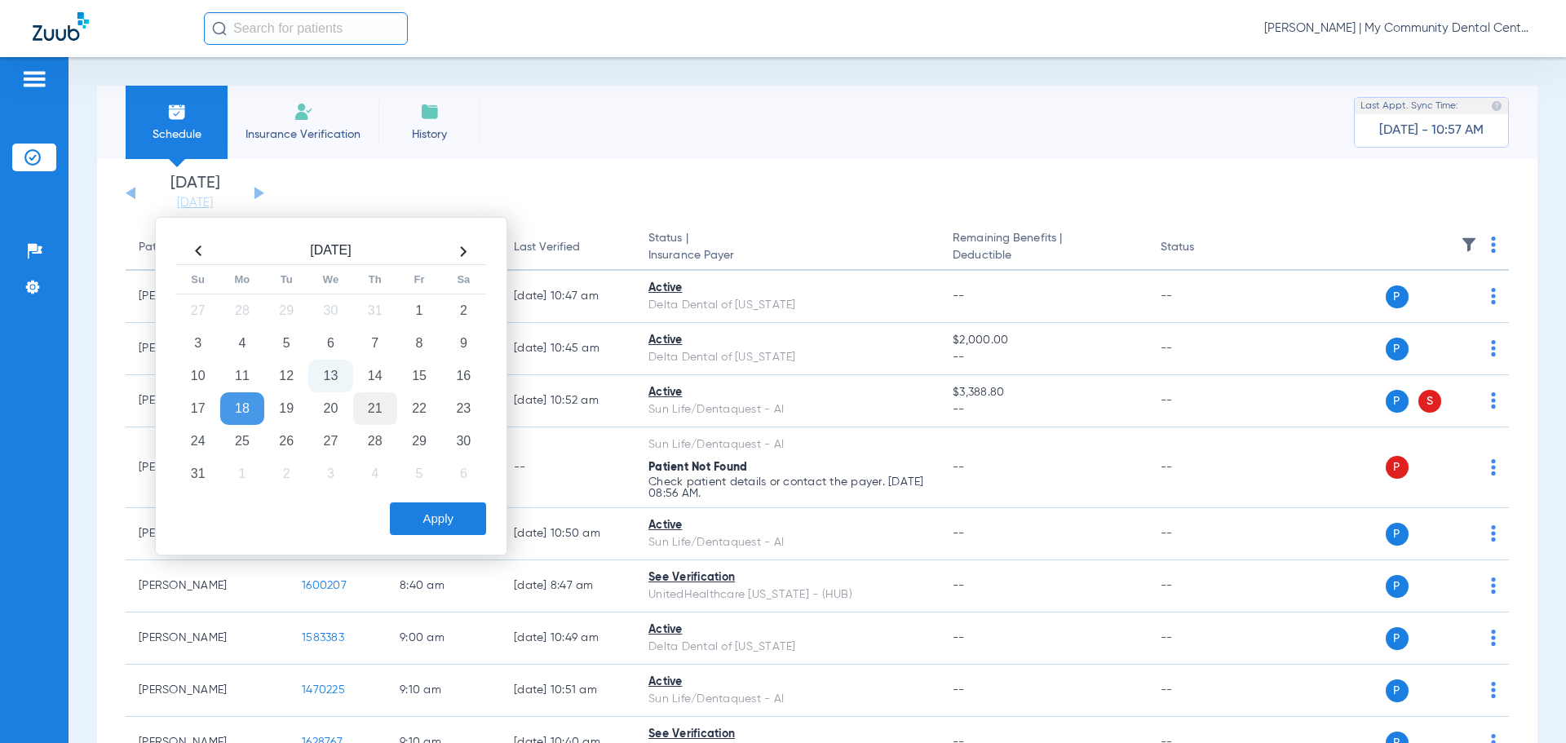
click at [376, 414] on td "21" at bounding box center [375, 408] width 44 height 33
click at [447, 521] on button "Apply" at bounding box center [438, 518] width 96 height 33
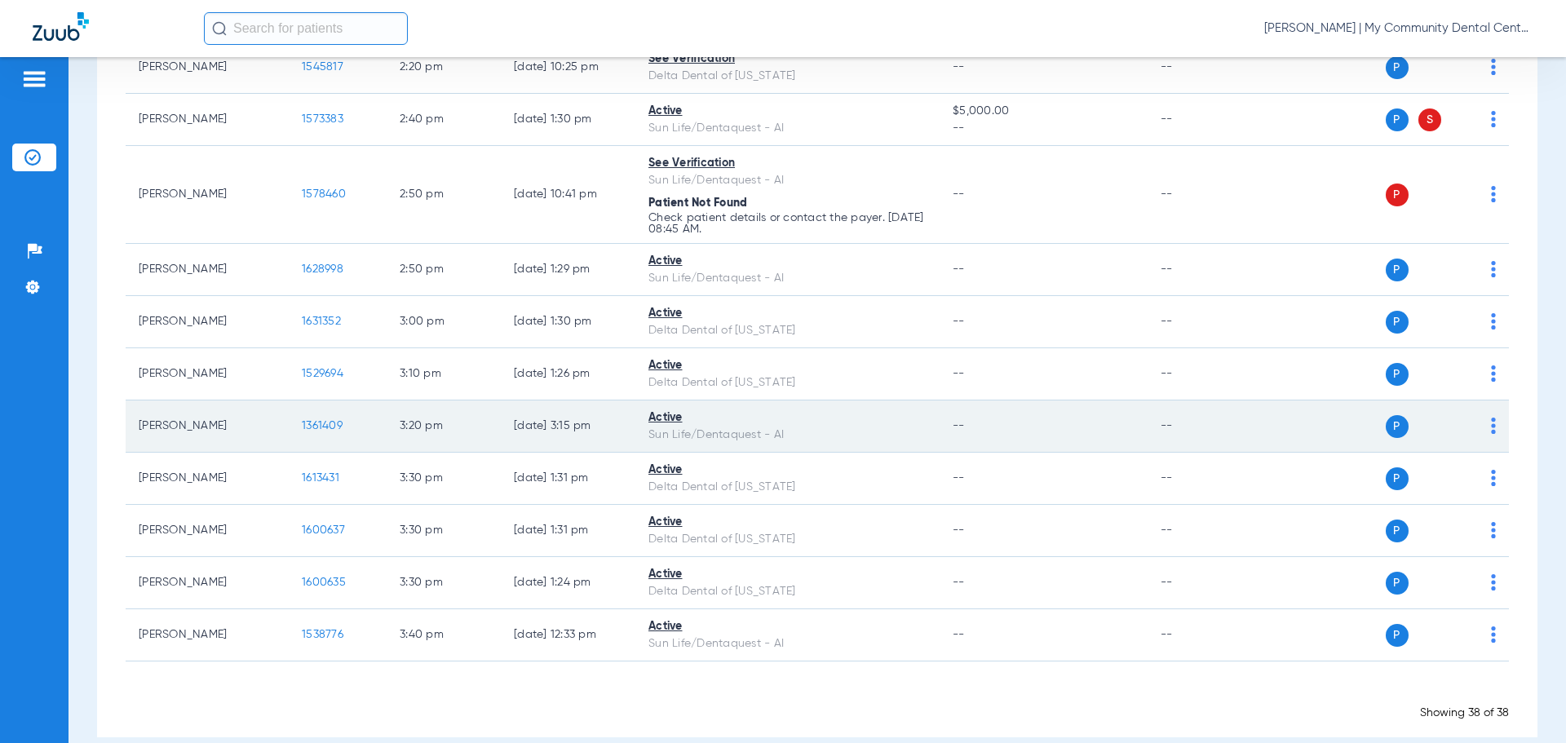
scroll to position [1735, 0]
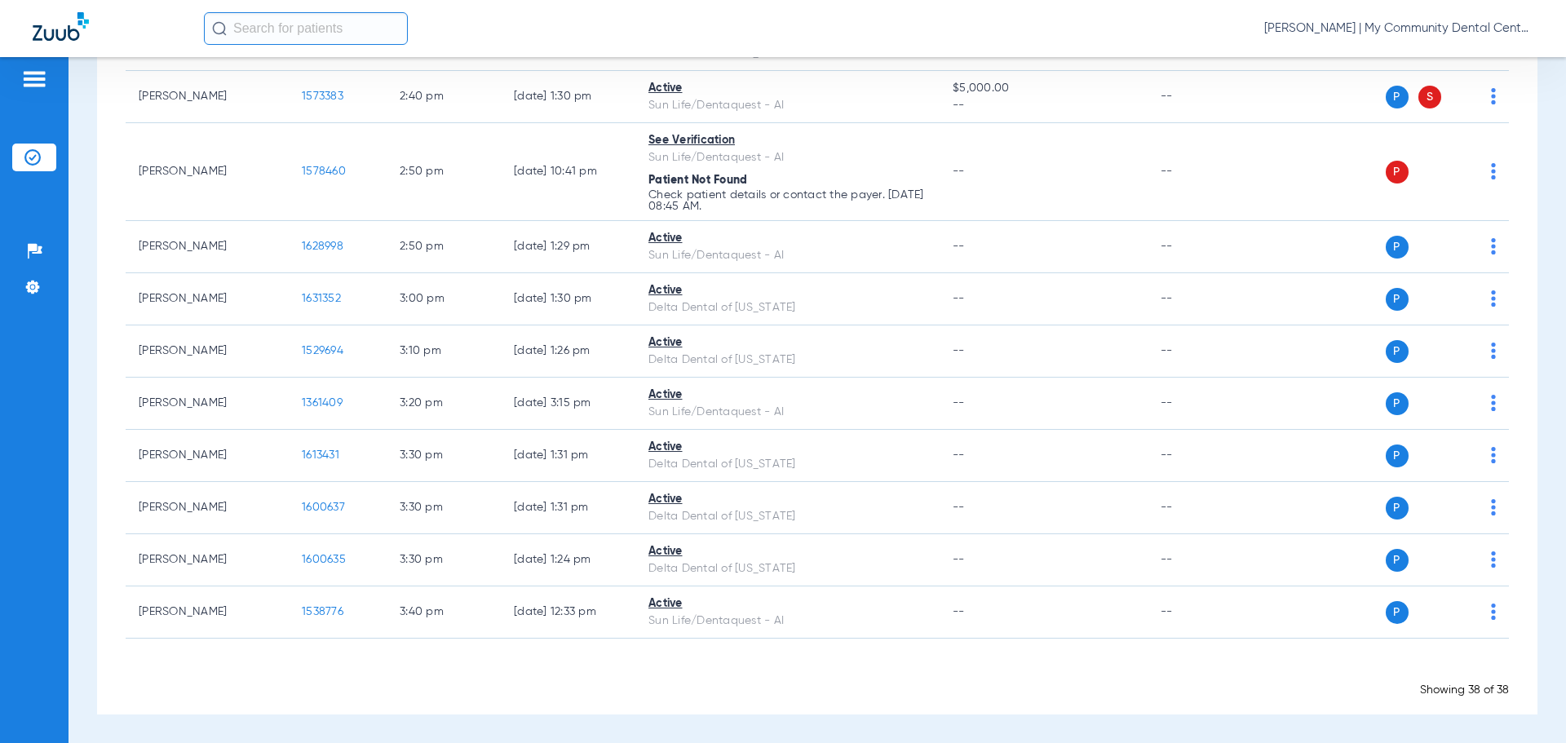
click at [1529, 386] on div "Schedule Insurance Verification History Last Appt. Sync Time: Today - 11:04 AM …" at bounding box center [817, 400] width 1497 height 686
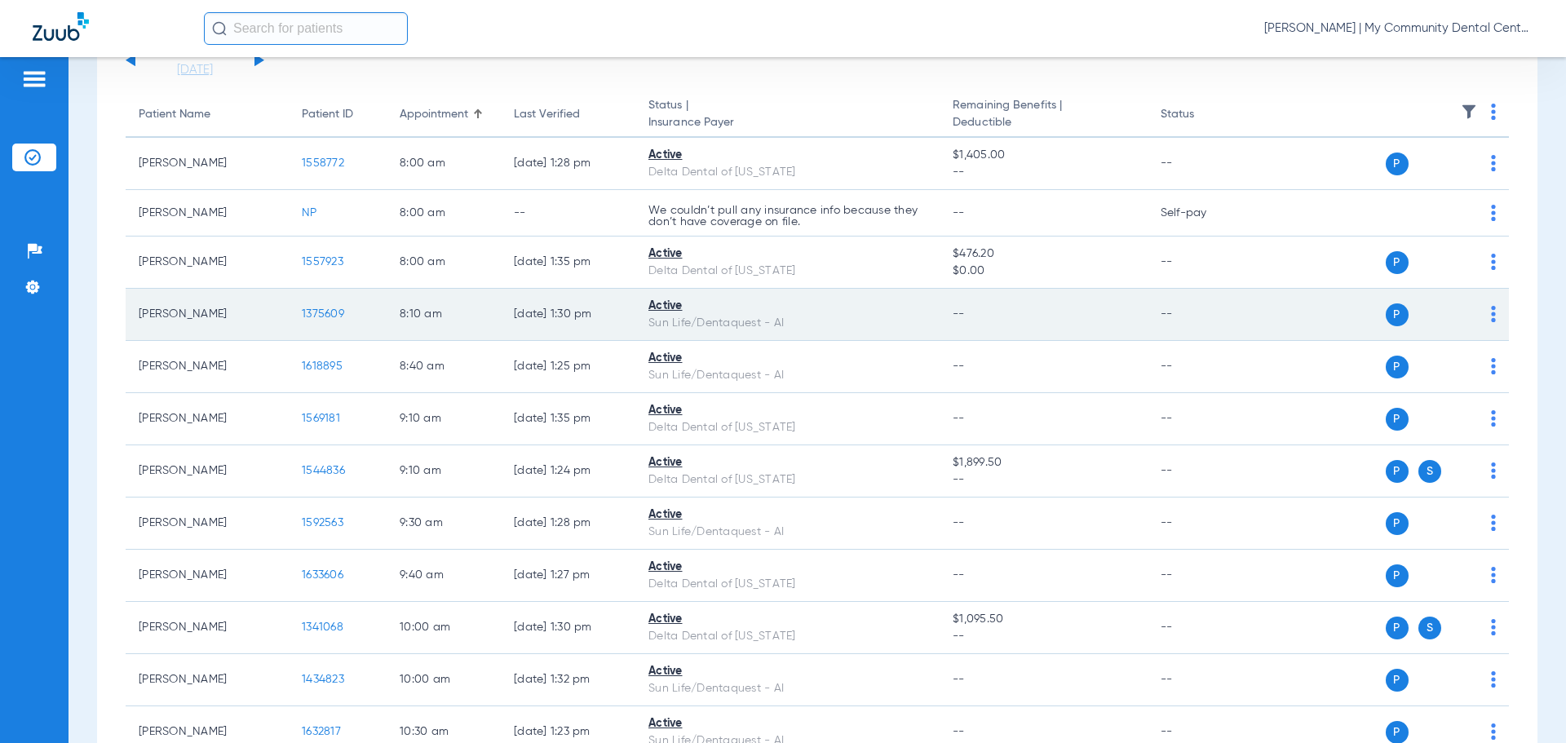
scroll to position [0, 0]
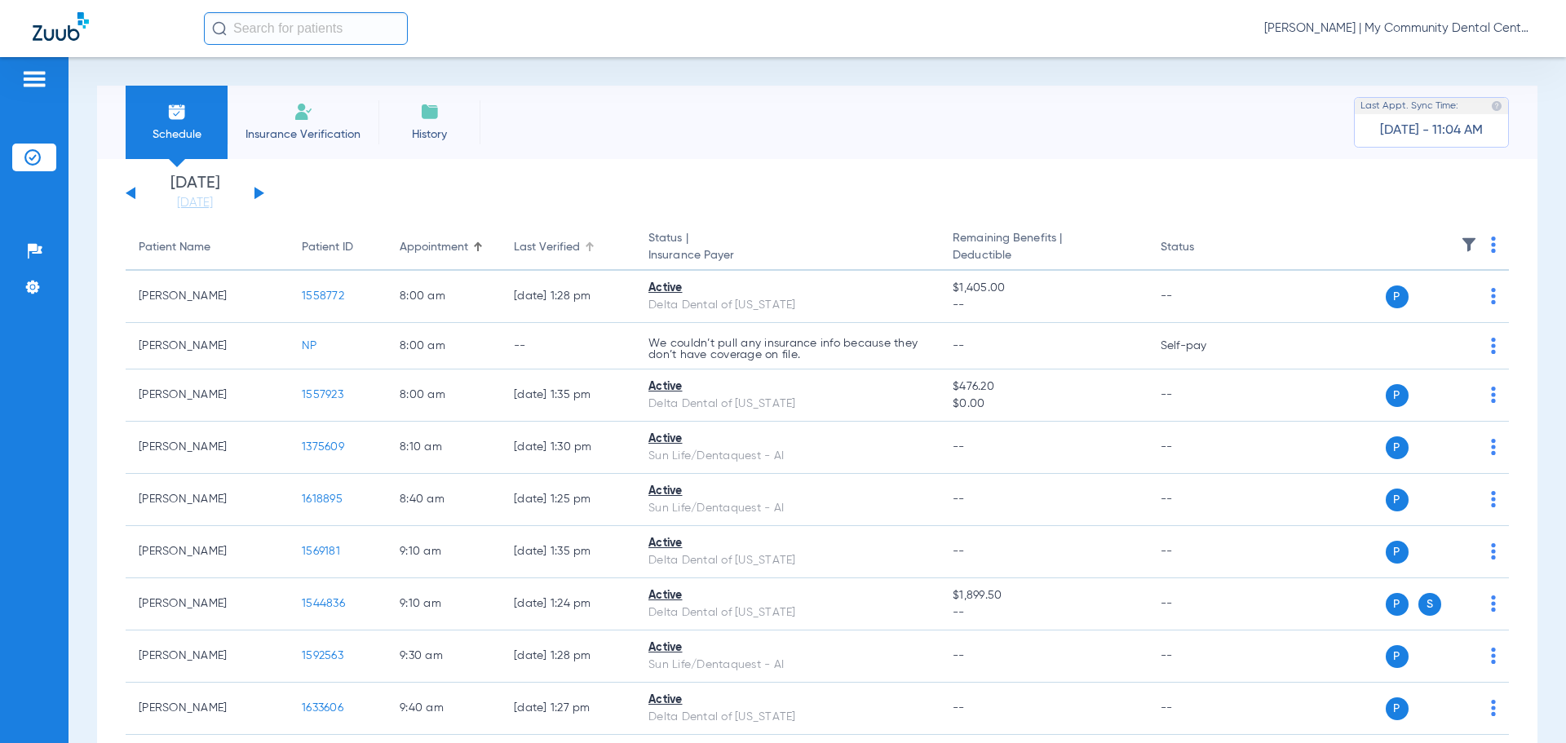
click at [567, 251] on div "Last Verified" at bounding box center [547, 247] width 66 height 17
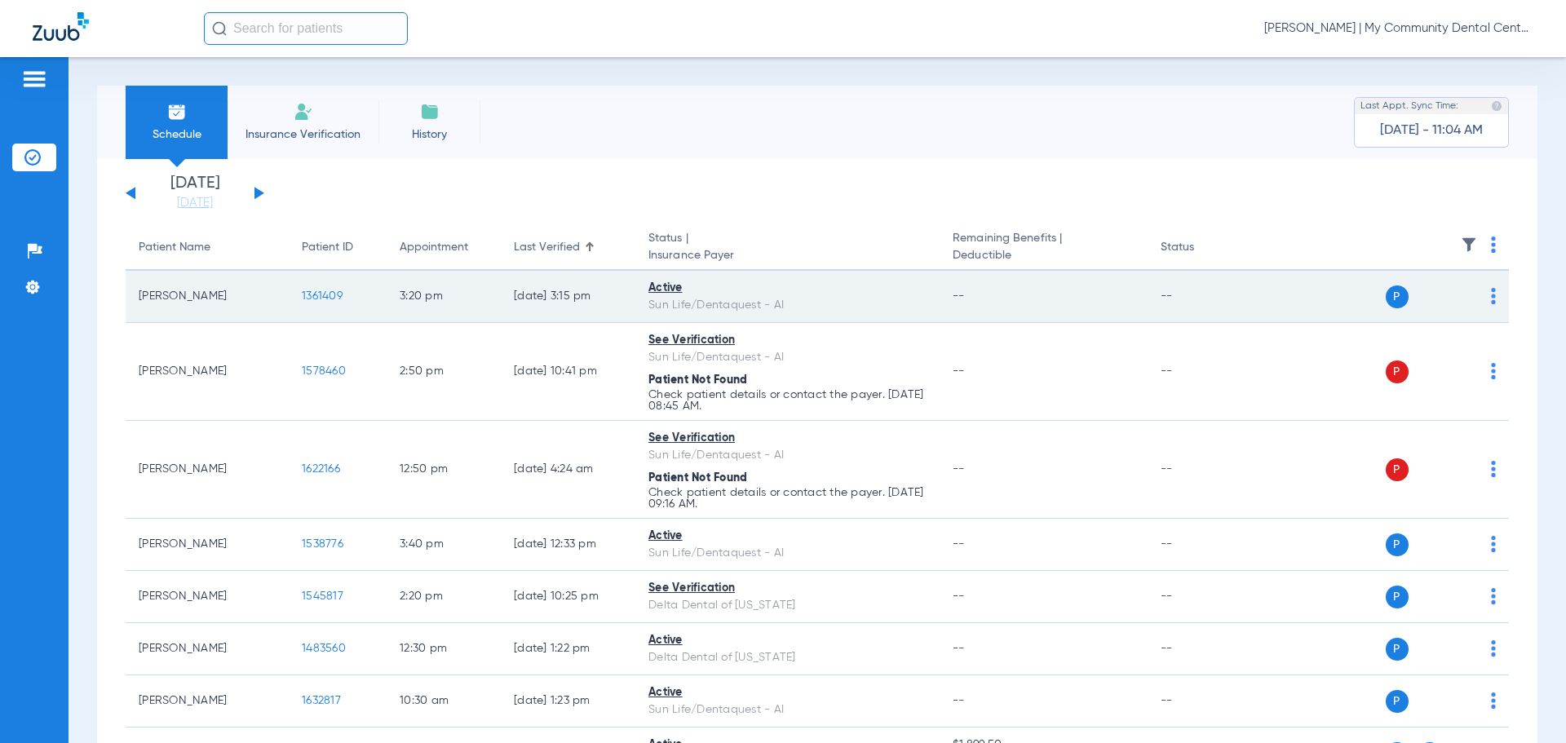
click at [1491, 294] on img at bounding box center [1493, 296] width 5 height 16
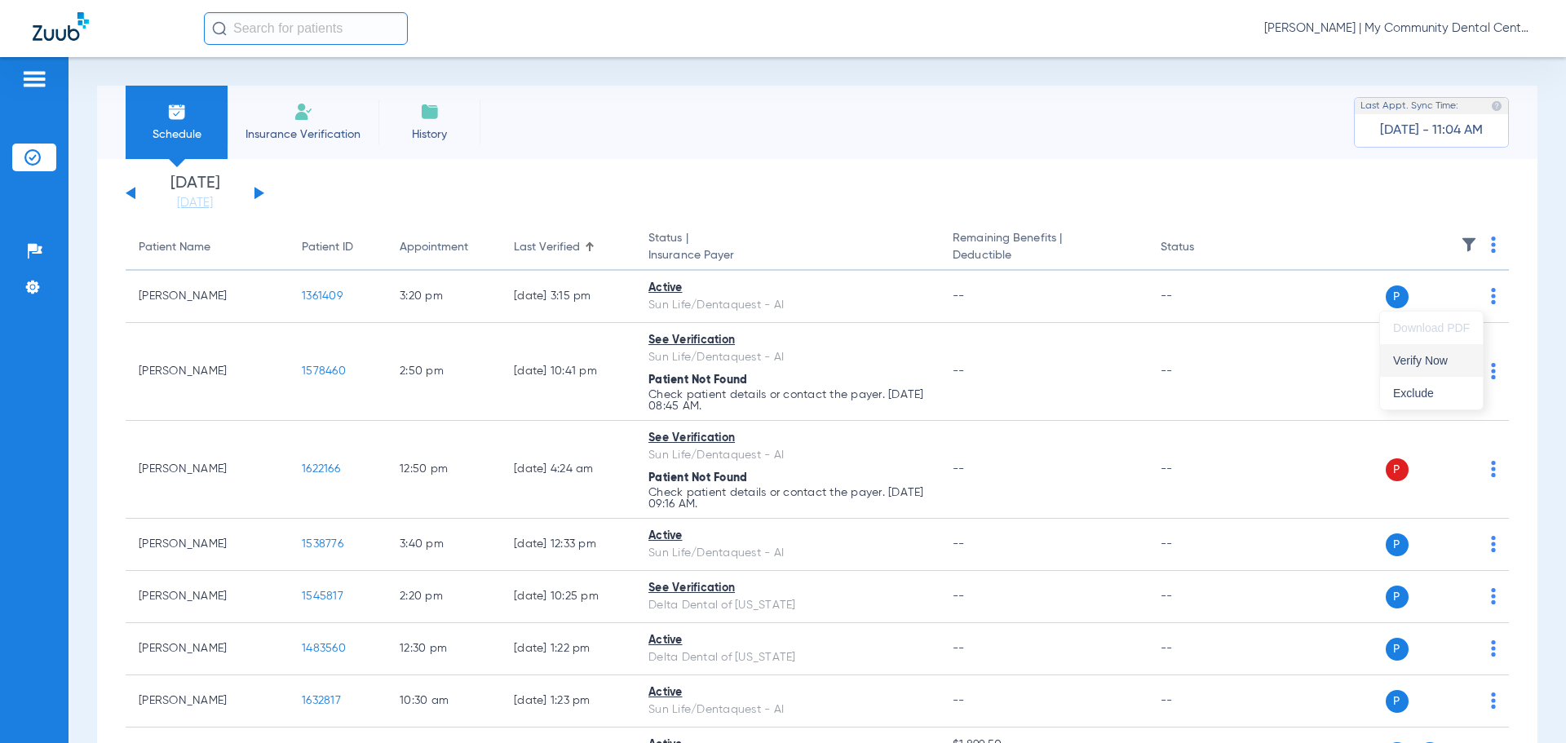
click at [1439, 355] on span "Verify Now" at bounding box center [1431, 360] width 77 height 11
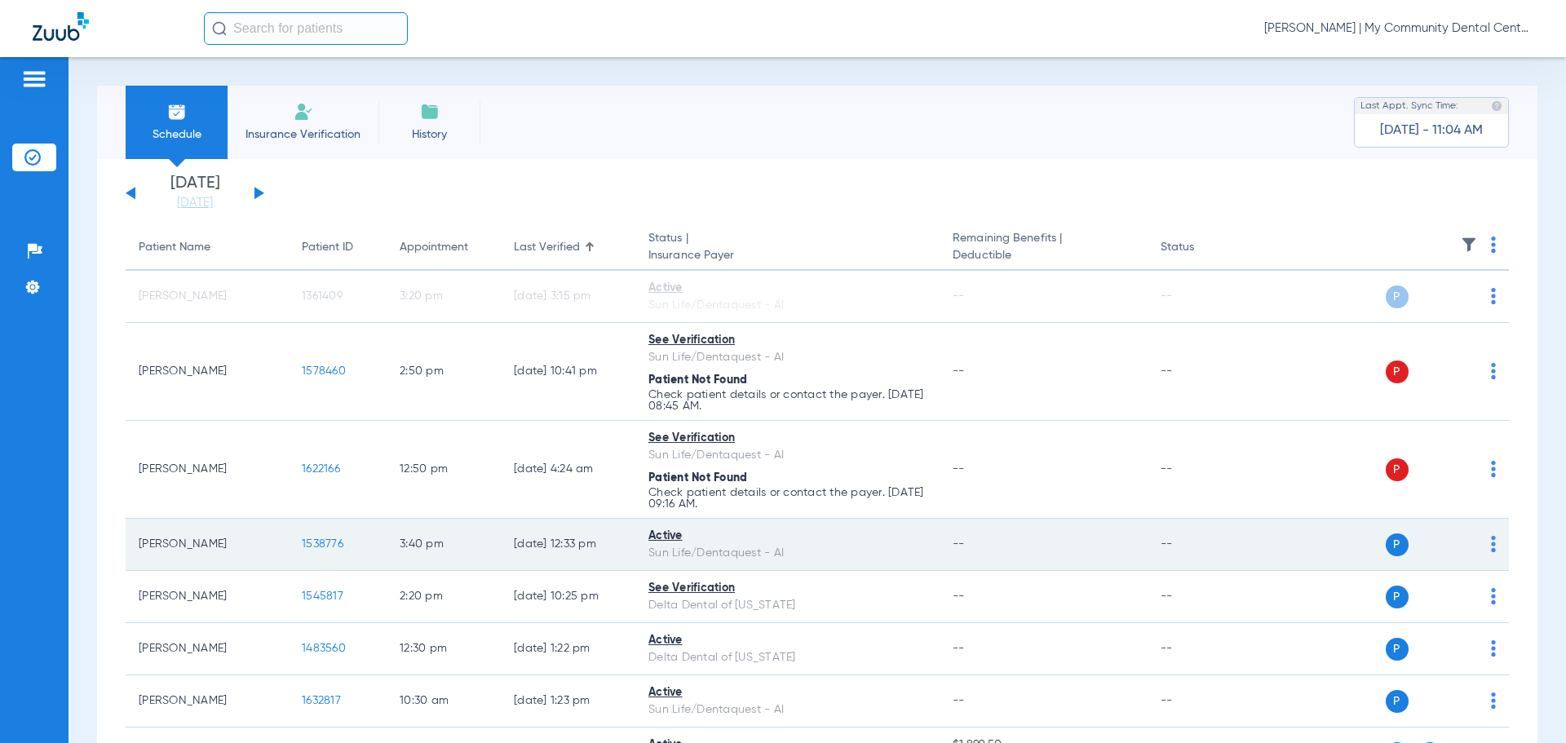
click at [1484, 547] on td "P S" at bounding box center [1384, 545] width 252 height 52
click at [1491, 550] on img at bounding box center [1493, 544] width 5 height 16
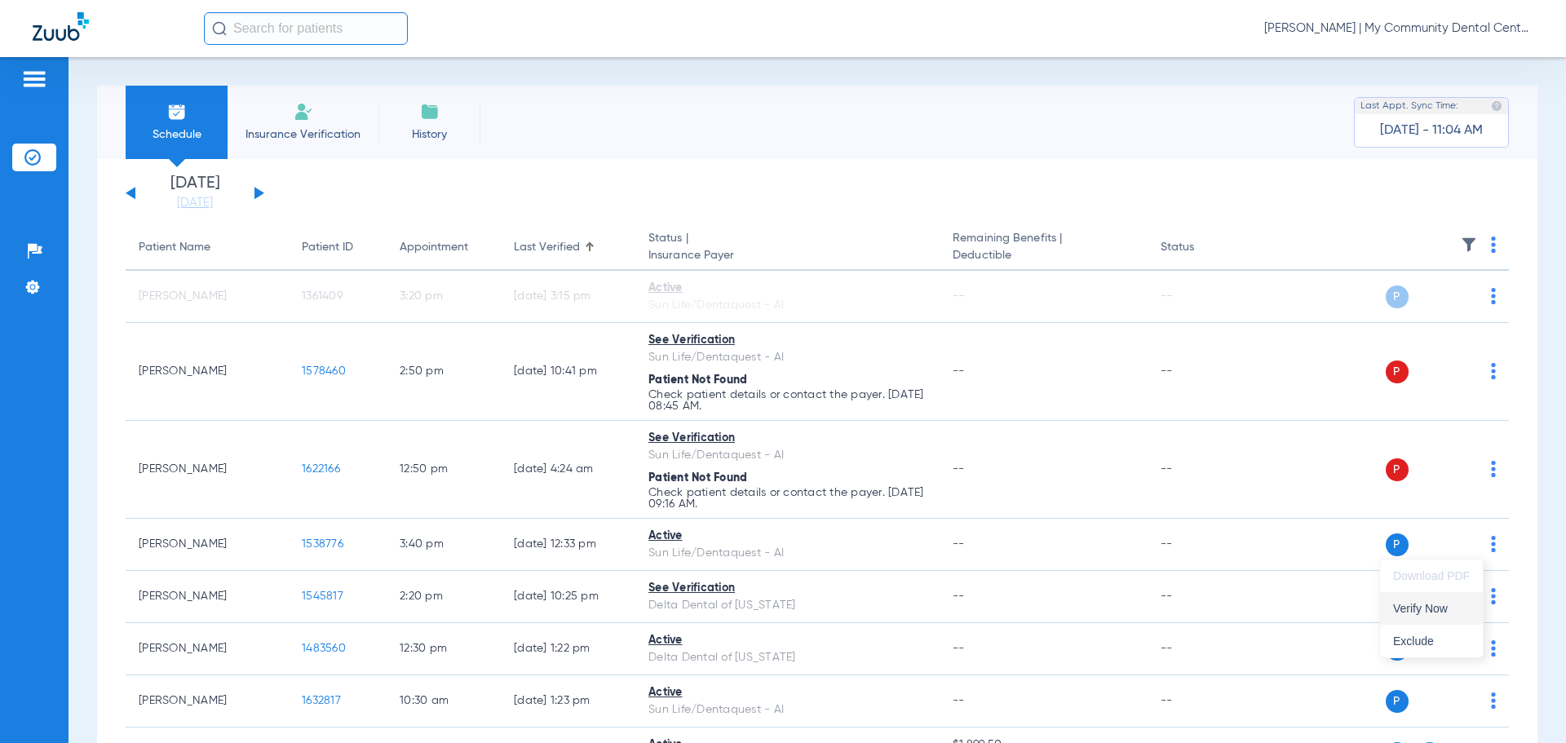
click at [1457, 601] on button "Verify Now" at bounding box center [1431, 608] width 103 height 33
click at [431, 249] on div "Appointment" at bounding box center [434, 247] width 69 height 17
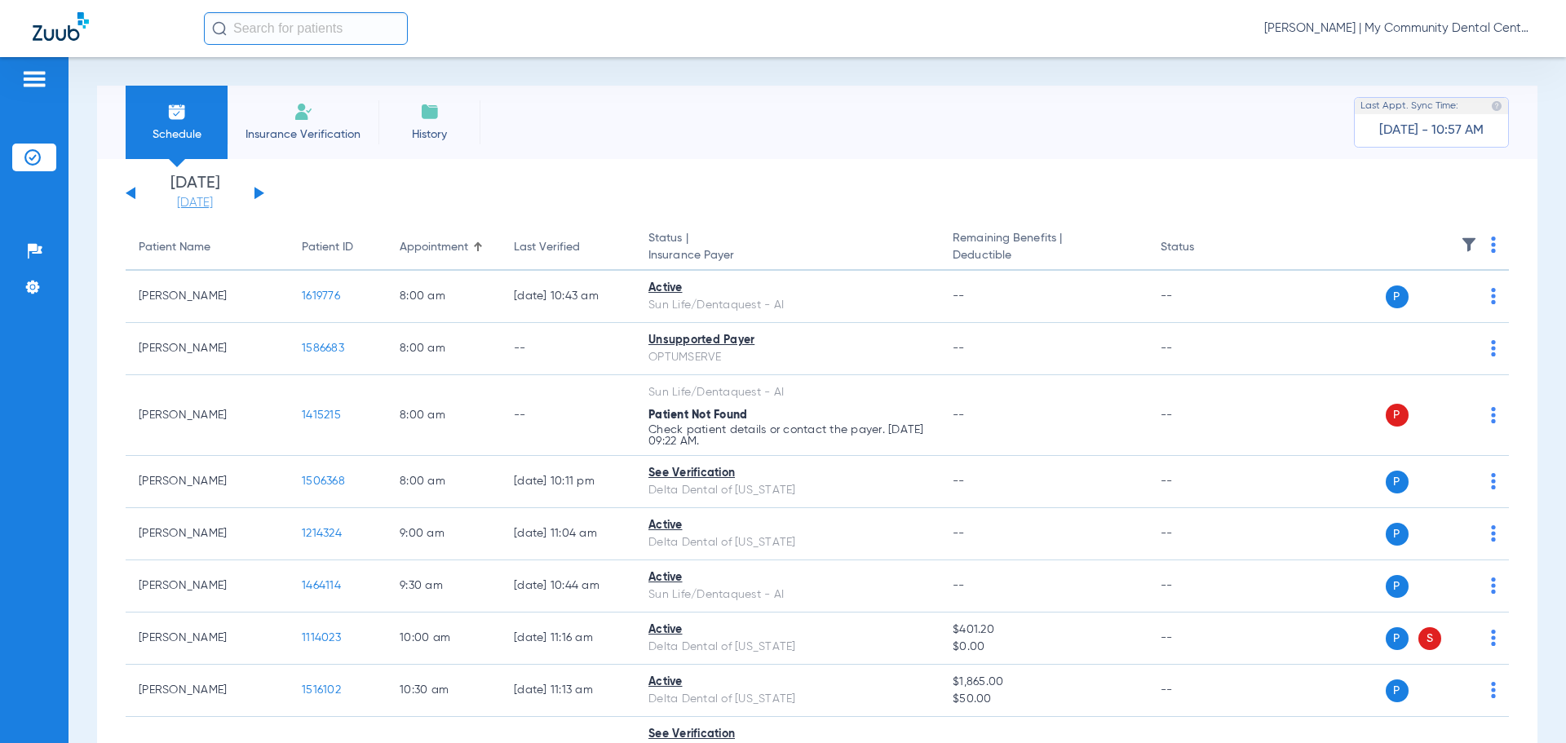
click at [188, 195] on link "[DATE]" at bounding box center [195, 203] width 98 height 16
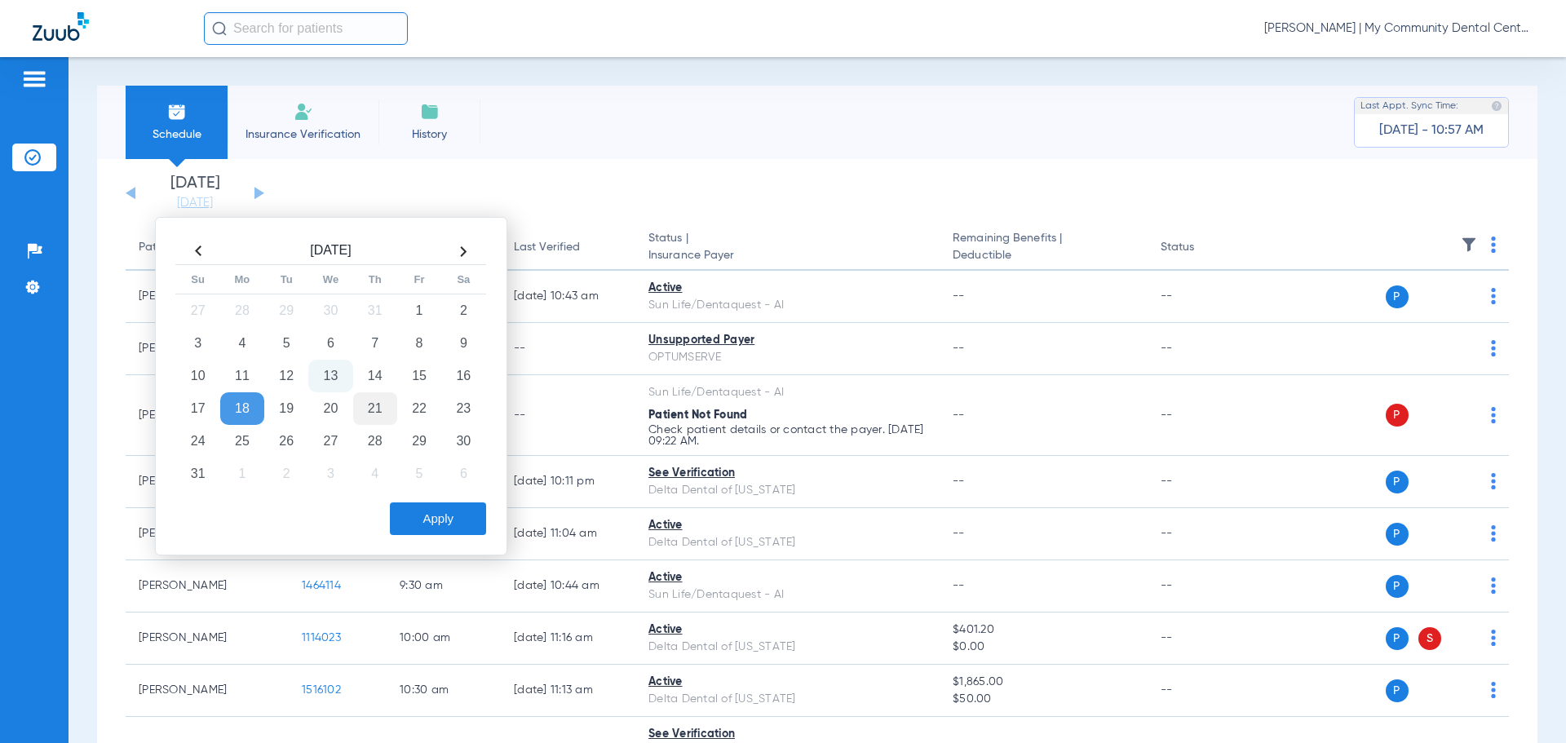
click at [374, 419] on td "21" at bounding box center [375, 408] width 44 height 33
drag, startPoint x: 423, startPoint y: 511, endPoint x: 552, endPoint y: 325, distance: 226.2
click at [424, 511] on button "Apply" at bounding box center [438, 518] width 96 height 33
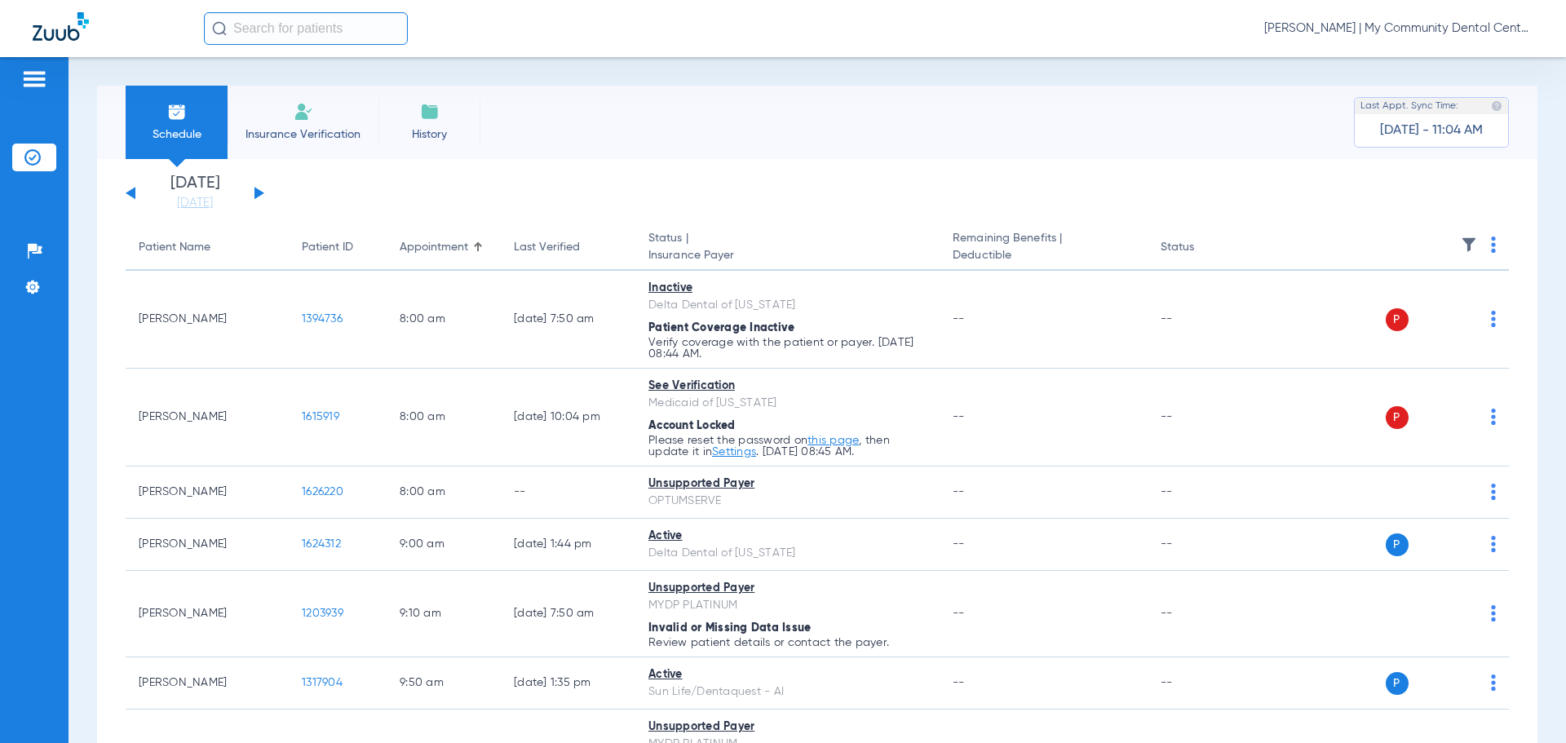
drag, startPoint x: 550, startPoint y: 241, endPoint x: 595, endPoint y: 204, distance: 59.1
click at [550, 241] on div "Last Verified" at bounding box center [547, 247] width 66 height 17
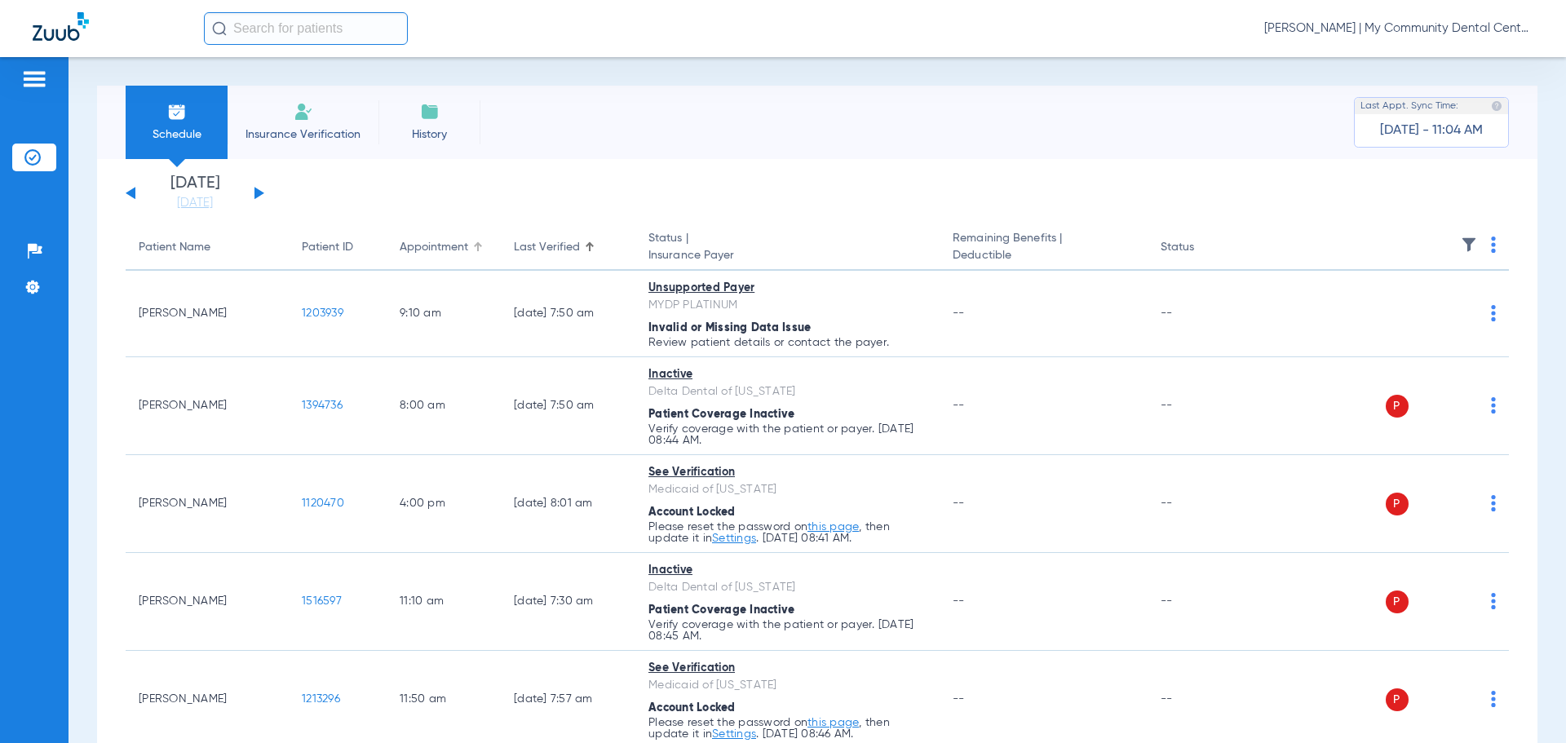
click at [429, 243] on div "Appointment" at bounding box center [434, 247] width 69 height 17
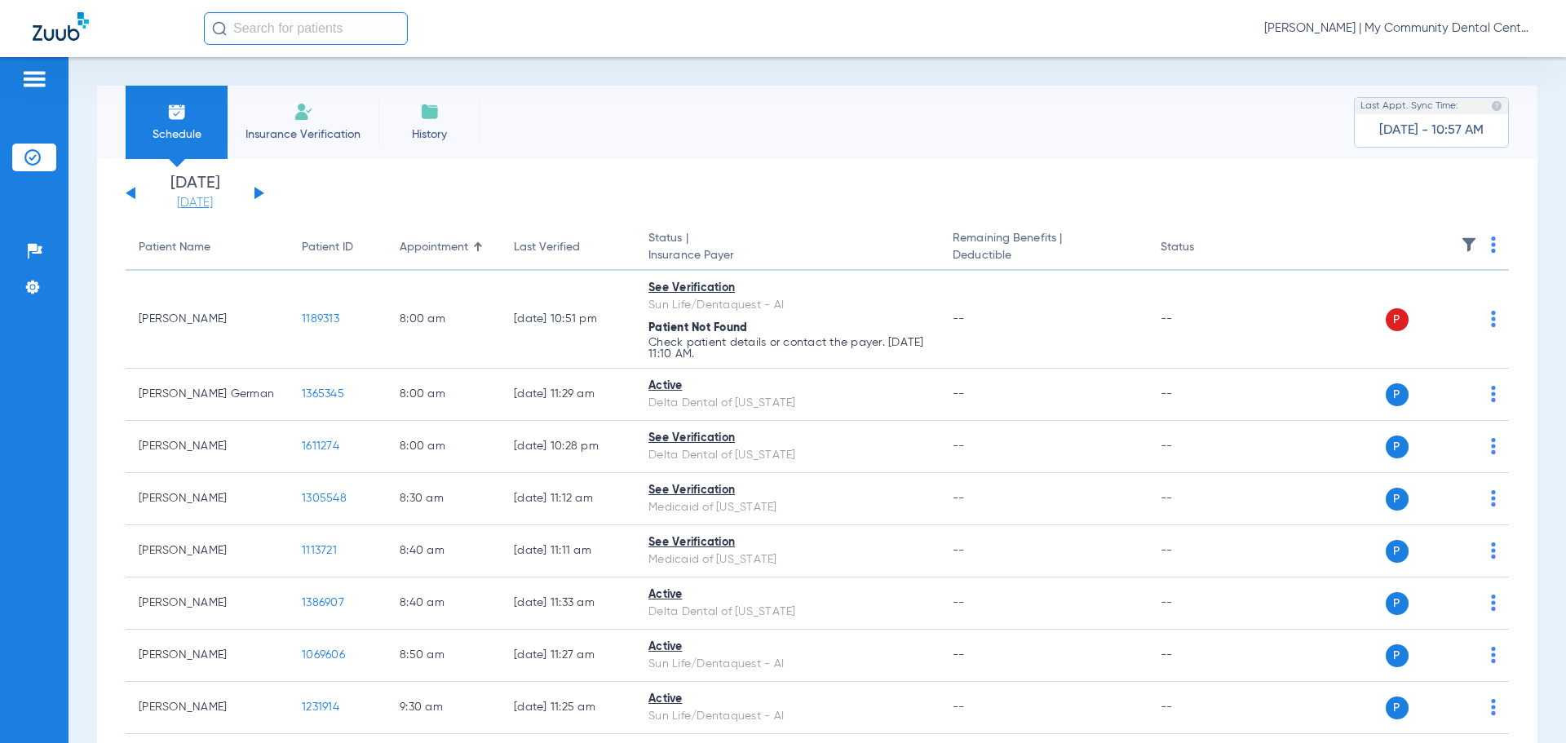
click at [204, 197] on link "[DATE]" at bounding box center [195, 203] width 98 height 16
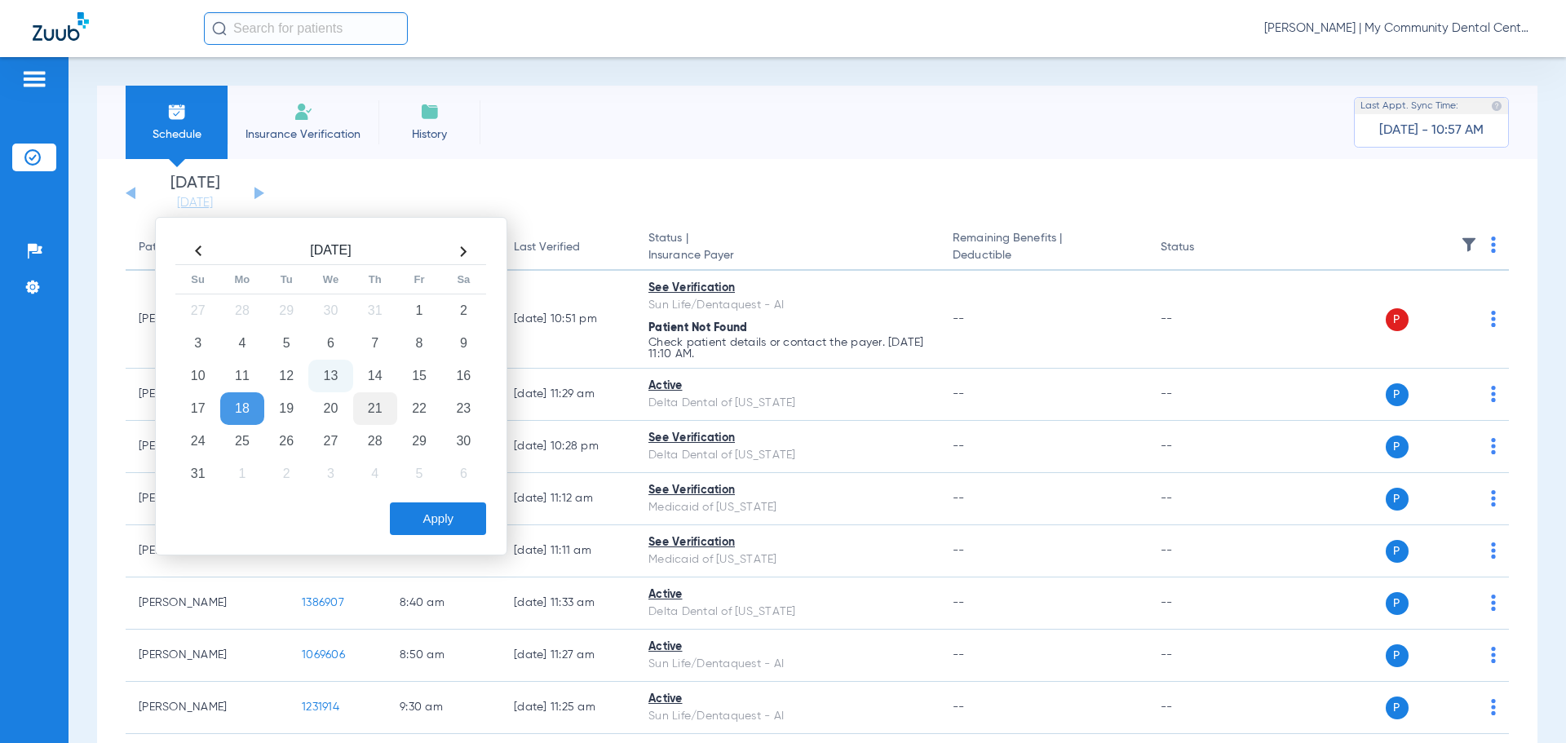
click at [371, 409] on td "21" at bounding box center [375, 408] width 44 height 33
click at [438, 518] on button "Apply" at bounding box center [438, 518] width 96 height 33
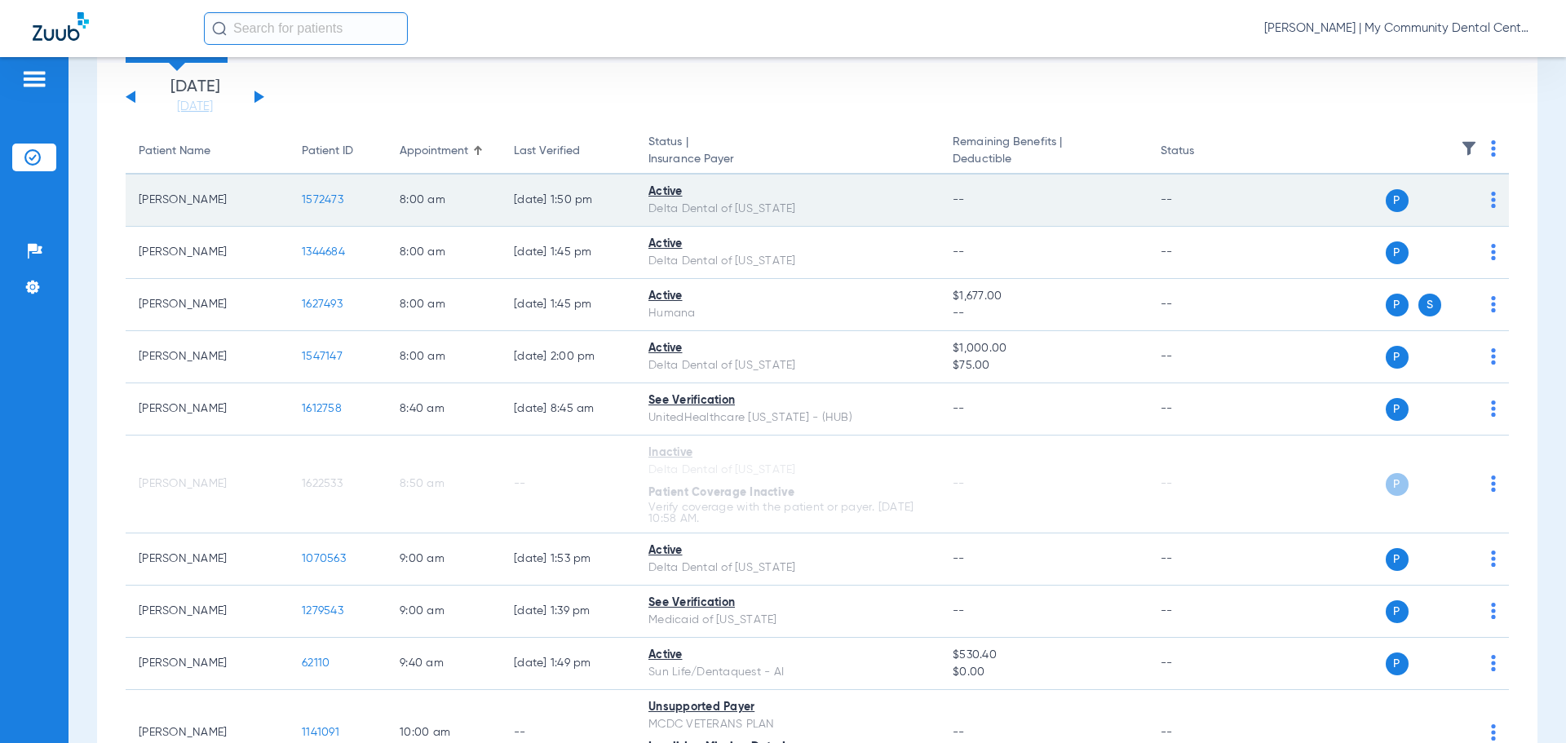
scroll to position [163, 0]
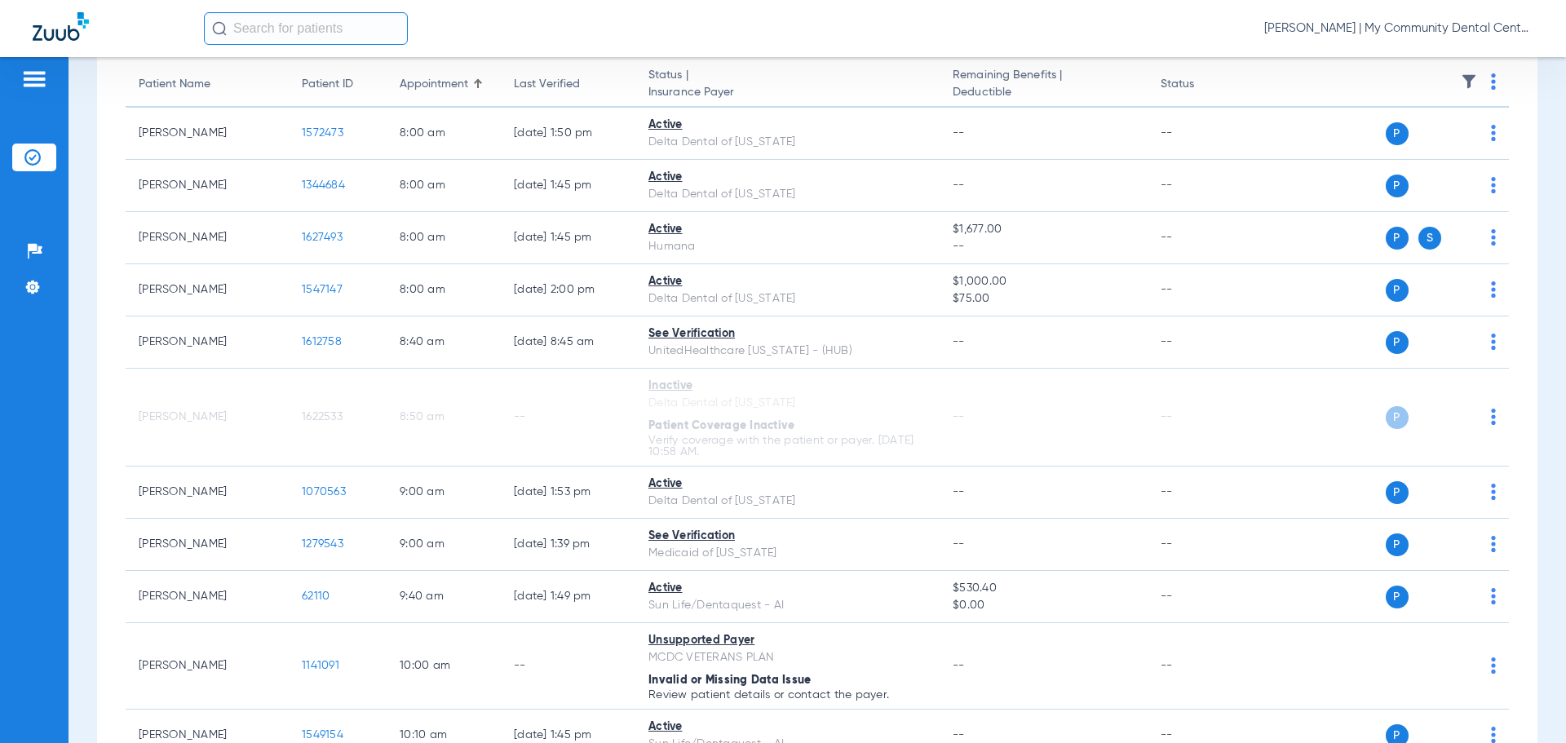
click at [555, 81] on div "Last Verified" at bounding box center [547, 84] width 66 height 17
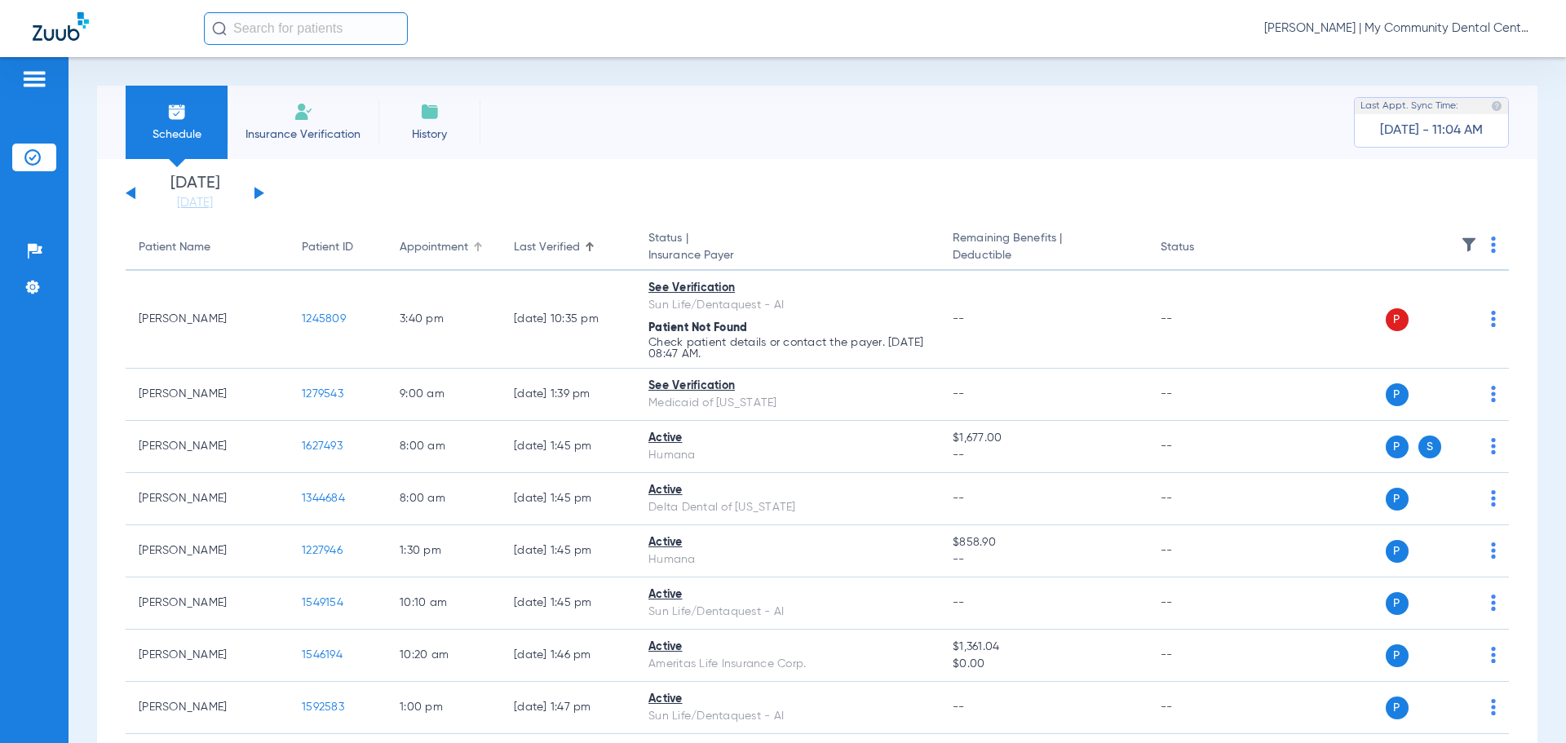
click at [438, 242] on div "Appointment" at bounding box center [434, 247] width 69 height 17
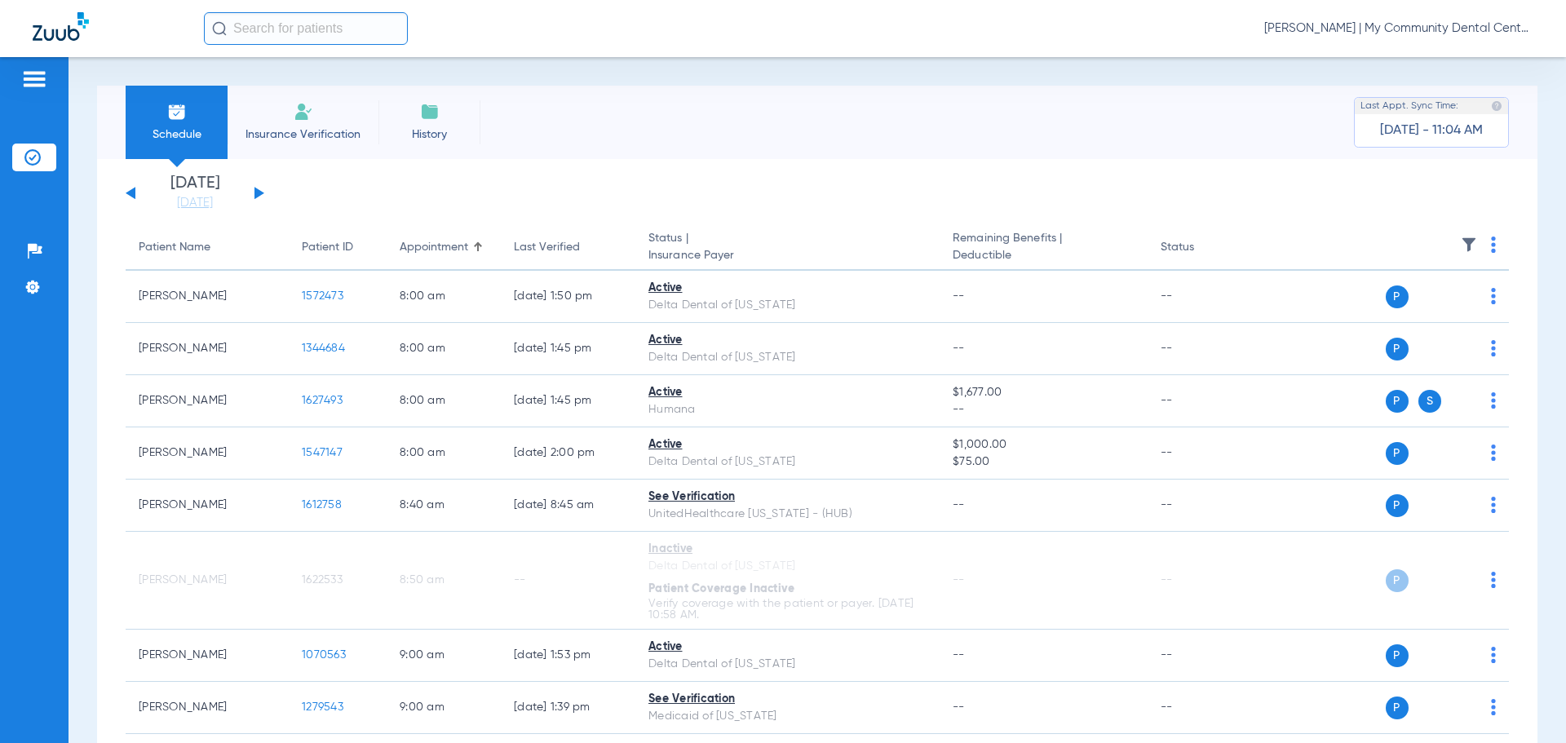
click at [413, 245] on div "Appointment" at bounding box center [434, 247] width 69 height 17
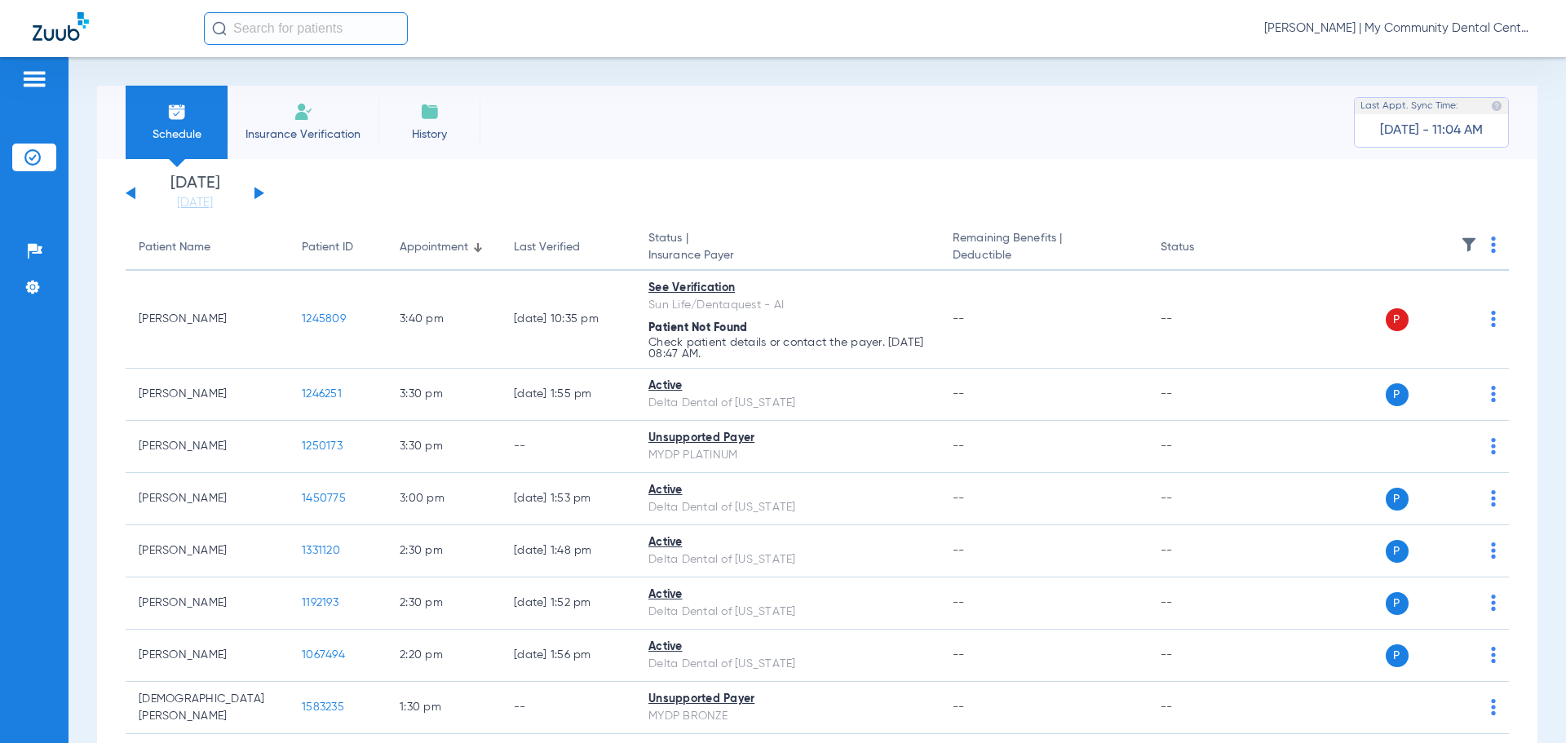
drag, startPoint x: 429, startPoint y: 240, endPoint x: 457, endPoint y: 213, distance: 38.6
click at [430, 240] on div "Appointment" at bounding box center [434, 247] width 69 height 17
